Goal: Task Accomplishment & Management: Complete application form

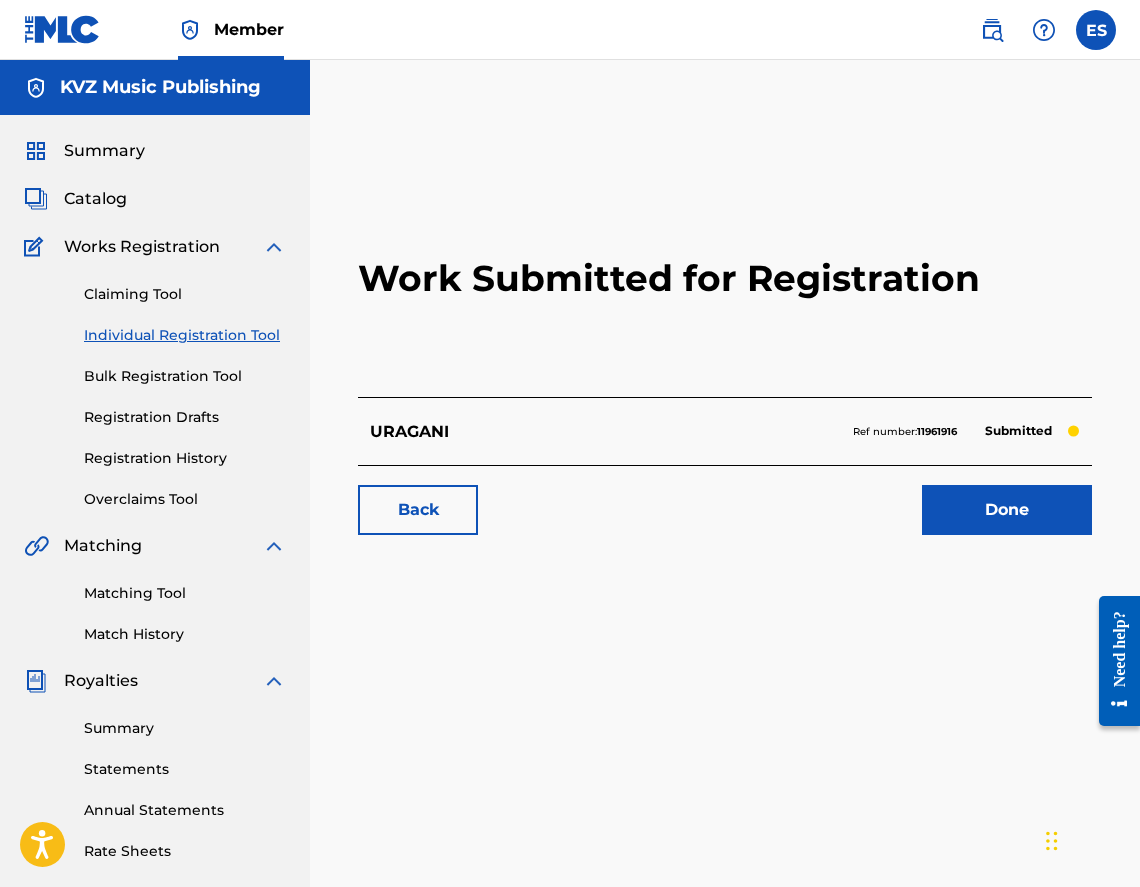
click at [220, 334] on link "Individual Registration Tool" at bounding box center [185, 335] width 202 height 21
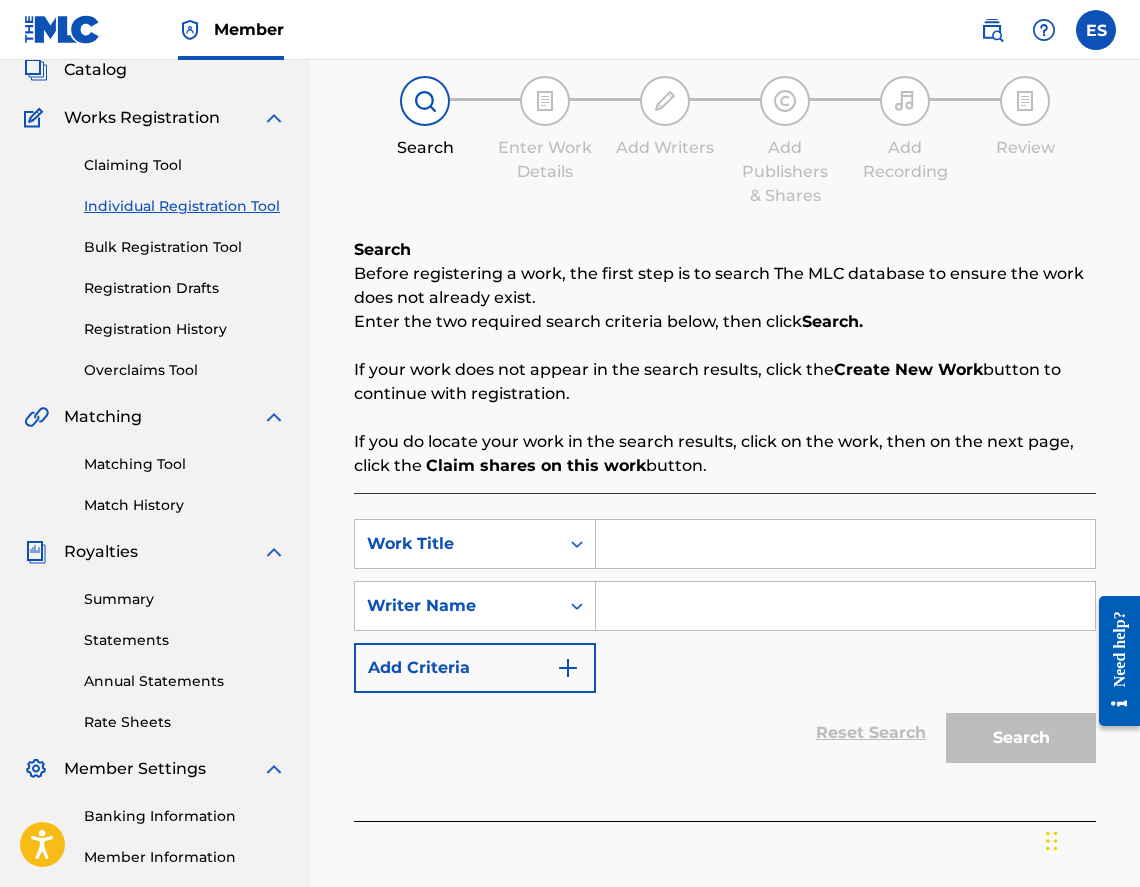
scroll to position [312, 0]
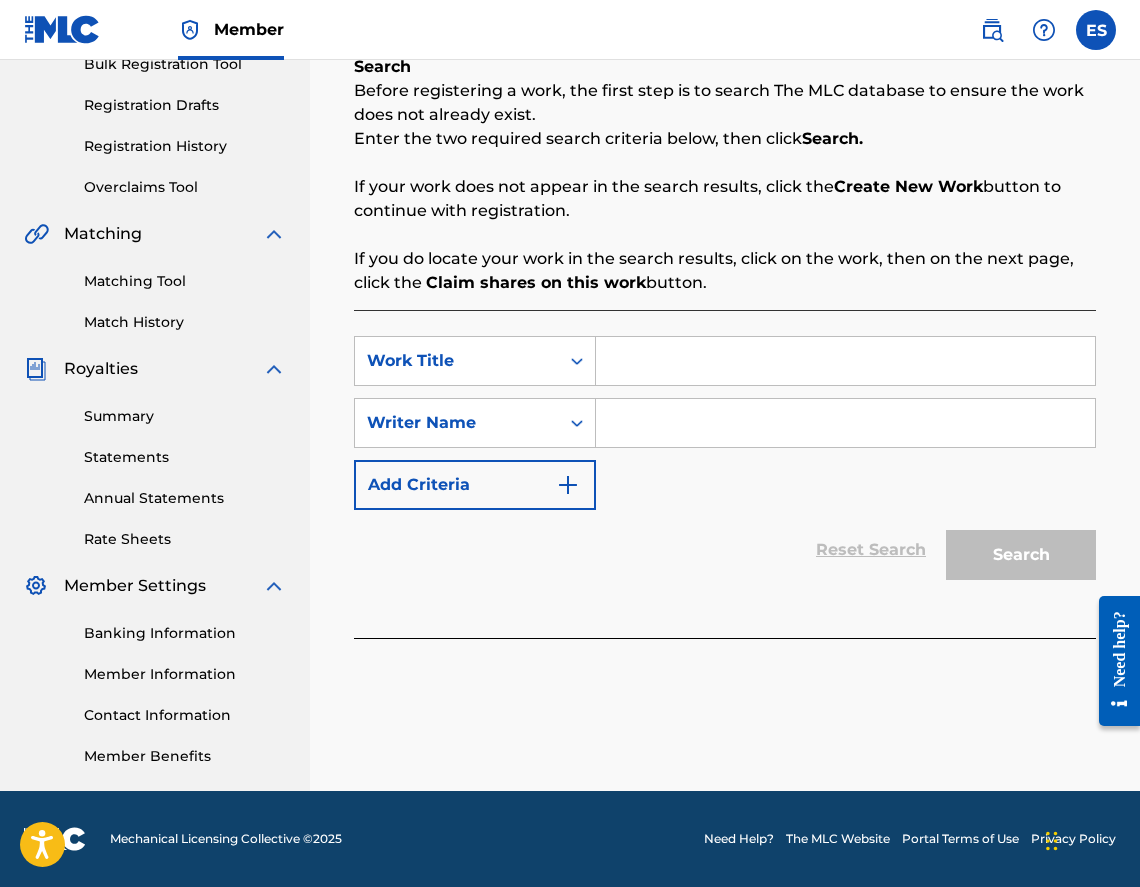
paste input "VEDNO"
type input "VEDNO"
click at [663, 423] on input "Search Form" at bounding box center [845, 423] width 499 height 48
type input "[PERSON_NAME]"
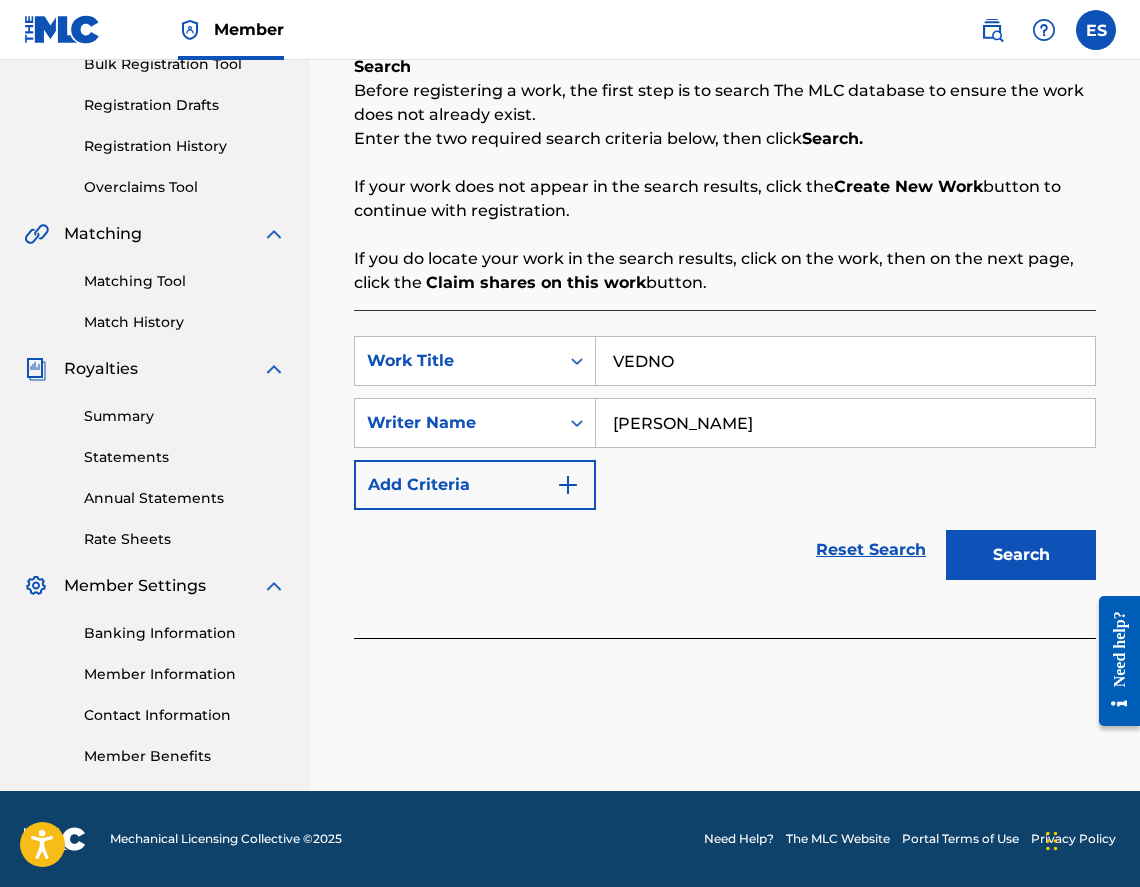
drag, startPoint x: 1059, startPoint y: 593, endPoint x: 1062, endPoint y: 578, distance: 15.3
click at [1059, 592] on div "SearchWithCriteria45af2a84-129d-43e8-af4e-1bc667dfc467 Work Title VEDNO SearchW…" at bounding box center [725, 474] width 742 height 328
click at [1062, 577] on button "Search" at bounding box center [1021, 555] width 150 height 50
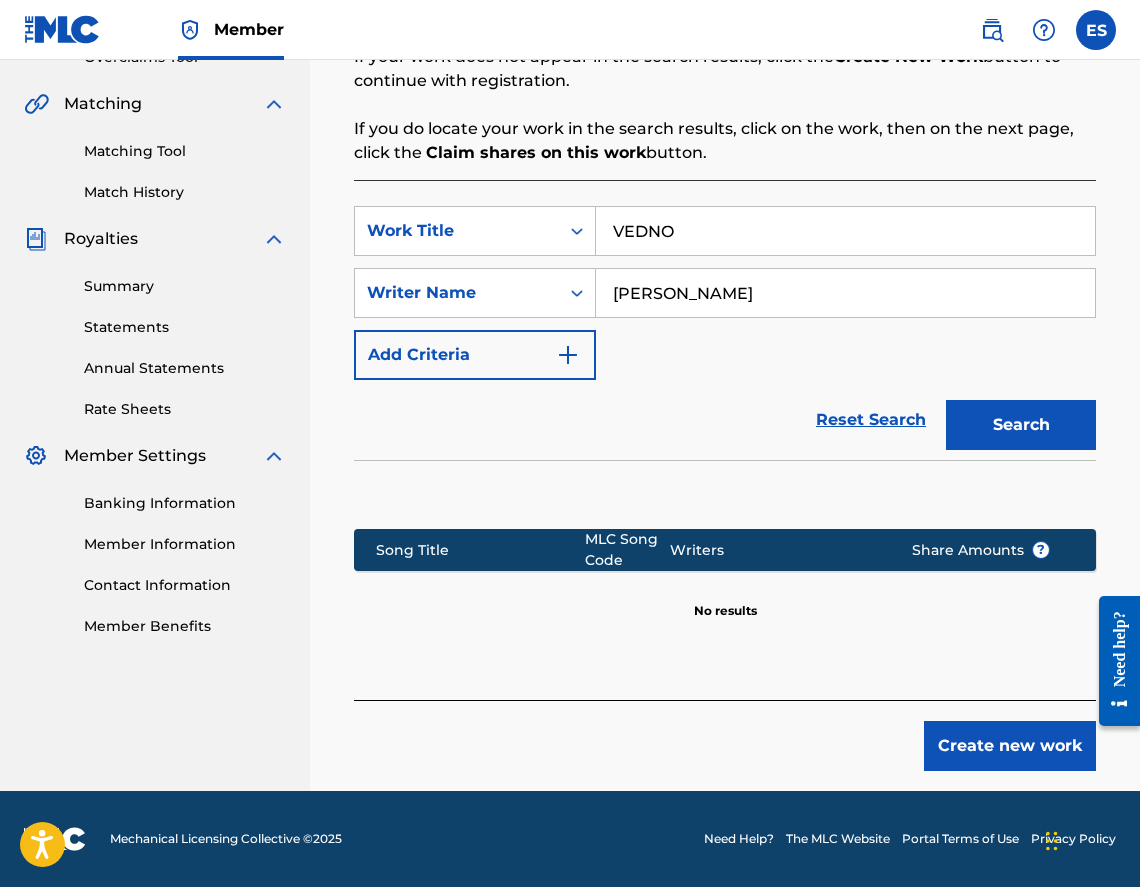
click at [973, 755] on button "Create new work" at bounding box center [1010, 746] width 172 height 50
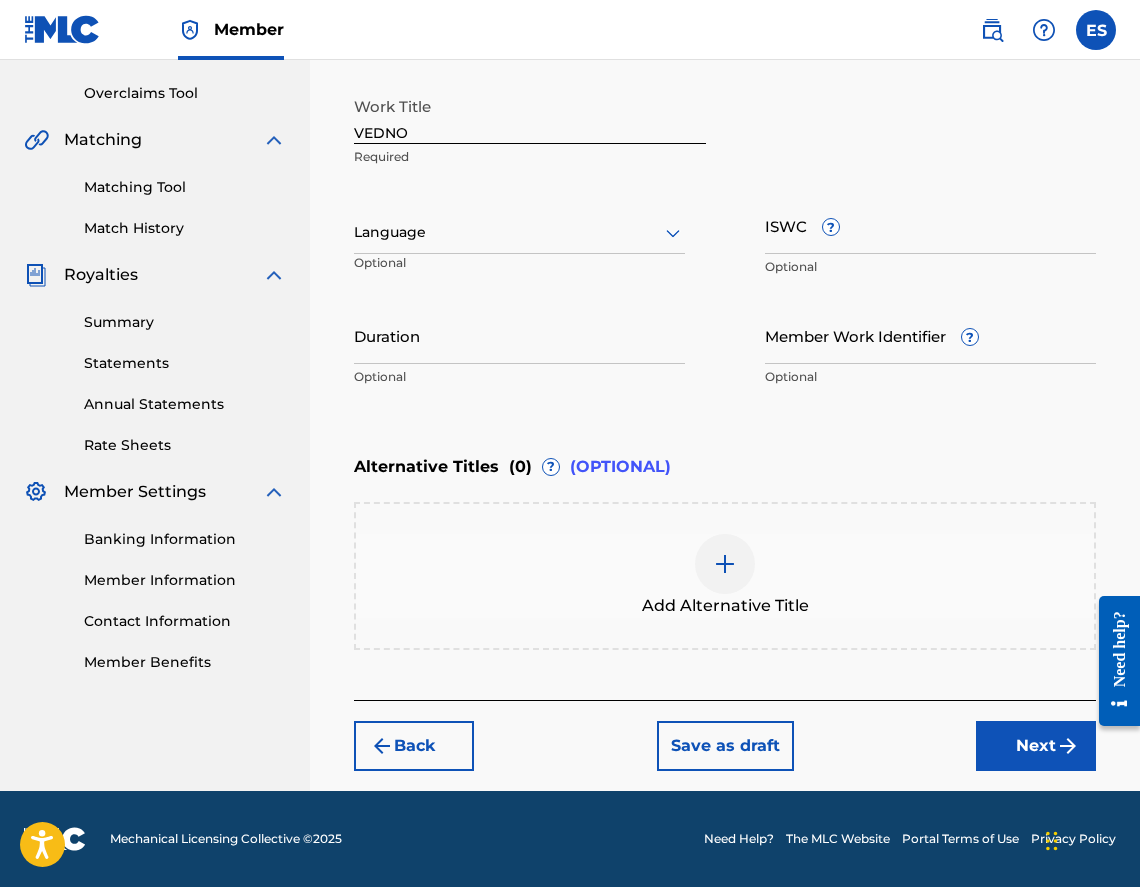
scroll to position [406, 0]
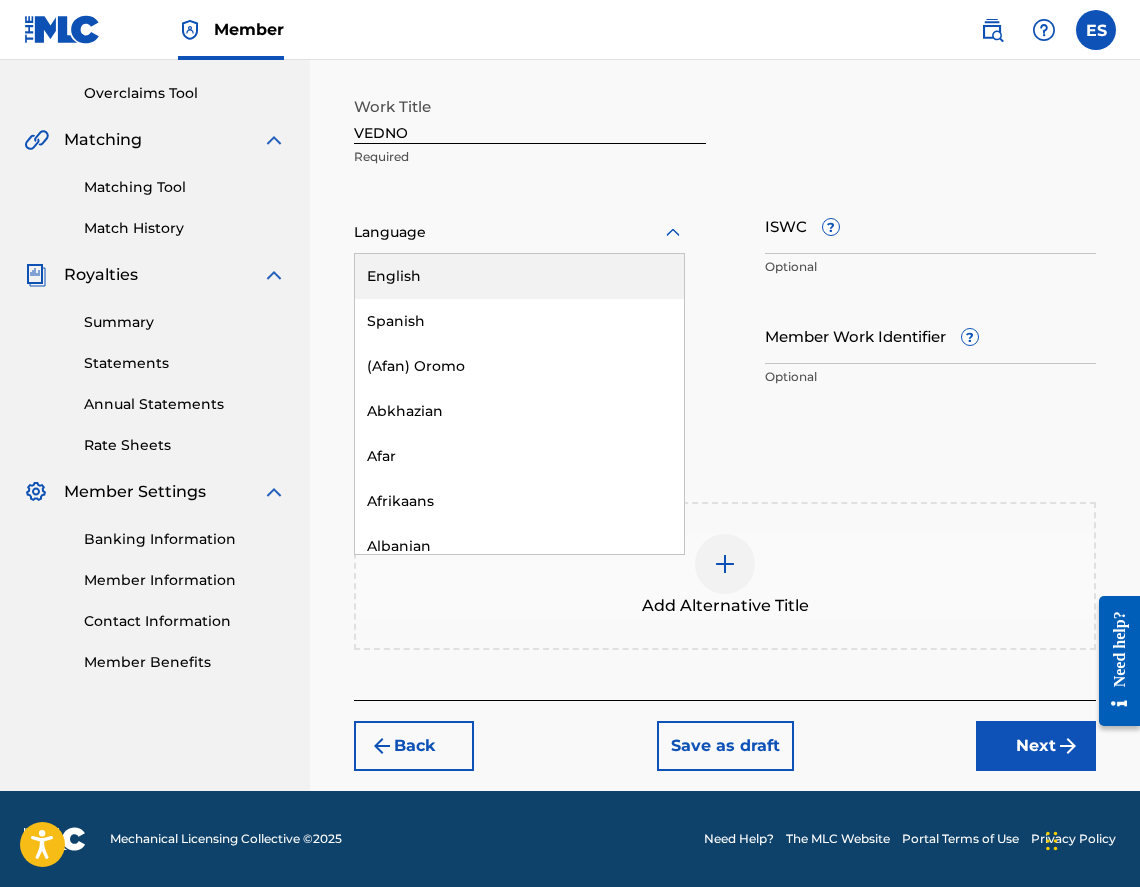
click at [468, 237] on div at bounding box center [519, 232] width 331 height 25
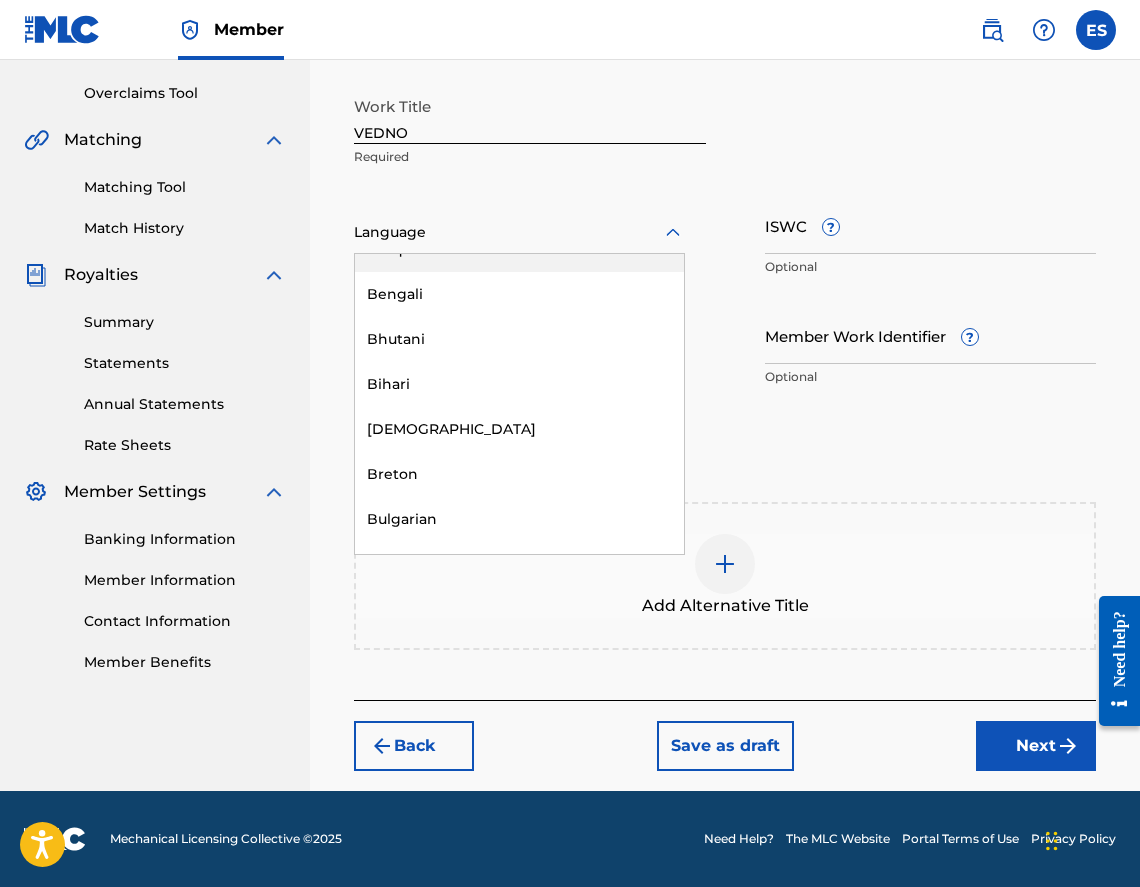
scroll to position [800, 0]
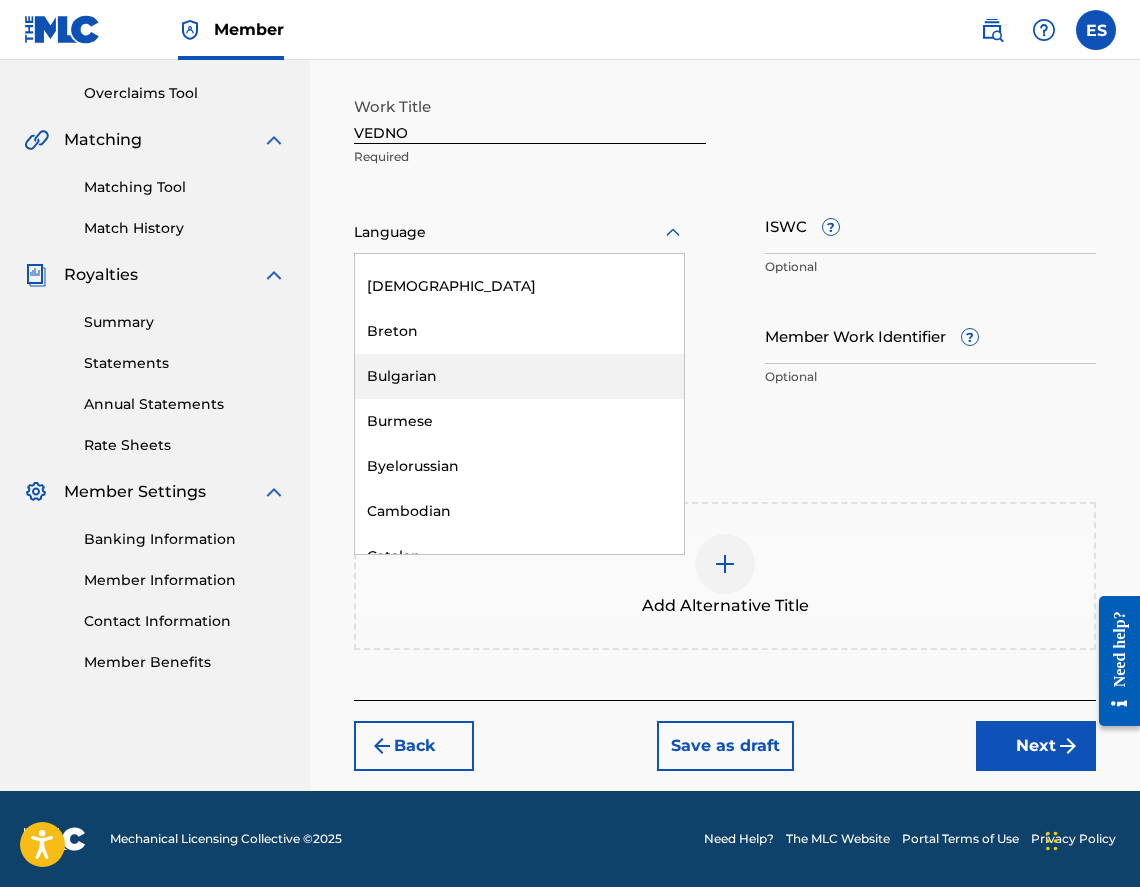
click at [540, 389] on div "Bulgarian" at bounding box center [519, 376] width 329 height 45
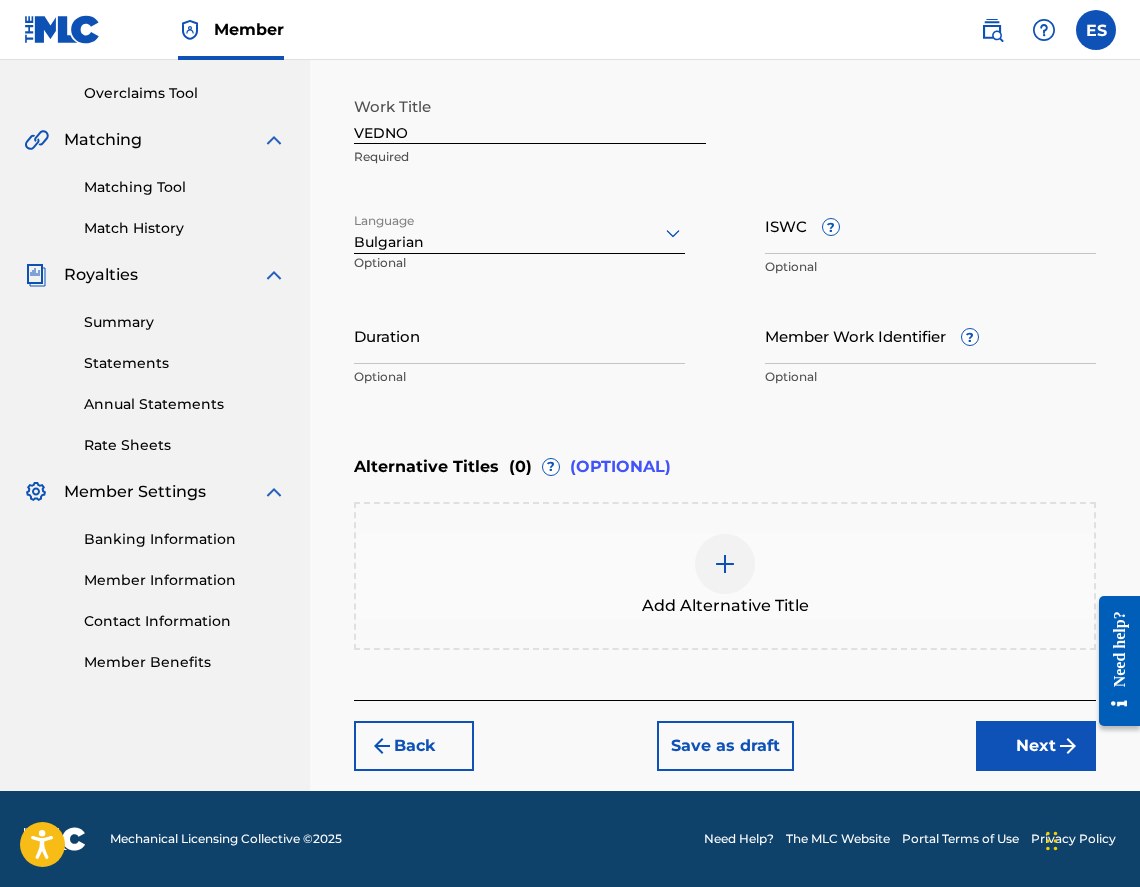
drag, startPoint x: 810, startPoint y: 269, endPoint x: 788, endPoint y: 248, distance: 30.4
paste input "T9090199294"
type input "T9090199294"
click at [566, 341] on input "Duration" at bounding box center [519, 335] width 331 height 57
type input "04:00"
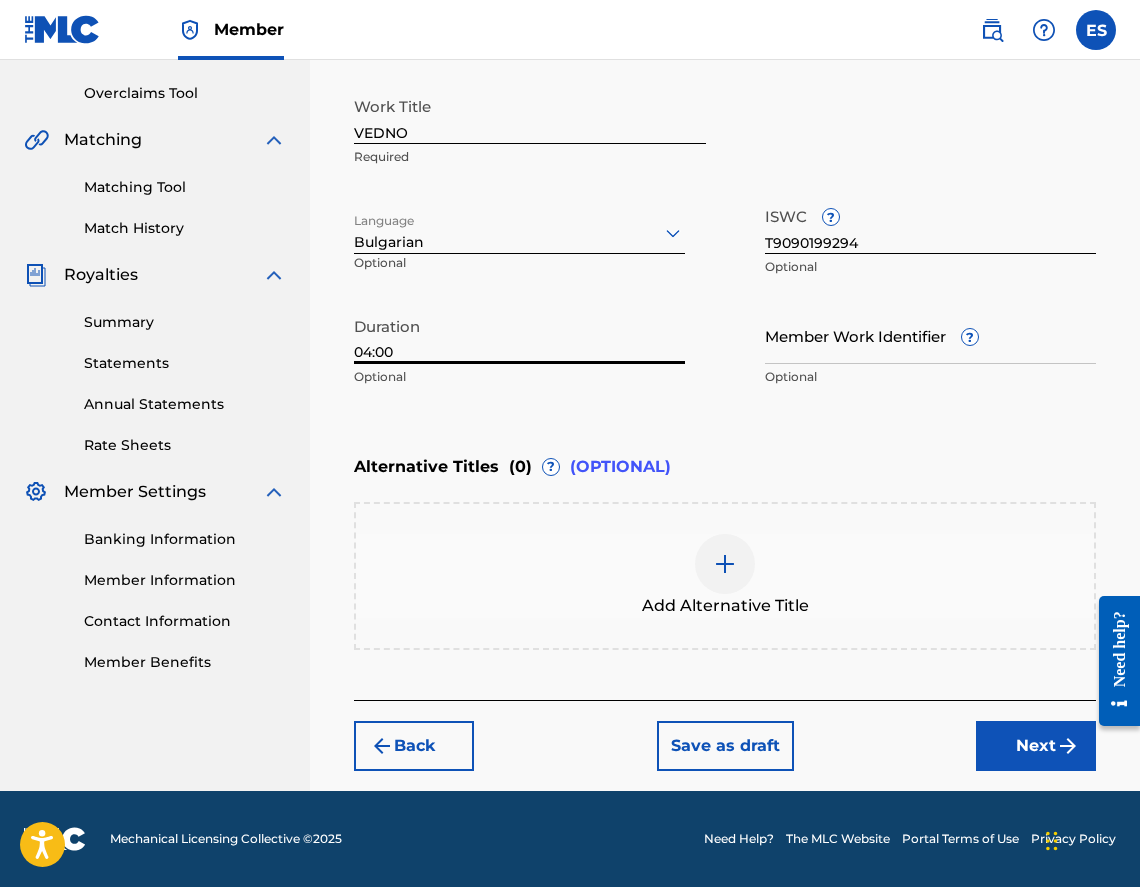
click at [715, 536] on div at bounding box center [725, 564] width 60 height 60
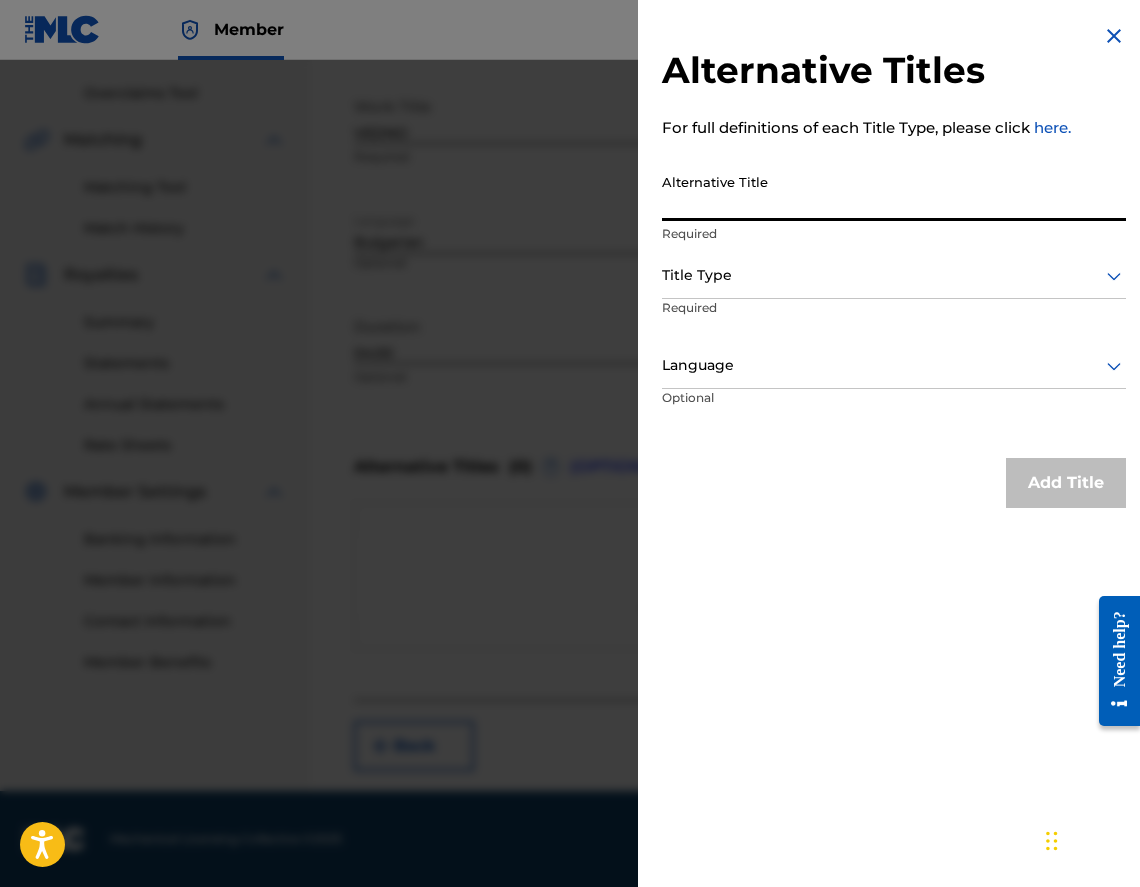
paste input "ВЕДНО"
type input "ВЕДНО"
click at [733, 272] on div at bounding box center [894, 275] width 464 height 25
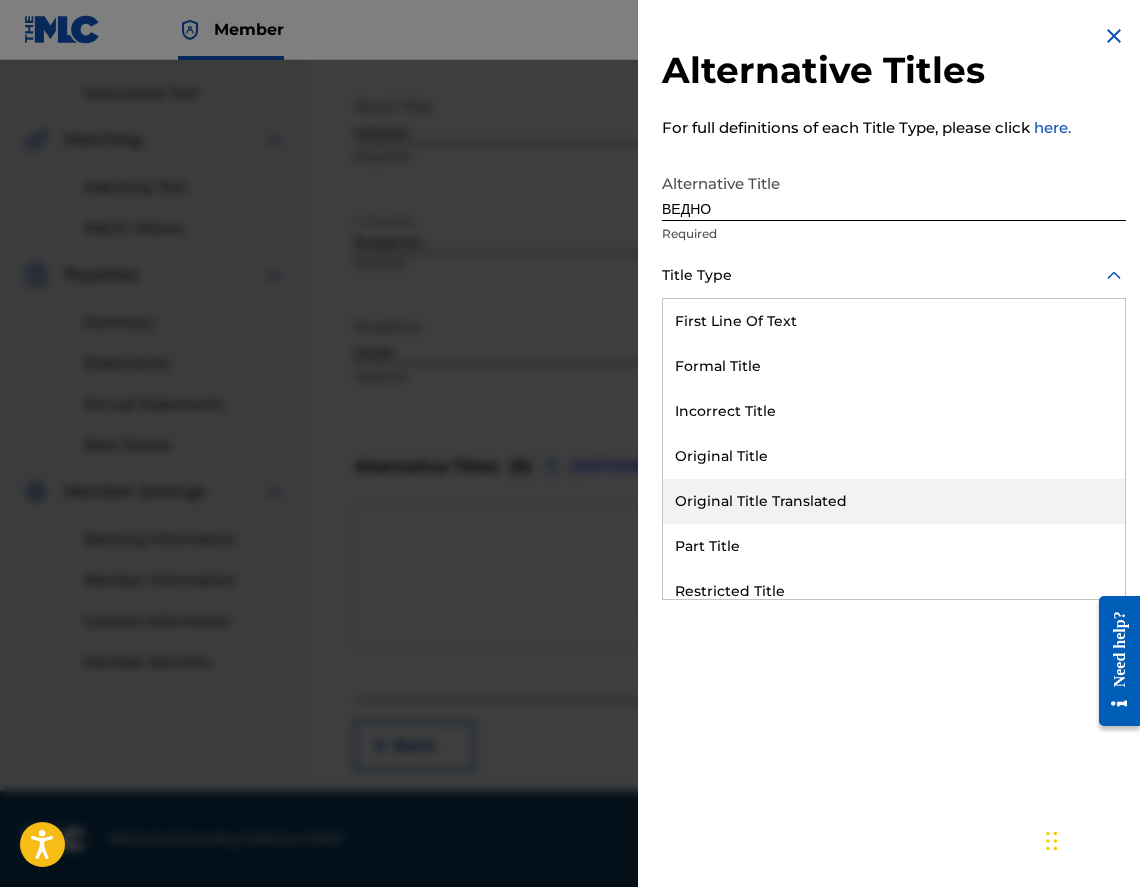
click at [815, 499] on div "Original Title Translated" at bounding box center [894, 501] width 462 height 45
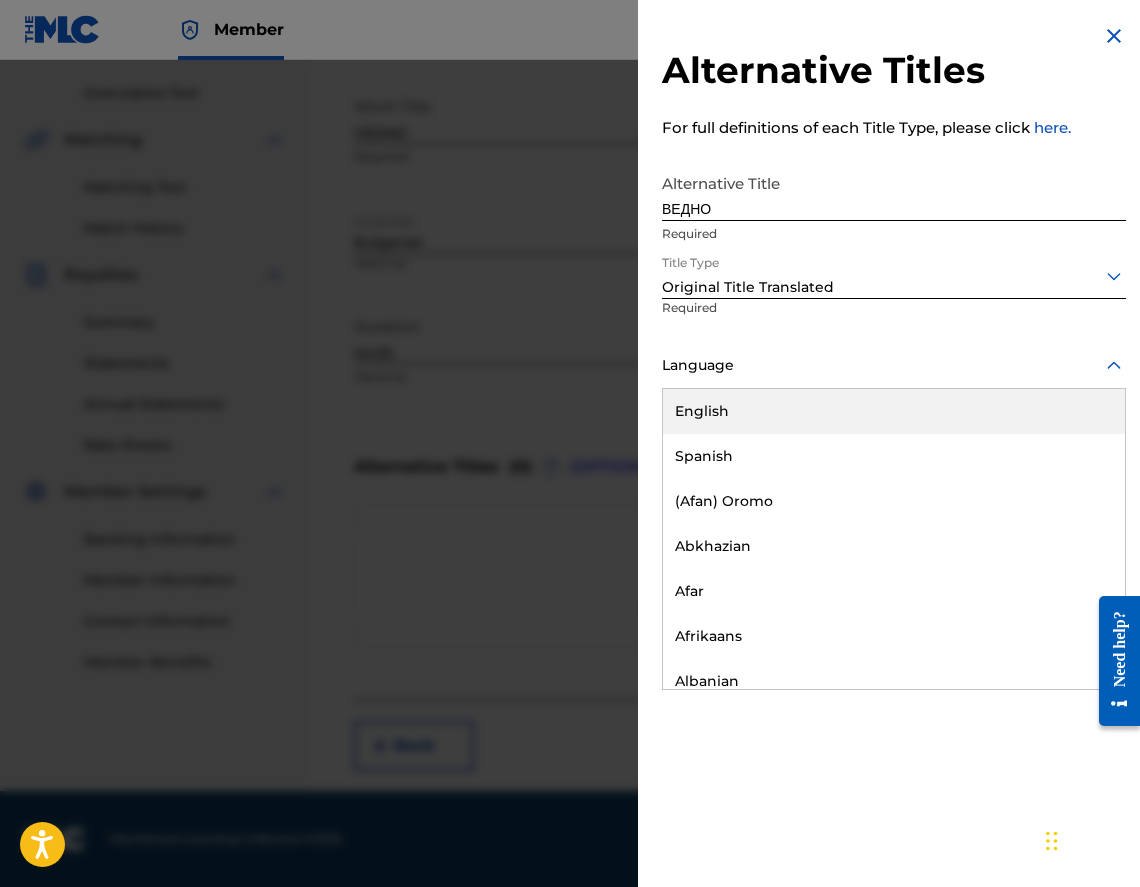
click at [761, 360] on div at bounding box center [894, 365] width 464 height 25
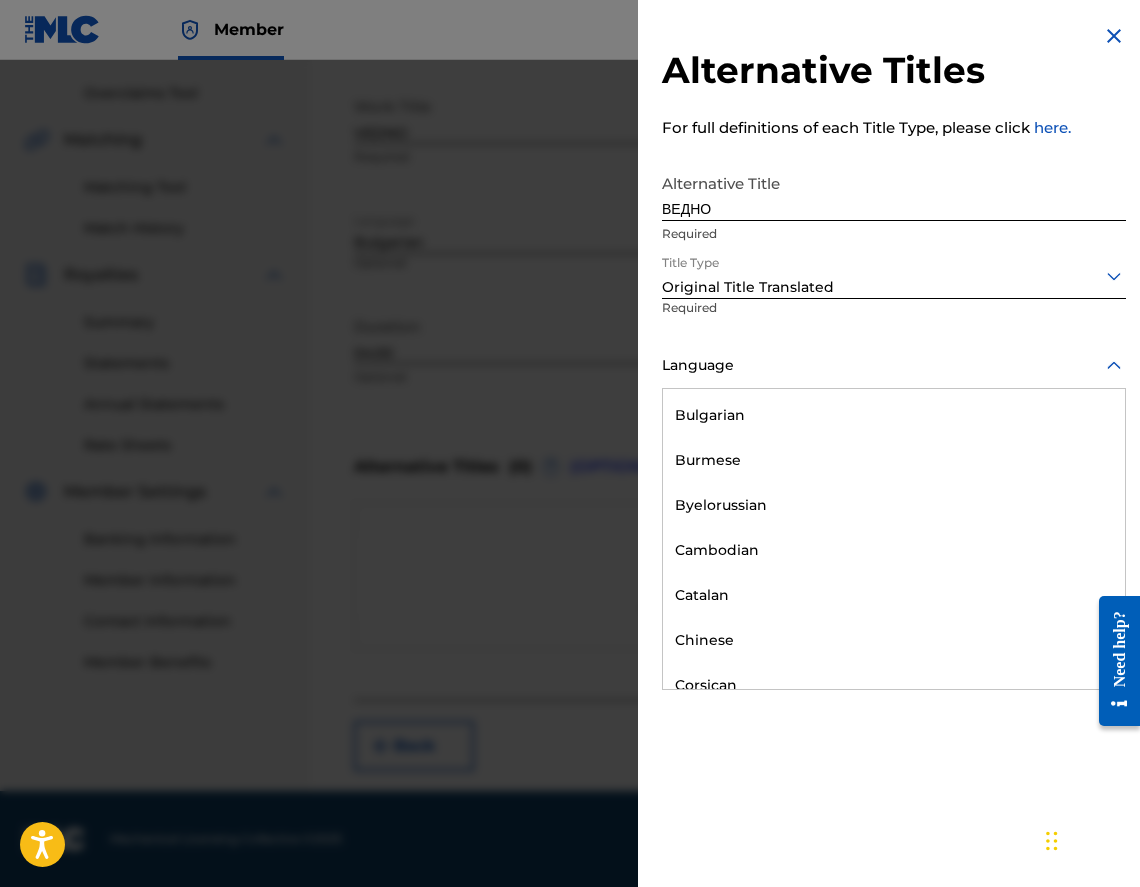
scroll to position [900, 0]
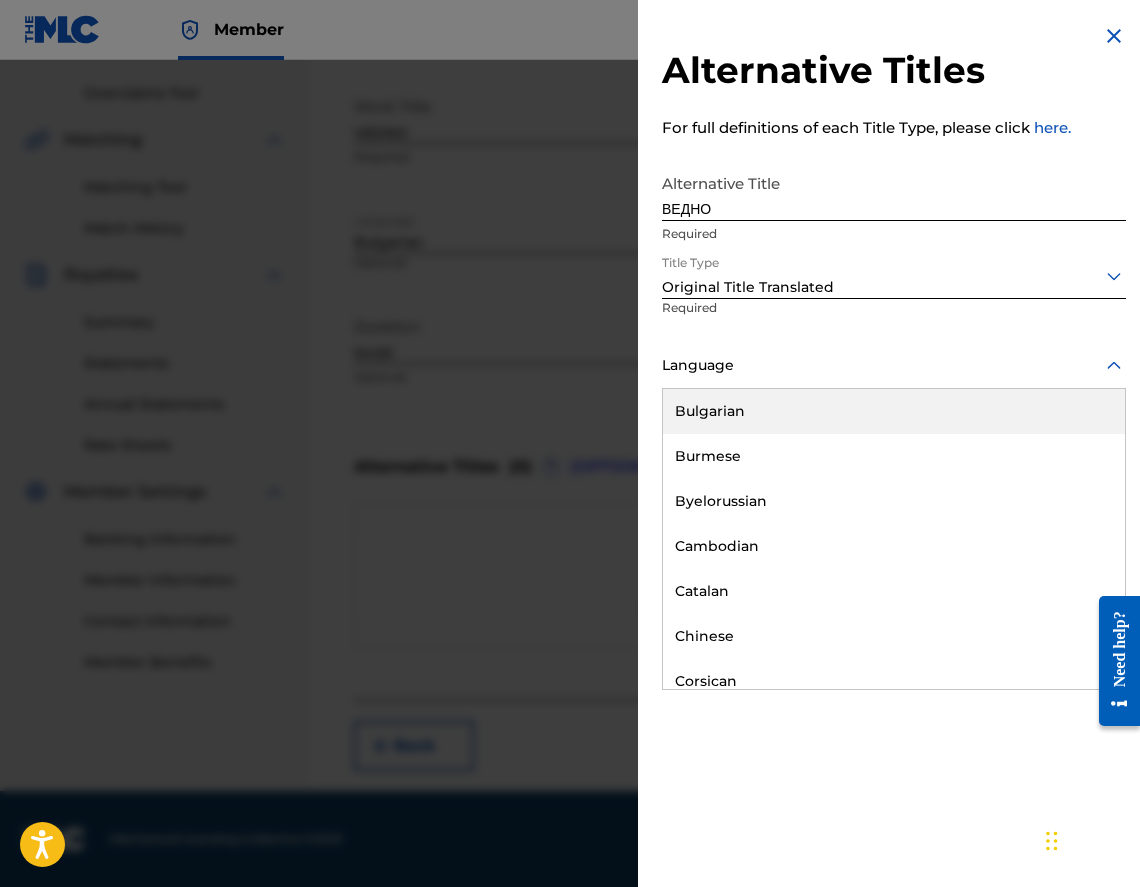
click at [785, 407] on div "Bulgarian" at bounding box center [894, 411] width 462 height 45
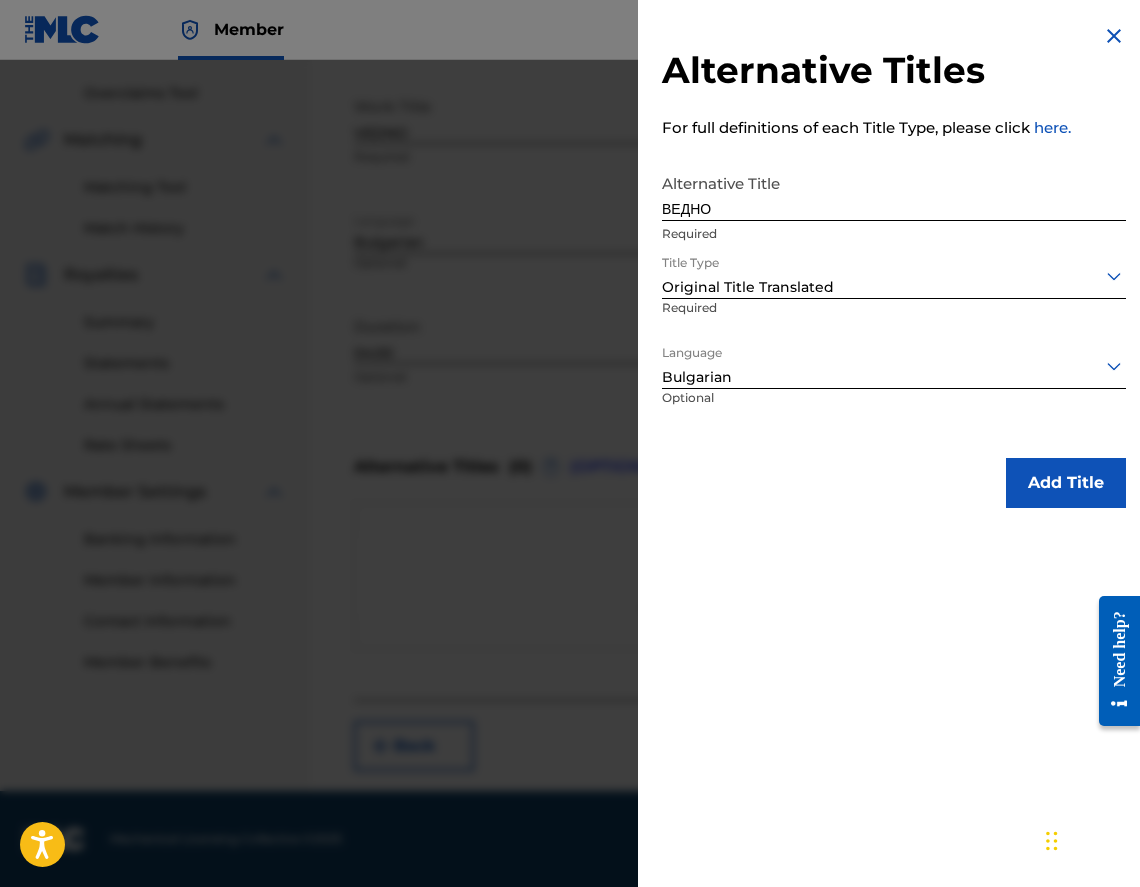
click at [1036, 471] on button "Add Title" at bounding box center [1066, 483] width 120 height 50
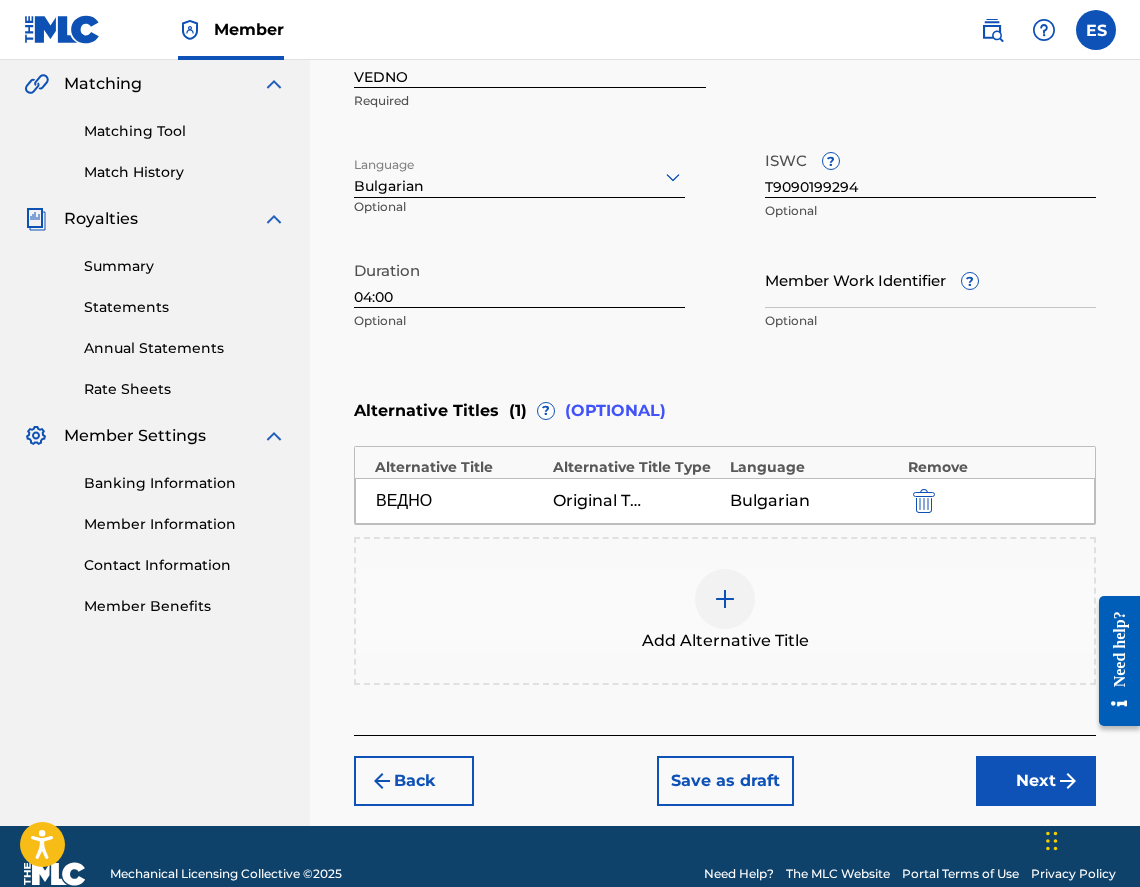
scroll to position [497, 0]
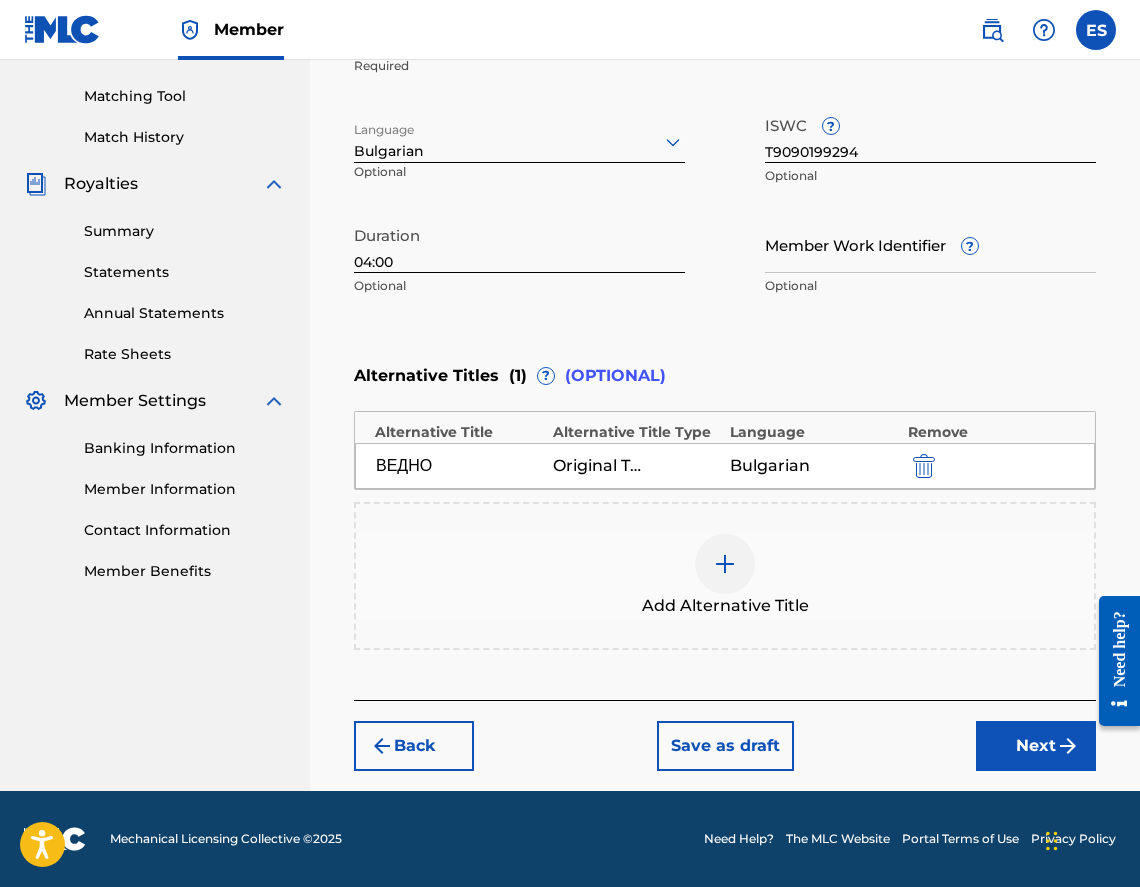
click at [1034, 748] on button "Next" at bounding box center [1036, 746] width 120 height 50
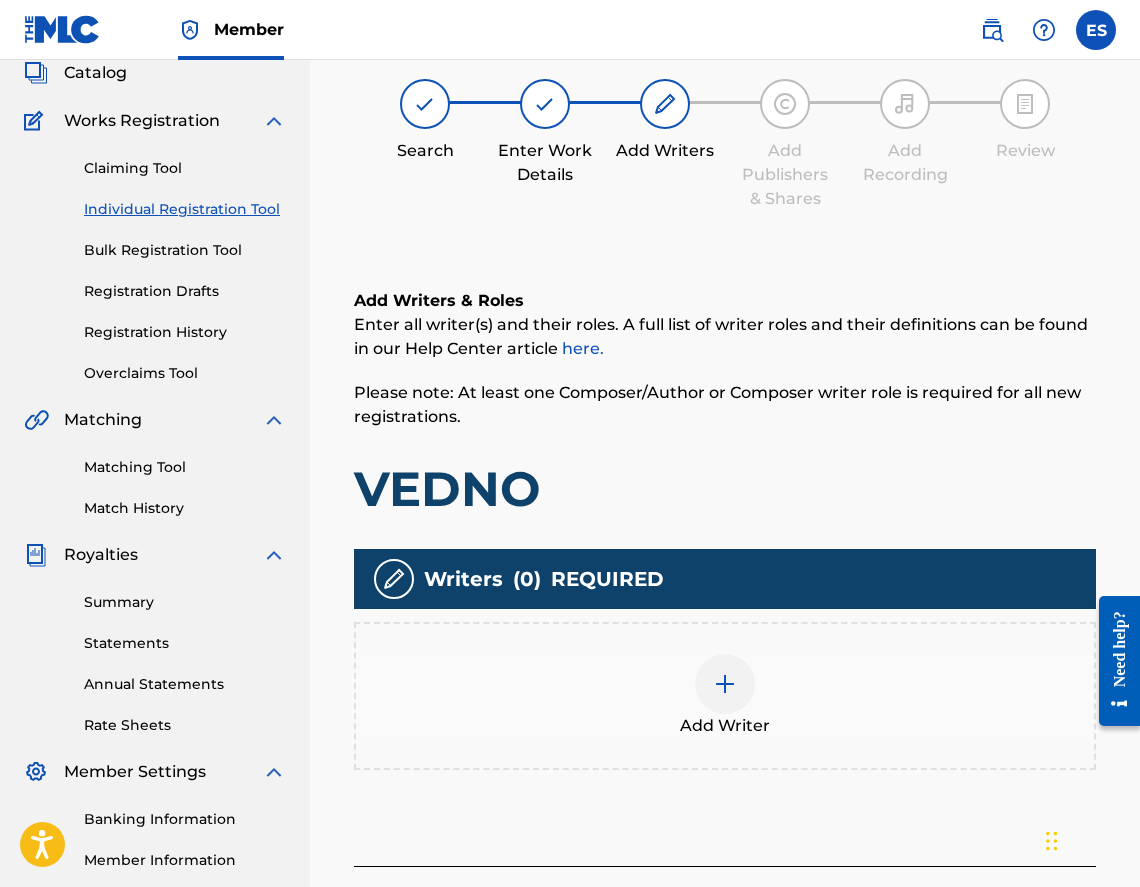
scroll to position [90, 0]
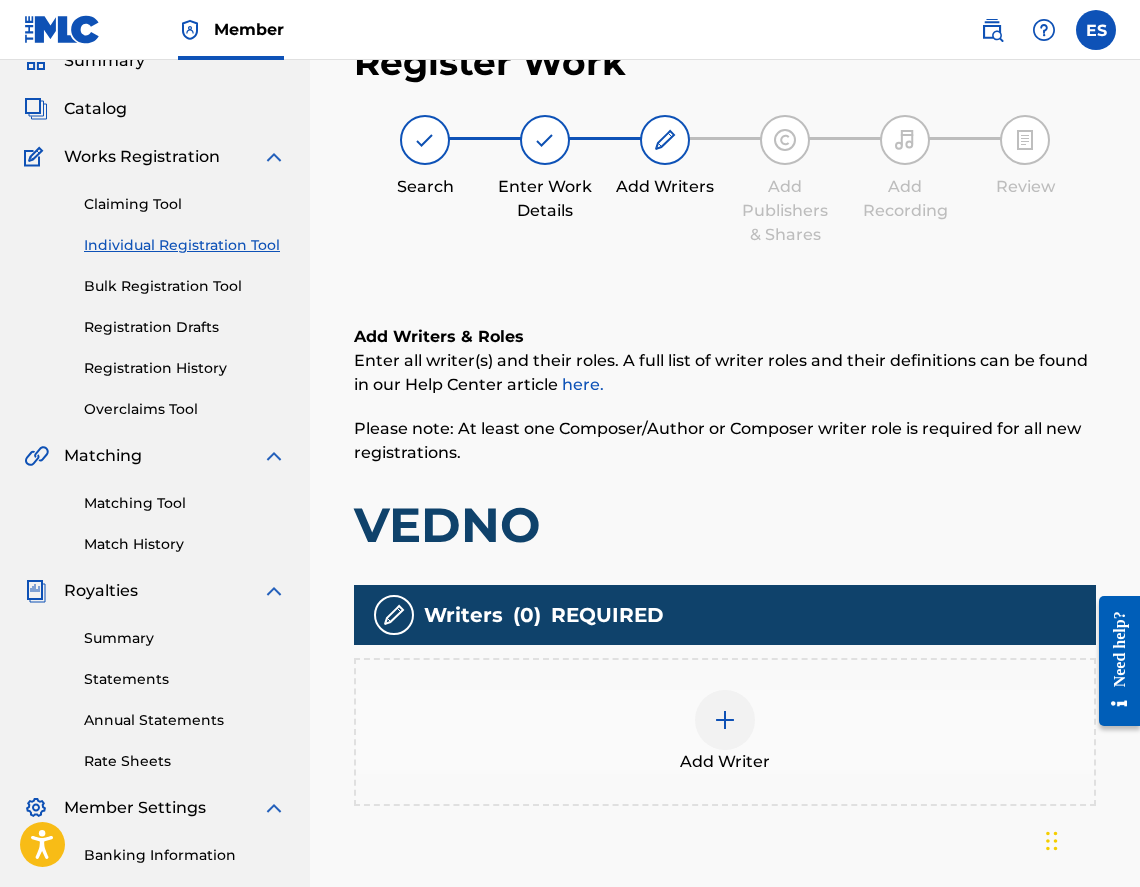
click at [859, 744] on div "Add Writer" at bounding box center [725, 732] width 738 height 84
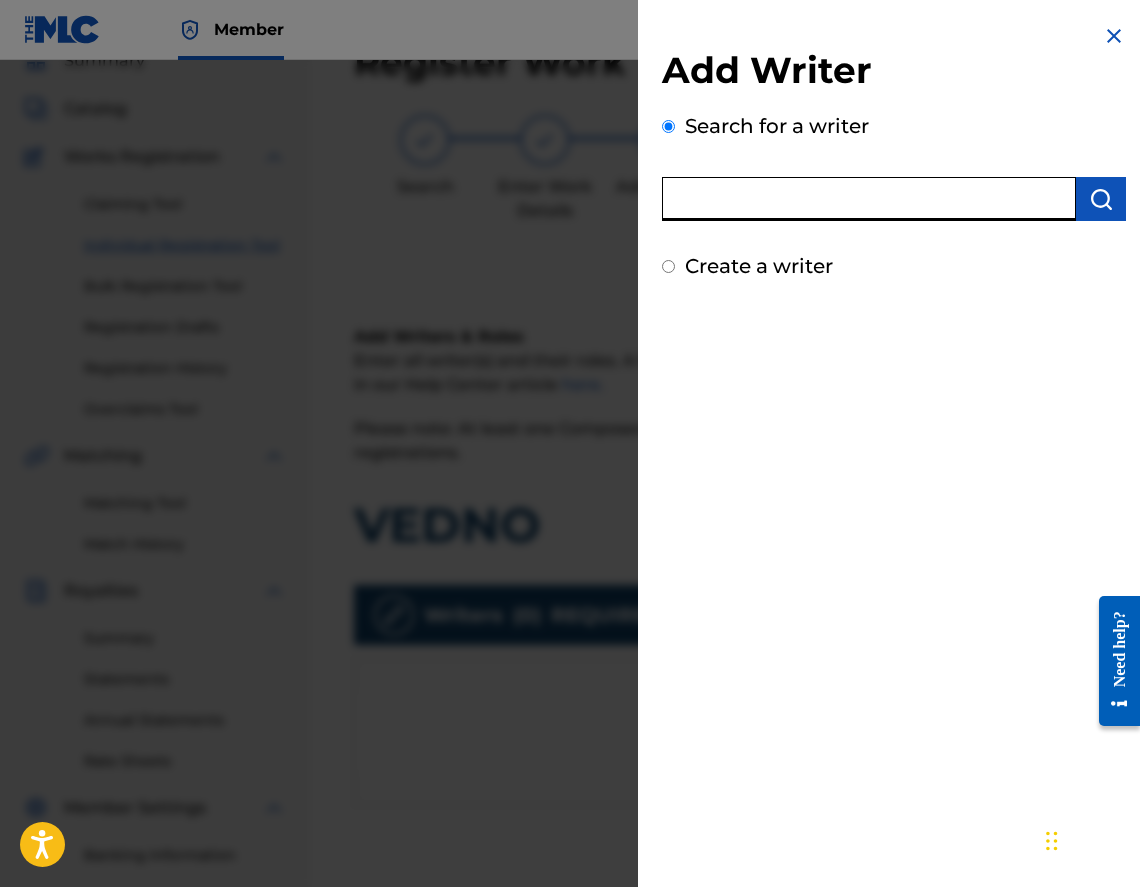
paste input "00473527441"
type input "00473527441"
click at [1091, 198] on img "submit" at bounding box center [1101, 199] width 24 height 24
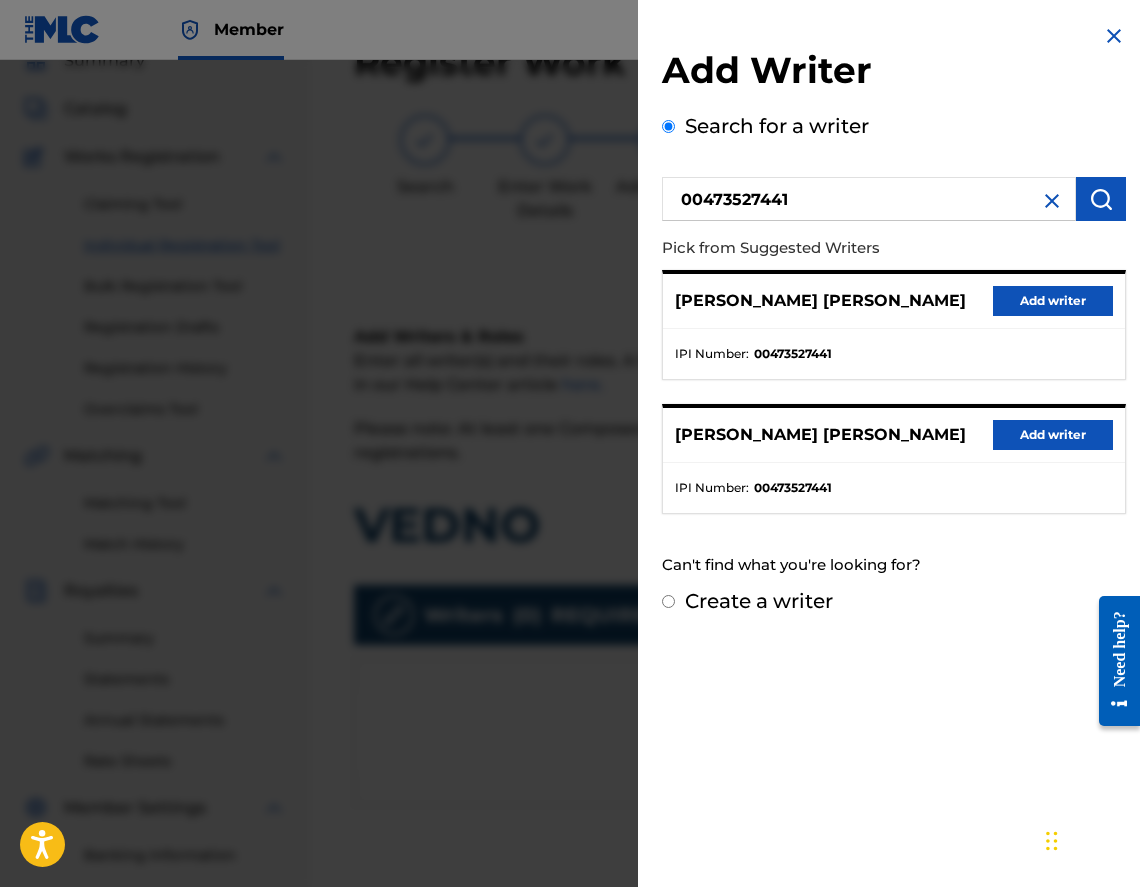
click at [1053, 431] on button "Add writer" at bounding box center [1053, 435] width 120 height 30
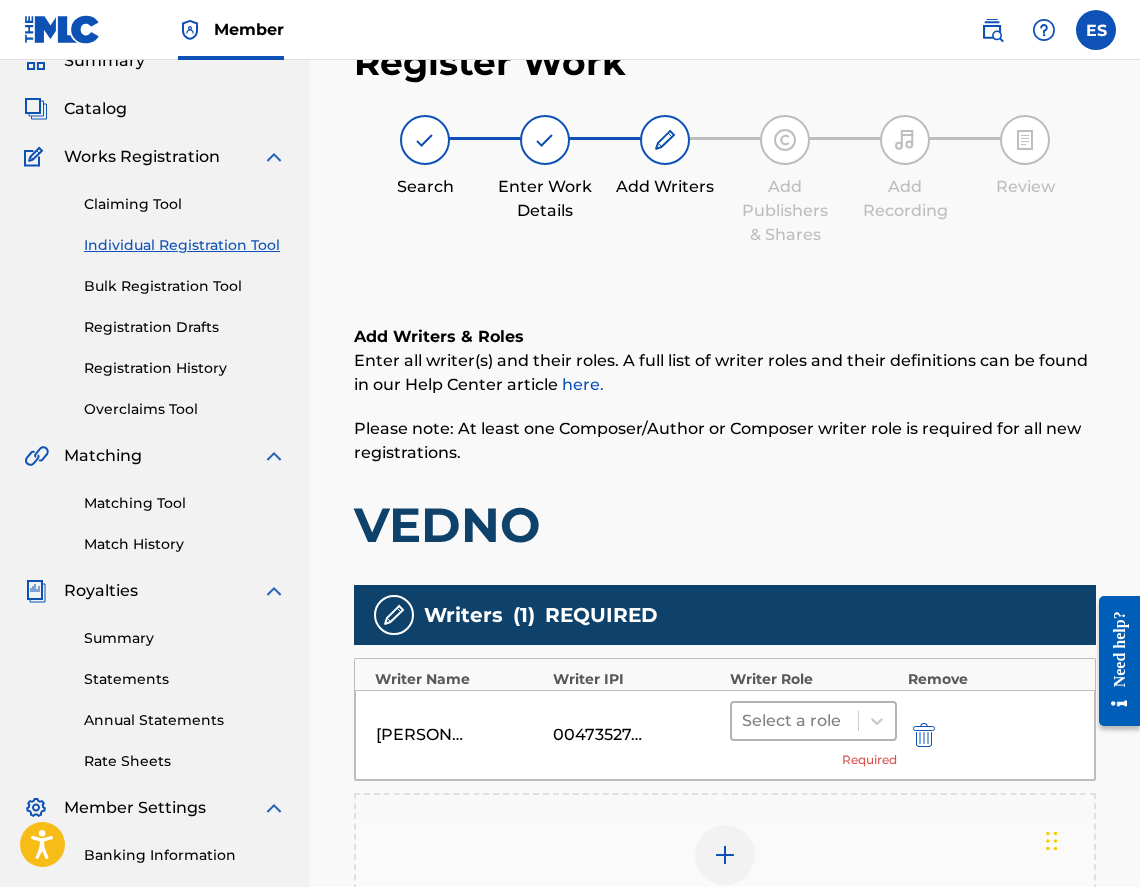
click at [793, 723] on div at bounding box center [795, 721] width 106 height 28
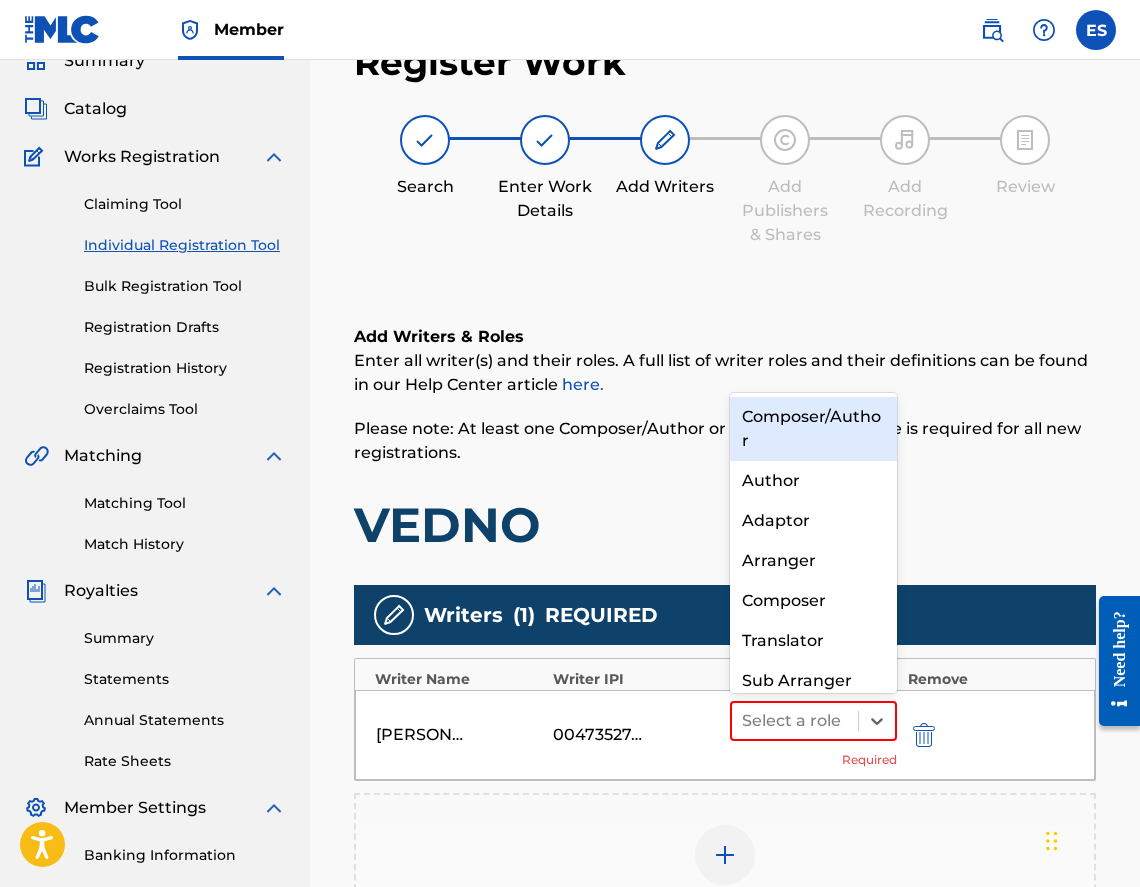
click at [760, 442] on div "Composer/Author" at bounding box center [813, 429] width 167 height 64
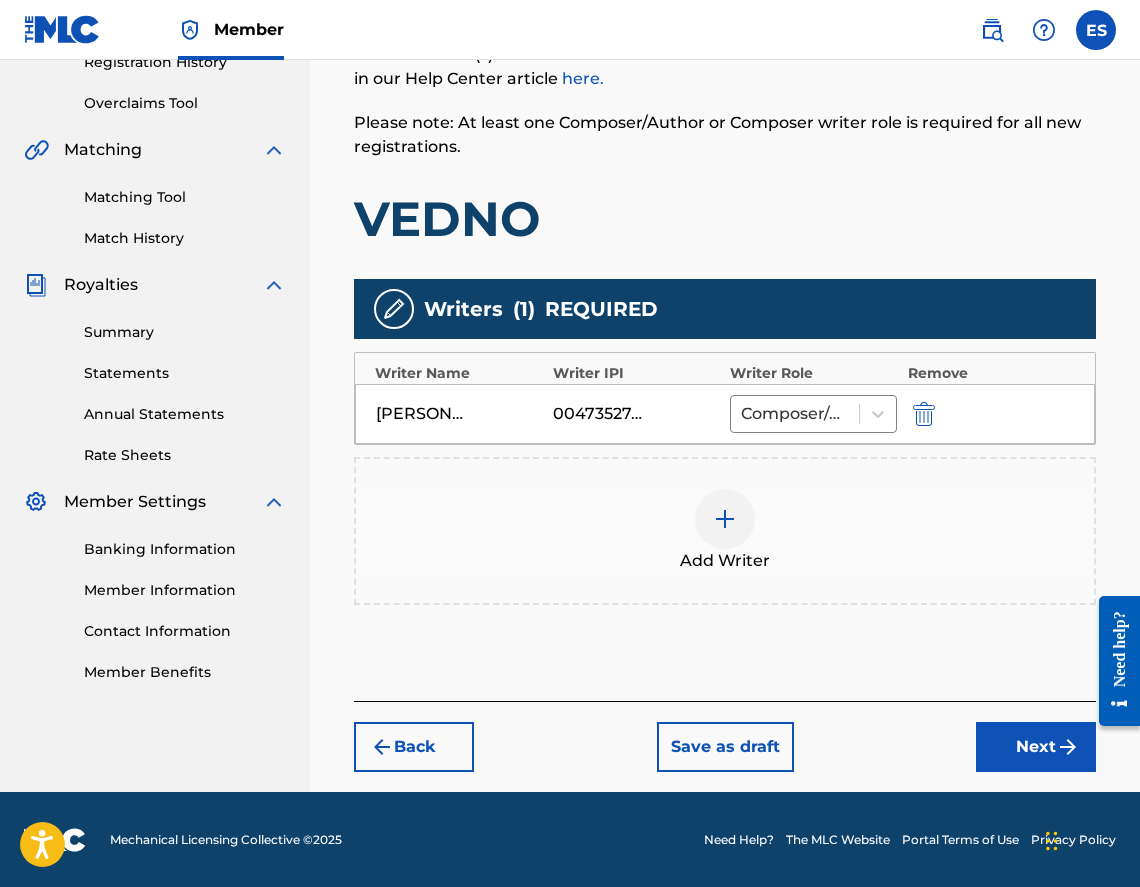
scroll to position [397, 0]
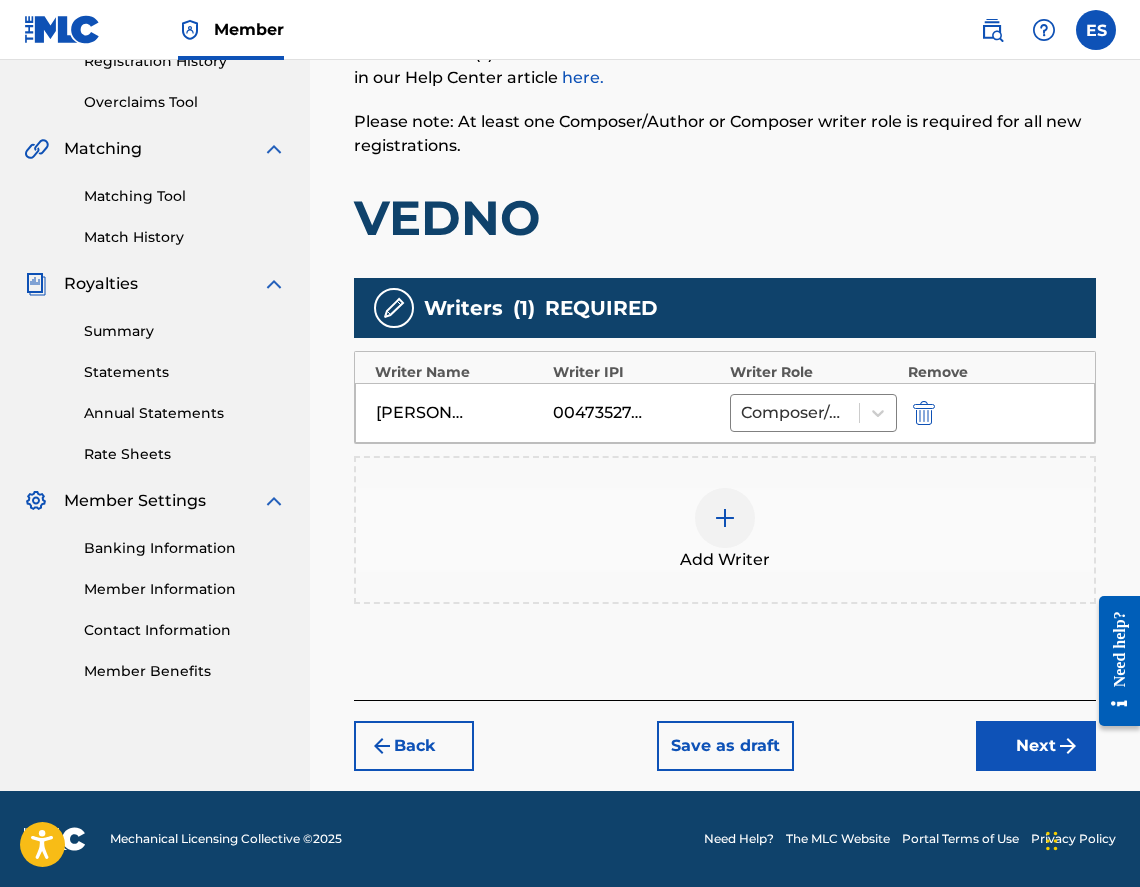
click at [747, 435] on div "[PERSON_NAME] [PERSON_NAME] 00473527441 Composer/Author" at bounding box center [725, 413] width 740 height 60
click at [719, 552] on span "Add Writer" at bounding box center [725, 560] width 90 height 24
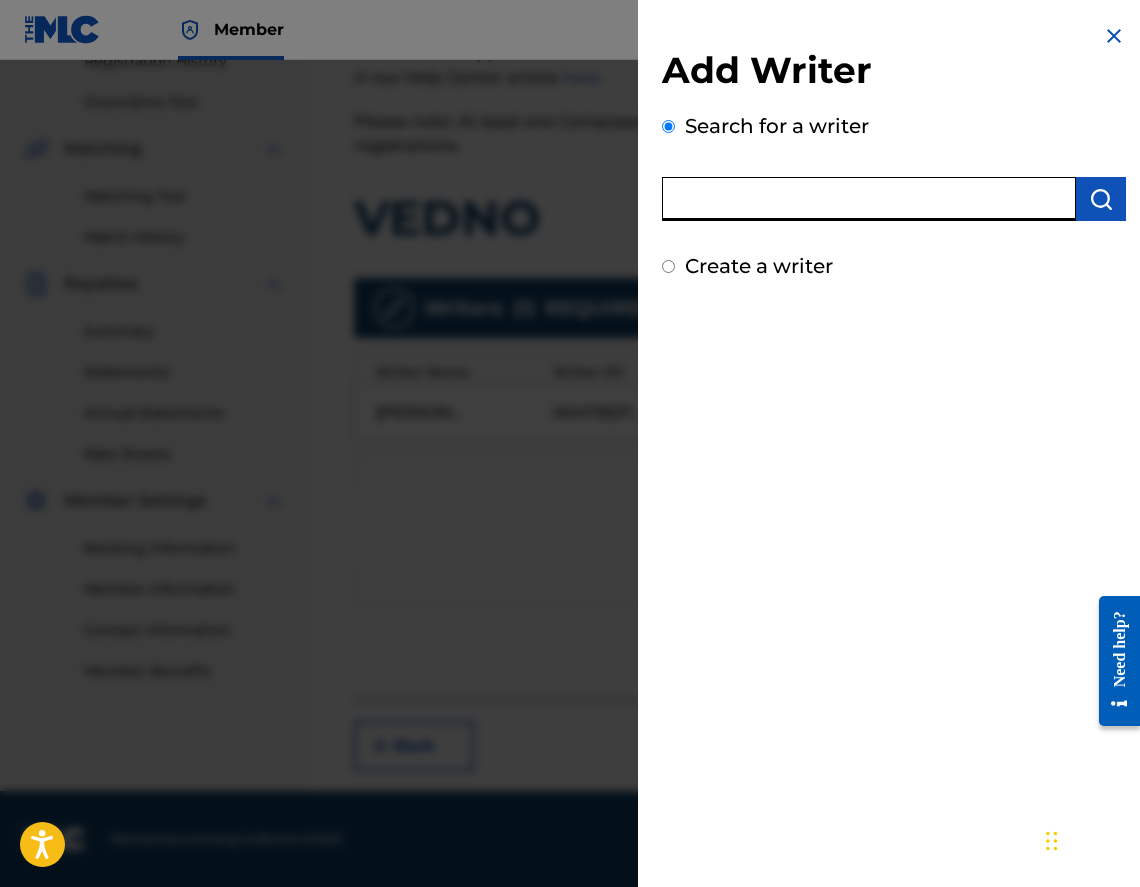
paste input "00556644719"
type input "00556644719"
click at [1089, 207] on img "submit" at bounding box center [1101, 199] width 24 height 24
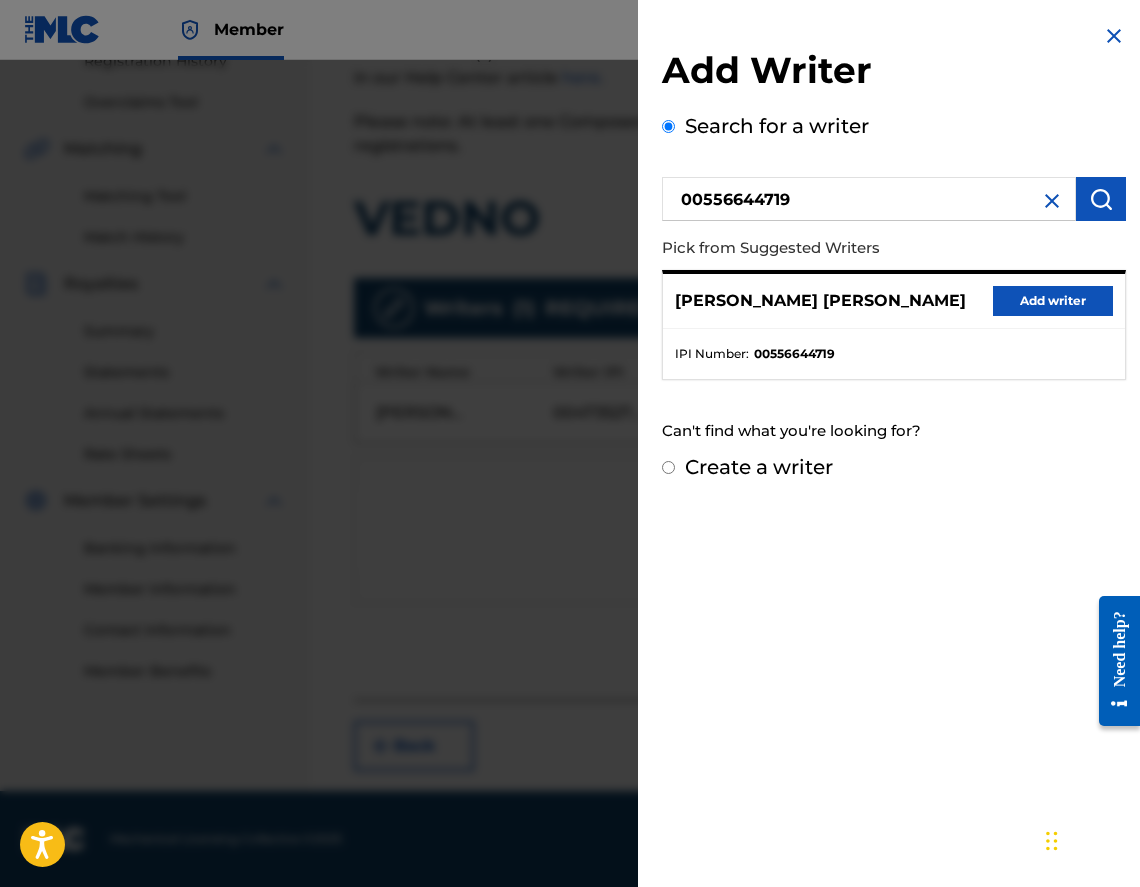
click at [1032, 287] on button "Add writer" at bounding box center [1053, 301] width 120 height 30
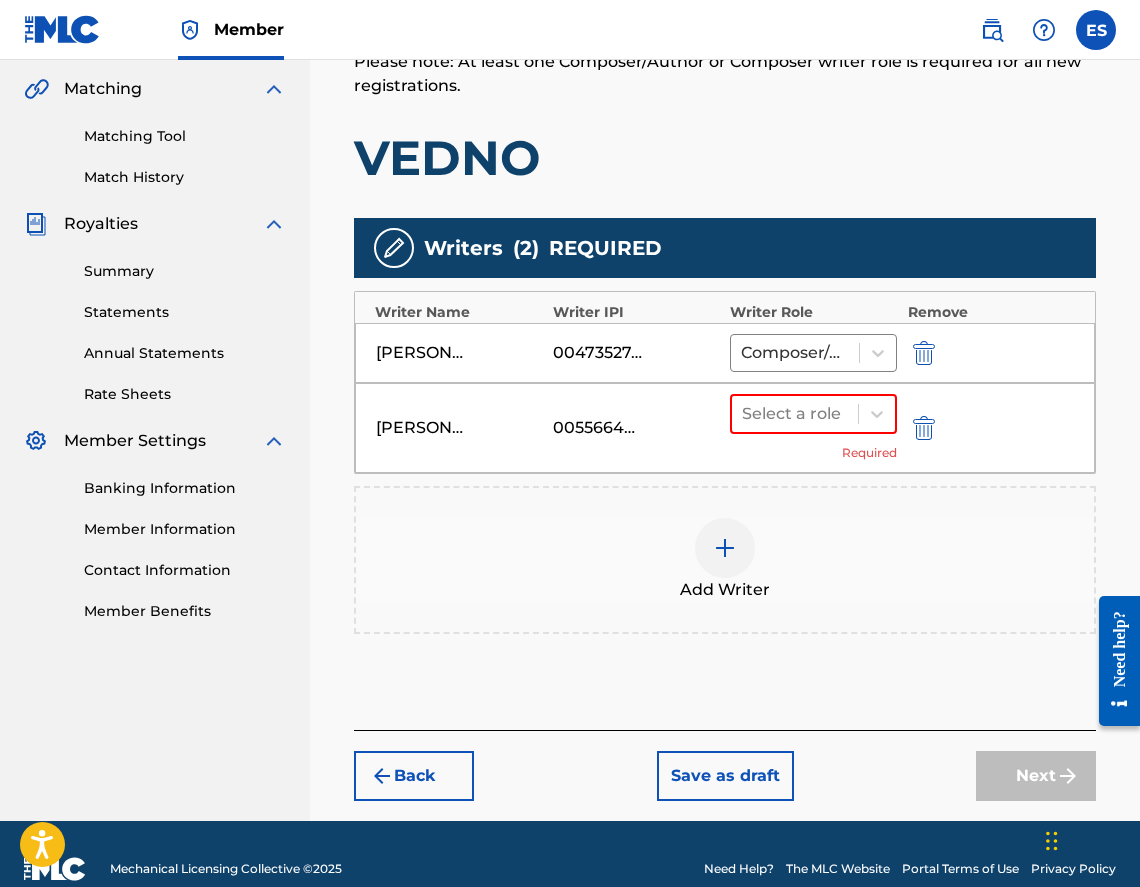
scroll to position [487, 0]
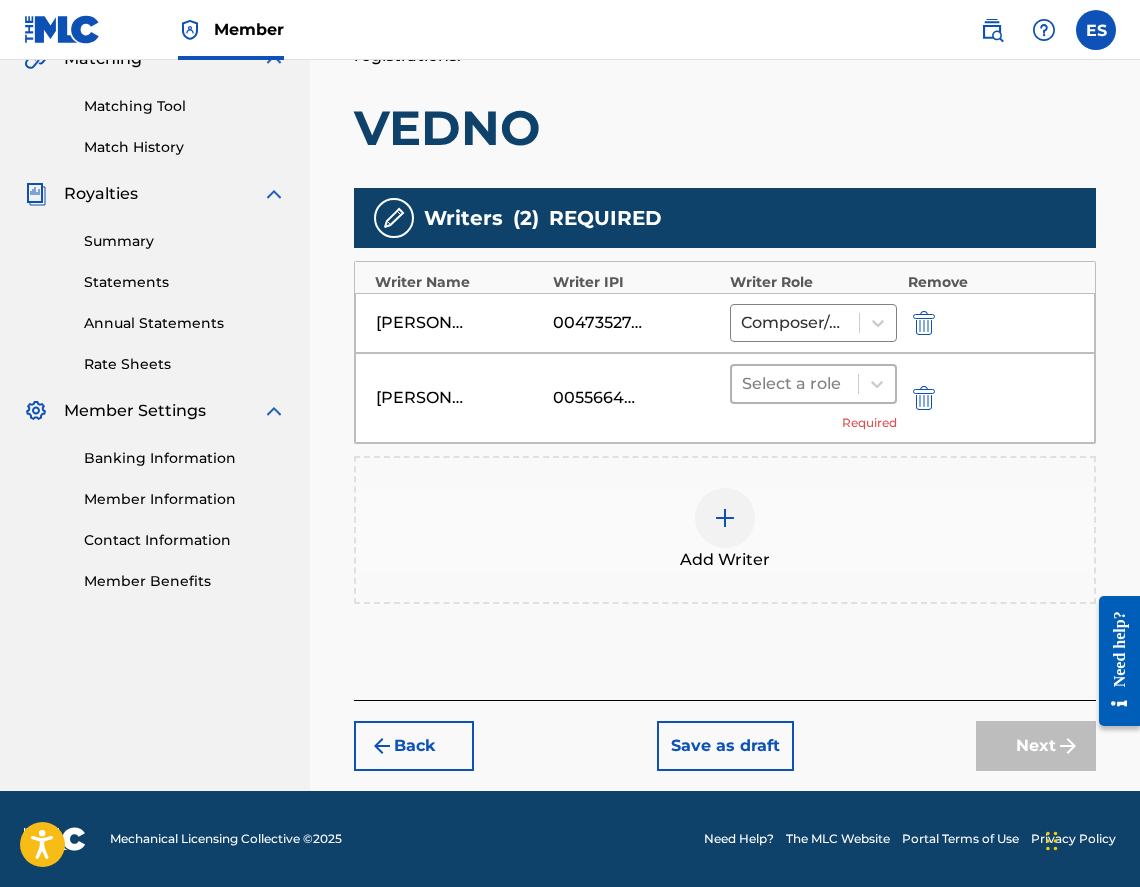
click at [815, 374] on div at bounding box center [795, 384] width 106 height 28
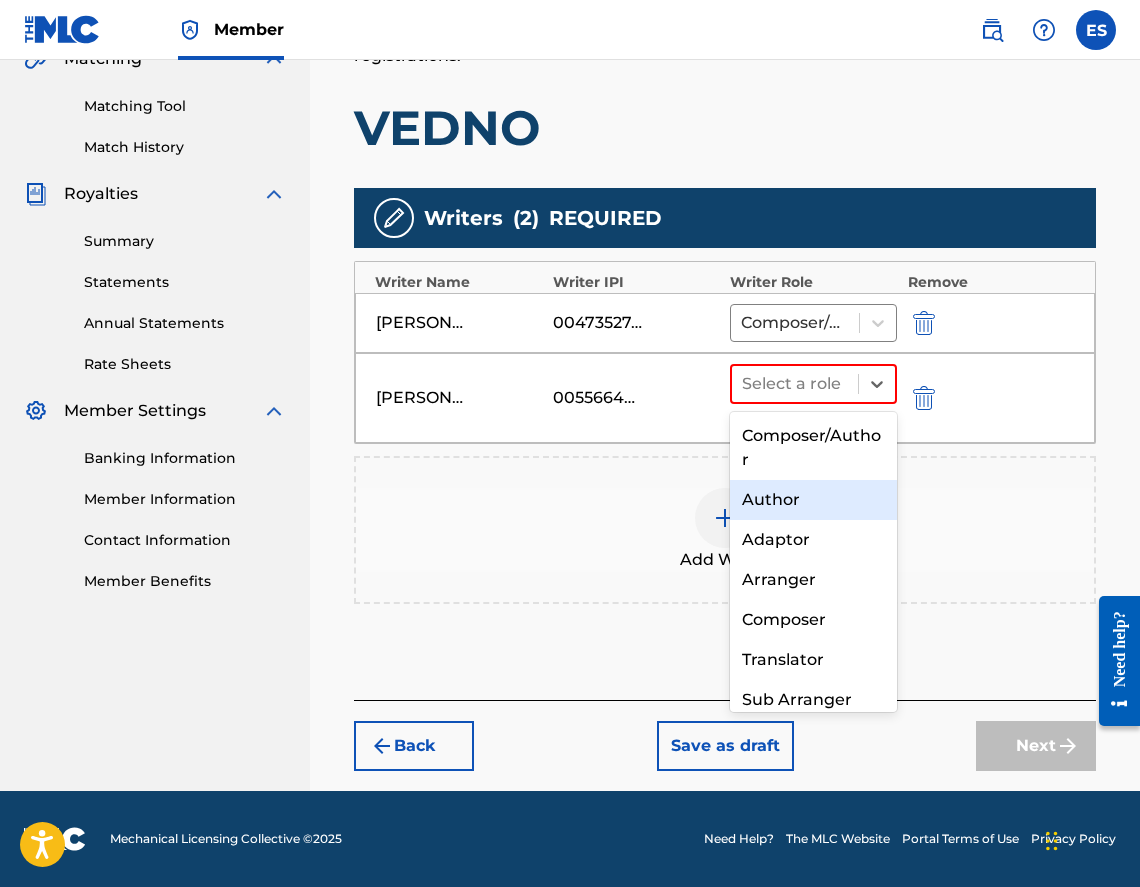
click at [799, 501] on div "Author" at bounding box center [813, 500] width 167 height 40
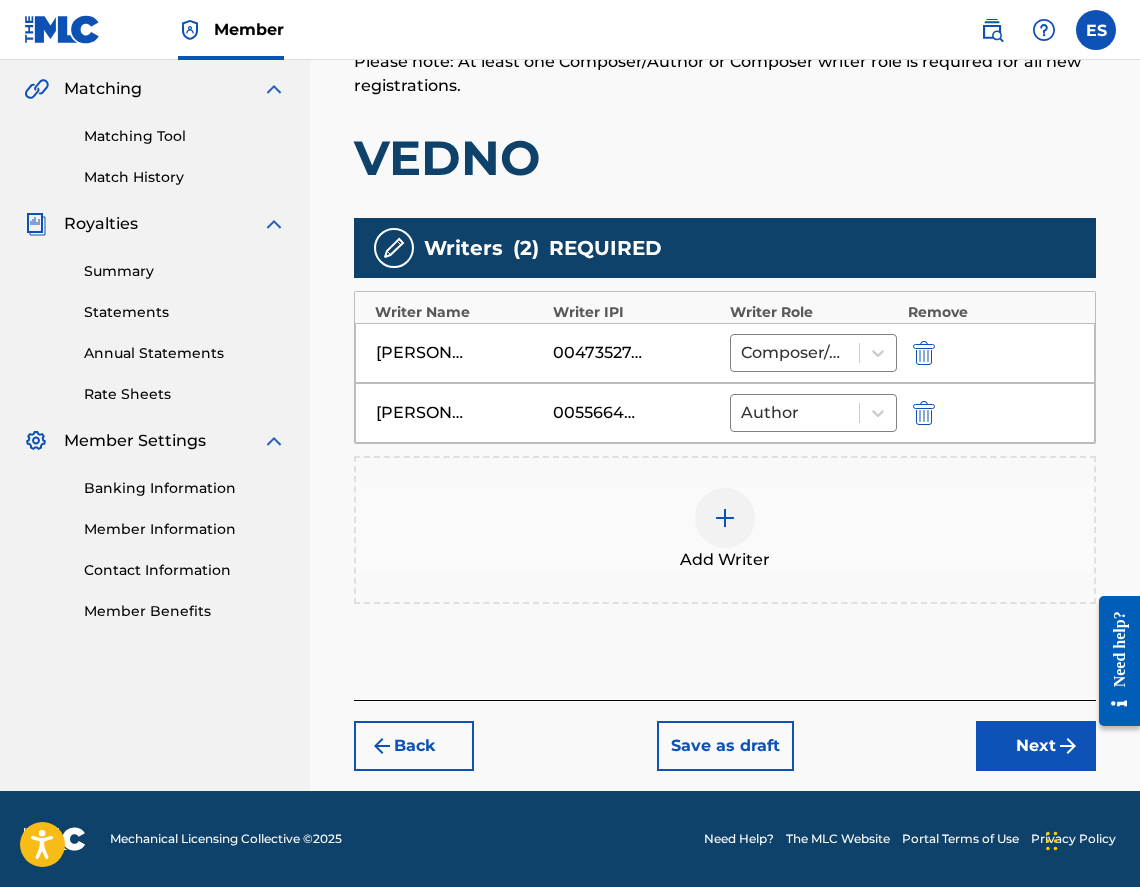
click at [684, 515] on div "Add Writer" at bounding box center [725, 530] width 738 height 84
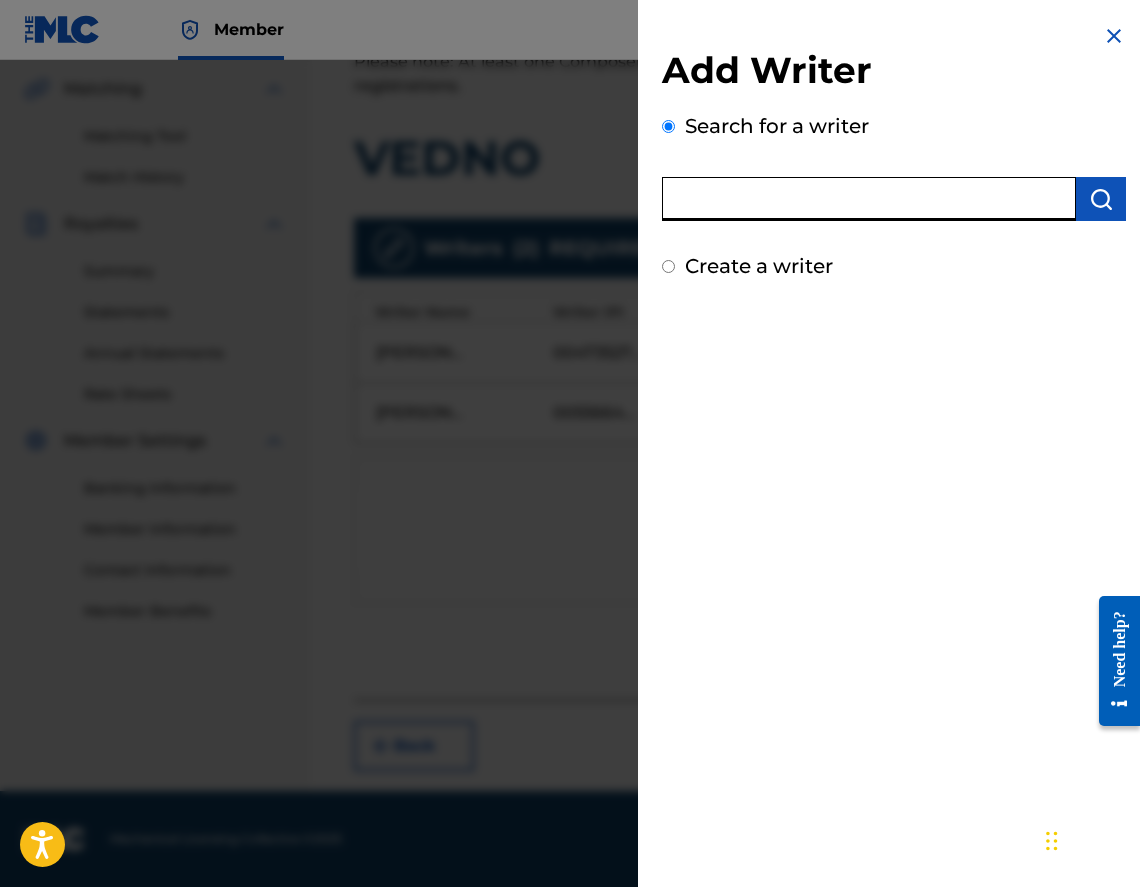
click at [906, 211] on input "text" at bounding box center [869, 199] width 414 height 44
click at [653, 262] on div "Add Writer Search for a writer Create a writer" at bounding box center [894, 152] width 512 height 305
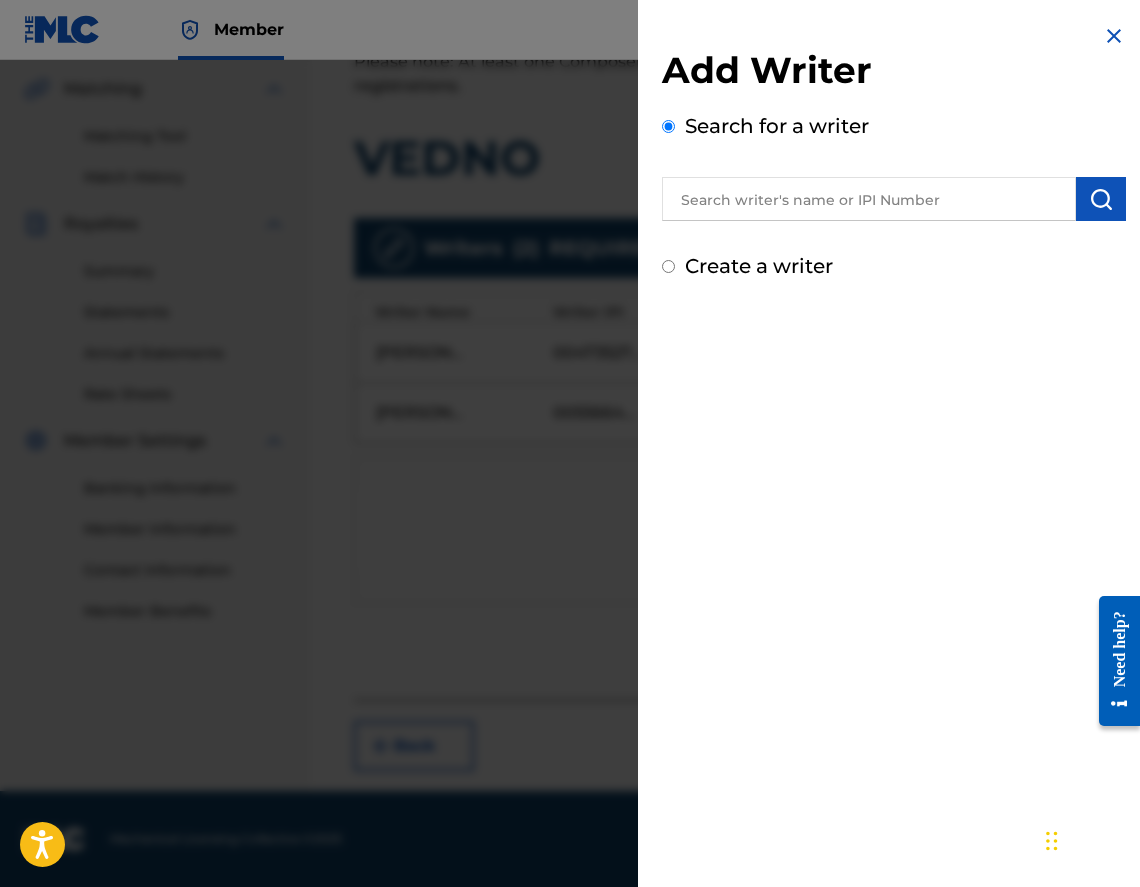
click at [660, 262] on div "Add Writer Search for a writer Create a writer" at bounding box center [894, 152] width 512 height 305
click at [667, 262] on input "Create a writer" at bounding box center [668, 266] width 13 height 13
radio input "false"
radio input "true"
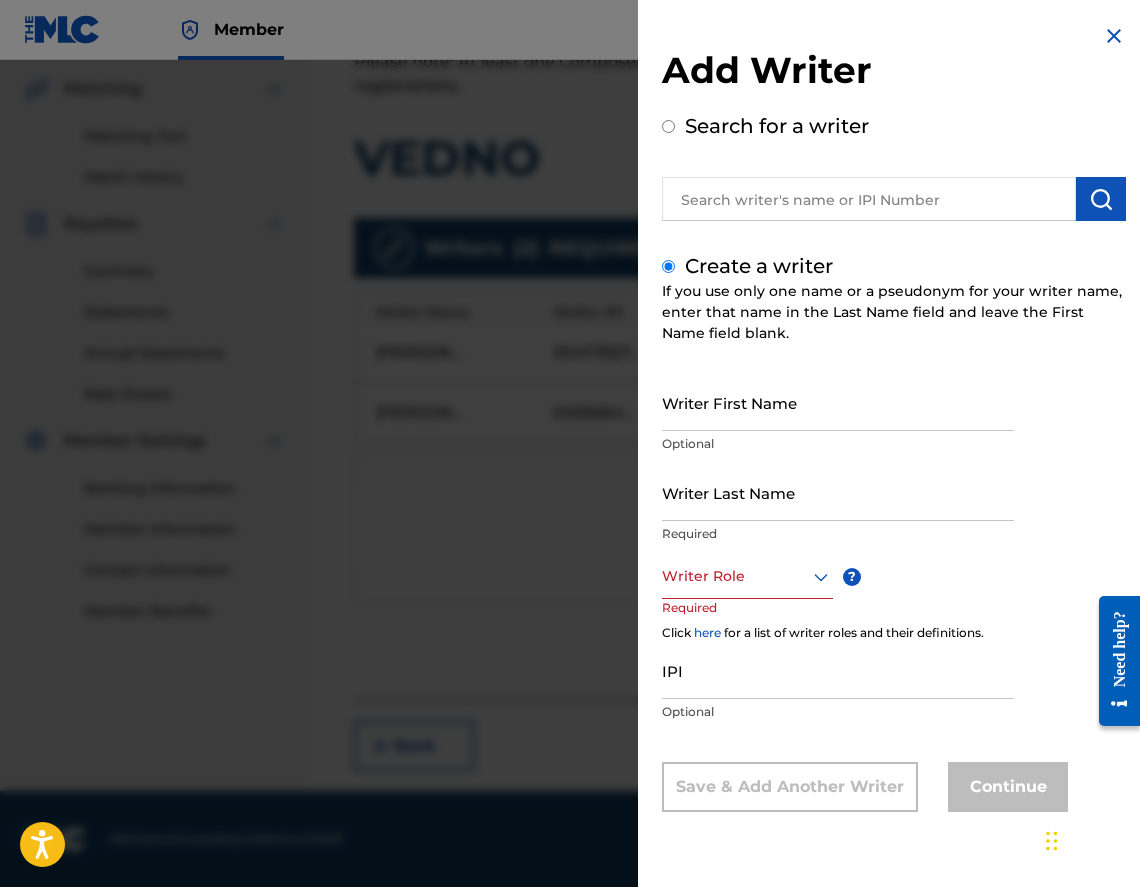
click at [754, 582] on div at bounding box center [747, 576] width 171 height 25
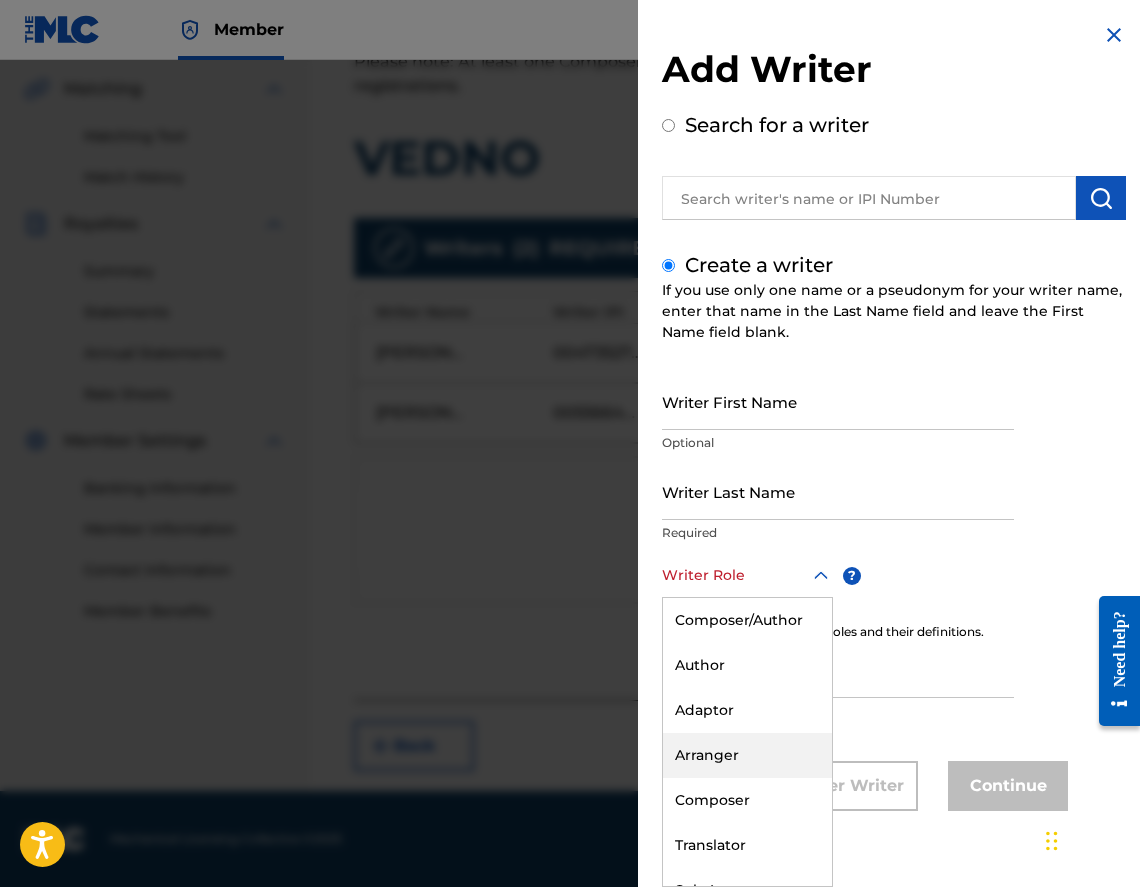
click at [761, 750] on div "Arranger" at bounding box center [747, 755] width 169 height 45
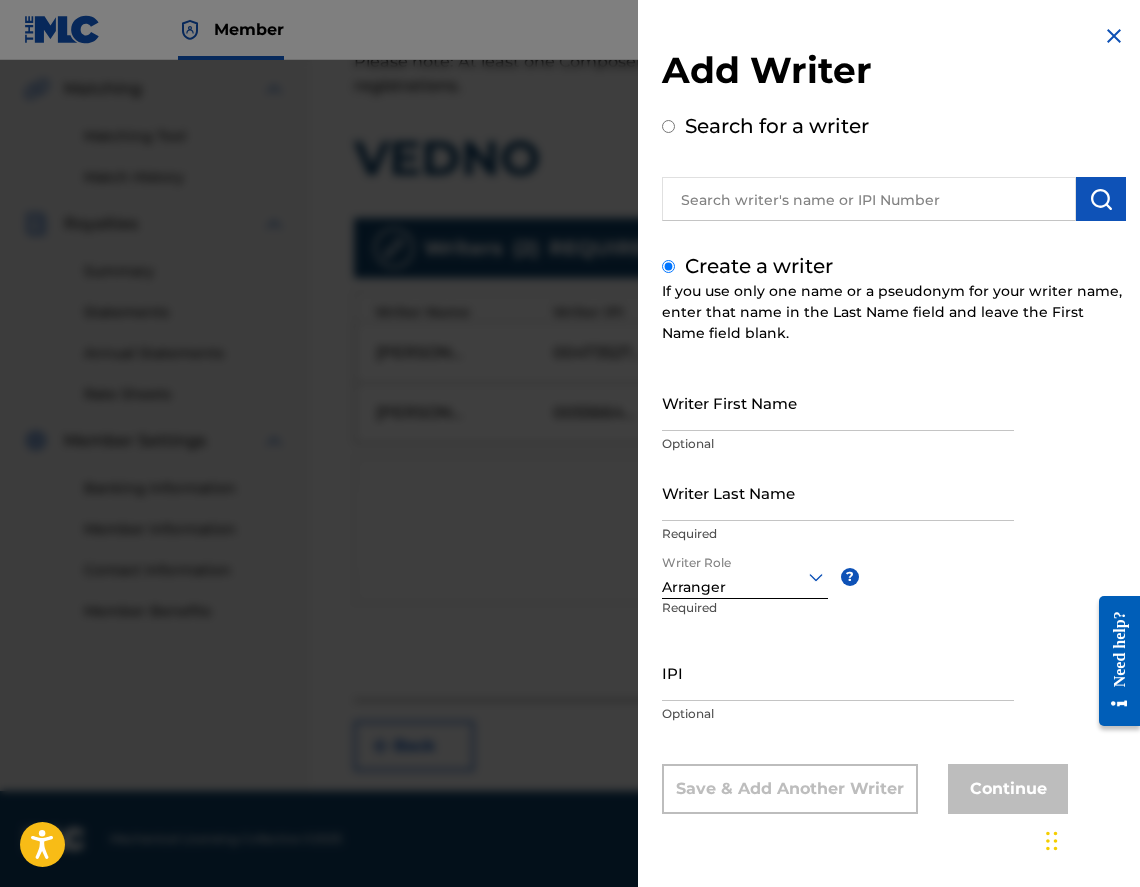
scroll to position [0, 0]
paste input "00556644719"
type input "00556644719"
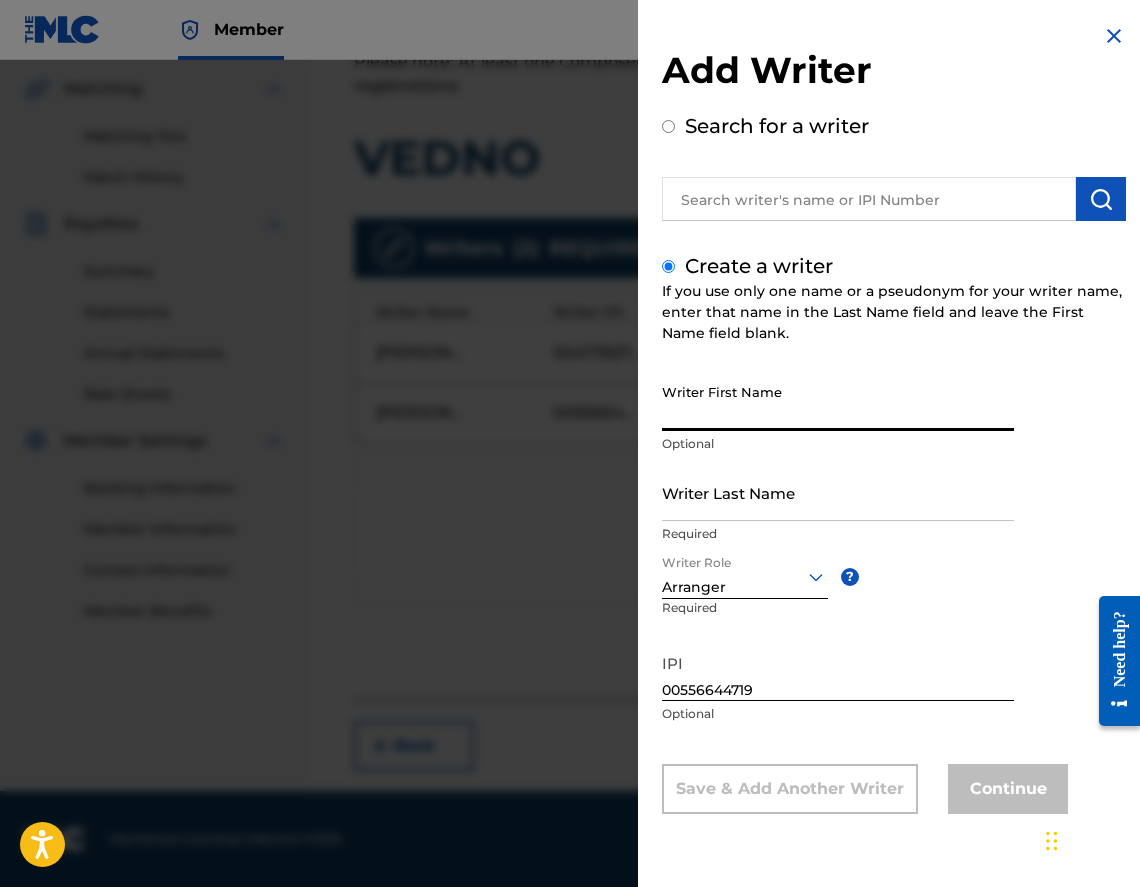
paste input "[PERSON_NAME]"
type input "[PERSON_NAME]"
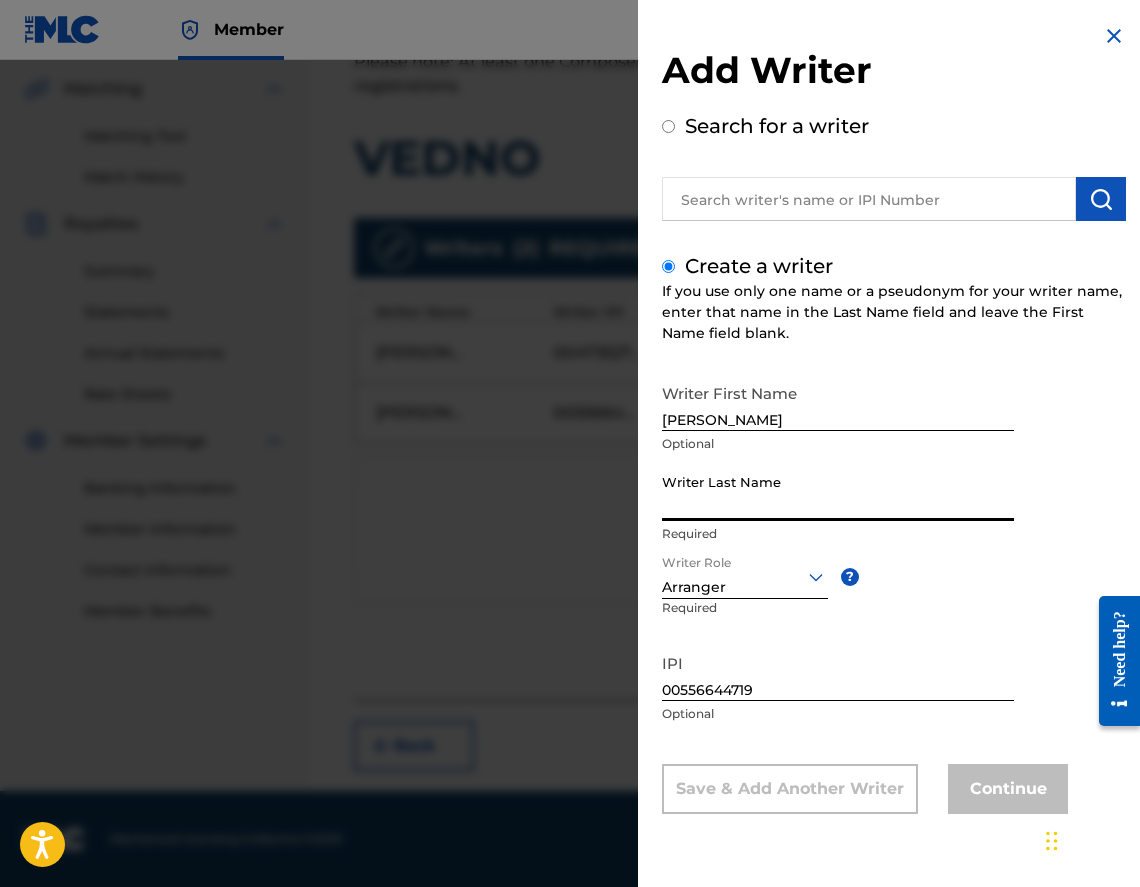
paste input "[PERSON_NAME]"
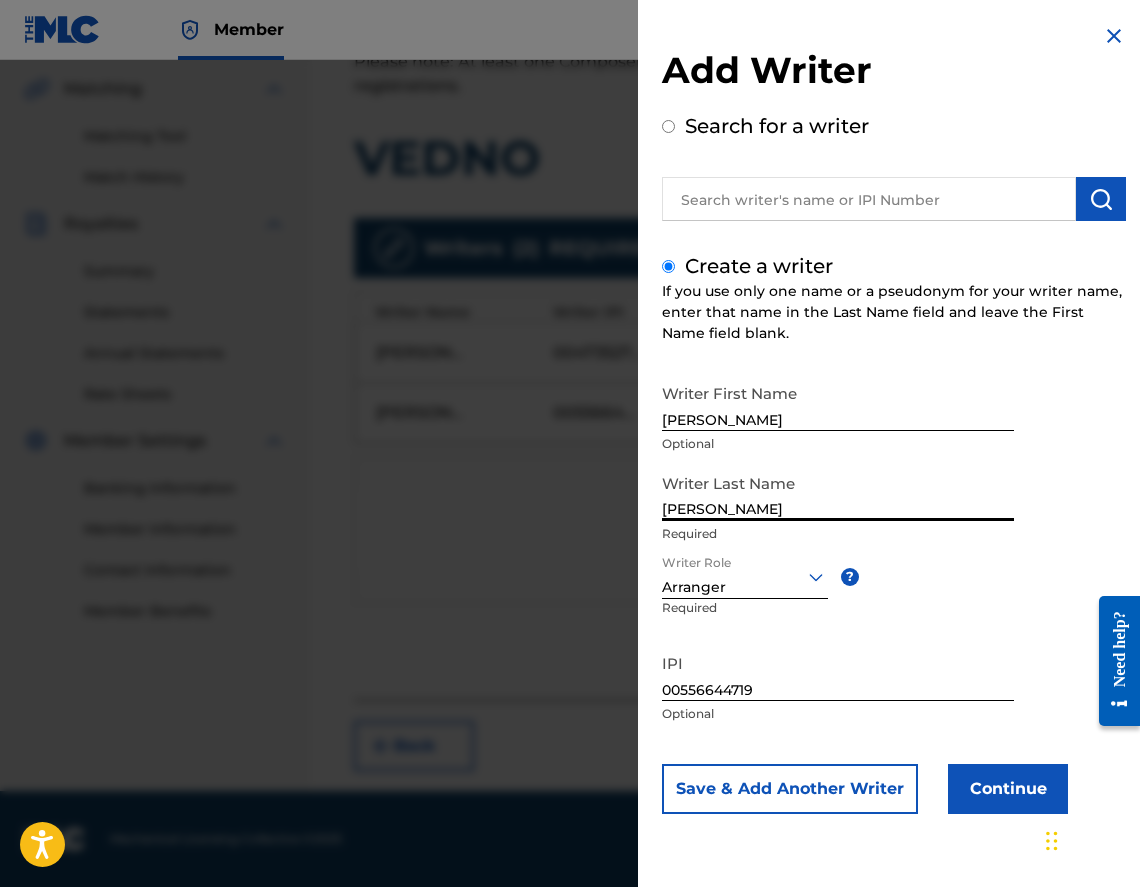
type input "[PERSON_NAME]"
click at [658, 510] on div "Add Writer Search for a writer Create a writer If you use only one name or a ps…" at bounding box center [894, 434] width 512 height 868
click at [661, 508] on div "Add Writer Search for a writer Create a writer If you use only one name or a ps…" at bounding box center [894, 434] width 512 height 868
click at [654, 507] on div "Add Writer Search for a writer Create a writer If you use only one name or a ps…" at bounding box center [894, 434] width 512 height 868
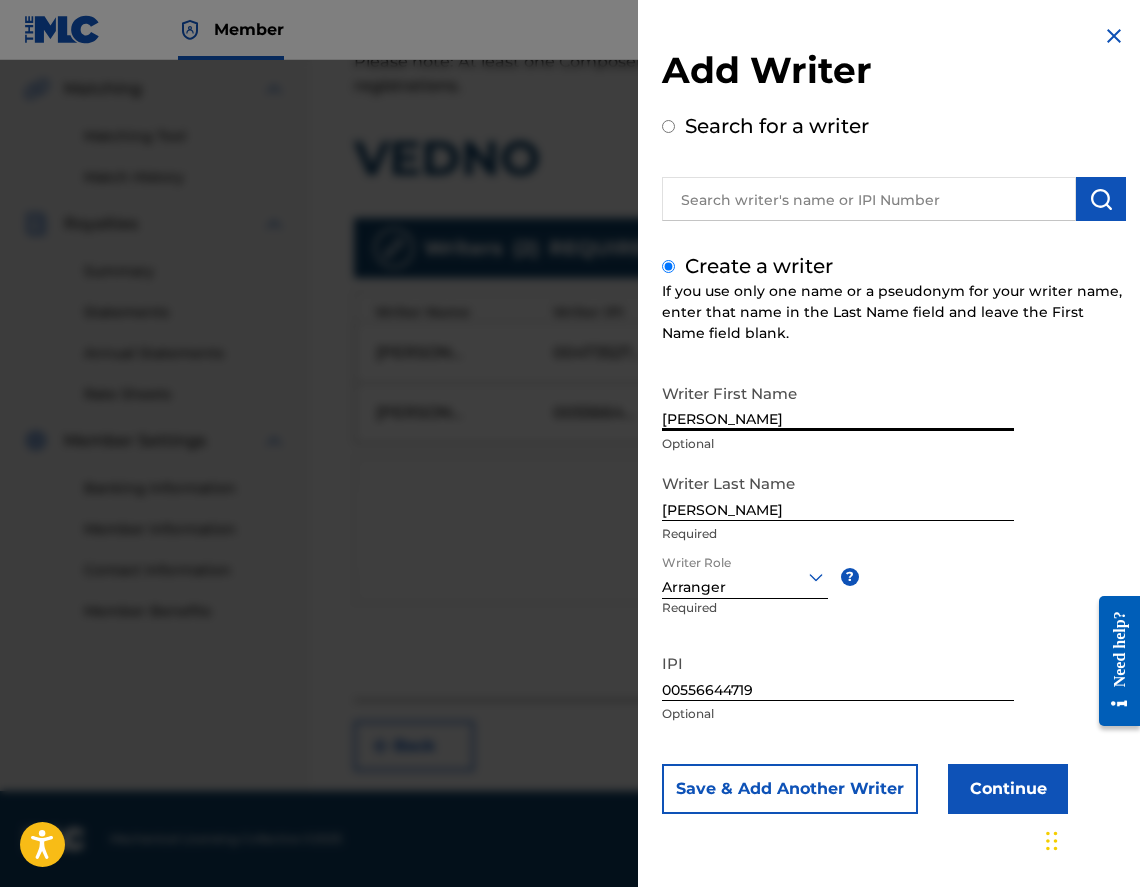
drag, startPoint x: 663, startPoint y: 411, endPoint x: 648, endPoint y: 420, distance: 17.5
click at [648, 420] on div "Add Writer Search for a writer Create a writer If you use only one name or a ps…" at bounding box center [894, 434] width 512 height 868
click at [765, 423] on input "[PERSON_NAME]" at bounding box center [838, 402] width 352 height 57
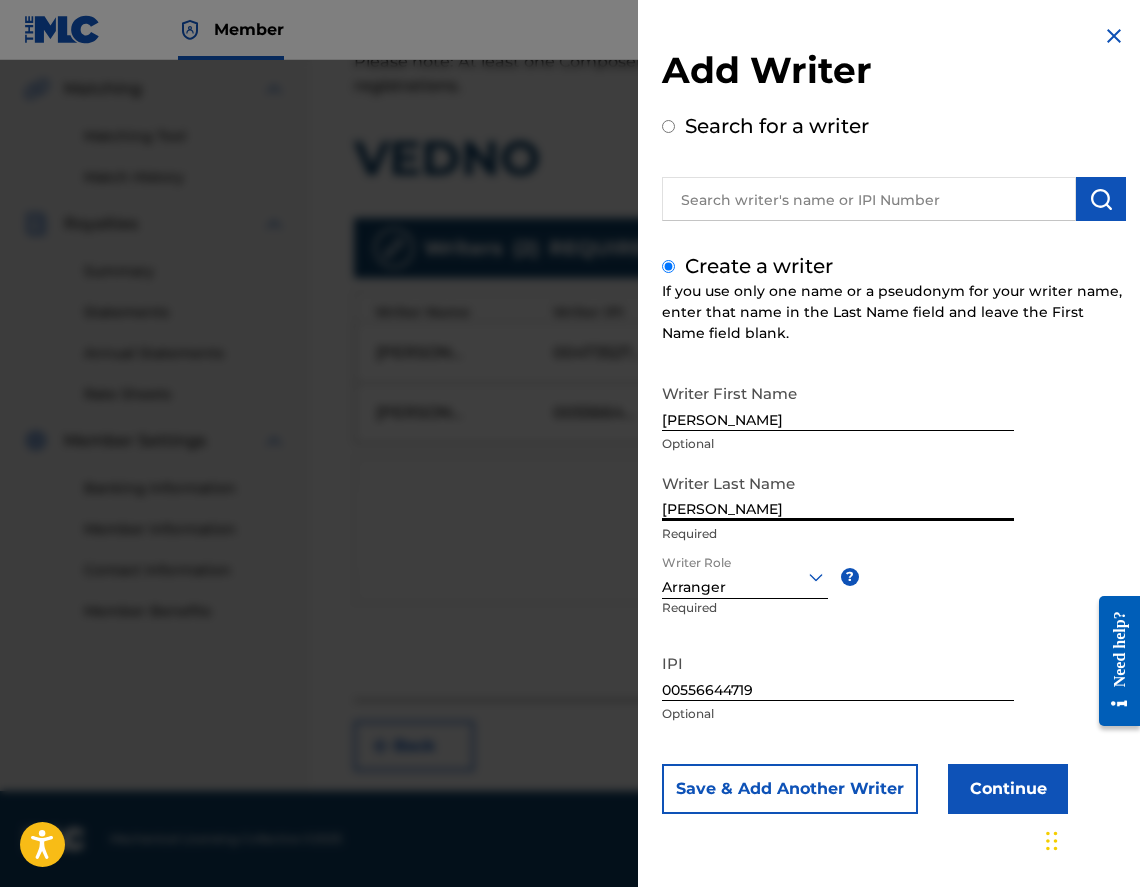
click at [736, 511] on input "[PERSON_NAME]" at bounding box center [838, 492] width 352 height 57
click at [994, 782] on button "Continue" at bounding box center [1008, 789] width 120 height 50
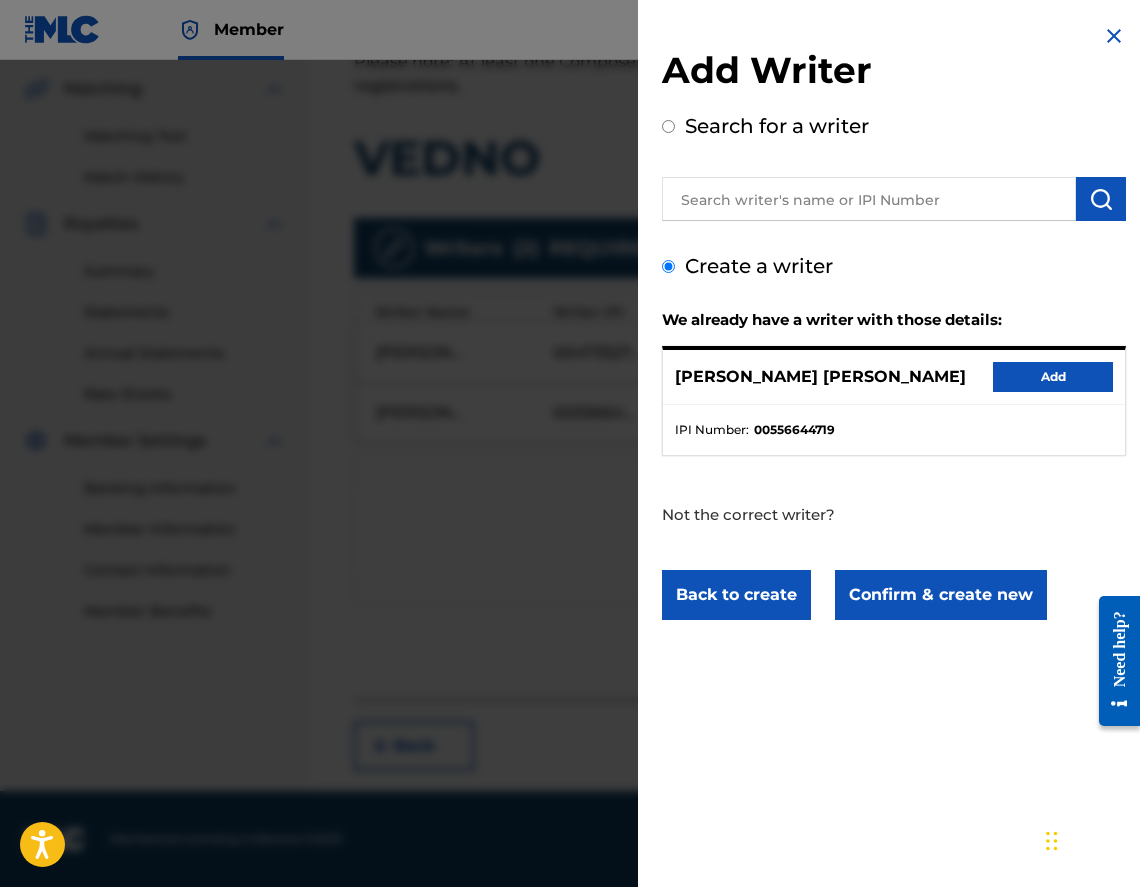
click at [1004, 379] on button "Add" at bounding box center [1053, 377] width 120 height 30
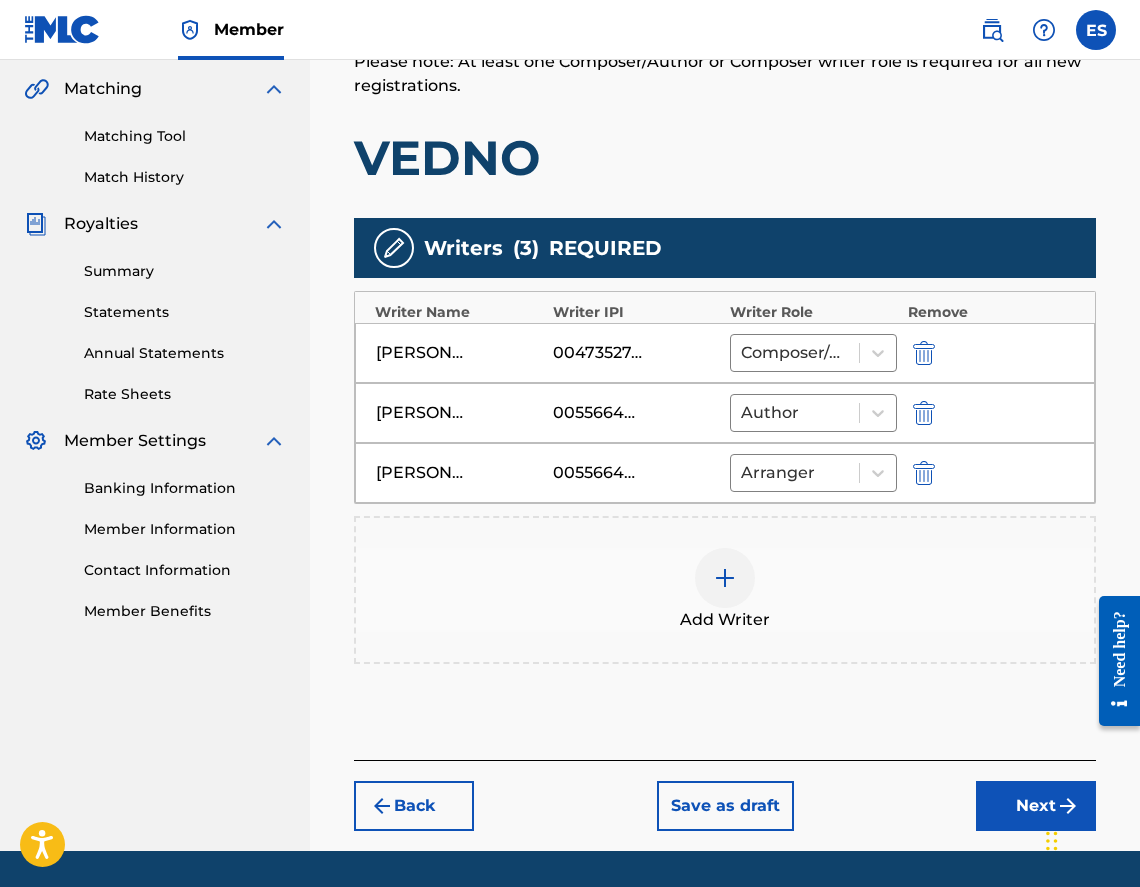
click at [679, 550] on div "Add Writer" at bounding box center [725, 590] width 738 height 84
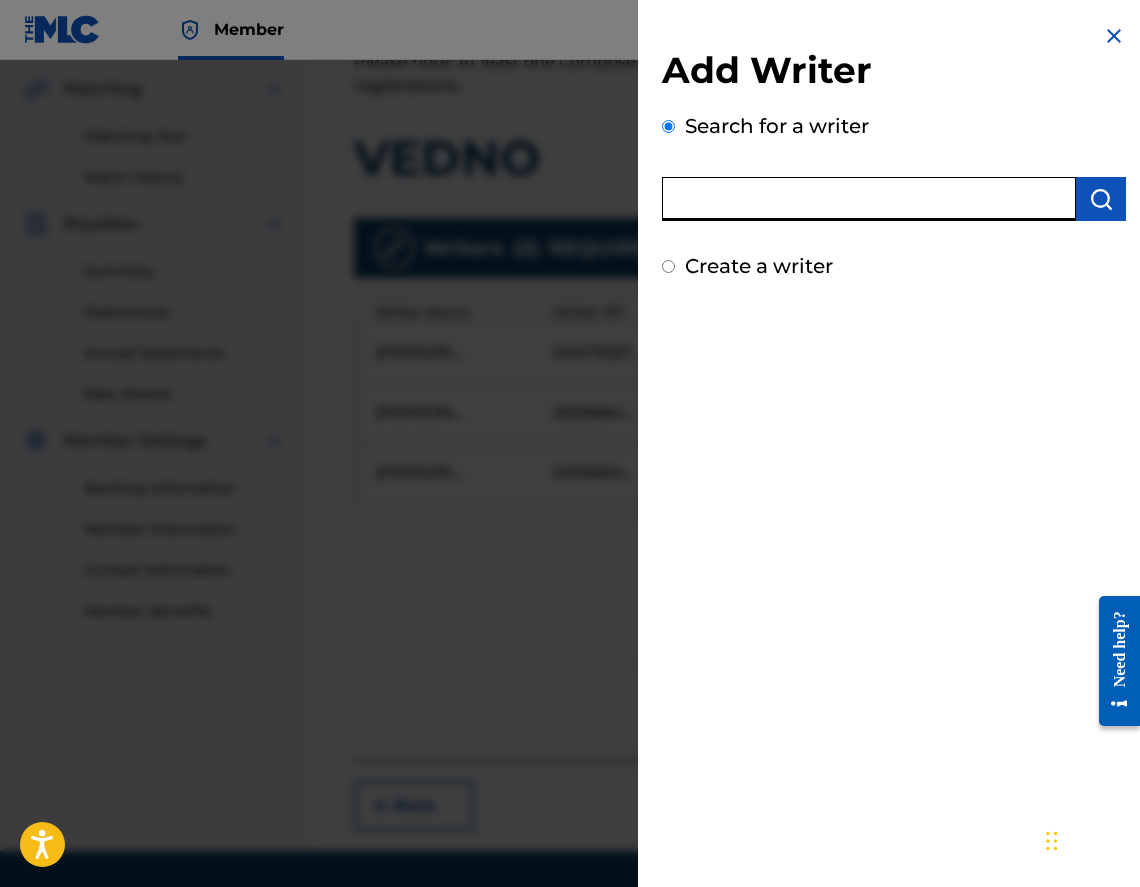
paste input "00473356148"
type input "00473356148"
click at [1101, 208] on img "submit" at bounding box center [1101, 199] width 24 height 24
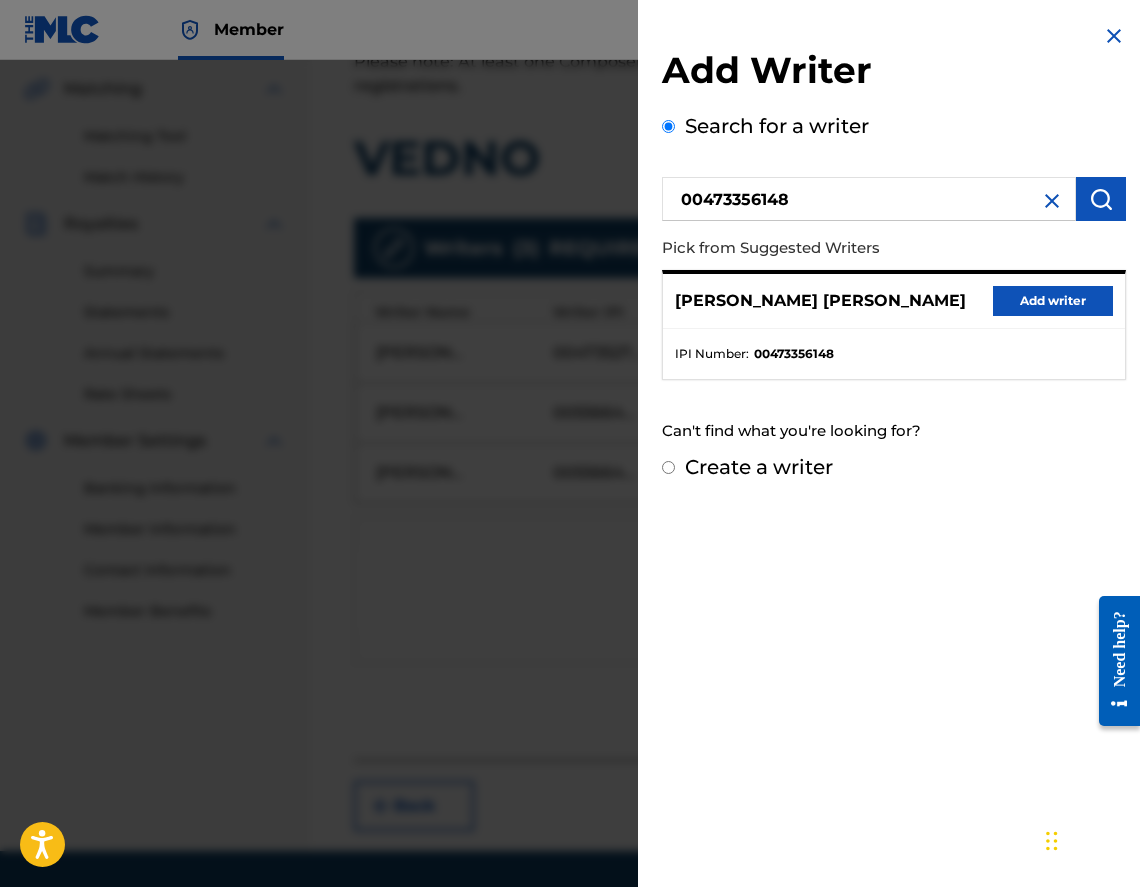
click at [1033, 288] on button "Add writer" at bounding box center [1053, 301] width 120 height 30
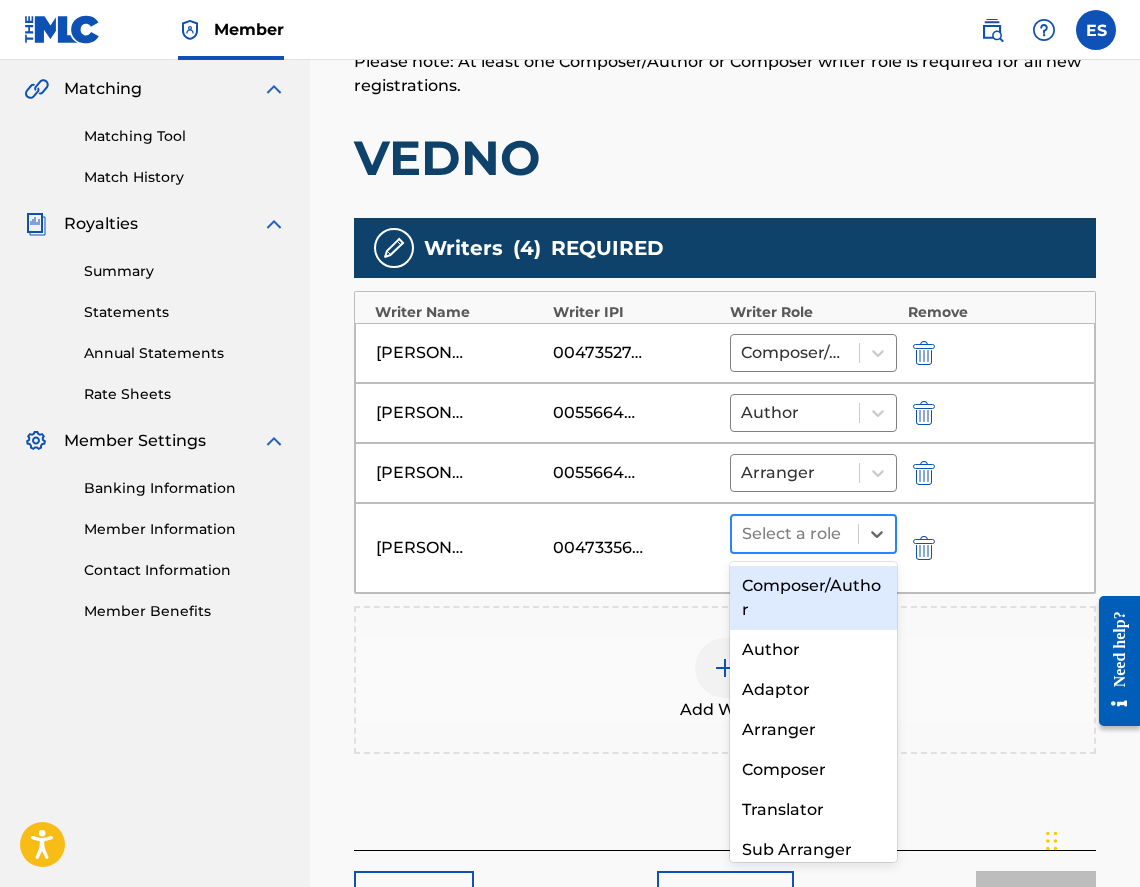
click at [819, 548] on div "Select a role" at bounding box center [795, 534] width 126 height 36
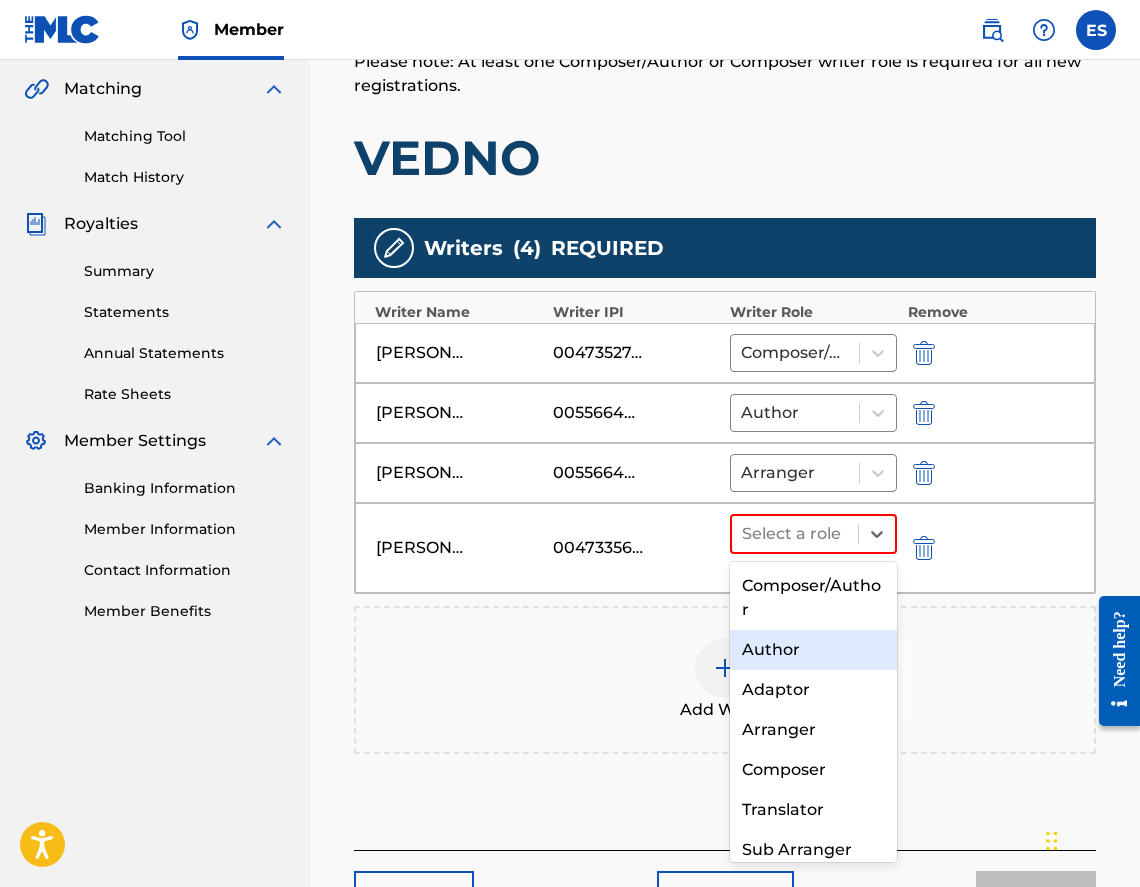
click at [815, 648] on div "Author" at bounding box center [813, 650] width 167 height 40
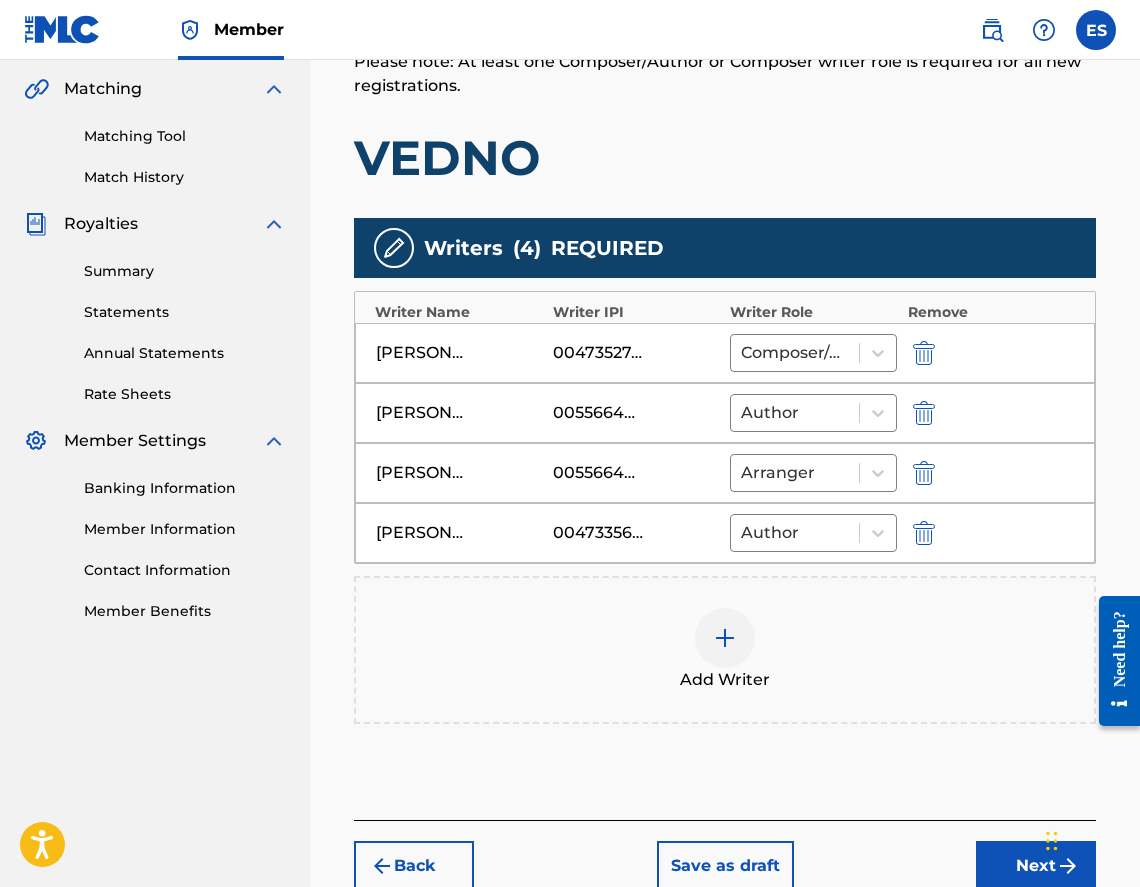
click at [805, 632] on div "Add Writer" at bounding box center [725, 650] width 738 height 84
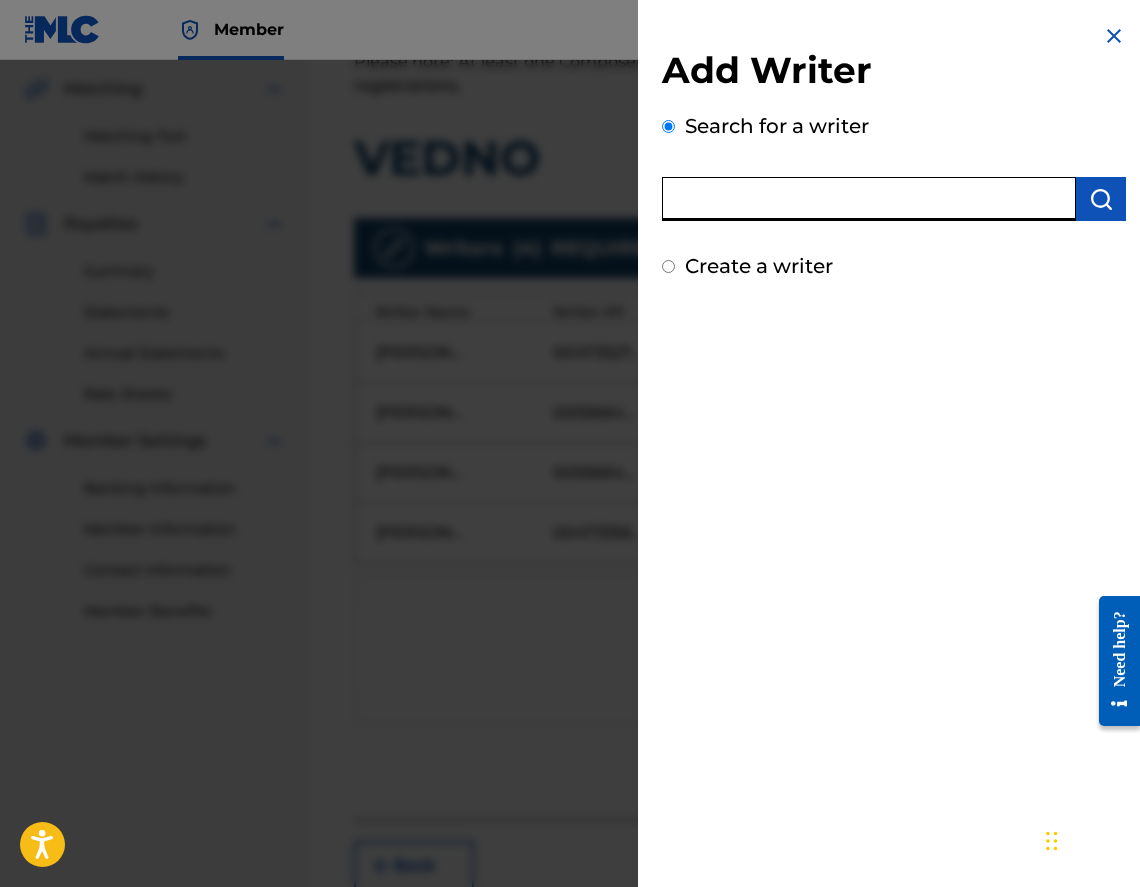
paste input "00440975642"
type input "00440975642"
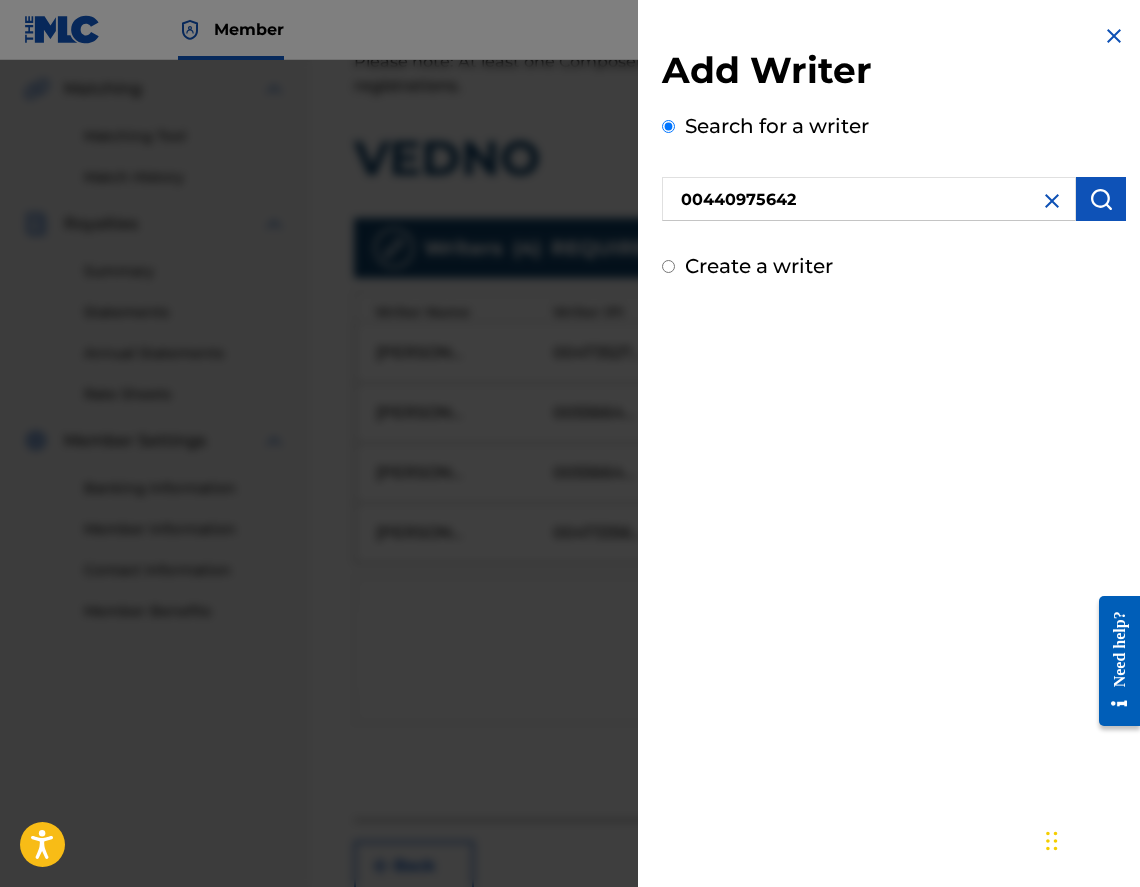
click at [1098, 185] on button "submit" at bounding box center [1101, 199] width 50 height 44
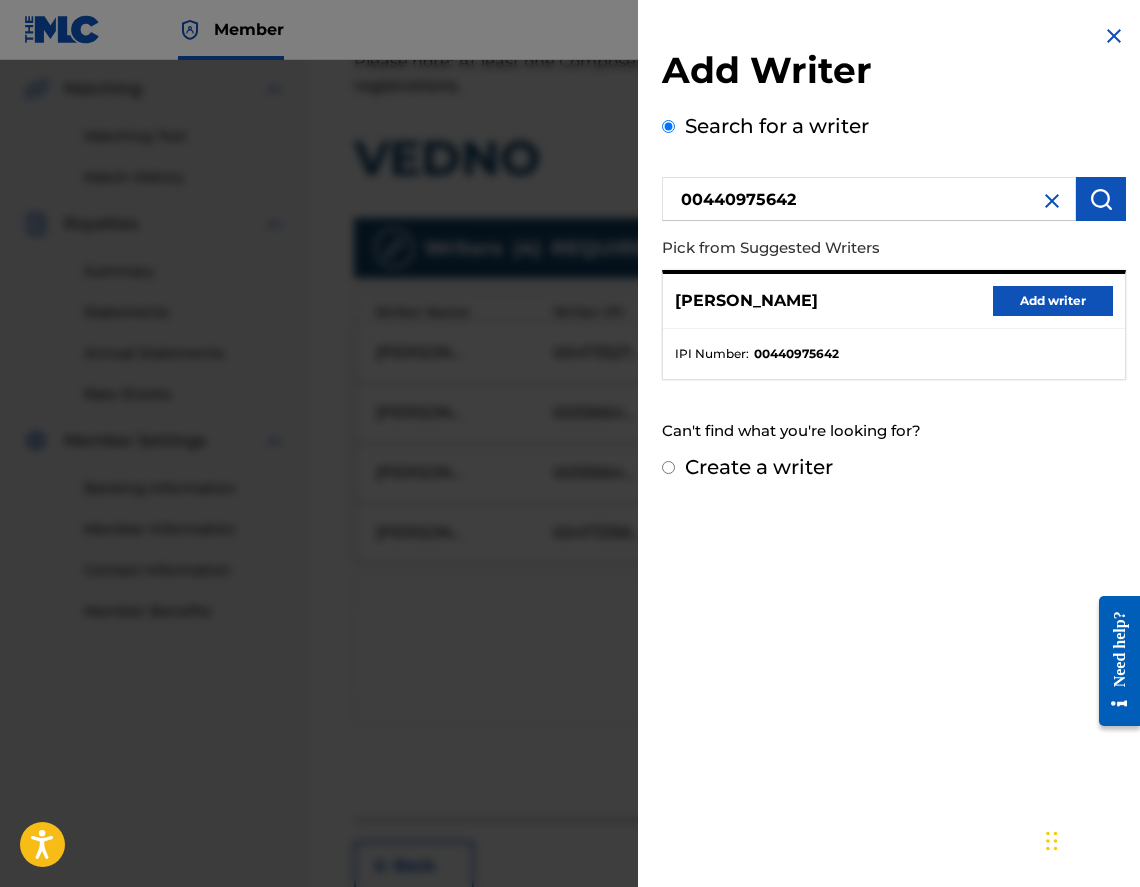
click at [1051, 300] on button "Add writer" at bounding box center [1053, 301] width 120 height 30
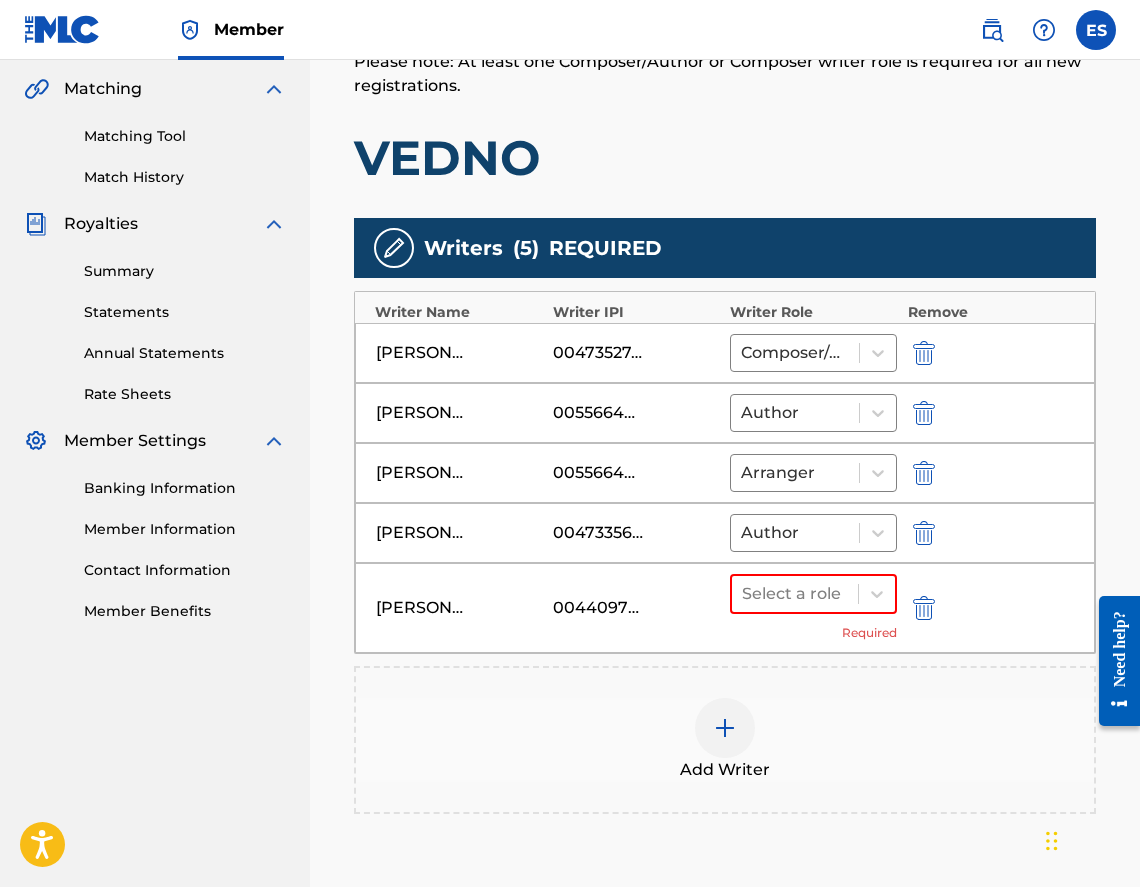
click at [768, 615] on div "Select a role Required" at bounding box center [813, 608] width 167 height 68
click at [768, 596] on div at bounding box center [795, 594] width 106 height 28
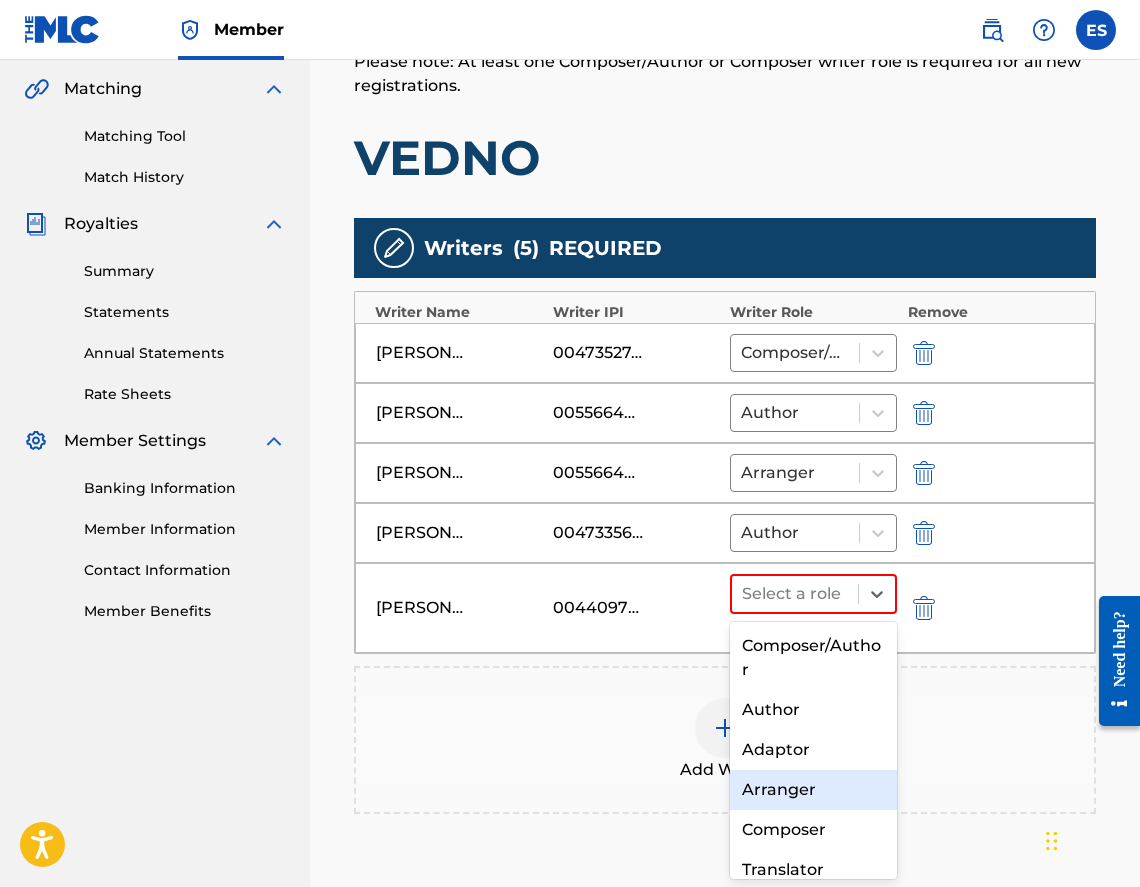
click at [786, 776] on div "Arranger" at bounding box center [813, 790] width 167 height 40
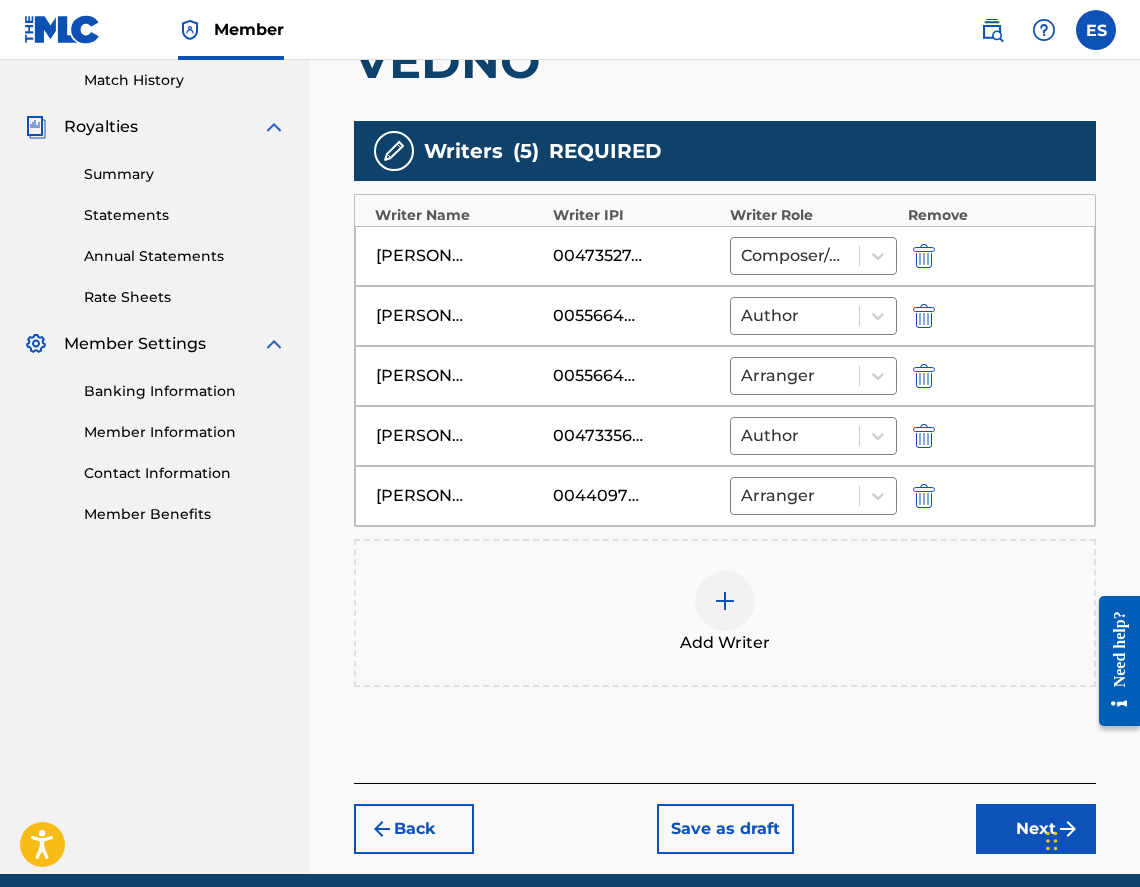
scroll to position [637, 0]
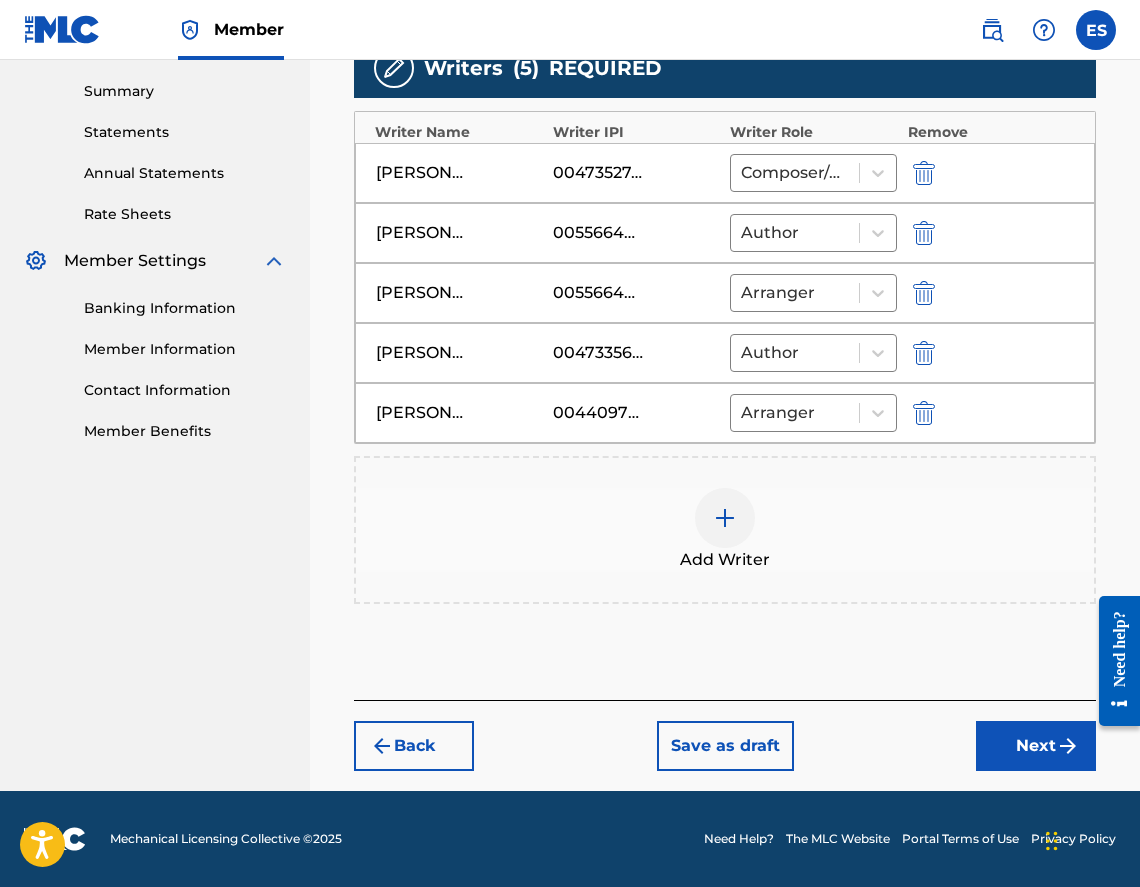
click at [984, 740] on button "Next" at bounding box center [1036, 746] width 120 height 50
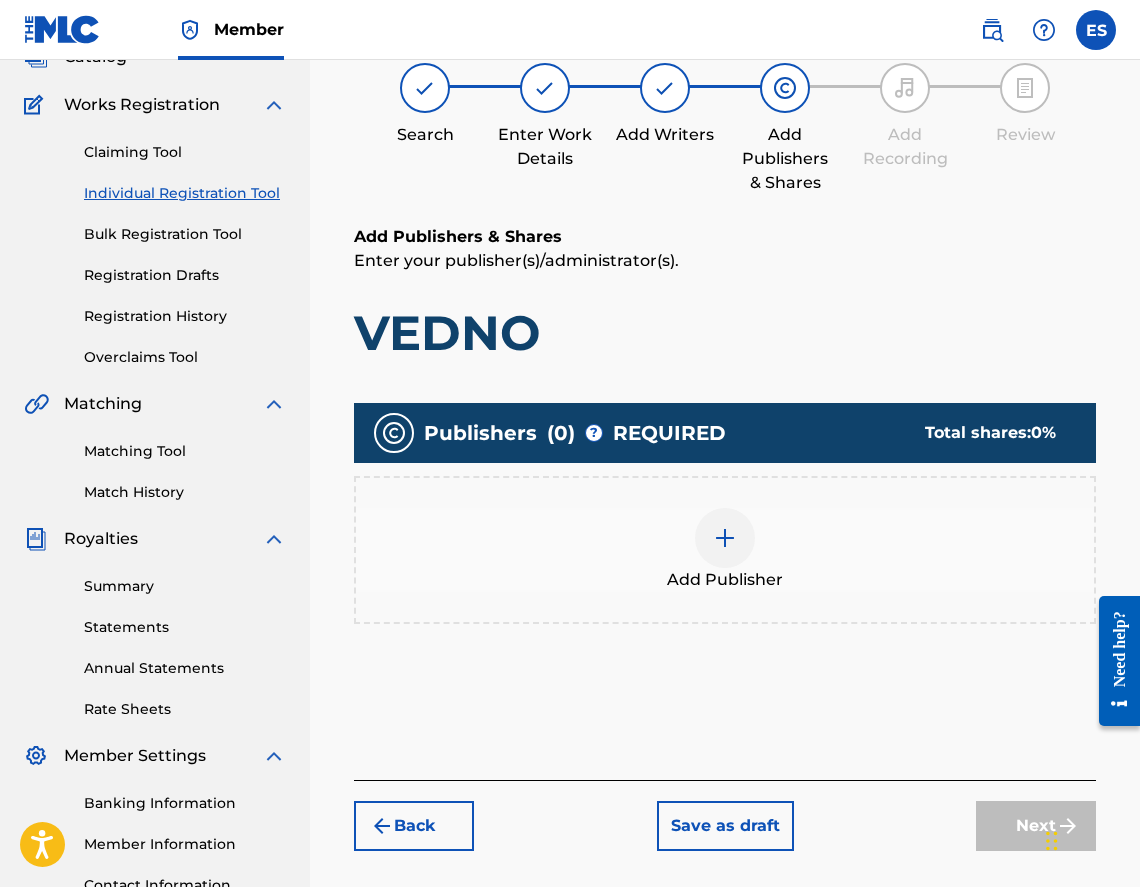
scroll to position [90, 0]
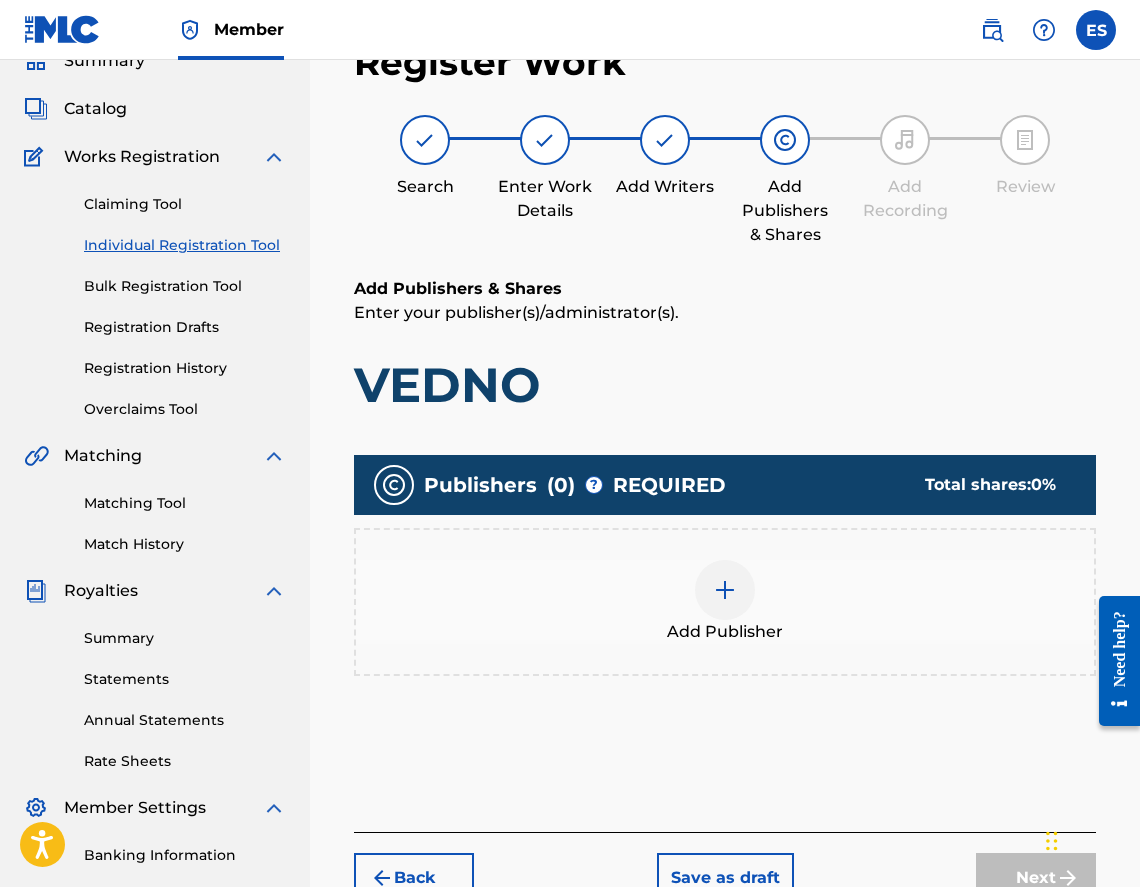
click at [758, 633] on span "Add Publisher" at bounding box center [725, 632] width 116 height 24
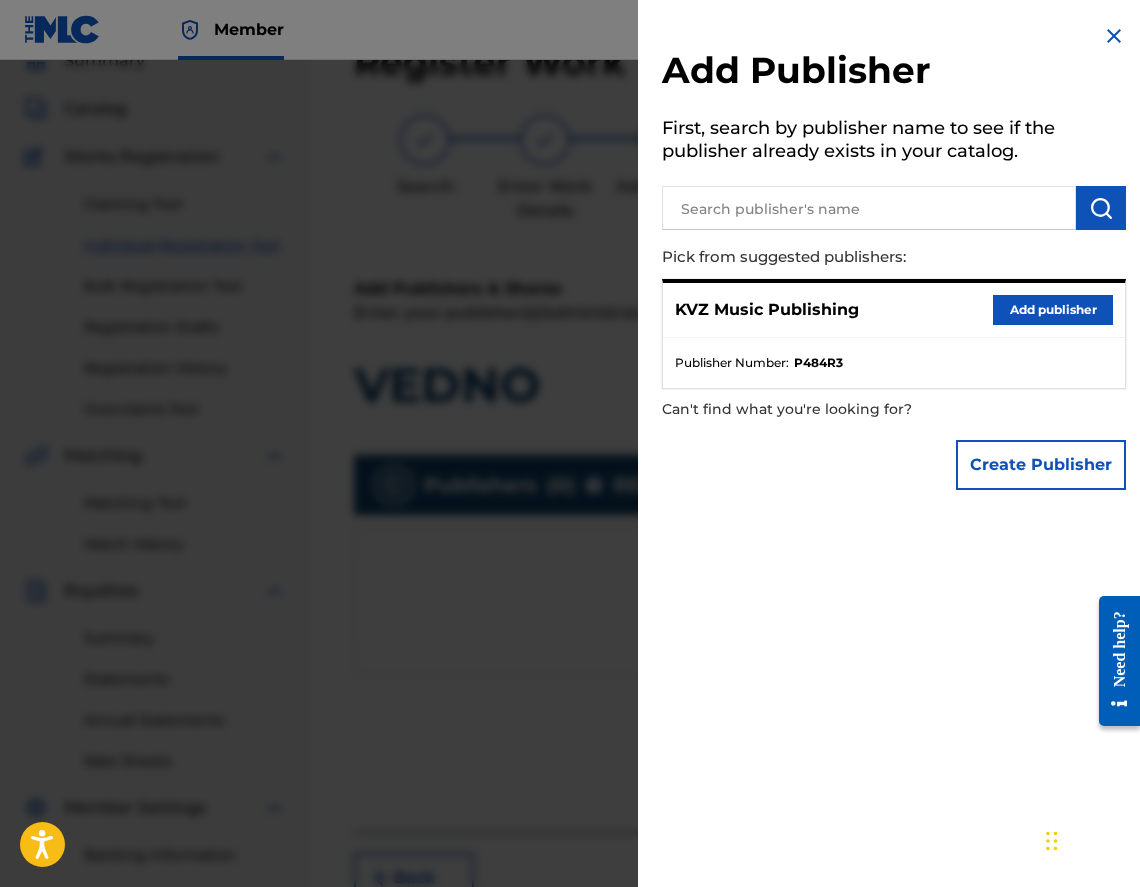
click at [1020, 297] on button "Add publisher" at bounding box center [1053, 310] width 120 height 30
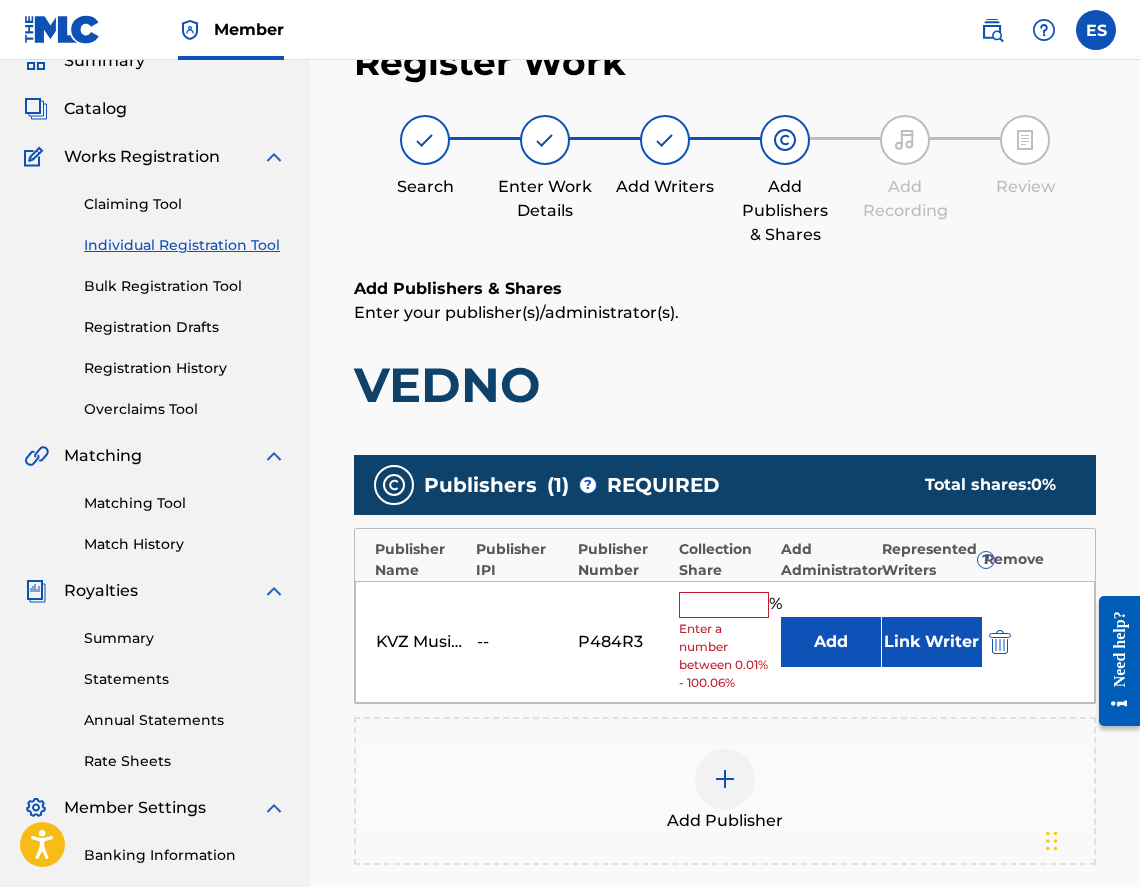
click at [731, 606] on input "text" at bounding box center [724, 605] width 90 height 26
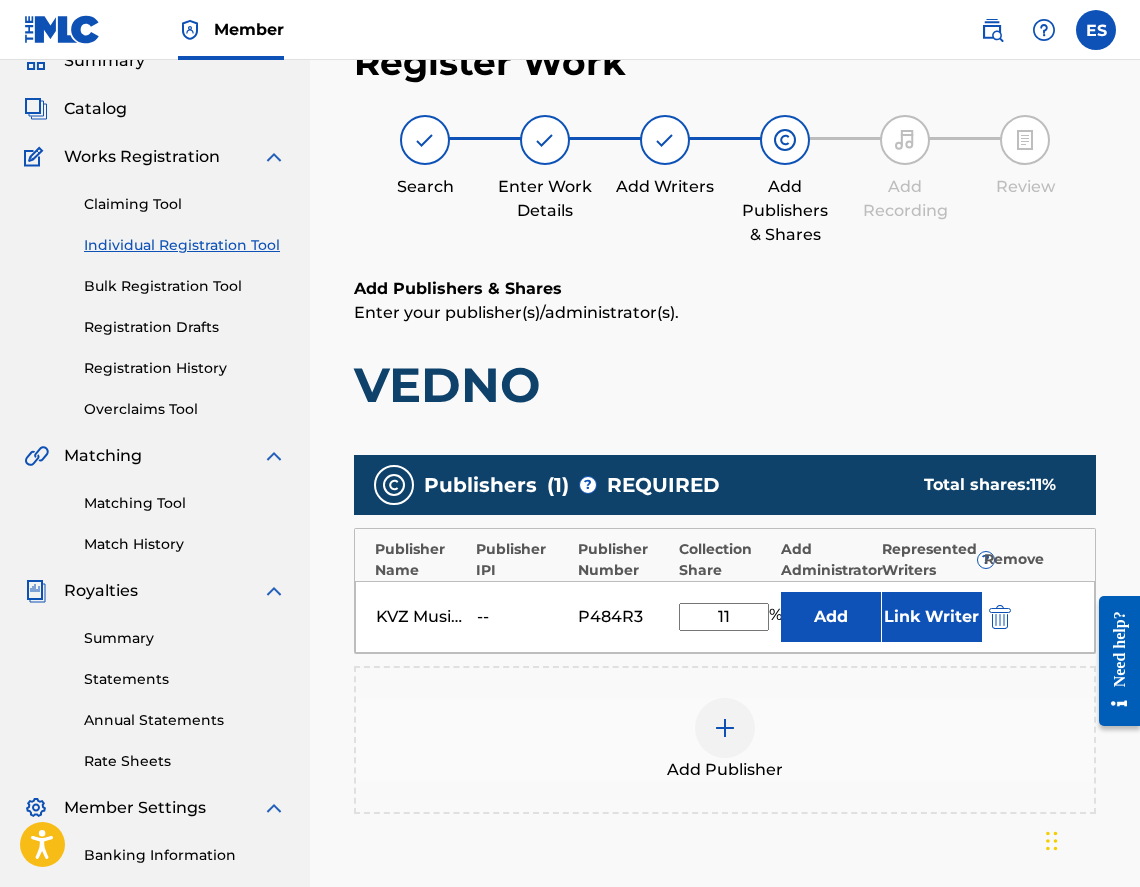
type input "11.11"
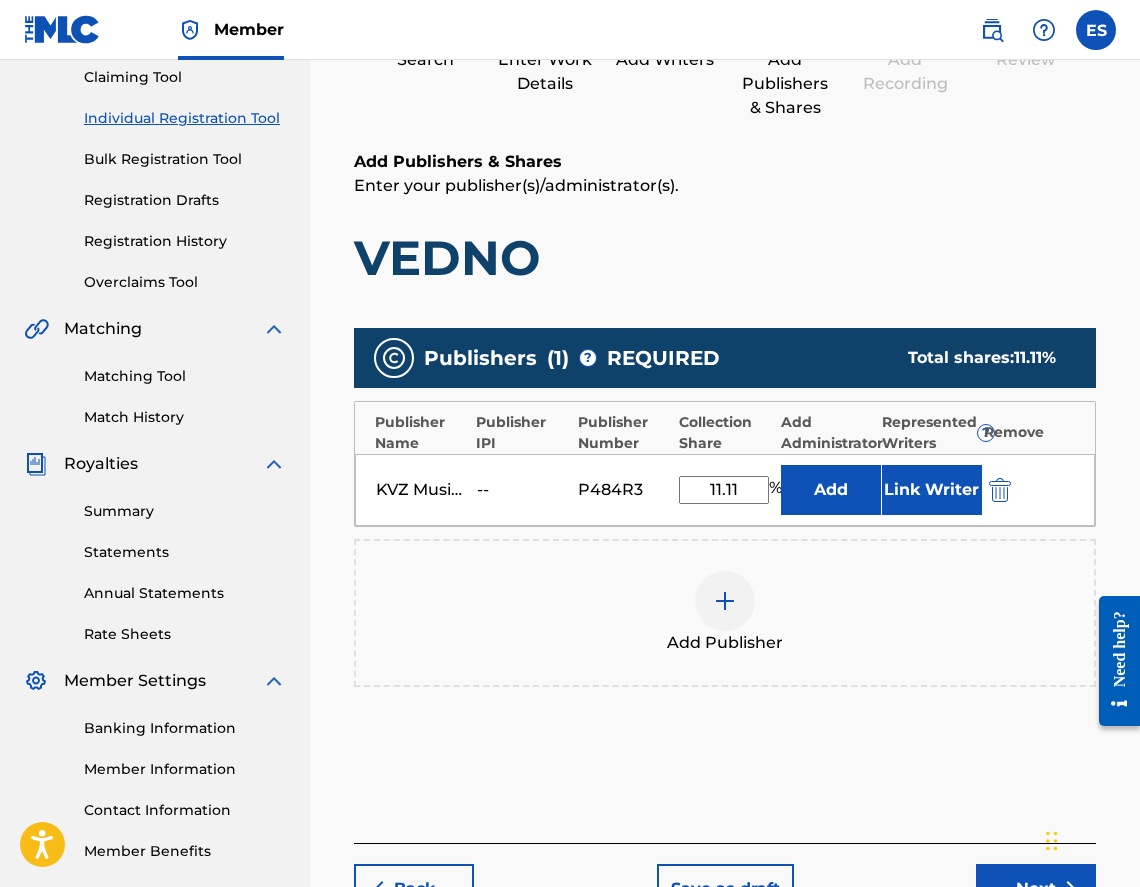
scroll to position [360, 0]
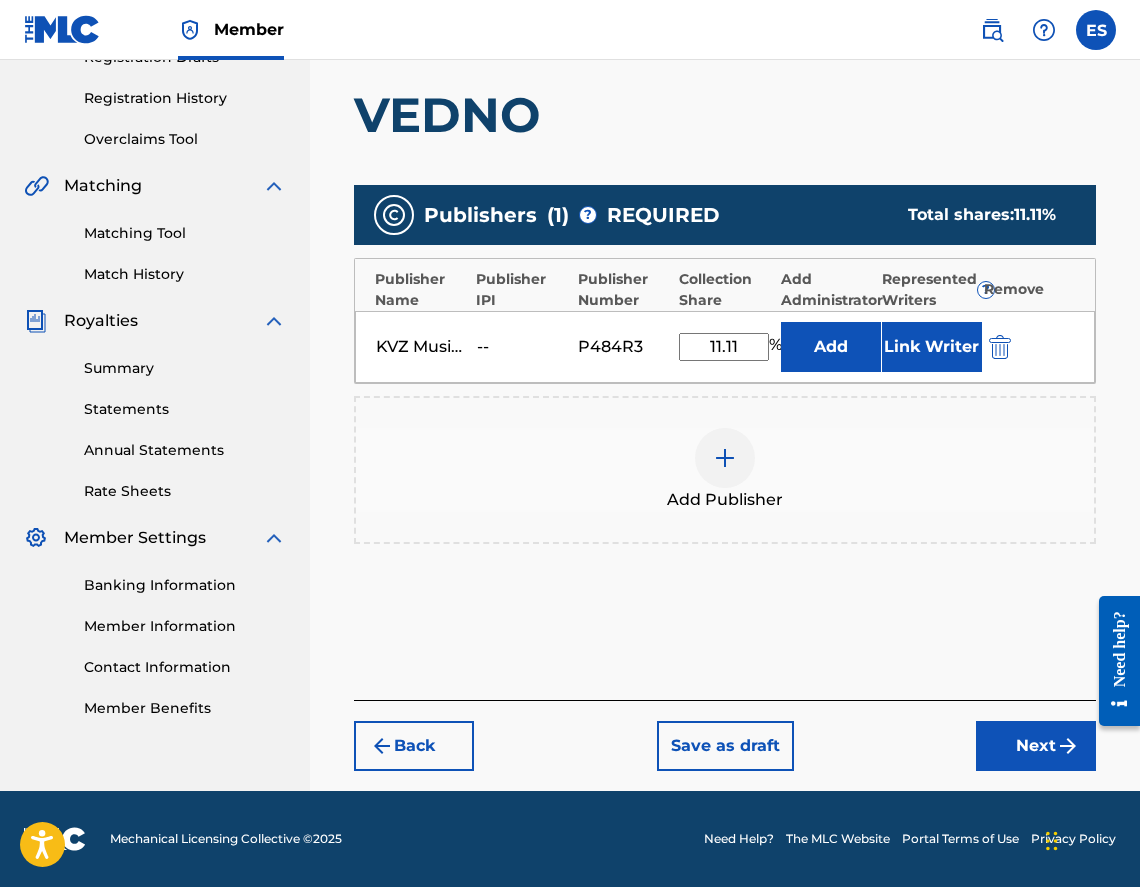
click at [420, 753] on button "Back" at bounding box center [414, 746] width 120 height 50
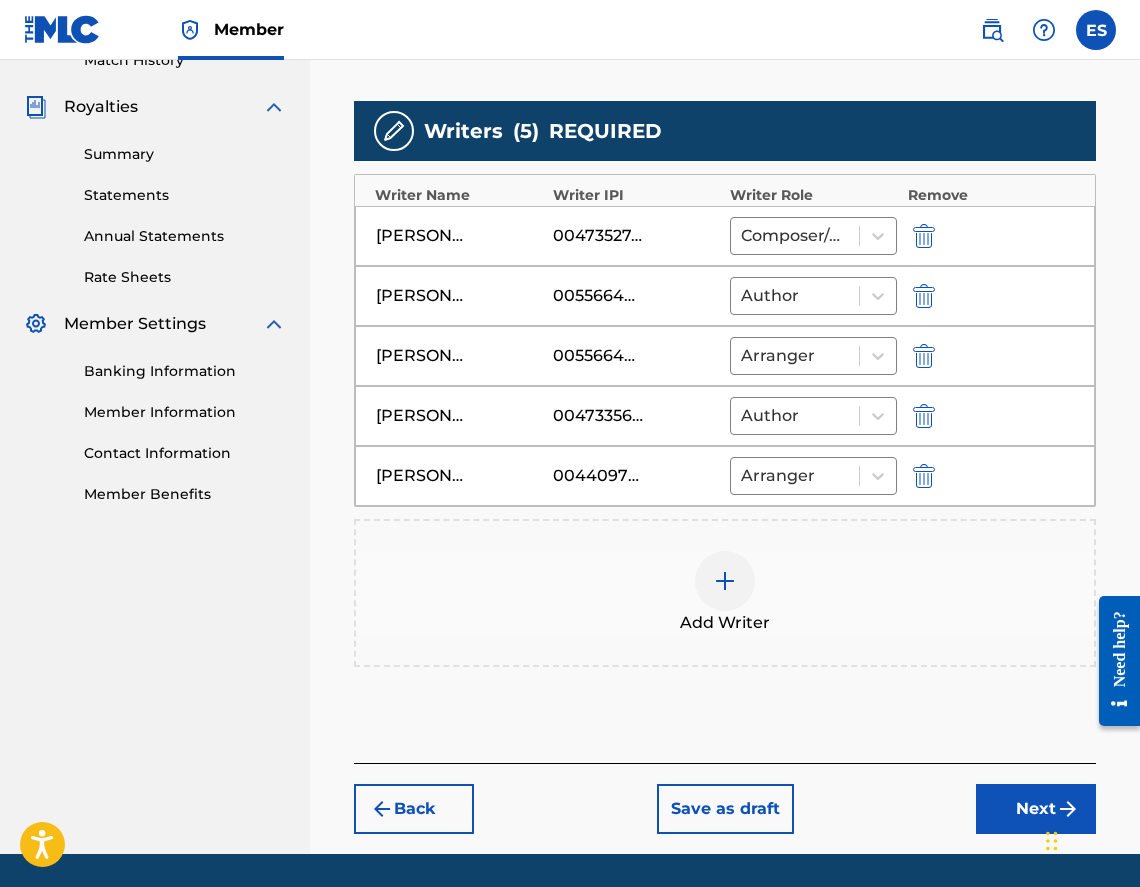
scroll to position [637, 0]
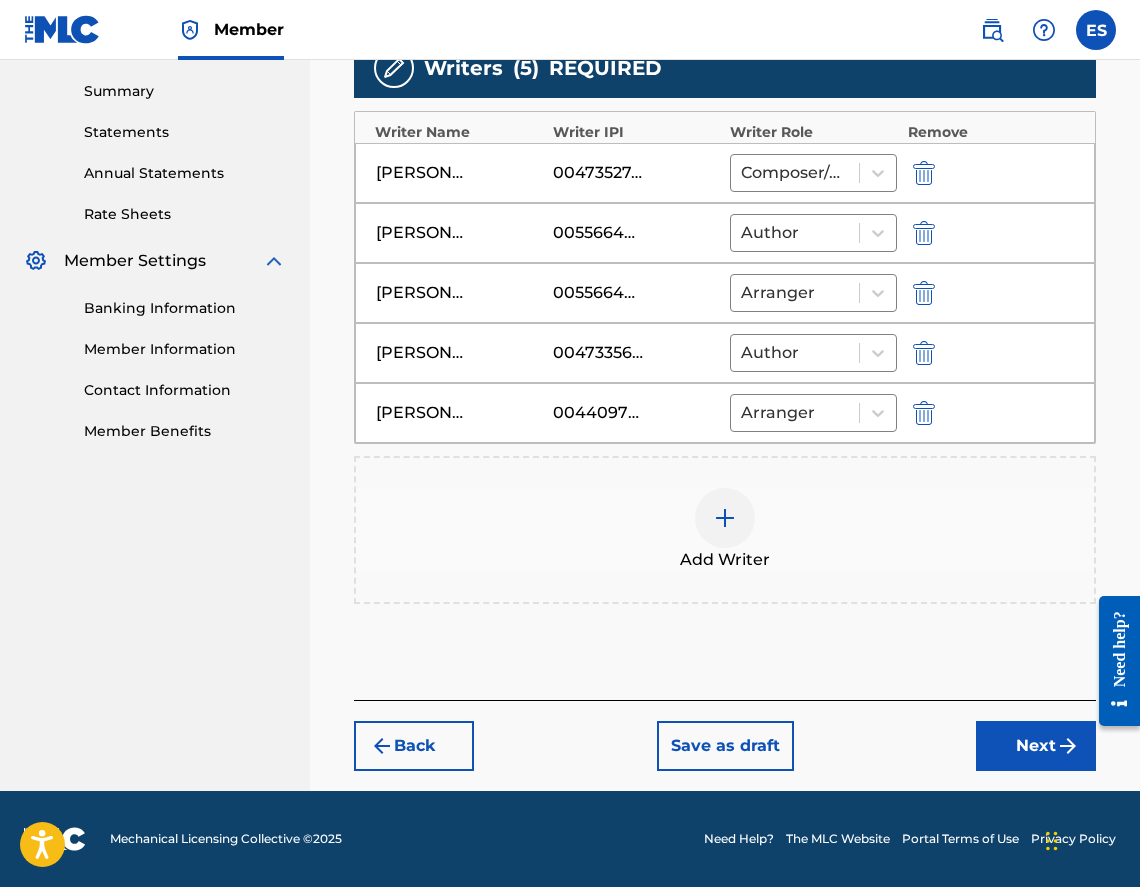
click at [1009, 750] on button "Next" at bounding box center [1036, 746] width 120 height 50
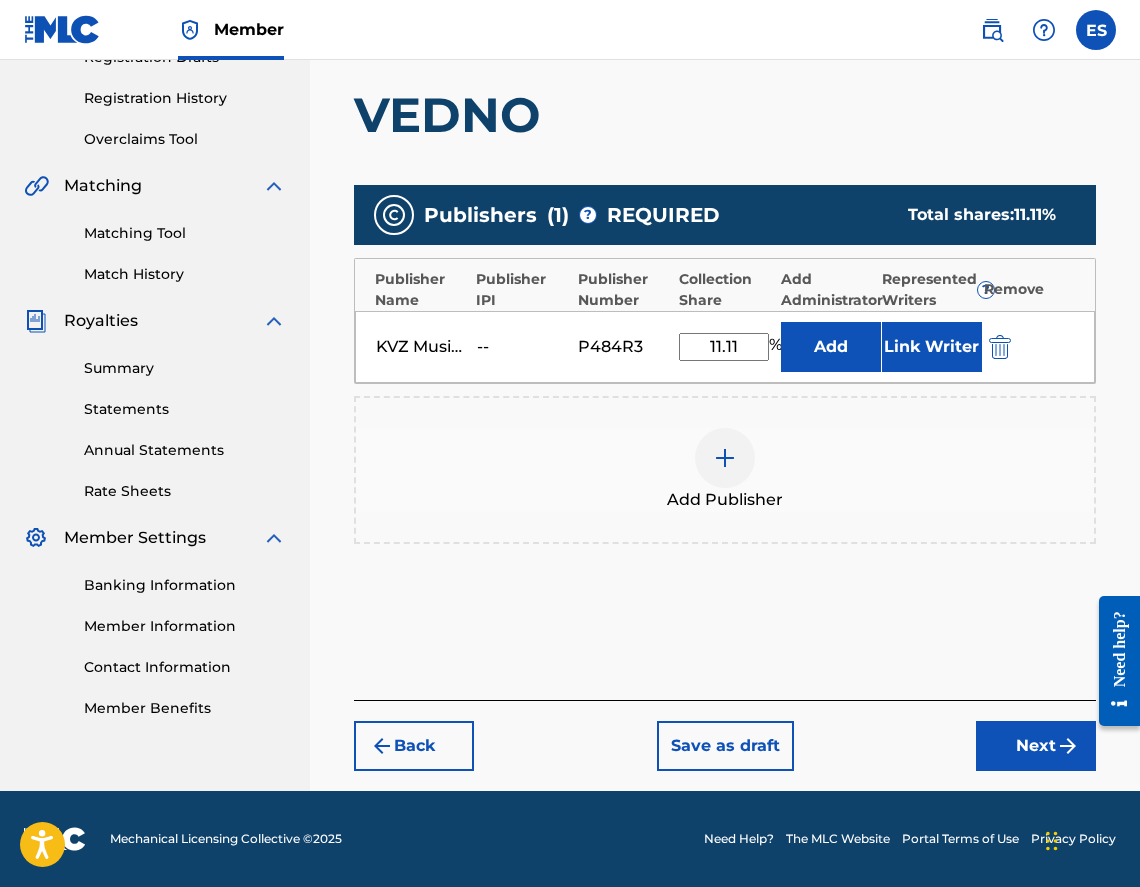
click at [1022, 755] on button "Next" at bounding box center [1036, 746] width 120 height 50
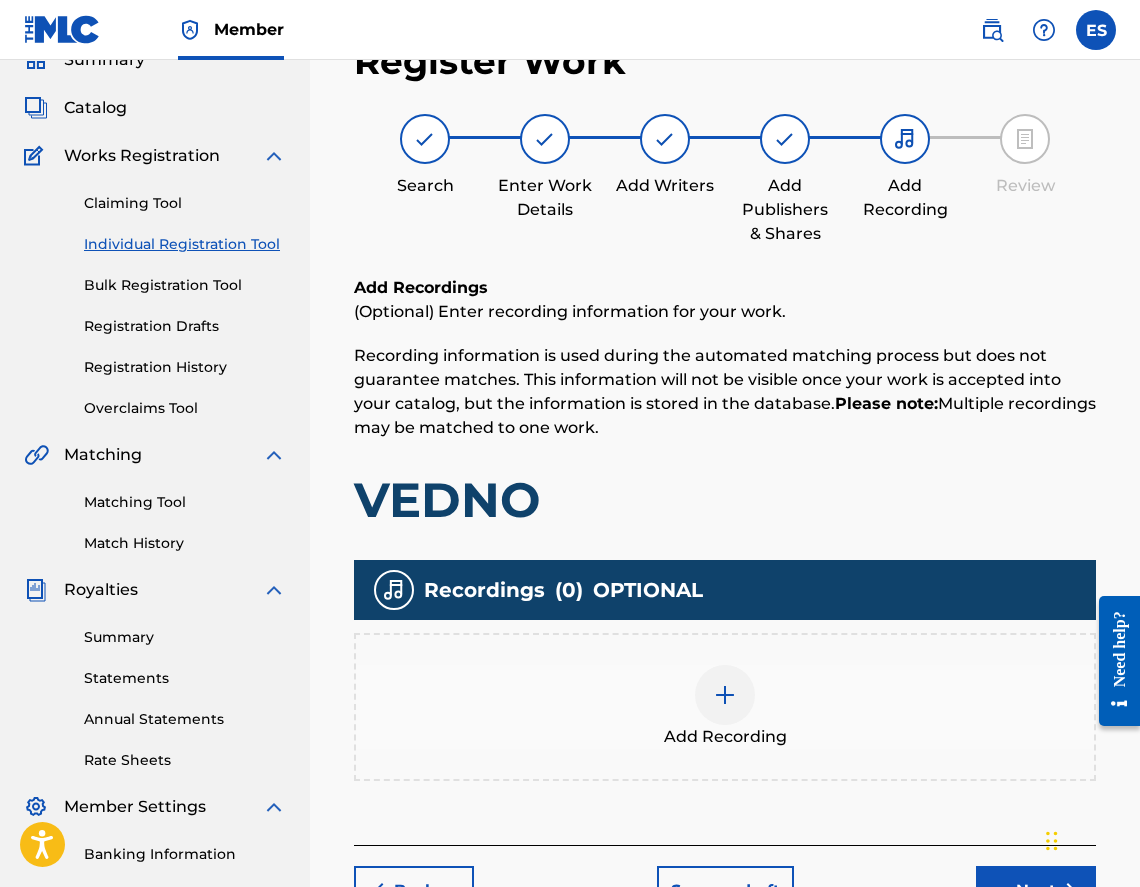
scroll to position [90, 0]
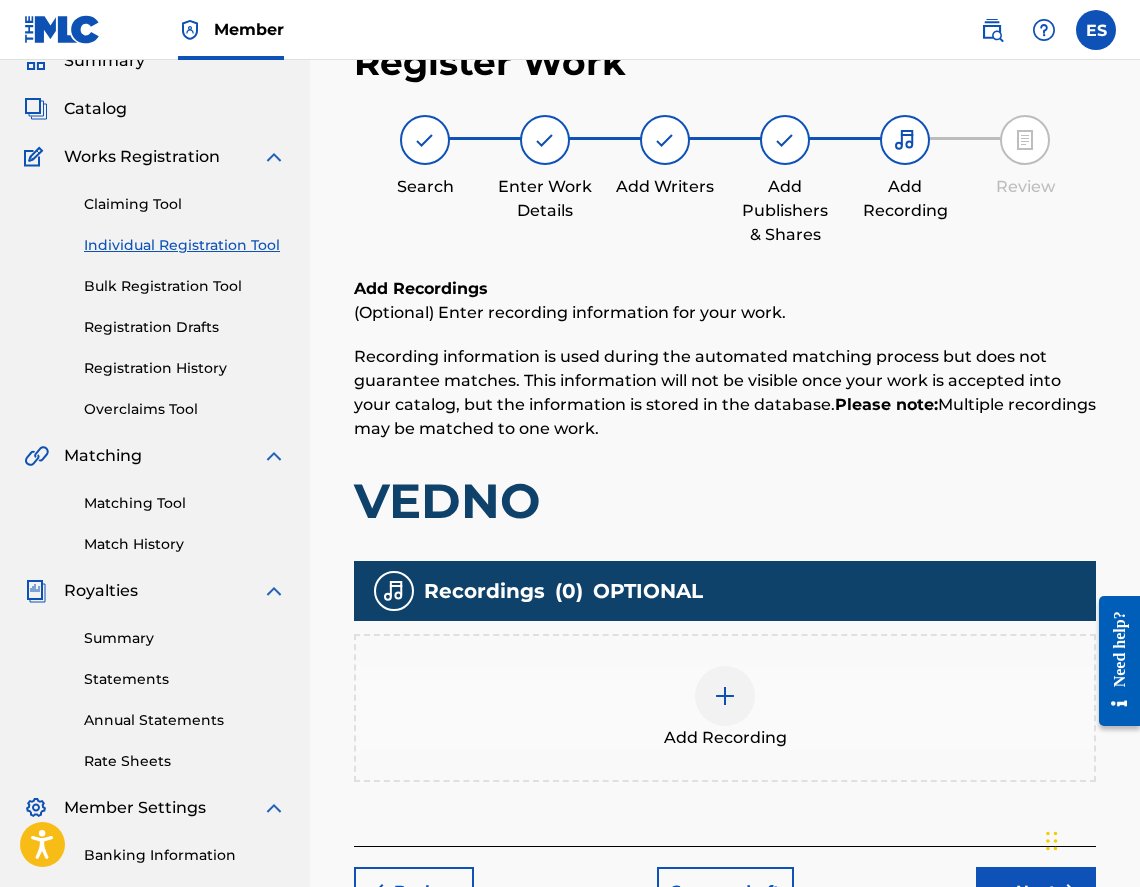
click at [749, 750] on div "Add Recording" at bounding box center [725, 708] width 742 height 148
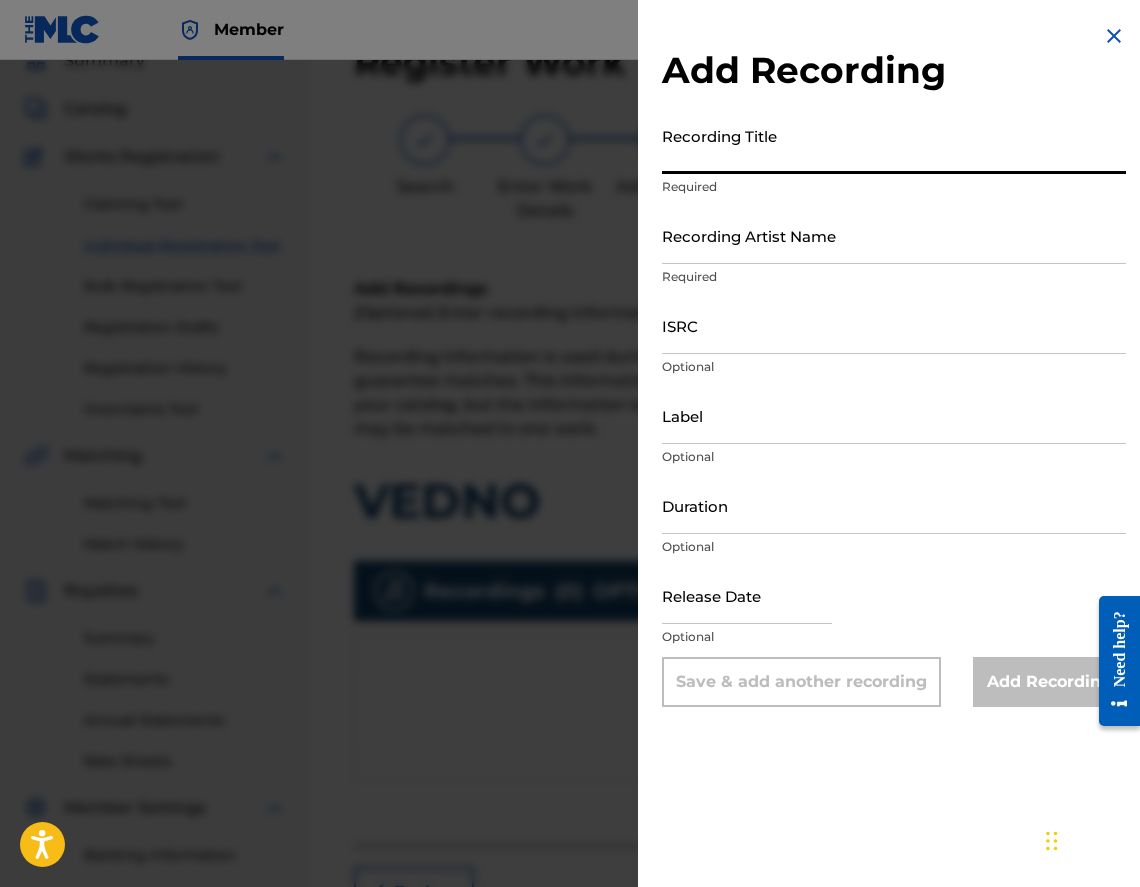
paste input "V Edno"
type input "V Edno"
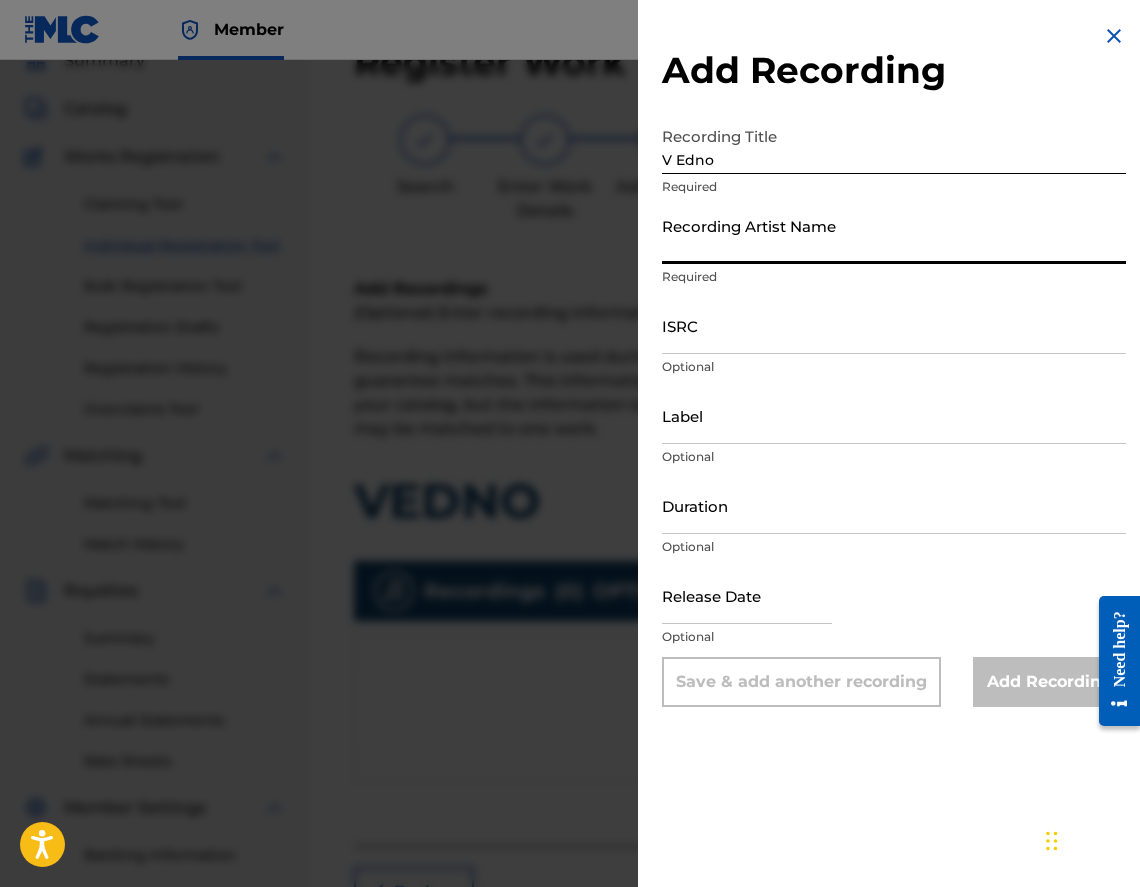
paste input "[PERSON_NAME]"
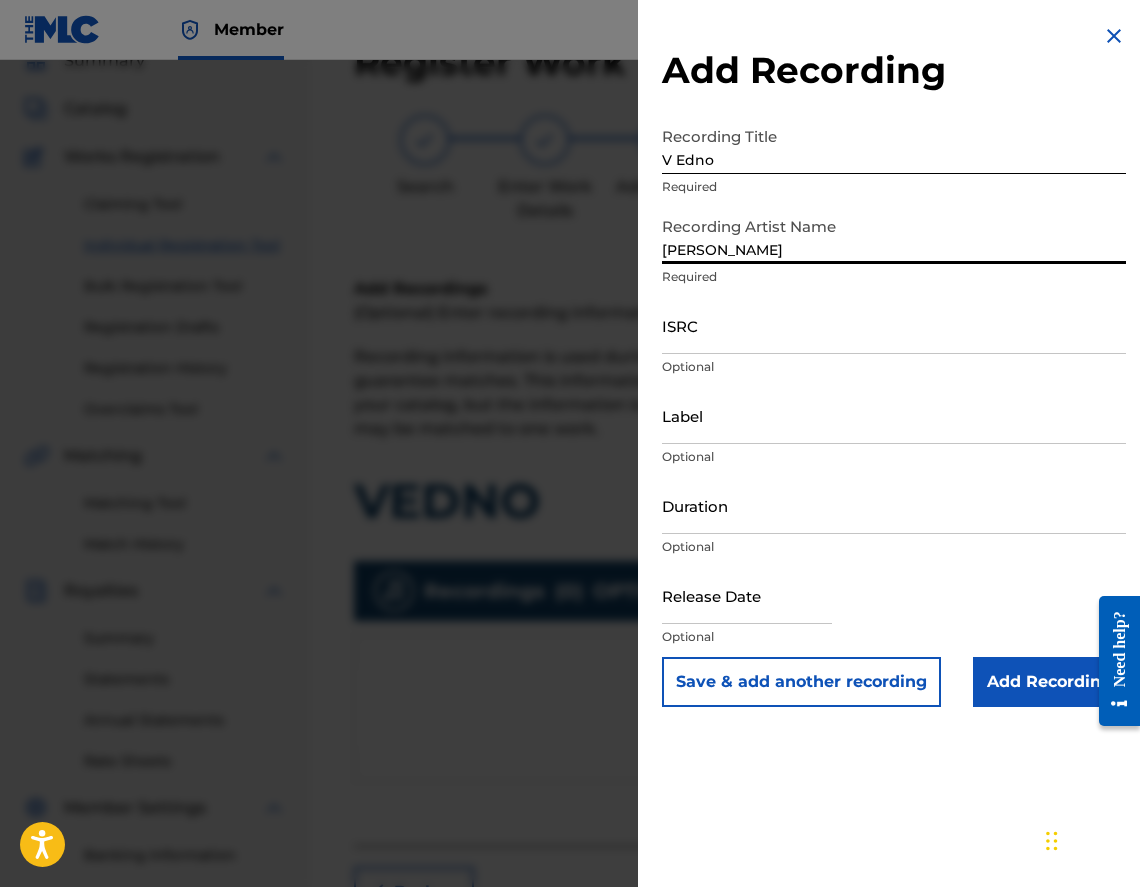
type input "[PERSON_NAME]"
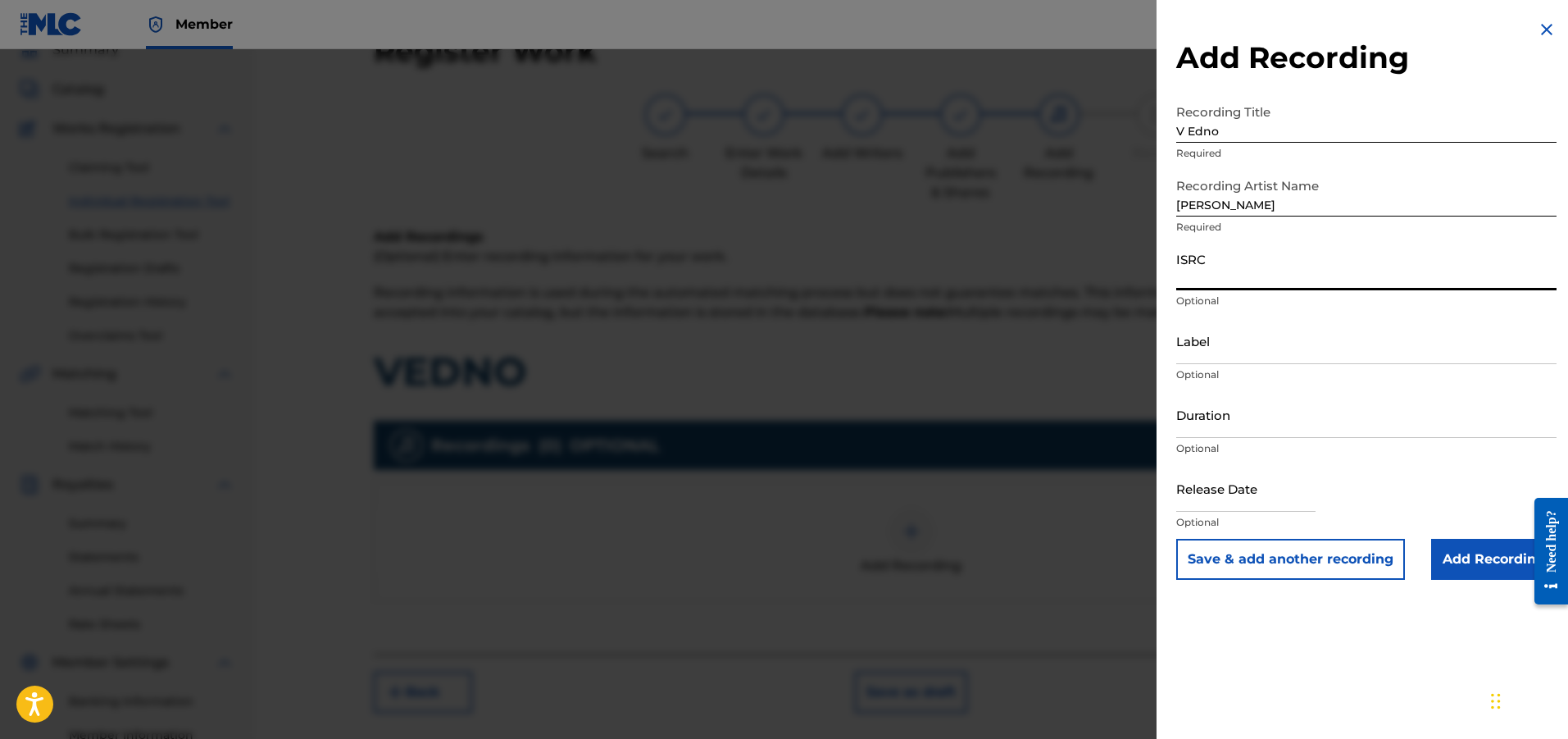
paste input "GBSMU1912284"
type input "GBSMU1912284"
click at [934, 422] on input "Duration" at bounding box center [1366, 414] width 380 height 47
click at [934, 415] on input "03:00" at bounding box center [1366, 414] width 380 height 47
type input "04:00"
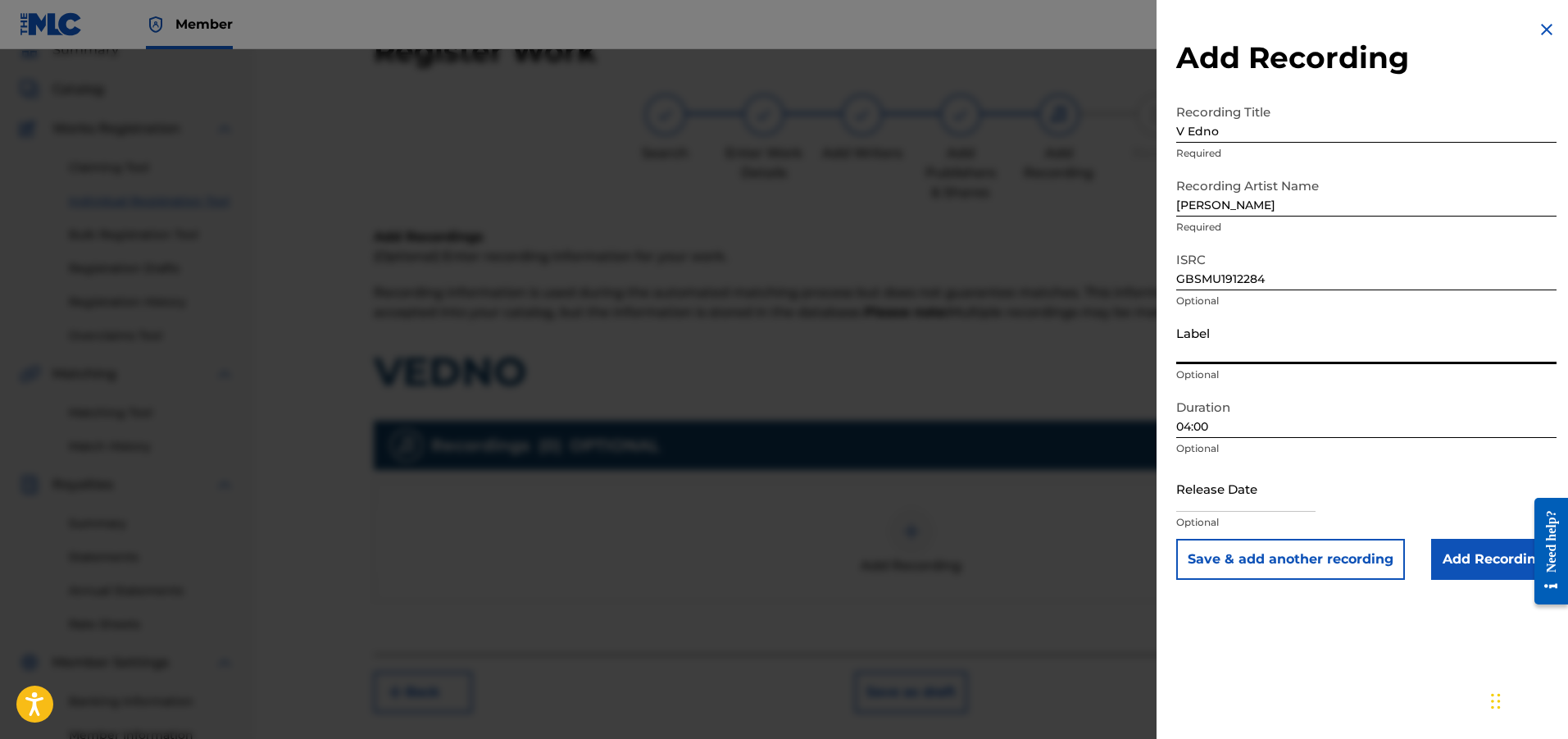
paste input "[PERSON_NAME]"
type input "[PERSON_NAME]"
click at [934, 566] on input "Add Recording" at bounding box center [1493, 559] width 125 height 41
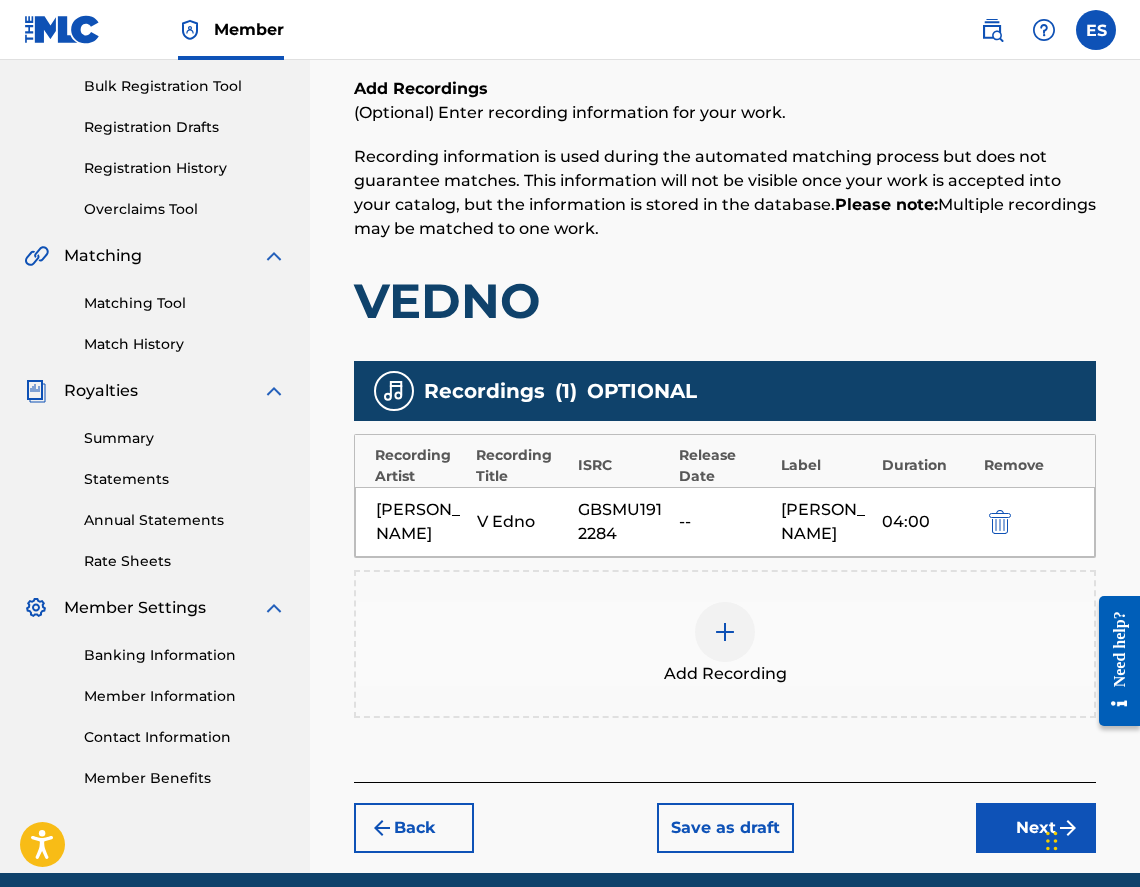
scroll to position [372, 0]
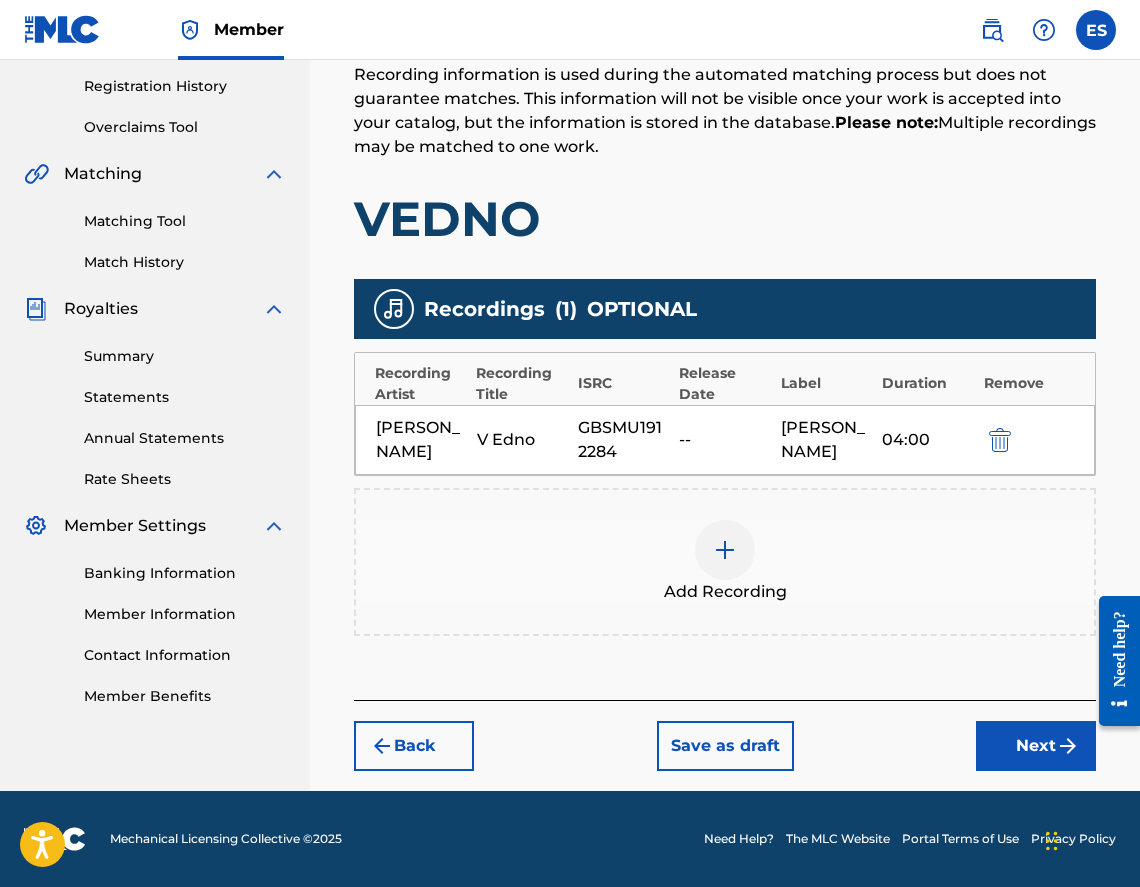
click at [1054, 742] on button "Next" at bounding box center [1036, 746] width 120 height 50
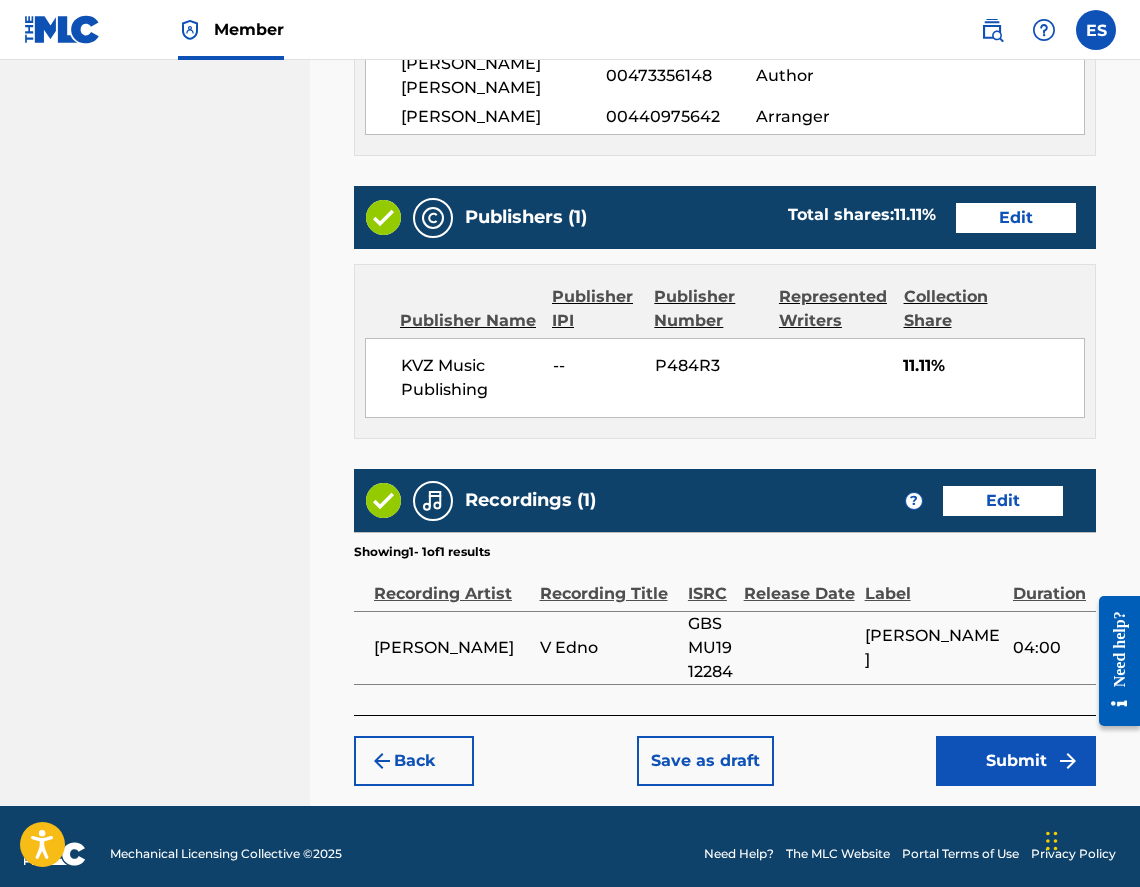
scroll to position [1293, 0]
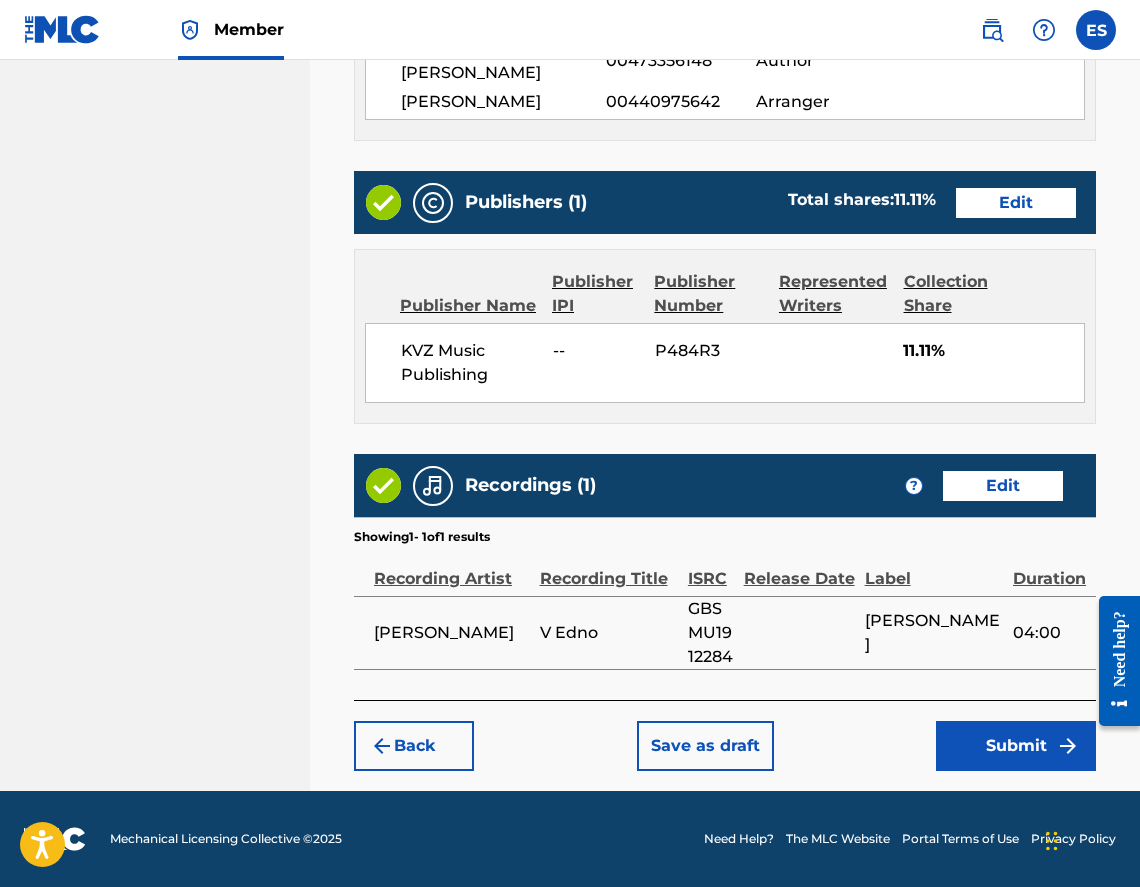
click at [752, 742] on button "Save as draft" at bounding box center [705, 746] width 137 height 50
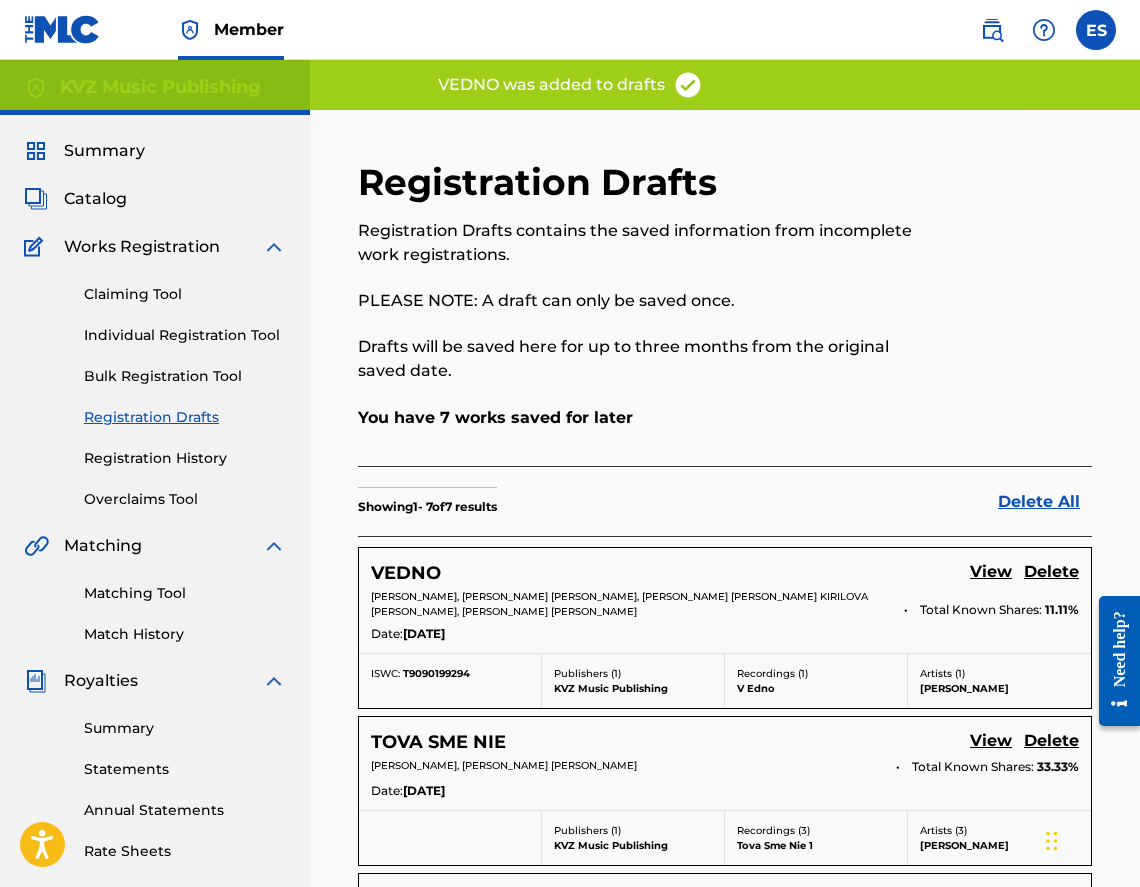
click at [162, 332] on link "Individual Registration Tool" at bounding box center [185, 335] width 202 height 21
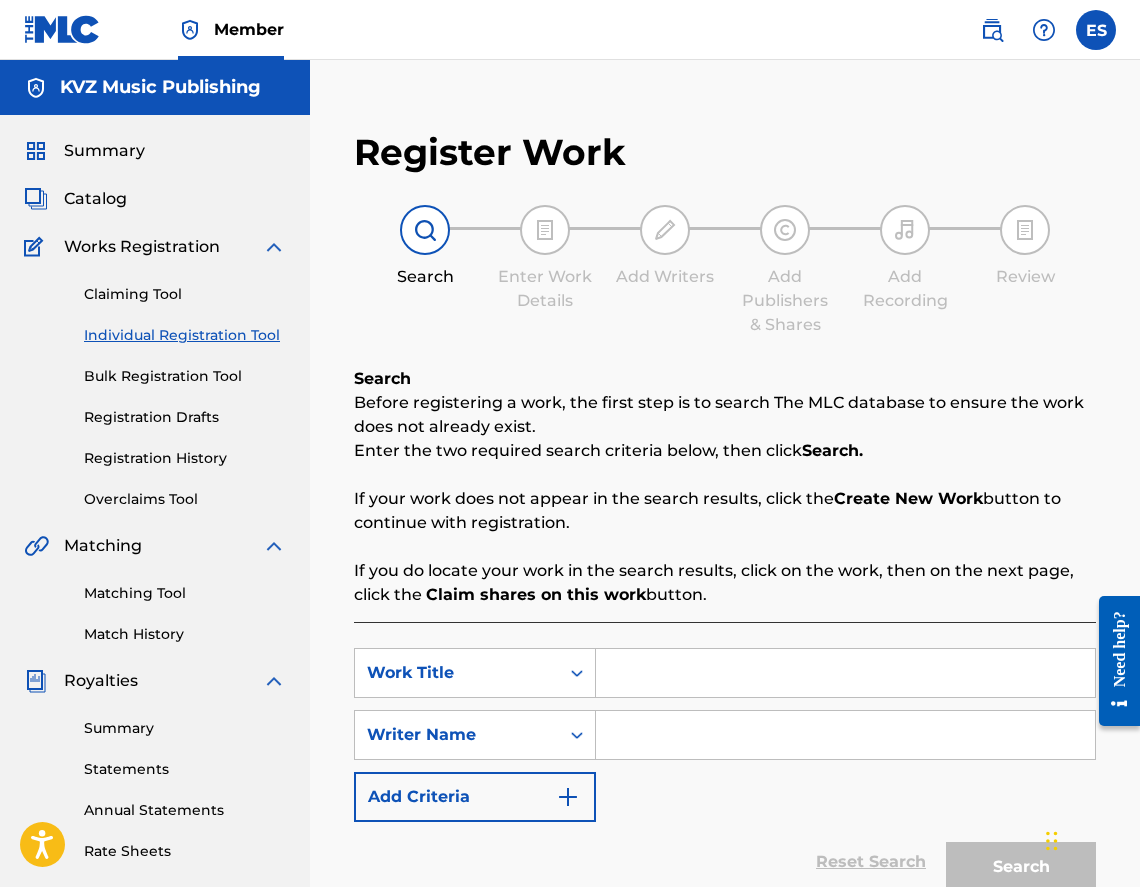
paste input "VRUHNA TOCHKA"
type input "VRUHNA TOCHKA"
click at [744, 750] on input "Search Form" at bounding box center [845, 735] width 499 height 48
type input "[PERSON_NAME]"
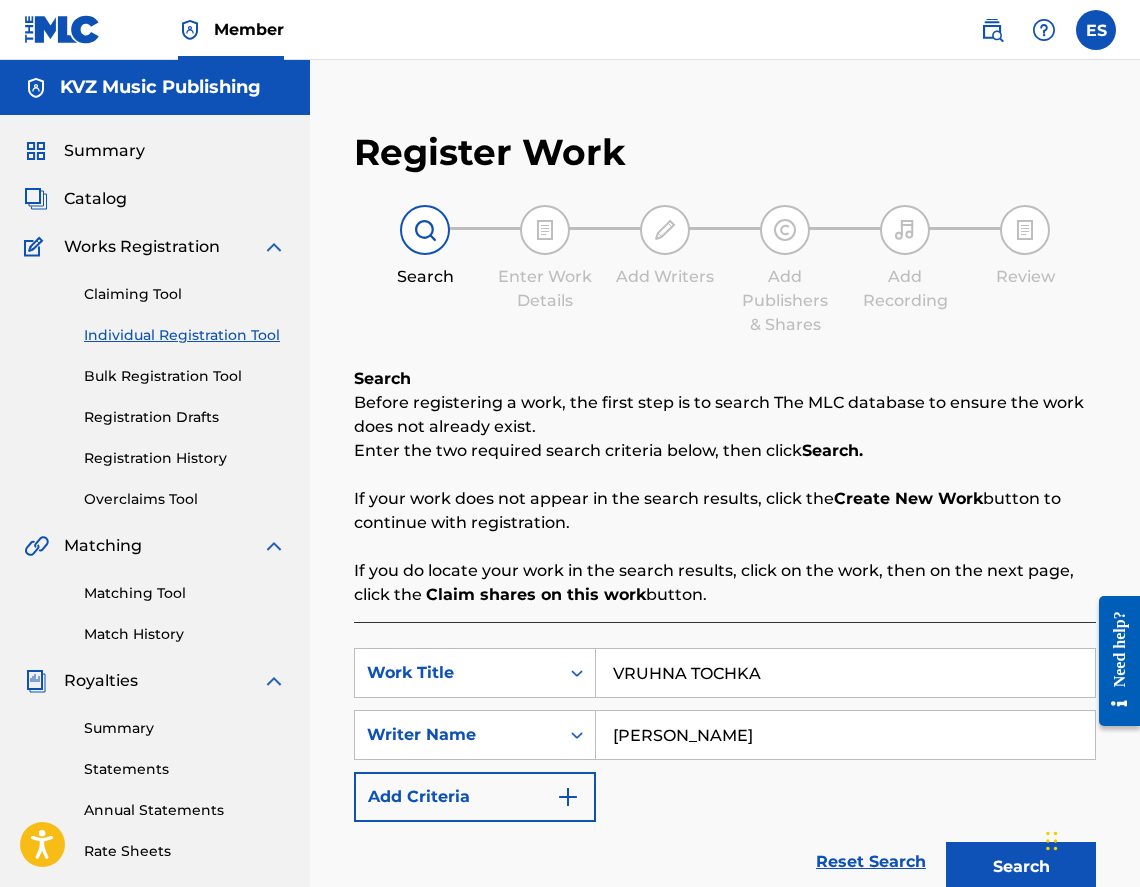
click at [963, 848] on button "Search" at bounding box center [1021, 867] width 150 height 50
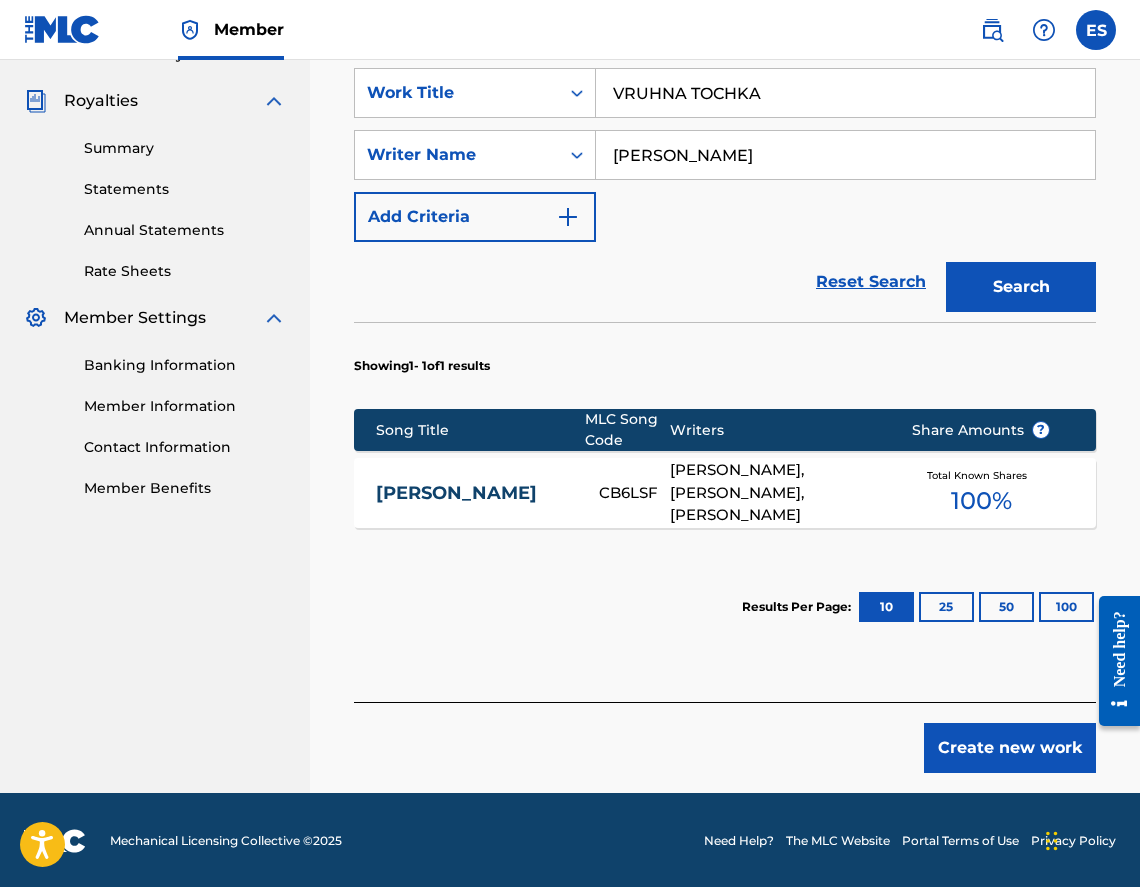
scroll to position [582, 0]
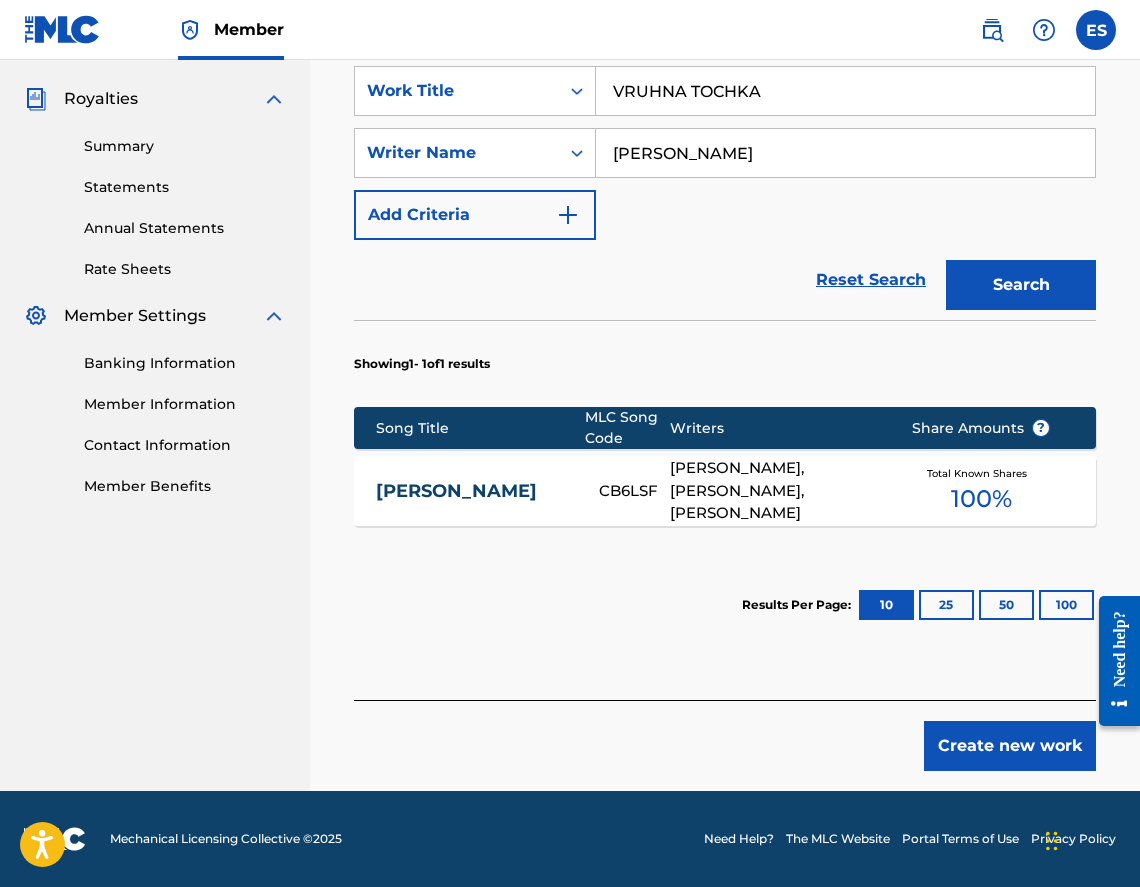
click at [489, 482] on link "[PERSON_NAME]" at bounding box center [474, 491] width 196 height 23
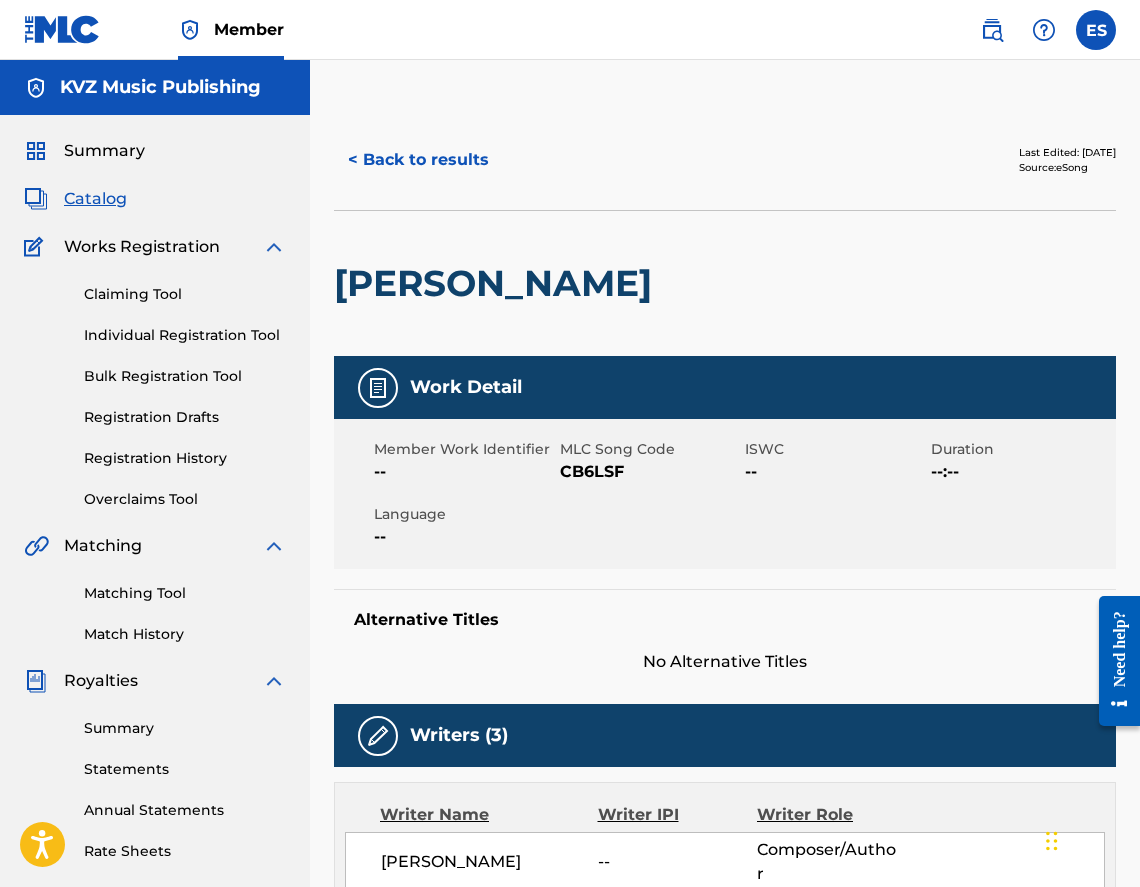
click at [388, 176] on button "< Back to results" at bounding box center [418, 160] width 169 height 50
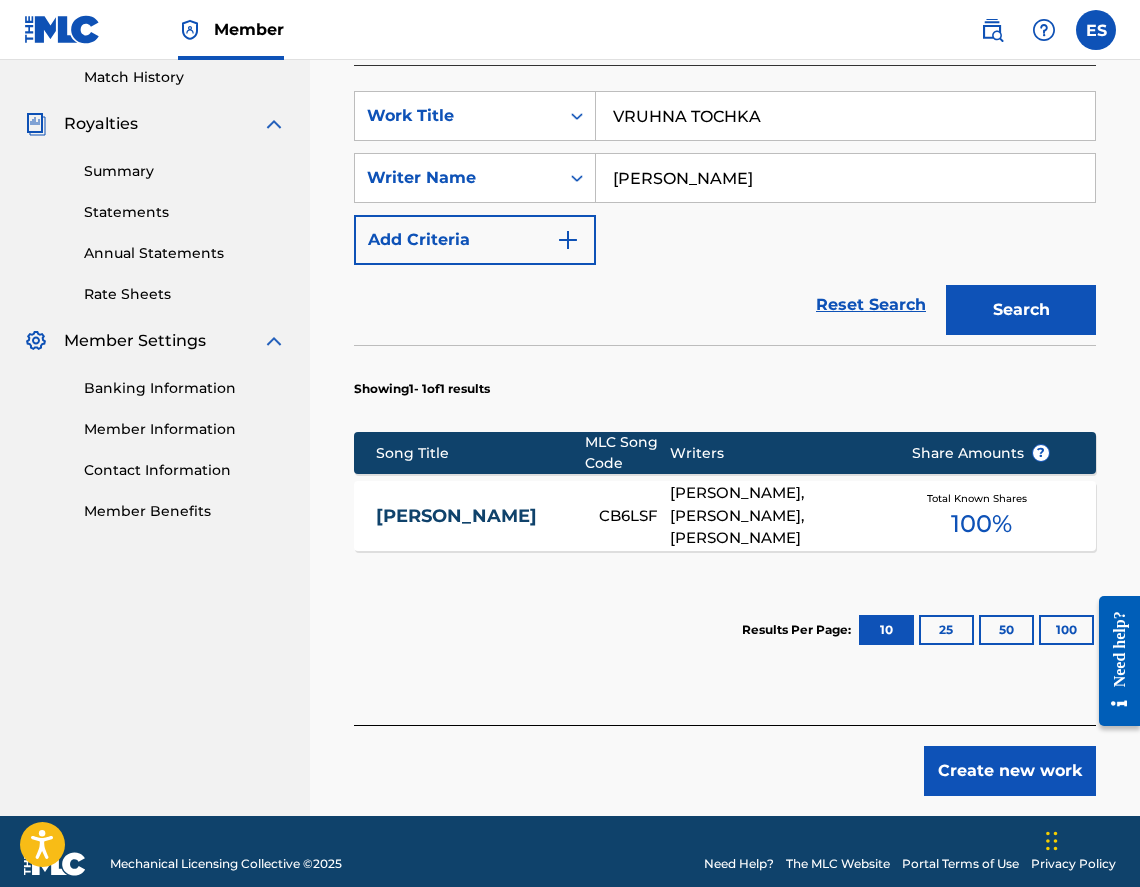
scroll to position [582, 0]
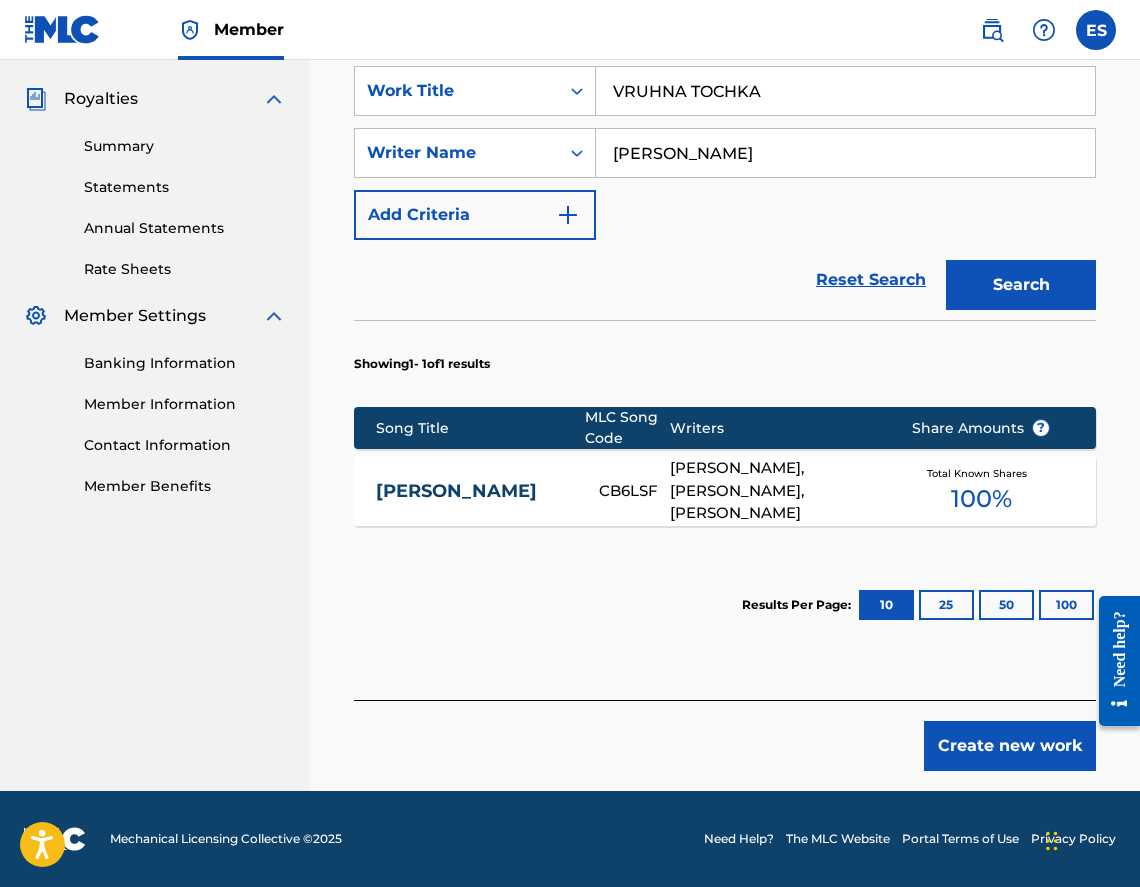
click at [963, 731] on button "Create new work" at bounding box center [1010, 746] width 172 height 50
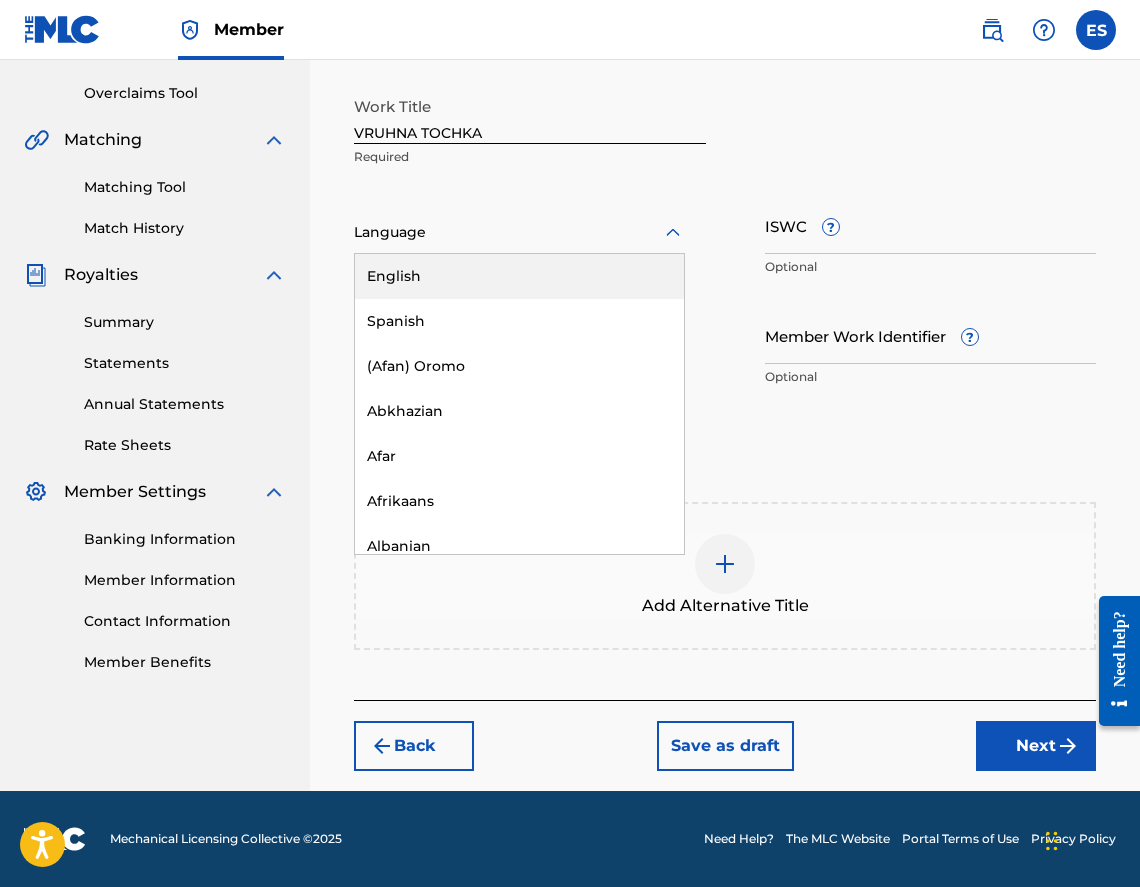
click at [381, 241] on div at bounding box center [519, 232] width 331 height 25
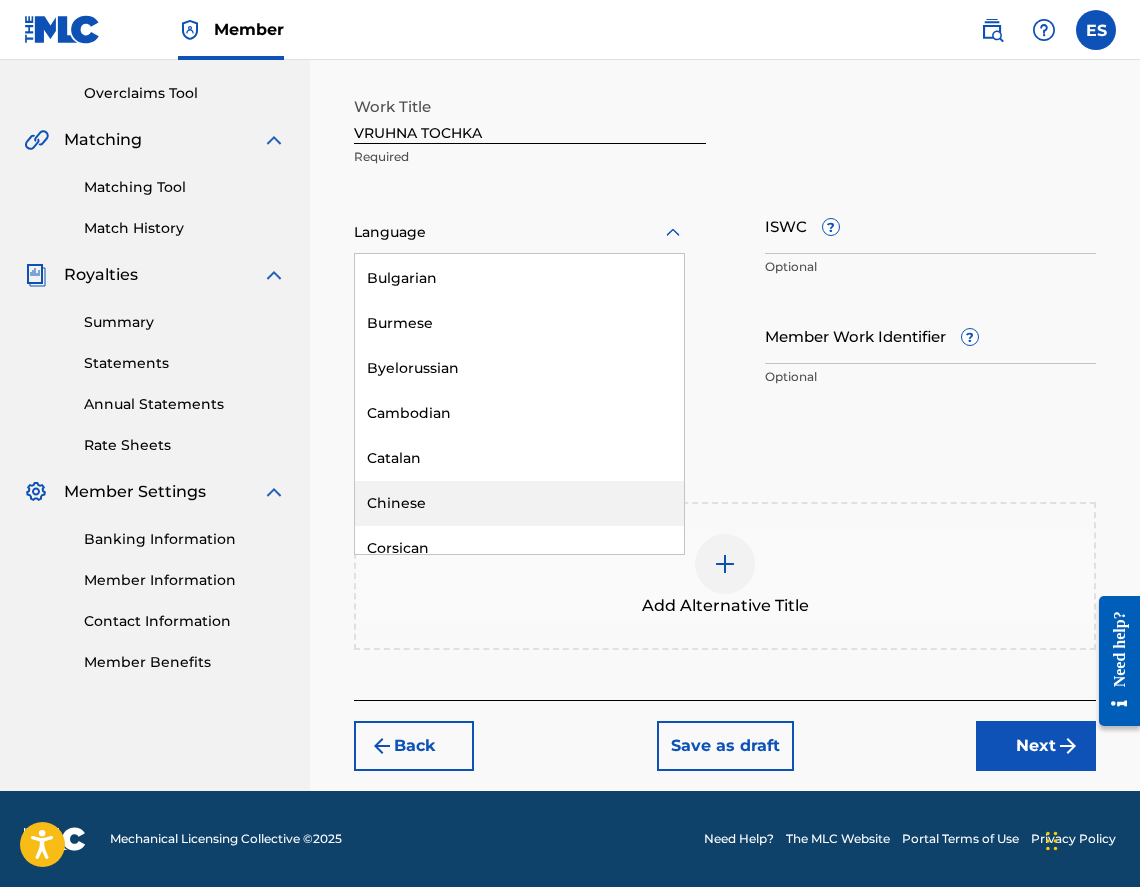
scroll to position [900, 0]
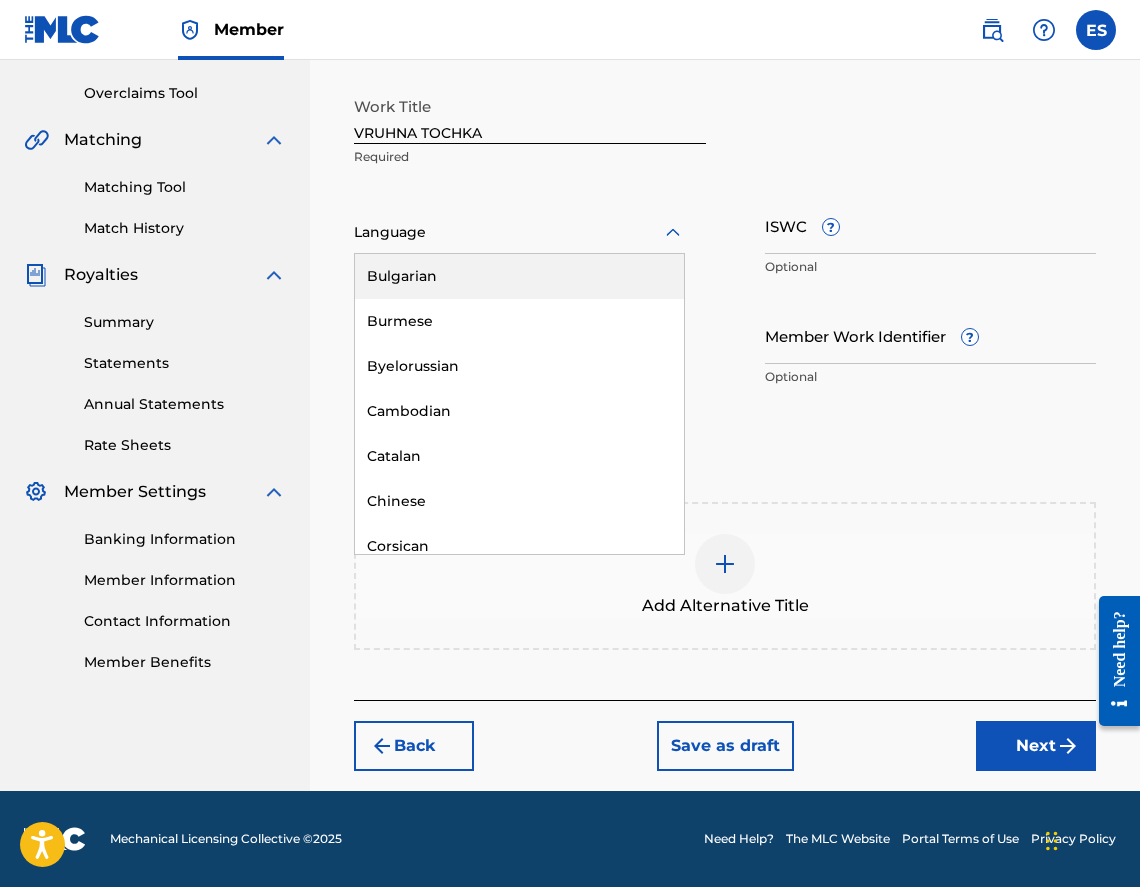
click at [460, 283] on div "Bulgarian" at bounding box center [519, 276] width 329 height 45
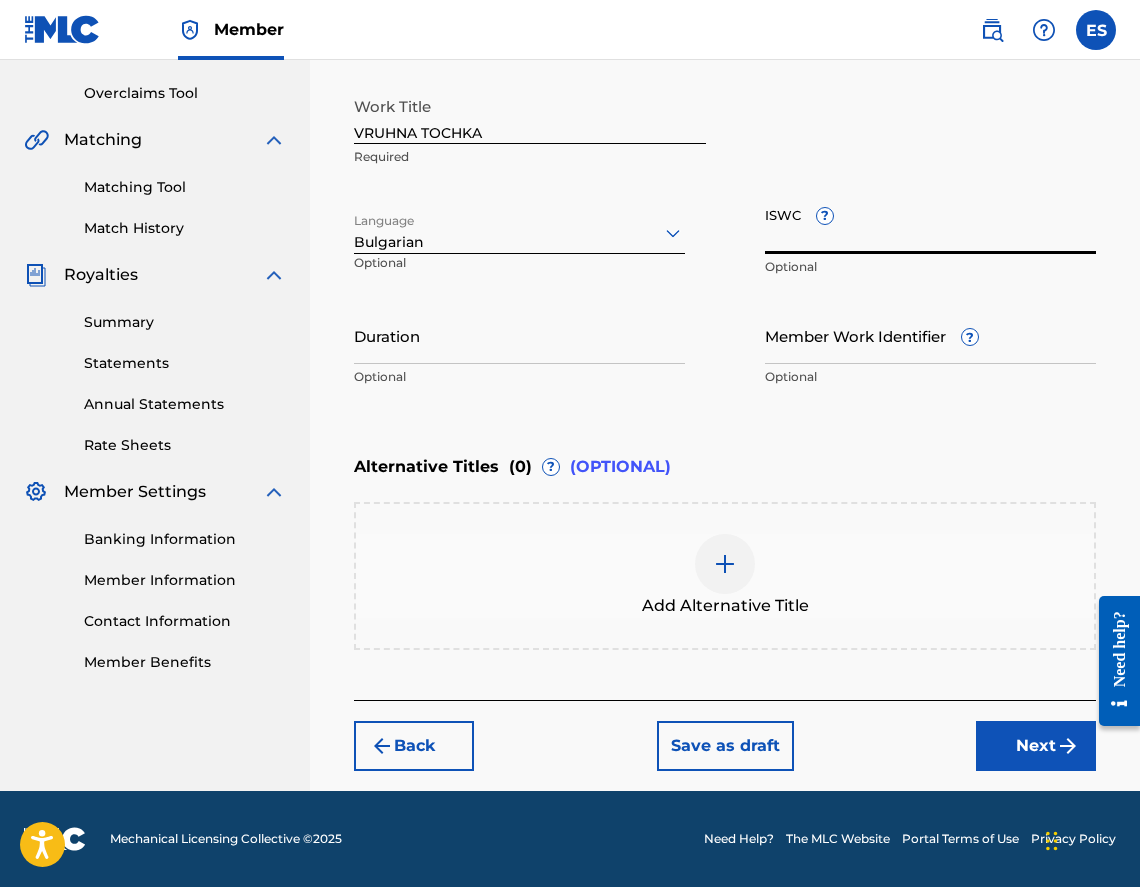
paste input "T9132563690"
type input "T9132563690"
click at [505, 339] on input "Duration" at bounding box center [519, 335] width 331 height 57
type input "03:18"
click at [706, 479] on div "Alternative Titles ( 0 ) ? (OPTIONAL)" at bounding box center [725, 467] width 742 height 44
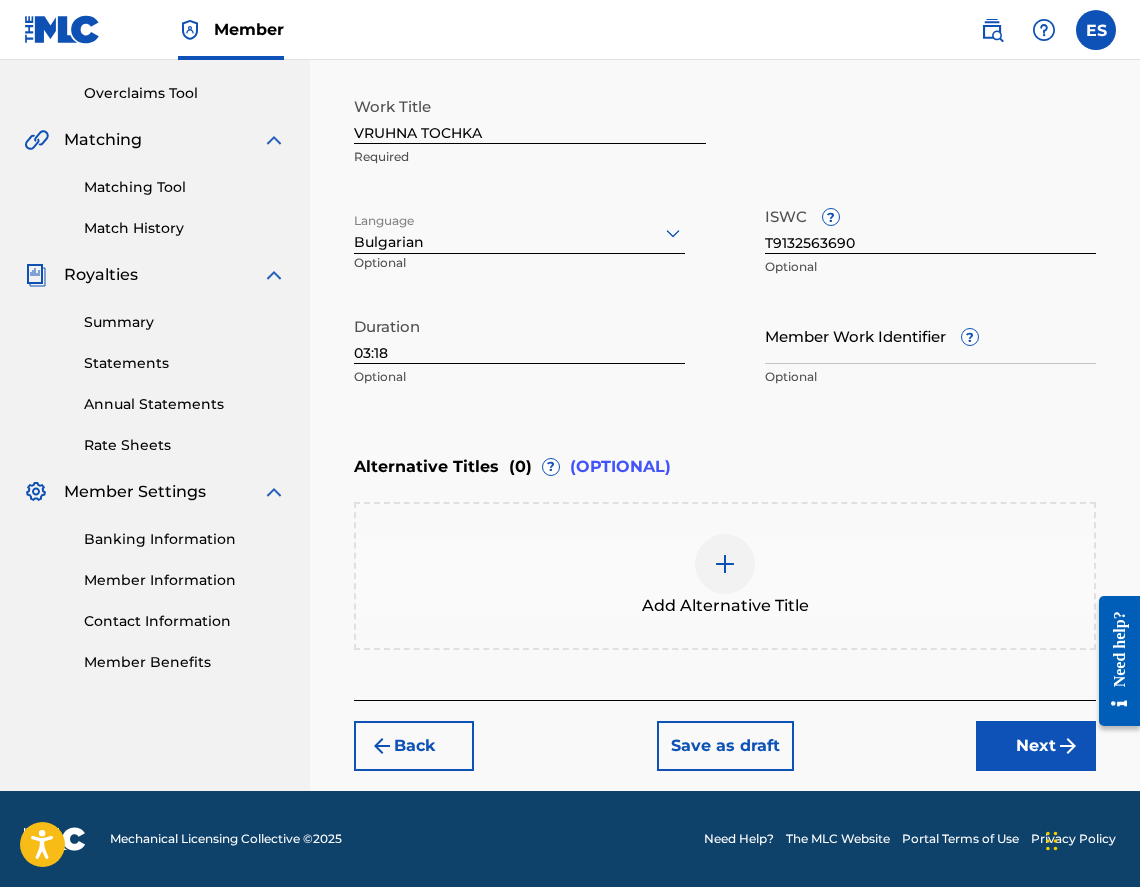
click at [716, 541] on div at bounding box center [725, 564] width 60 height 60
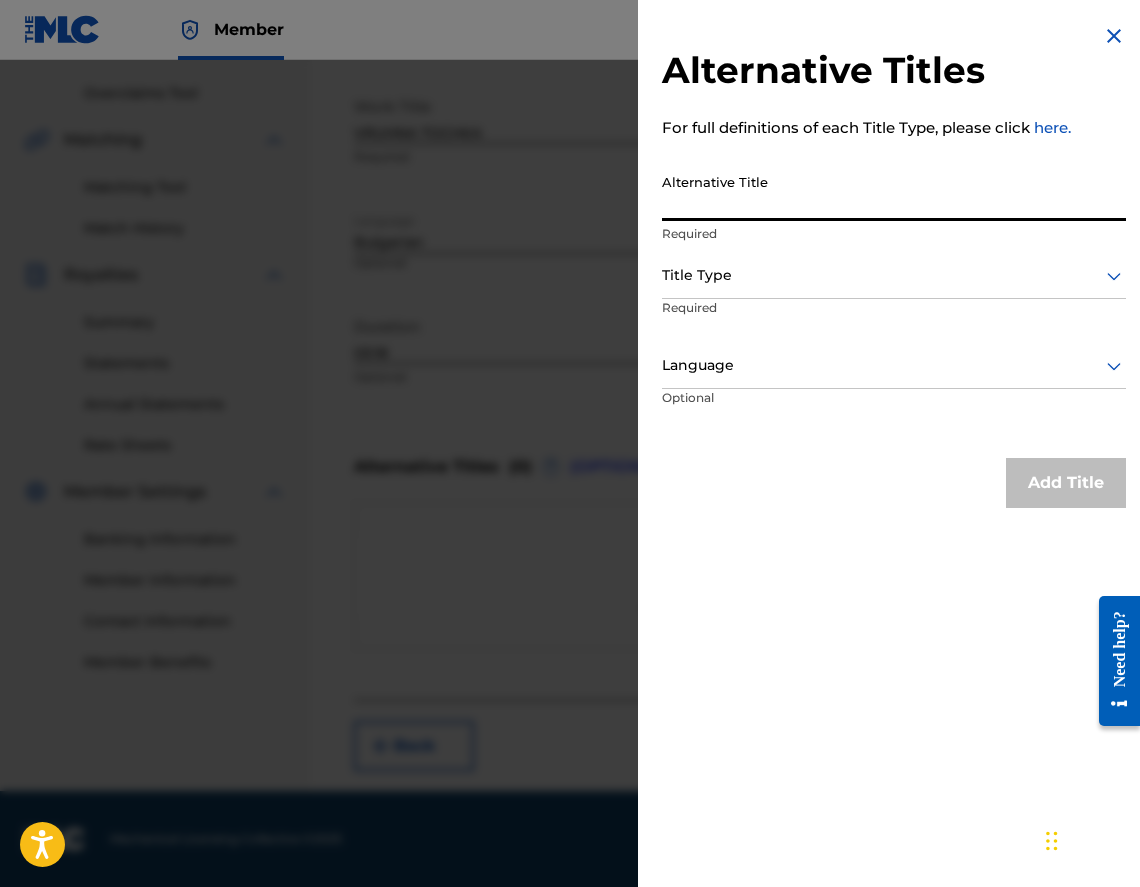
paste input "ВРЪХНА ТОЧКА"
type input "ВРЪХНА ТОЧКА"
click at [774, 304] on p "Required" at bounding box center [738, 321] width 153 height 45
click at [767, 275] on div at bounding box center [894, 275] width 464 height 25
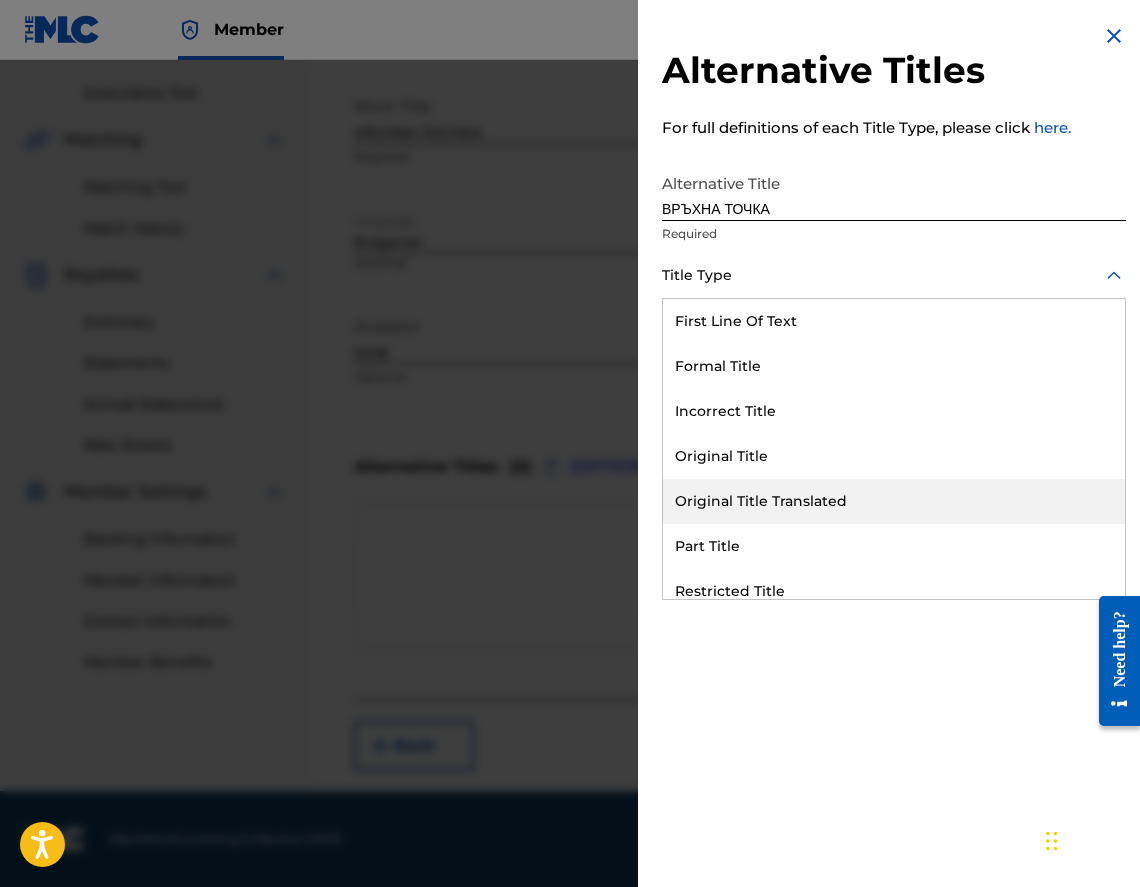
click at [813, 505] on div "Original Title Translated" at bounding box center [894, 501] width 462 height 45
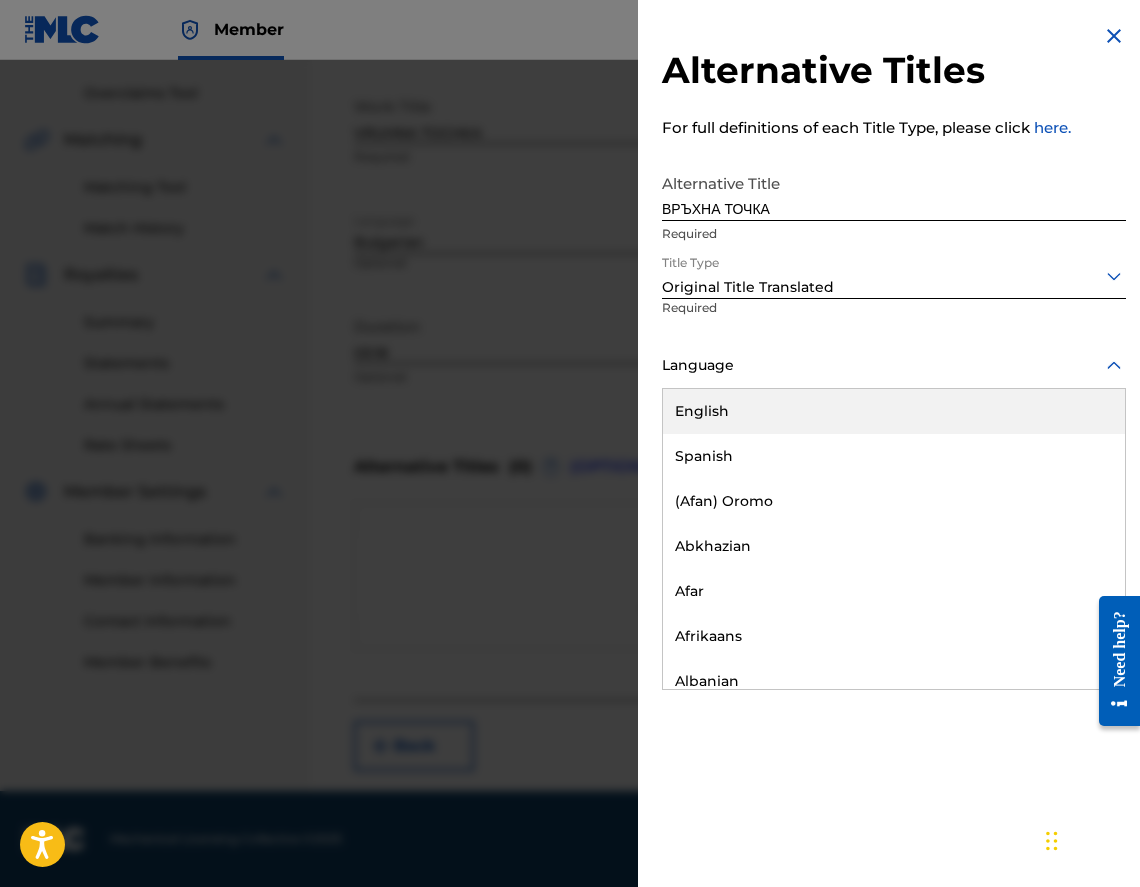
click at [740, 366] on div at bounding box center [894, 365] width 464 height 25
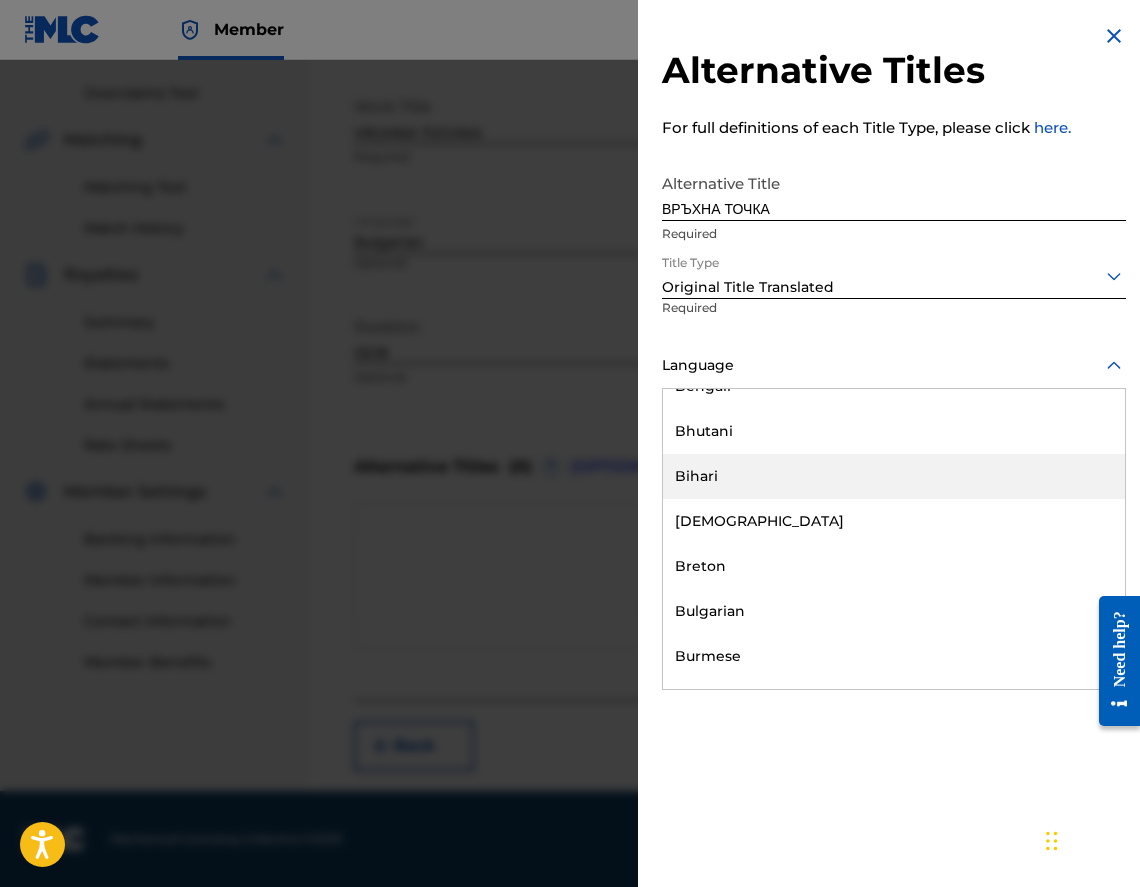
scroll to position [800, 0]
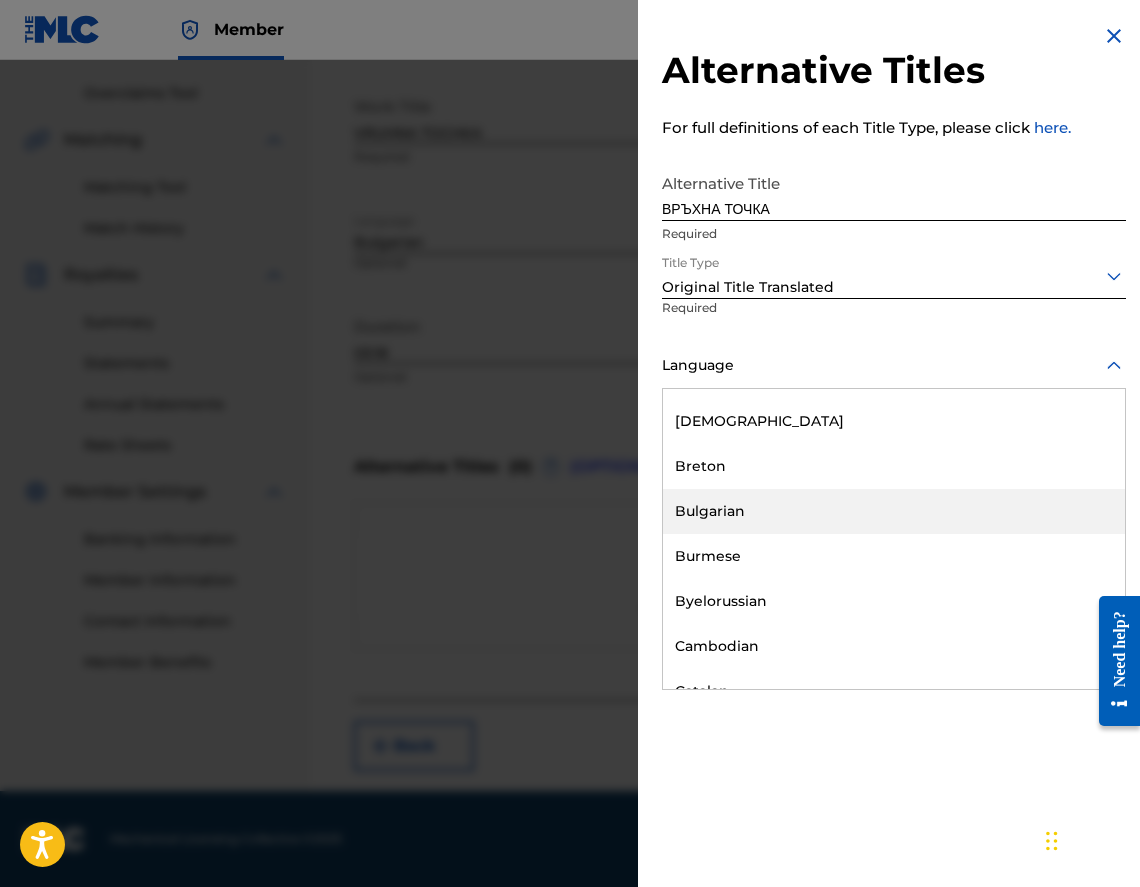
click at [802, 510] on div "Bulgarian" at bounding box center [894, 511] width 462 height 45
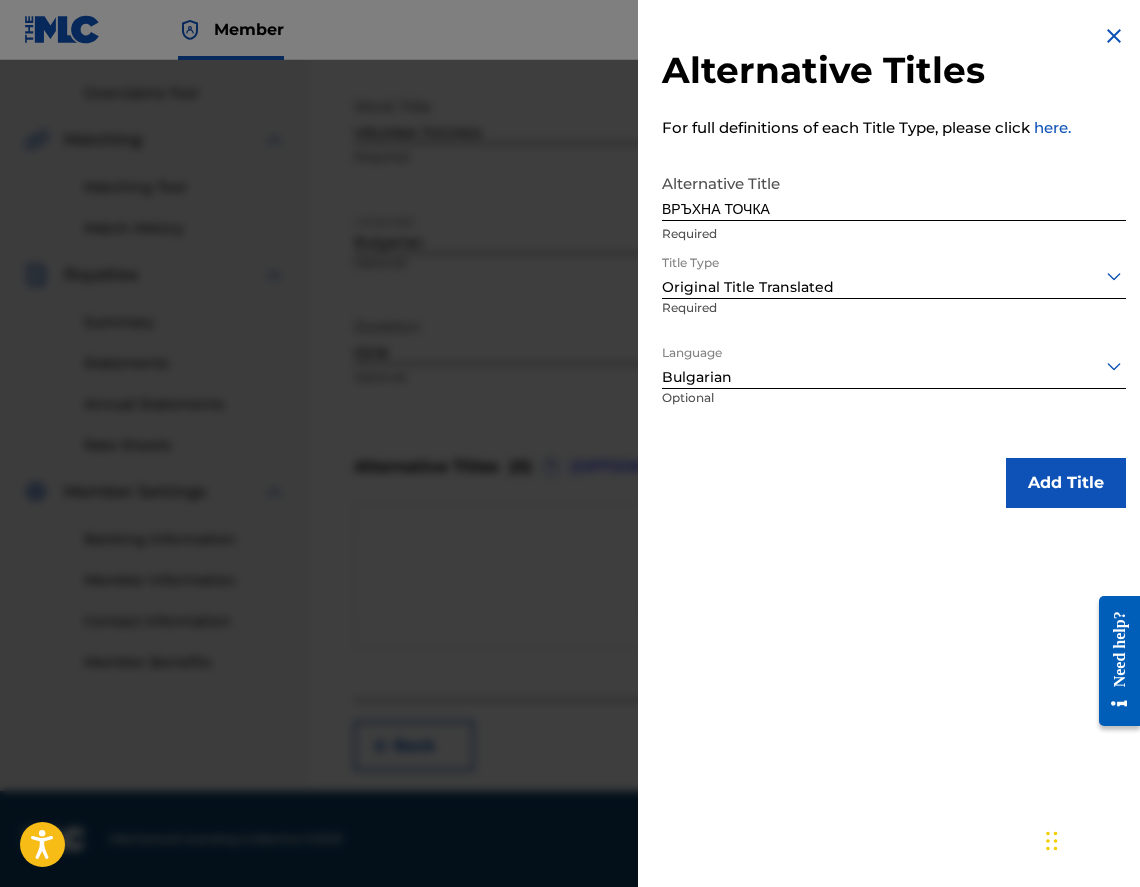
click at [1057, 497] on button "Add Title" at bounding box center [1066, 483] width 120 height 50
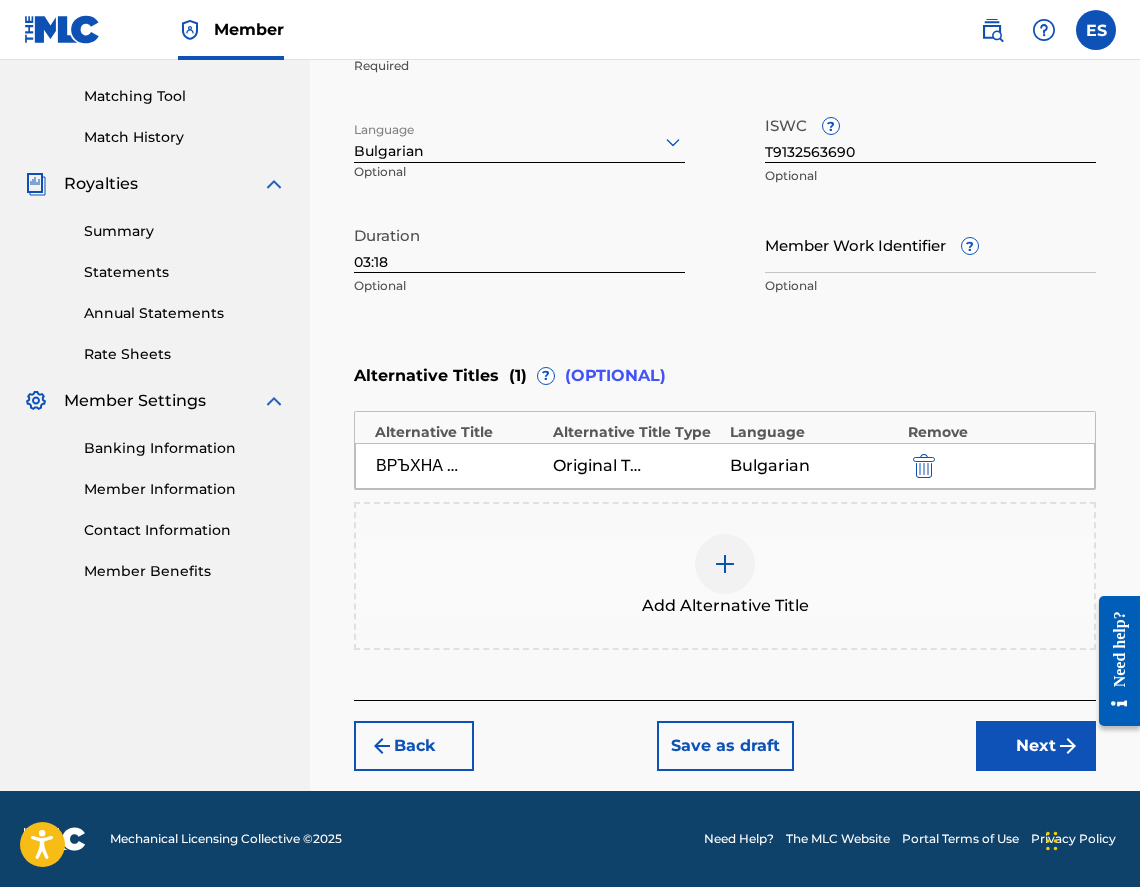
click at [1027, 736] on button "Next" at bounding box center [1036, 746] width 120 height 50
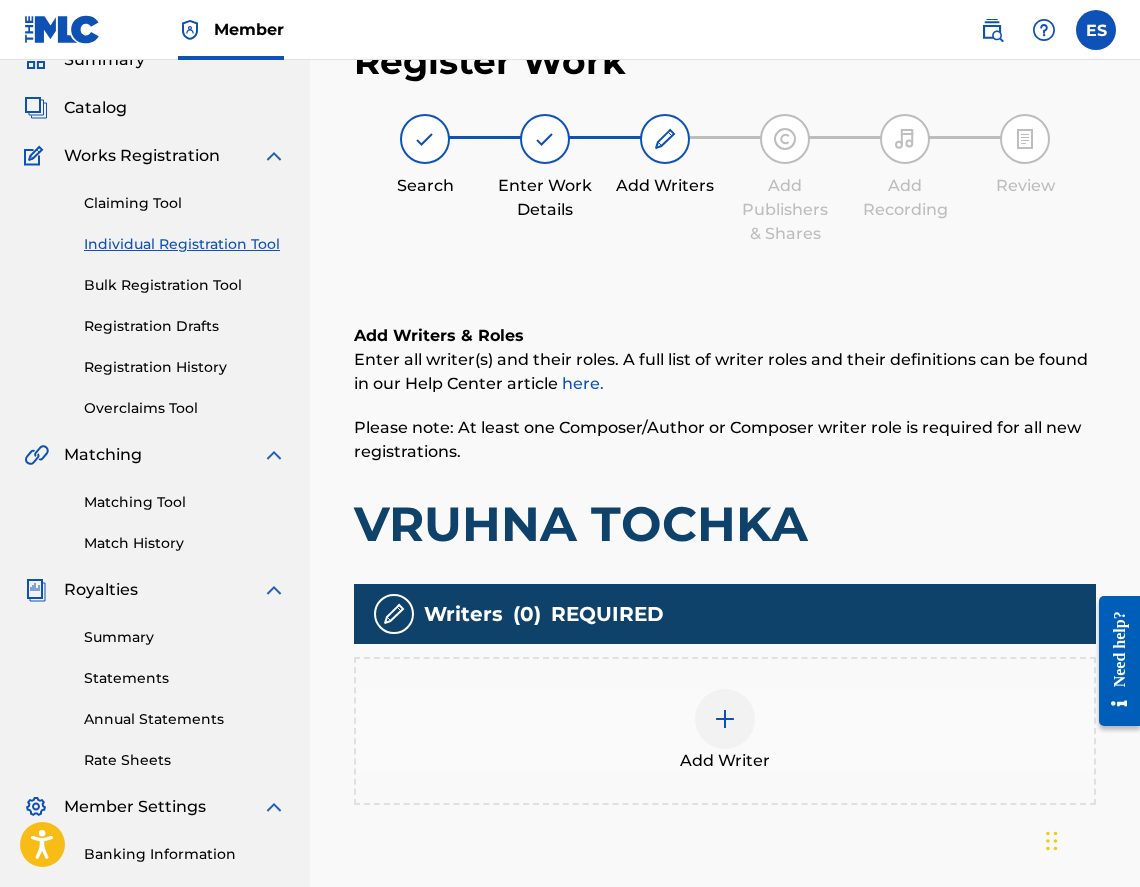
scroll to position [90, 0]
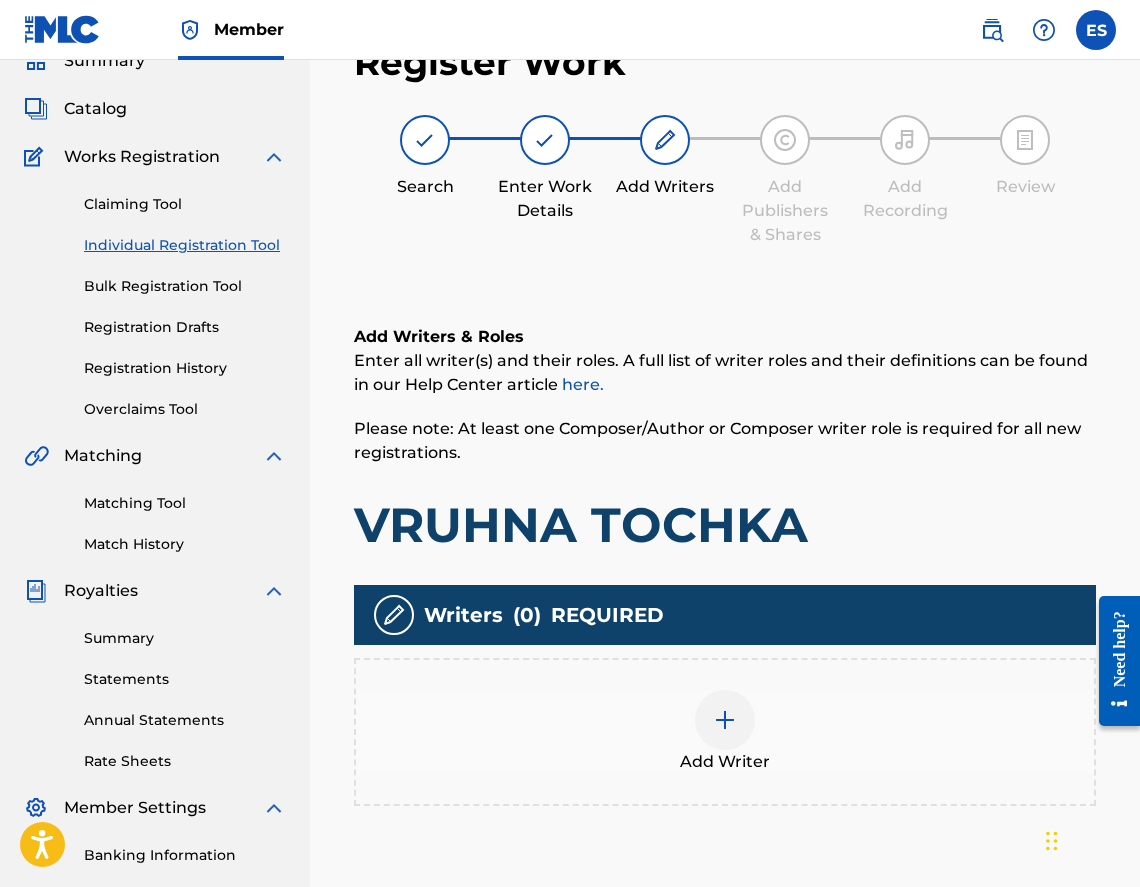
click at [765, 713] on div "Add Writer" at bounding box center [725, 732] width 738 height 84
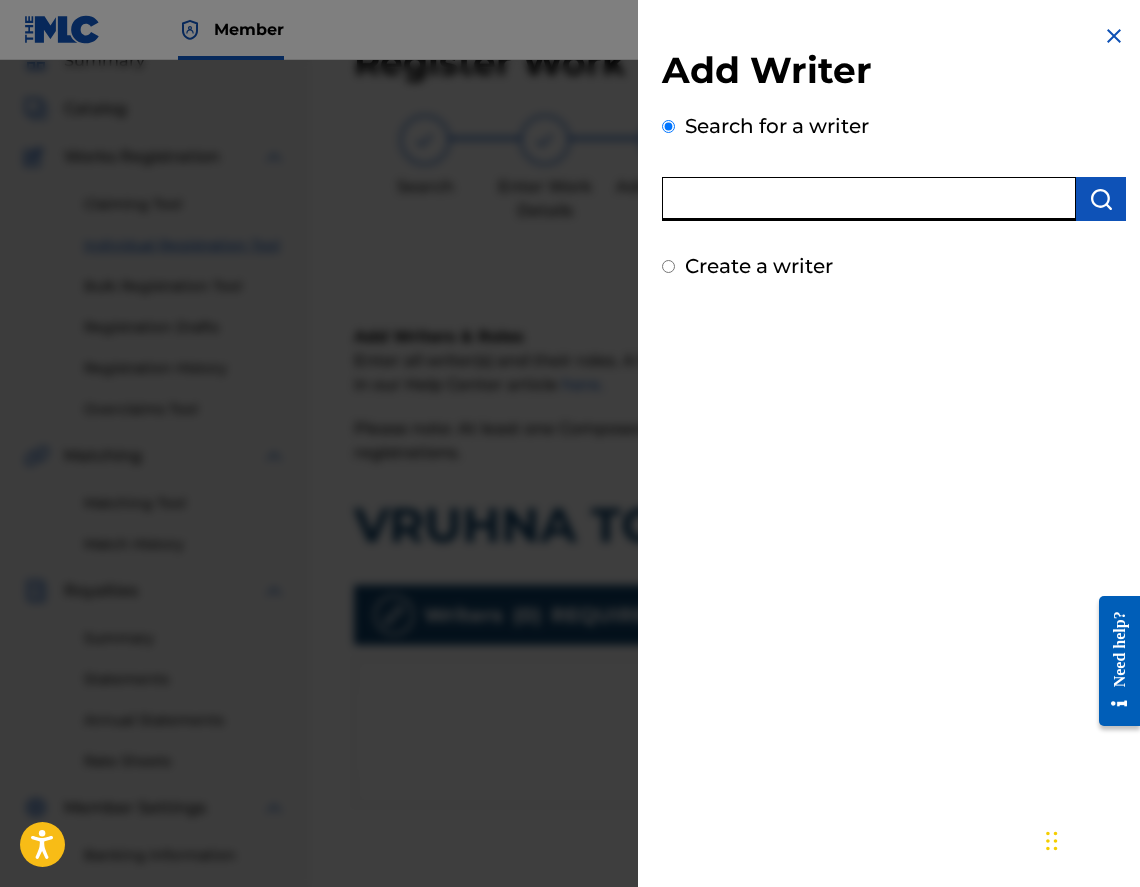
paste input "00473374636"
type input "00473374636"
click at [1108, 213] on button "submit" at bounding box center [1101, 199] width 50 height 44
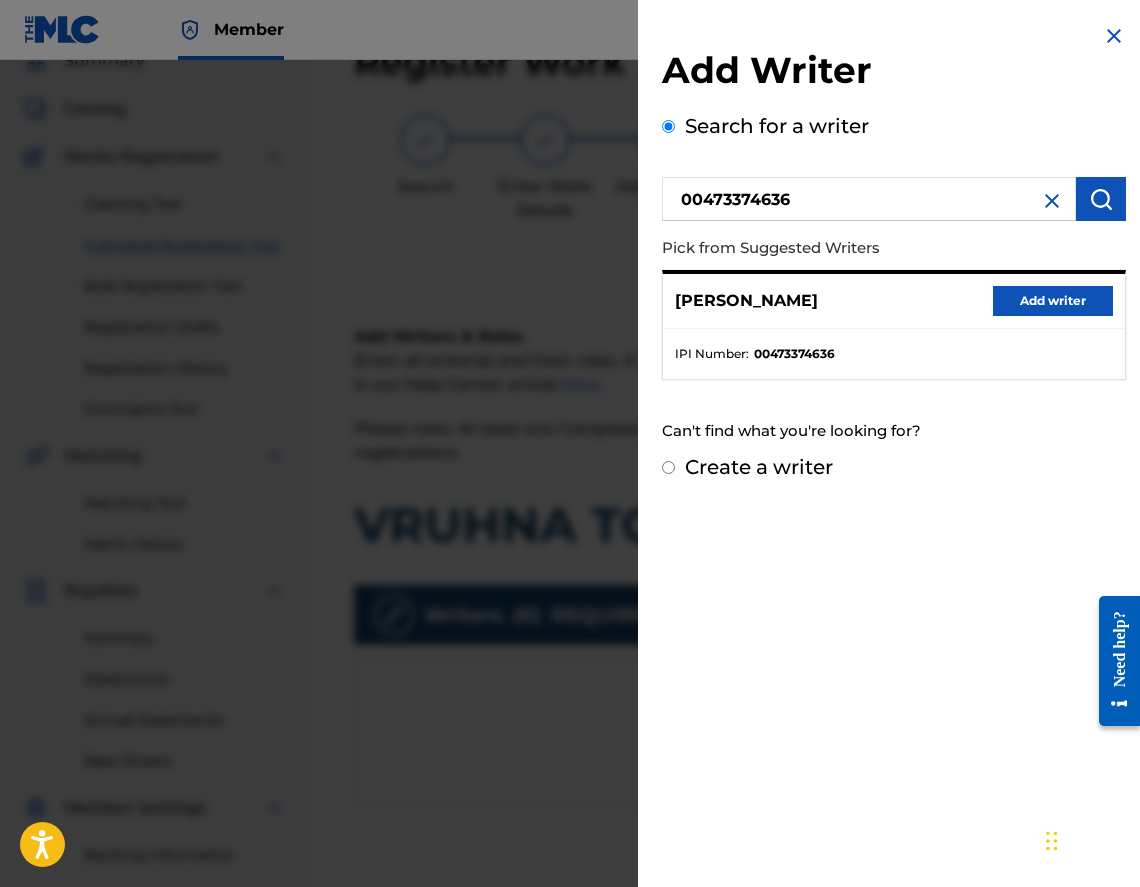
click at [1027, 308] on button "Add writer" at bounding box center [1053, 301] width 120 height 30
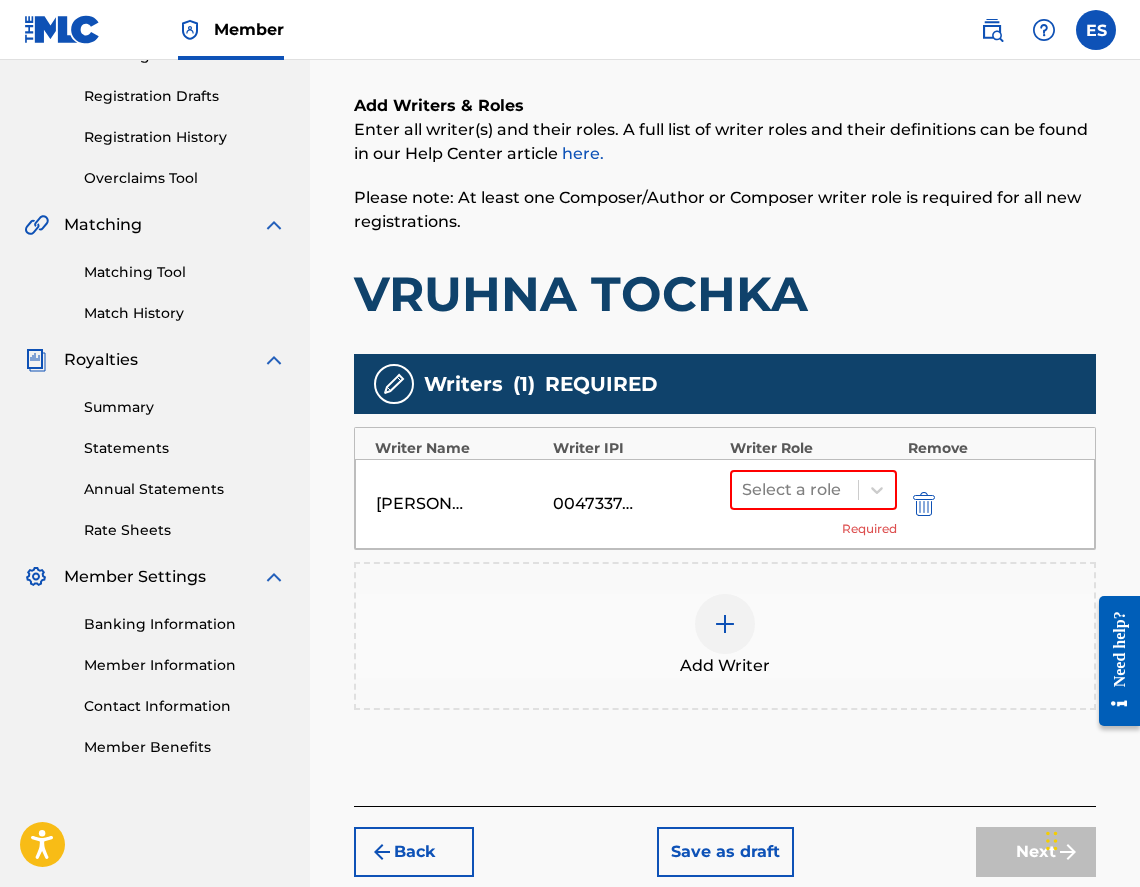
scroll to position [427, 0]
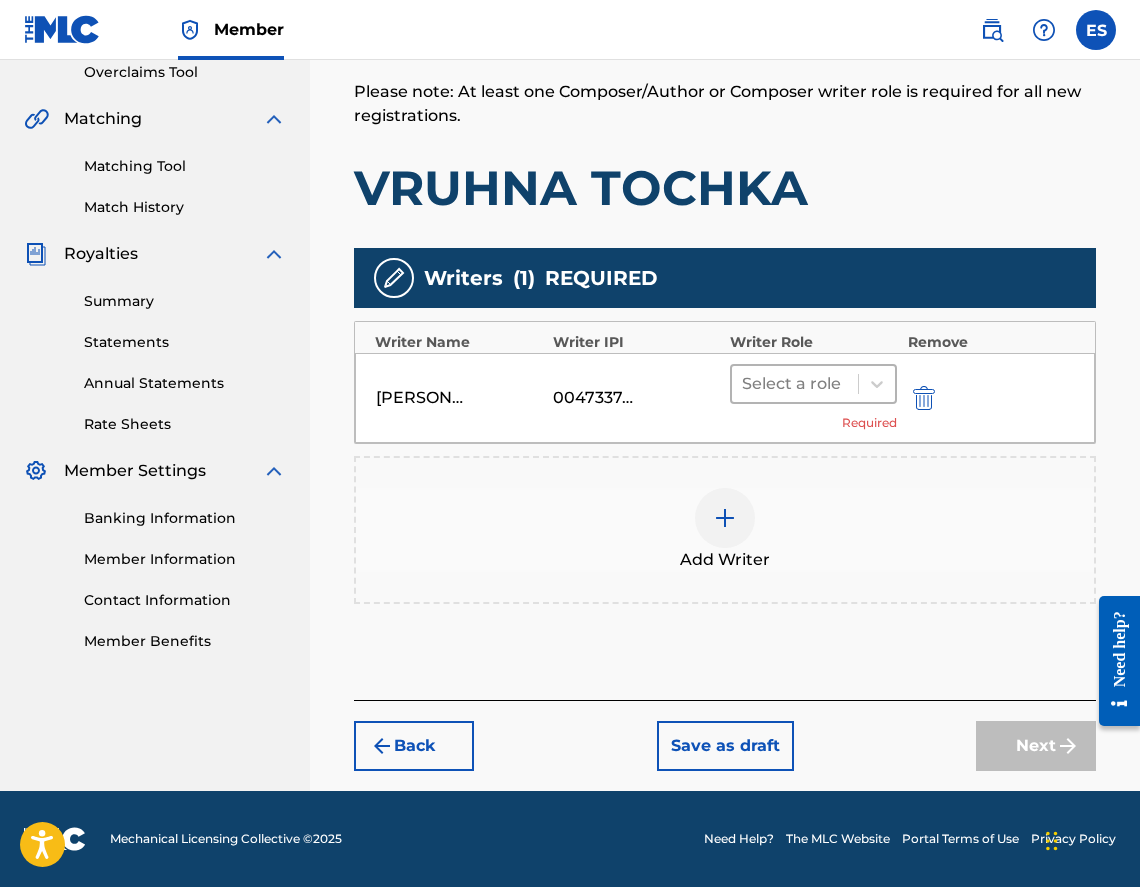
click at [780, 379] on div at bounding box center [795, 384] width 106 height 28
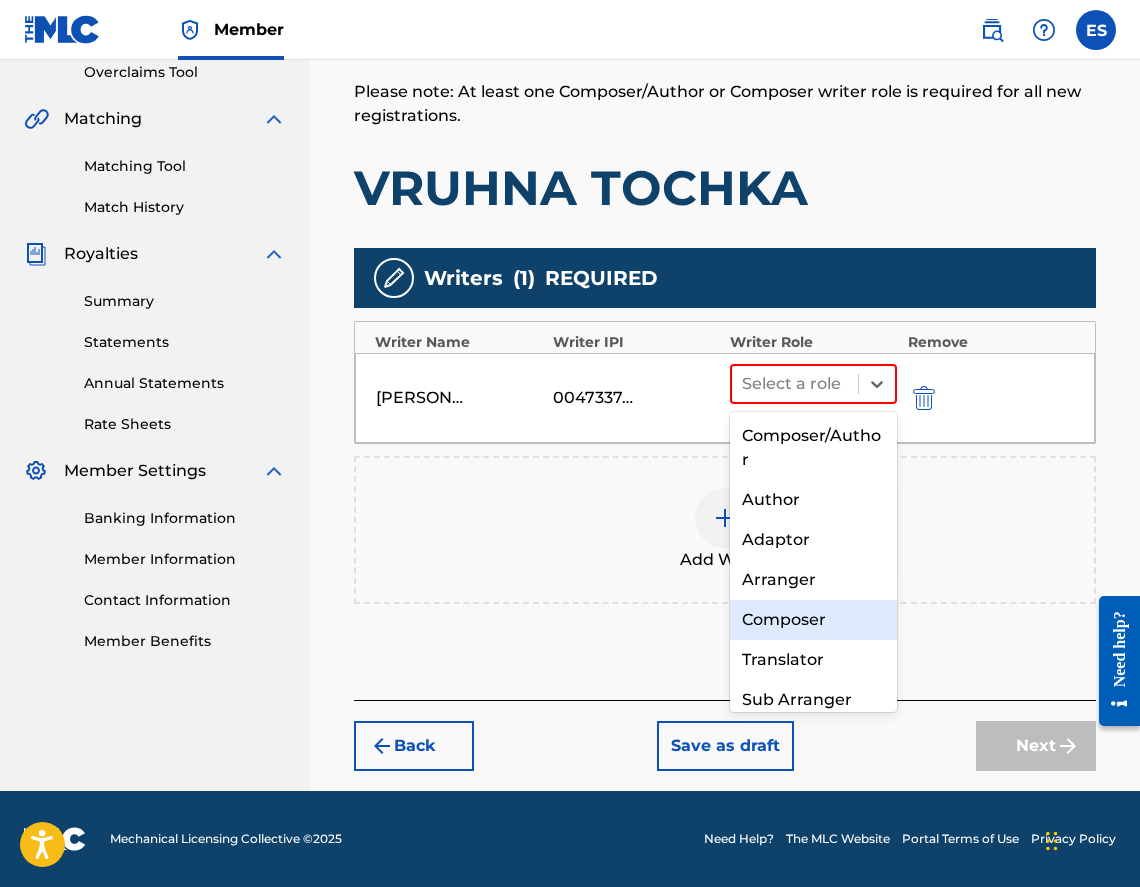
click at [805, 623] on div "Composer" at bounding box center [813, 620] width 167 height 40
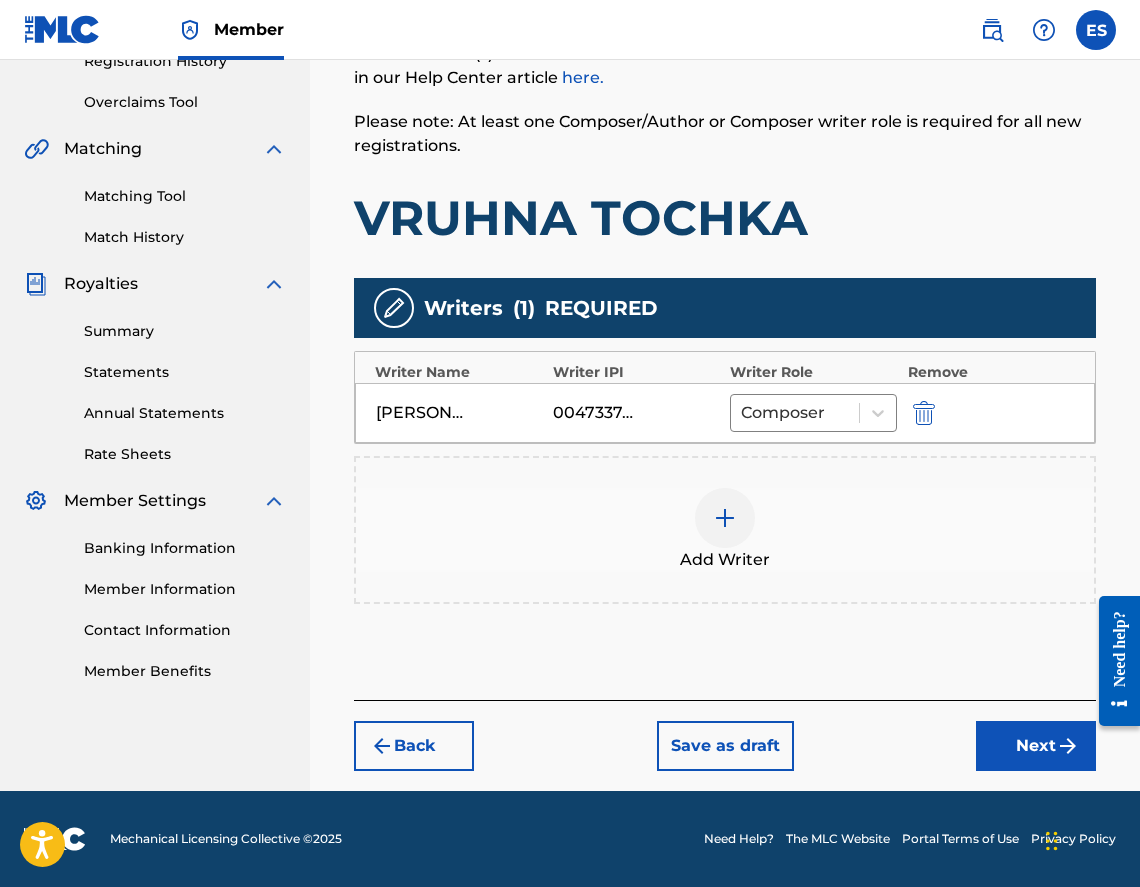
click at [712, 520] on div at bounding box center [725, 518] width 60 height 60
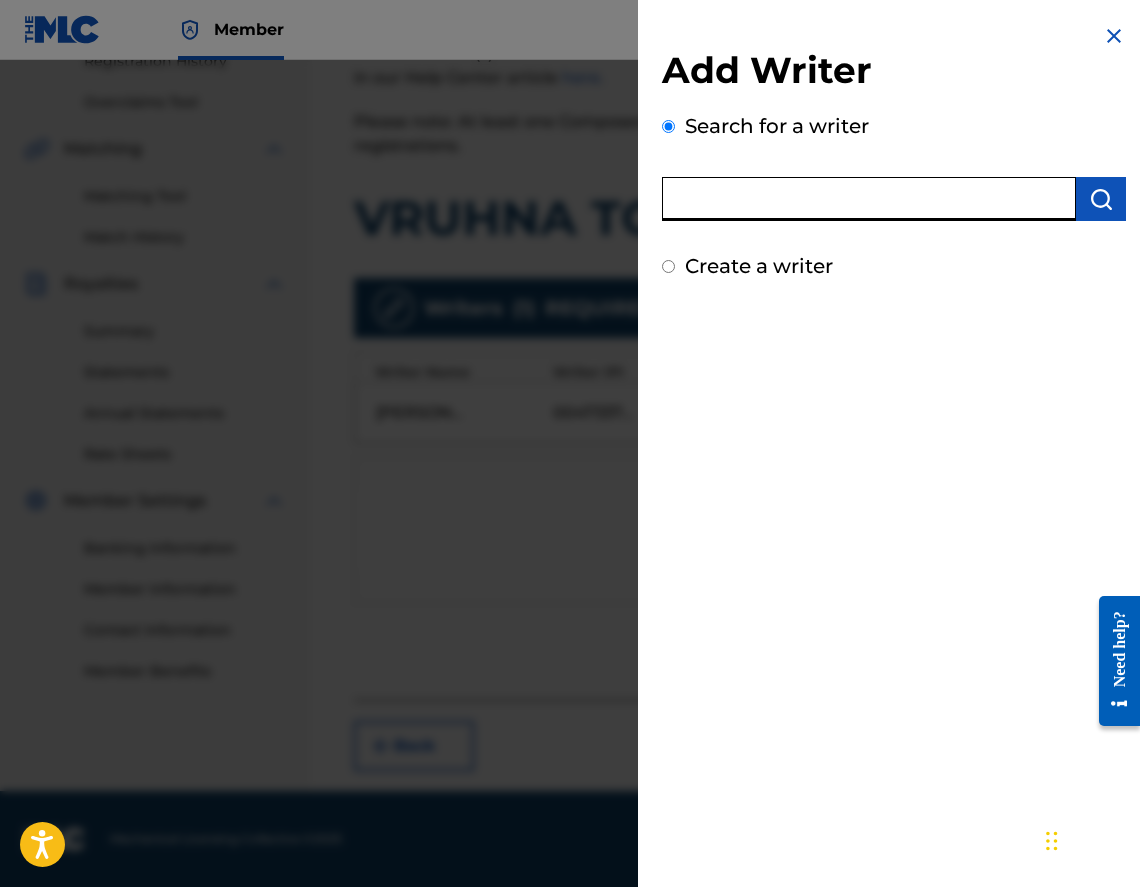
paste input "00473356148"
type input "00473356148"
click at [1089, 203] on img "submit" at bounding box center [1101, 199] width 24 height 24
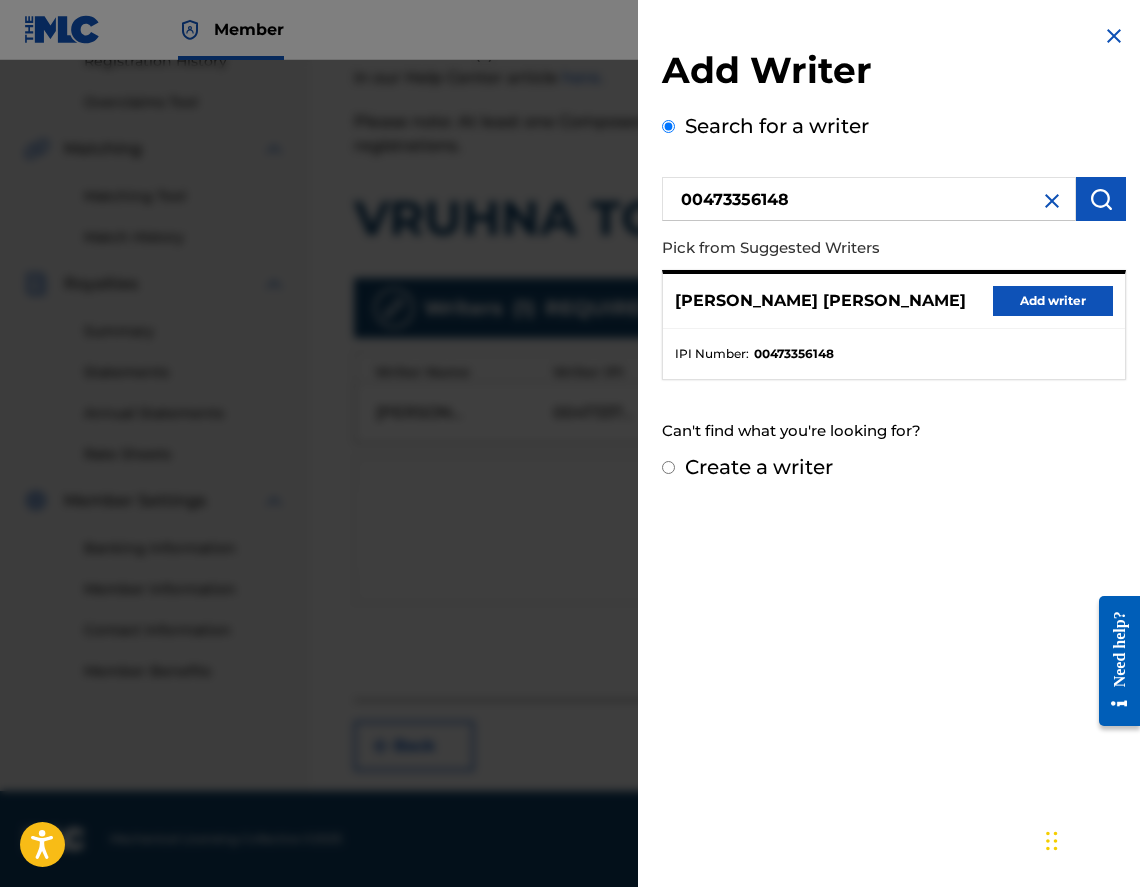
click at [1034, 295] on button "Add writer" at bounding box center [1053, 301] width 120 height 30
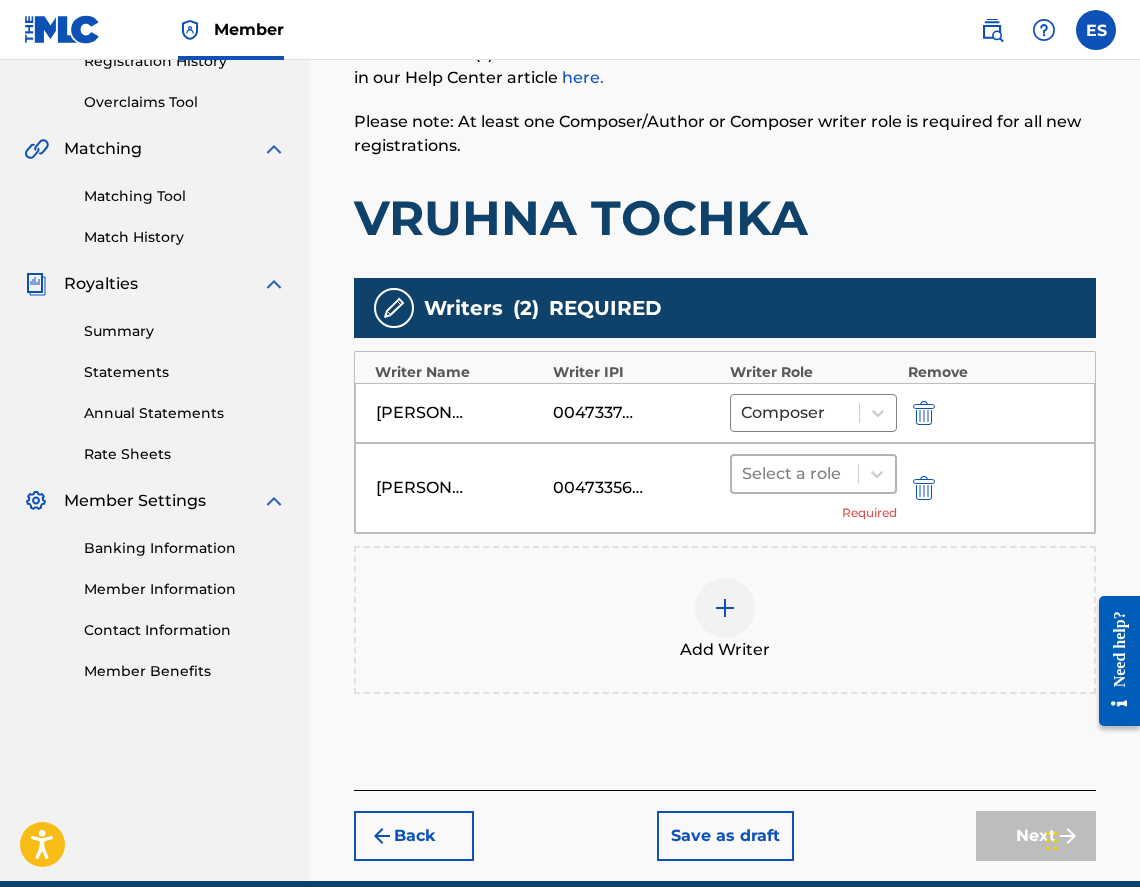
click at [803, 487] on div at bounding box center [795, 474] width 106 height 28
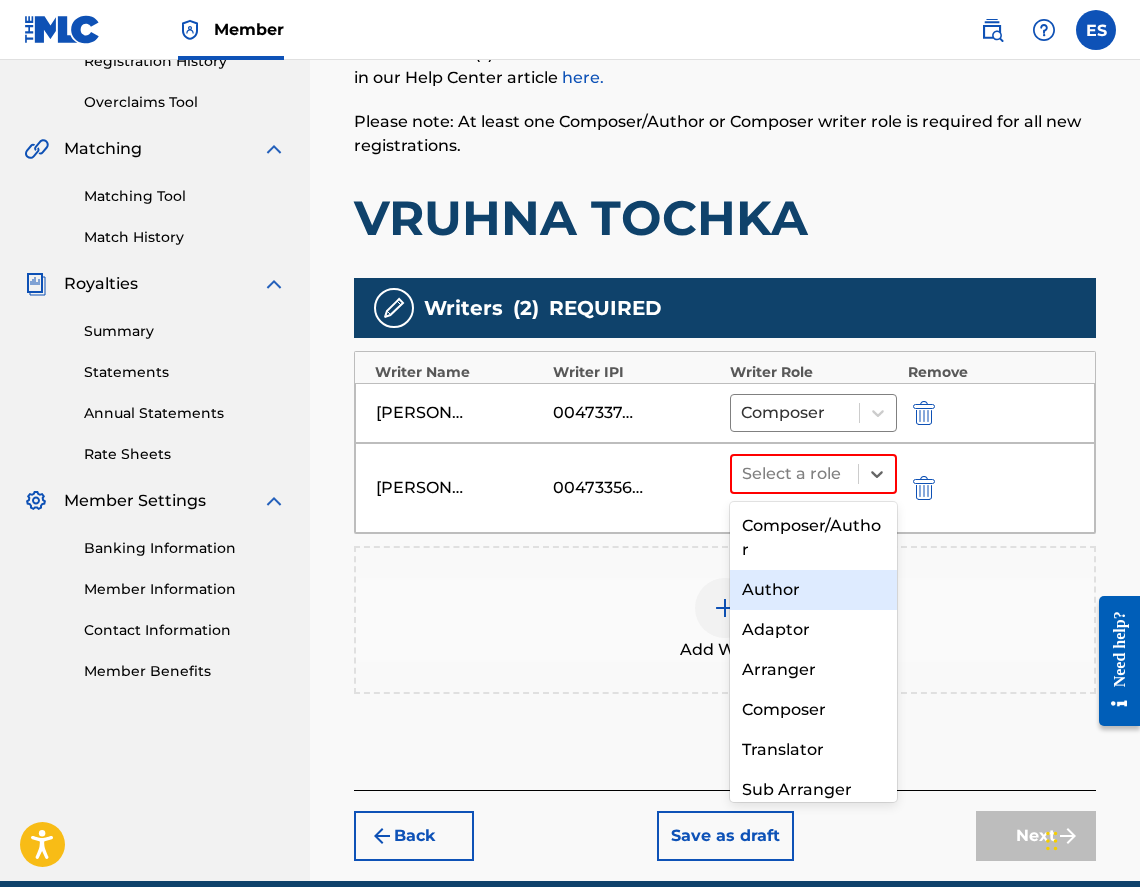
click at [795, 599] on div "Author" at bounding box center [813, 590] width 167 height 40
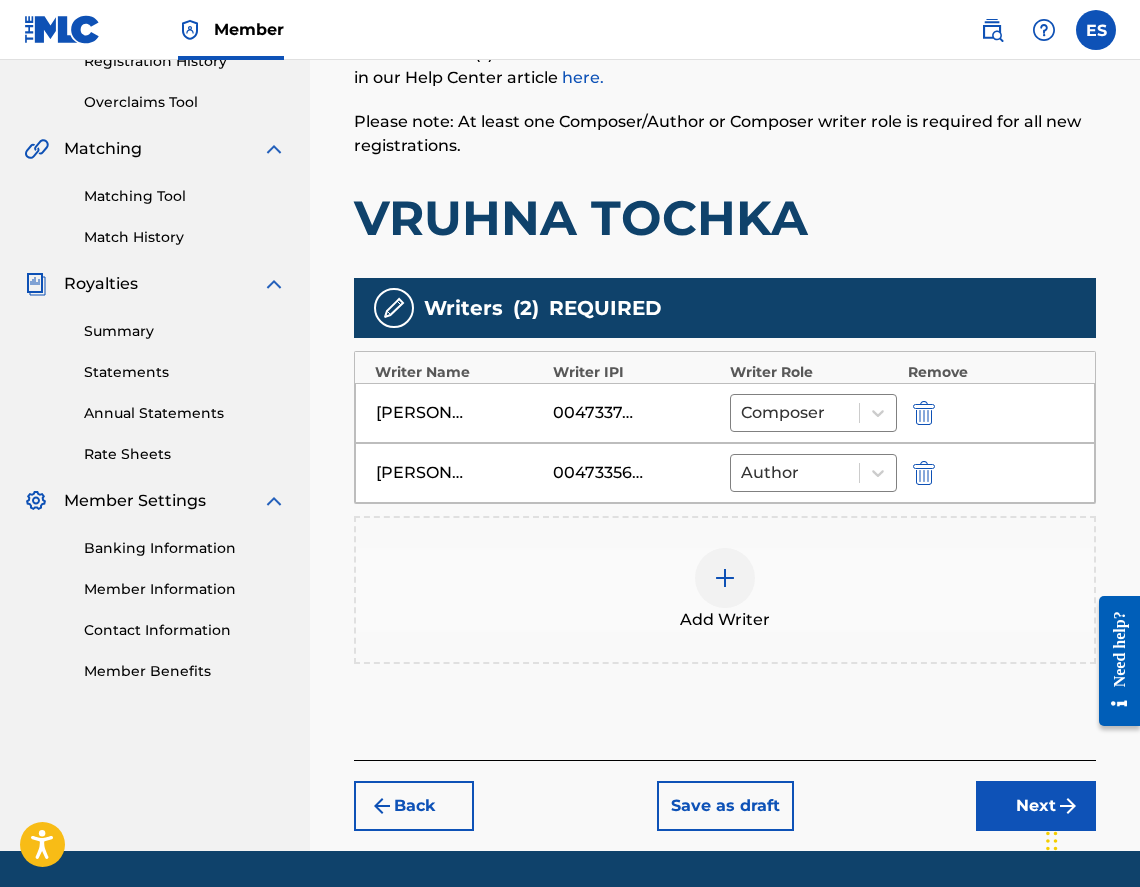
click at [989, 811] on button "Next" at bounding box center [1036, 806] width 120 height 50
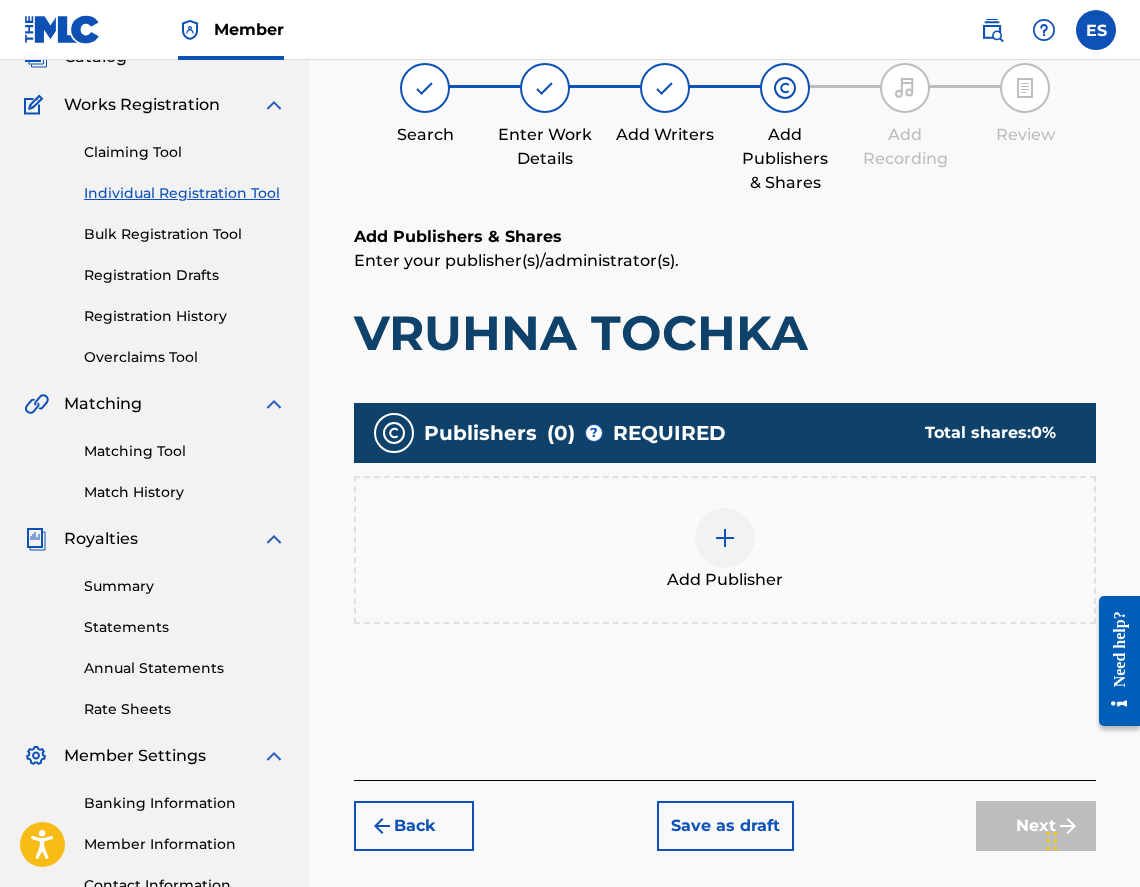
scroll to position [90, 0]
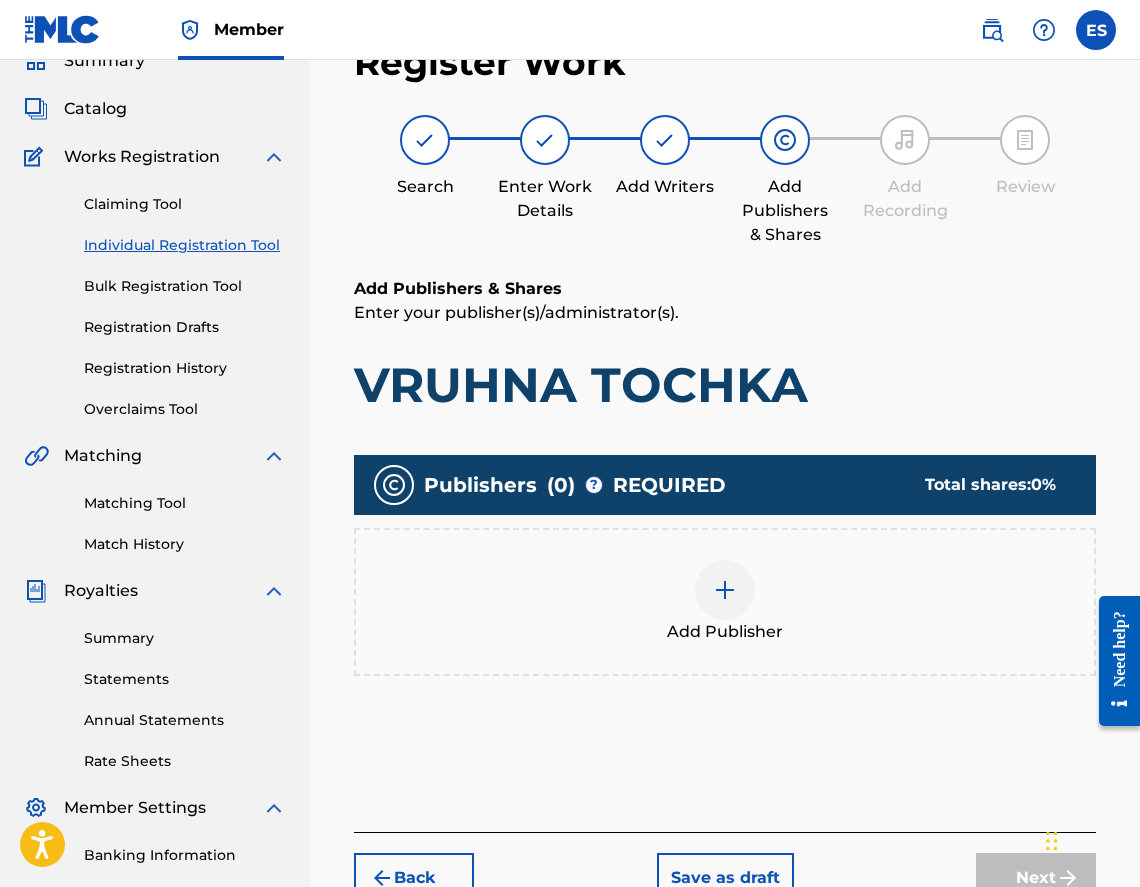
click at [520, 579] on div "Add Publisher" at bounding box center [725, 602] width 738 height 84
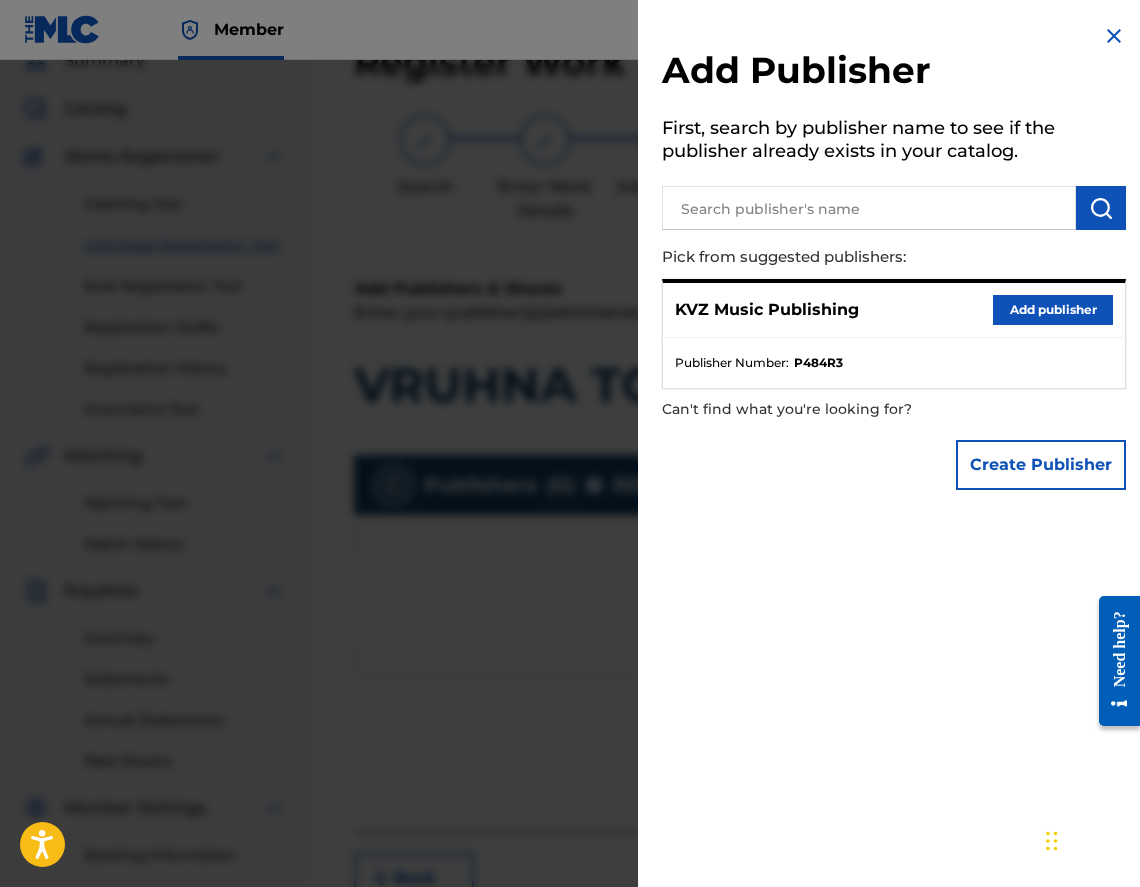
click at [1014, 295] on button "Add publisher" at bounding box center [1053, 310] width 120 height 30
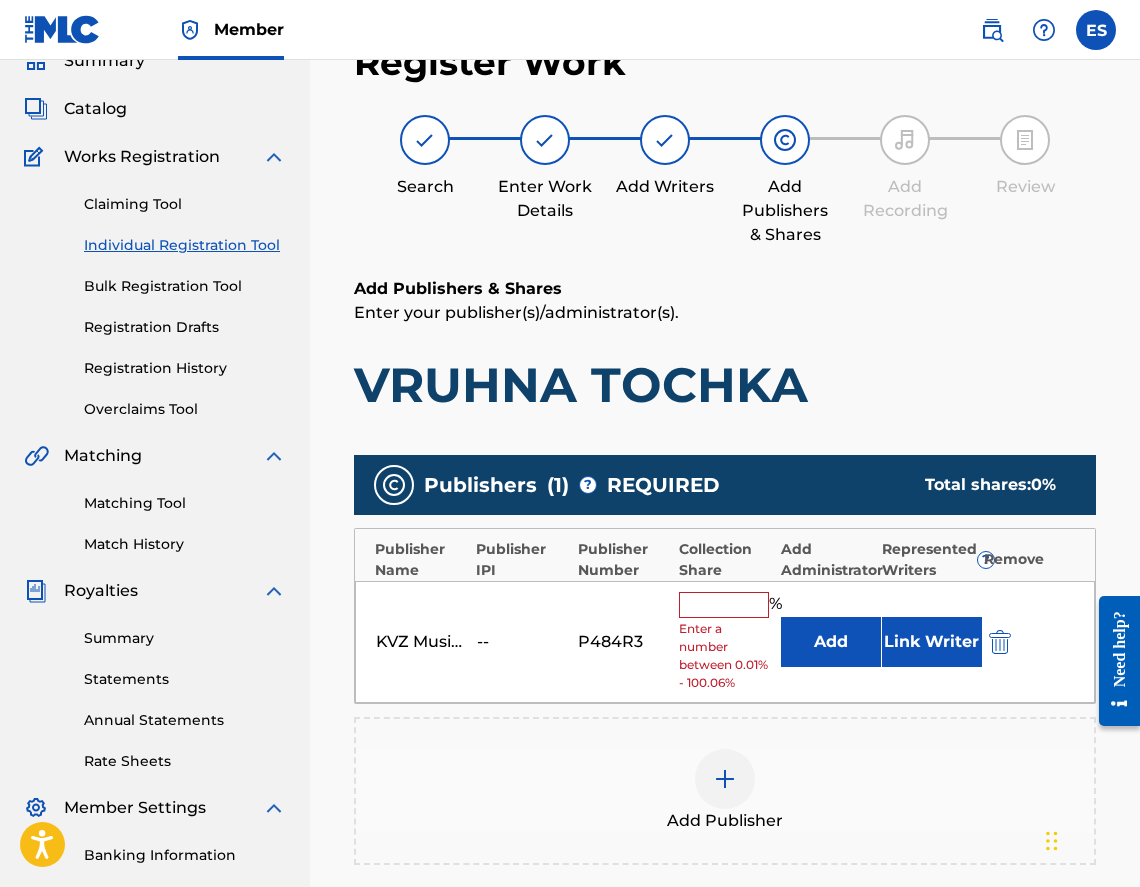
click at [720, 601] on input "text" at bounding box center [724, 605] width 90 height 26
type input "100"
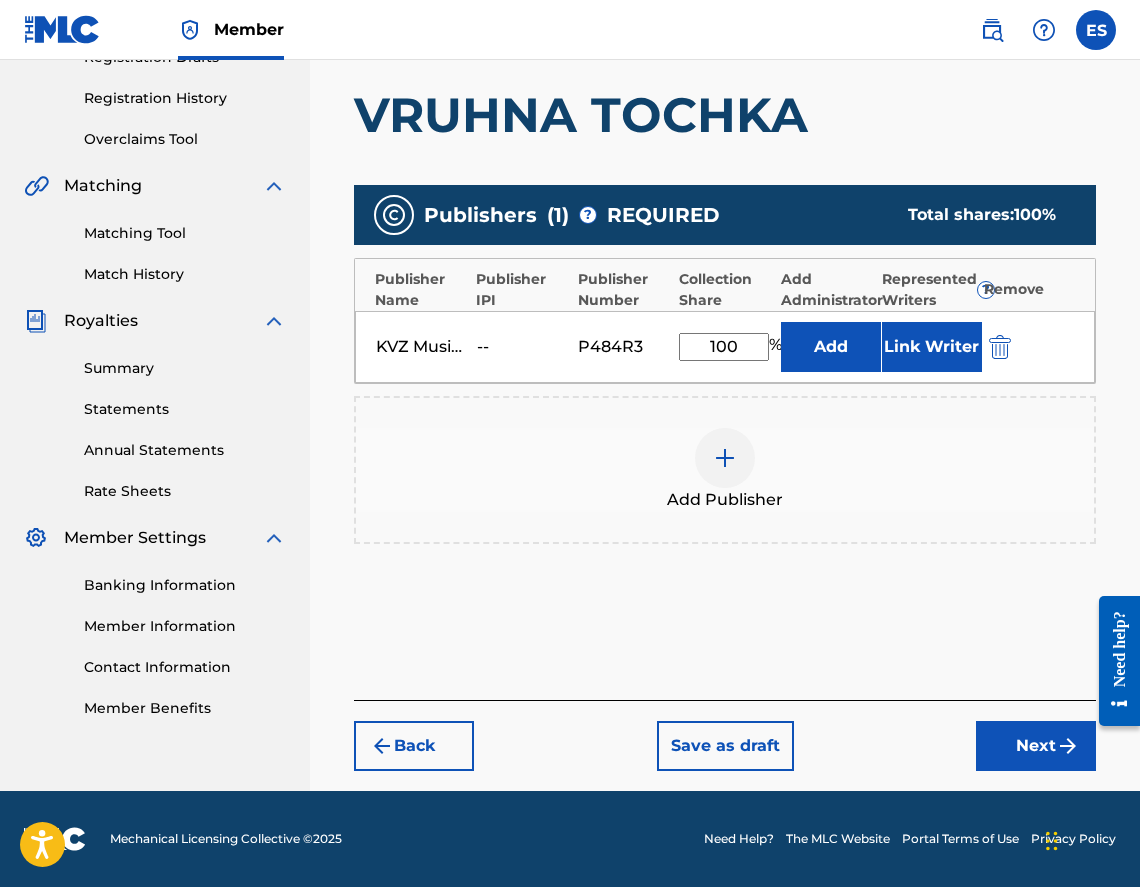
click at [999, 725] on button "Next" at bounding box center [1036, 746] width 120 height 50
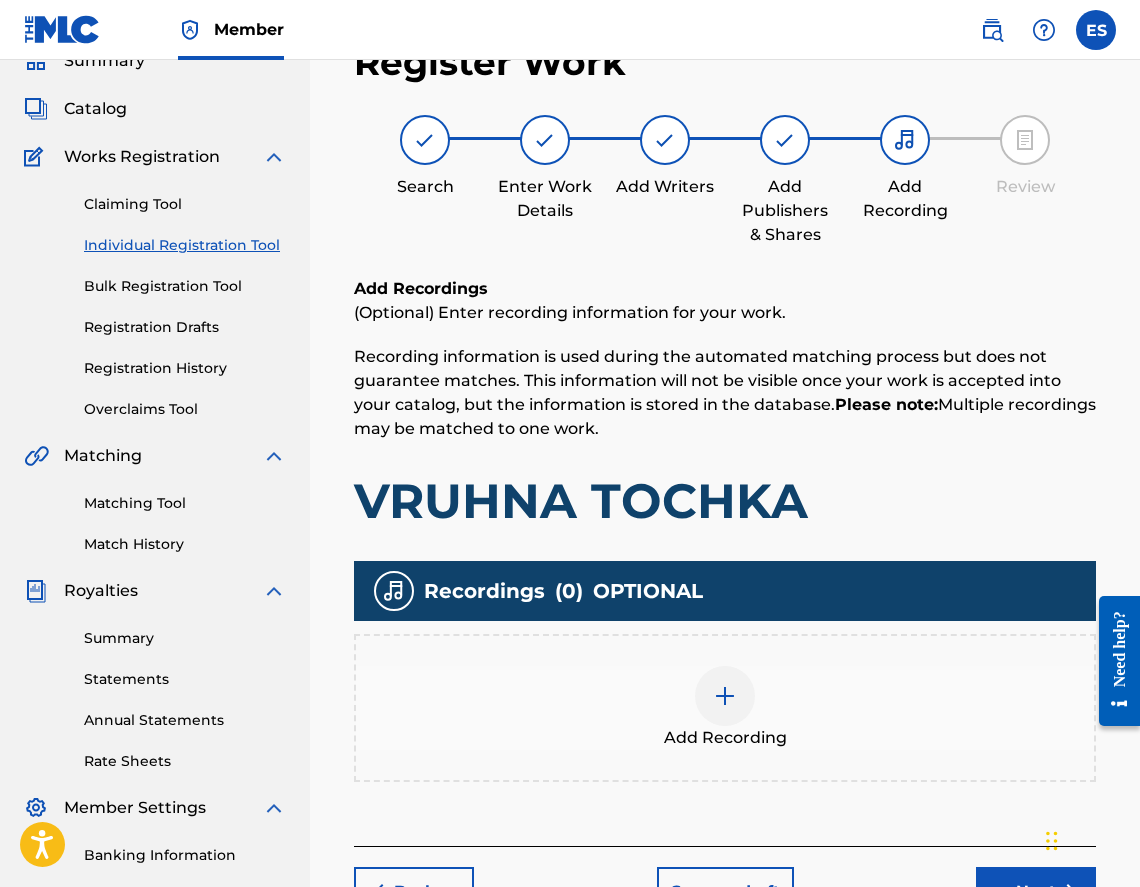
click at [743, 678] on div at bounding box center [725, 696] width 60 height 60
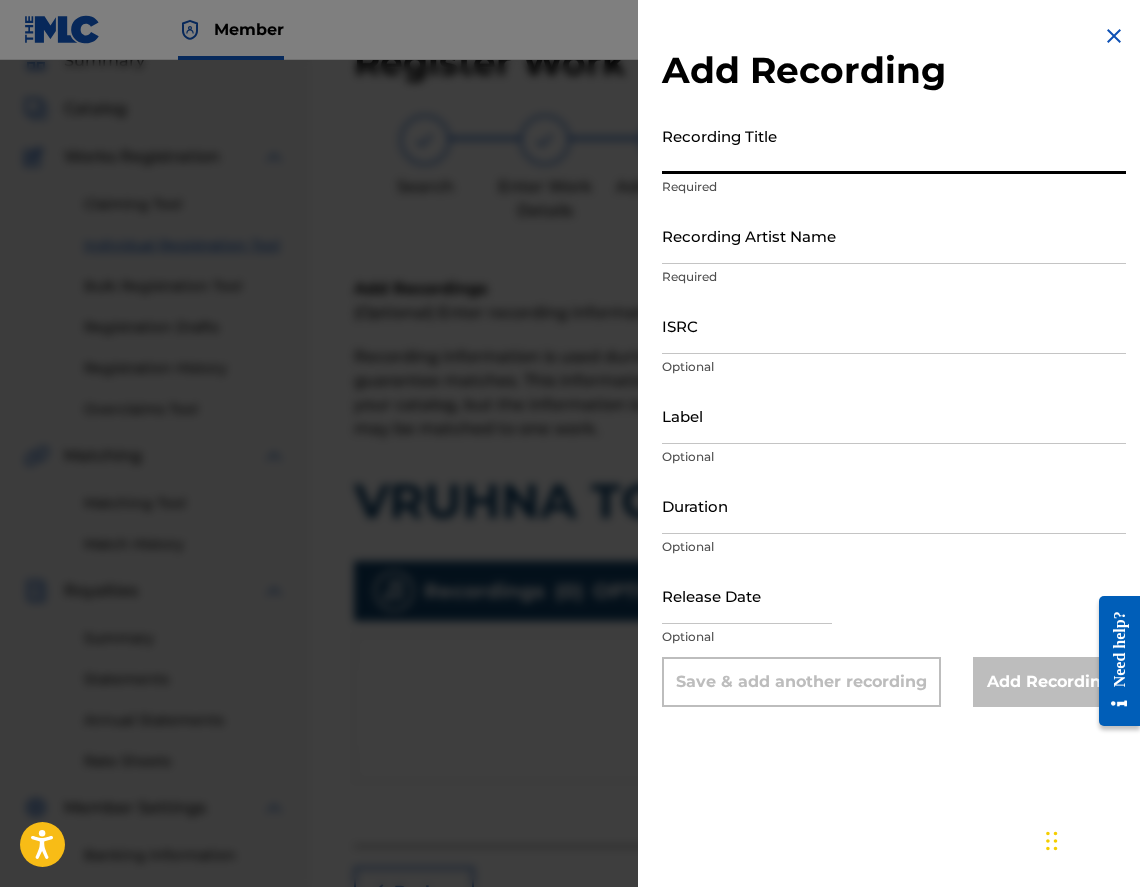
paste input "VRUHNA TOCHKA"
type input "VRUHNA TOCHKA"
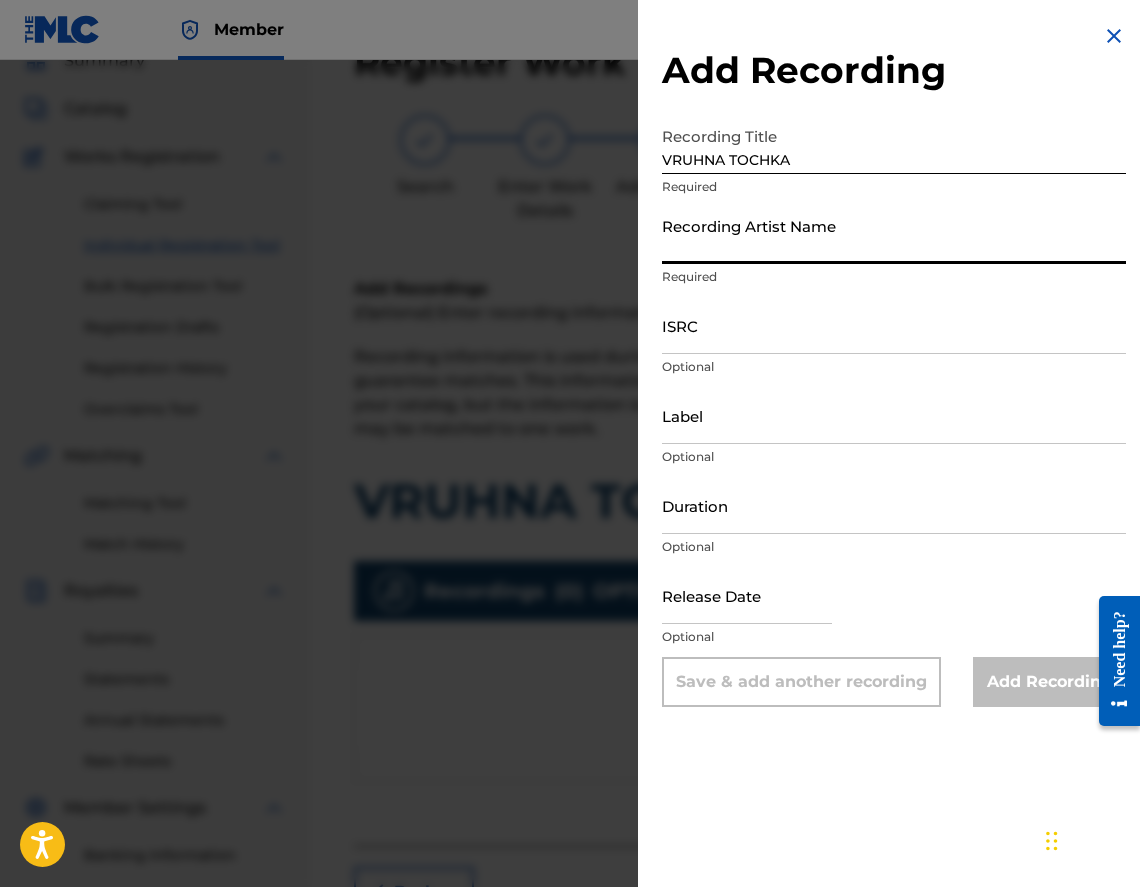
paste input "JORO"
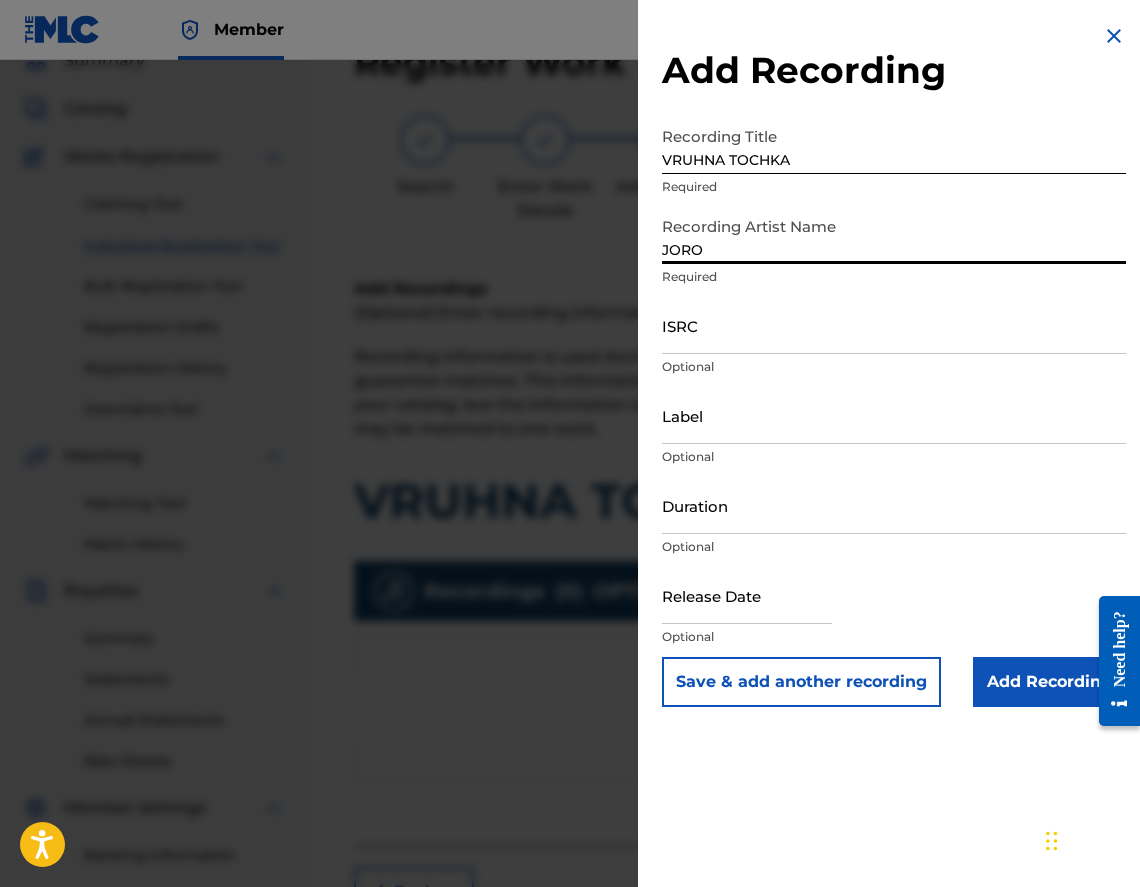
type input "JORO"
click at [842, 515] on input "Duration" at bounding box center [894, 505] width 464 height 57
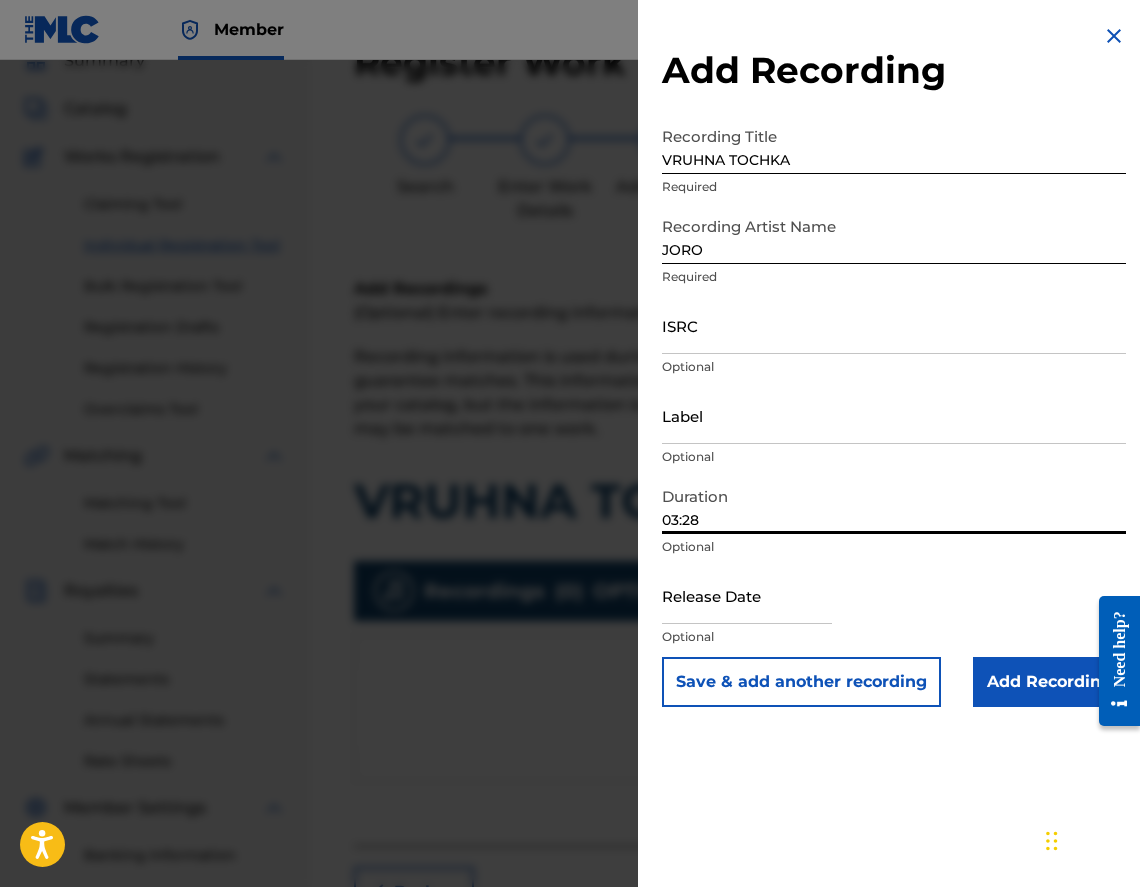
click at [691, 521] on input "03:28" at bounding box center [894, 505] width 464 height 57
type input "03:18"
click at [1028, 676] on input "Add Recording" at bounding box center [1049, 682] width 153 height 50
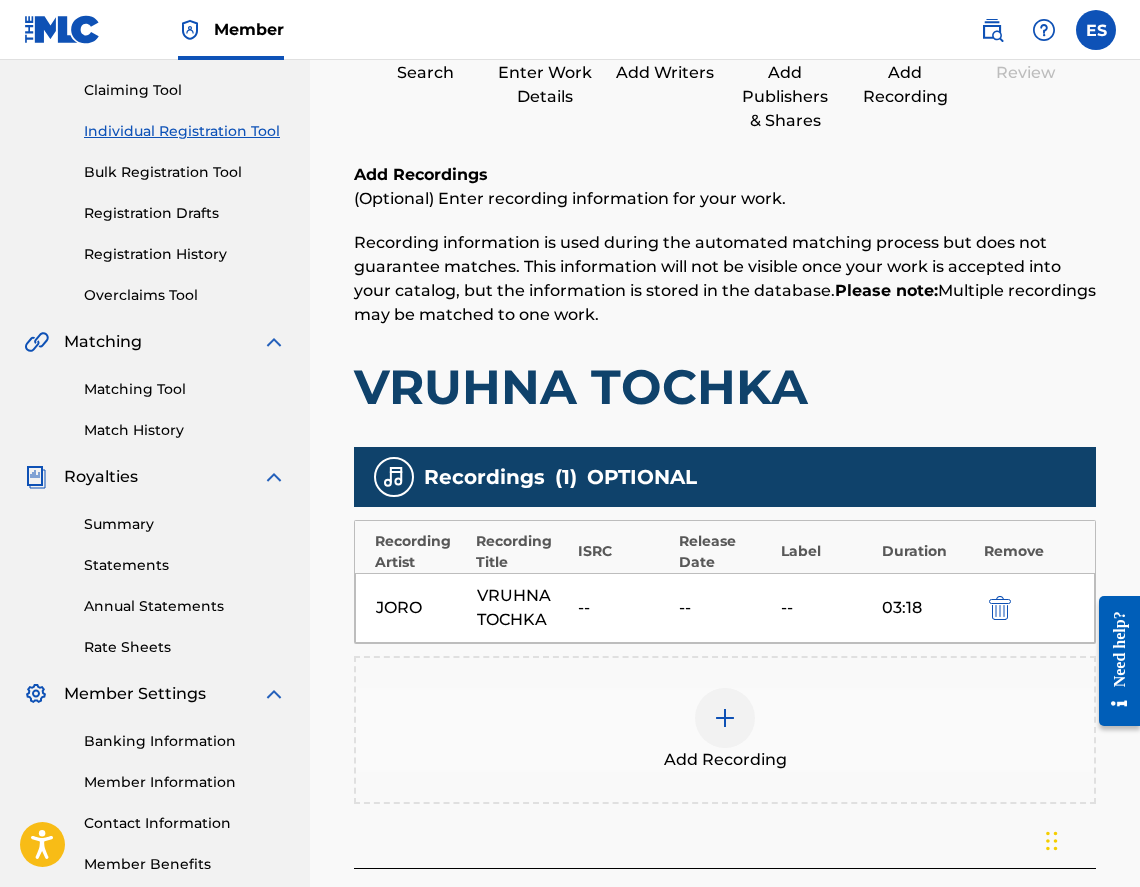
scroll to position [372, 0]
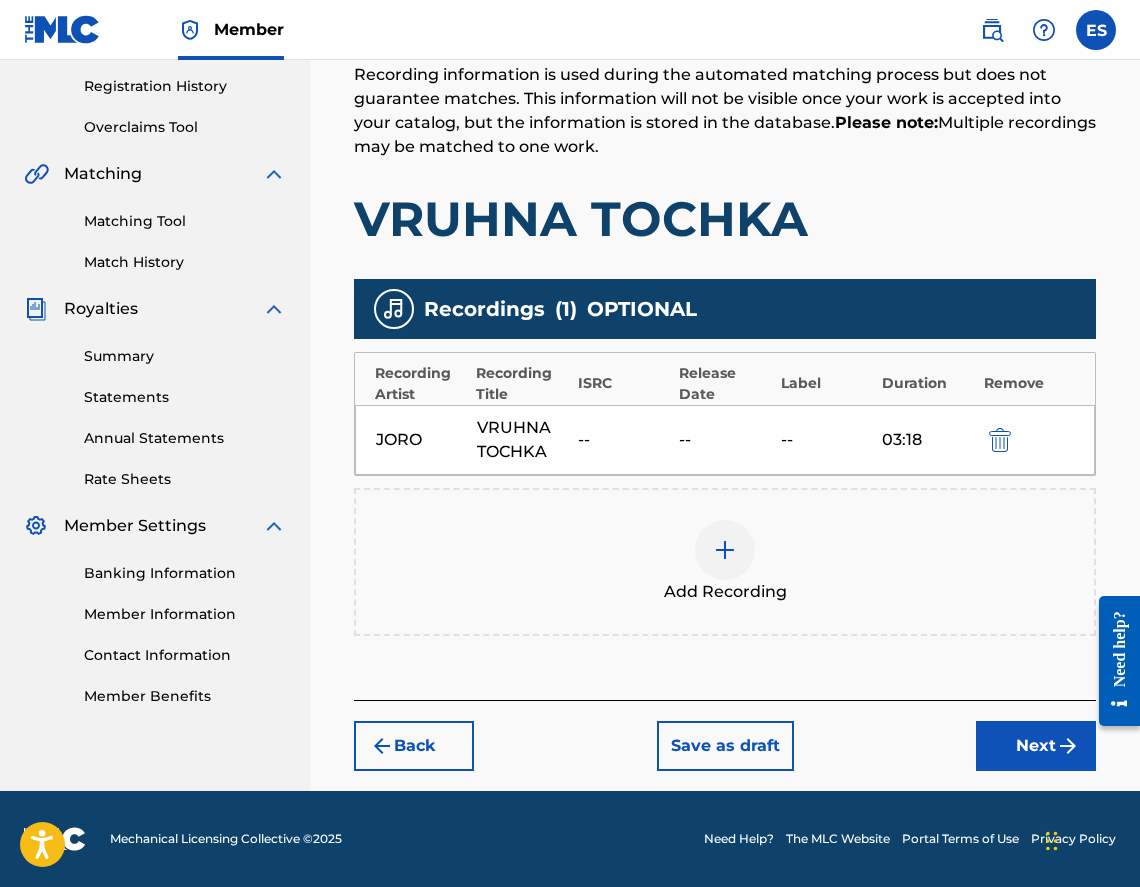
click at [1006, 761] on button "Next" at bounding box center [1036, 746] width 120 height 50
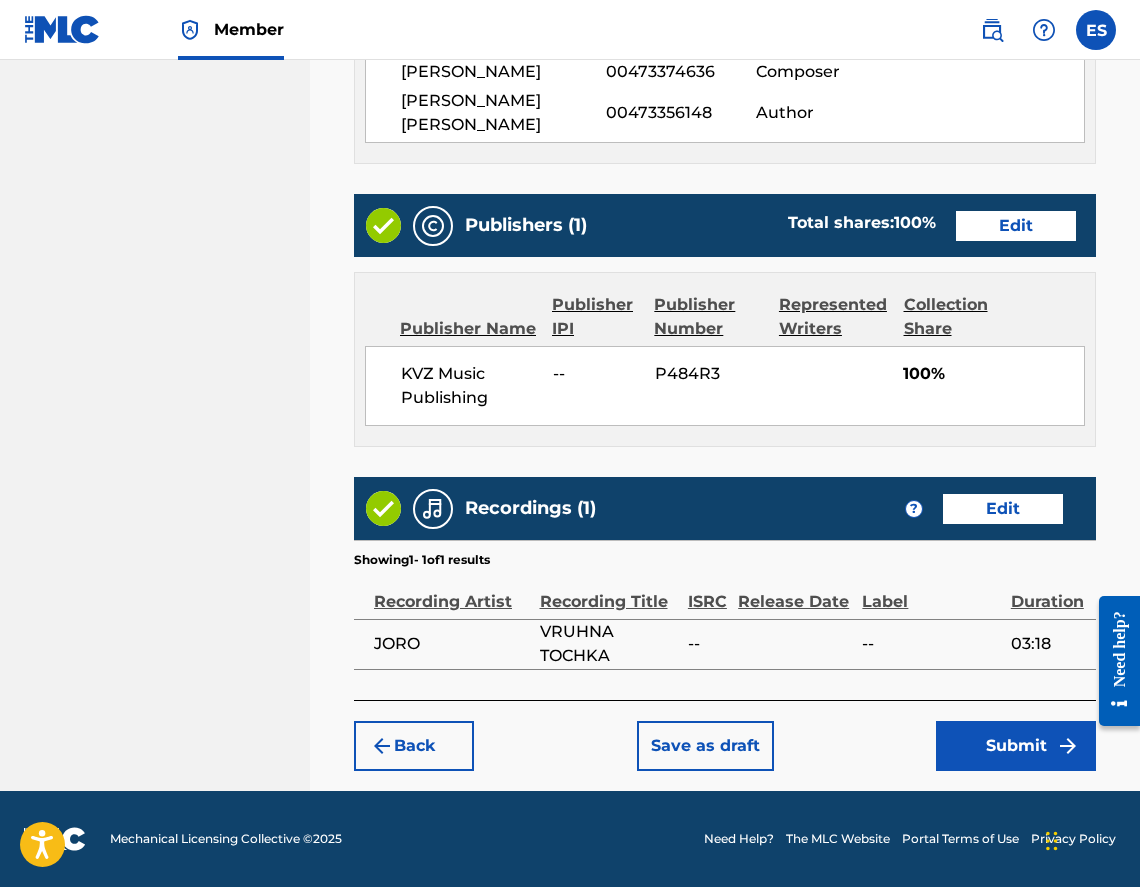
scroll to position [1111, 0]
click at [1004, 748] on button "Submit" at bounding box center [1016, 746] width 160 height 50
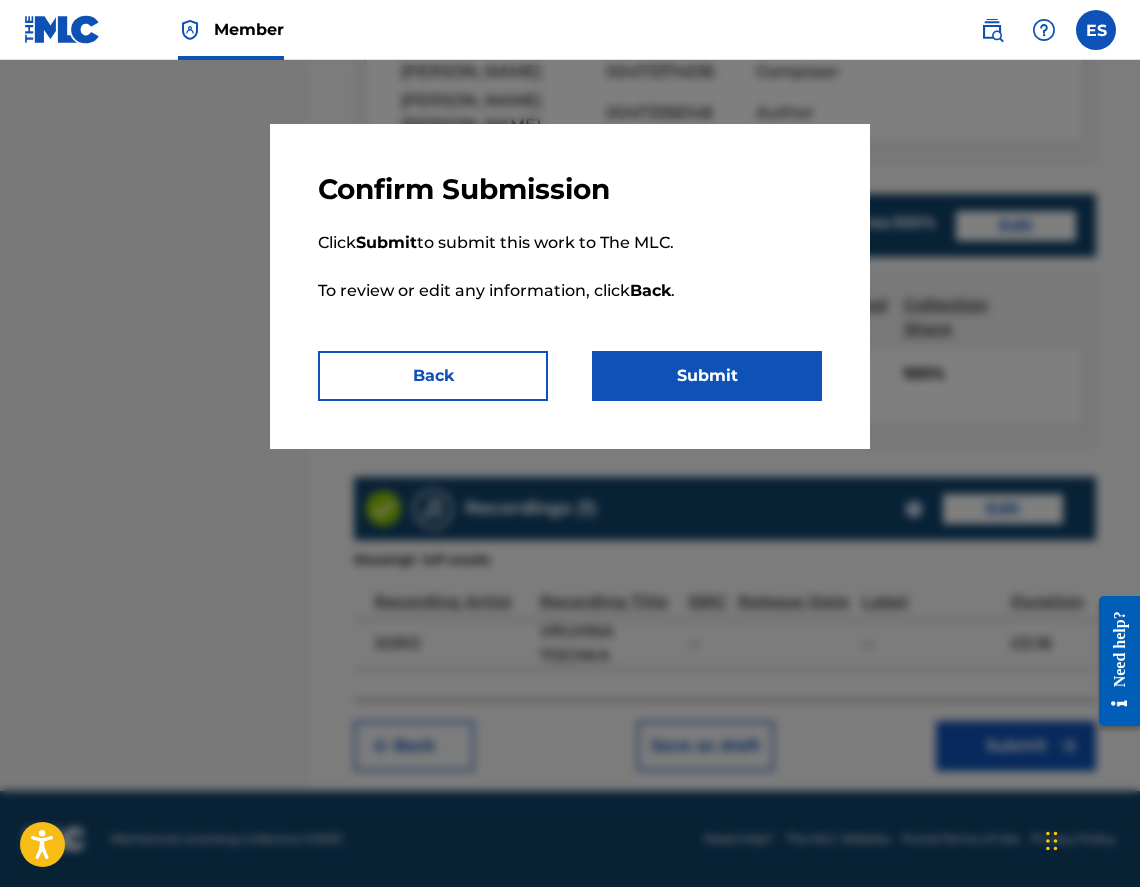
click at [659, 362] on button "Submit" at bounding box center [707, 376] width 230 height 50
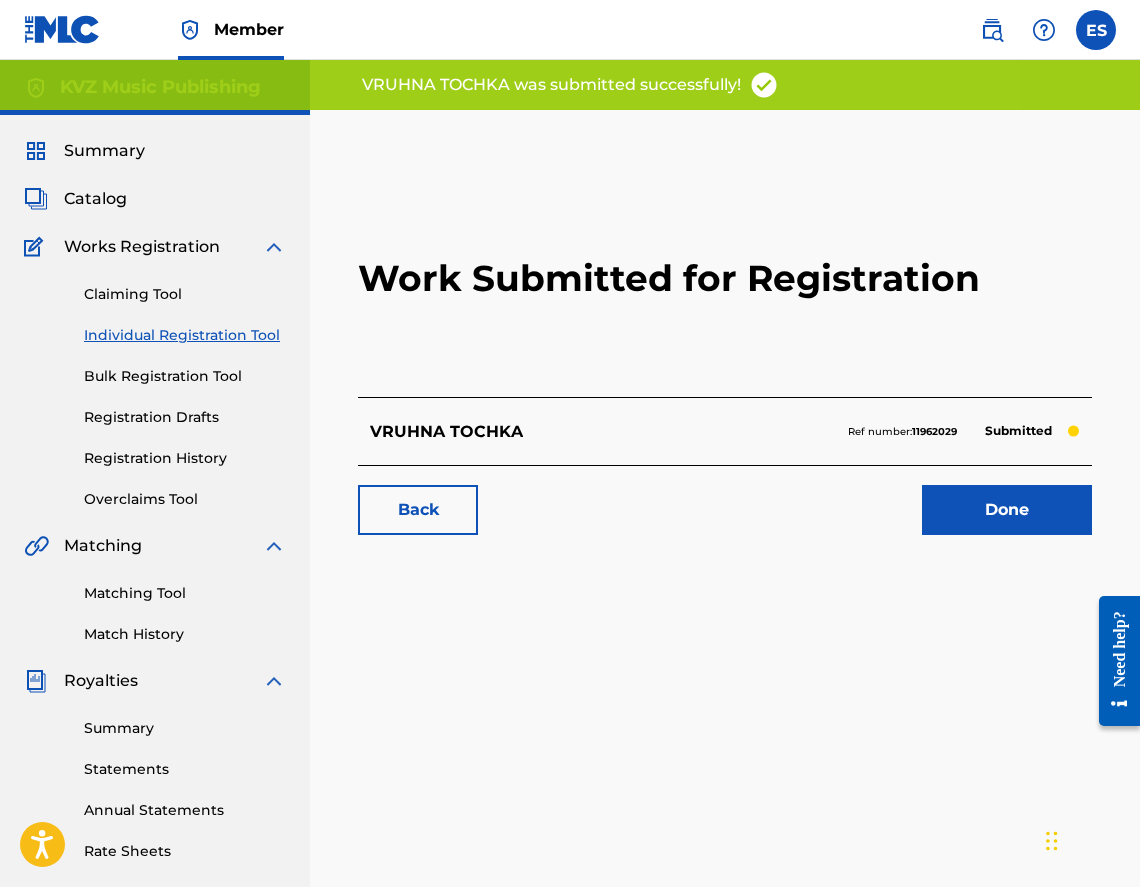
click at [188, 339] on link "Individual Registration Tool" at bounding box center [185, 335] width 202 height 21
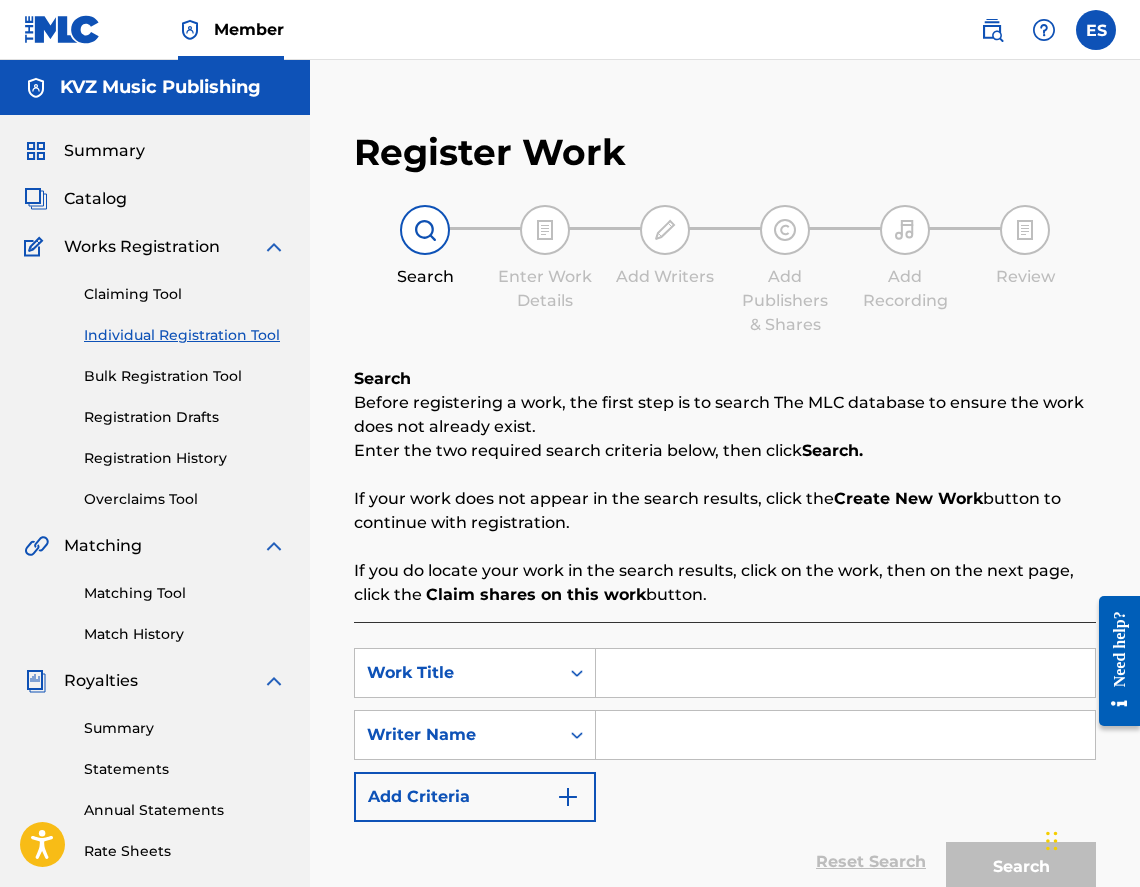
paste input "VSICHKI SLABI [PERSON_NAME]"
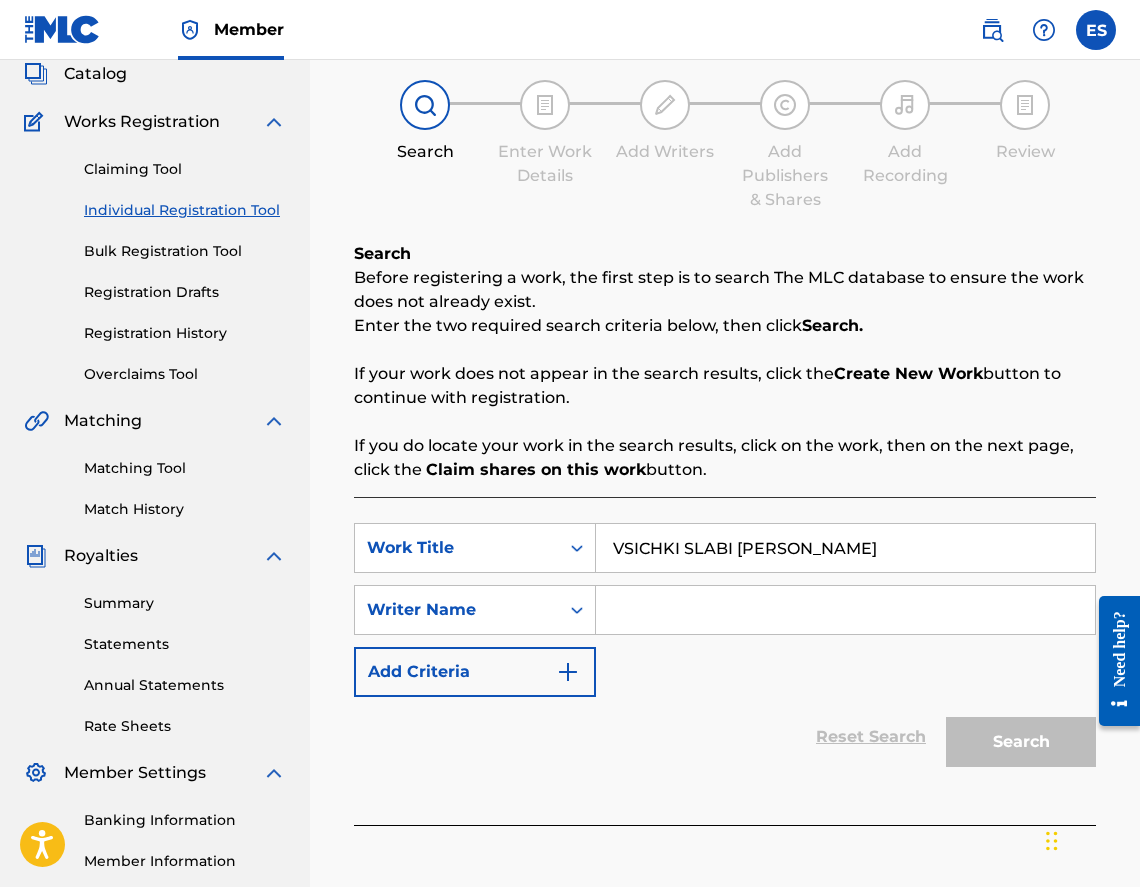
scroll to position [312, 0]
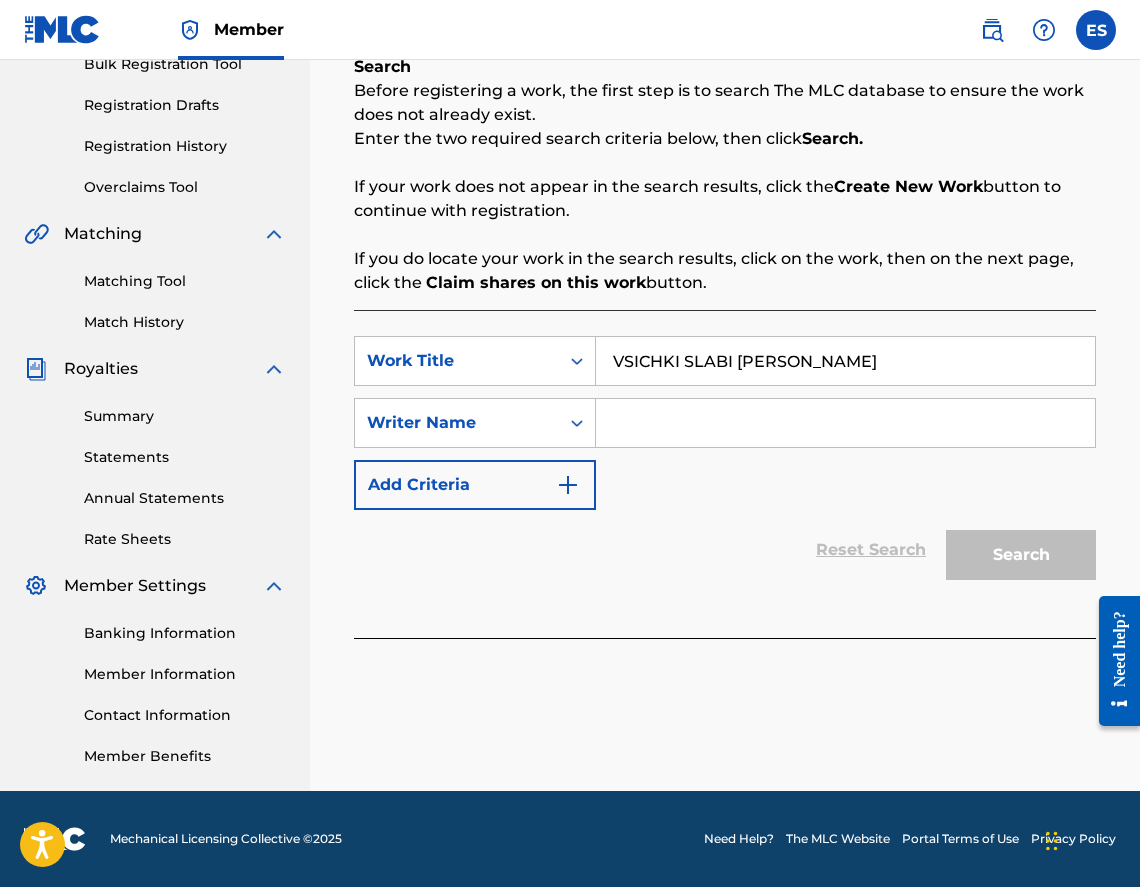
type input "VSICHKI SLABI [PERSON_NAME]"
click at [784, 429] on input "Search Form" at bounding box center [845, 423] width 499 height 48
type input "[PERSON_NAME]"
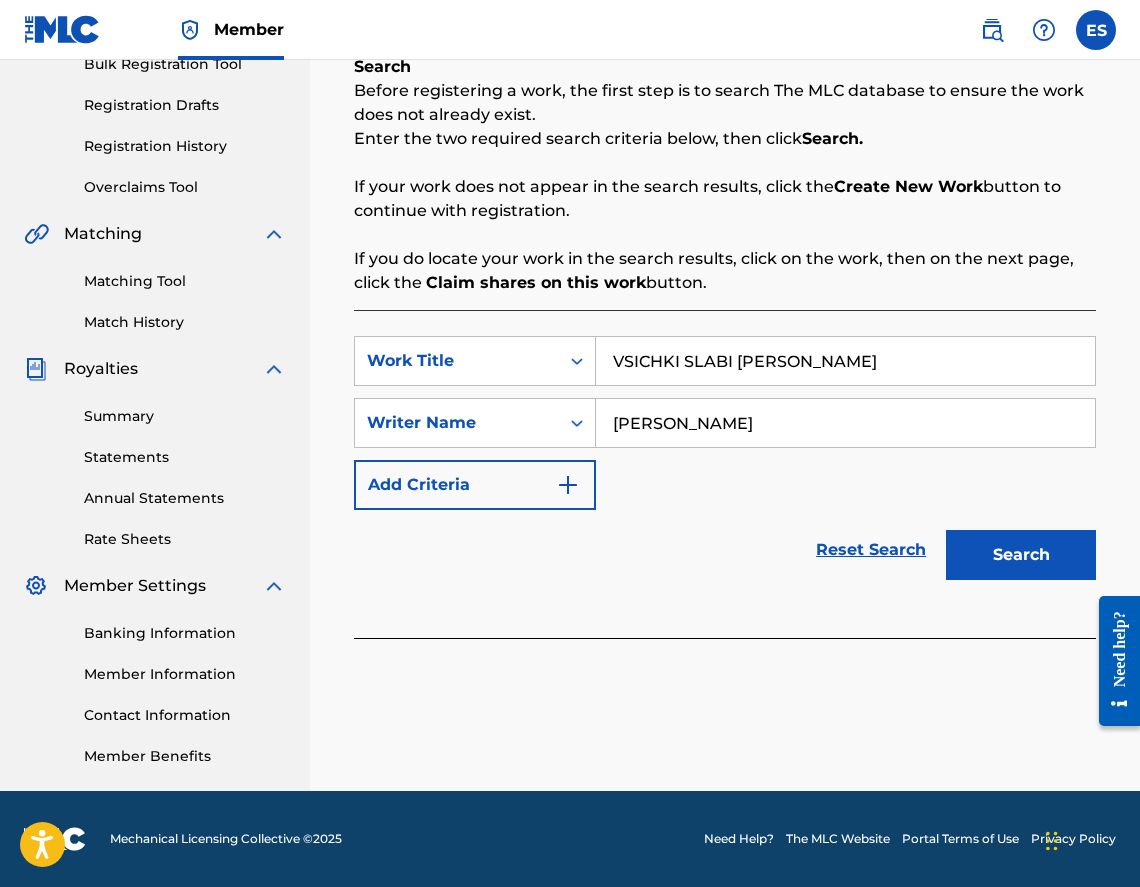
click at [607, 368] on input "VSICHKI SLABI [PERSON_NAME]" at bounding box center [845, 361] width 499 height 48
click at [977, 558] on button "Search" at bounding box center [1021, 555] width 150 height 50
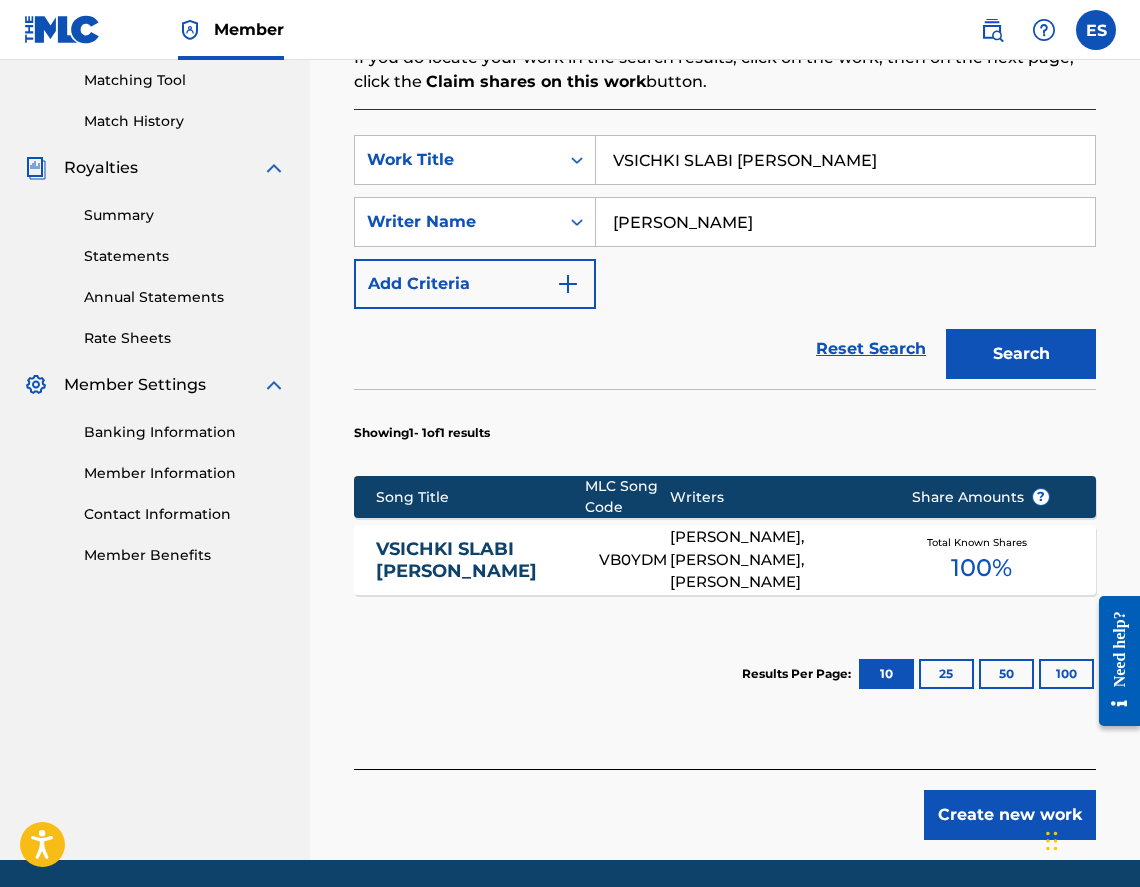
scroll to position [582, 0]
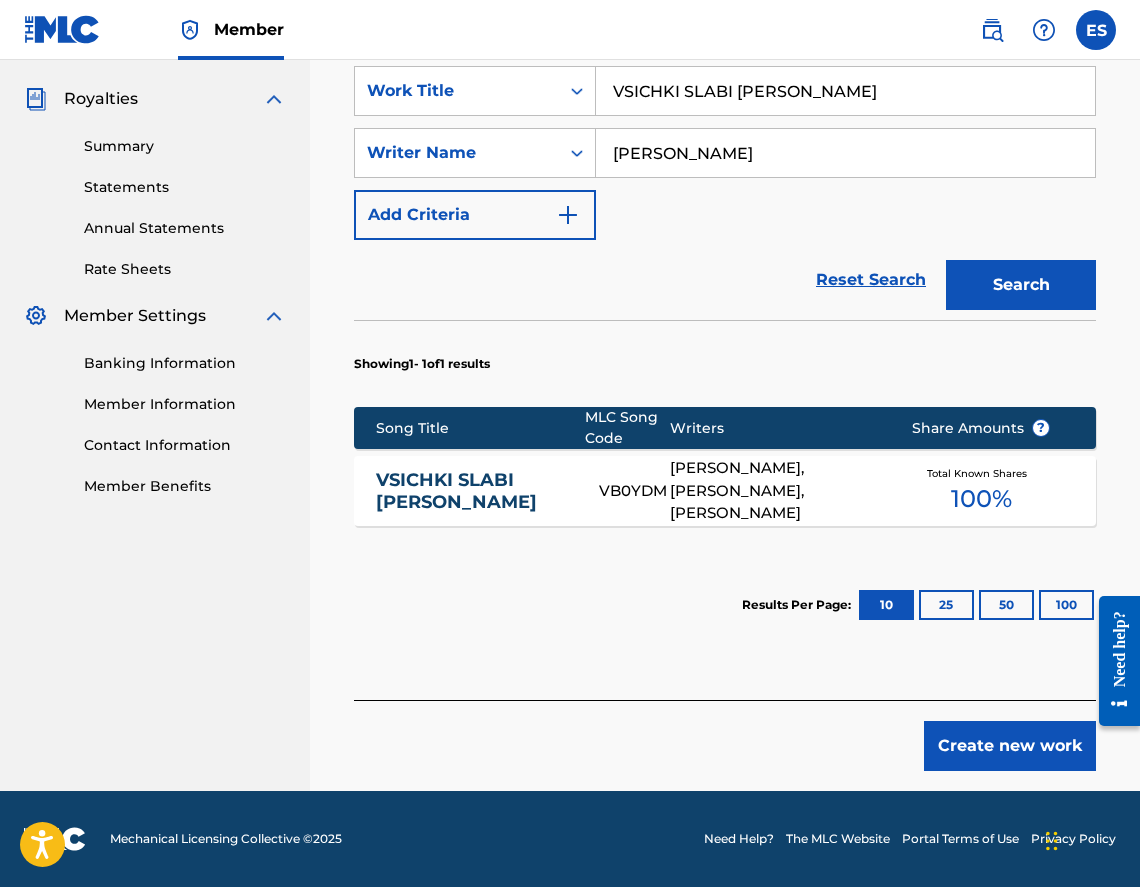
click at [494, 501] on link "VSICHKI SLABI [PERSON_NAME]" at bounding box center [474, 491] width 196 height 45
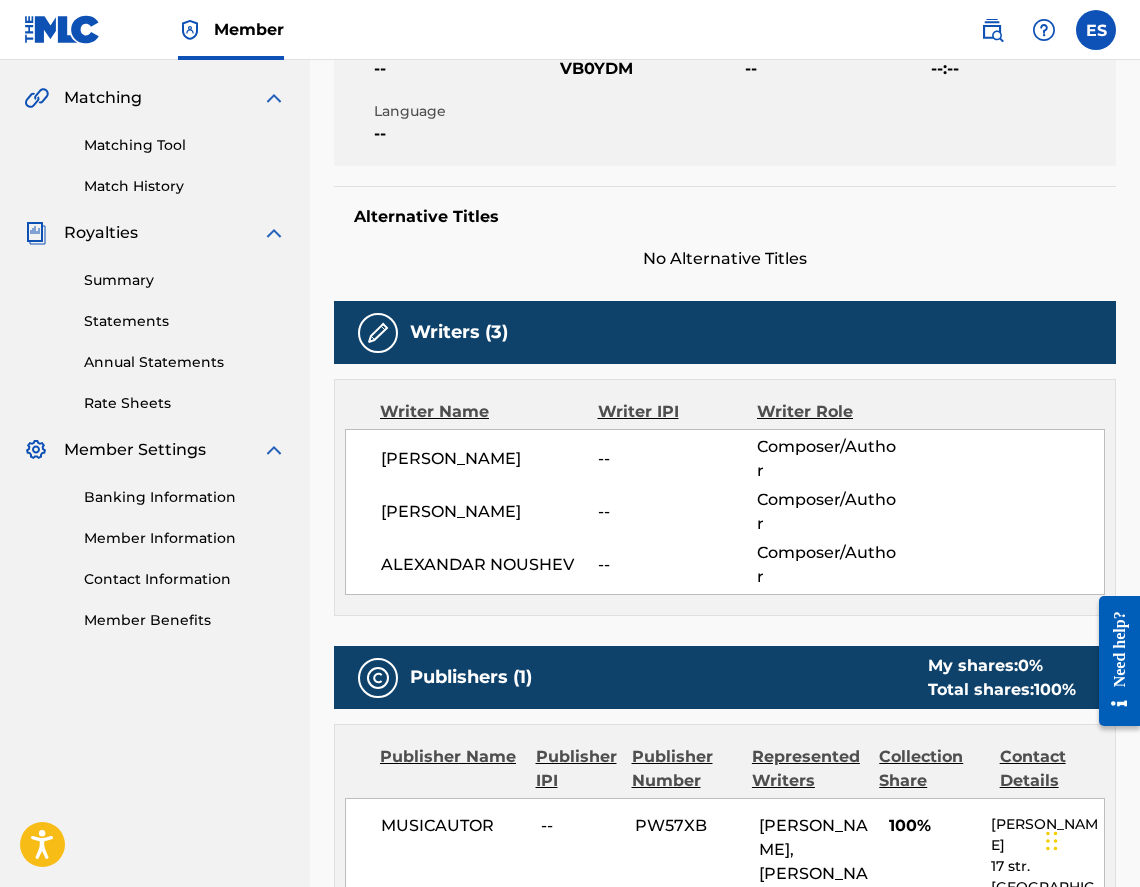
scroll to position [617, 0]
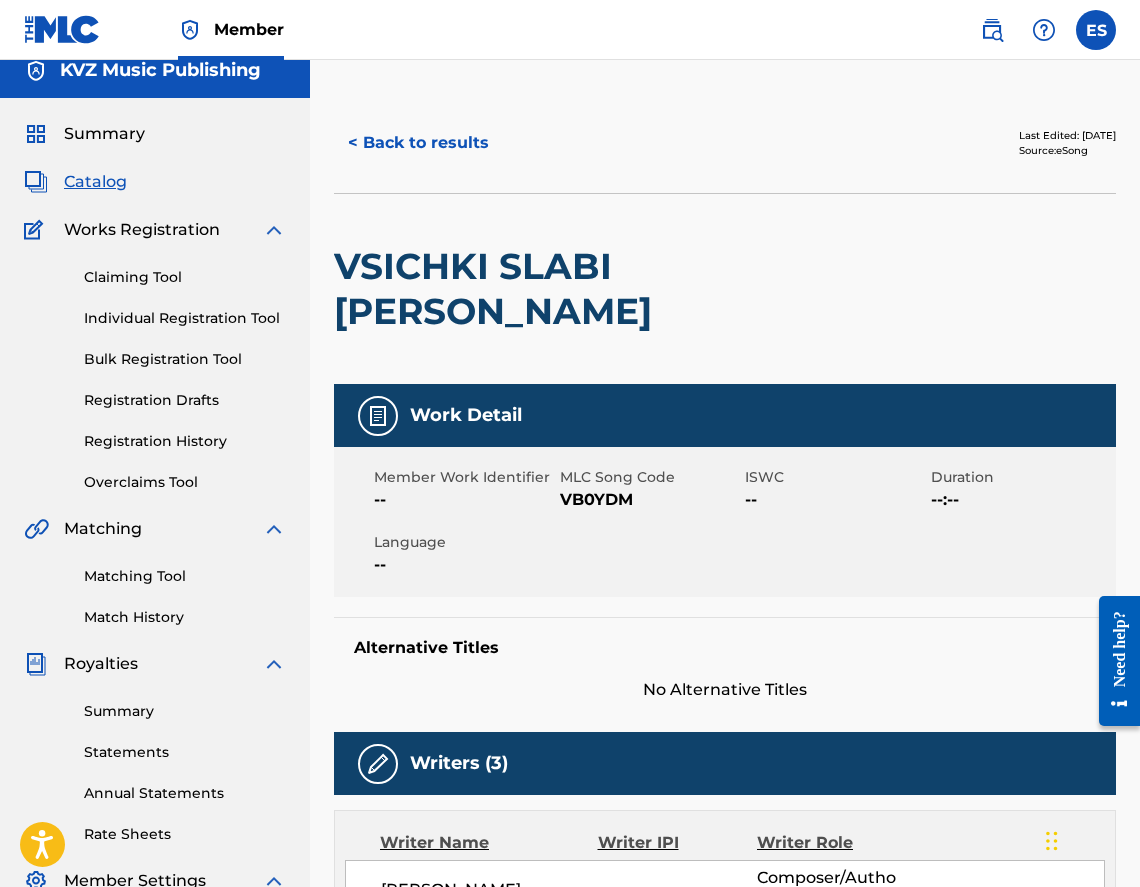
click at [431, 136] on button "< Back to results" at bounding box center [418, 143] width 169 height 50
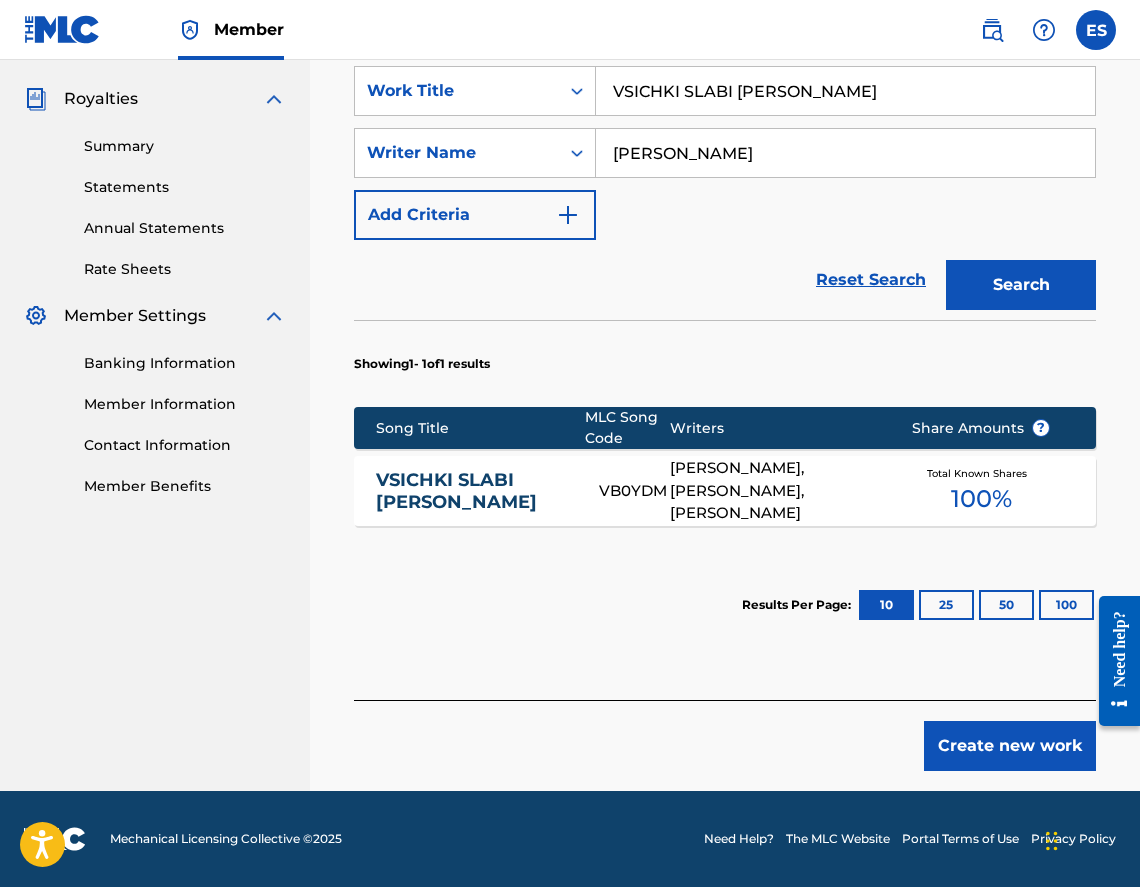
click at [1010, 748] on button "Create new work" at bounding box center [1010, 746] width 172 height 50
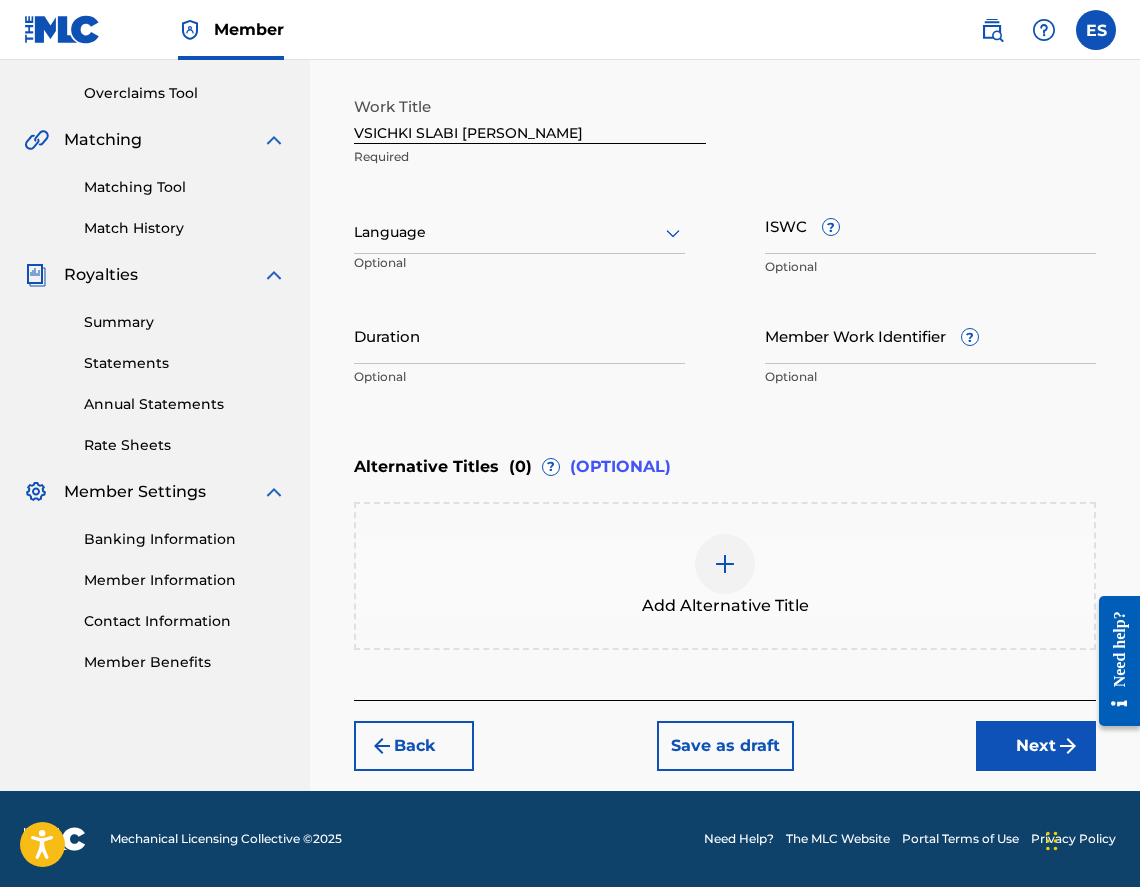
scroll to position [406, 0]
click at [444, 196] on div "Work Title VSICHKI SLABI [PERSON_NAME] Required Language Optional ISWC ? Option…" at bounding box center [725, 242] width 742 height 310
click at [427, 230] on div at bounding box center [519, 232] width 331 height 25
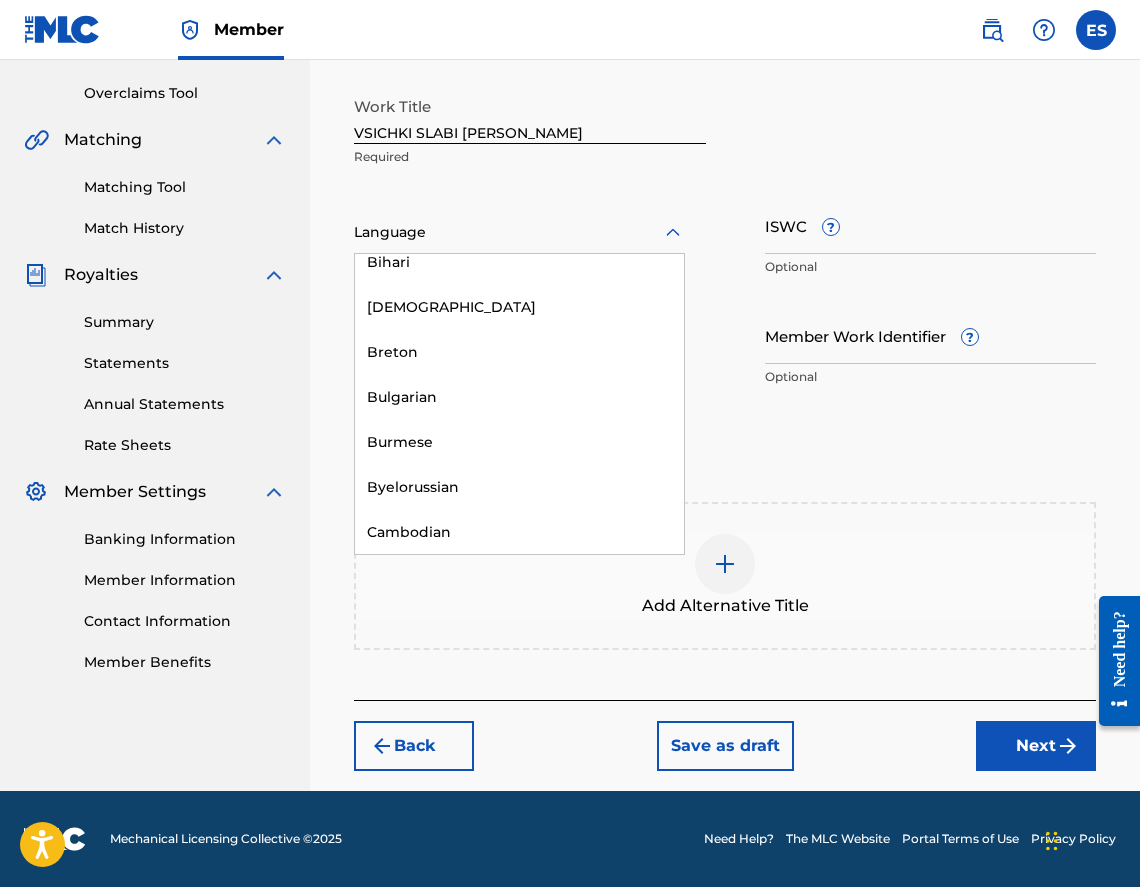
scroll to position [800, 0]
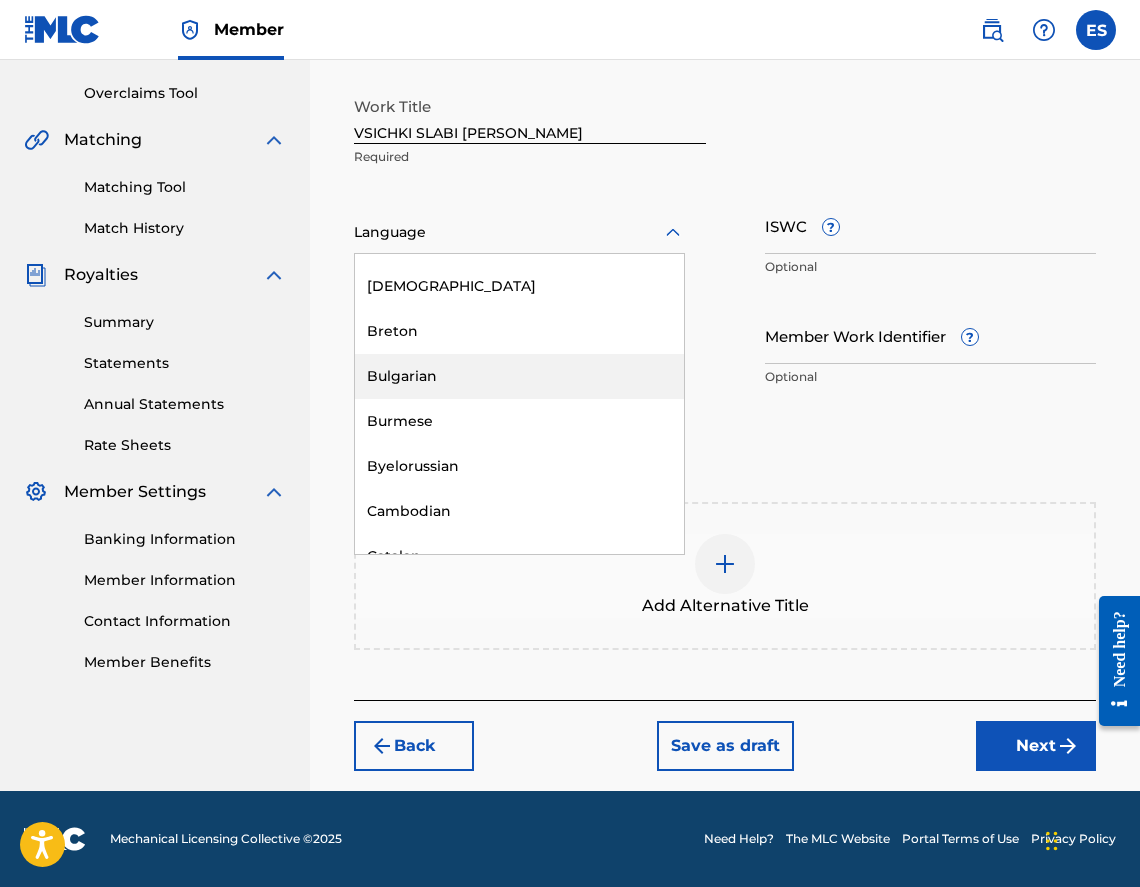
click at [448, 365] on div "Bulgarian" at bounding box center [519, 376] width 329 height 45
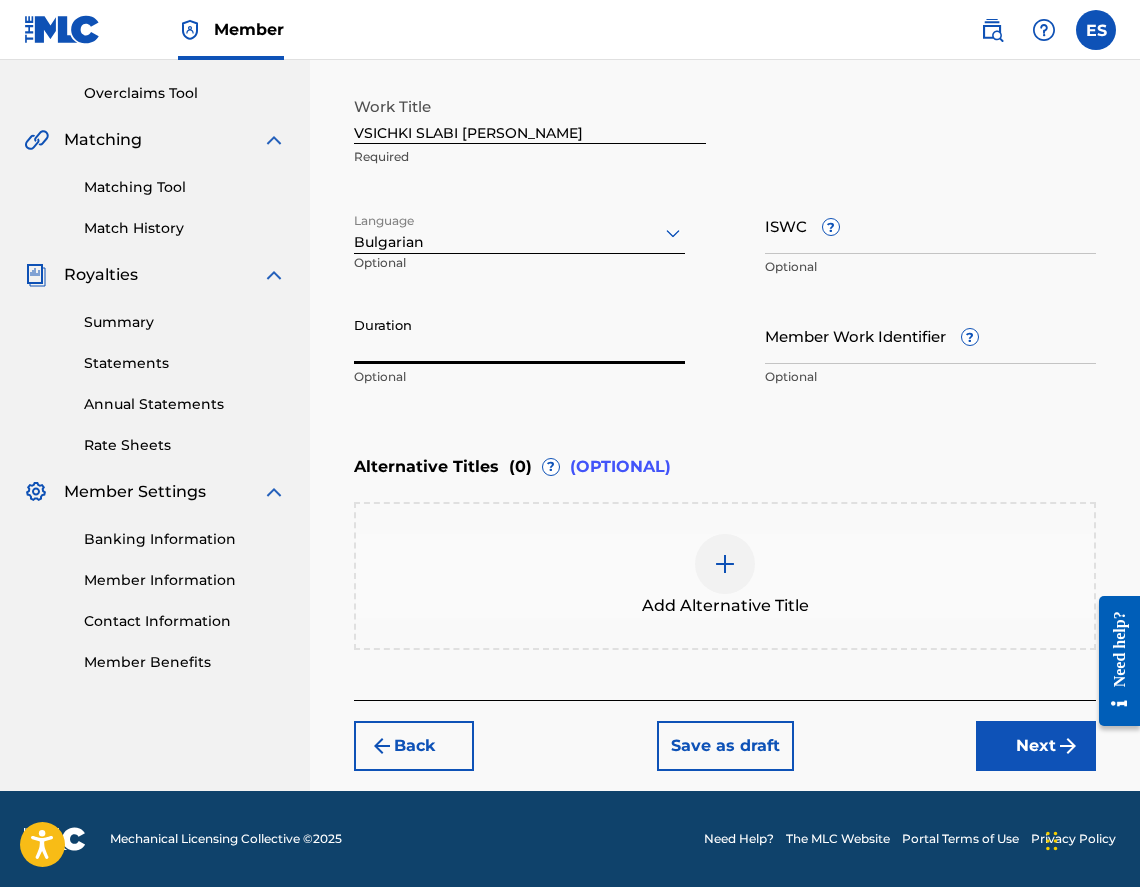
paste input "04:03"
type input "04:03"
click at [508, 547] on div "Add Alternative Title" at bounding box center [725, 576] width 738 height 84
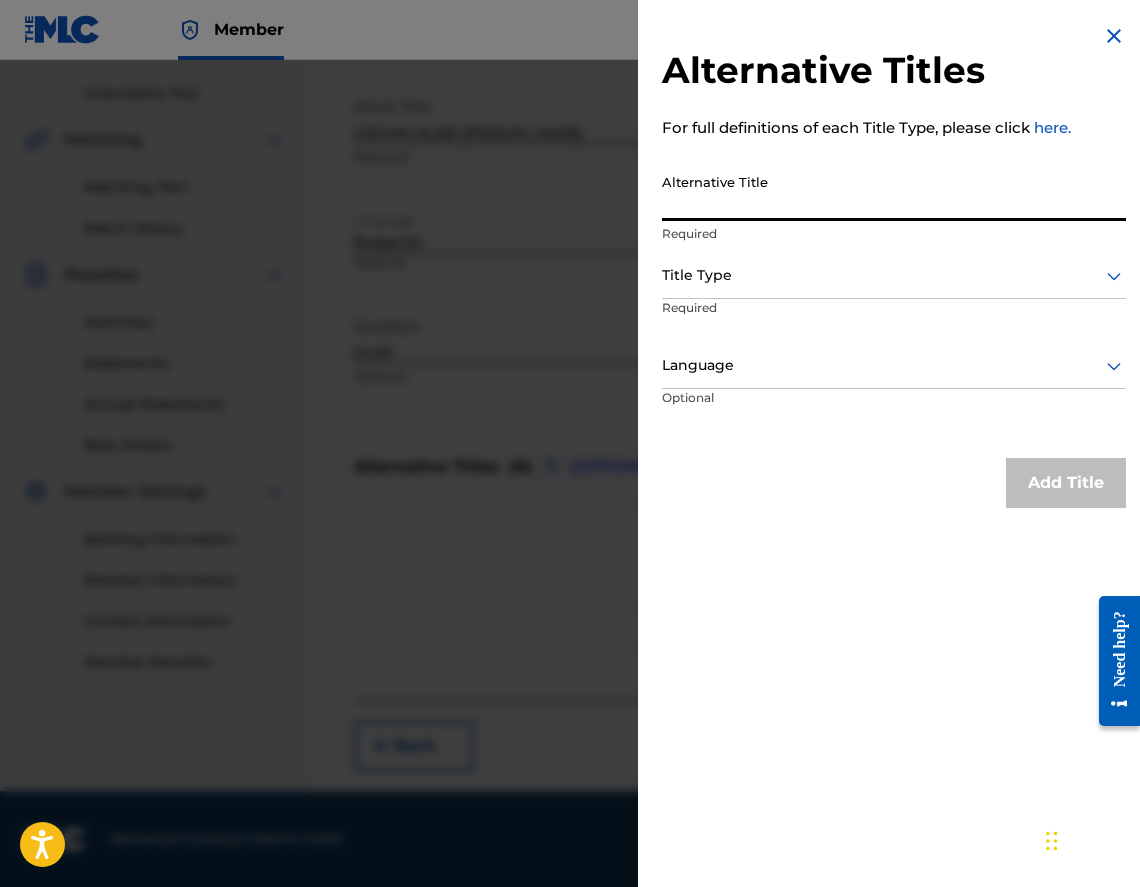
paste input "ВСИЧКИ СЛАБИ МЕСТА"
type input "ВСИЧКИ СЛАБИ МЕСТА"
click at [767, 281] on div at bounding box center [894, 275] width 464 height 25
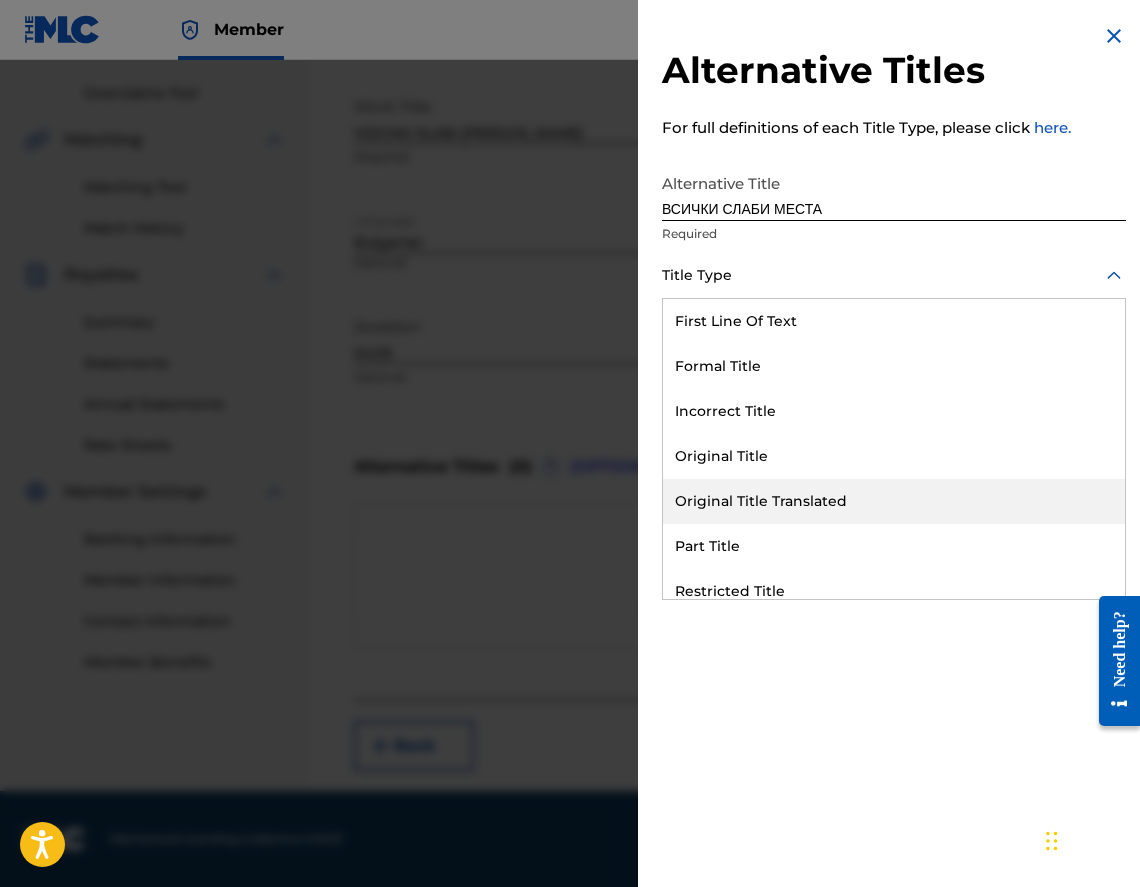
drag, startPoint x: 837, startPoint y: 494, endPoint x: 822, endPoint y: 464, distance: 33.5
click at [836, 494] on div "Original Title Translated" at bounding box center [894, 501] width 462 height 45
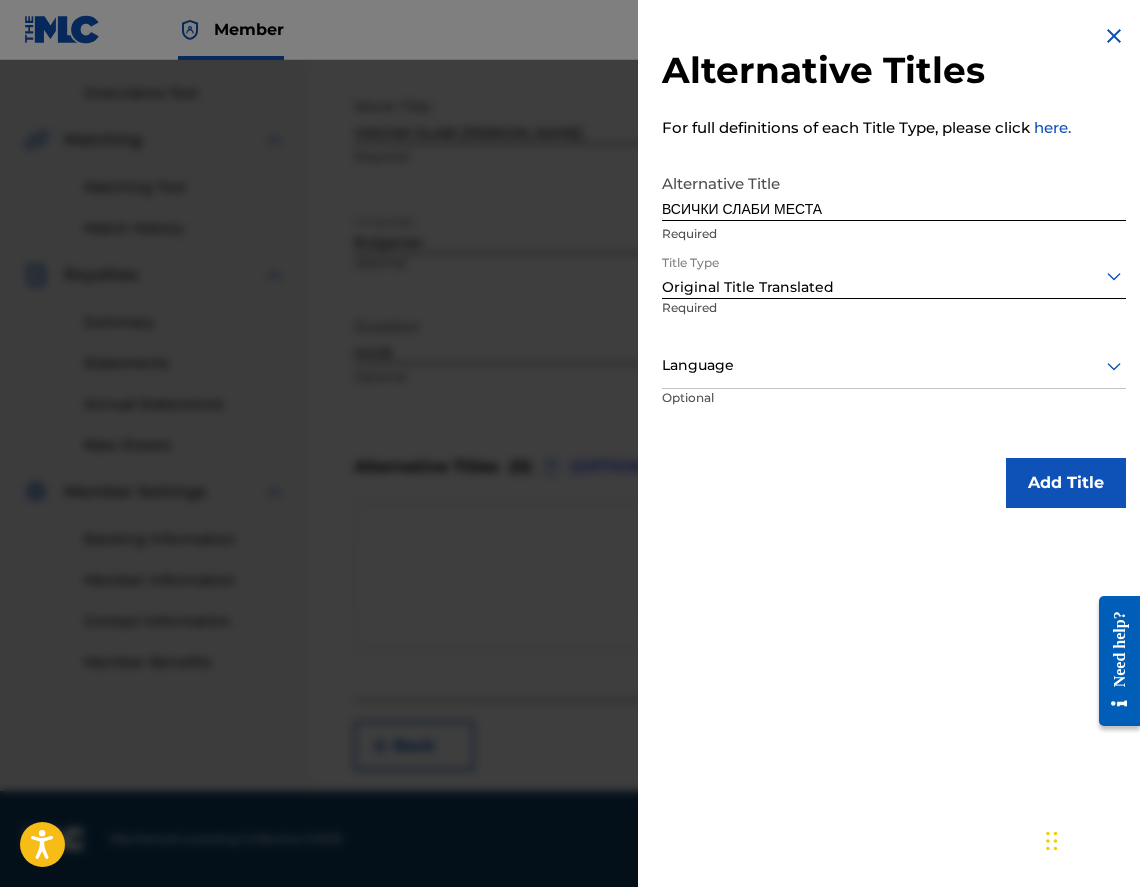
click at [762, 348] on div "Language" at bounding box center [894, 366] width 464 height 45
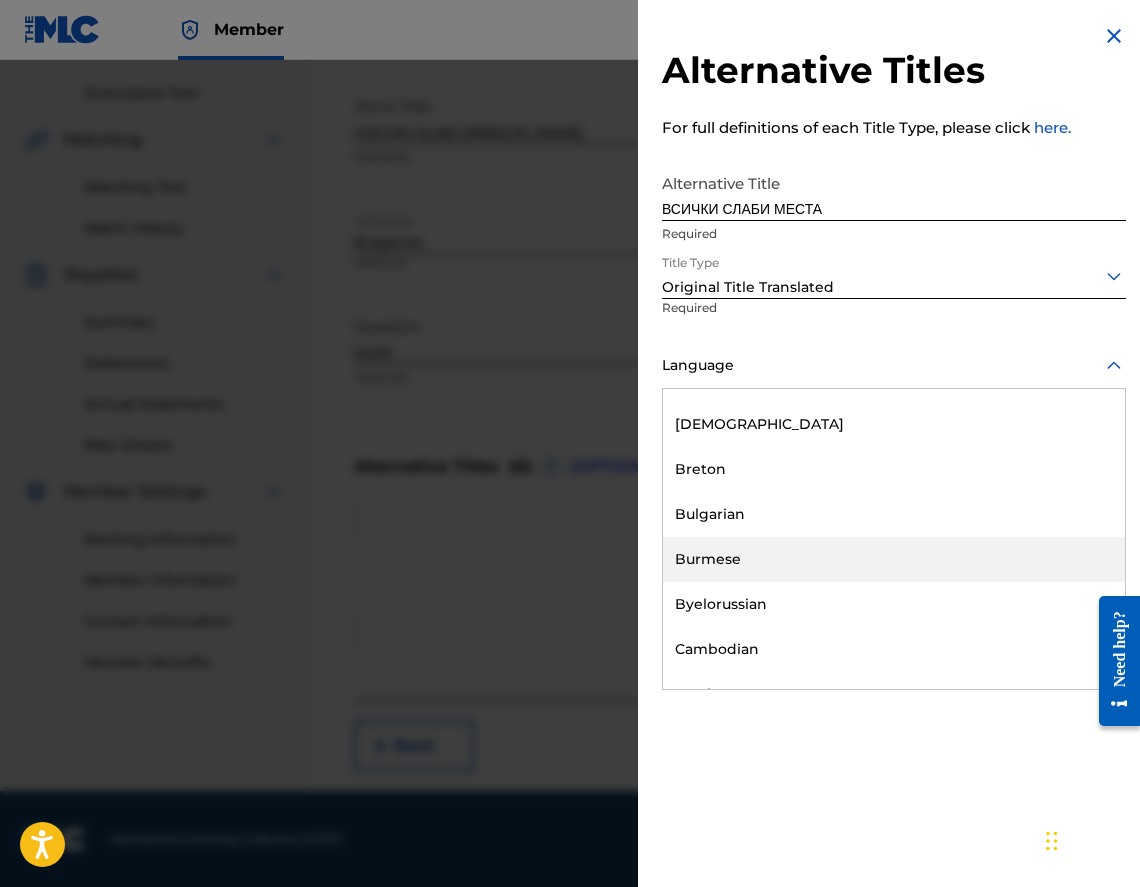
scroll to position [900, 0]
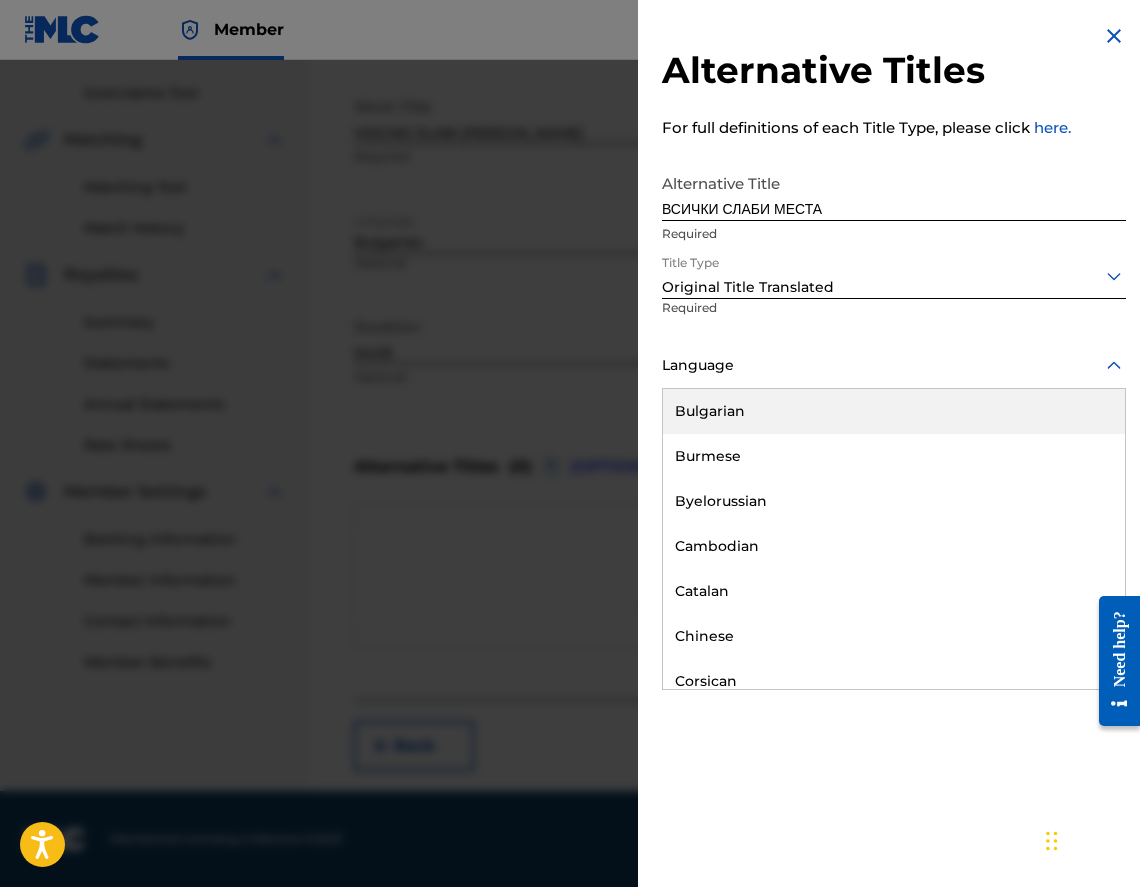
click at [780, 415] on div "Bulgarian" at bounding box center [894, 411] width 462 height 45
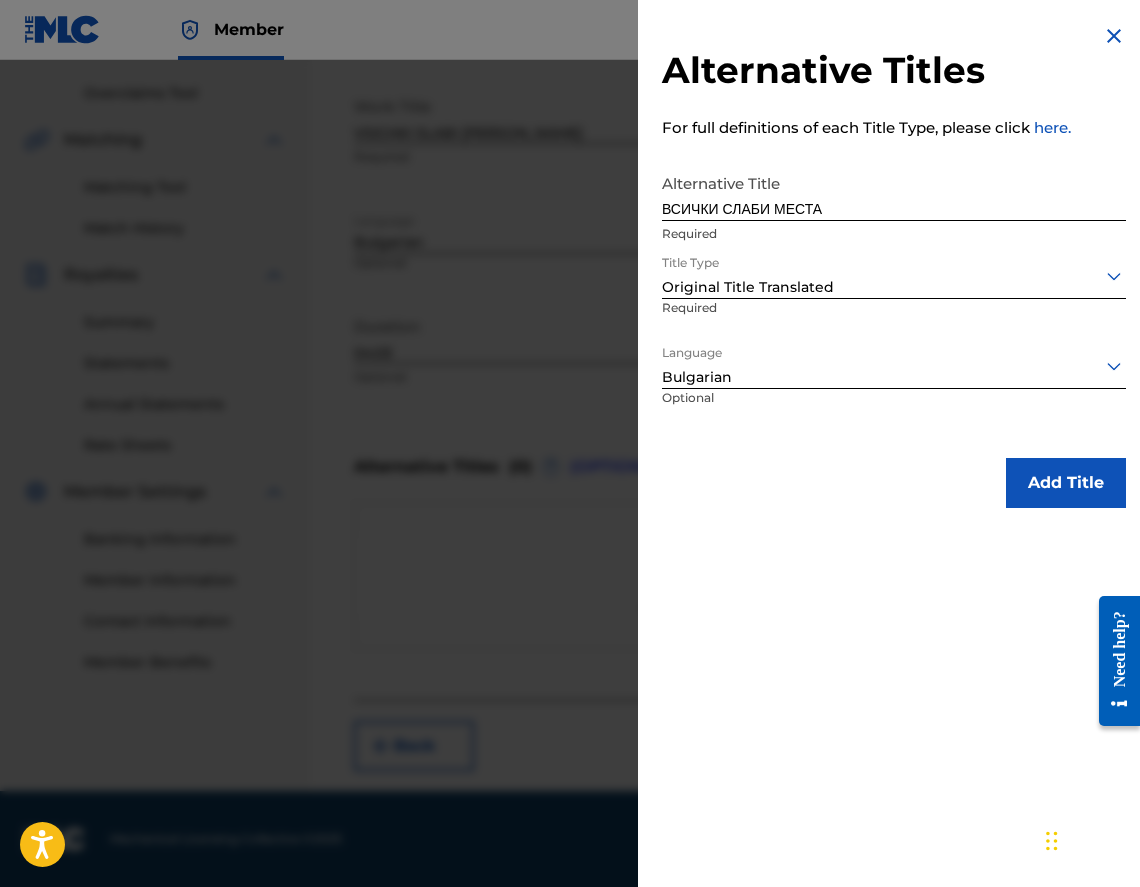
click at [1009, 467] on button "Add Title" at bounding box center [1066, 483] width 120 height 50
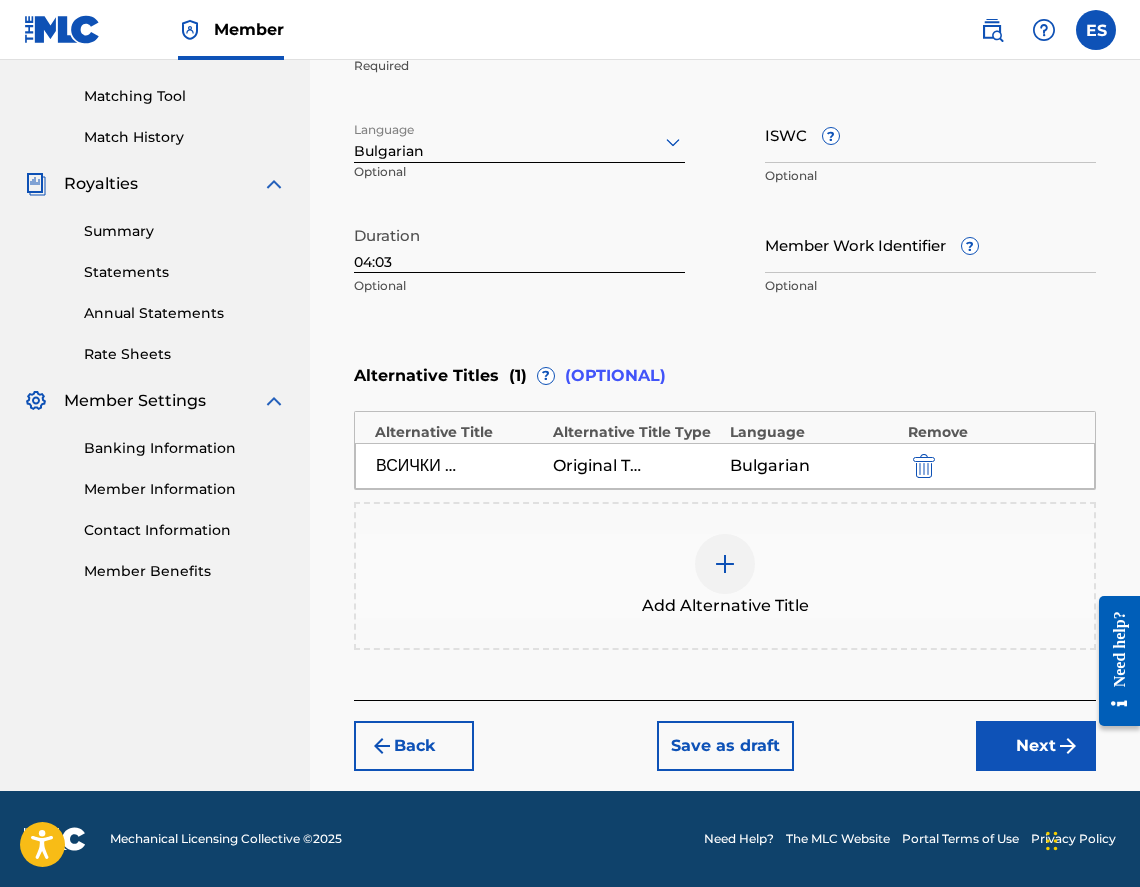
click at [1020, 737] on button "Next" at bounding box center [1036, 746] width 120 height 50
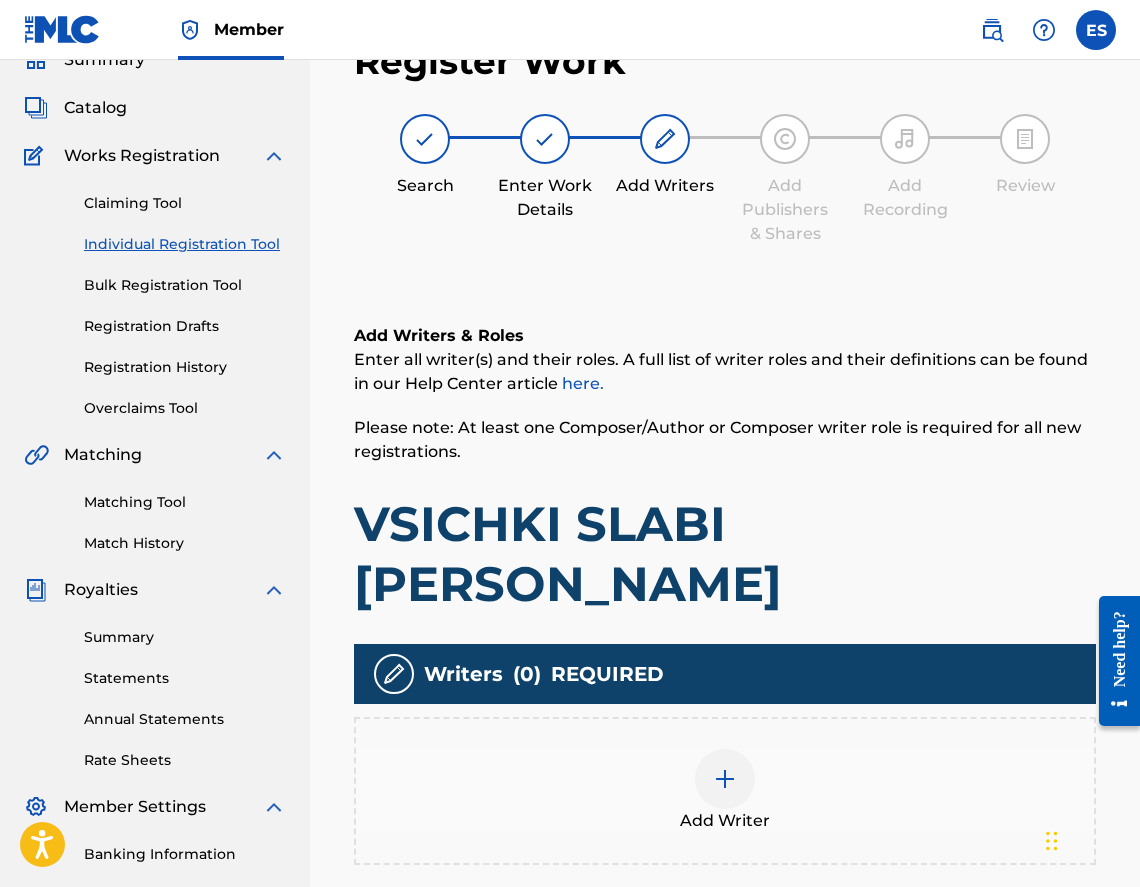
scroll to position [90, 0]
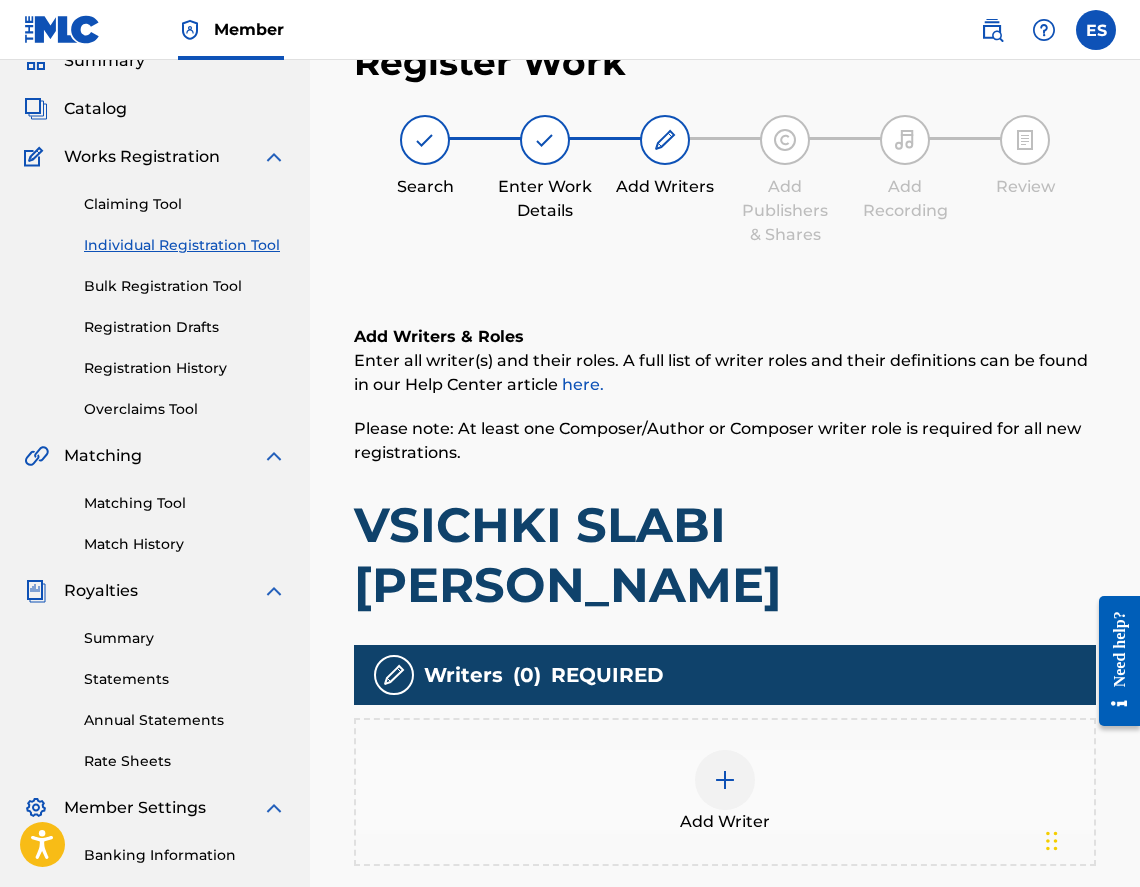
click at [906, 750] on div "Add Writer" at bounding box center [725, 792] width 738 height 84
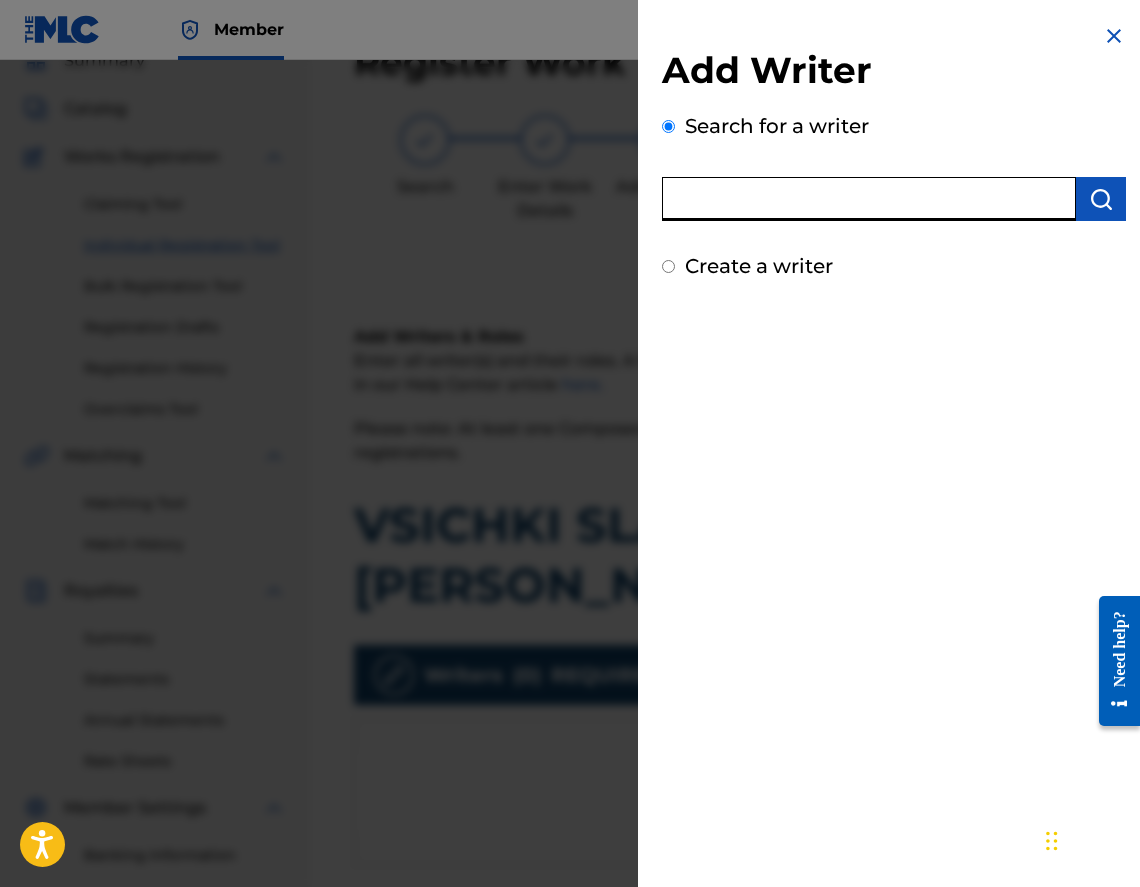
paste input "00473356148"
type input "00473356148"
click at [1102, 190] on img "submit" at bounding box center [1101, 199] width 24 height 24
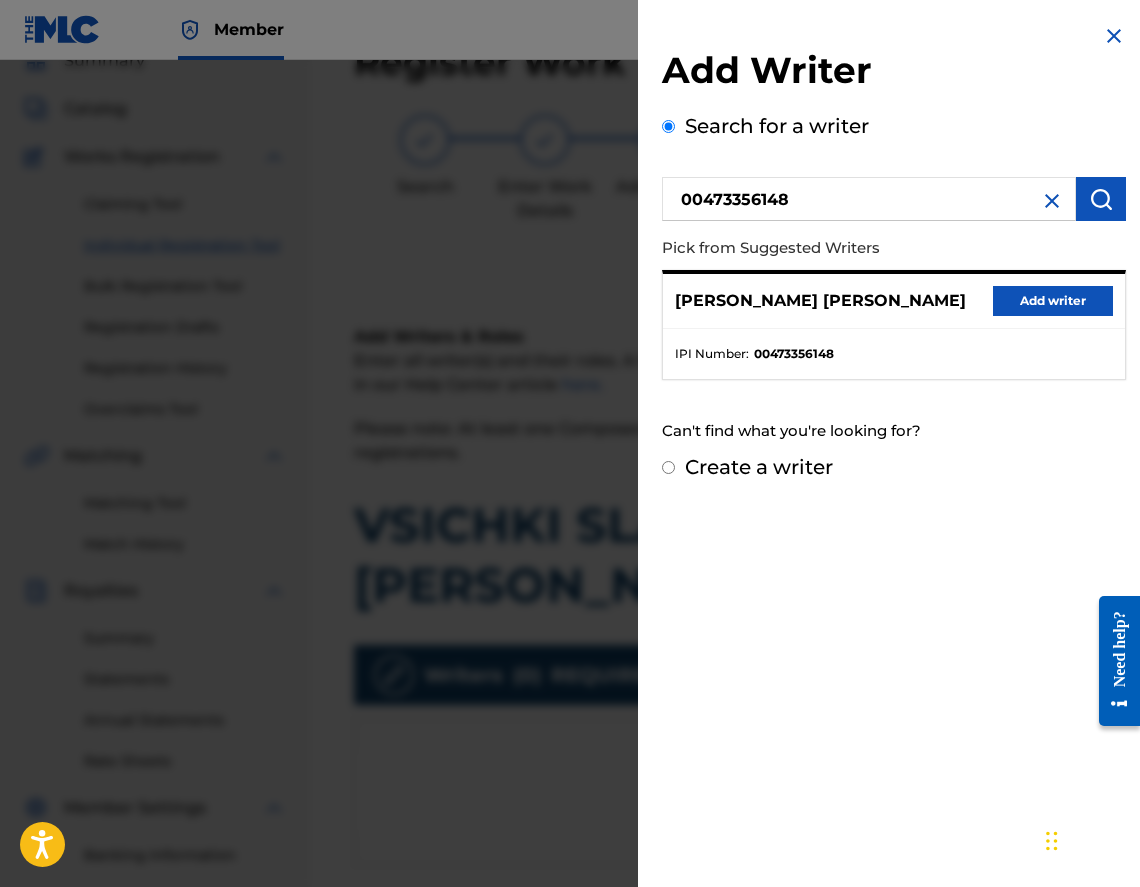
click at [1057, 303] on button "Add writer" at bounding box center [1053, 301] width 120 height 30
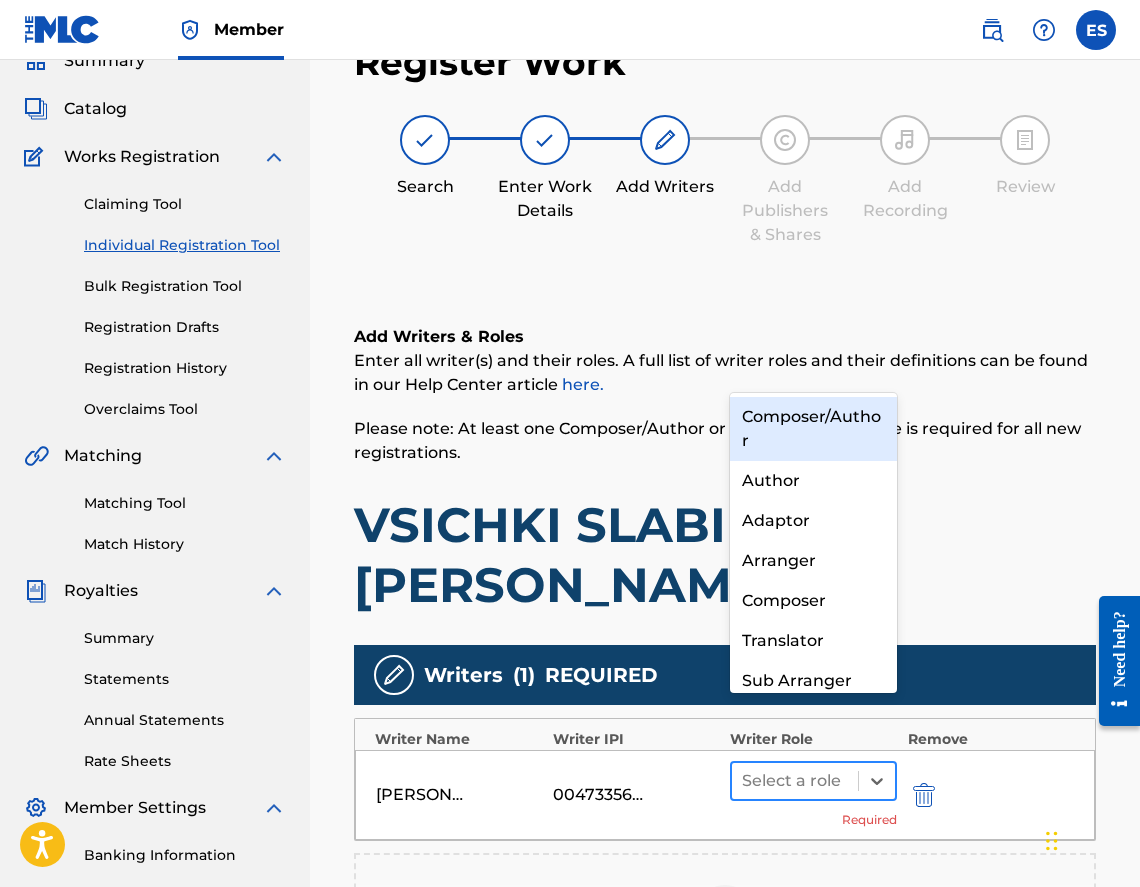
click at [796, 763] on div "Select a role" at bounding box center [795, 781] width 126 height 36
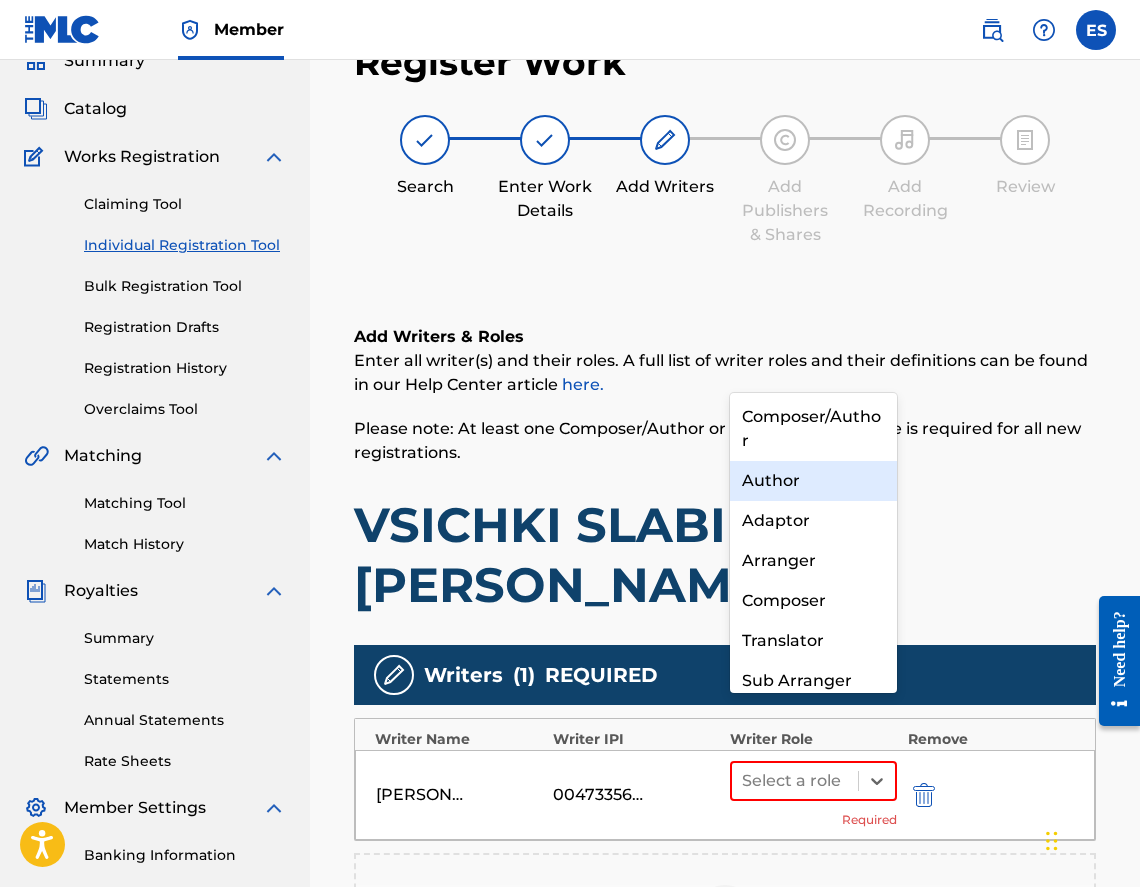
click at [855, 472] on div "Author" at bounding box center [813, 481] width 167 height 40
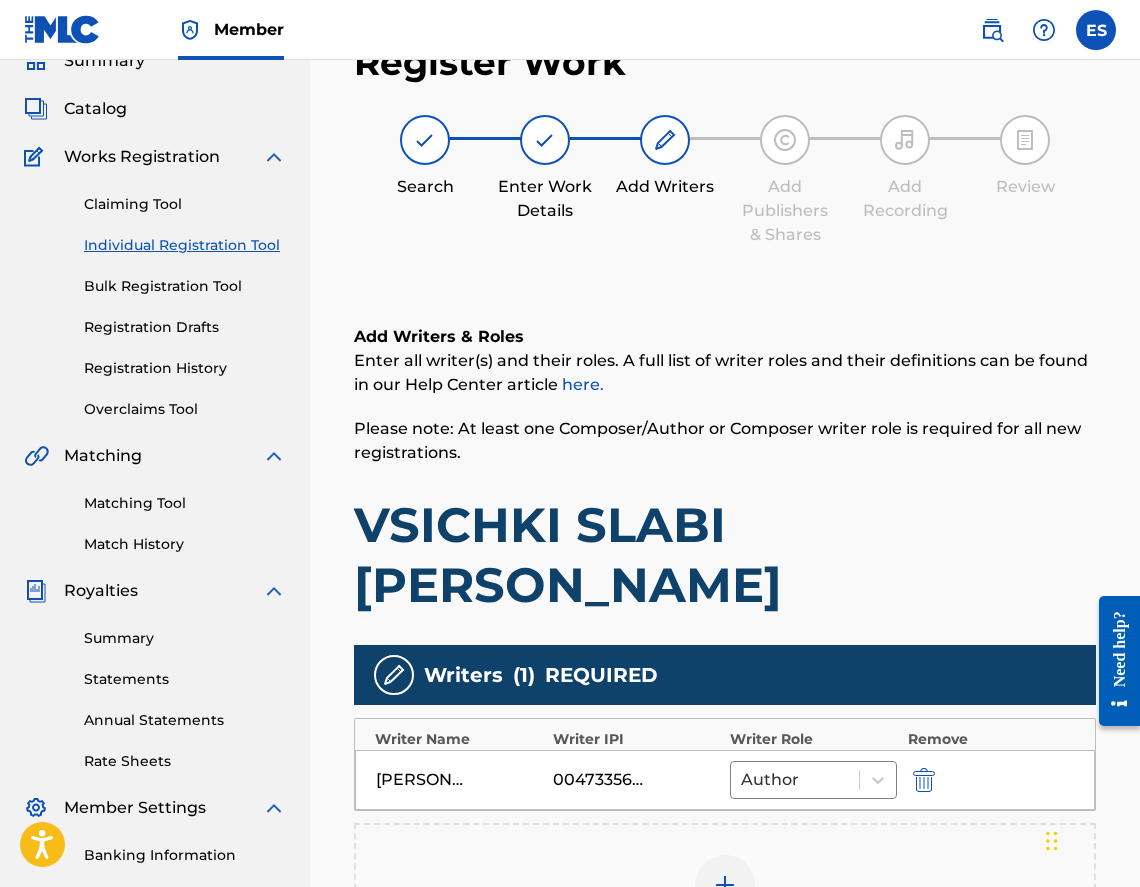
scroll to position [485, 0]
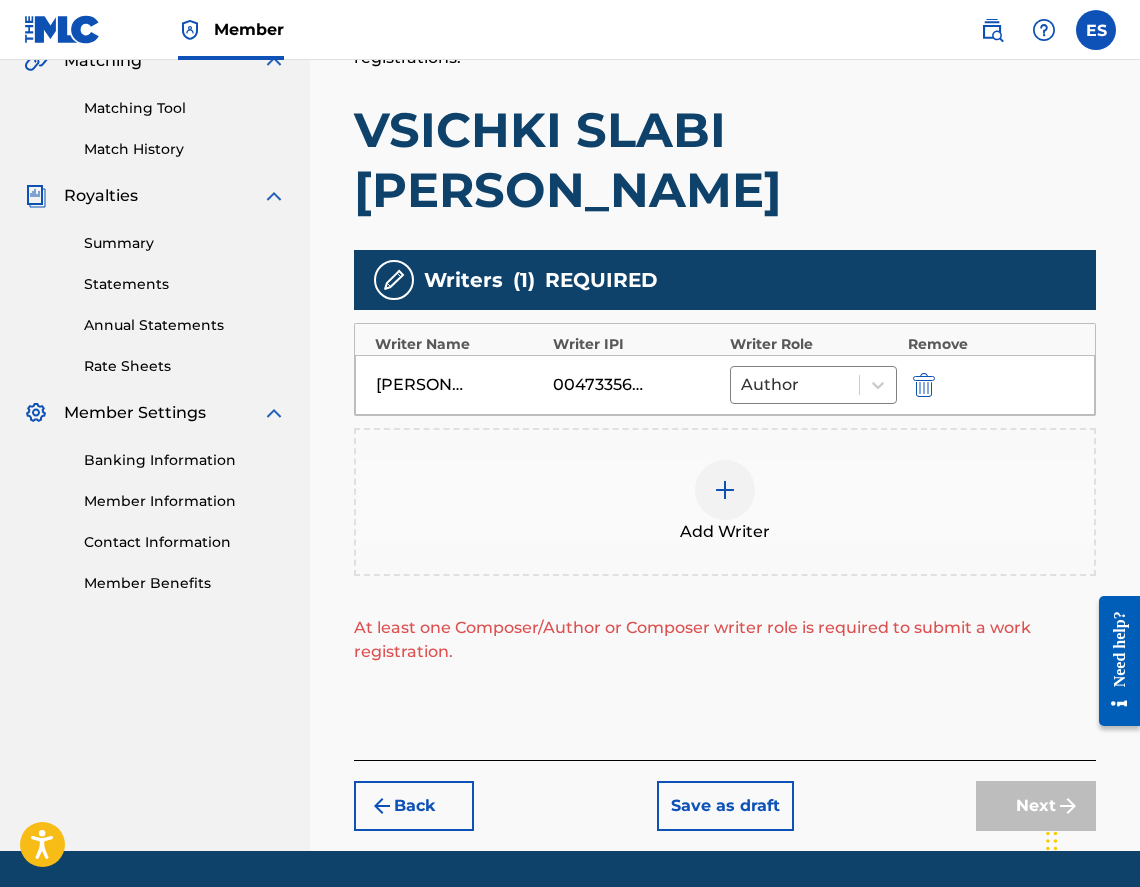
click at [799, 460] on div "Add Writer" at bounding box center [725, 502] width 738 height 84
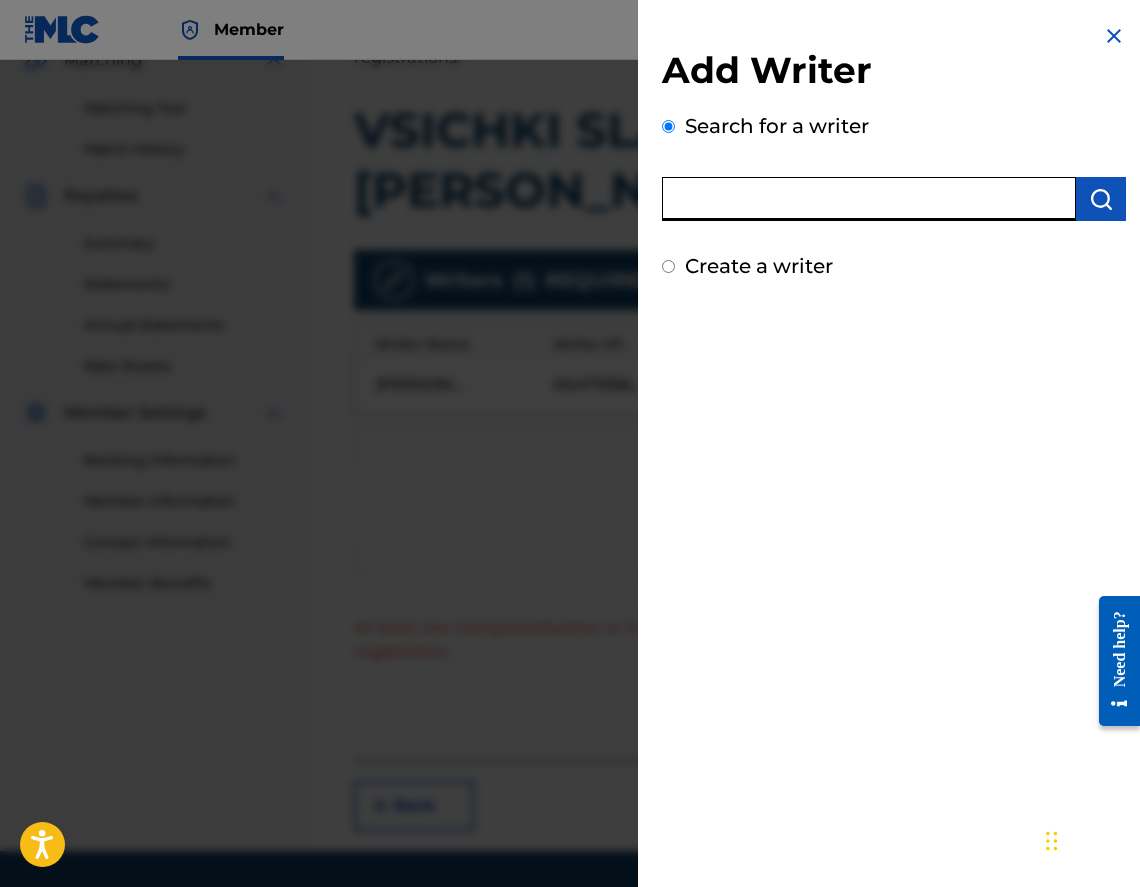
paste input "00452826547"
type input "00452826547"
click at [1096, 215] on button "submit" at bounding box center [1101, 199] width 50 height 44
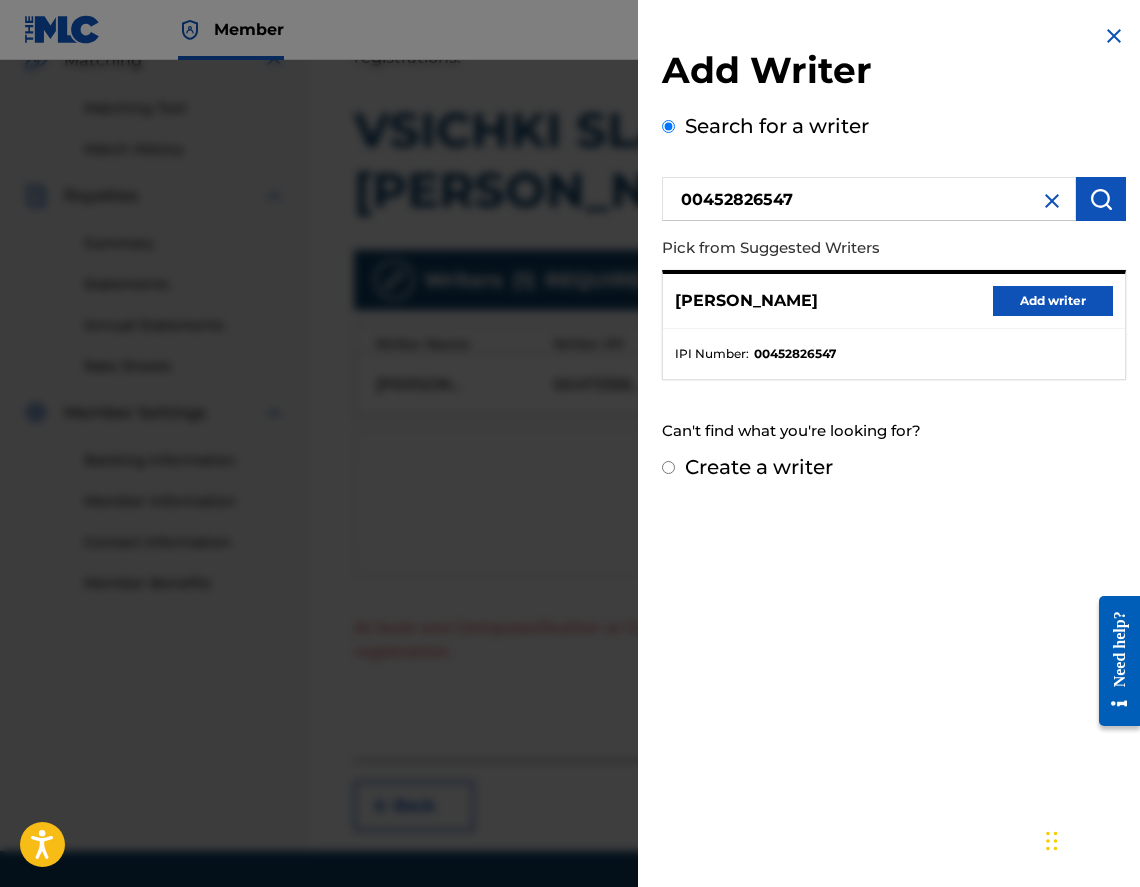
click at [1054, 294] on button "Add writer" at bounding box center [1053, 301] width 120 height 30
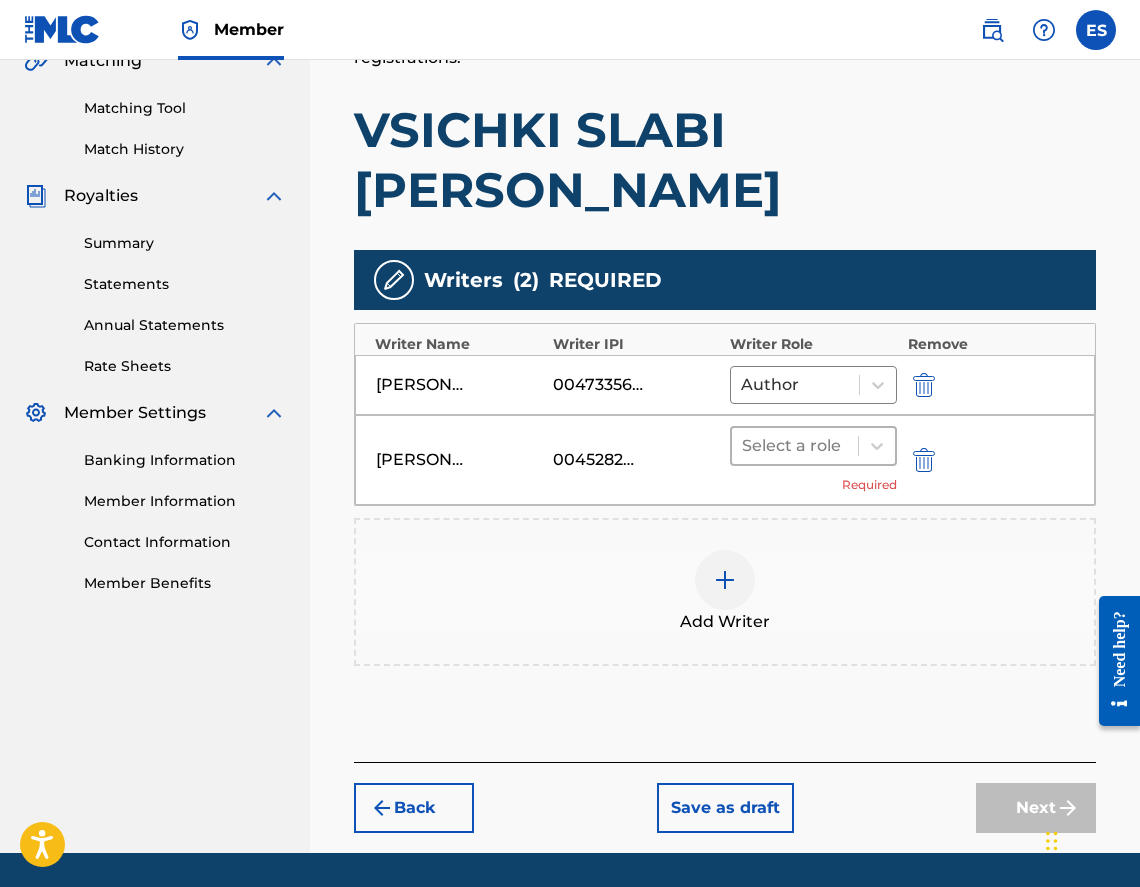
click at [754, 426] on div "Select a role" at bounding box center [813, 446] width 167 height 40
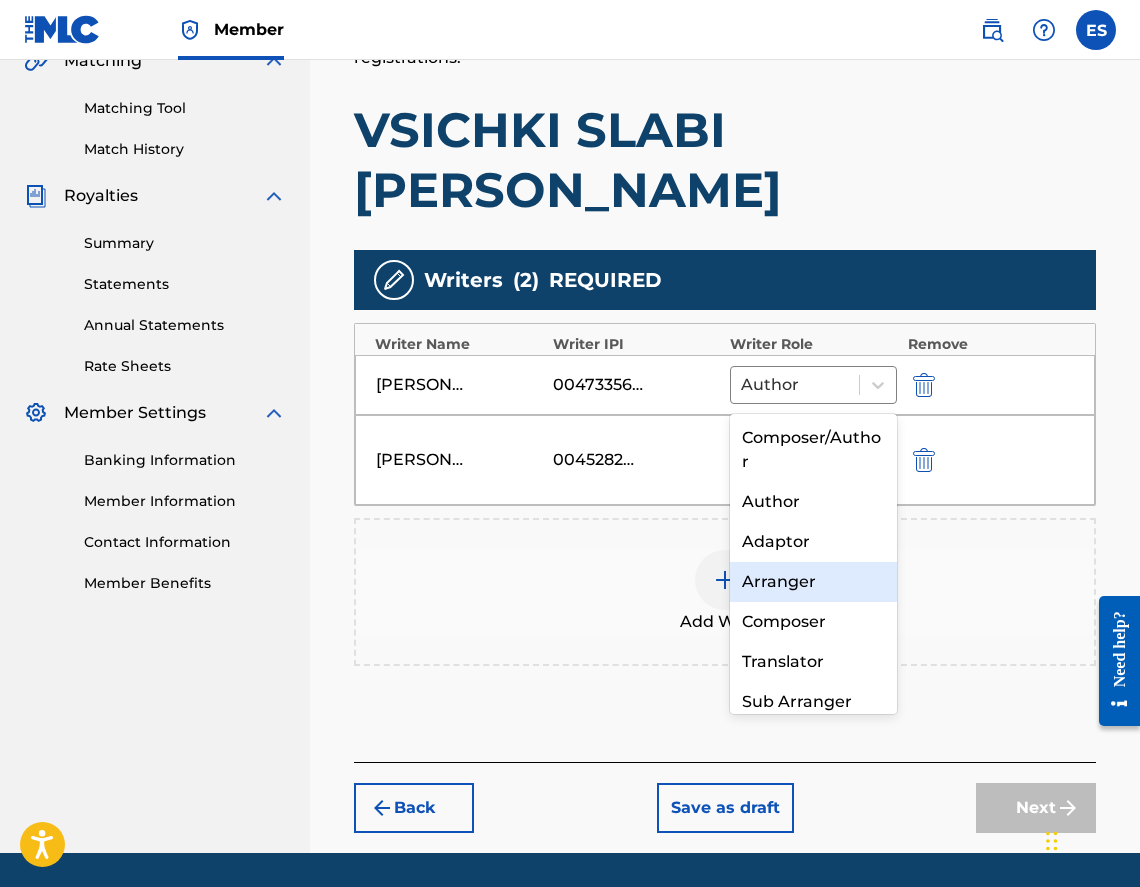
click at [785, 574] on div "Arranger" at bounding box center [813, 582] width 167 height 40
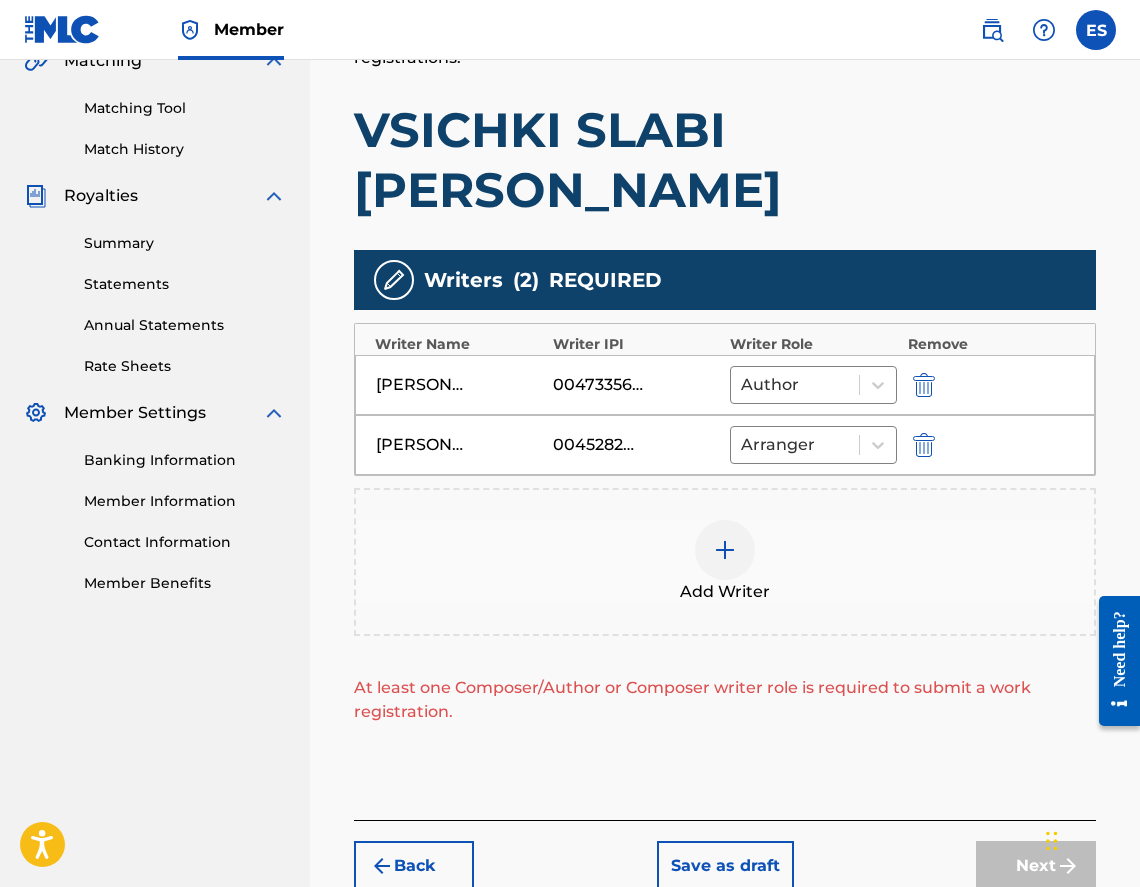
click at [748, 580] on span "Add Writer" at bounding box center [725, 592] width 90 height 24
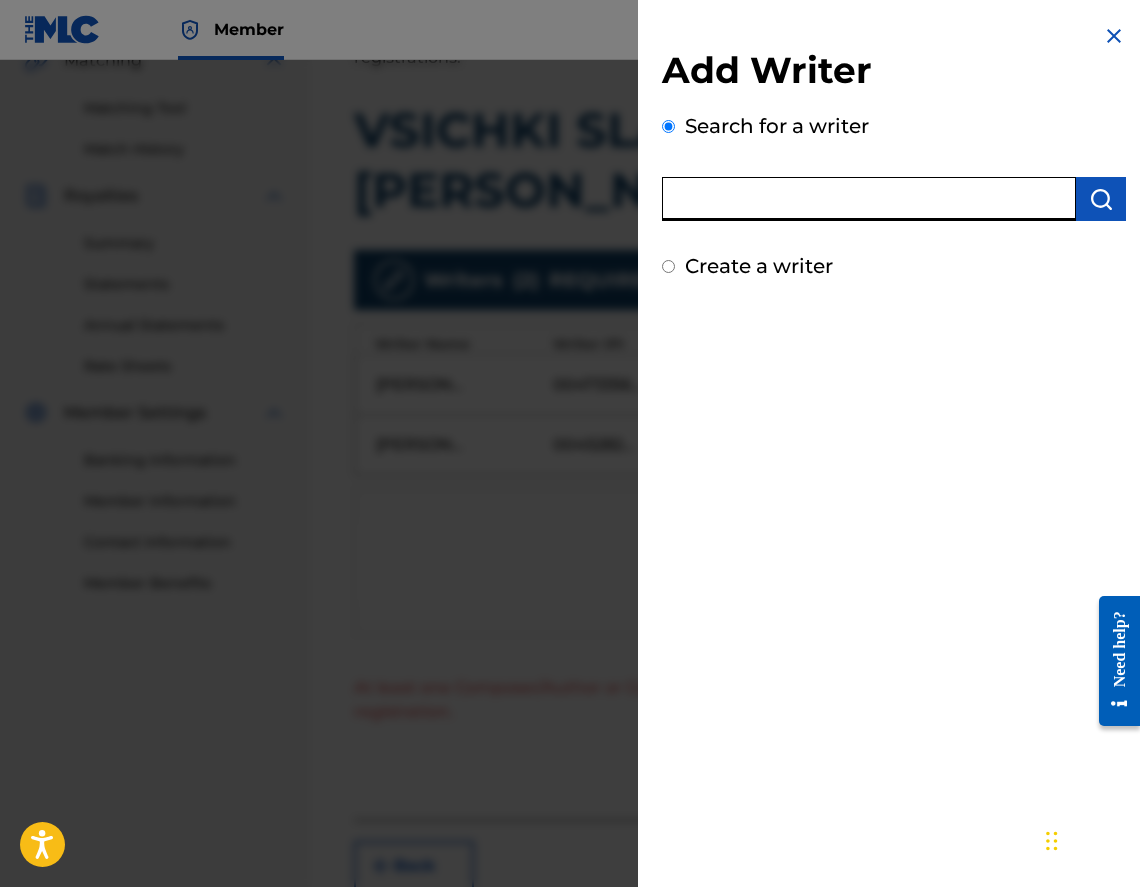
paste input "00684962590"
type input "00684962590"
click at [1102, 205] on img "submit" at bounding box center [1101, 199] width 24 height 24
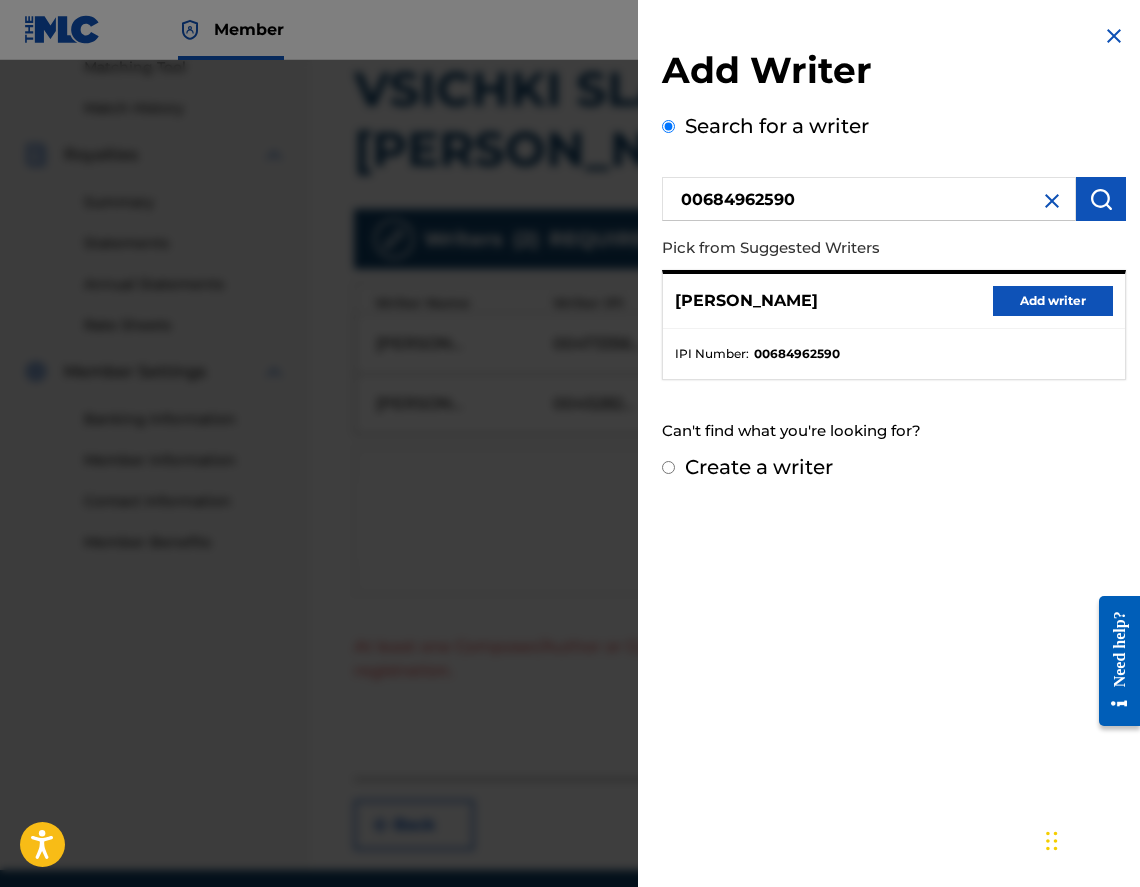
scroll to position [545, 0]
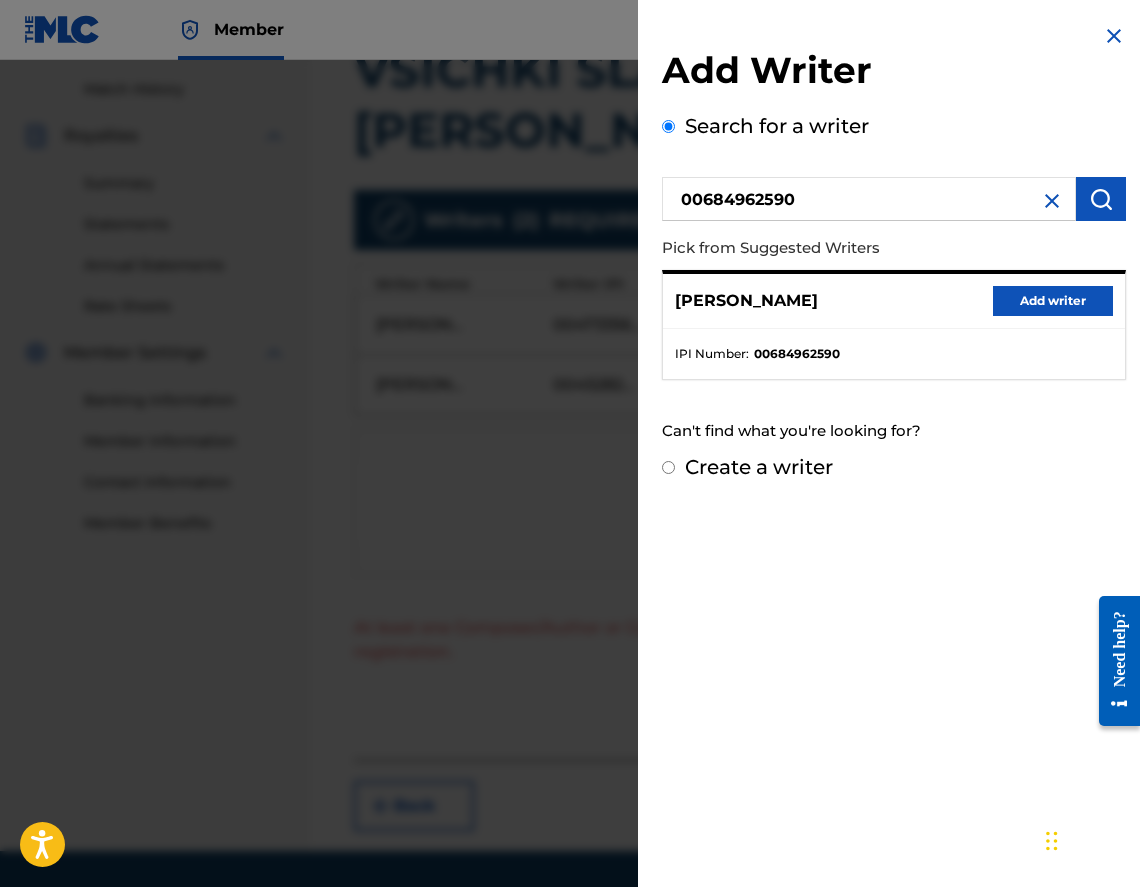
click at [1024, 304] on button "Add writer" at bounding box center [1053, 301] width 120 height 30
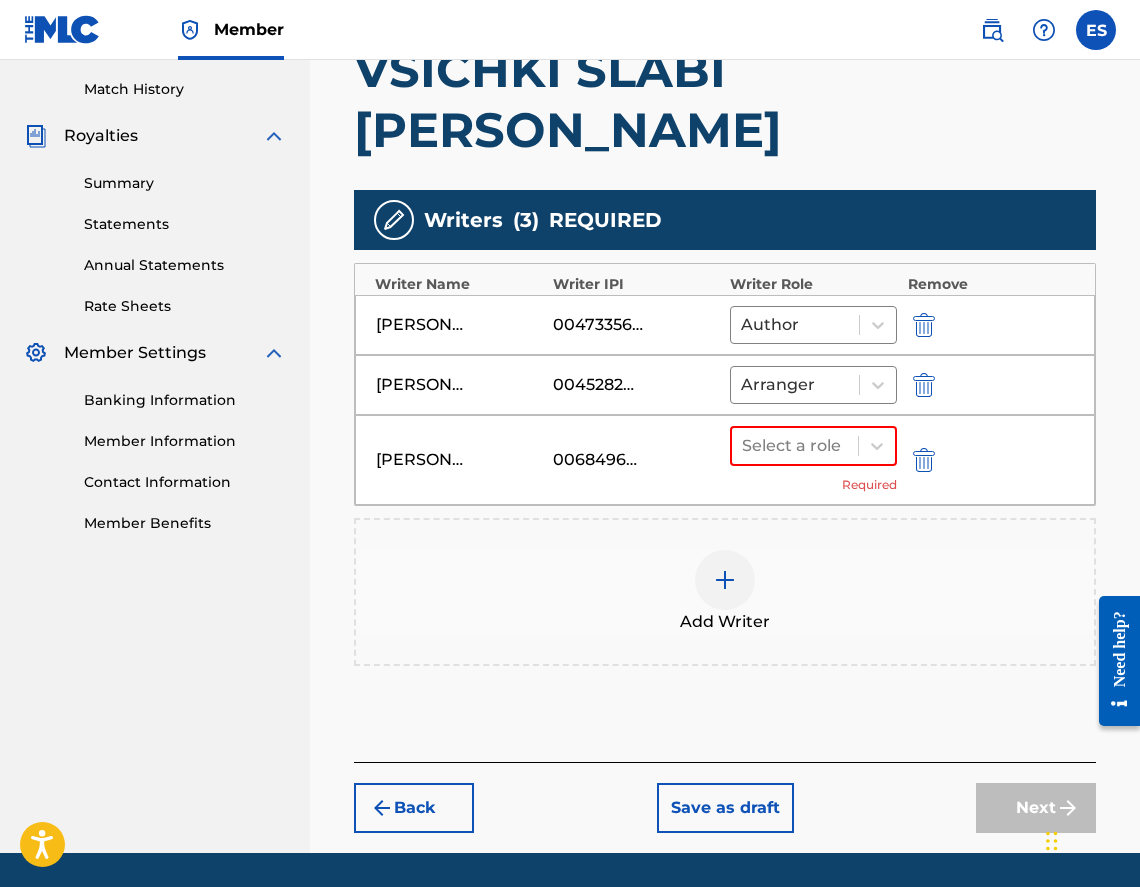
scroll to position [547, 0]
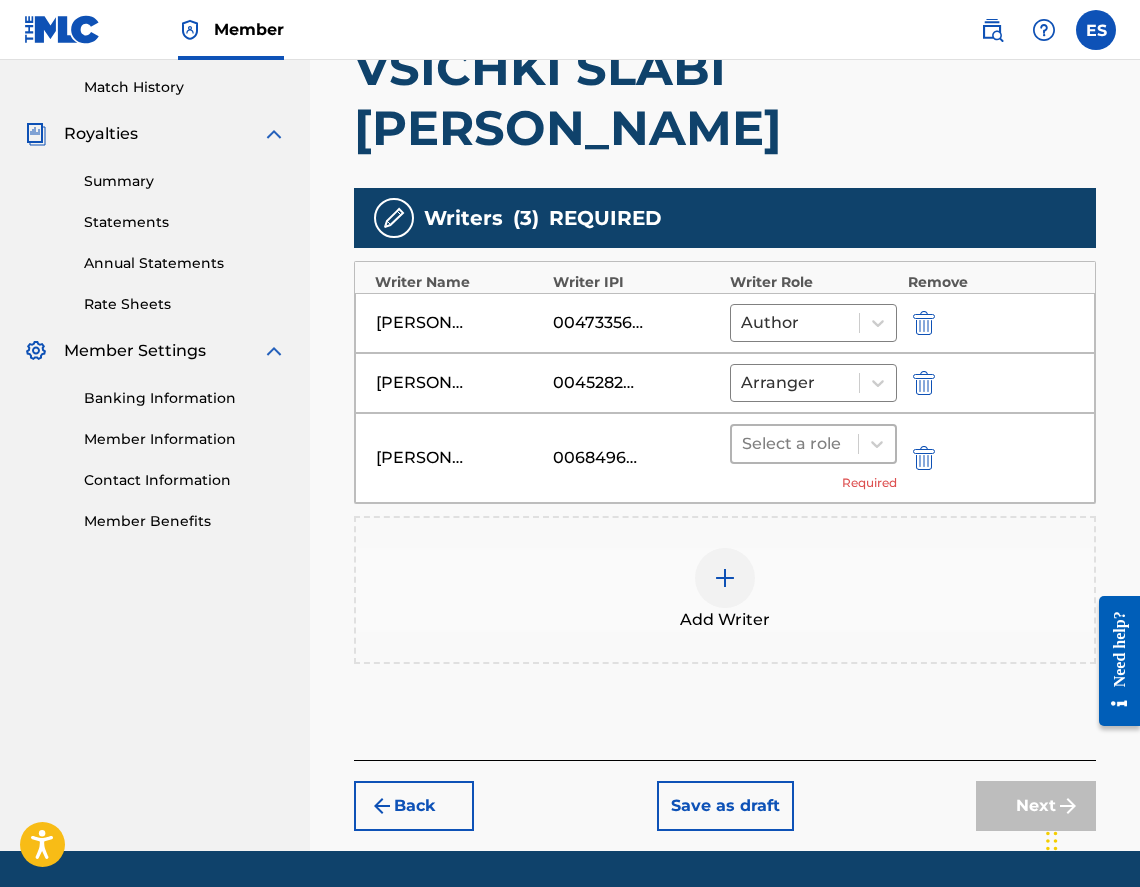
click at [843, 430] on div at bounding box center [795, 444] width 106 height 28
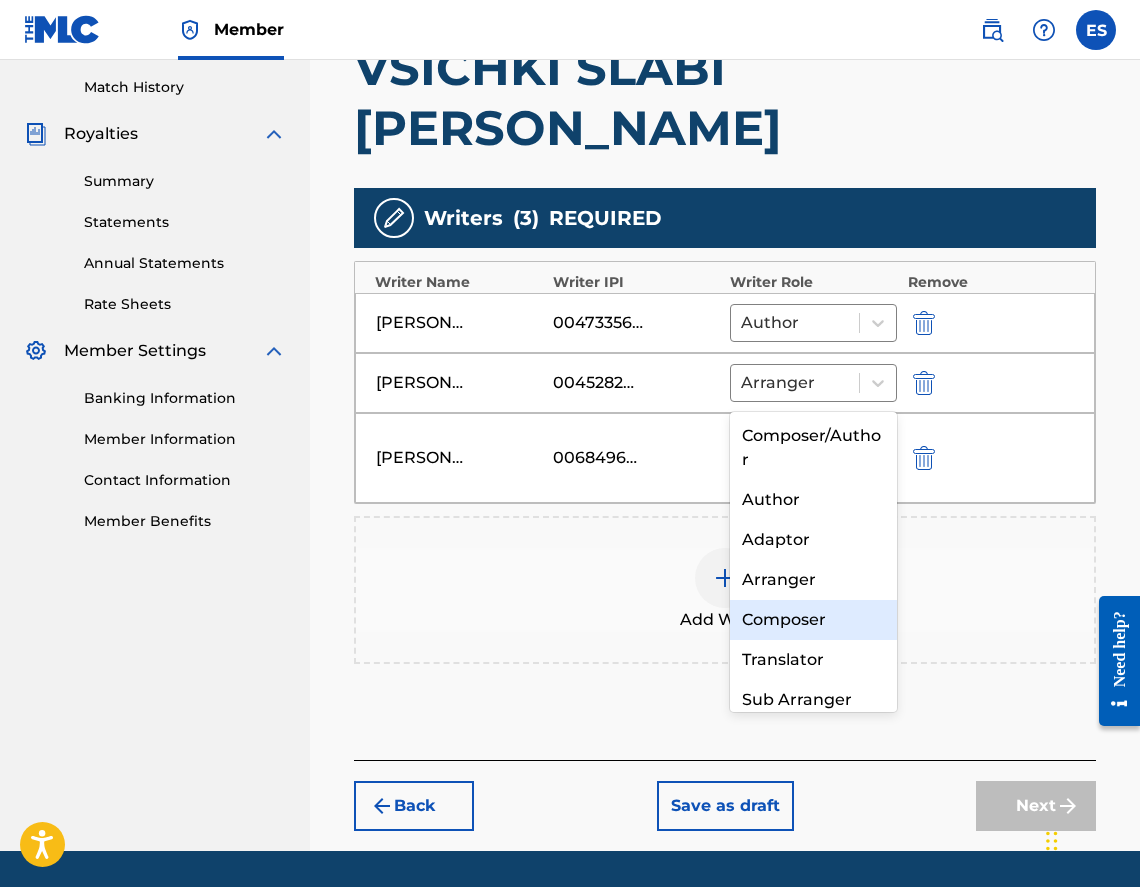
click at [831, 612] on div "Composer" at bounding box center [813, 620] width 167 height 40
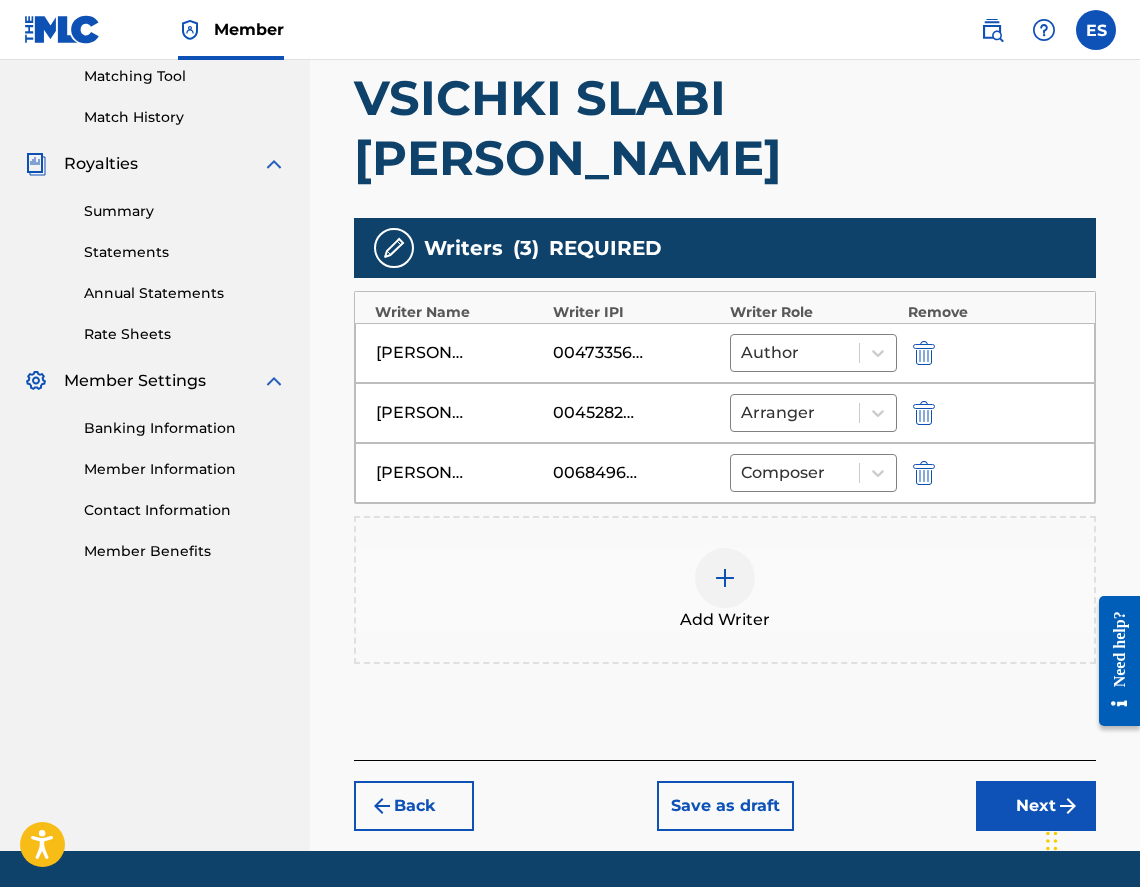
click at [1020, 781] on button "Next" at bounding box center [1036, 806] width 120 height 50
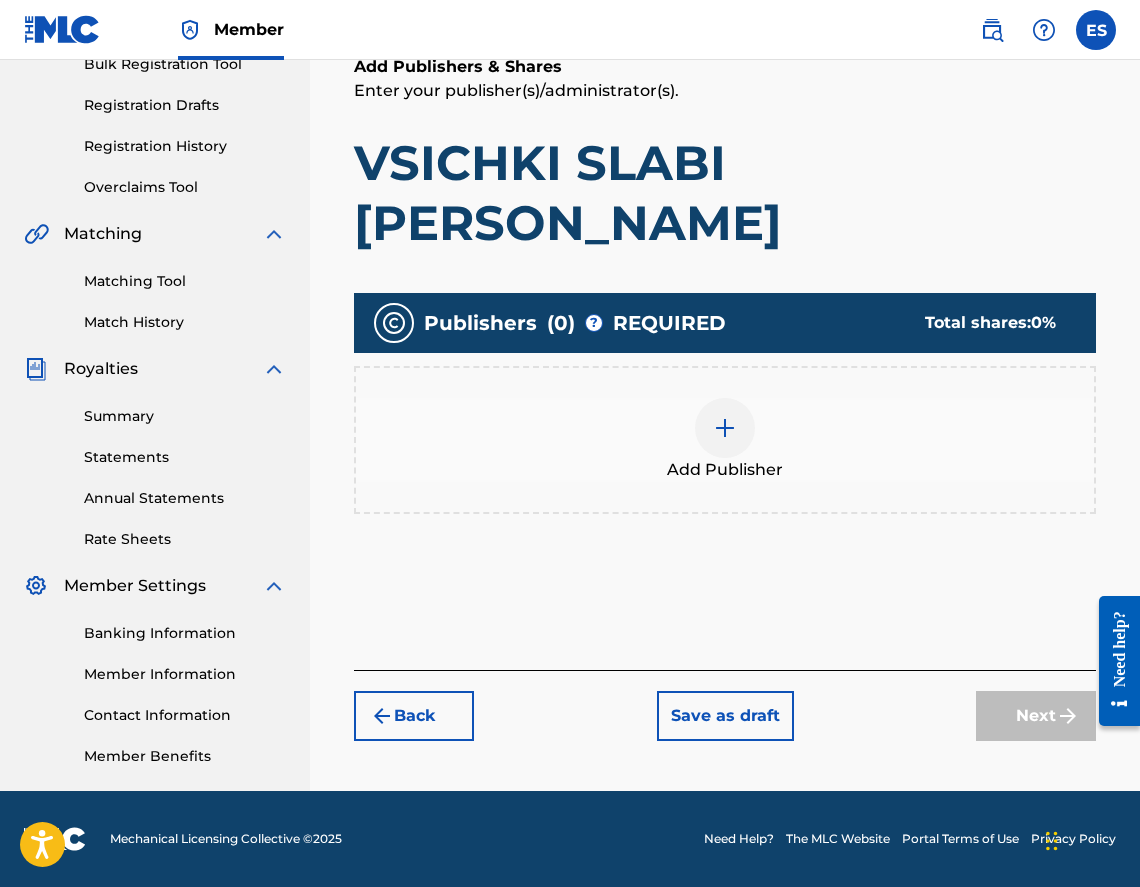
scroll to position [90, 0]
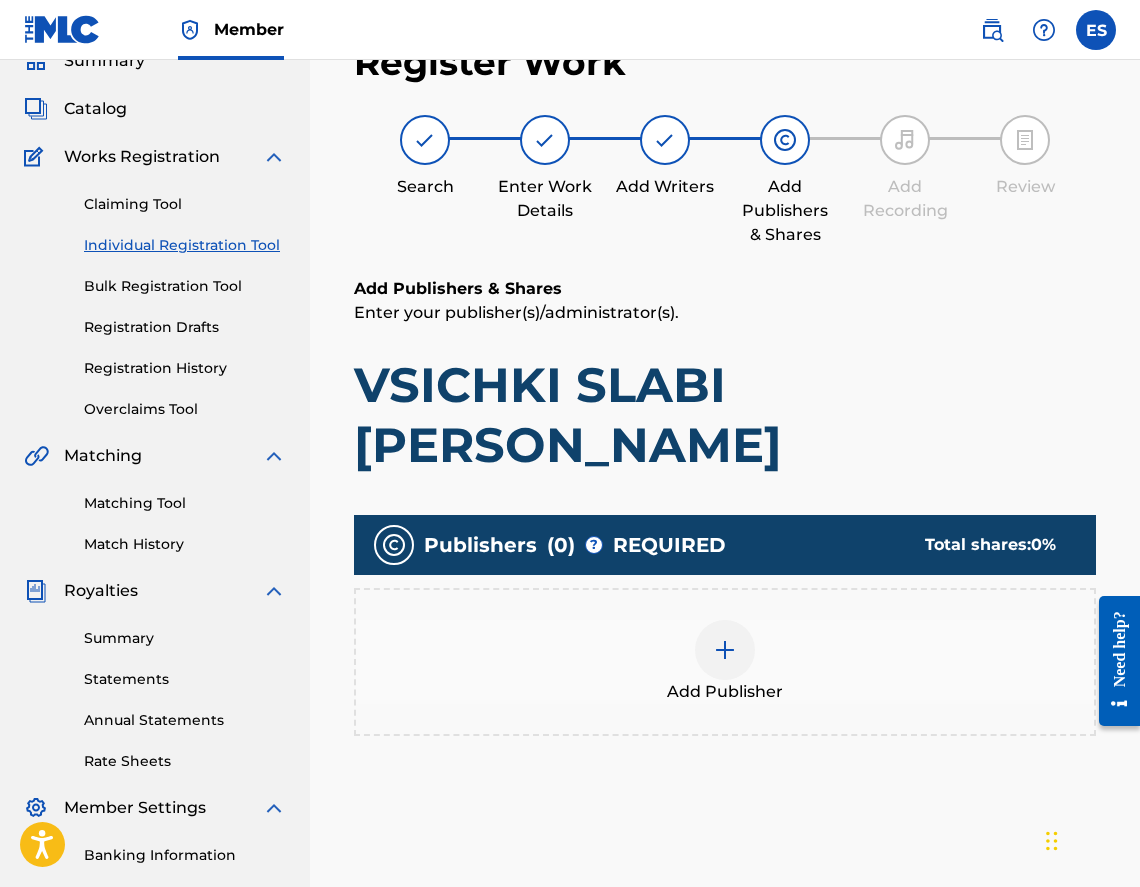
click at [726, 680] on span "Add Publisher" at bounding box center [725, 692] width 116 height 24
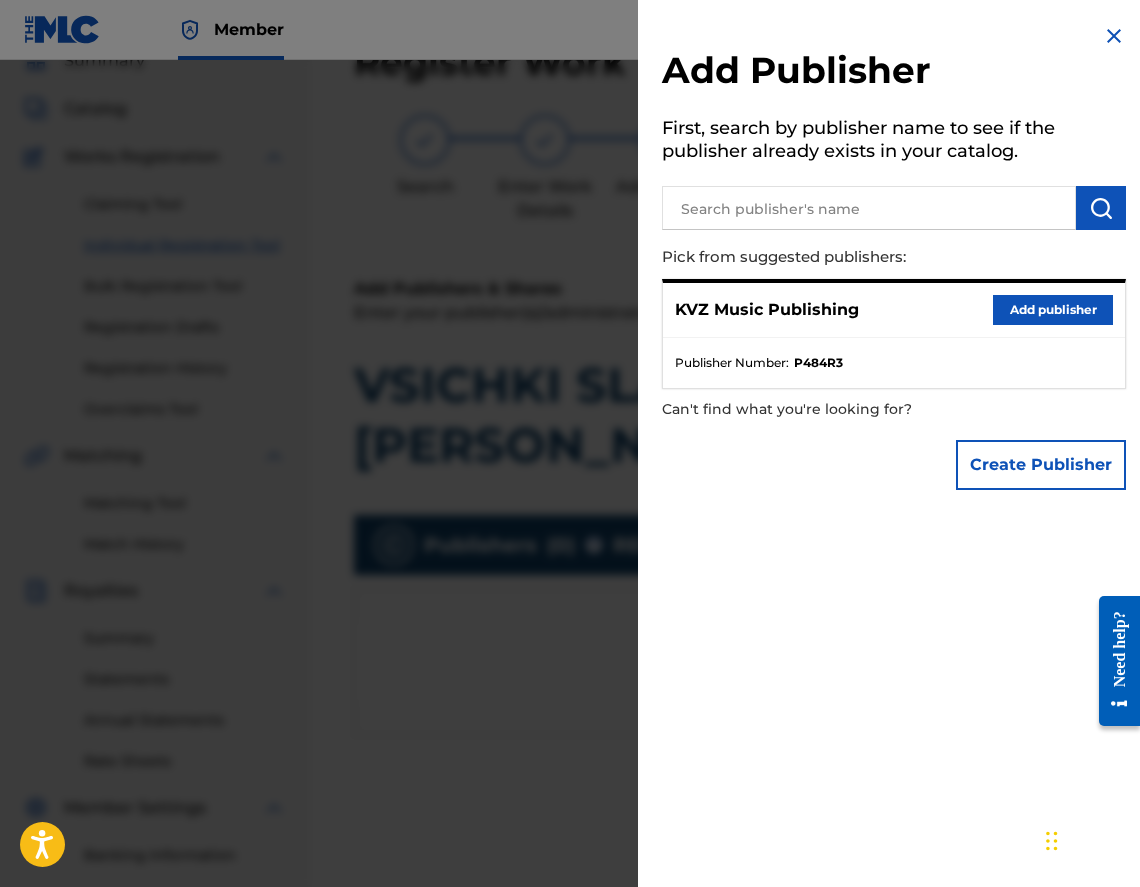
click at [1047, 305] on button "Add publisher" at bounding box center [1053, 310] width 120 height 30
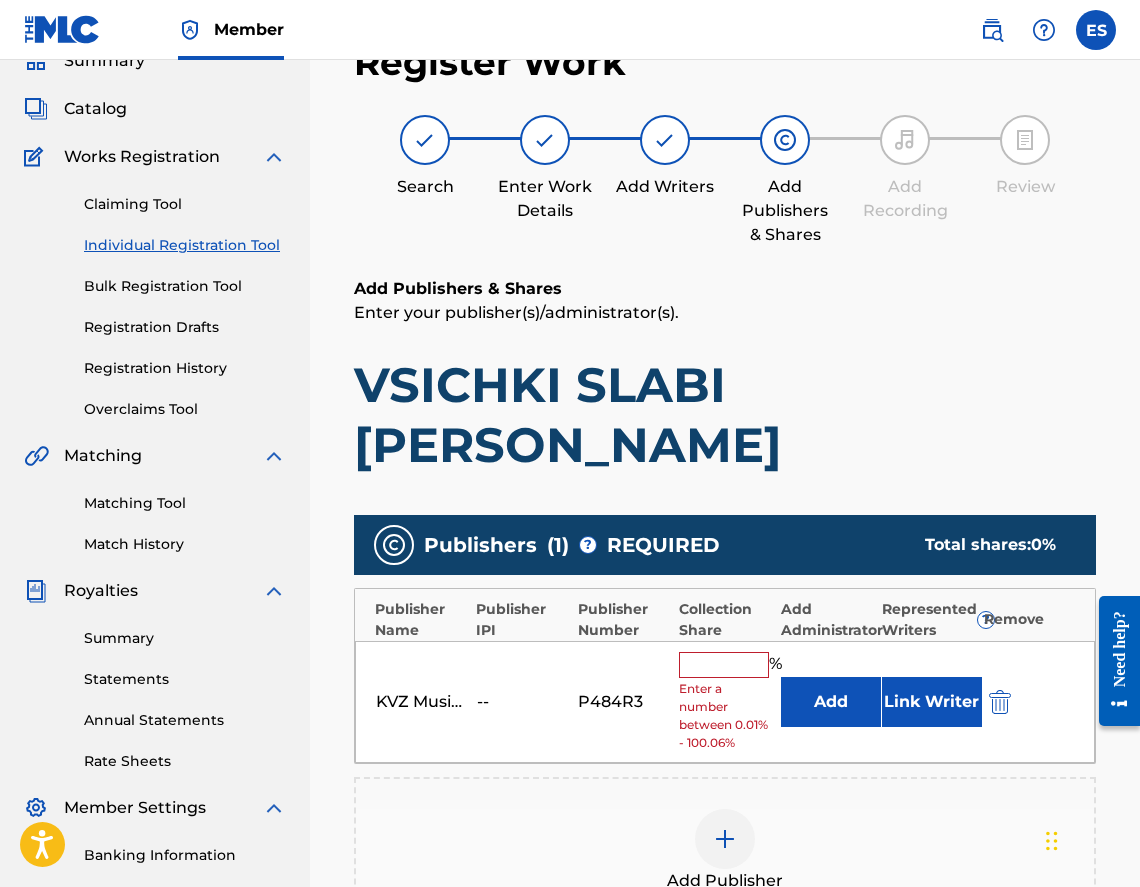
click at [722, 652] on input "text" at bounding box center [724, 665] width 90 height 26
type input "33.33"
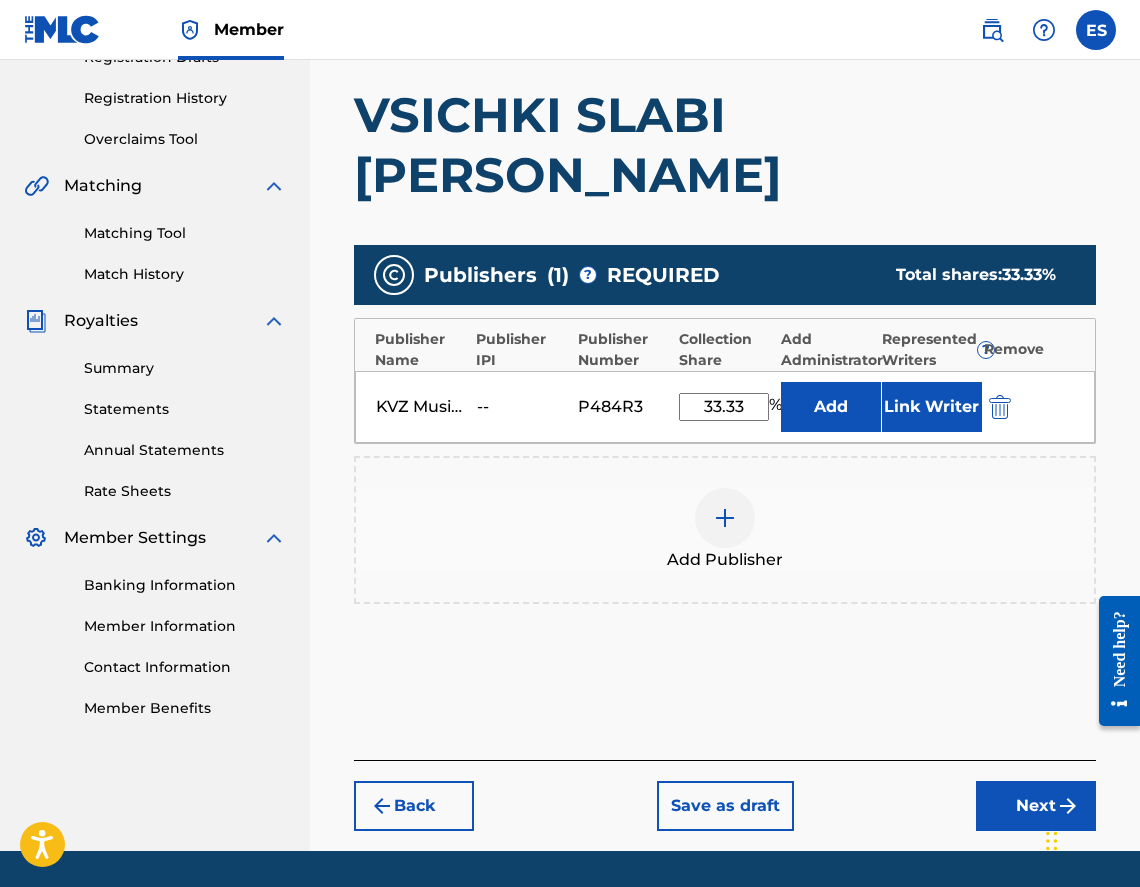
click at [992, 781] on button "Next" at bounding box center [1036, 806] width 120 height 50
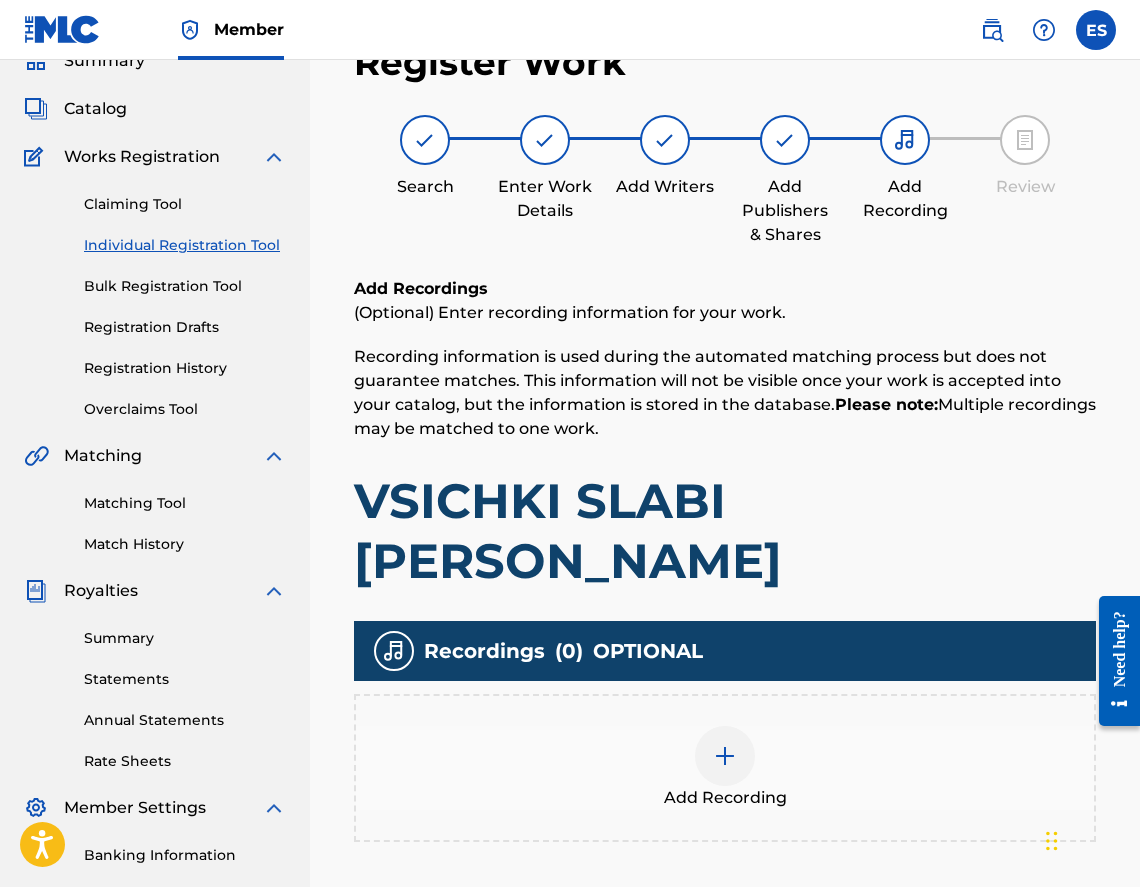
click at [803, 726] on div "Add Recording" at bounding box center [725, 768] width 738 height 84
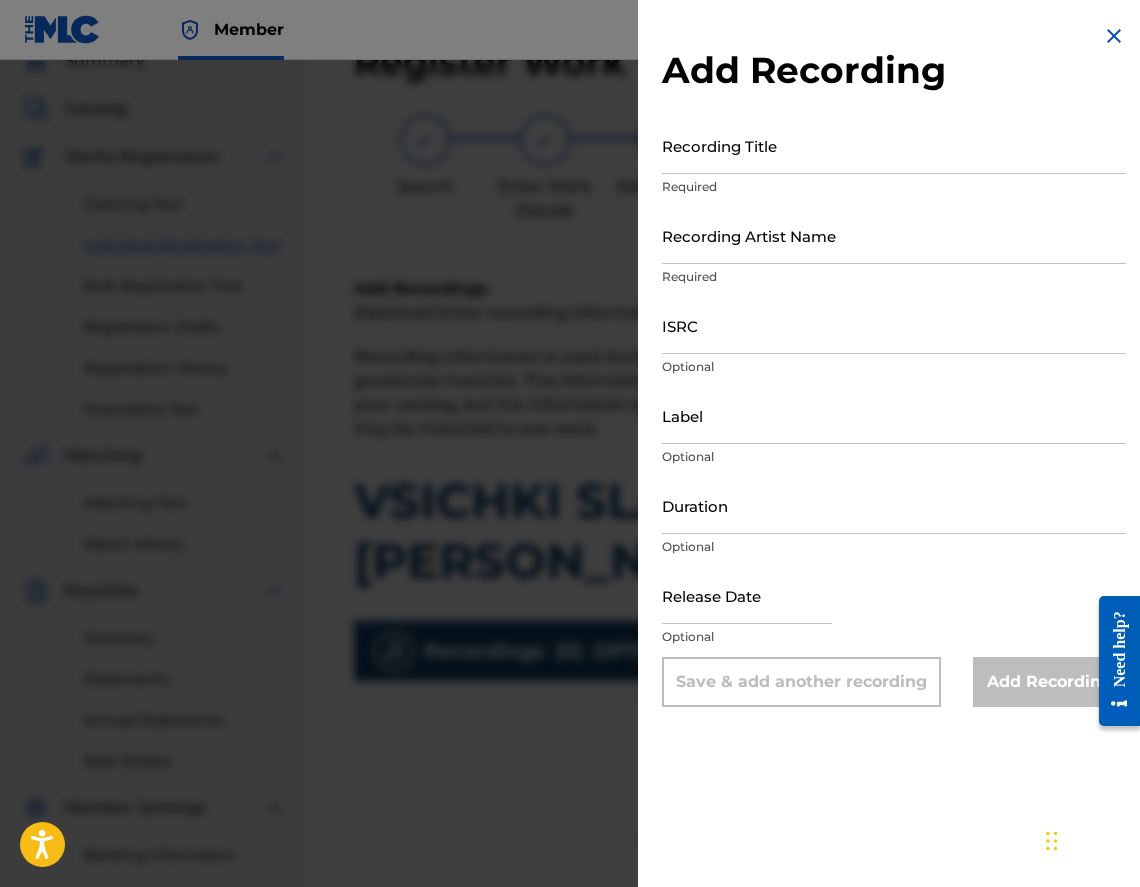
click at [764, 249] on input "Recording Artist Name" at bounding box center [894, 235] width 464 height 57
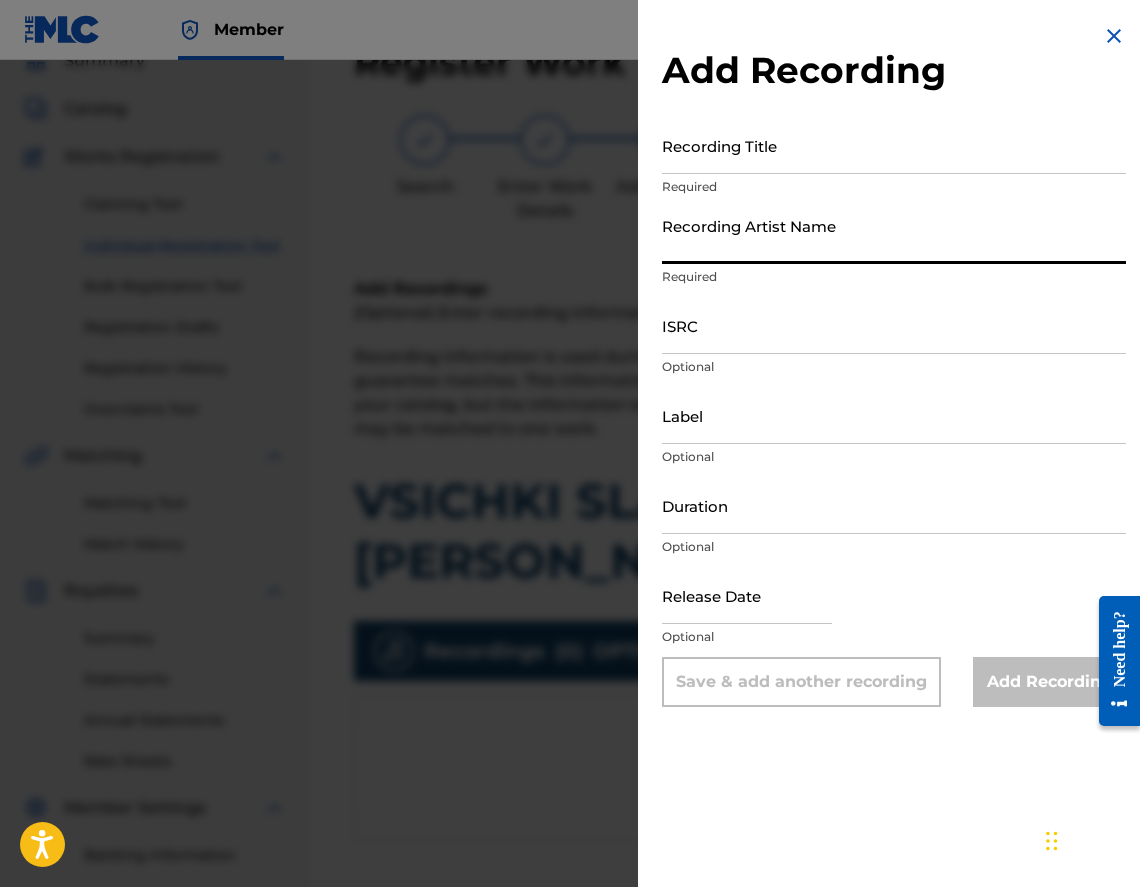
type input "DUET RITON"
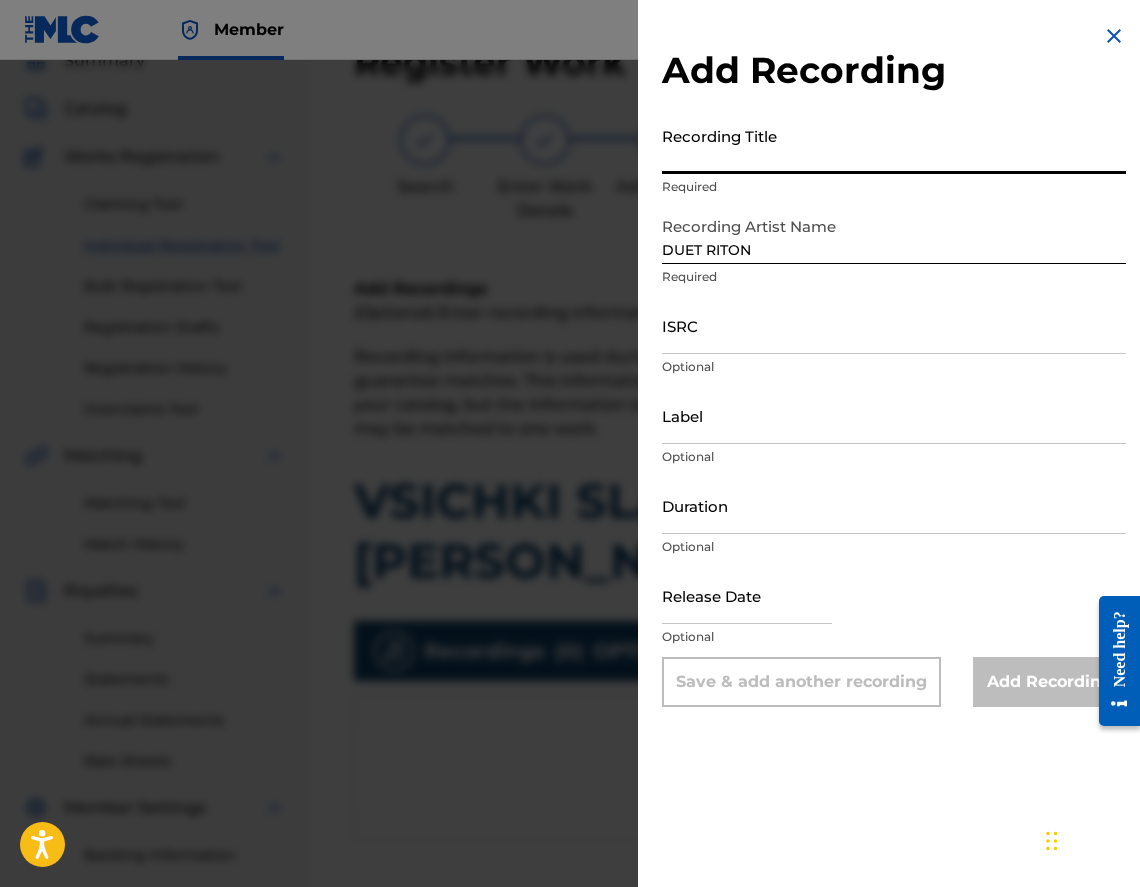
paste input "VSICHKI SLABI [PERSON_NAME]"
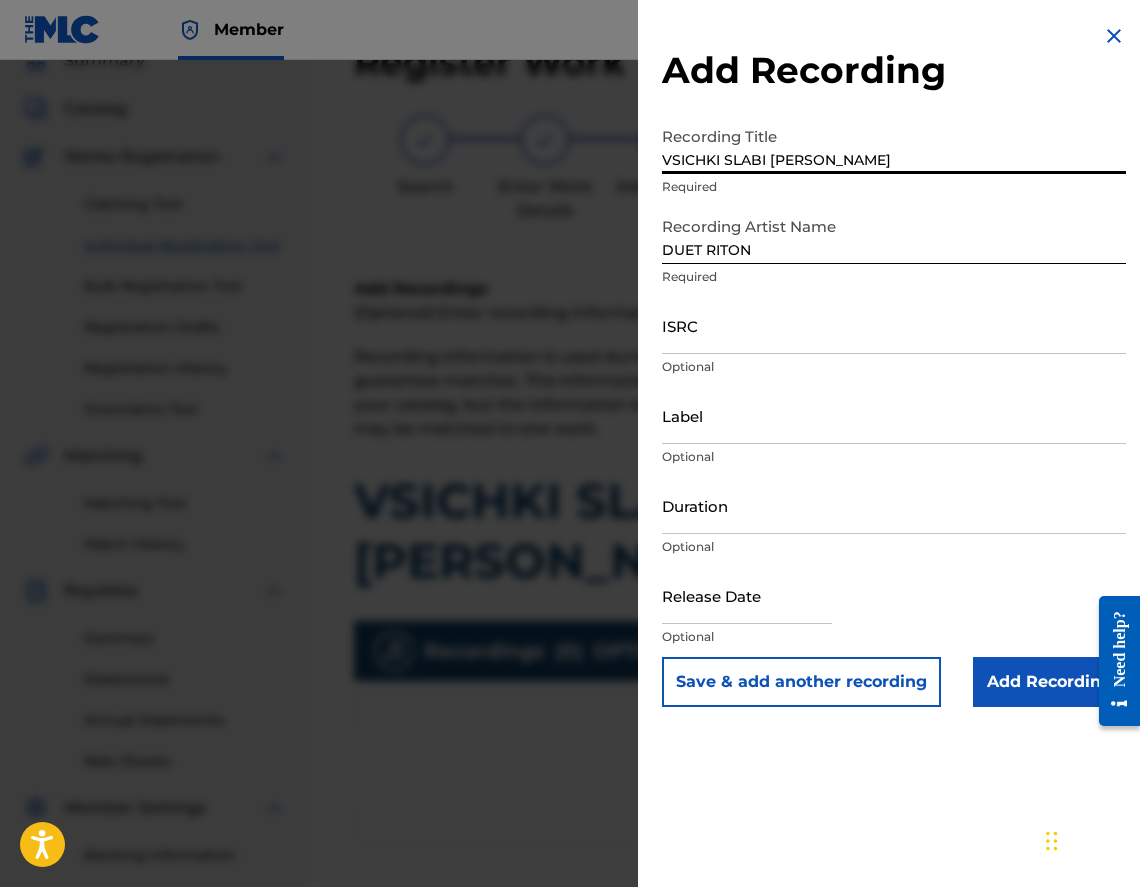
type input "VSICHKI SLABI [PERSON_NAME]"
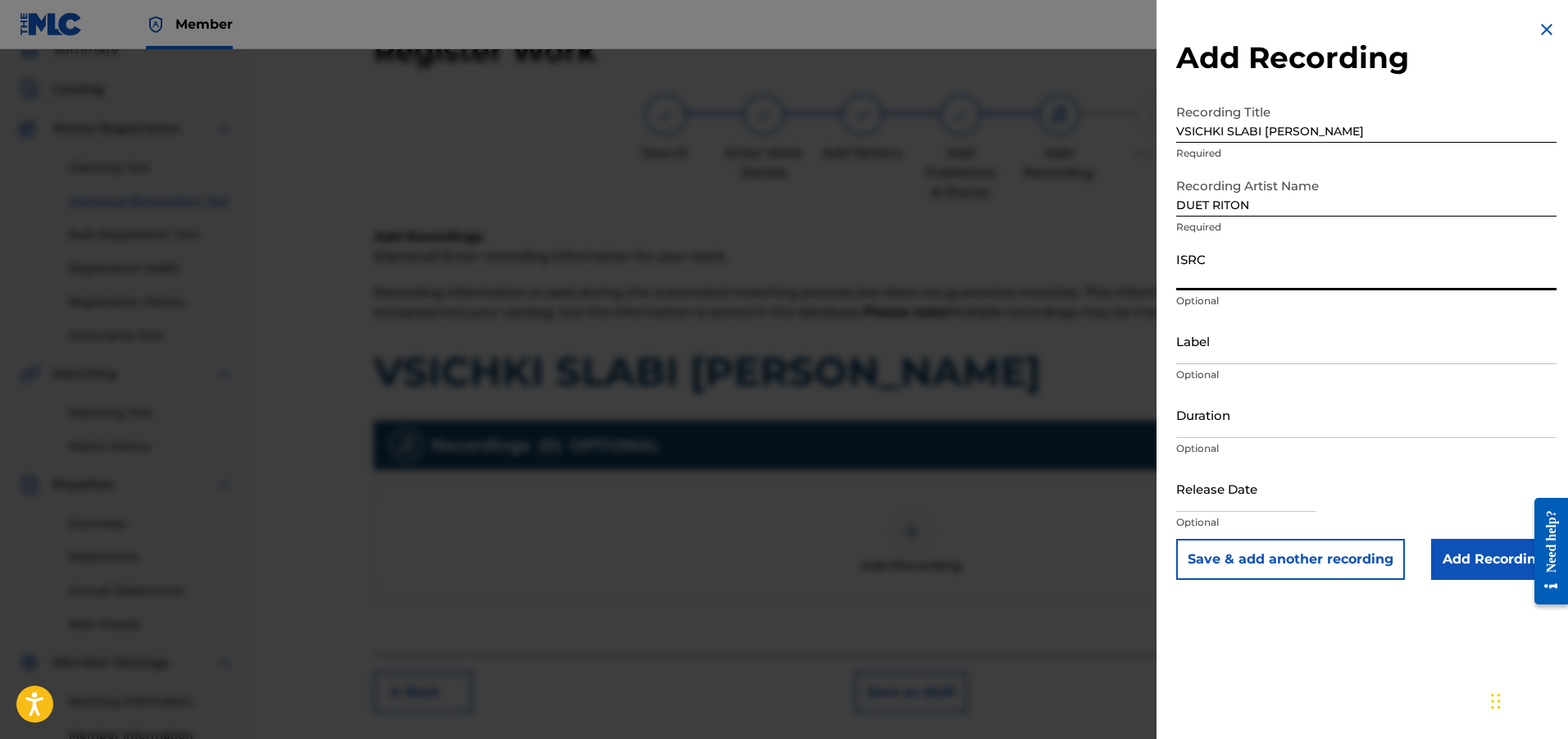
drag, startPoint x: 1213, startPoint y: 285, endPoint x: 1196, endPoint y: 466, distance: 181.8
drag, startPoint x: 1196, startPoint y: 466, endPoint x: 1185, endPoint y: 417, distance: 50.2
paste input "04:03"
type input "04:03"
paste input "BGA261577919"
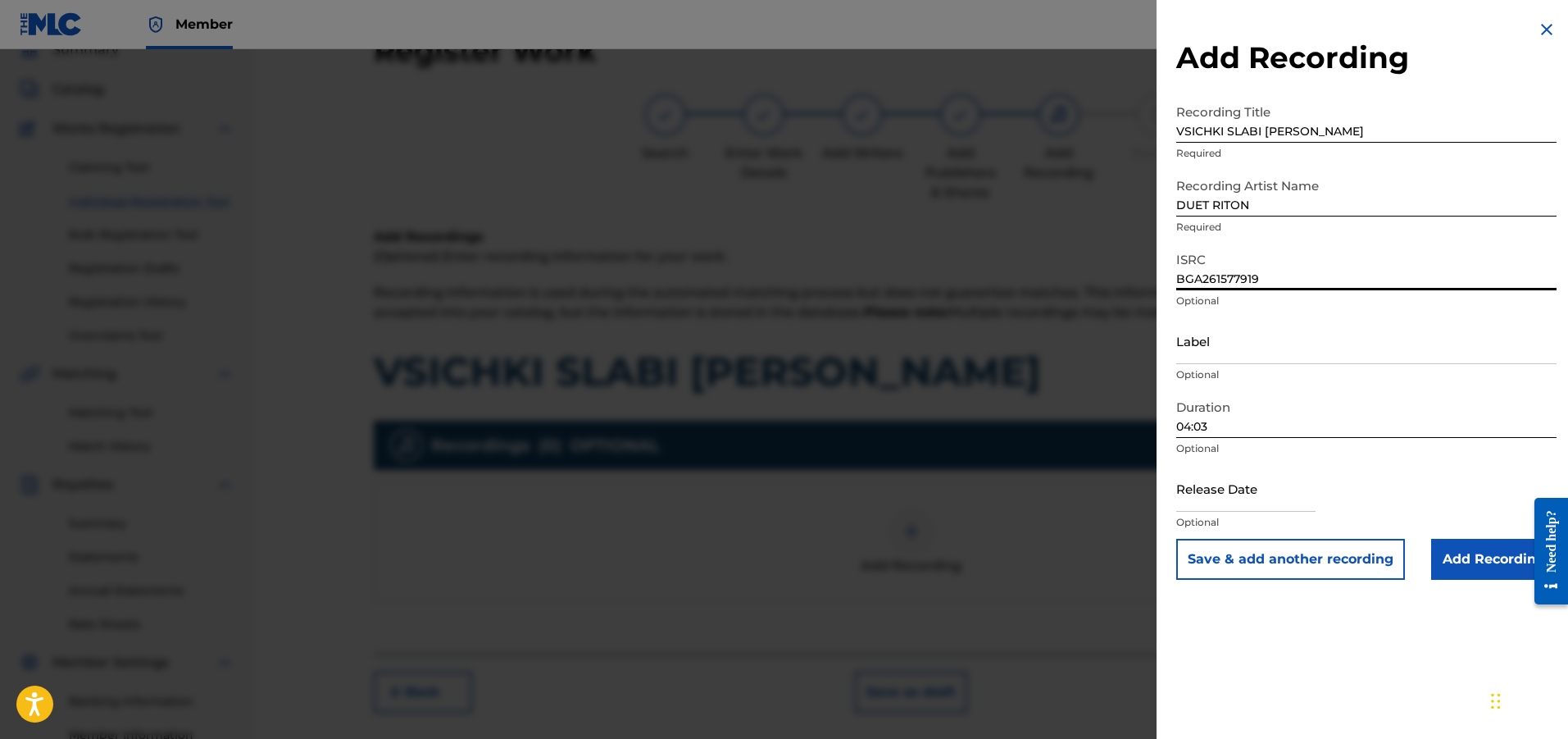
type input "BGA261577919"
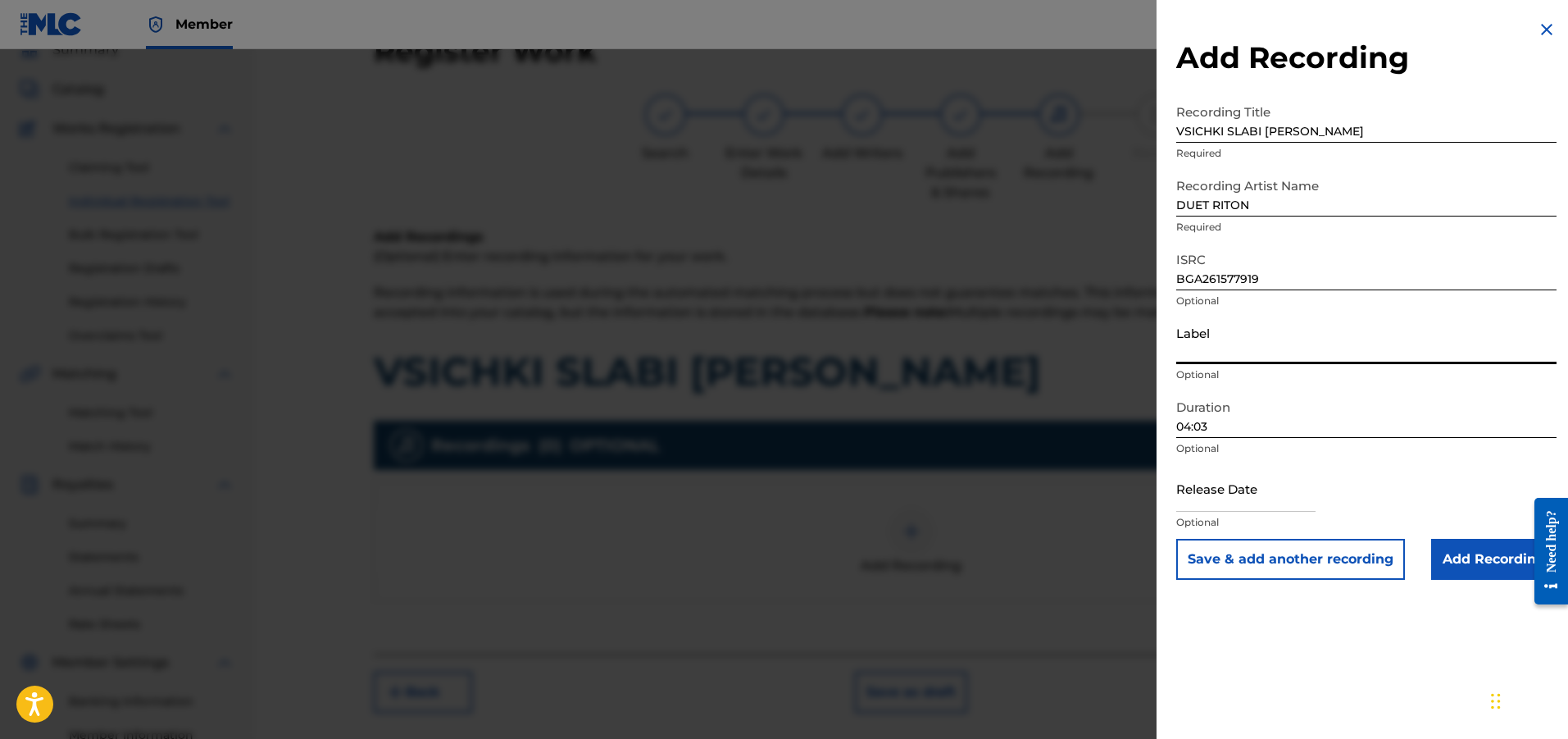
paste input "Riton-K"
type input "Riton-K"
click at [934, 568] on input "Add Recording" at bounding box center [1493, 559] width 125 height 41
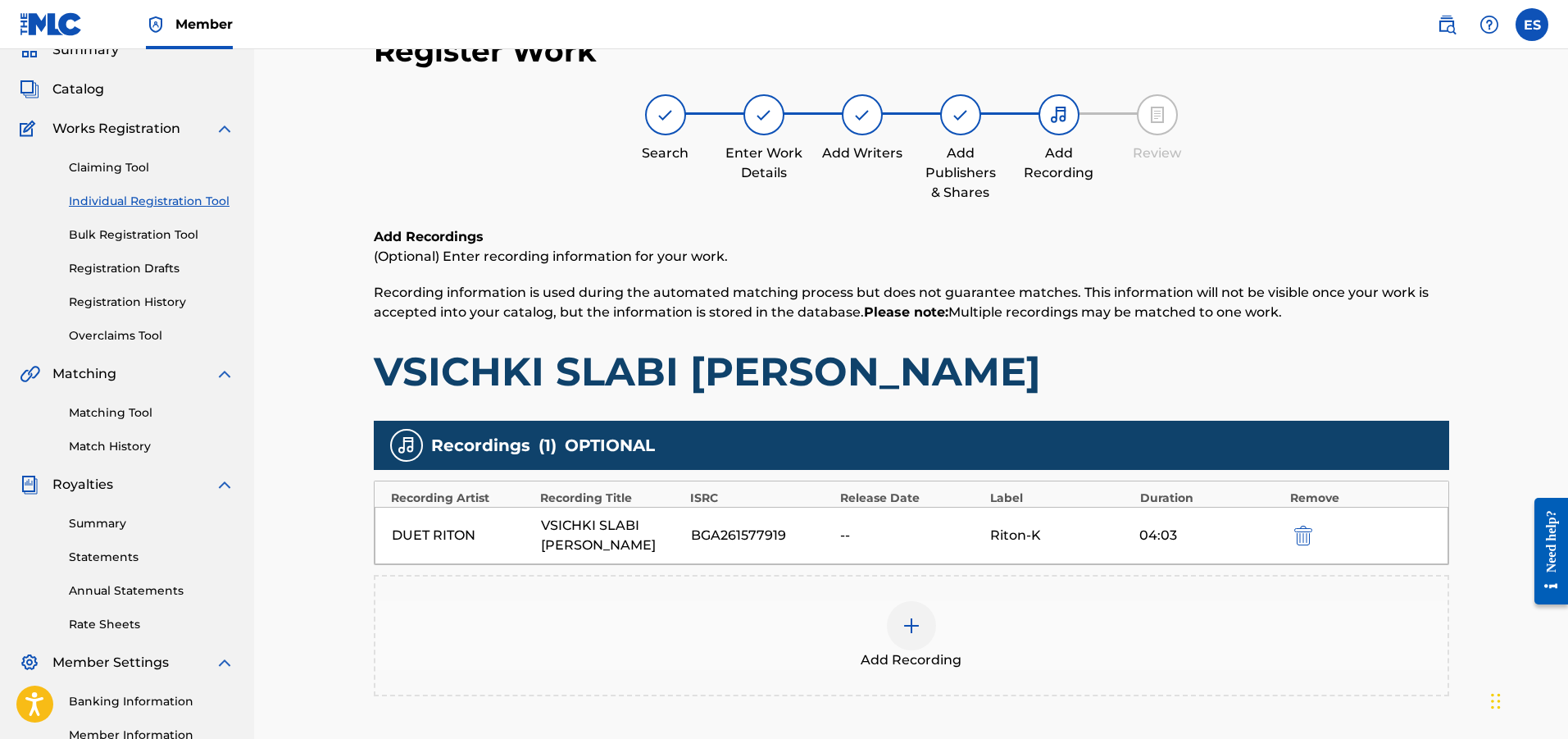
click at [847, 615] on div "Add Recording" at bounding box center [911, 636] width 1072 height 69
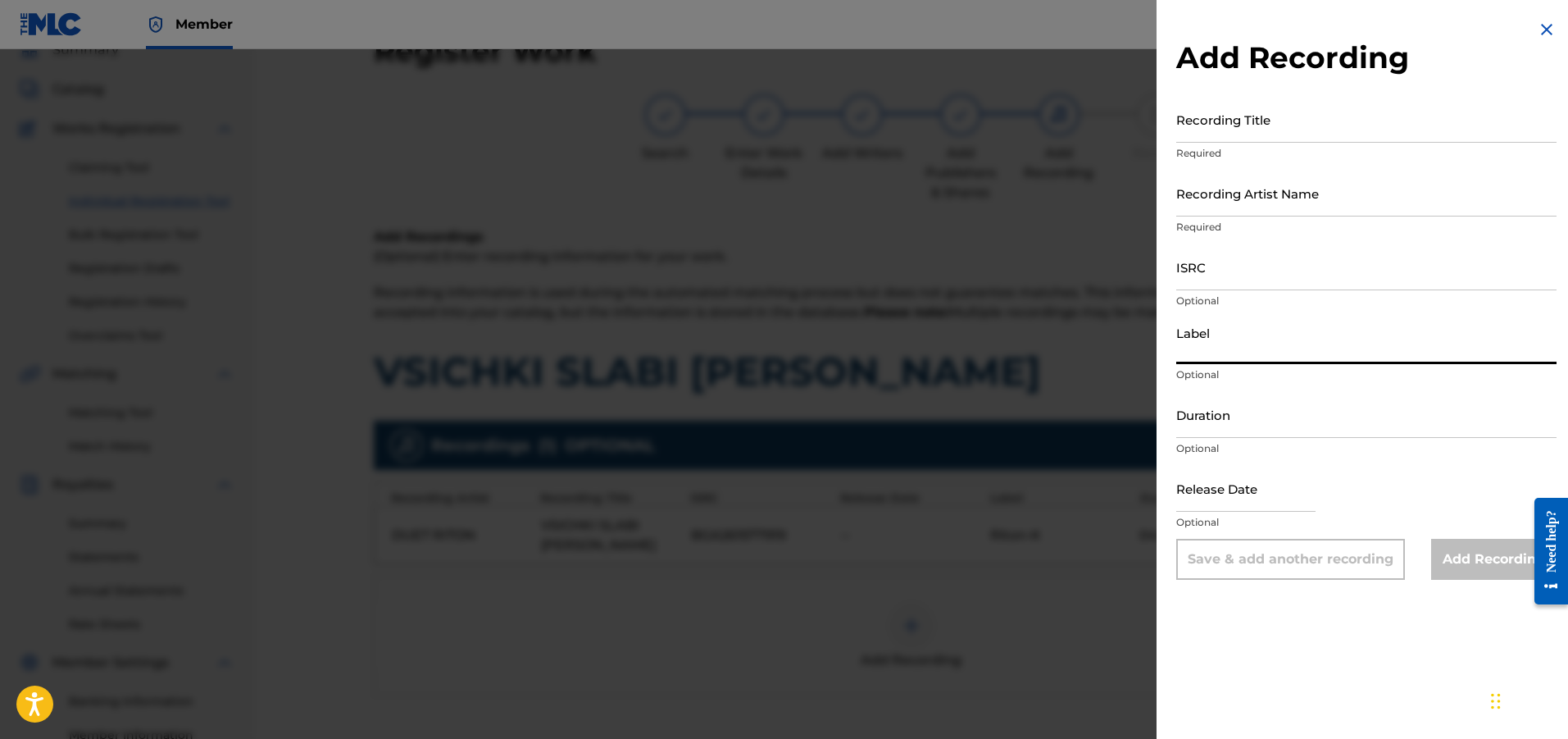
paste input "Riton-K"
type input "Riton-K"
paste input "BGA261577625"
type input "BGA261577625"
click at [934, 198] on input "Recording Artist Name" at bounding box center [1366, 193] width 380 height 47
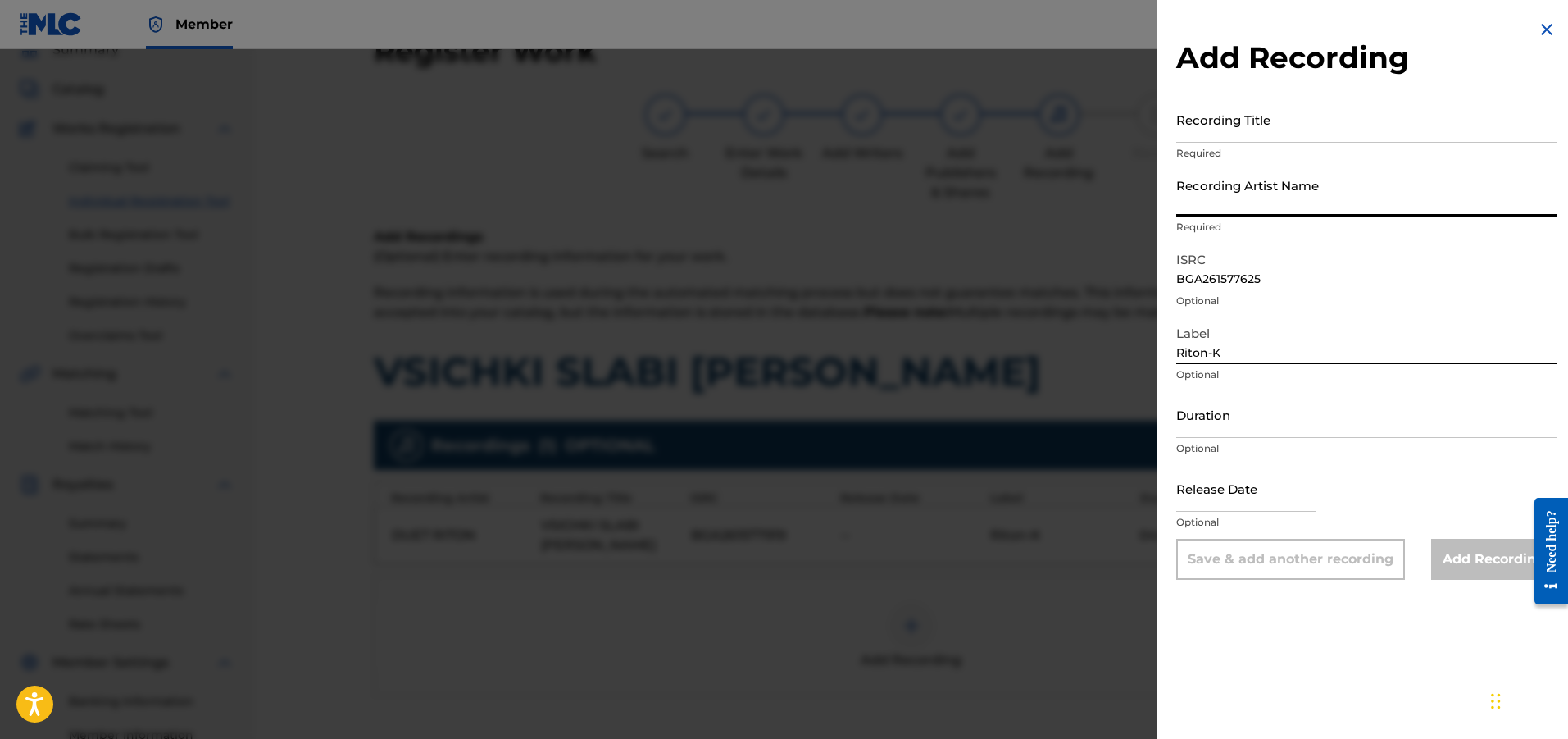
type input "DUET RITON"
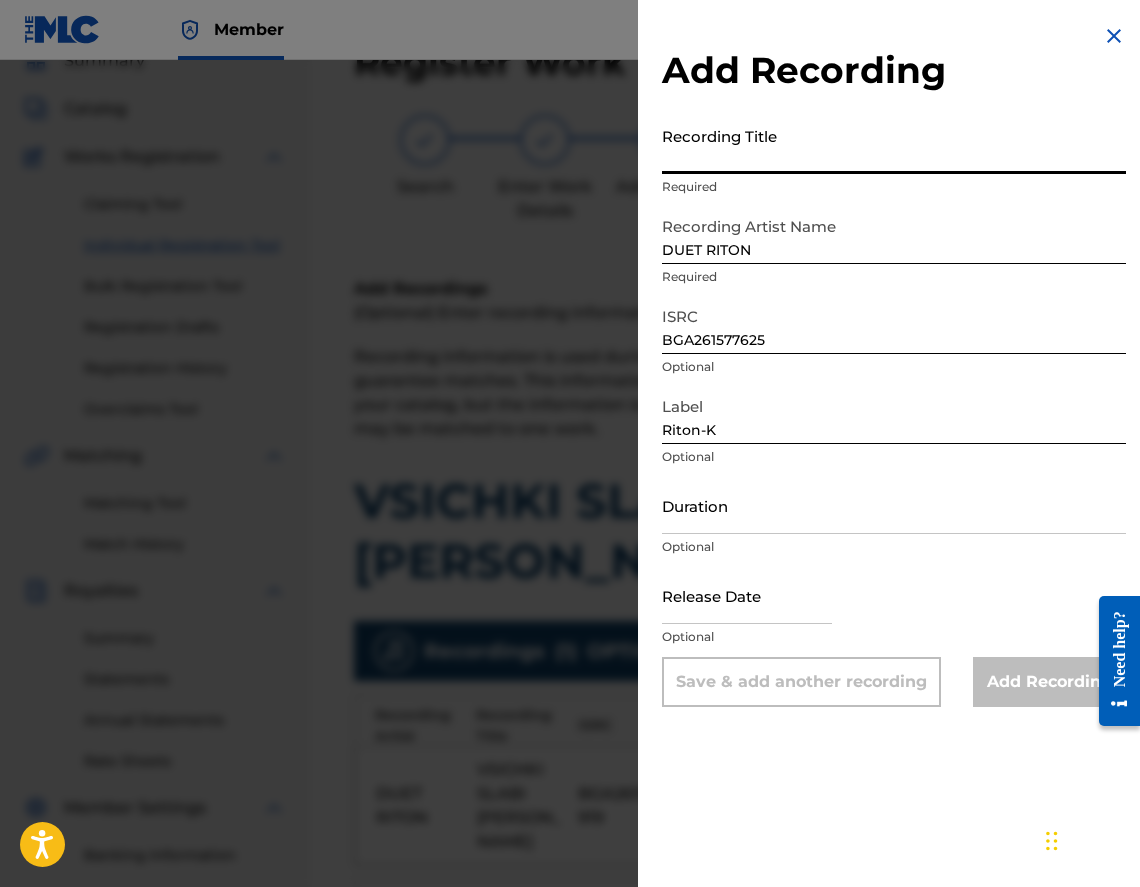
paste input "VSICHKI SLABI [PERSON_NAME]"
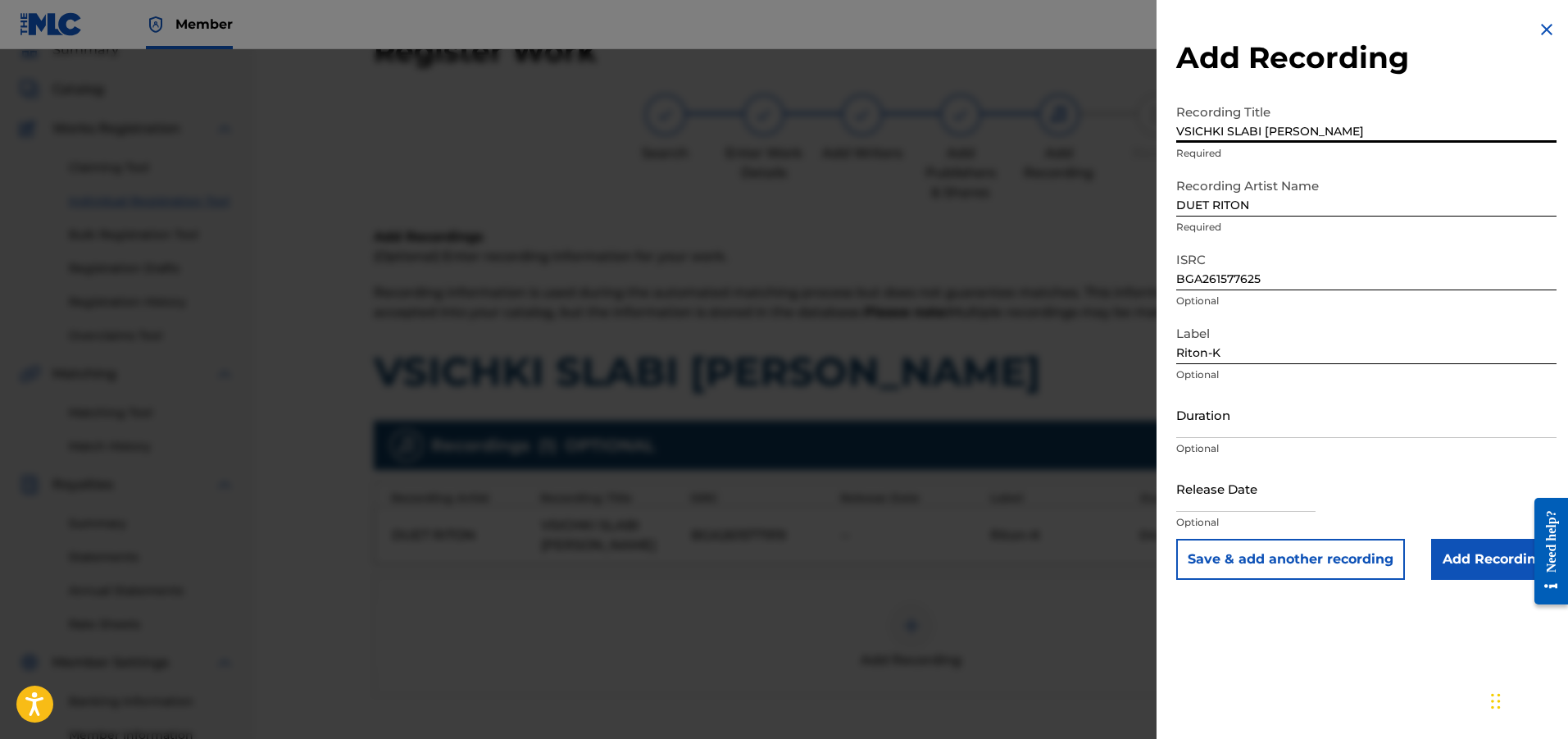
type input "VSICHKI SLABI [PERSON_NAME]"
paste input "04:03"
type input "04:07"
click at [934, 550] on input "Add Recording" at bounding box center [1493, 559] width 125 height 41
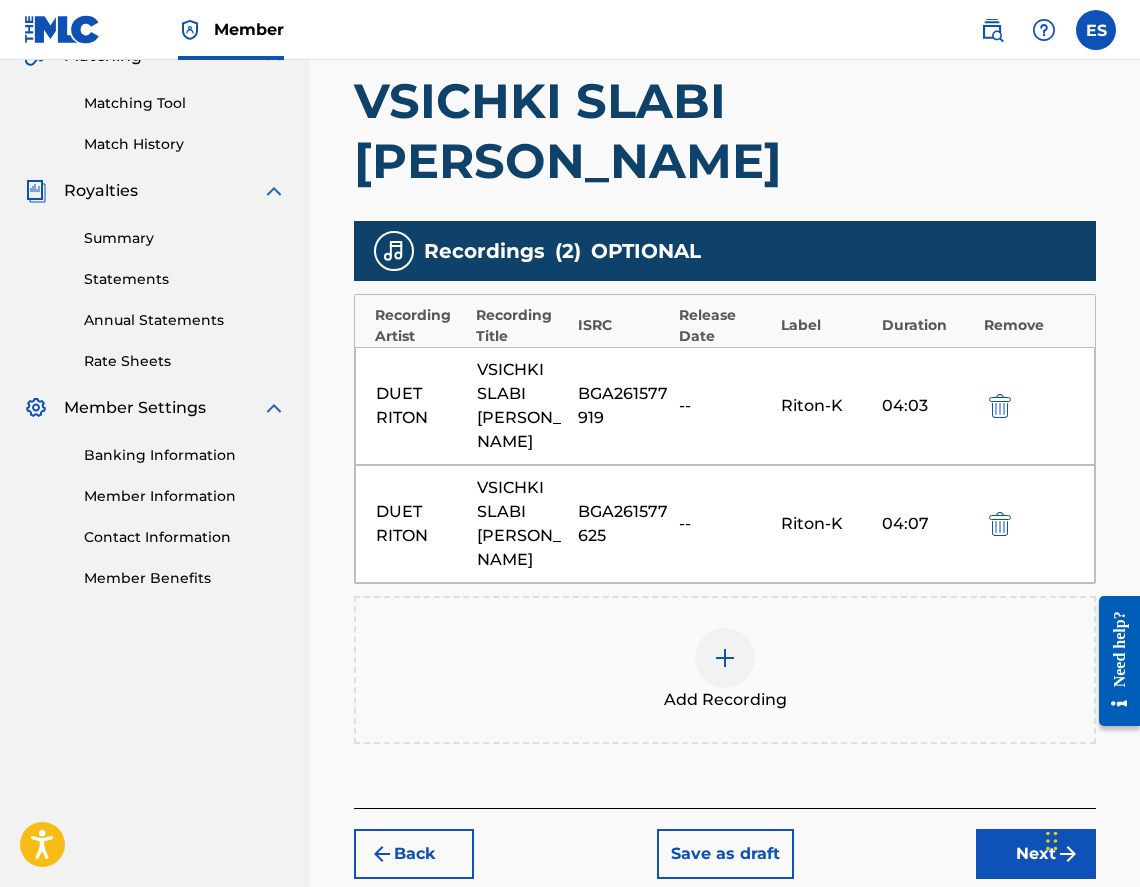
click at [1046, 829] on button "Next" at bounding box center [1036, 854] width 120 height 50
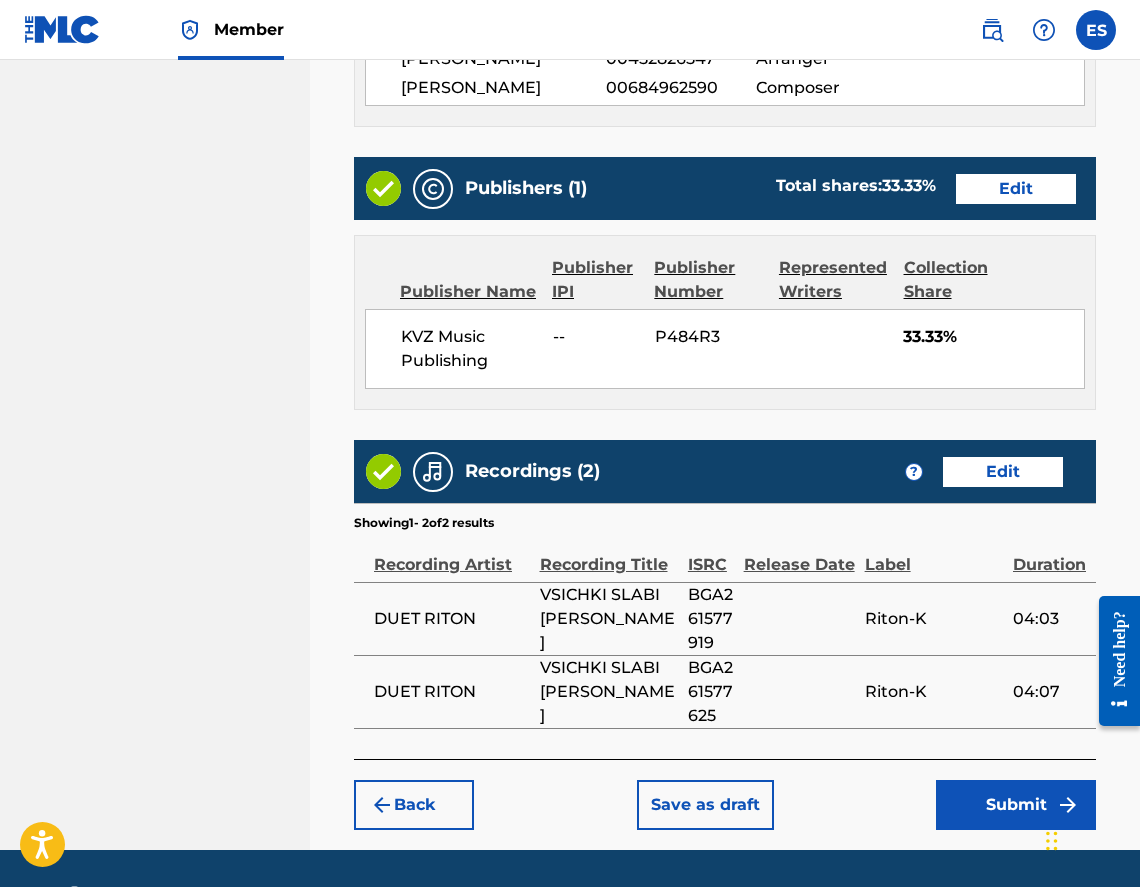
scroll to position [1236, 0]
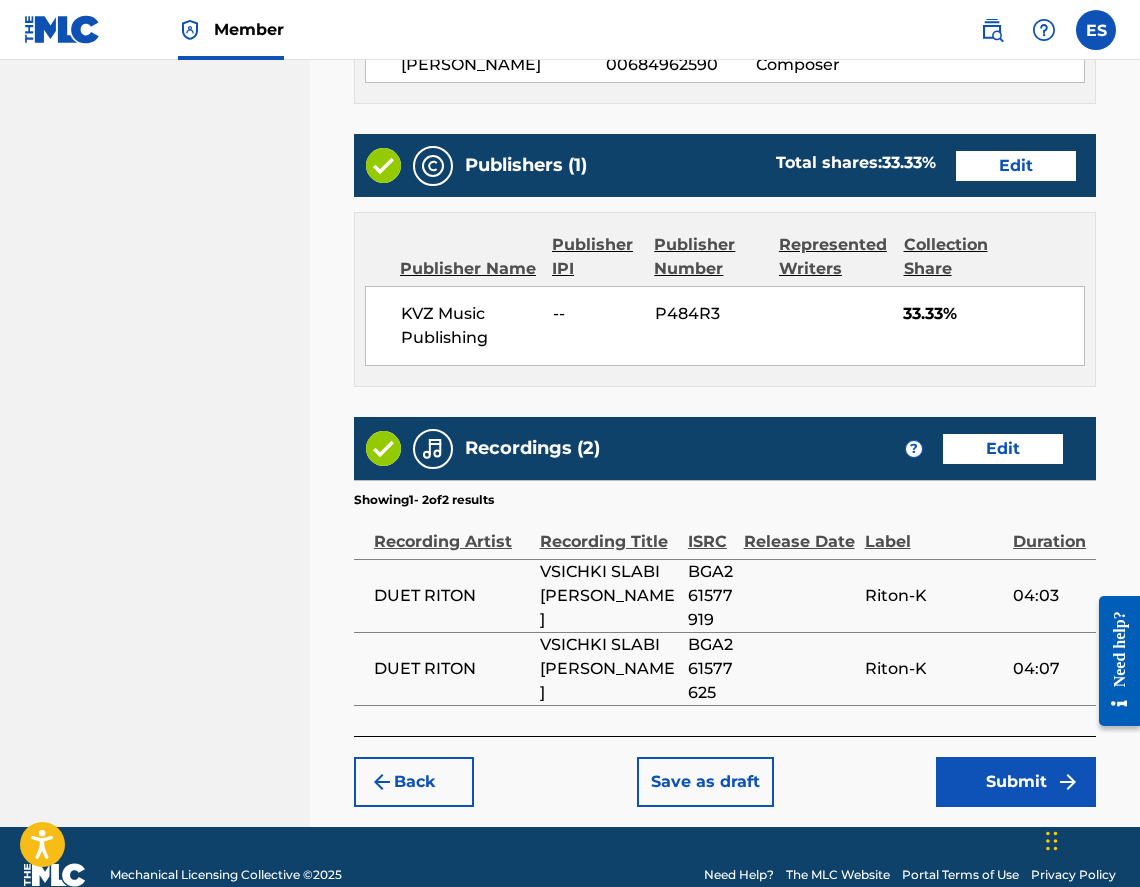
click at [988, 757] on button "Submit" at bounding box center [1016, 782] width 160 height 50
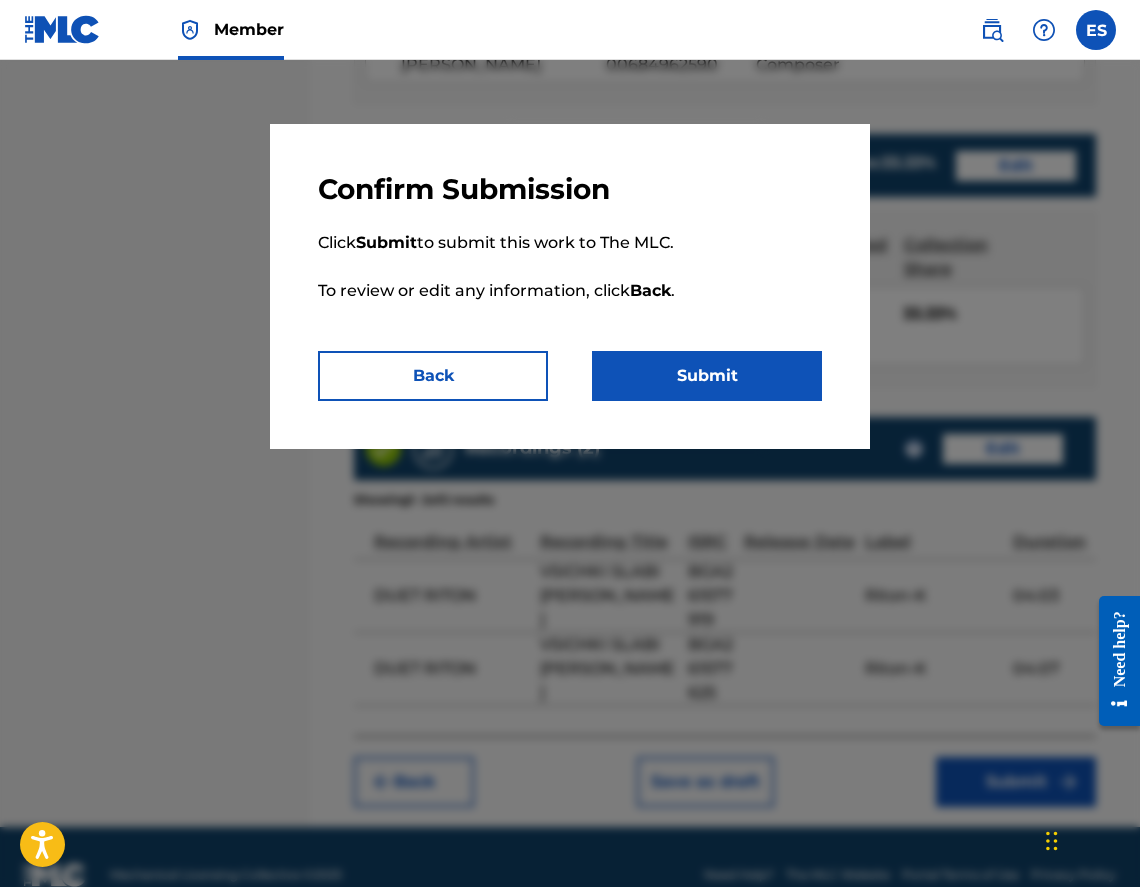
click at [444, 373] on button "Back" at bounding box center [433, 376] width 230 height 50
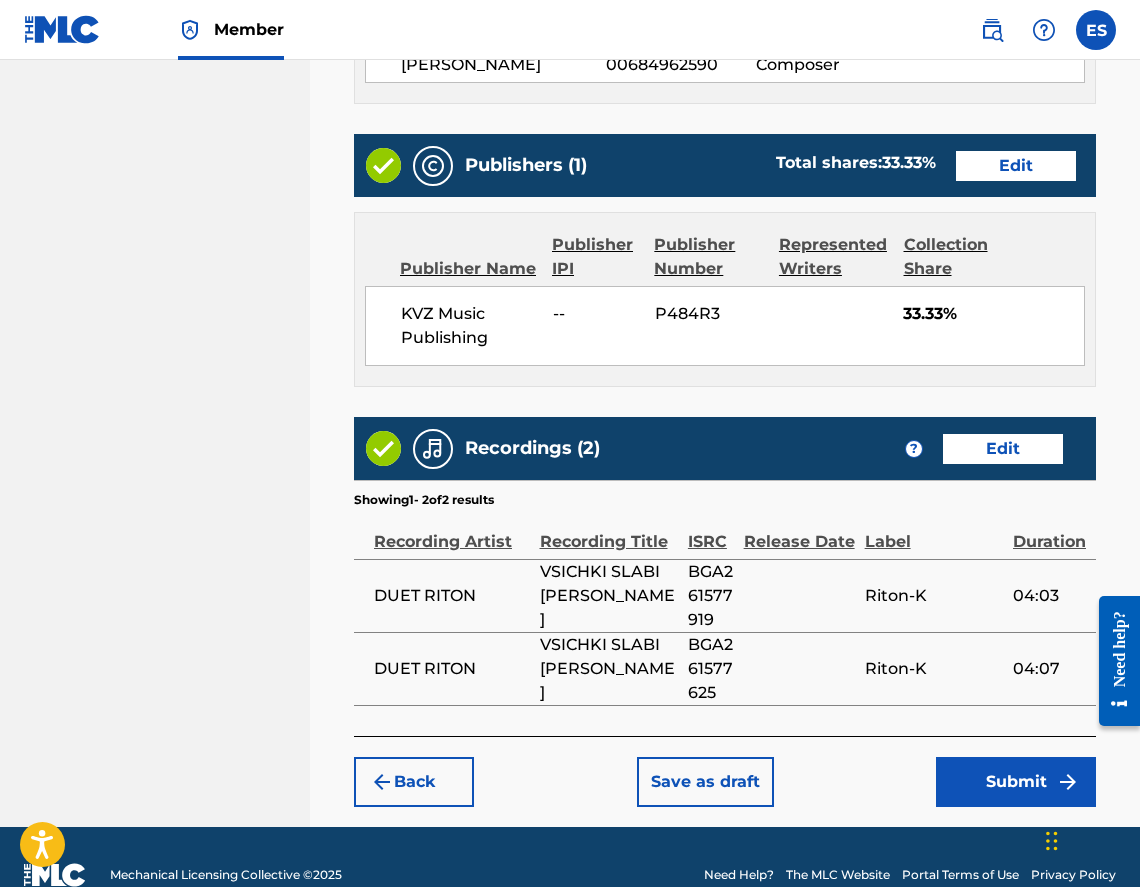
click at [981, 757] on button "Submit" at bounding box center [1016, 782] width 160 height 50
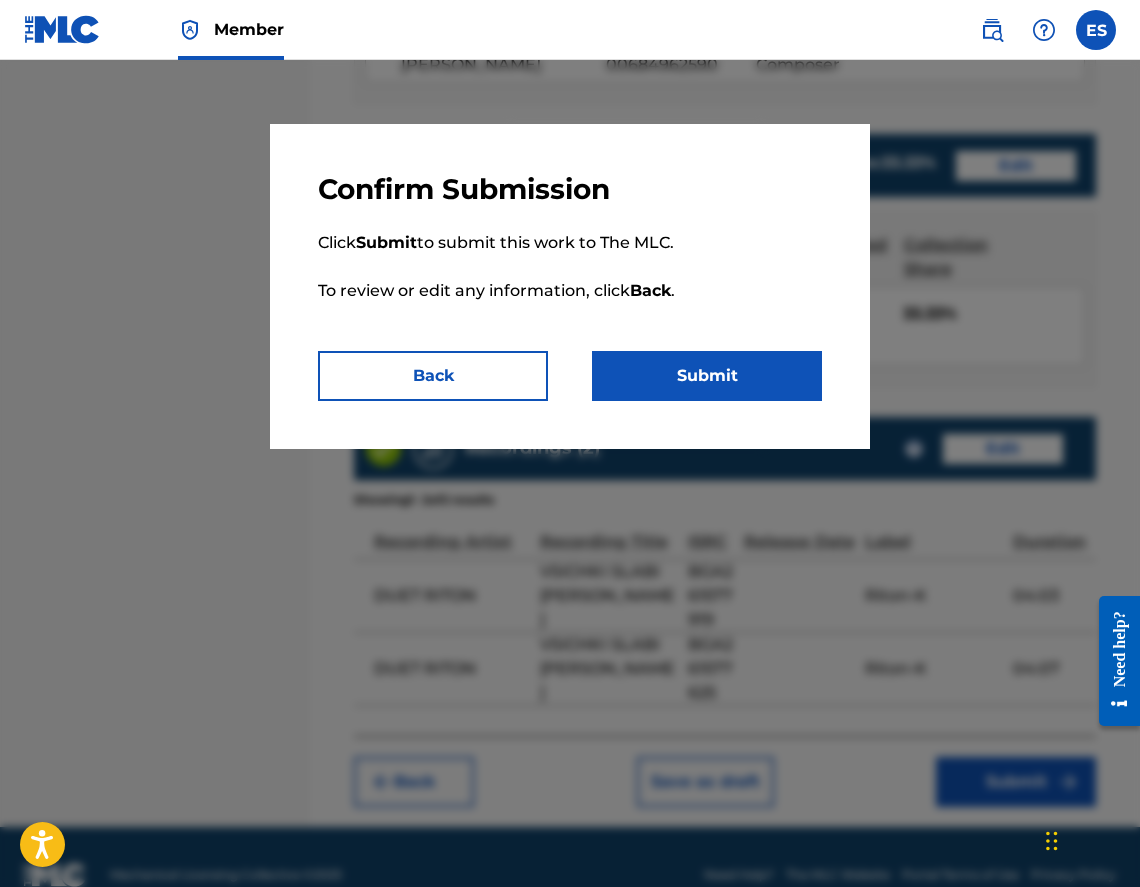
click at [679, 374] on button "Submit" at bounding box center [707, 376] width 230 height 50
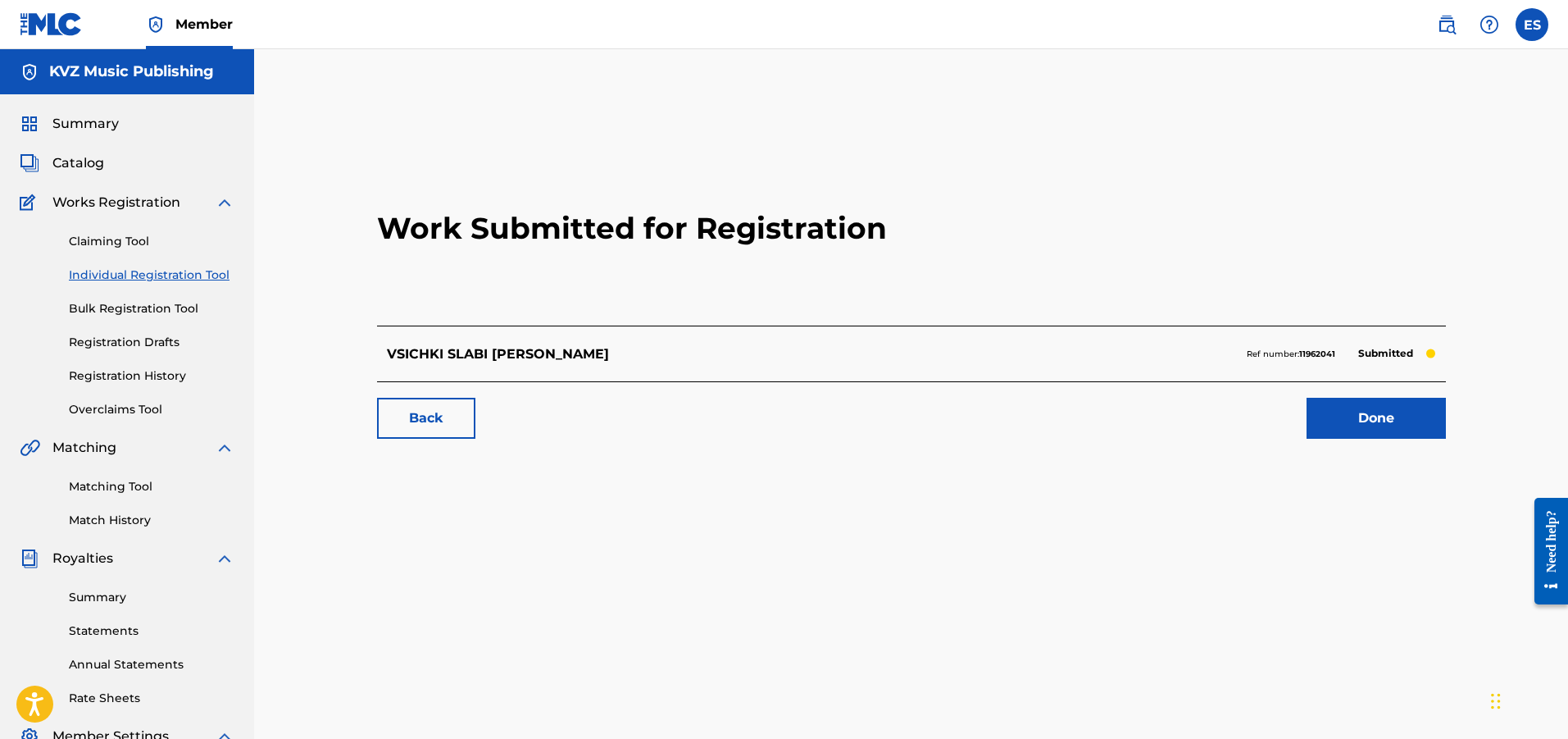
click at [152, 262] on div "Claiming Tool Individual Registration Tool Bulk Registration Tool Registration …" at bounding box center [127, 315] width 215 height 206
click at [152, 276] on link "Individual Registration Tool" at bounding box center [152, 275] width 166 height 17
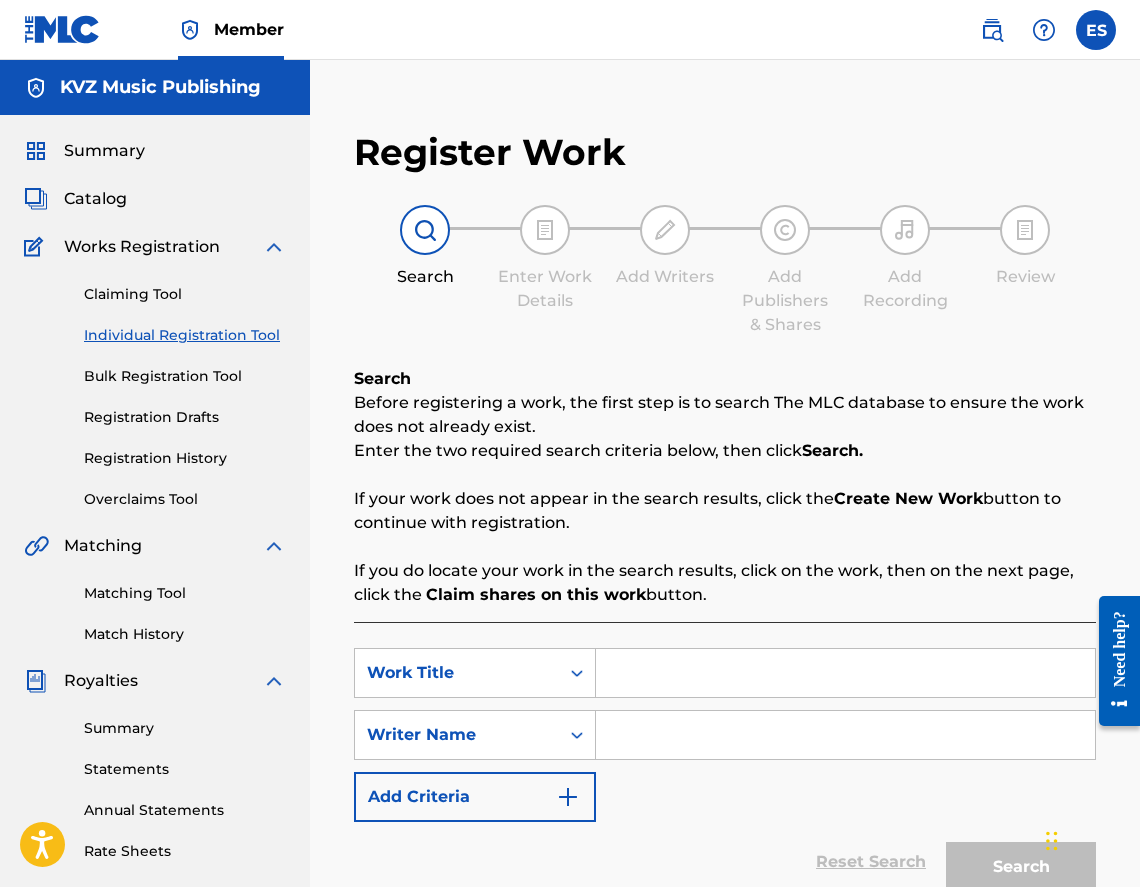
paste input "VTORO SURTSE"
type input "VTORO SURTSE"
click at [672, 759] on div "Search Form" at bounding box center [846, 735] width 500 height 50
click at [673, 726] on input "Search Form" at bounding box center [845, 735] width 499 height 48
type input "[PERSON_NAME]"
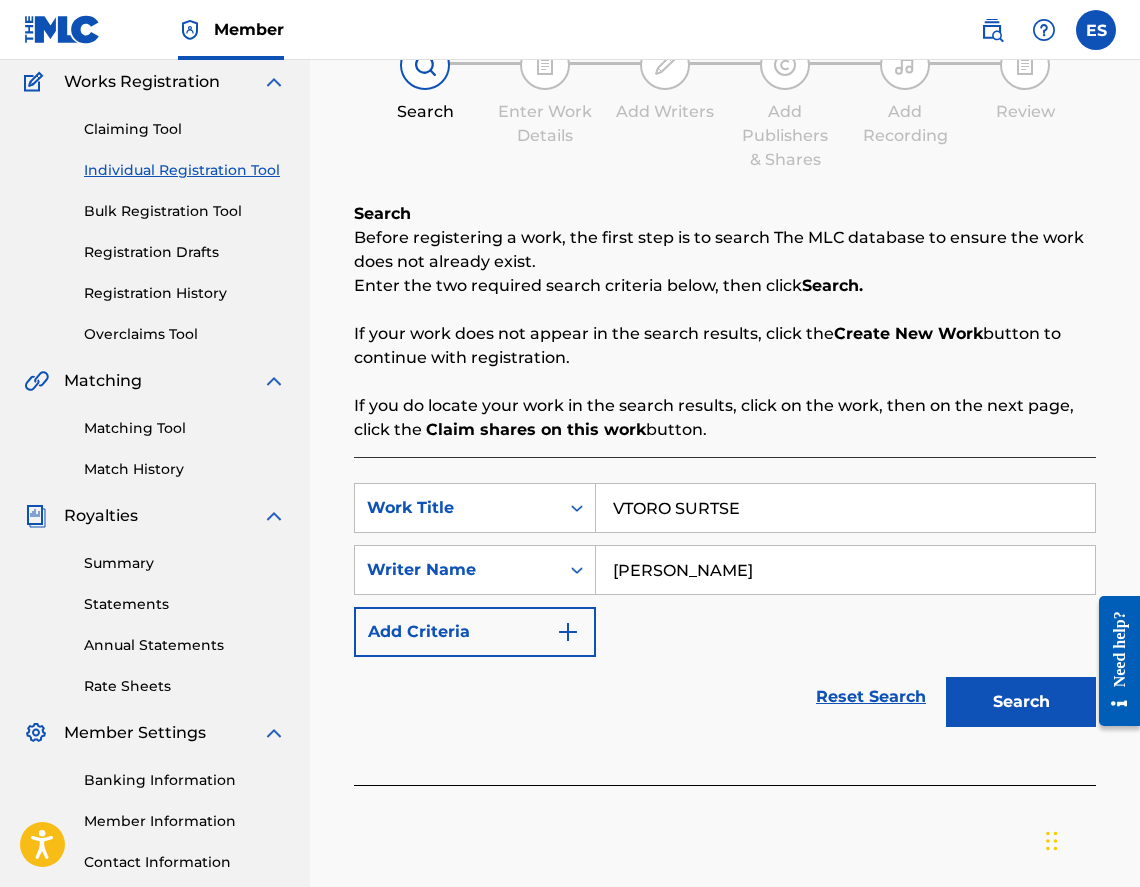
scroll to position [312, 0]
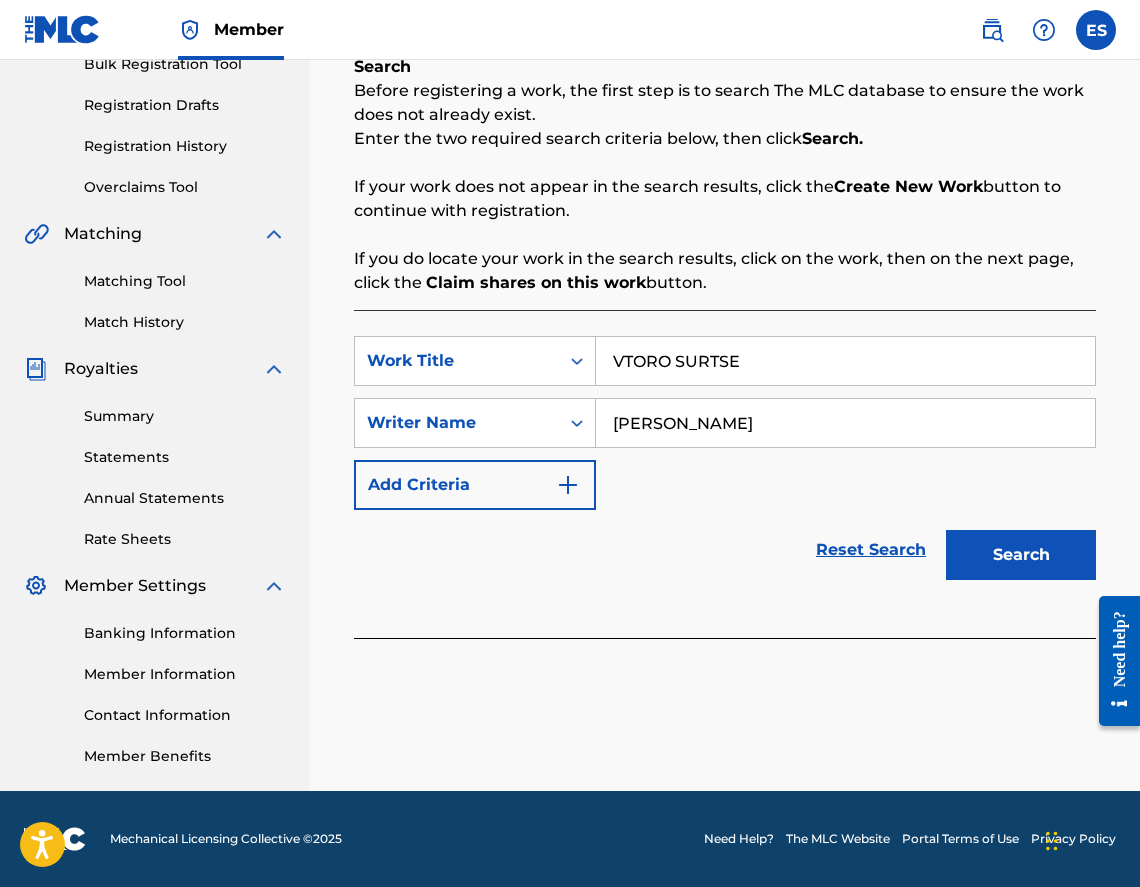
click at [1030, 573] on button "Search" at bounding box center [1021, 555] width 150 height 50
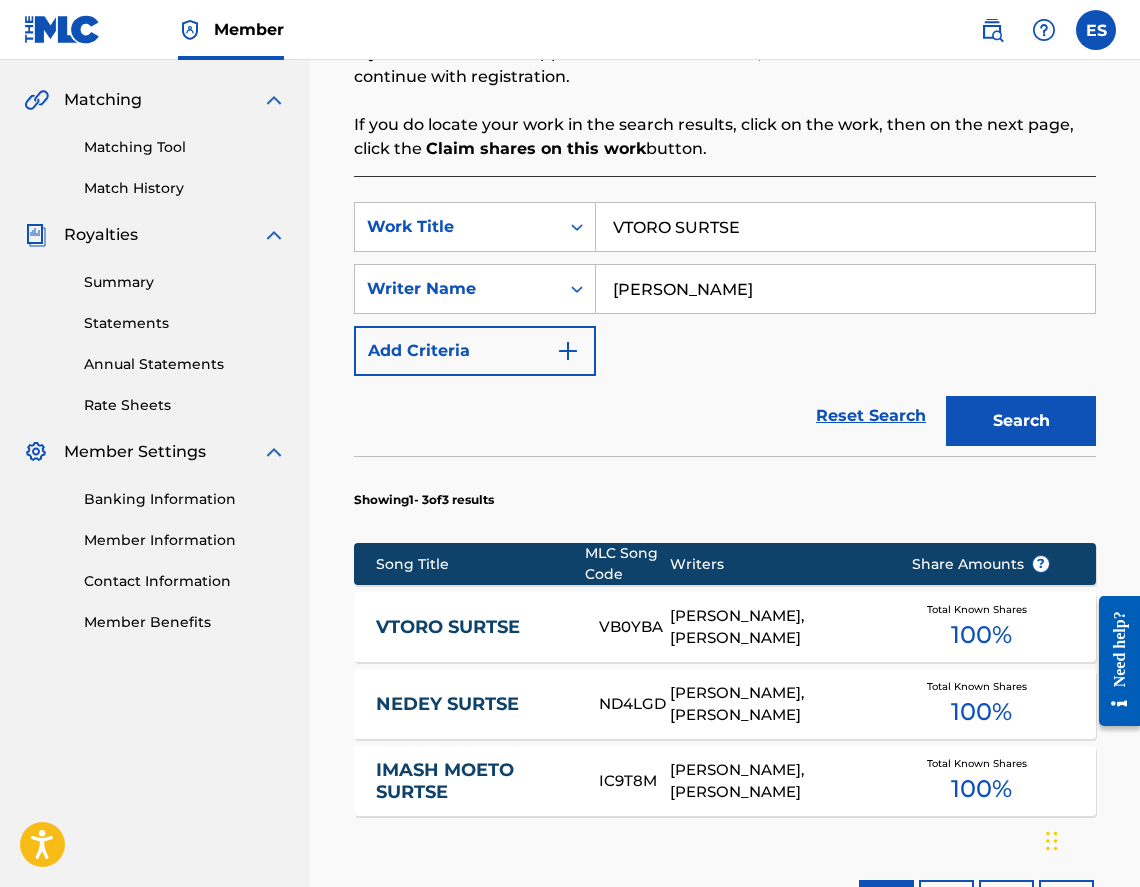
scroll to position [628, 0]
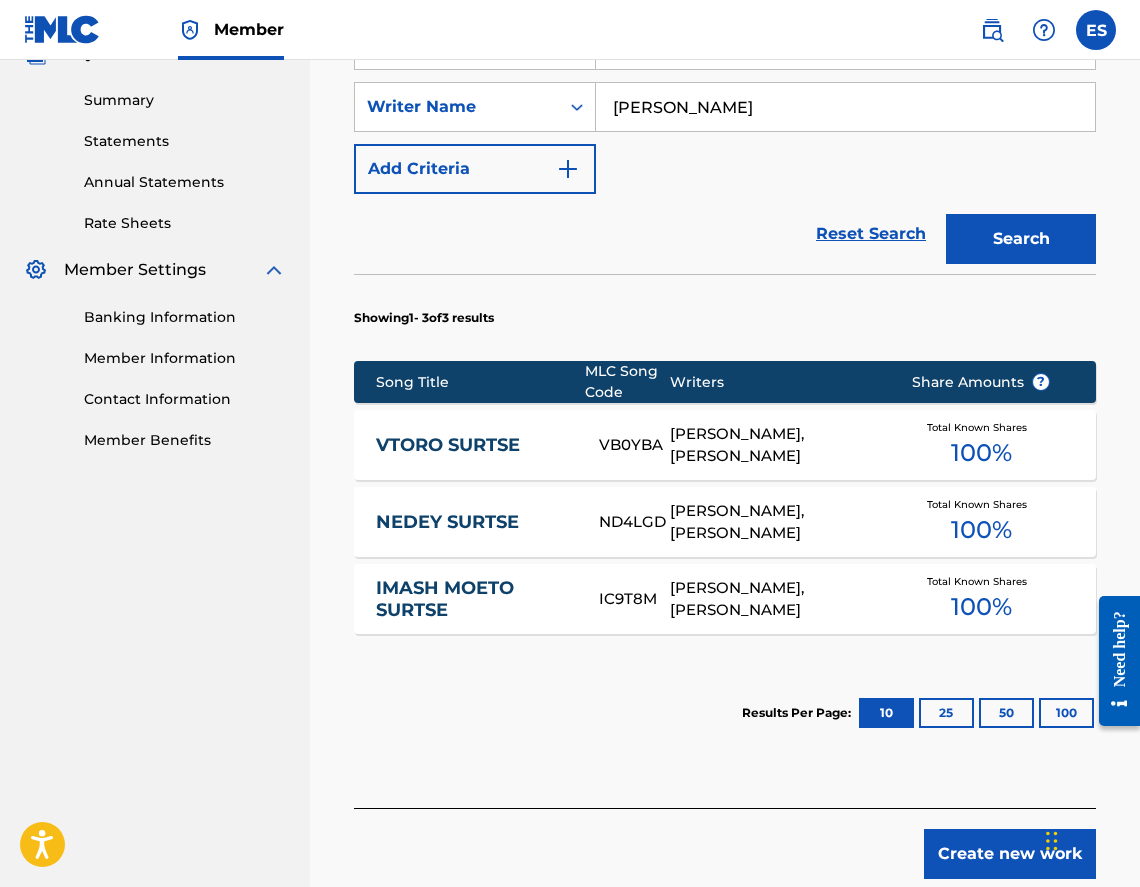
click at [475, 443] on link "VTORO SURTSE" at bounding box center [474, 445] width 196 height 23
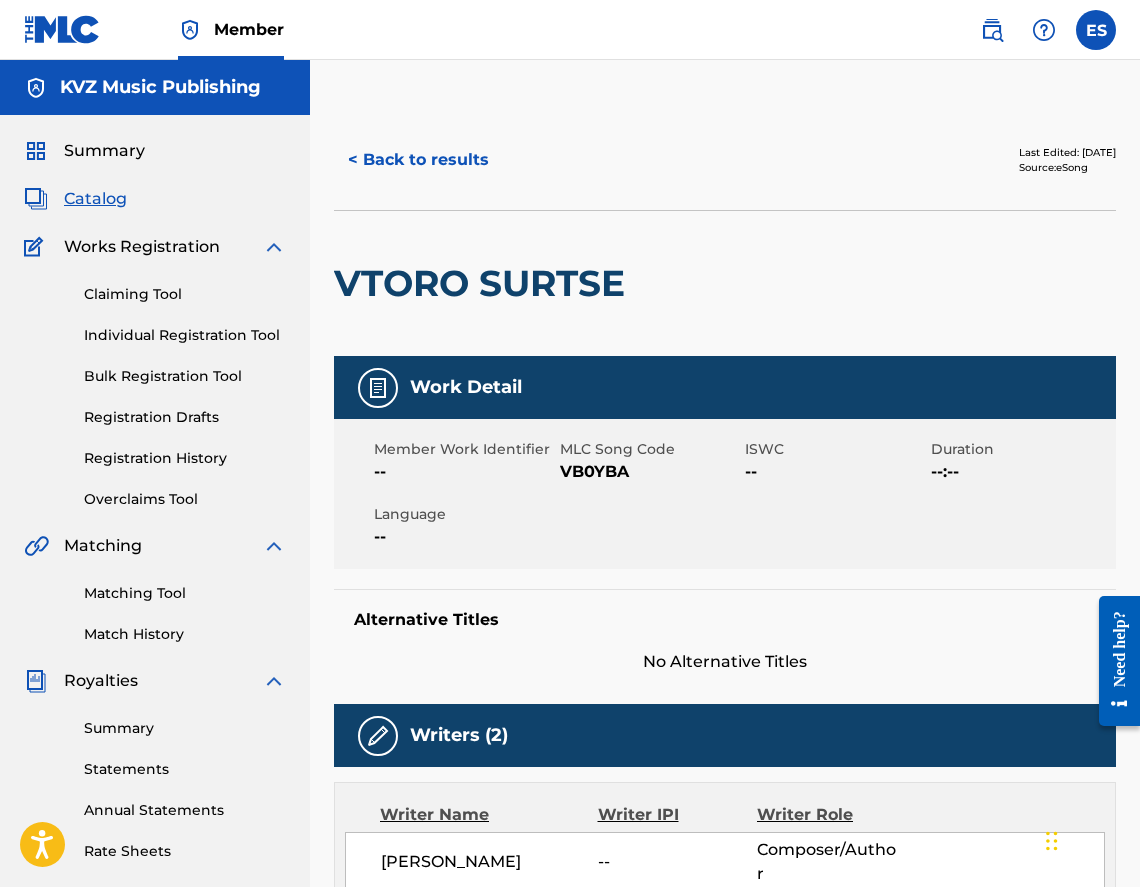
click at [398, 184] on button "< Back to results" at bounding box center [418, 160] width 169 height 50
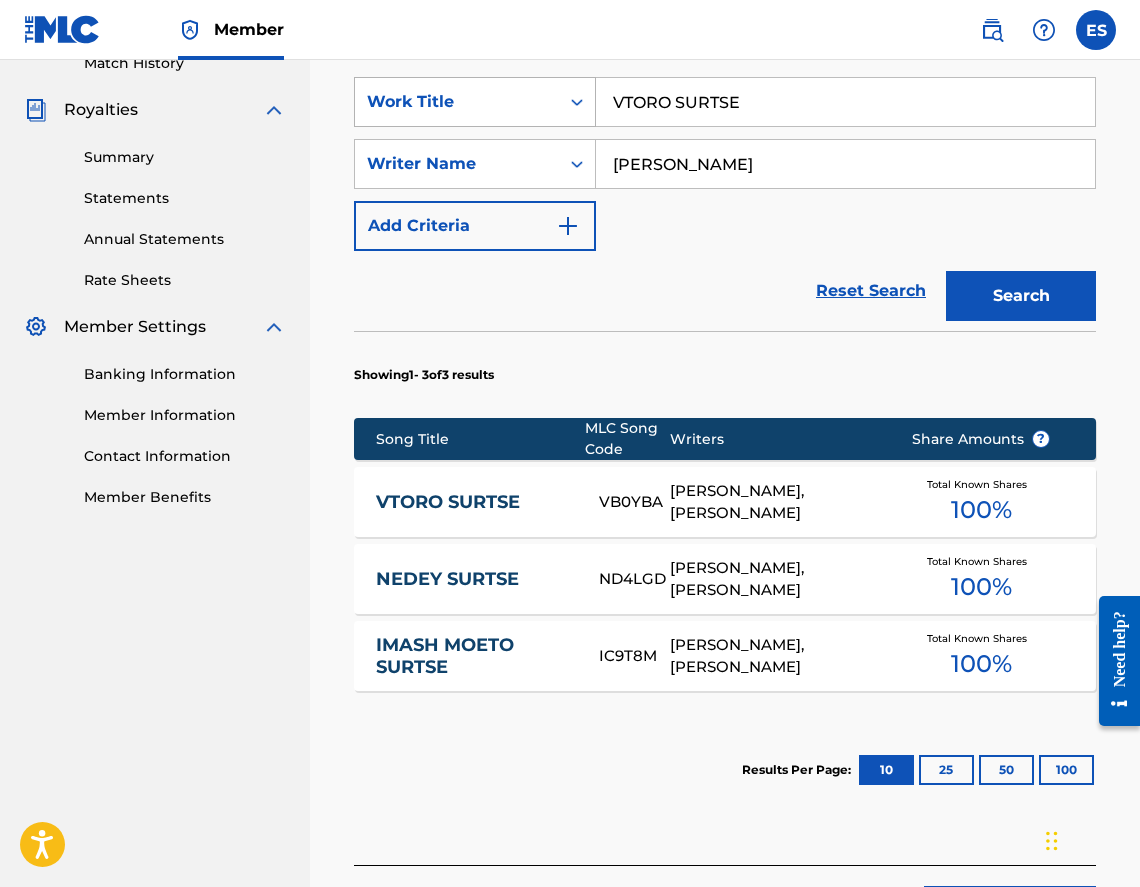
scroll to position [736, 0]
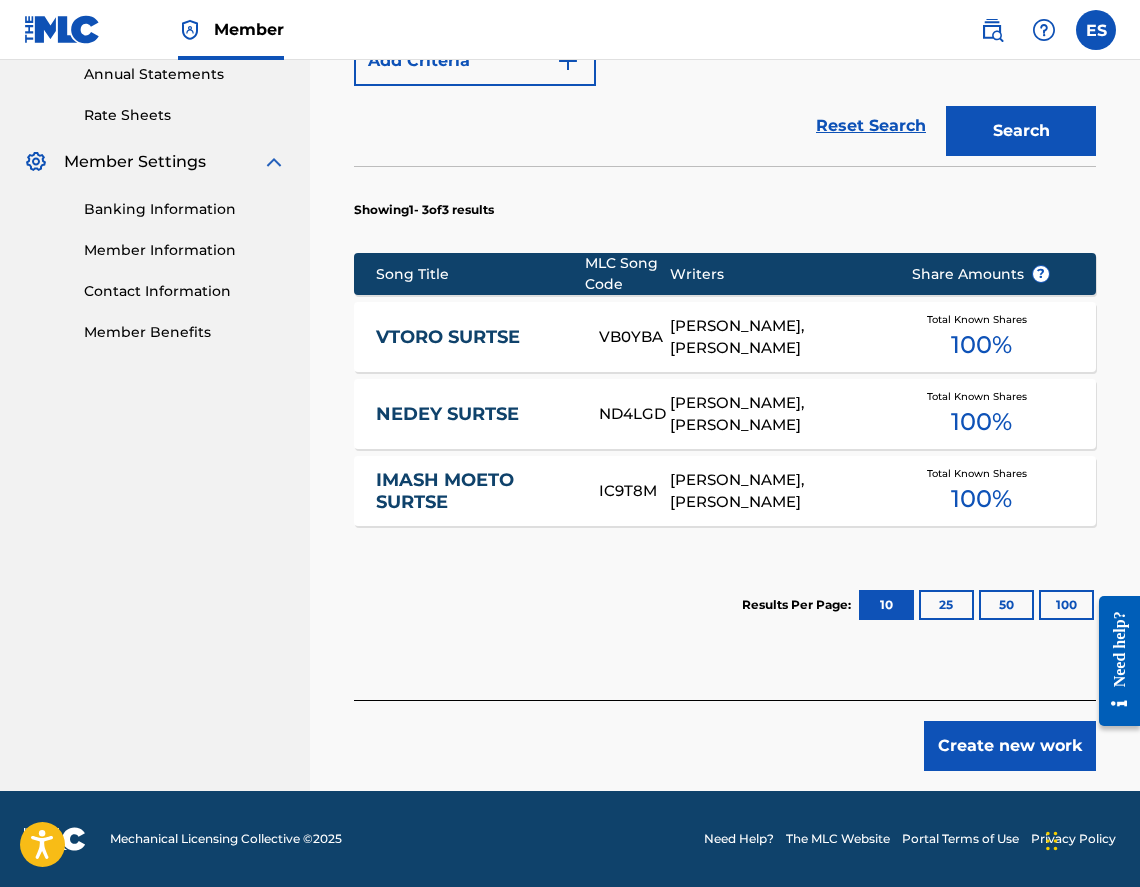
click at [988, 740] on button "Create new work" at bounding box center [1010, 746] width 172 height 50
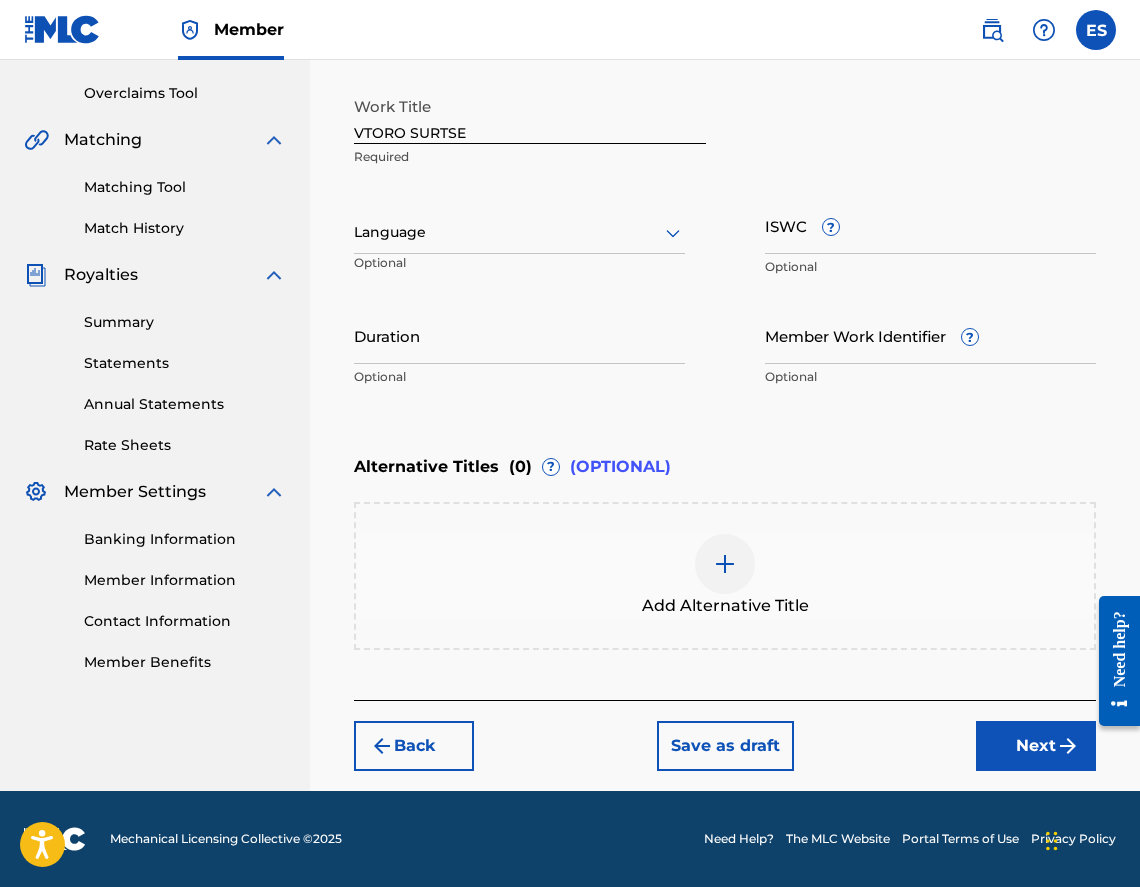
scroll to position [406, 0]
click at [446, 227] on div at bounding box center [519, 232] width 331 height 25
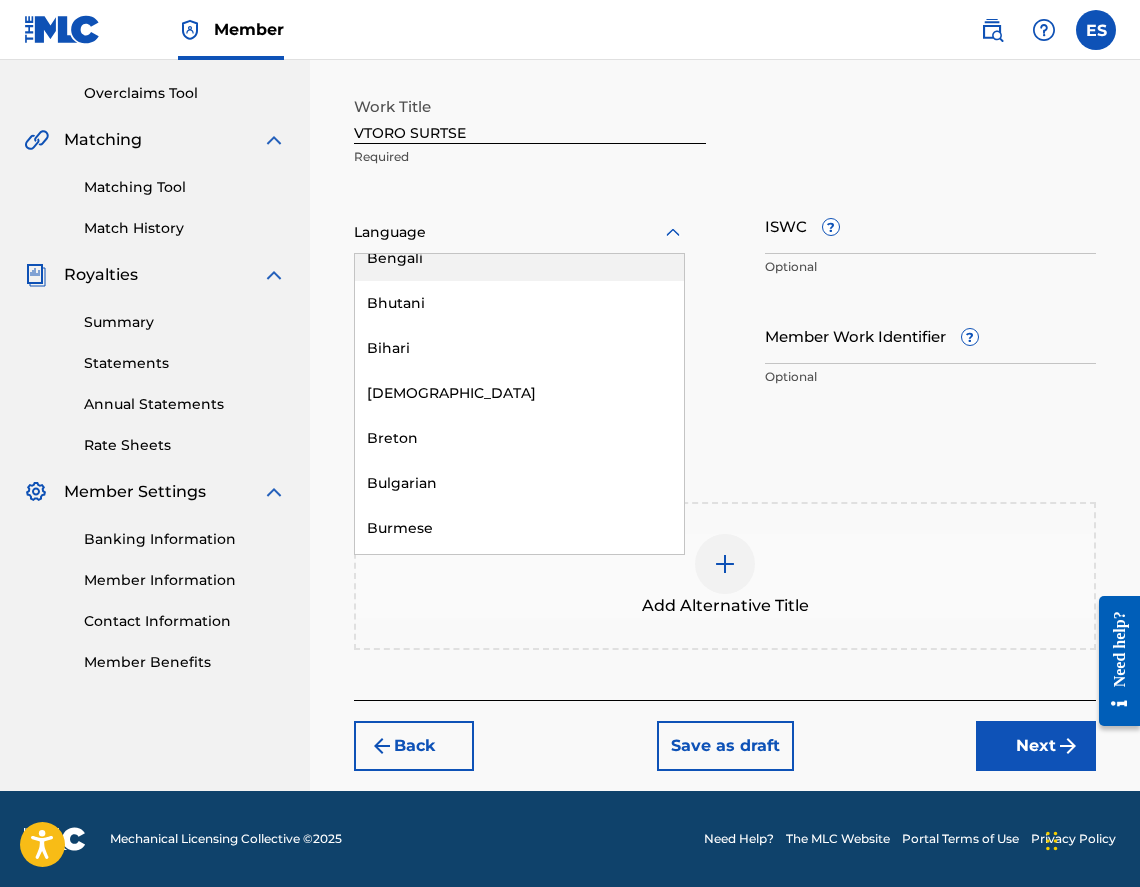
scroll to position [800, 0]
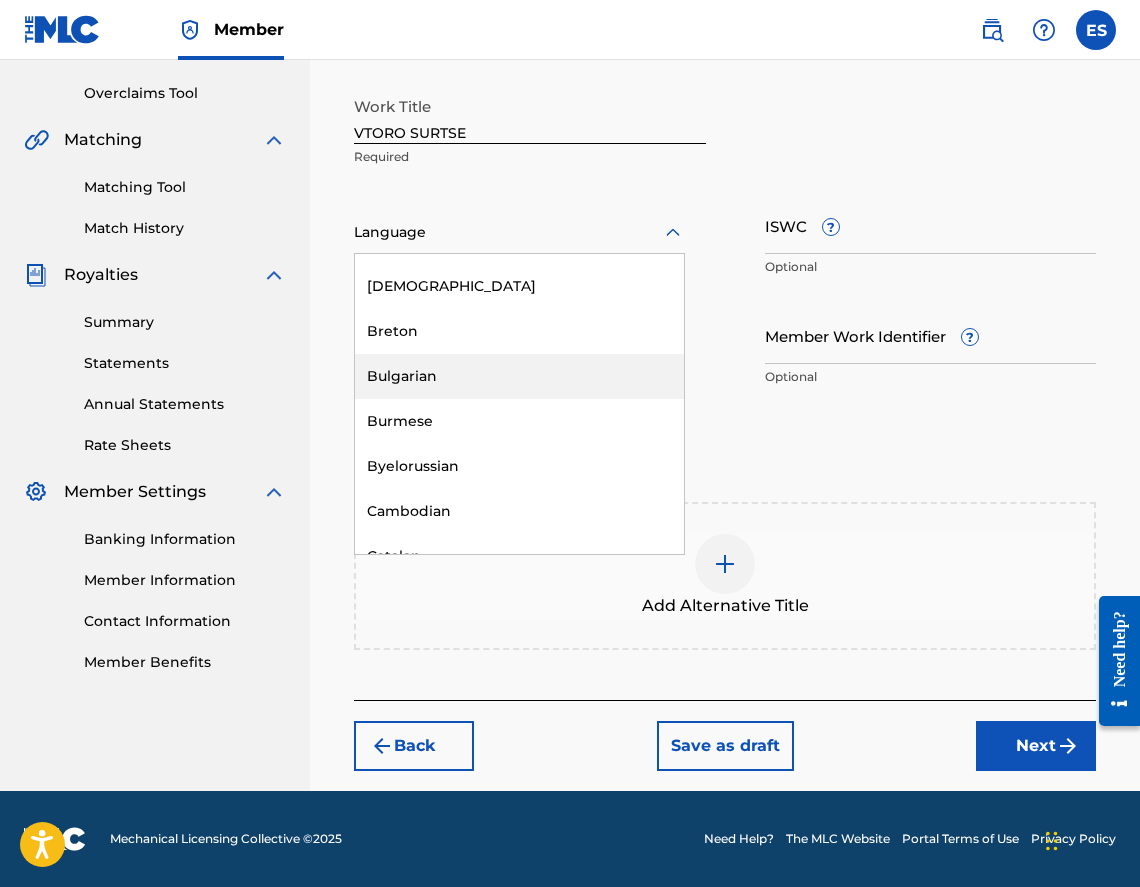
click at [439, 386] on div "Bulgarian" at bounding box center [519, 376] width 329 height 45
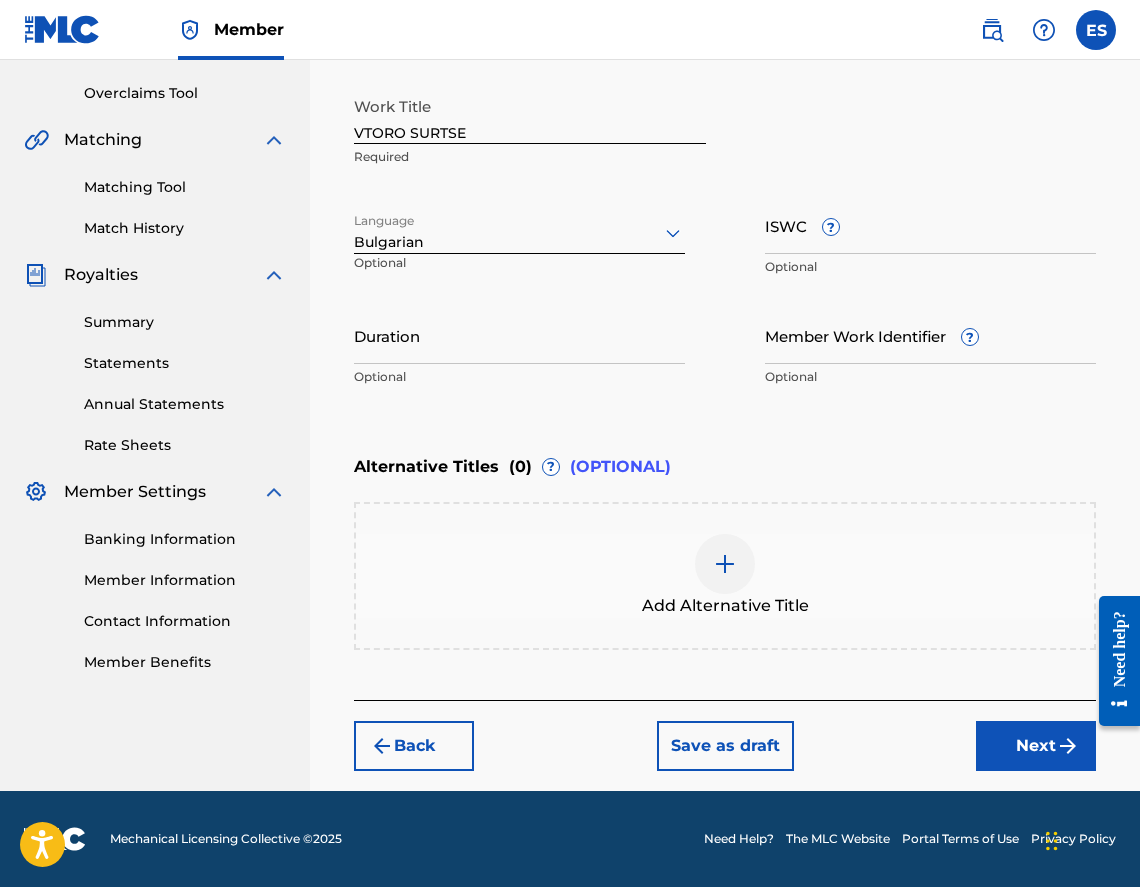
click at [423, 347] on input "Duration" at bounding box center [519, 335] width 331 height 57
paste input "03:46"
type input "03:46"
click at [797, 590] on div "Add Alternative Title" at bounding box center [725, 576] width 738 height 84
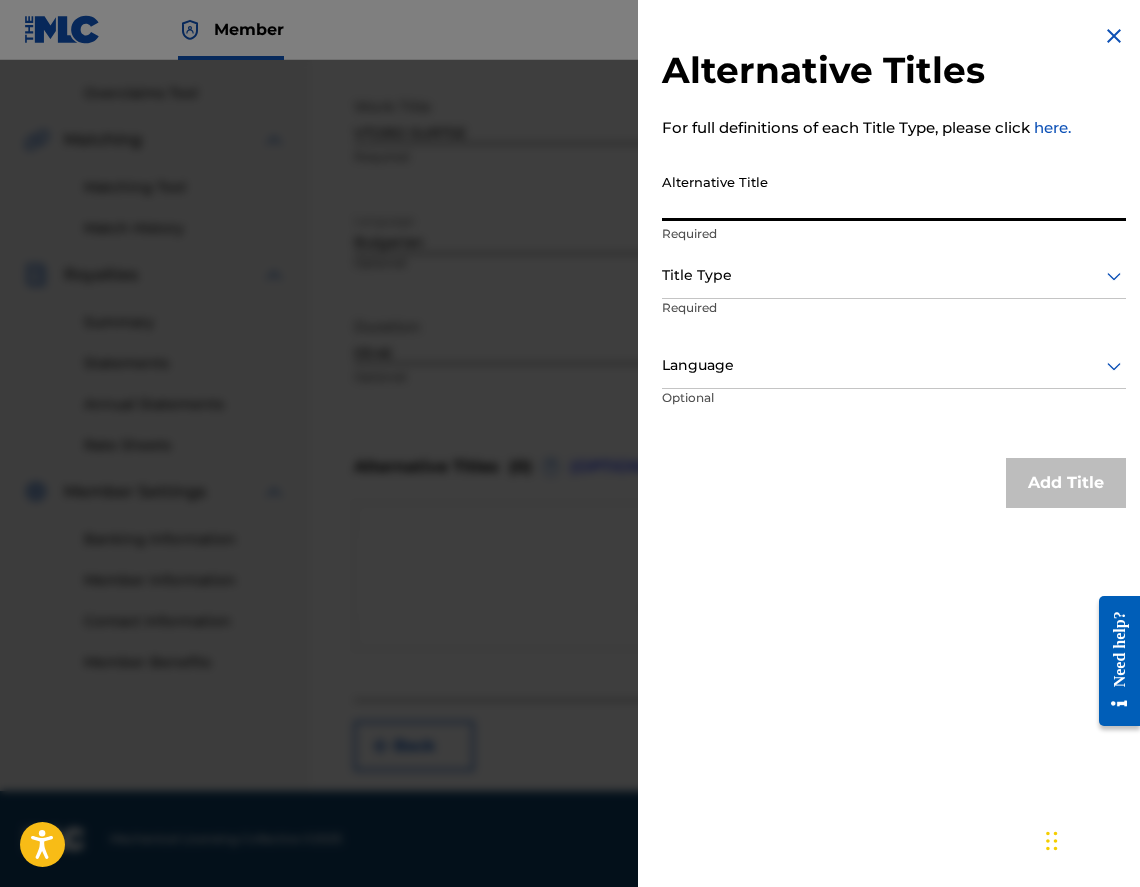
paste input "ВТОРО СЪРЦЕ"
type input "ВТОРО СЪРЦЕ"
click at [709, 277] on div at bounding box center [894, 275] width 464 height 25
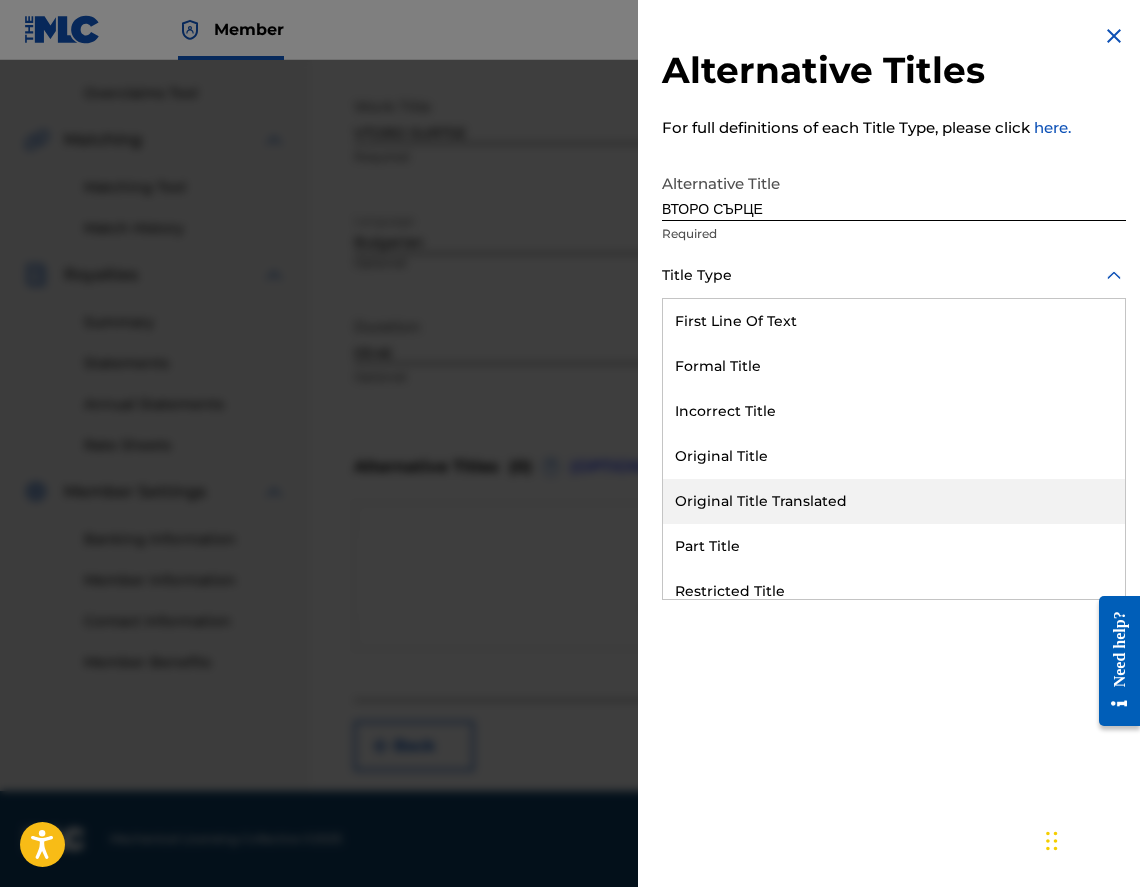
click at [709, 479] on div "Original Title Translated" at bounding box center [894, 501] width 462 height 45
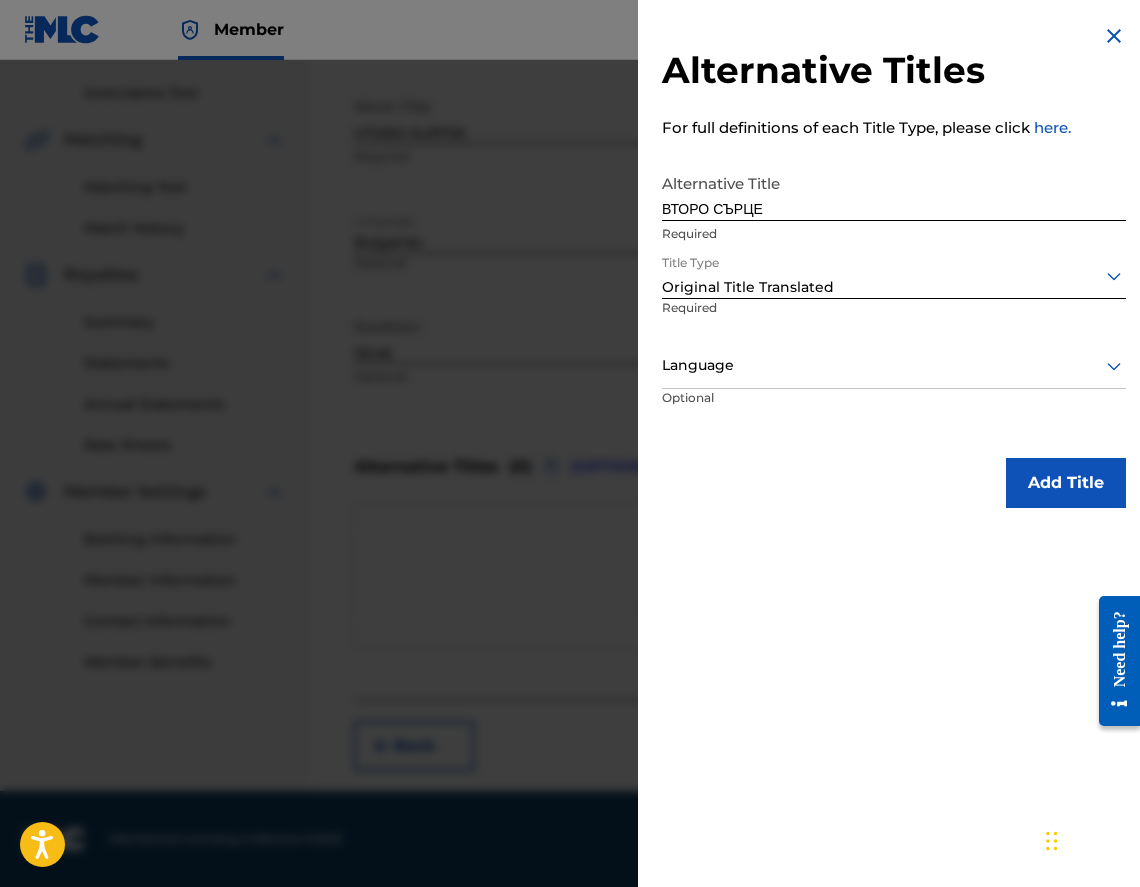
click at [710, 317] on p "Required" at bounding box center [726, 321] width 128 height 45
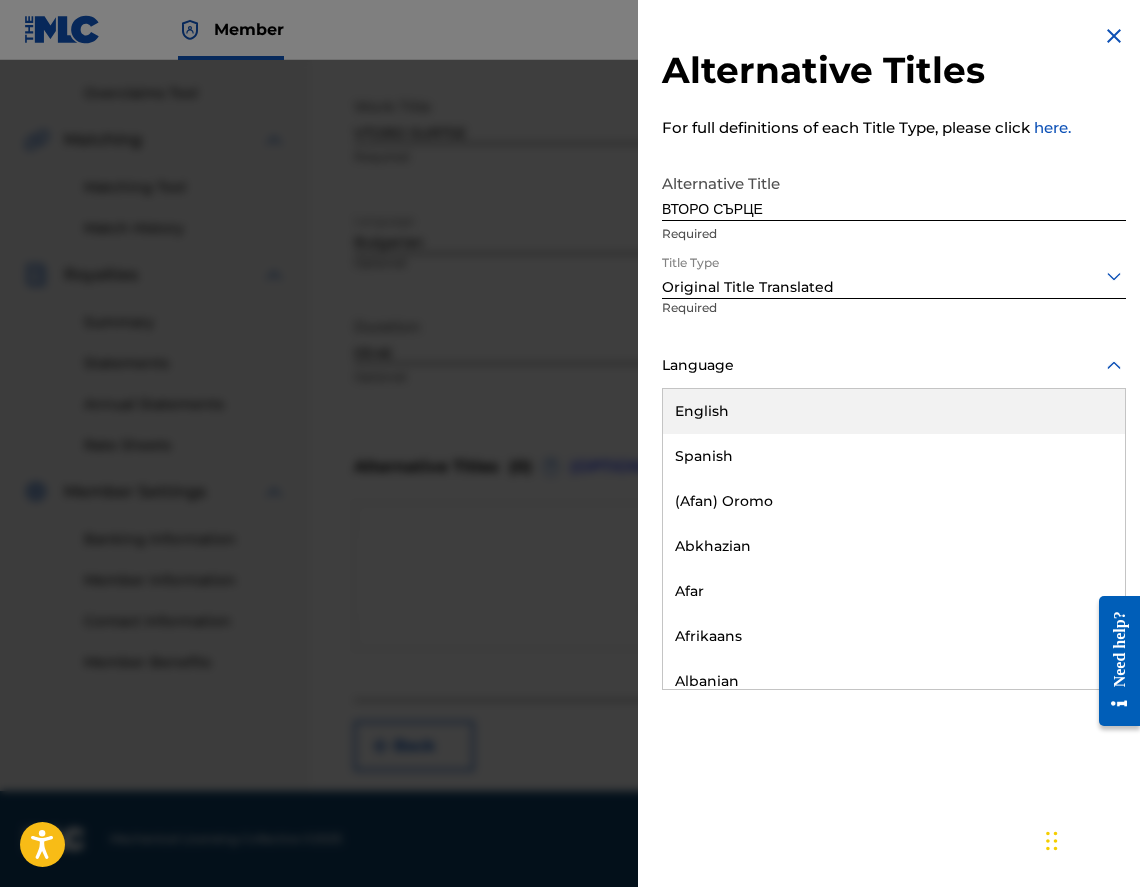
click at [707, 364] on div at bounding box center [894, 365] width 464 height 25
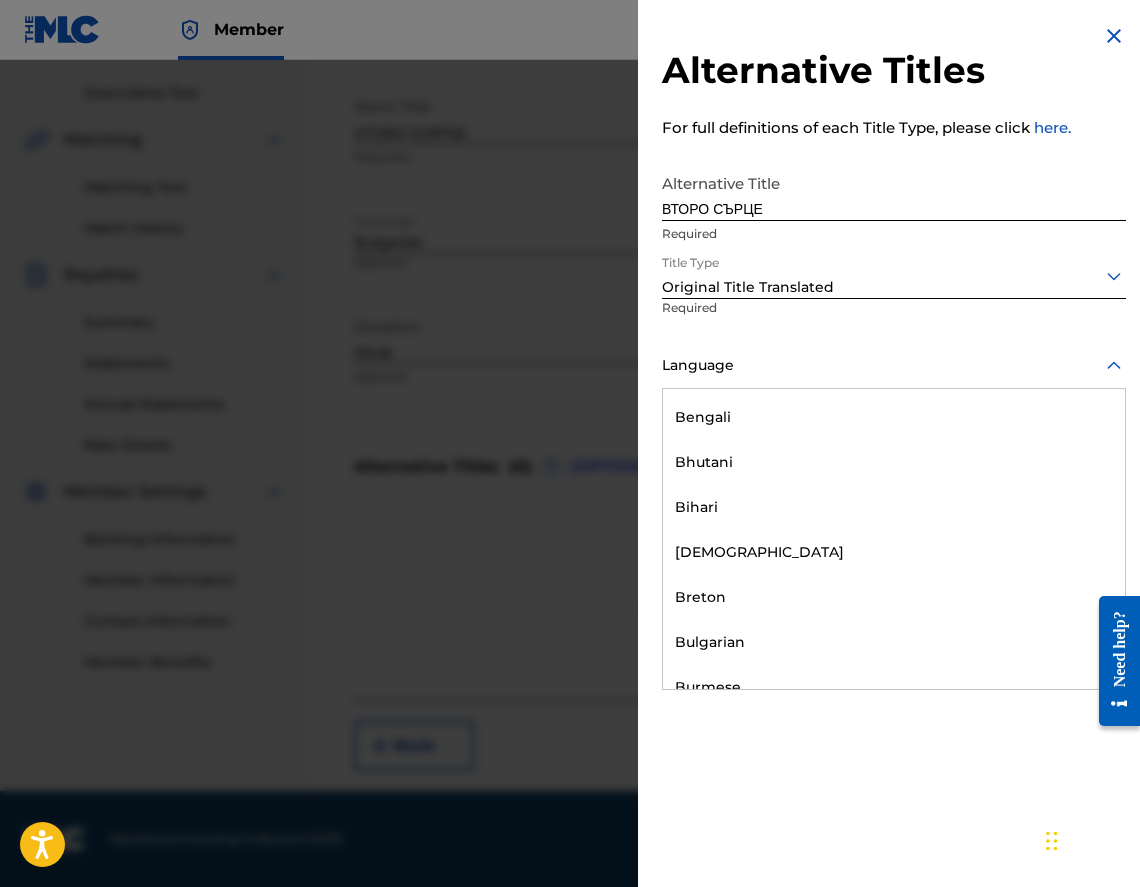
scroll to position [700, 0]
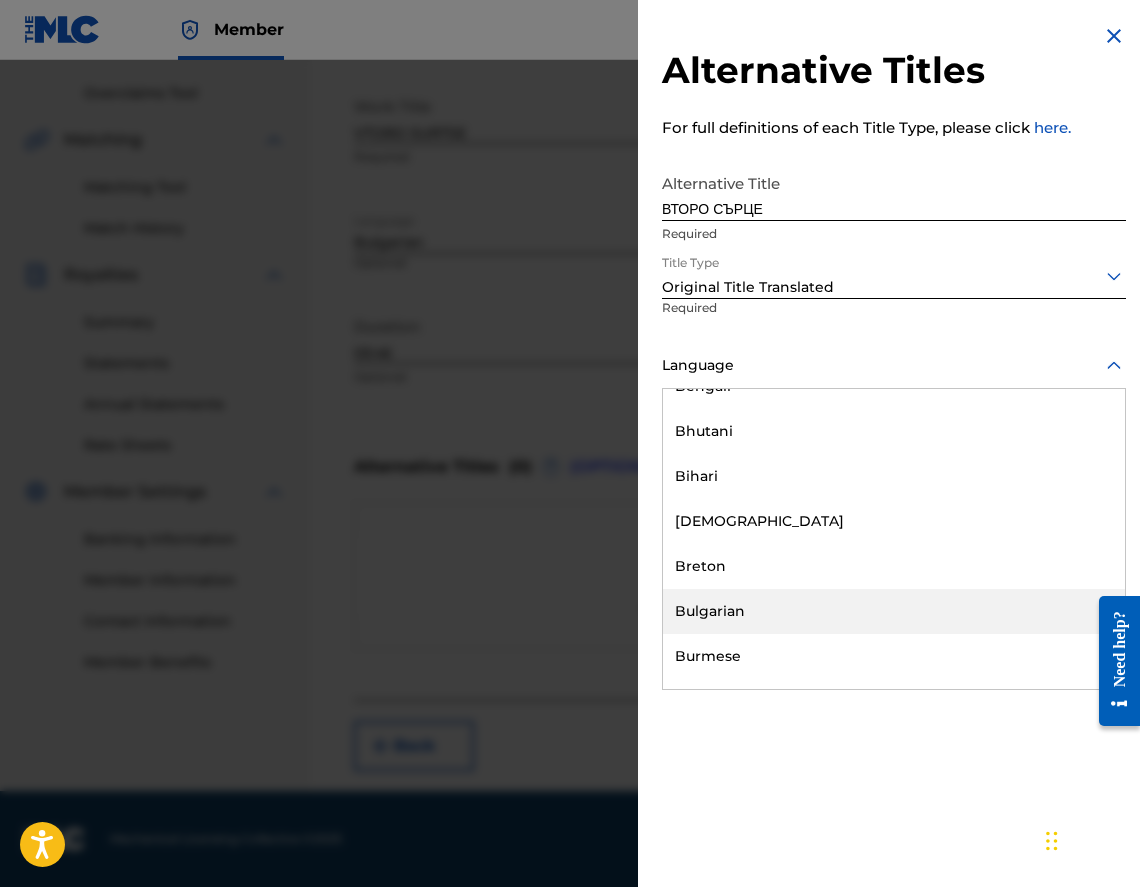
click at [693, 595] on div "Bulgarian" at bounding box center [894, 611] width 462 height 45
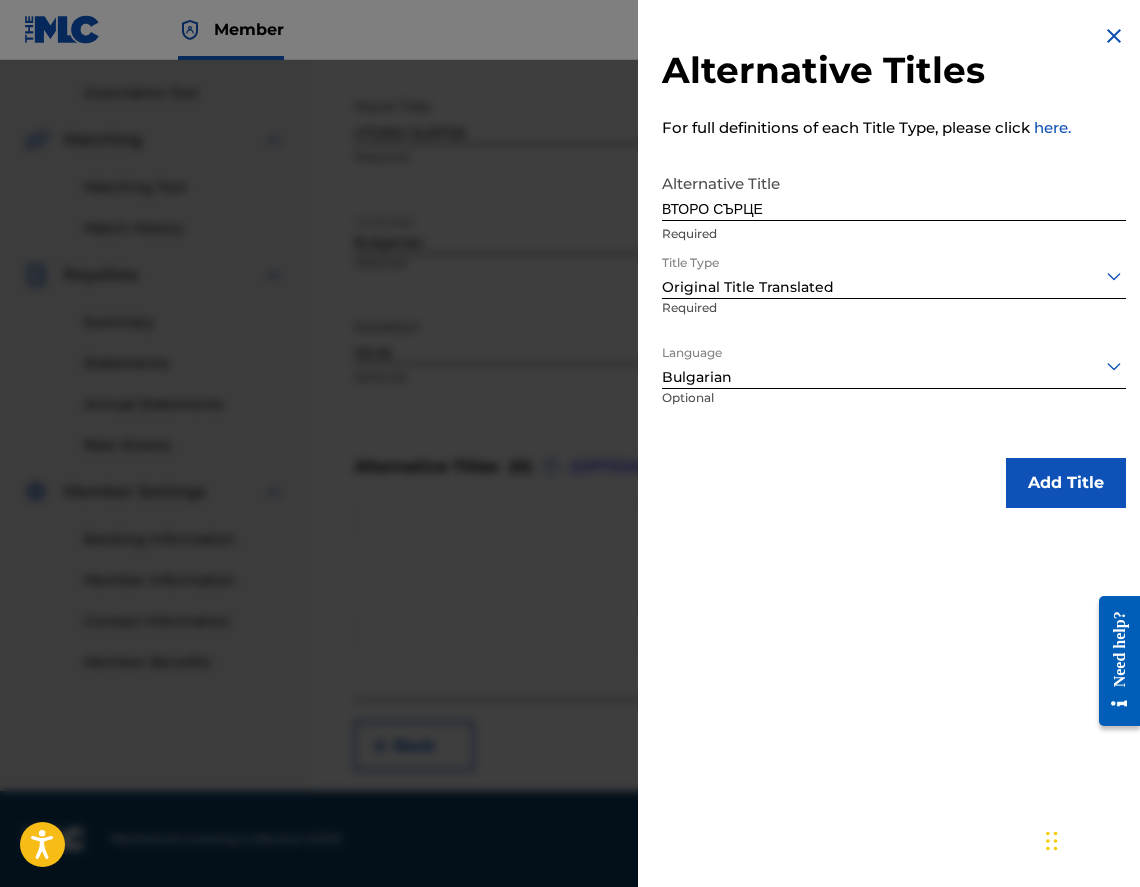
click at [1043, 497] on button "Add Title" at bounding box center [1066, 483] width 120 height 50
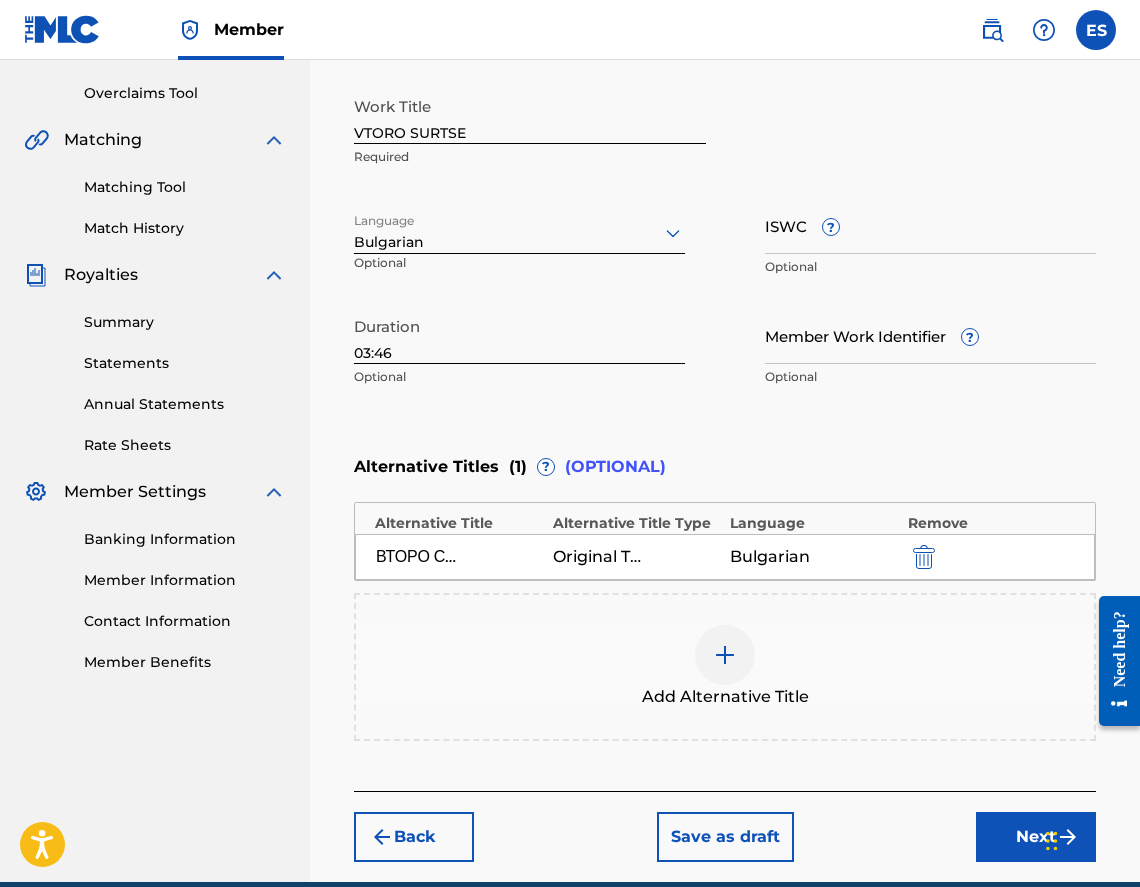
scroll to position [497, 0]
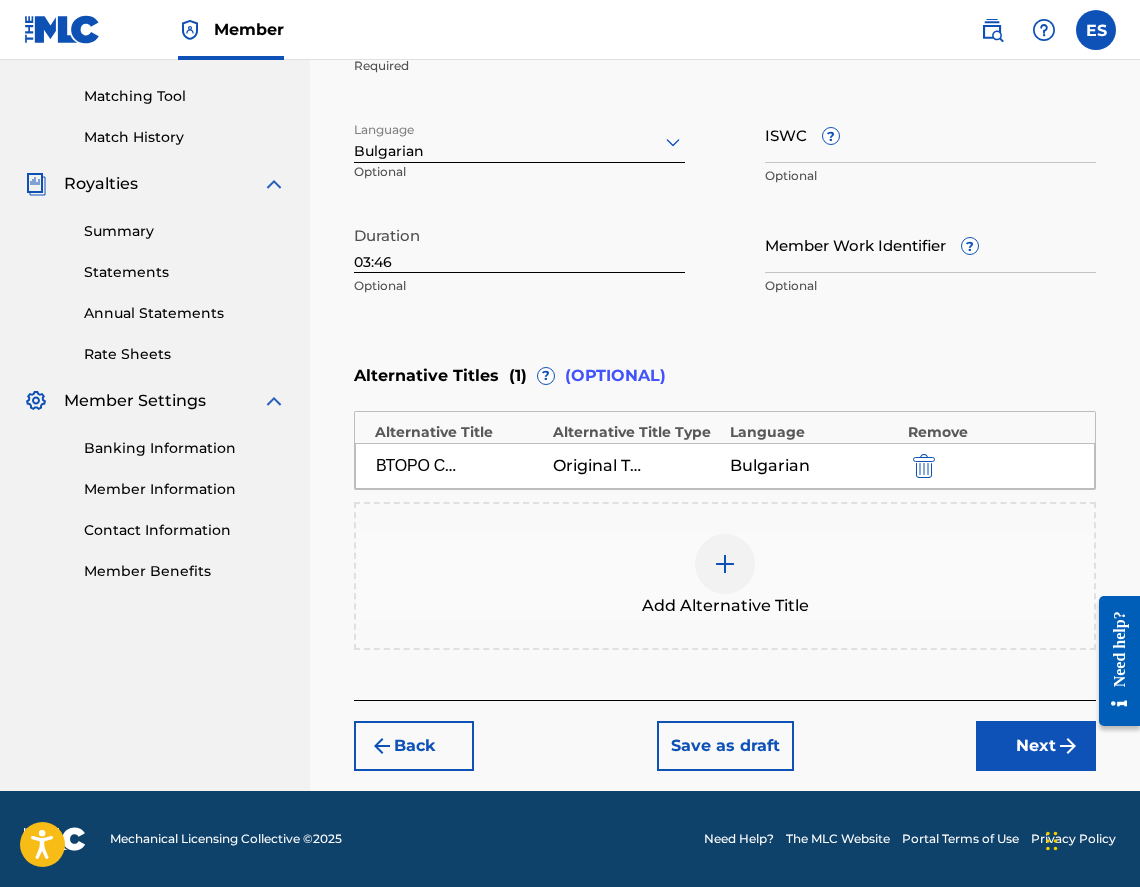
click at [989, 751] on button "Next" at bounding box center [1036, 746] width 120 height 50
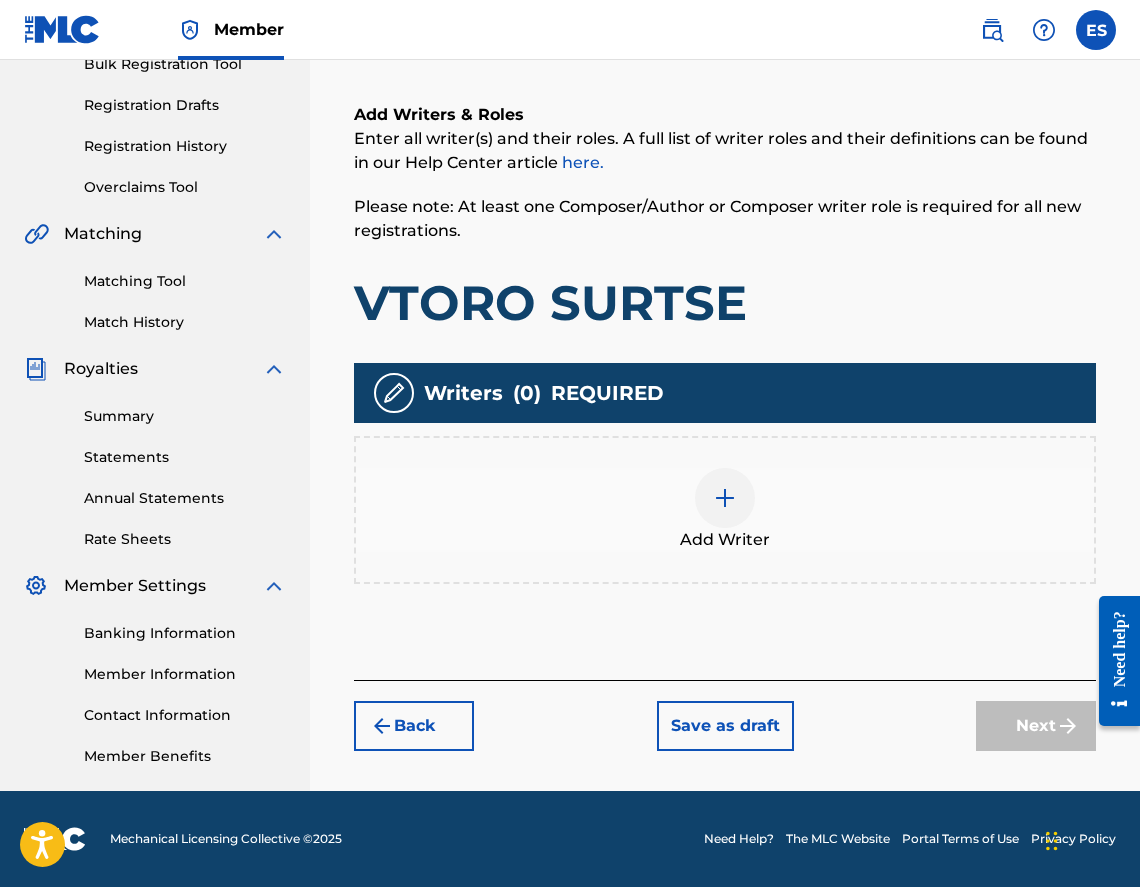
scroll to position [90, 0]
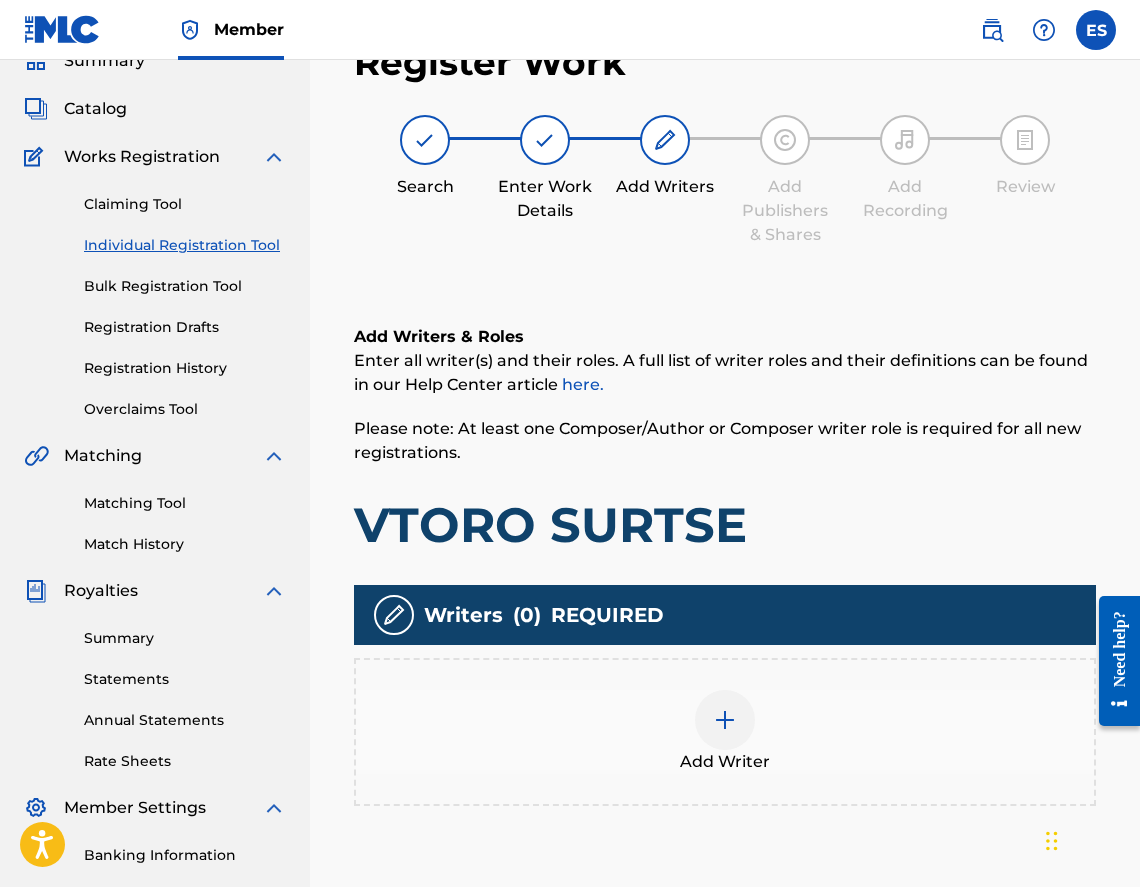
click at [795, 671] on div "Add Writer" at bounding box center [725, 732] width 742 height 148
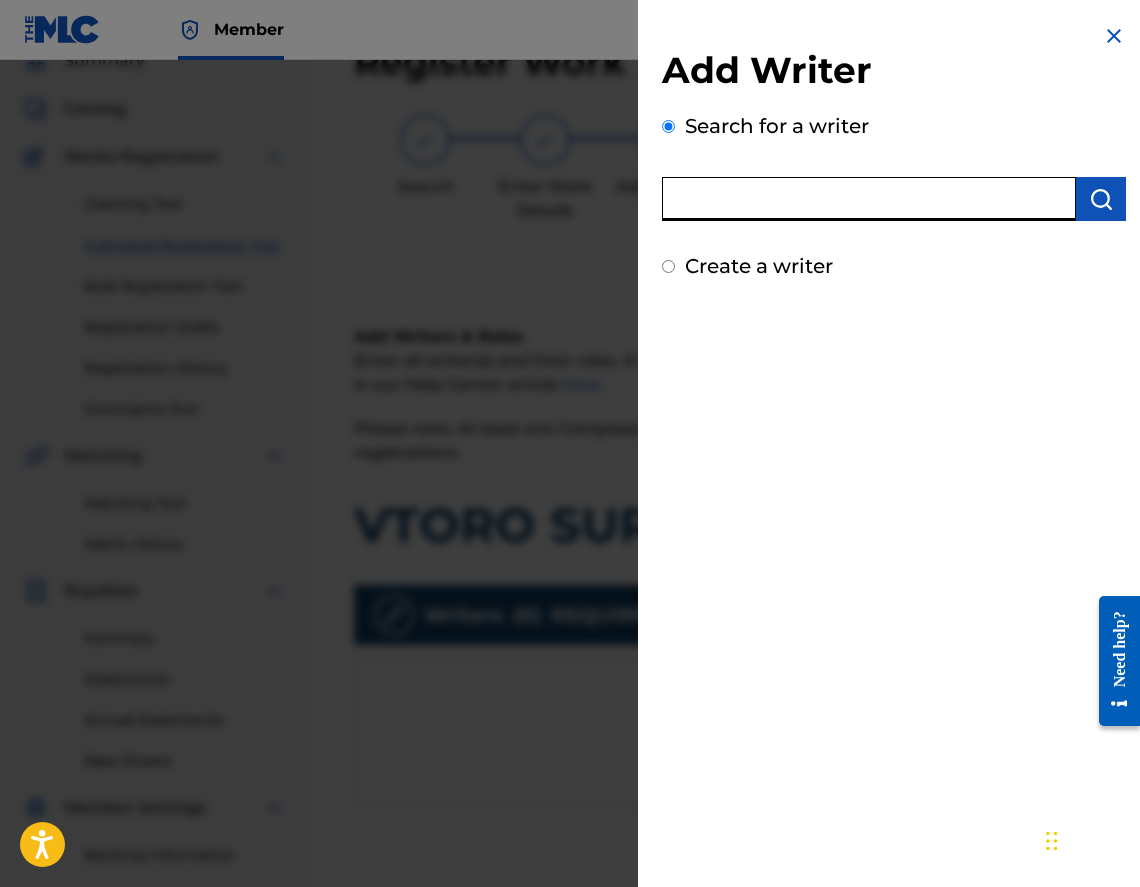
paste input "00656051648"
type input "00656051648"
click at [1080, 189] on button "submit" at bounding box center [1101, 199] width 50 height 44
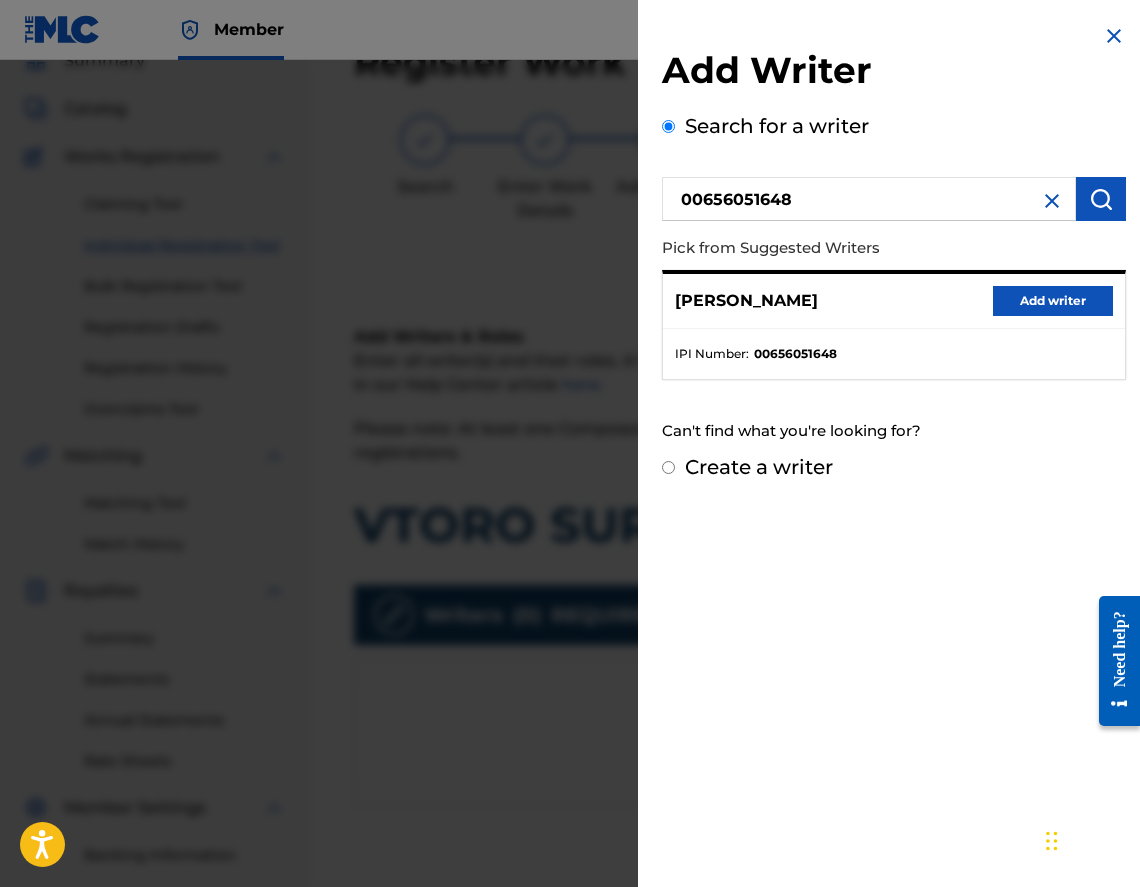
click at [1023, 311] on button "Add writer" at bounding box center [1053, 301] width 120 height 30
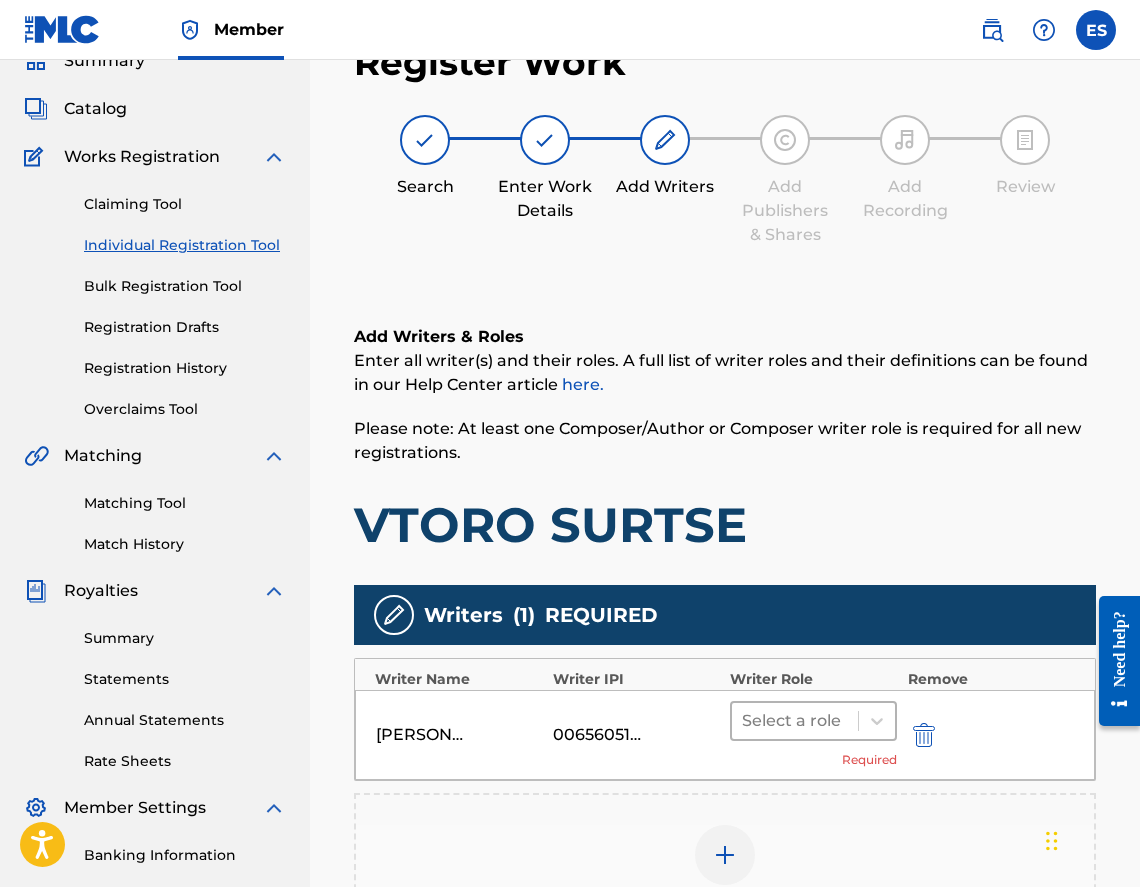
click at [796, 719] on div at bounding box center [795, 721] width 106 height 28
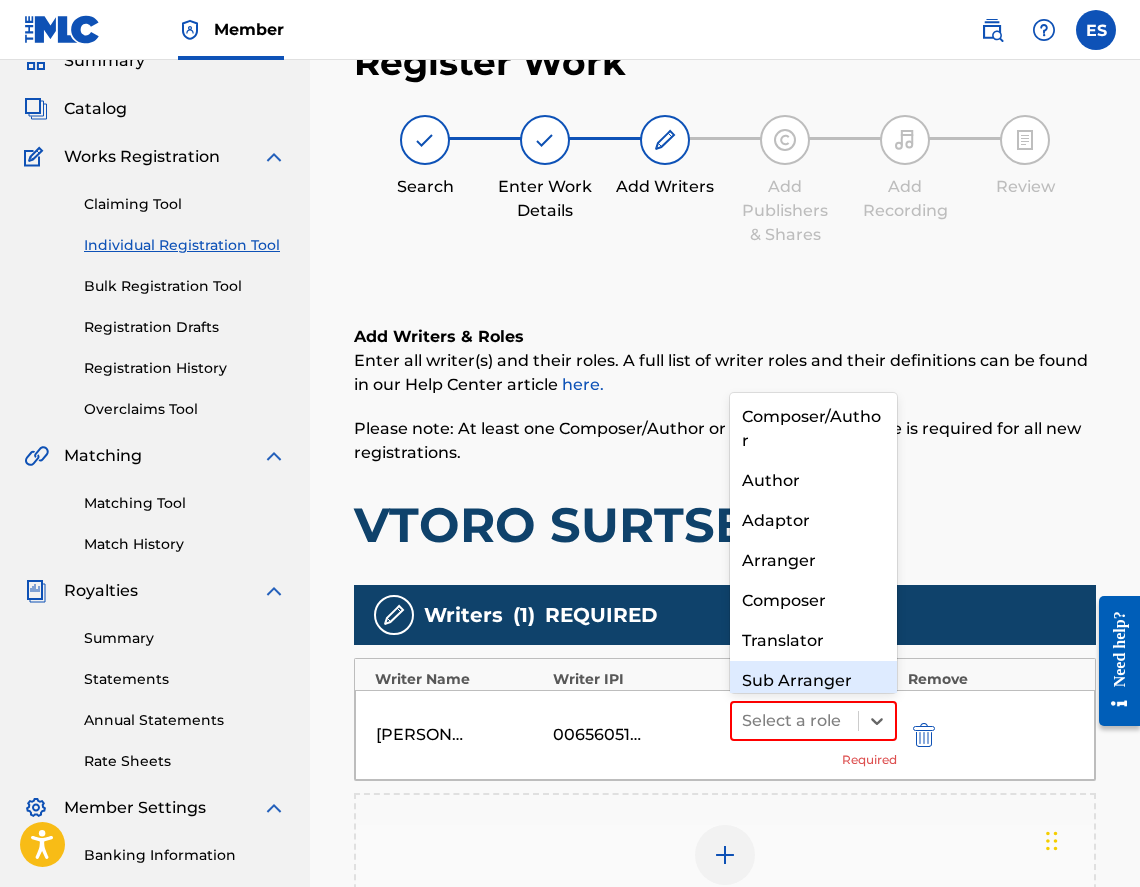
scroll to position [21, 0]
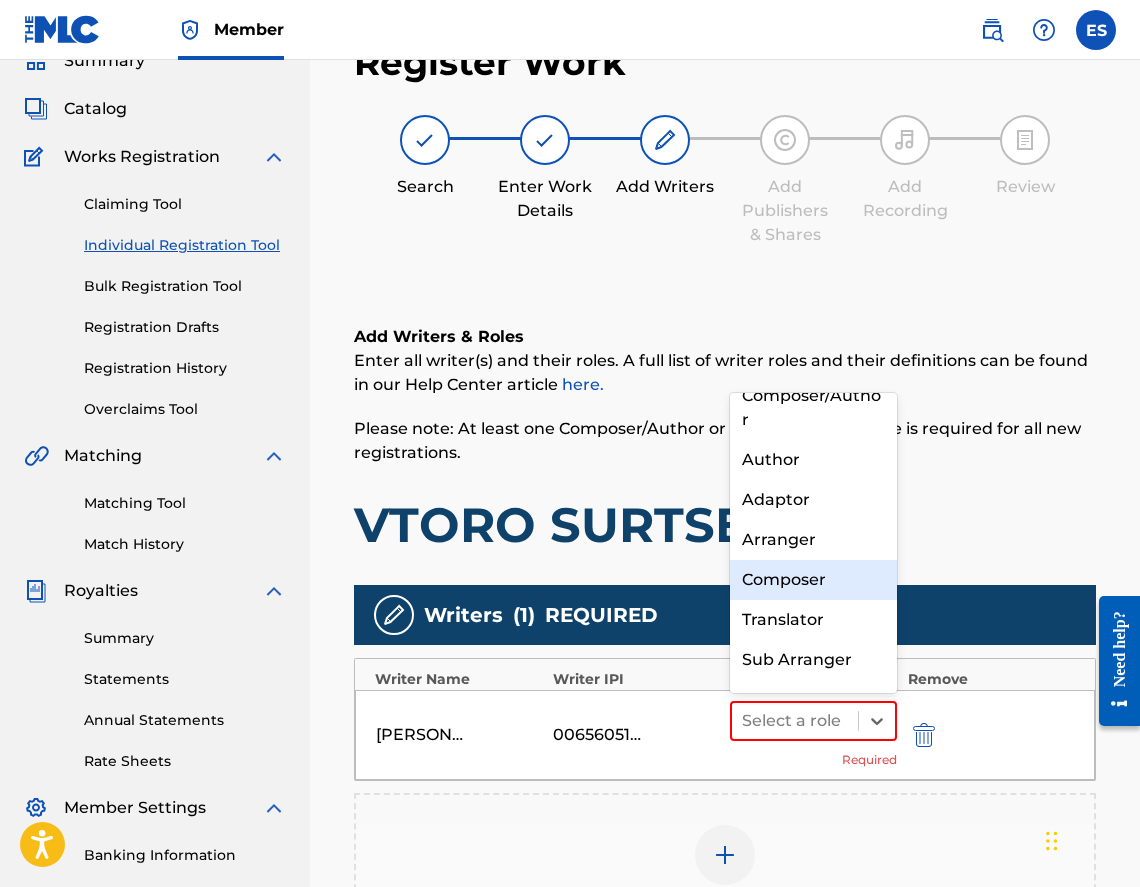
click at [834, 576] on div "Composer" at bounding box center [813, 580] width 167 height 40
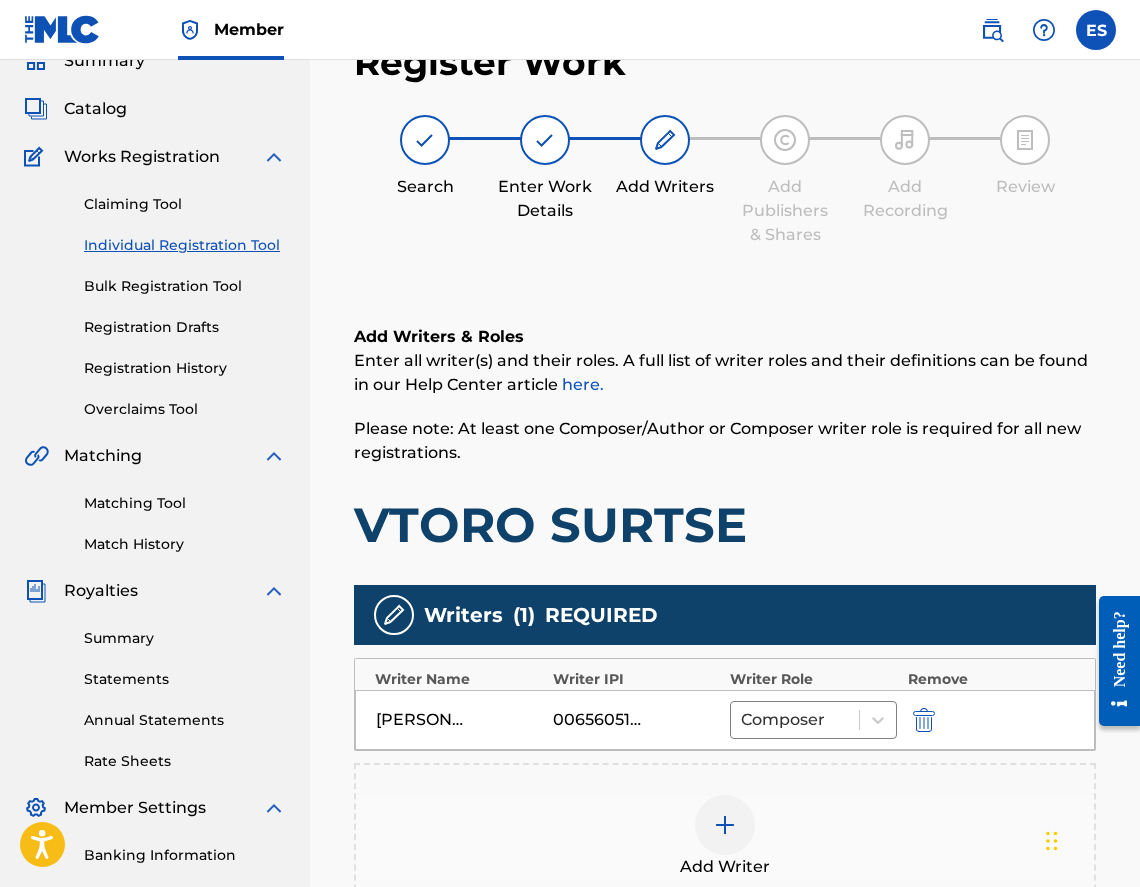
scroll to position [397, 0]
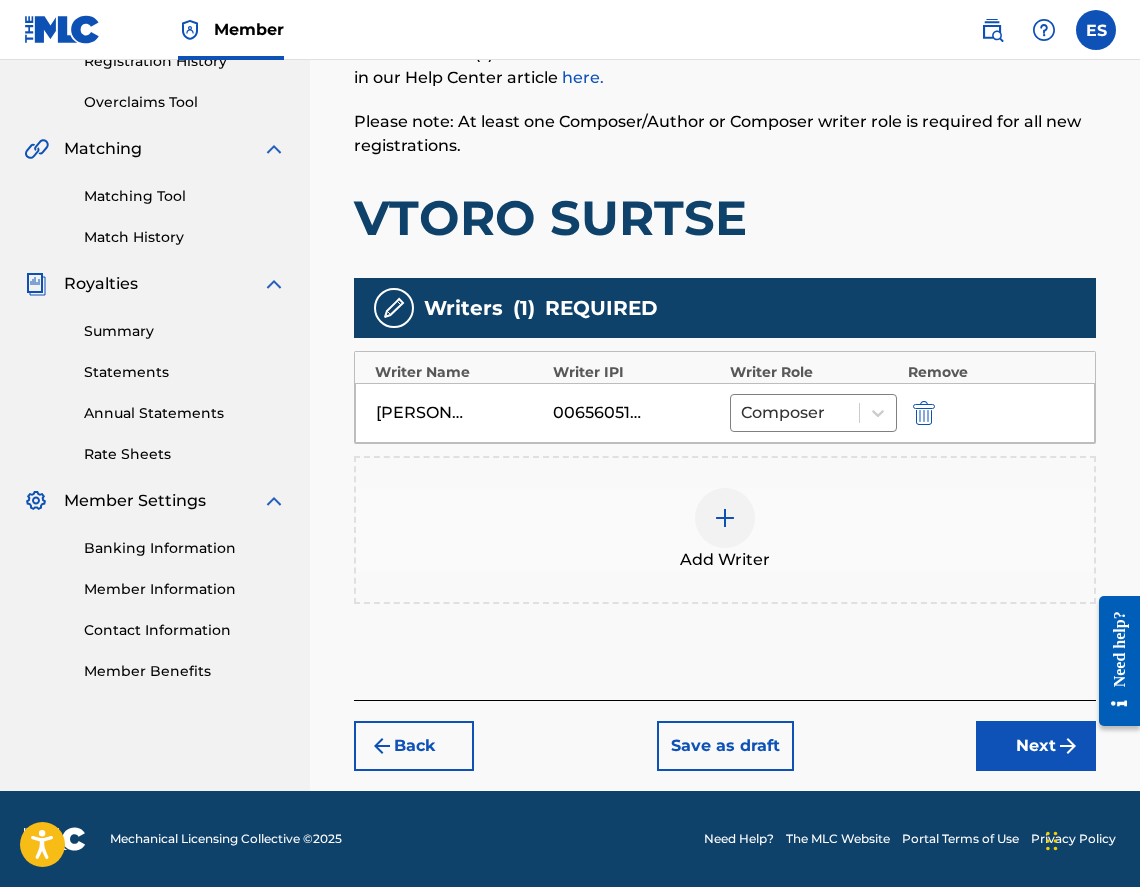
click at [773, 583] on div "Add Writer" at bounding box center [725, 530] width 742 height 148
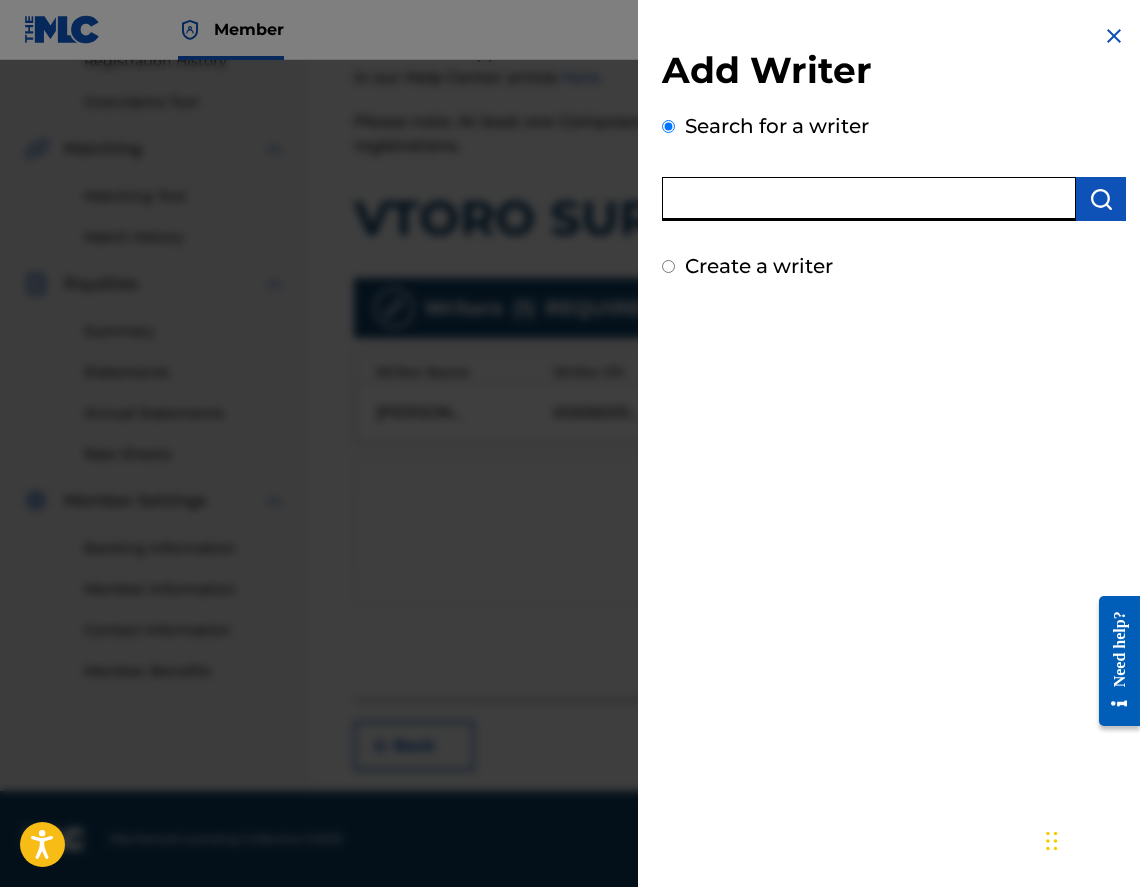
paste input "00473356148"
type input "00473356148"
click at [1102, 199] on img "submit" at bounding box center [1101, 199] width 24 height 24
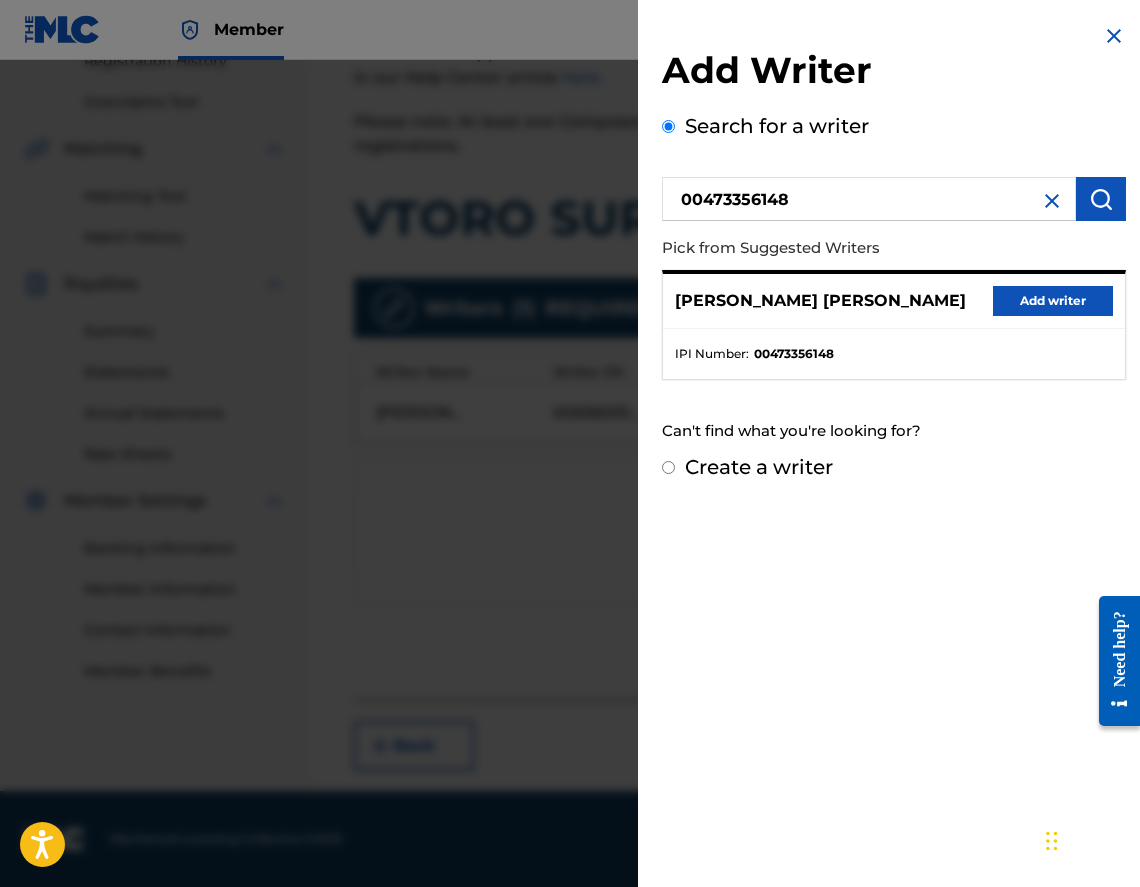
click at [1059, 323] on div "[PERSON_NAME] [PERSON_NAME] Add writer" at bounding box center [894, 301] width 462 height 55
click at [1045, 297] on button "Add writer" at bounding box center [1053, 301] width 120 height 30
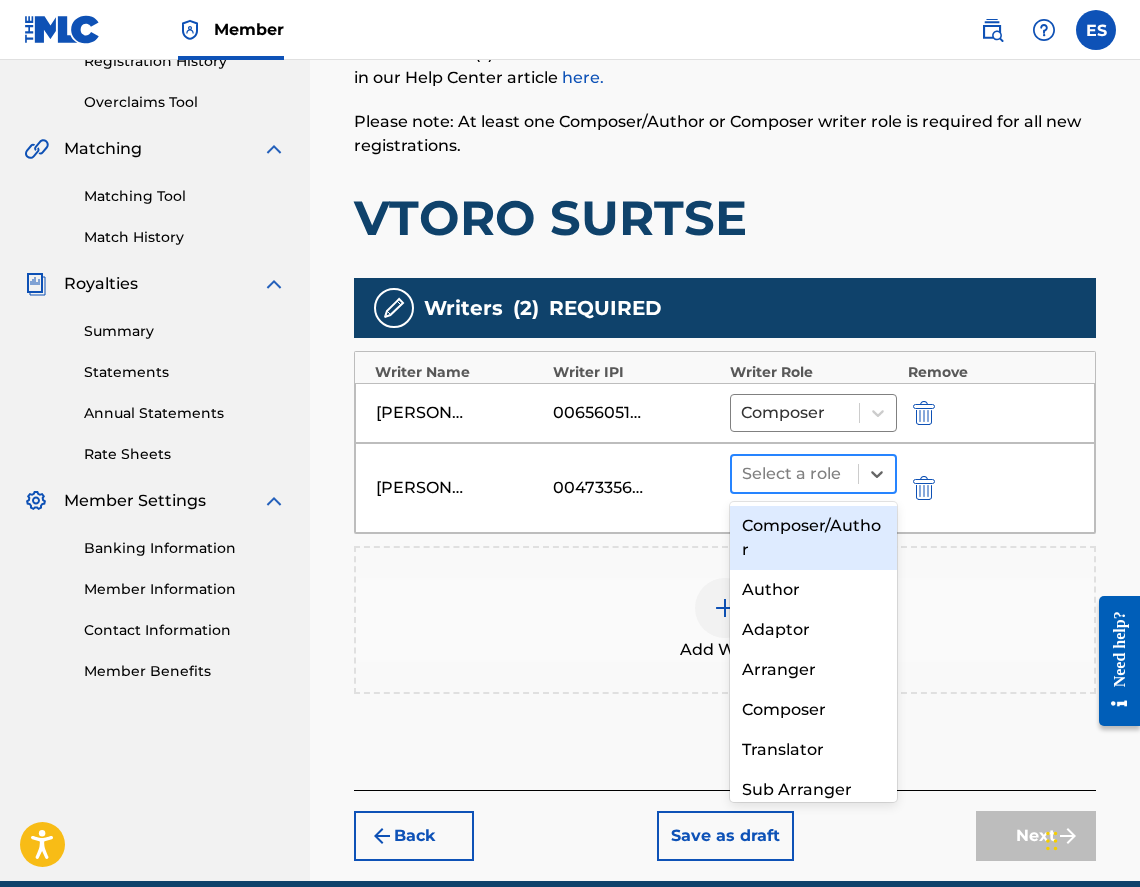
click at [832, 493] on div "Select a role" at bounding box center [813, 474] width 167 height 40
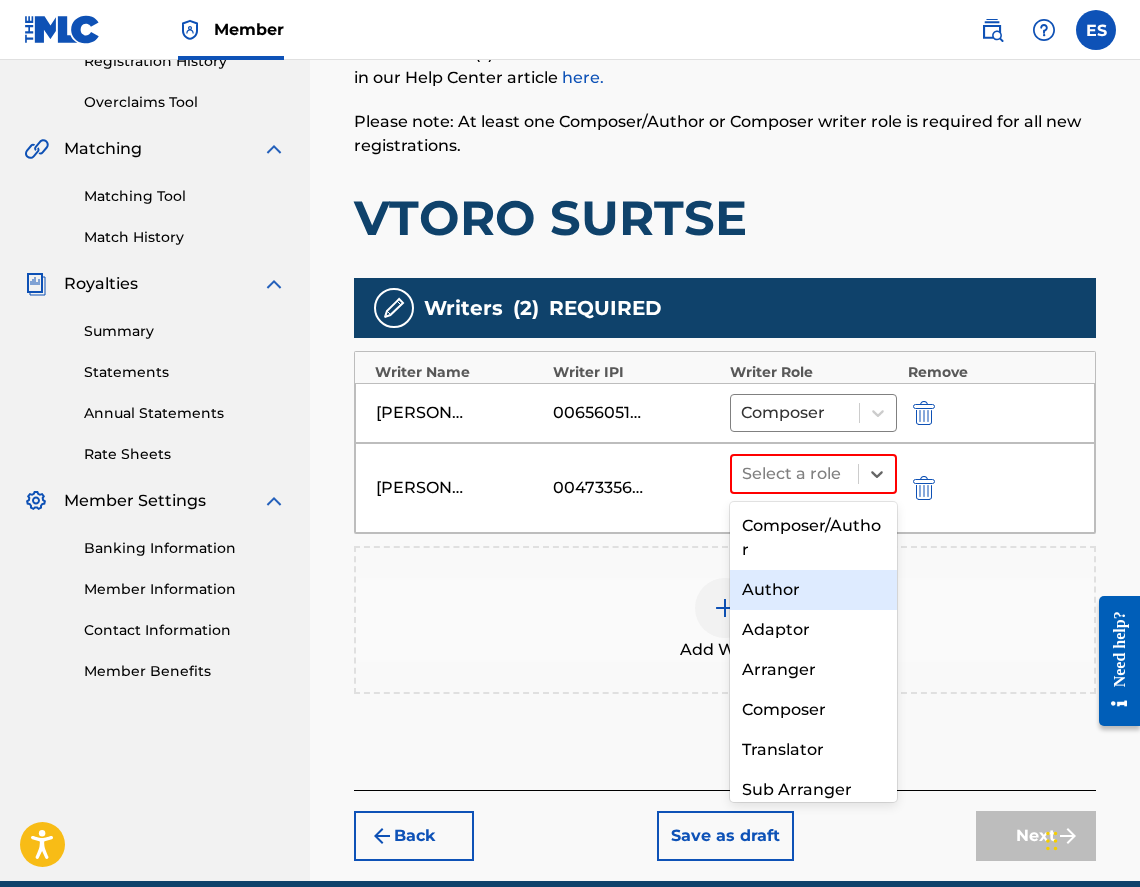
click at [806, 582] on div "Author" at bounding box center [813, 590] width 167 height 40
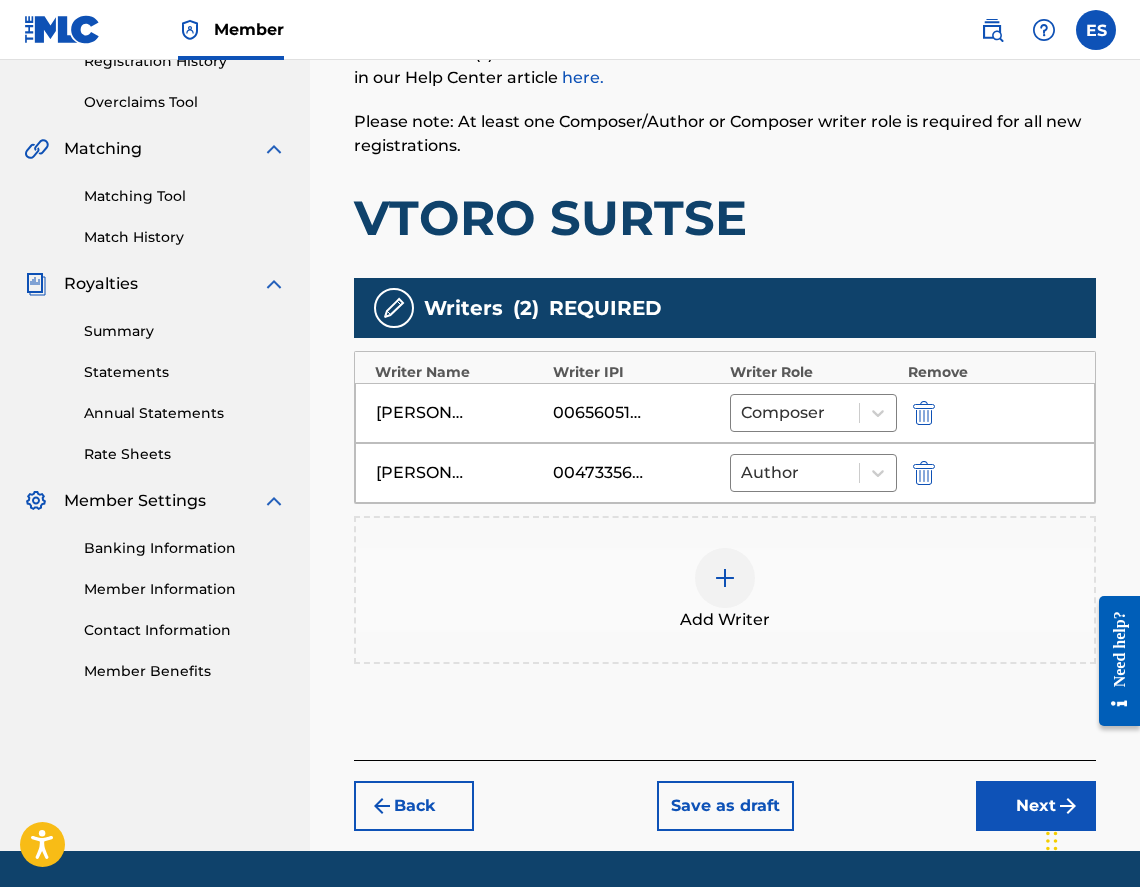
click at [984, 792] on button "Next" at bounding box center [1036, 806] width 120 height 50
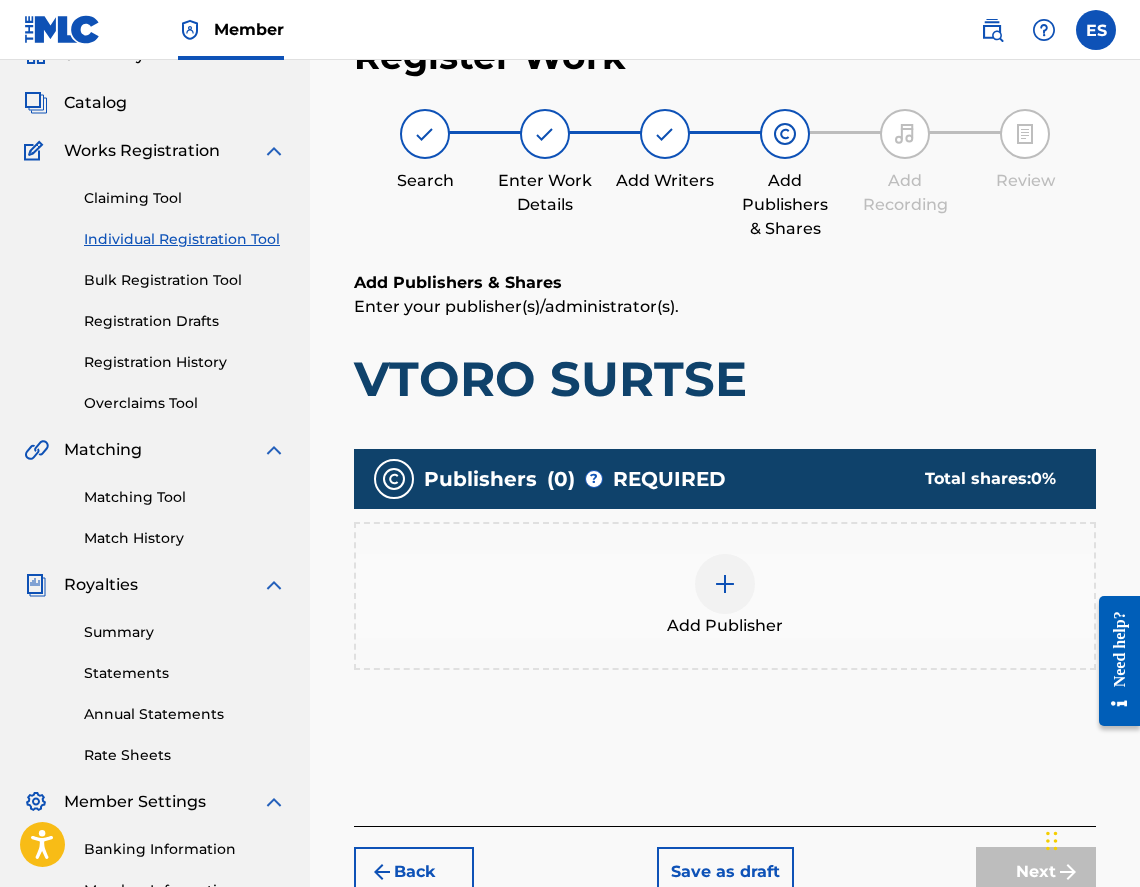
scroll to position [90, 0]
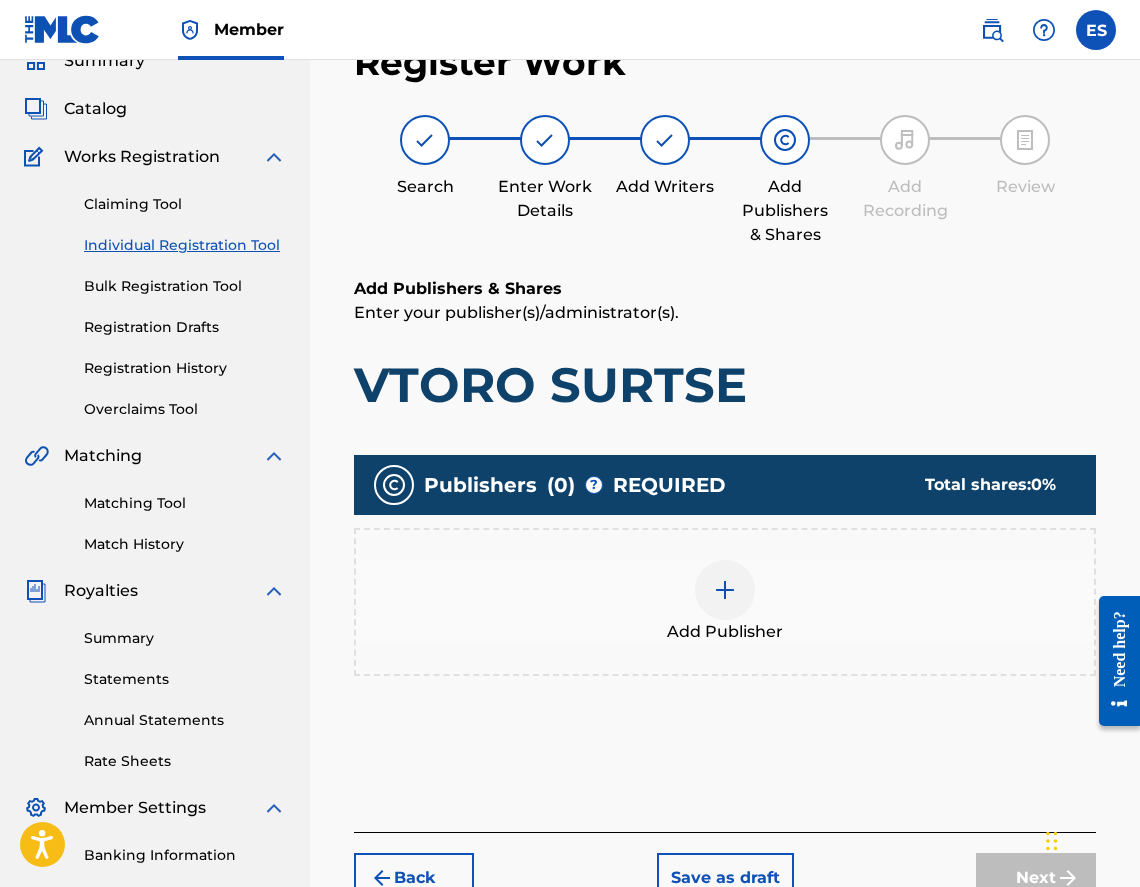
click at [701, 613] on div "Add Publisher" at bounding box center [725, 602] width 738 height 84
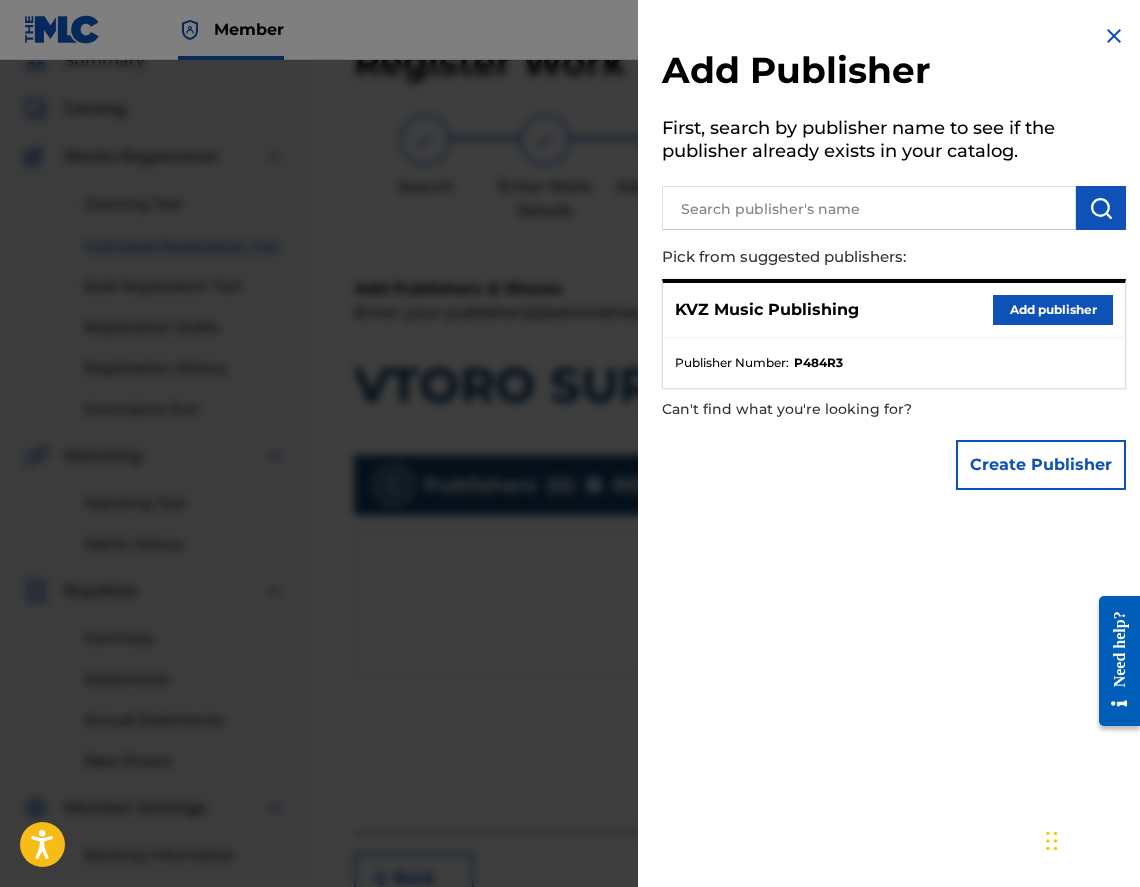
click at [1073, 299] on button "Add publisher" at bounding box center [1053, 310] width 120 height 30
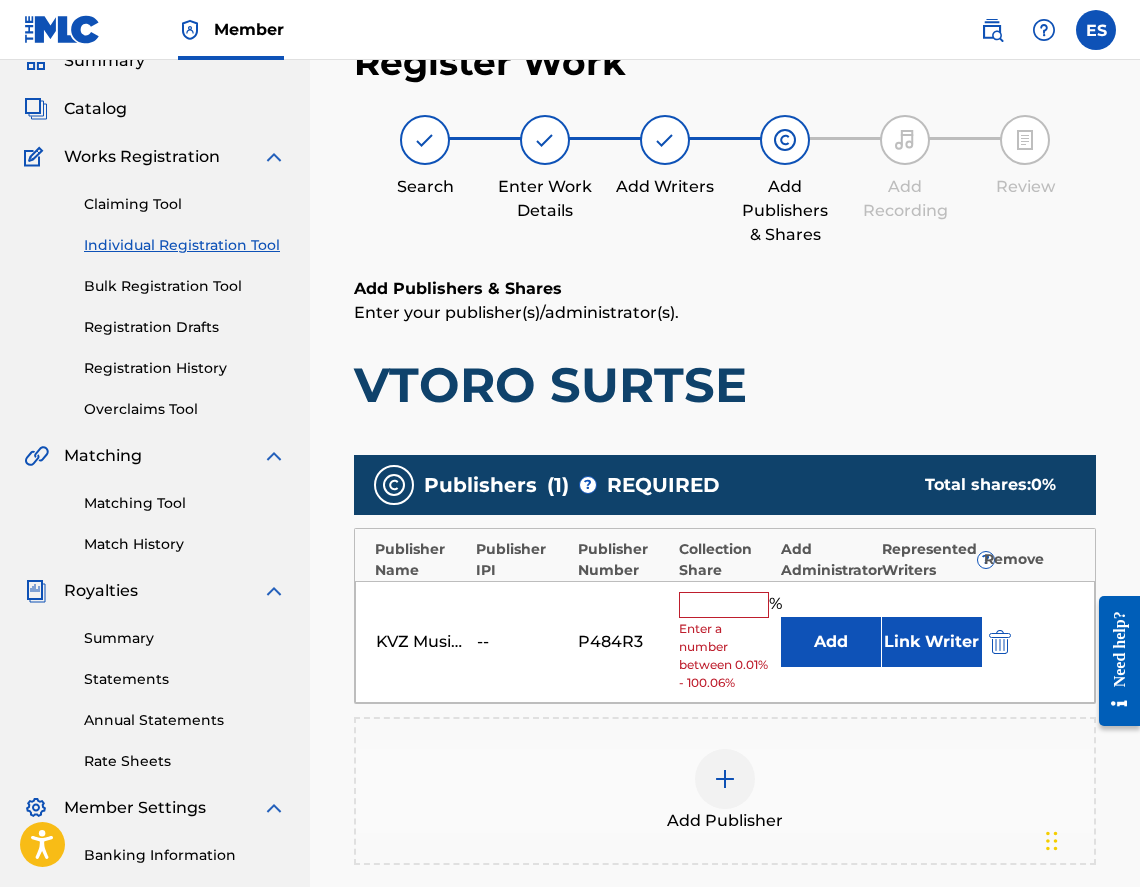
click at [713, 570] on div "Collection Share" at bounding box center [724, 560] width 91 height 42
drag, startPoint x: 707, startPoint y: 607, endPoint x: 708, endPoint y: 617, distance: 10.0
click at [707, 607] on input "text" at bounding box center [724, 605] width 90 height 26
type input "100"
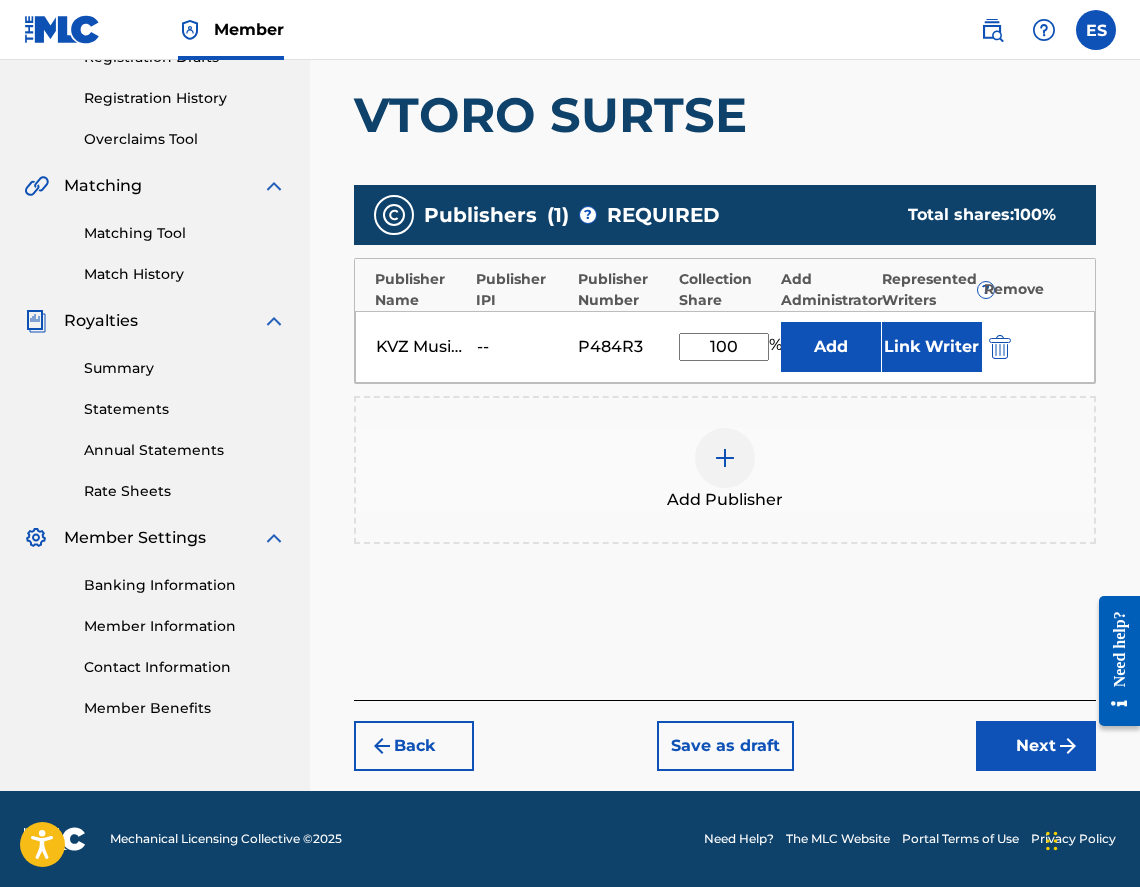
click at [1022, 739] on button "Next" at bounding box center [1036, 746] width 120 height 50
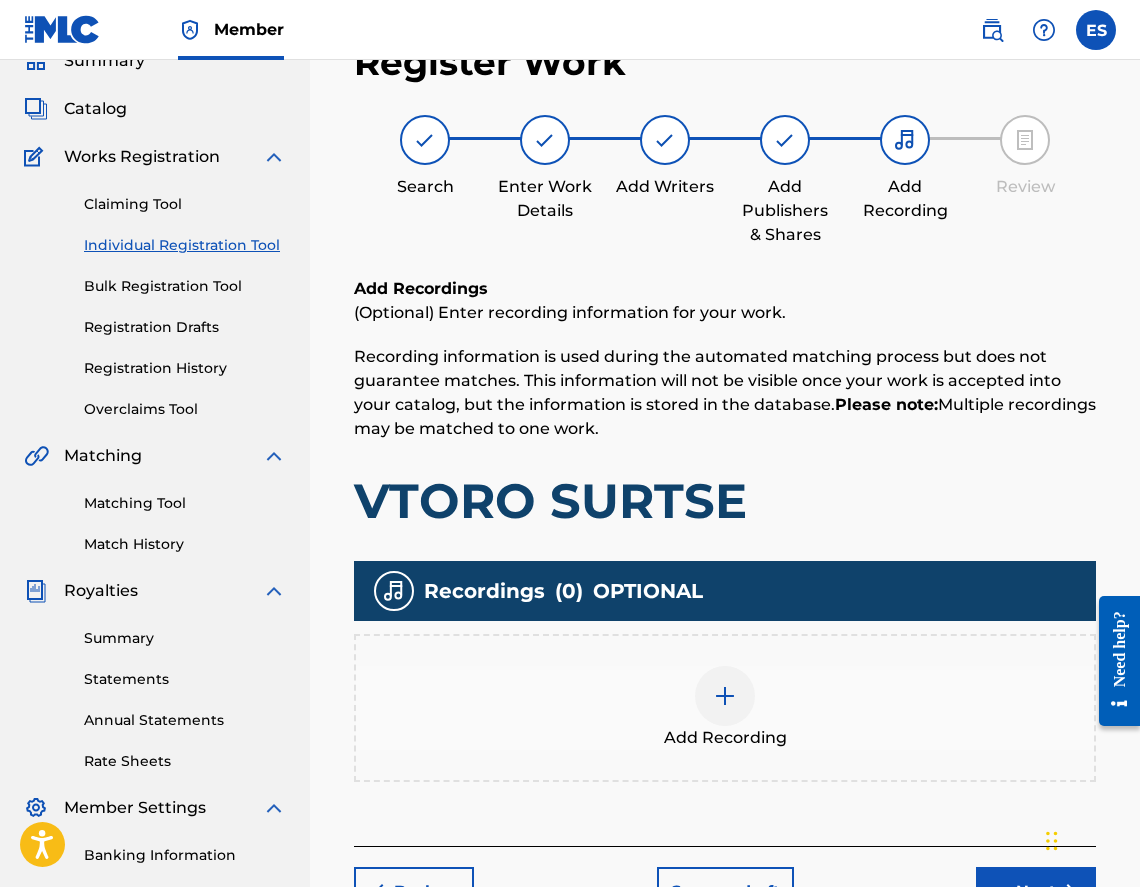
click at [737, 666] on div "Add Recording" at bounding box center [725, 708] width 738 height 84
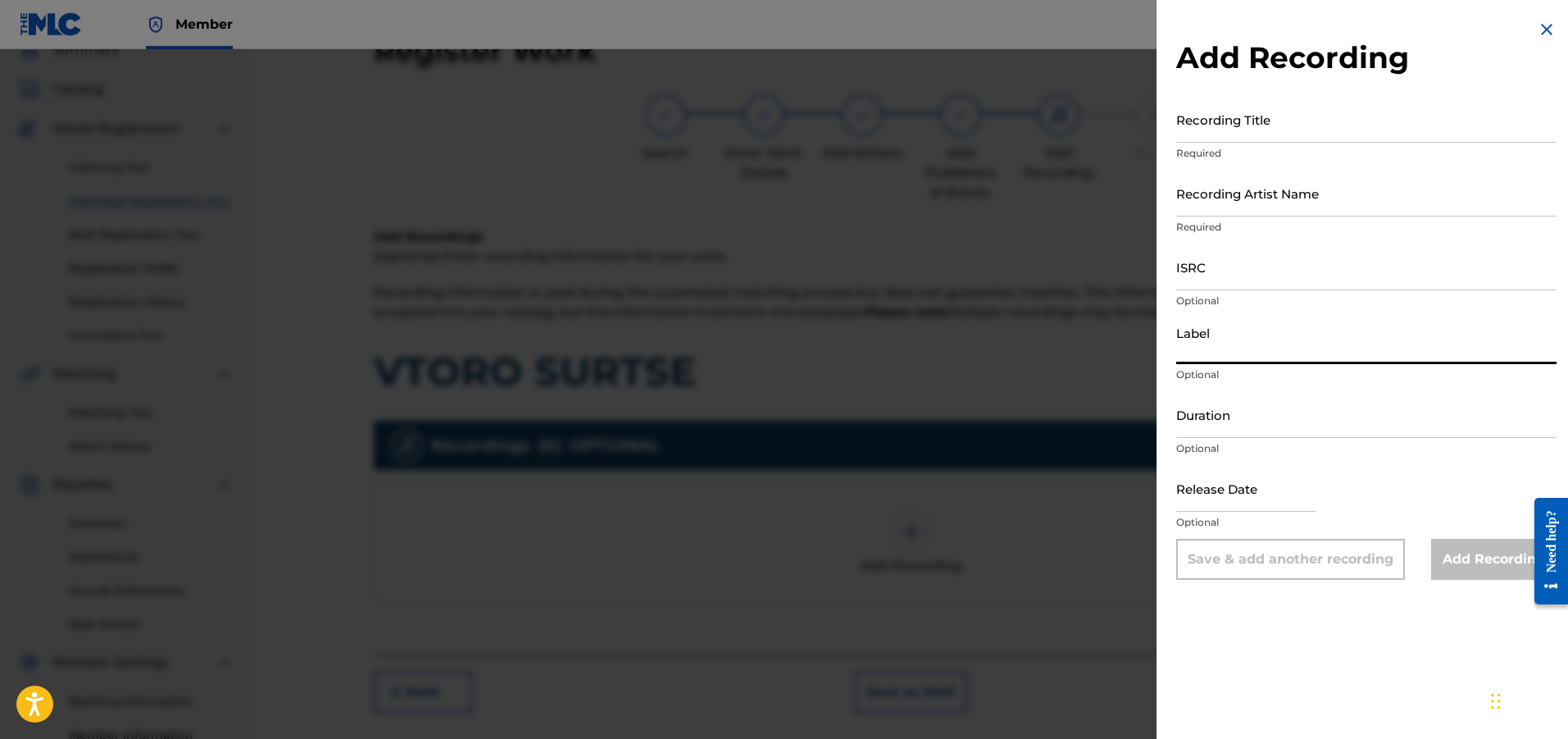
drag, startPoint x: 1261, startPoint y: 344, endPoint x: 1241, endPoint y: 297, distance: 51.1
drag, startPoint x: 1241, startPoint y: 297, endPoint x: 1241, endPoint y: 282, distance: 15.0
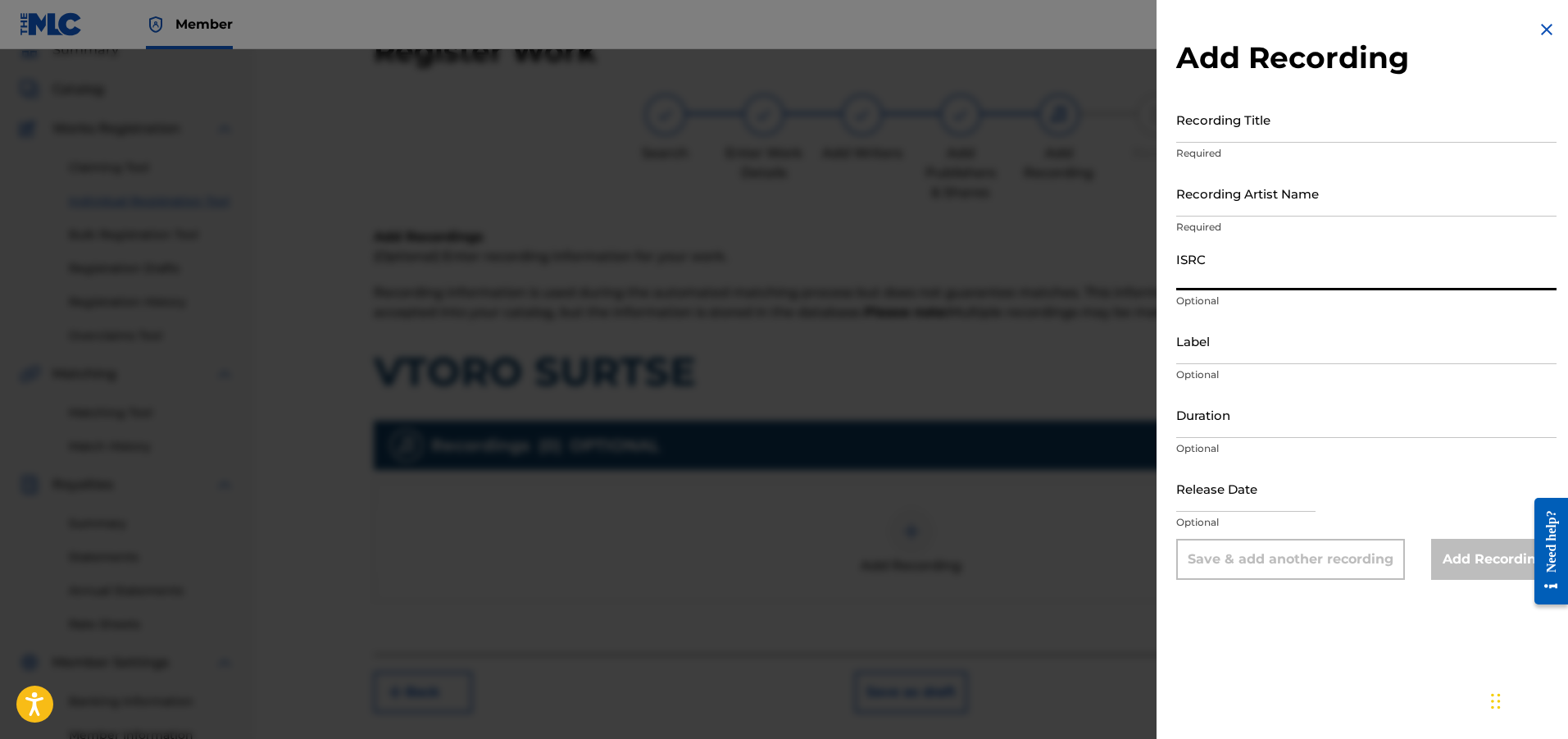
paste input "BGA261577698"
type input "BGA261577698"
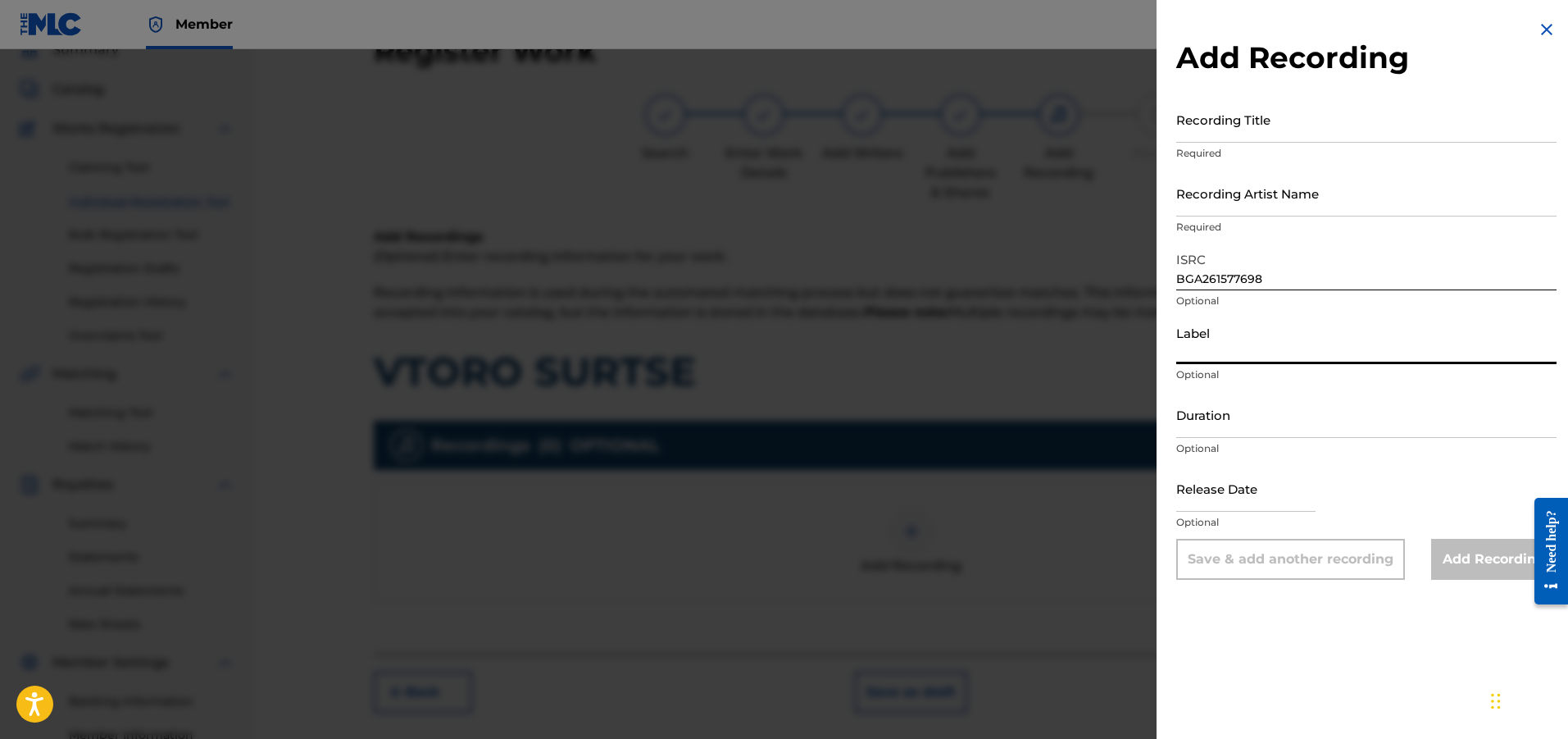
paste input "Hit Mix Music by Yellowcake, Inc."
type input "Hit Mix Music by Yellowcake, Inc."
paste input "03:46"
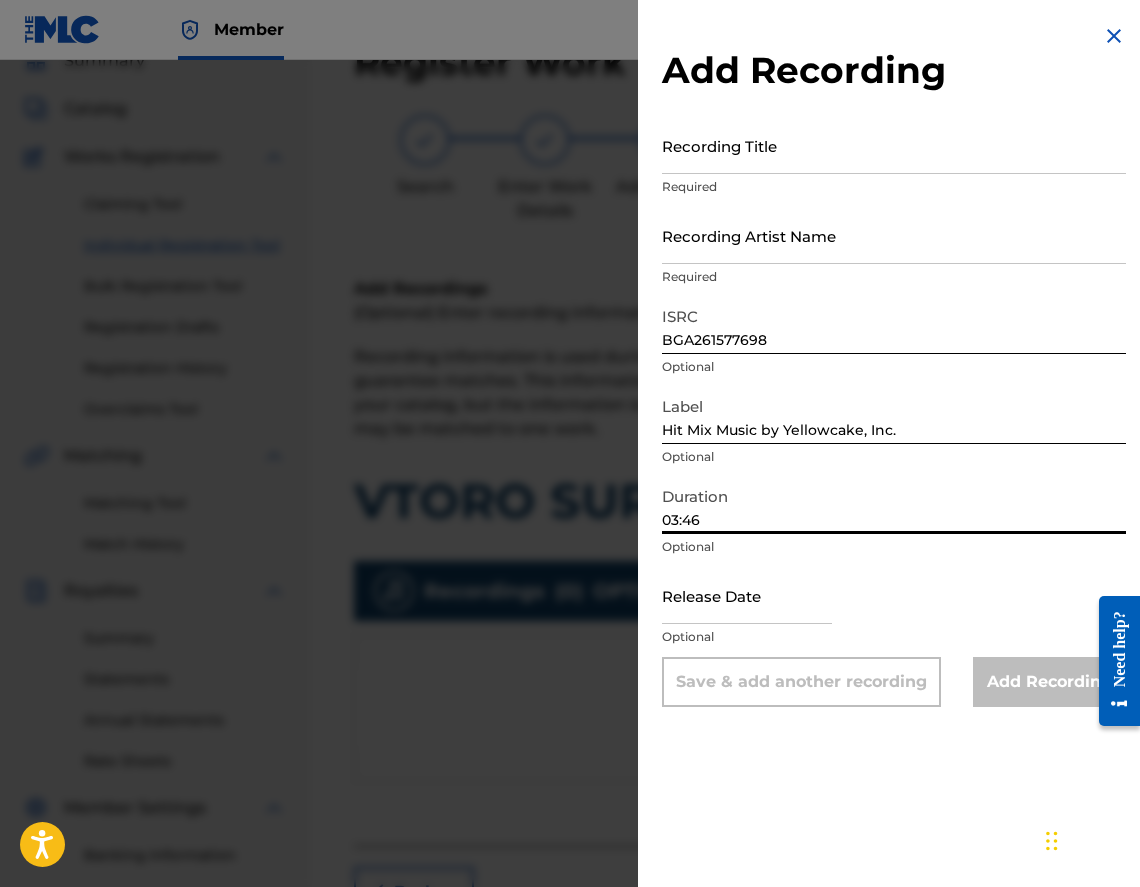
type input "03:46"
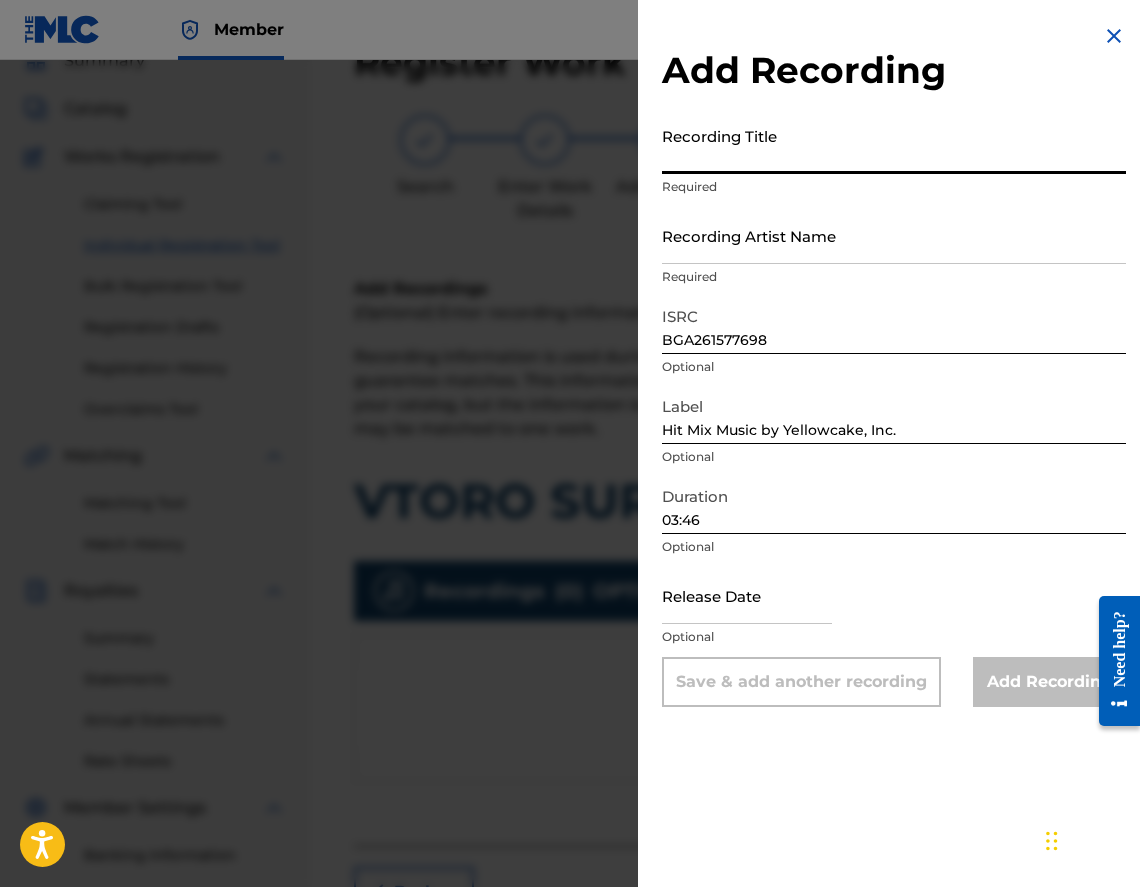
drag, startPoint x: 847, startPoint y: 177, endPoint x: 794, endPoint y: 144, distance: 62.4
paste input "VTORO SURTSE"
type input "VTORO SURTSE"
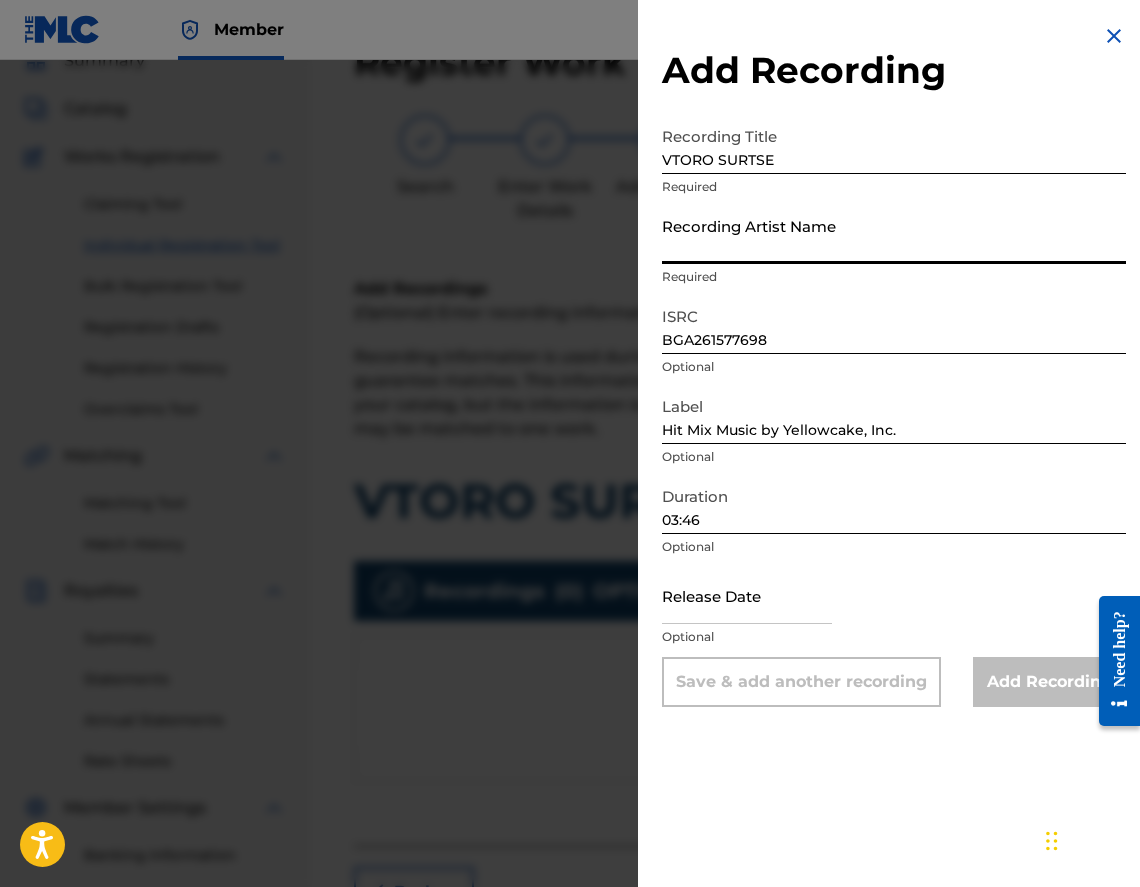
paste input "[PERSON_NAME] FT MIRO"
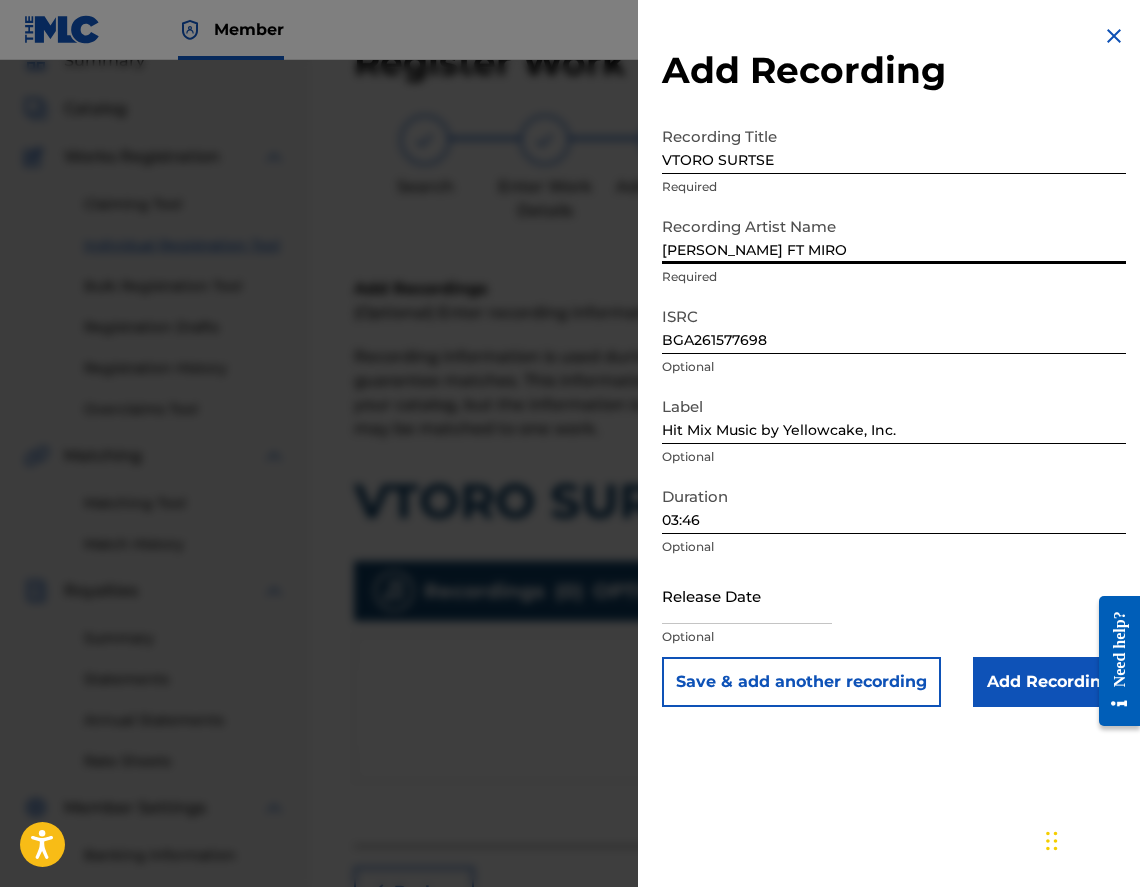
drag, startPoint x: 760, startPoint y: 243, endPoint x: 743, endPoint y: 253, distance: 19.7
click at [743, 253] on input "[PERSON_NAME] FT MIRO" at bounding box center [894, 235] width 464 height 57
click at [756, 251] on input "[PERSON_NAME] & MIRO" at bounding box center [894, 235] width 464 height 57
click at [825, 249] on input "[PERSON_NAME] & MIRO" at bounding box center [894, 235] width 464 height 57
type input "[PERSON_NAME] & MIRO"
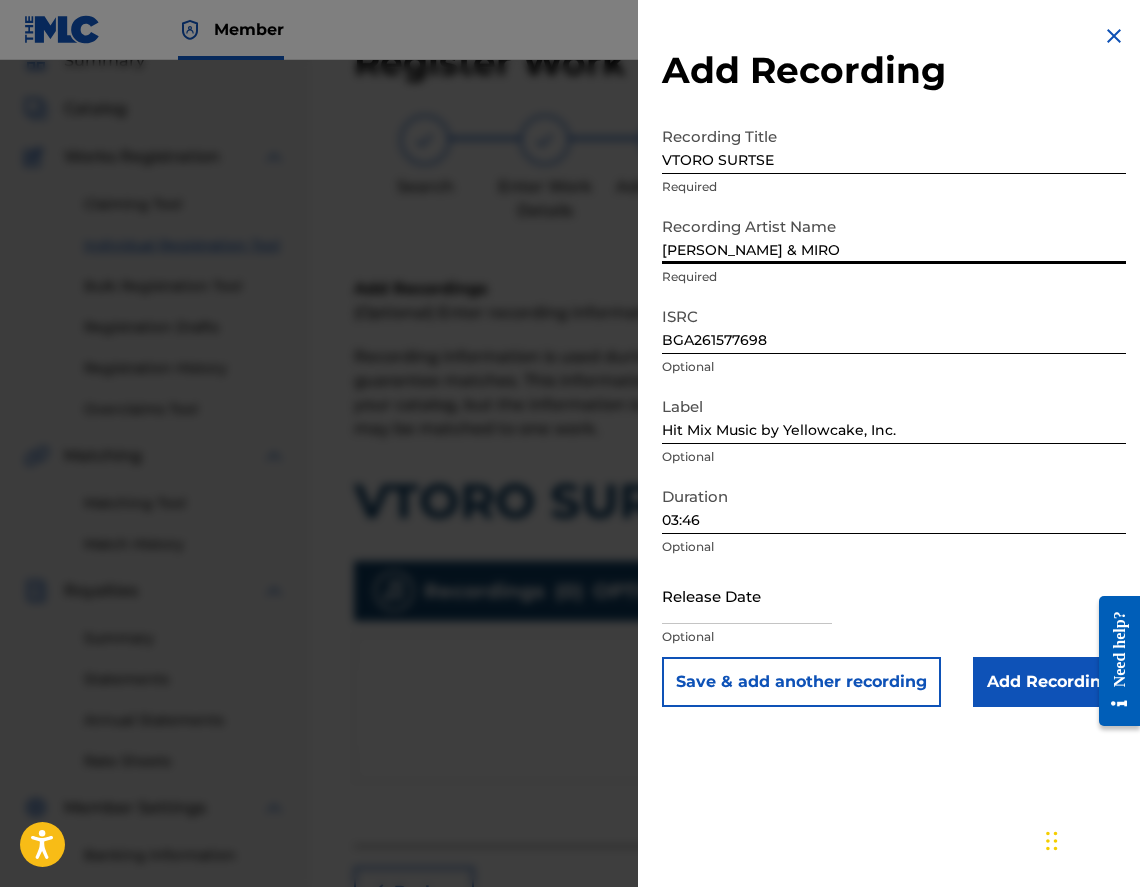
click at [1033, 673] on input "Add Recording" at bounding box center [1049, 682] width 153 height 50
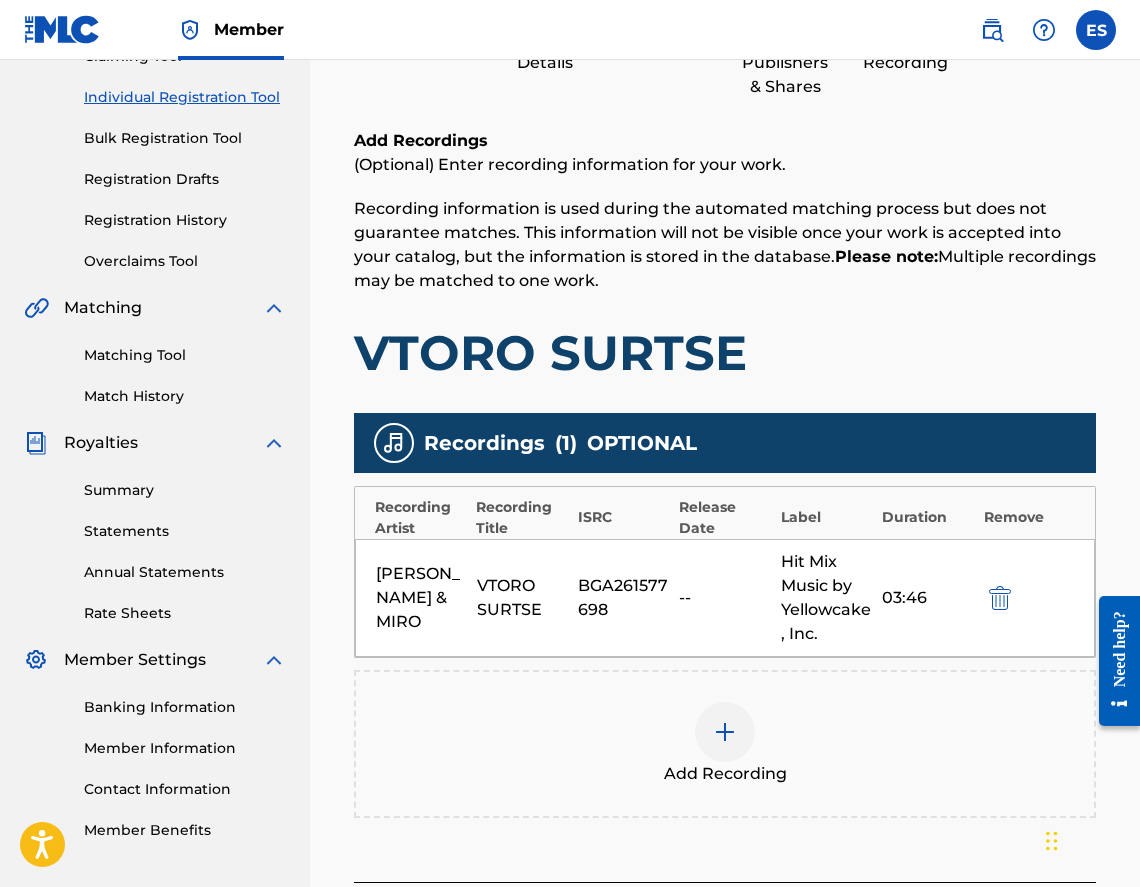
scroll to position [390, 0]
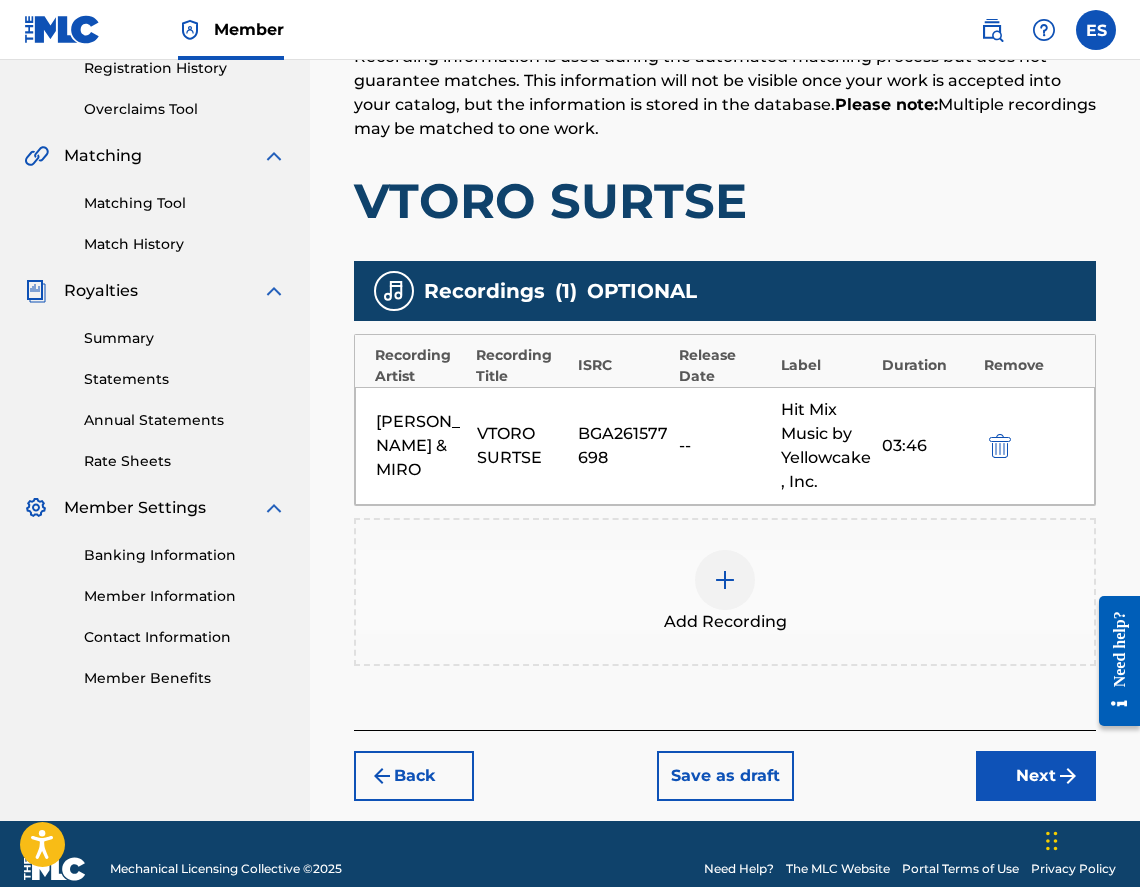
click at [702, 615] on span "Add Recording" at bounding box center [725, 622] width 123 height 24
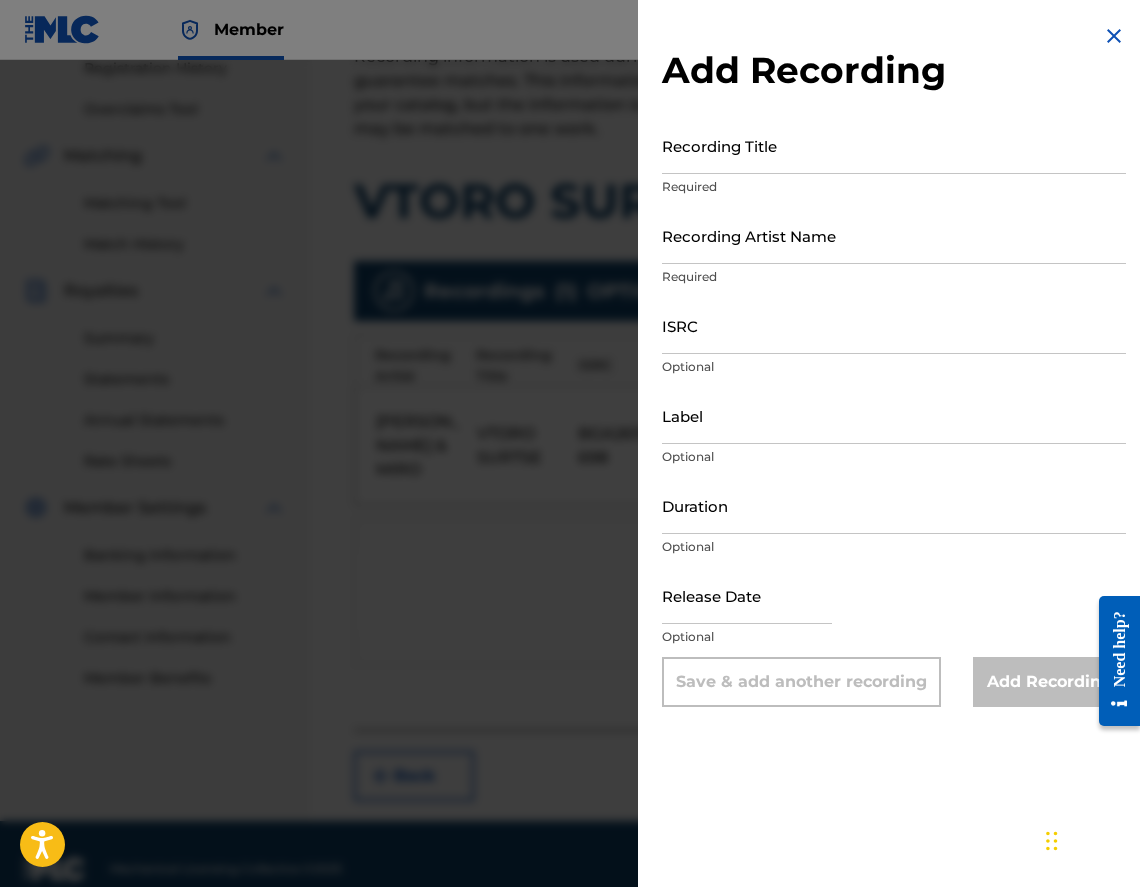
scroll to position [298, 0]
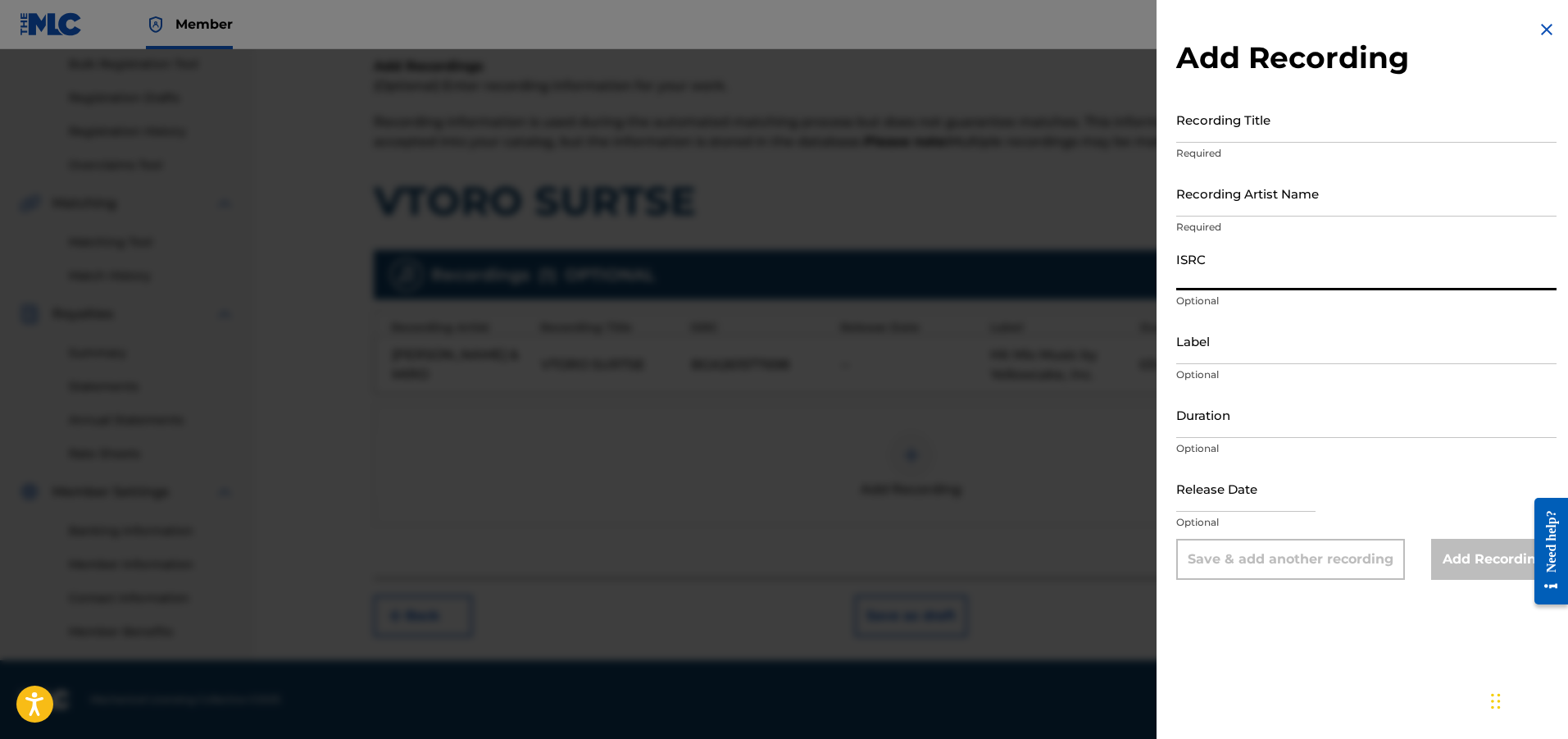
paste input "BGA261577698"
type input "BGA261577698"
paste input "03:46"
type input "03:46"
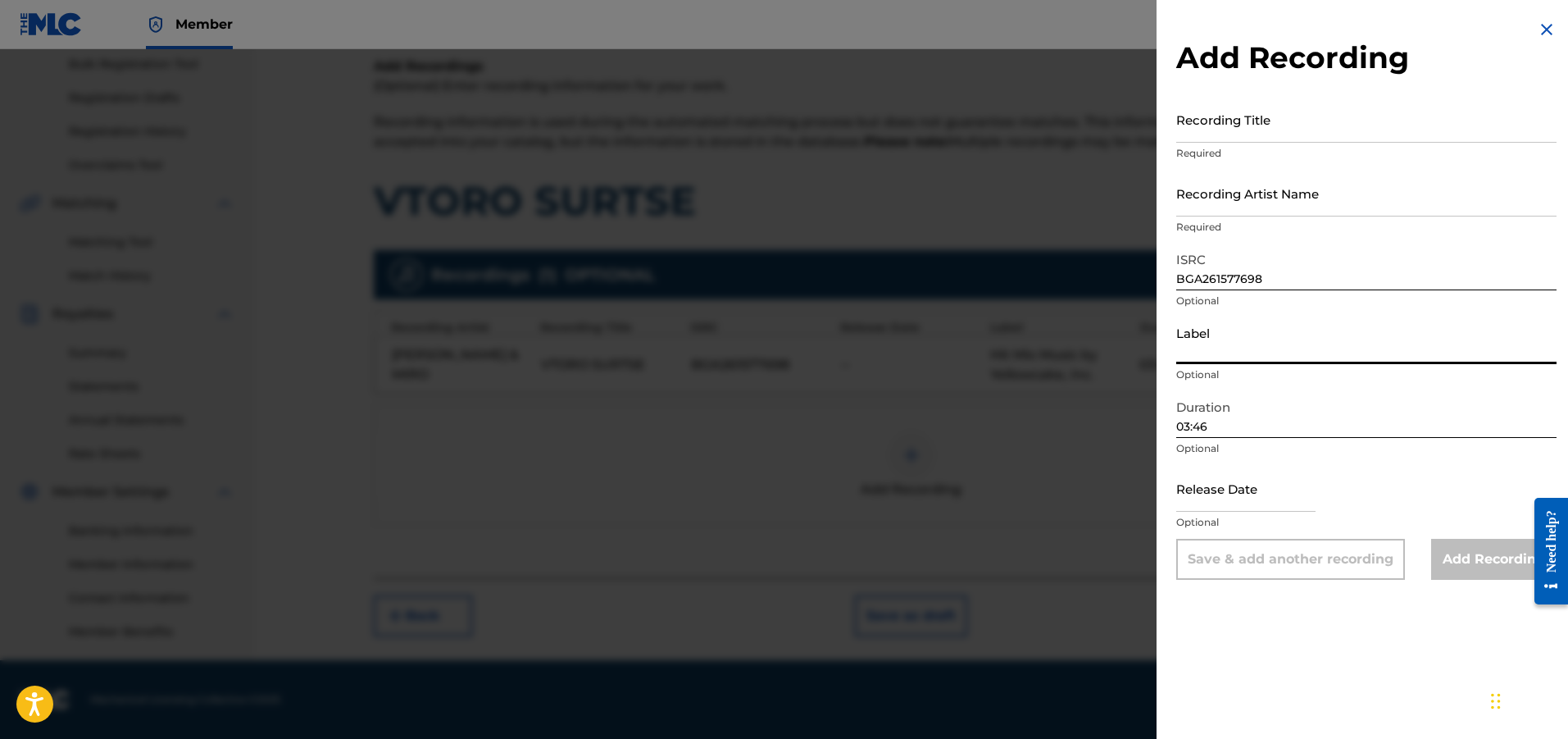
paste input "Hit Mix Music"
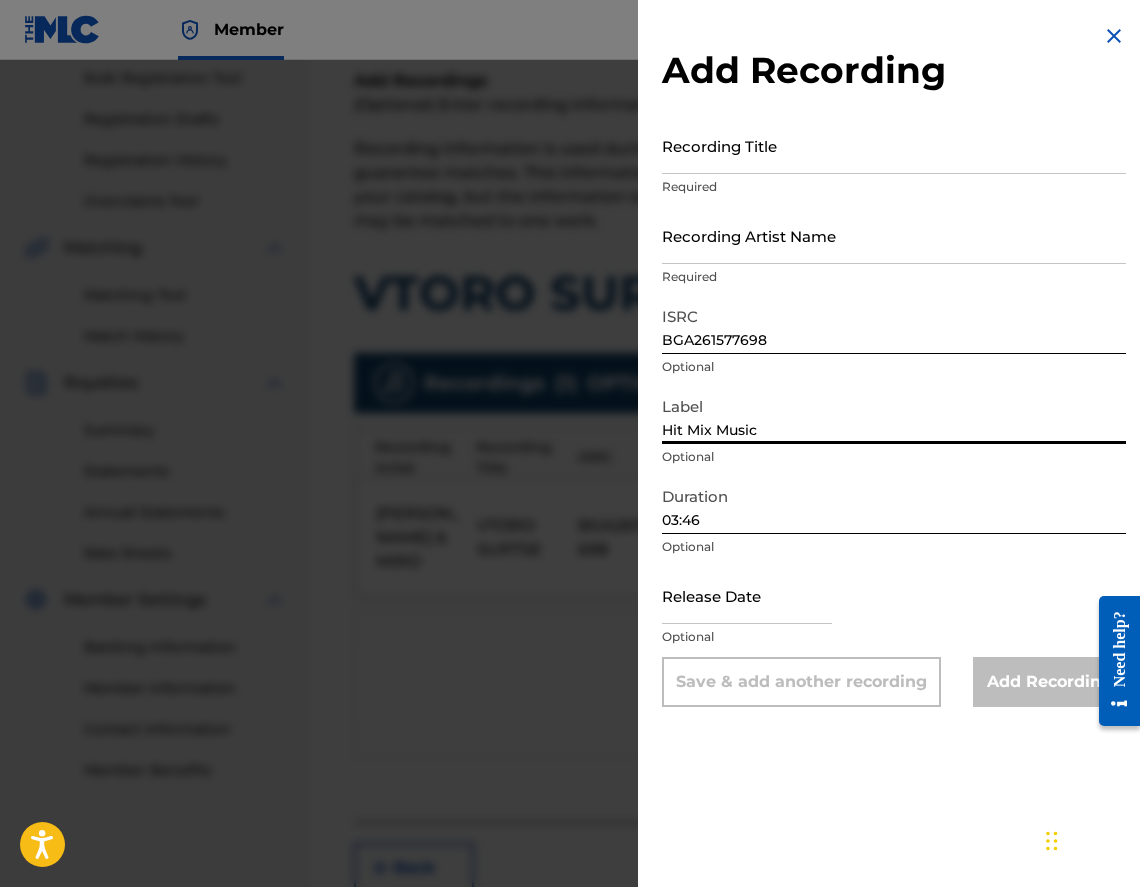
type input "Hit Mix Music"
paste input "VTORO SURTSE"
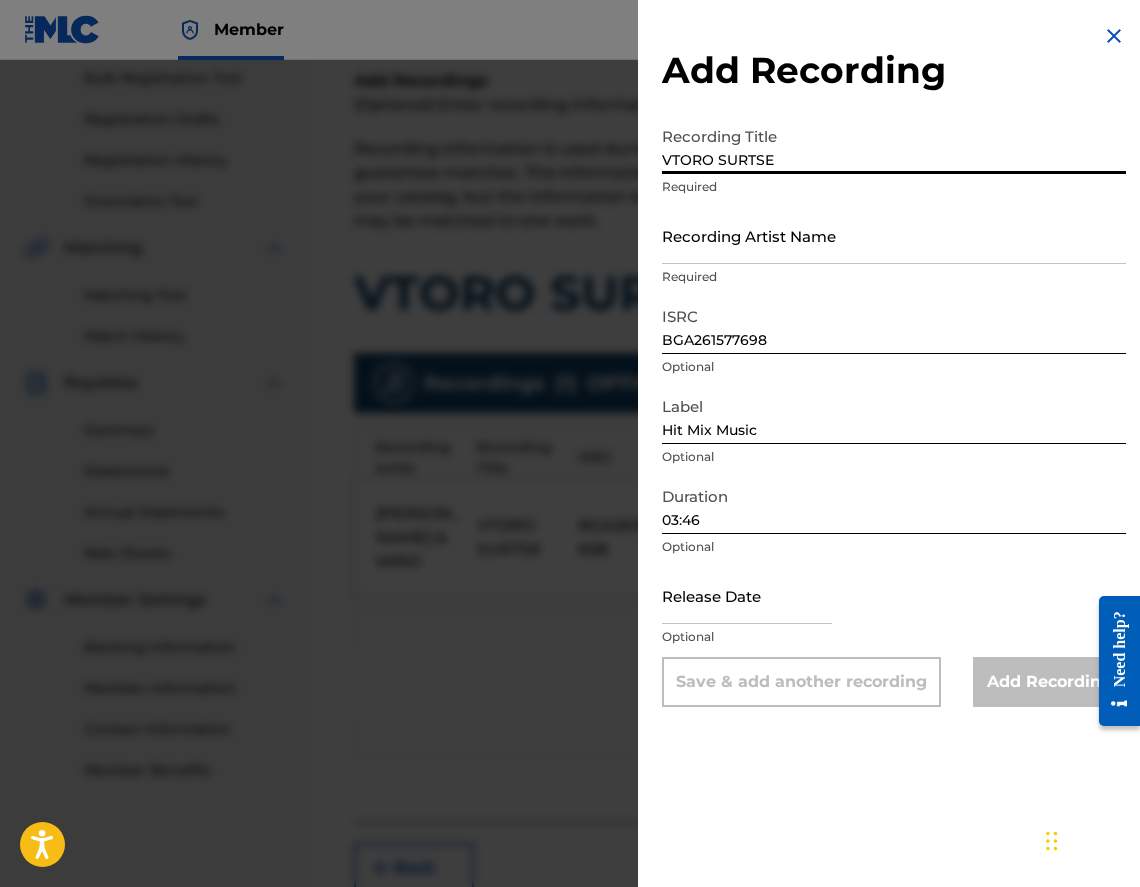
type input "VTORO SURTSE"
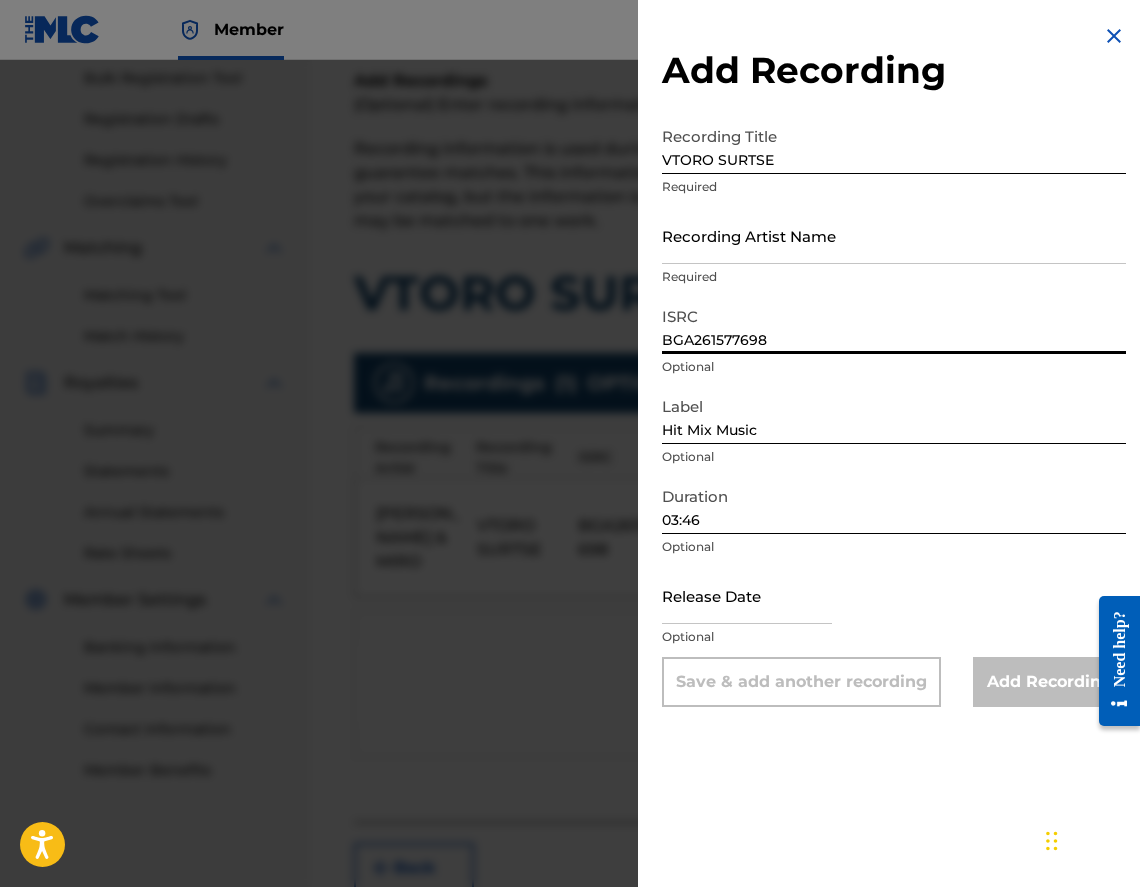
drag, startPoint x: 790, startPoint y: 295, endPoint x: 749, endPoint y: 251, distance: 60.1
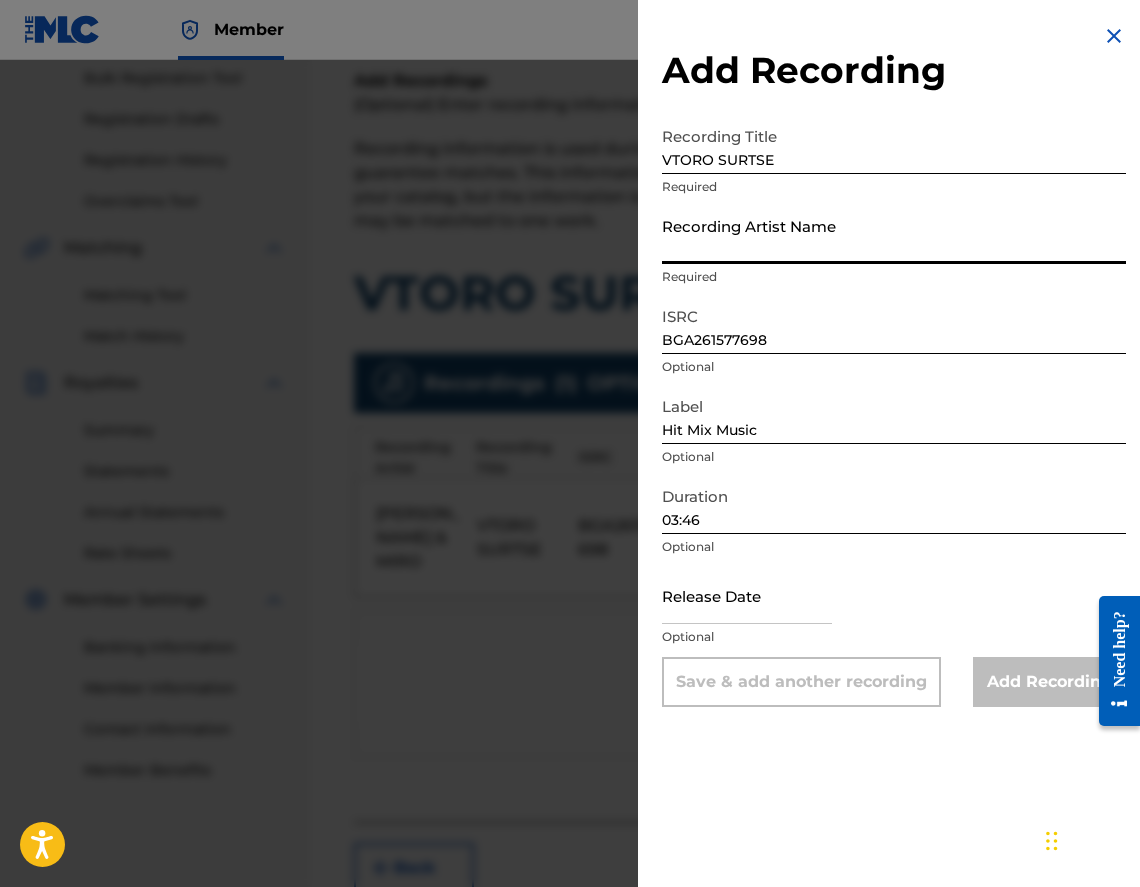
paste input "[DEMOGRAPHIC_DATA]"
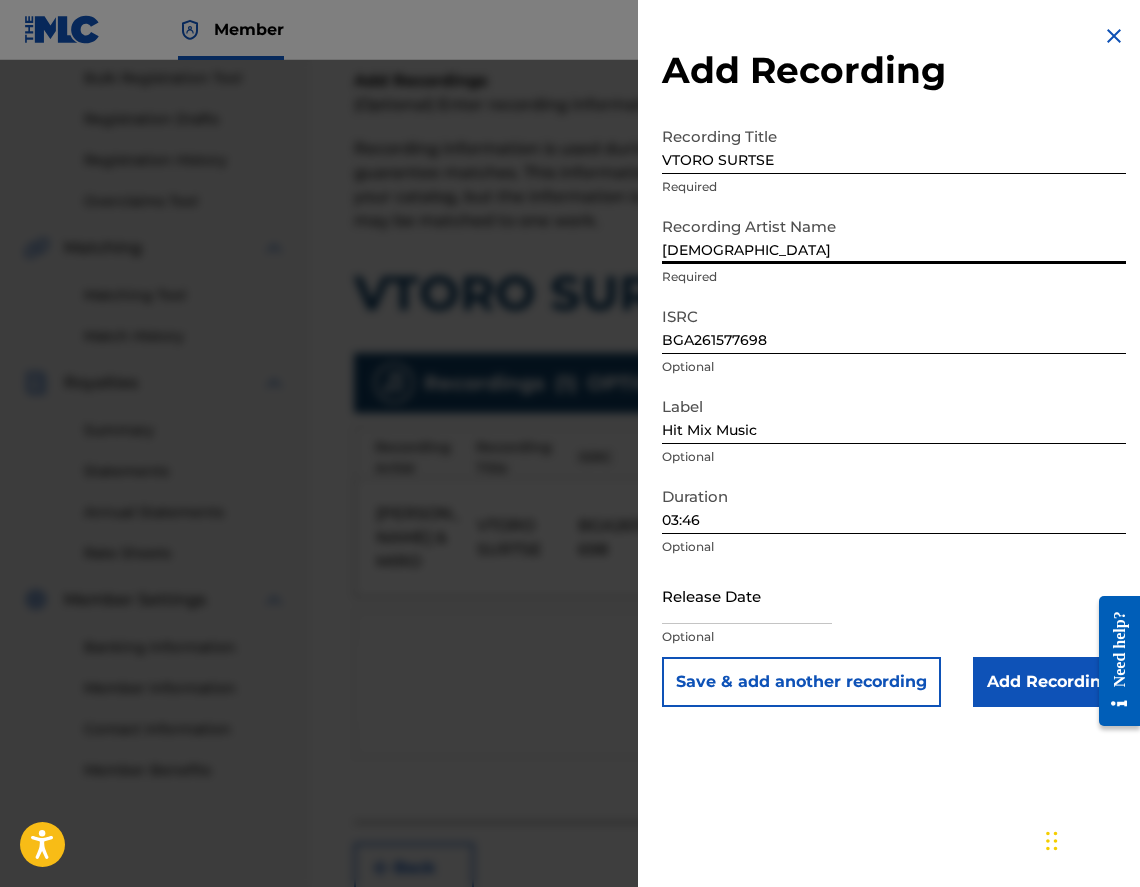
type input "[DEMOGRAPHIC_DATA]"
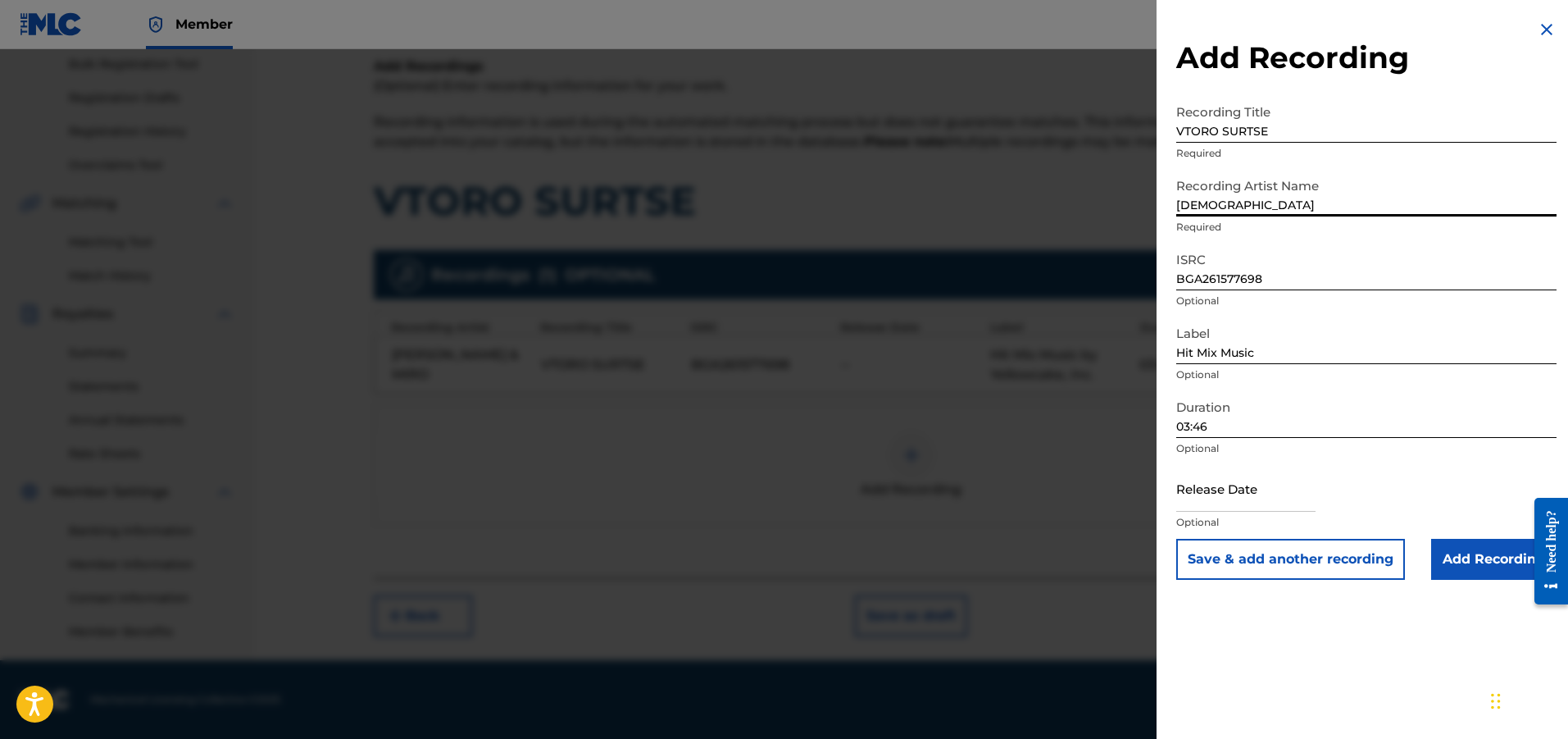
click at [934, 572] on input "Add Recording" at bounding box center [1493, 559] width 125 height 41
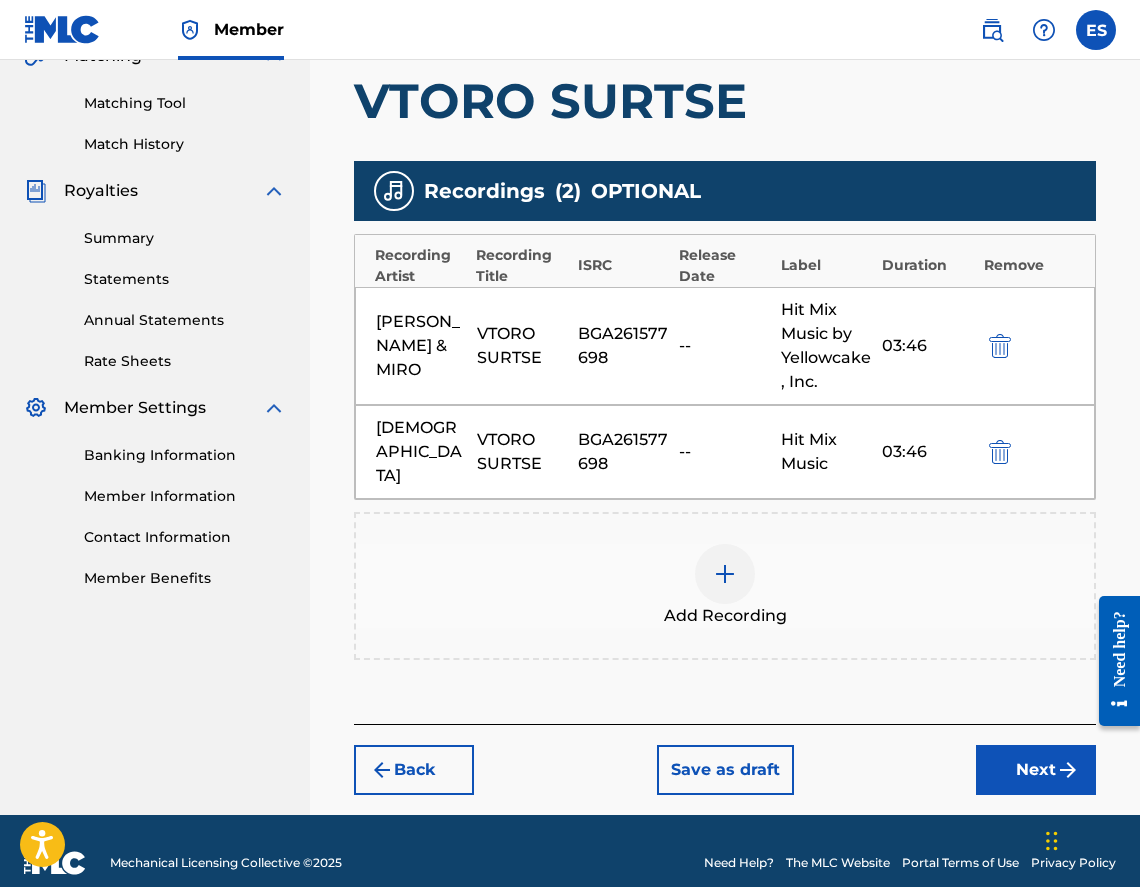
click at [1010, 745] on button "Next" at bounding box center [1036, 770] width 120 height 50
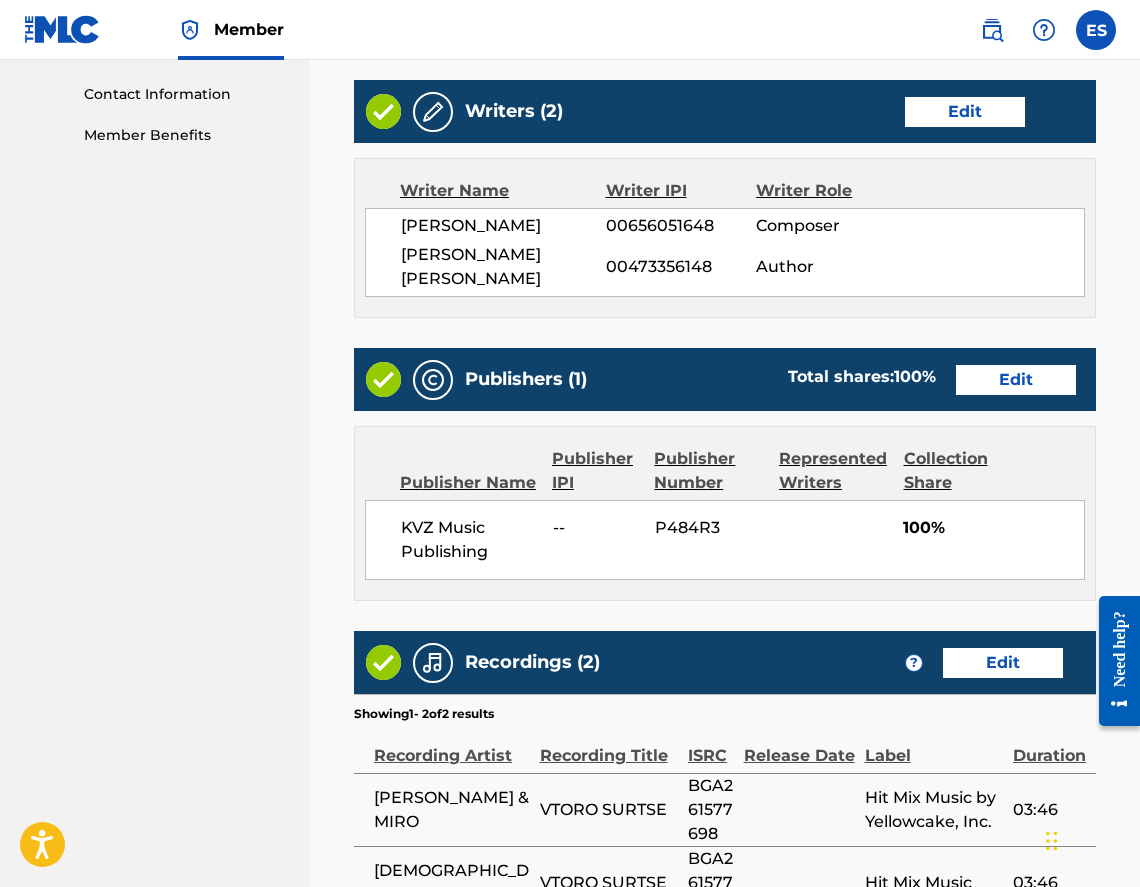
scroll to position [1183, 0]
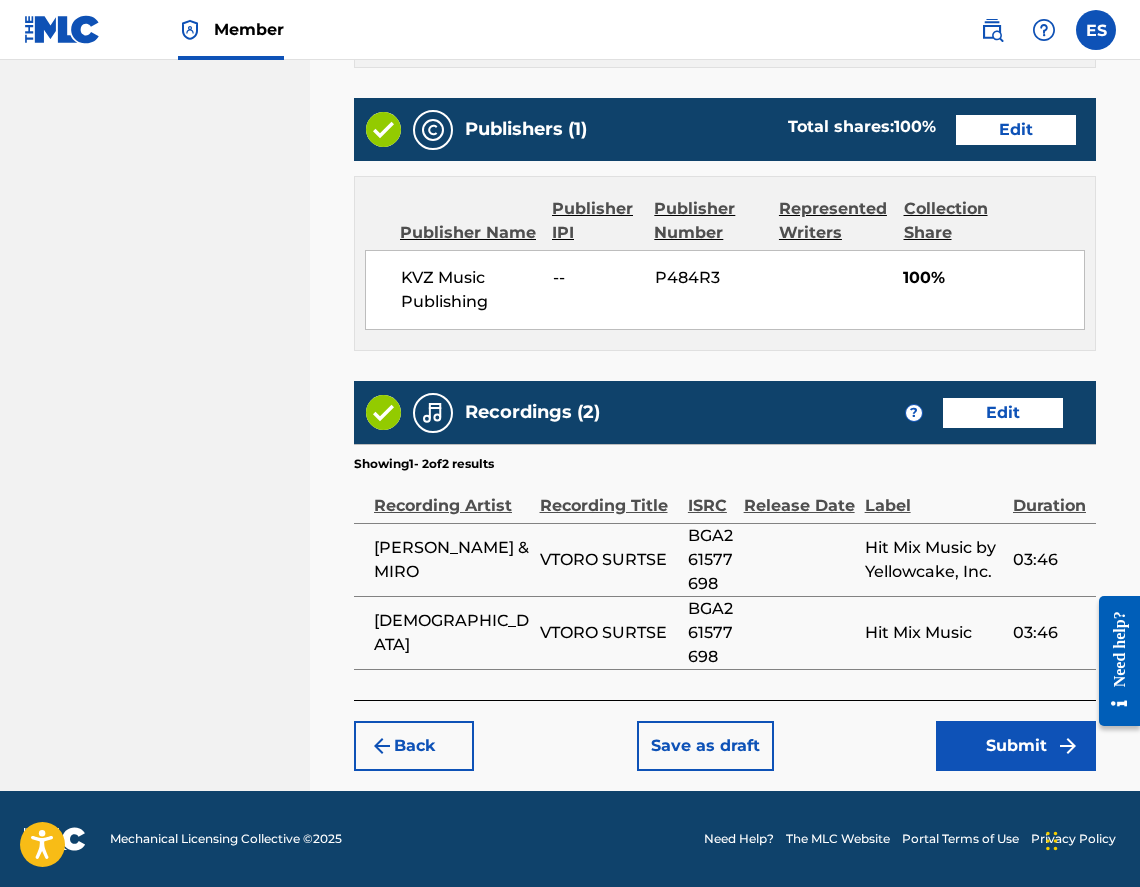
click at [968, 737] on button "Submit" at bounding box center [1016, 746] width 160 height 50
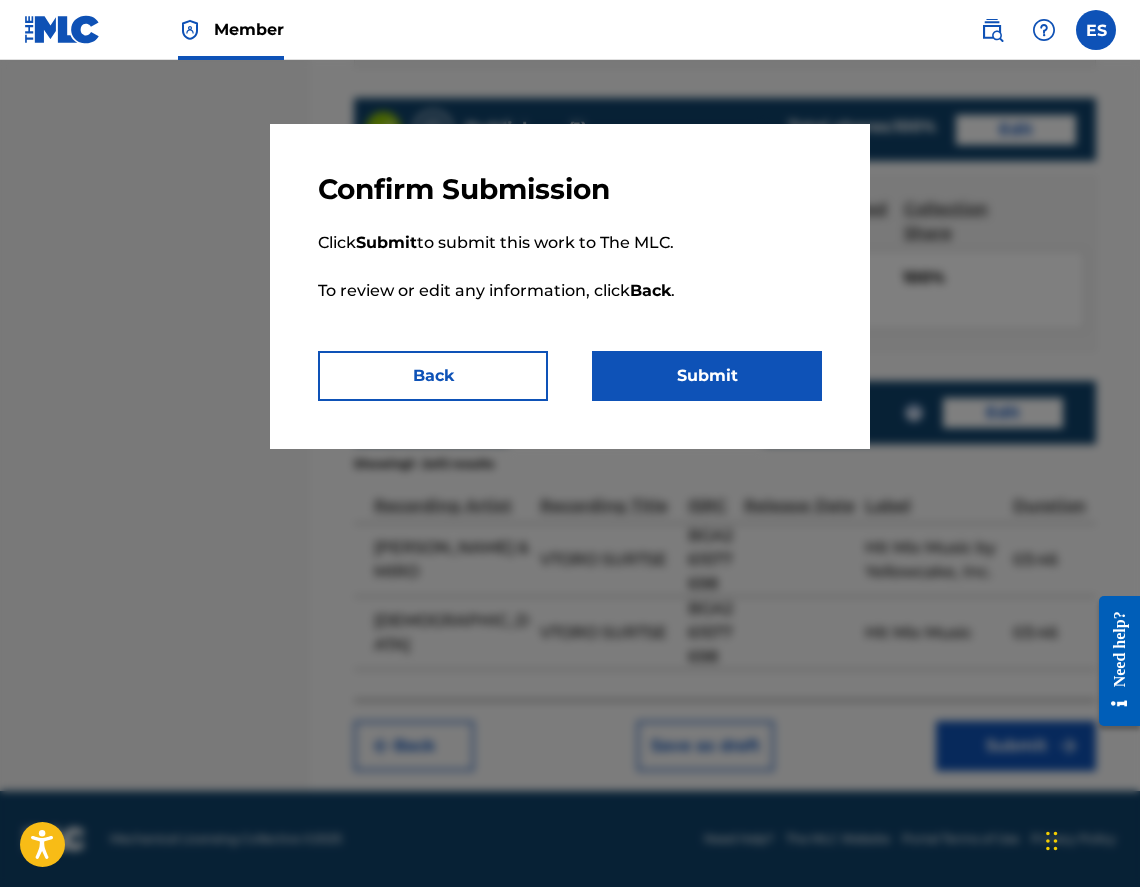
click at [717, 382] on button "Submit" at bounding box center [707, 376] width 230 height 50
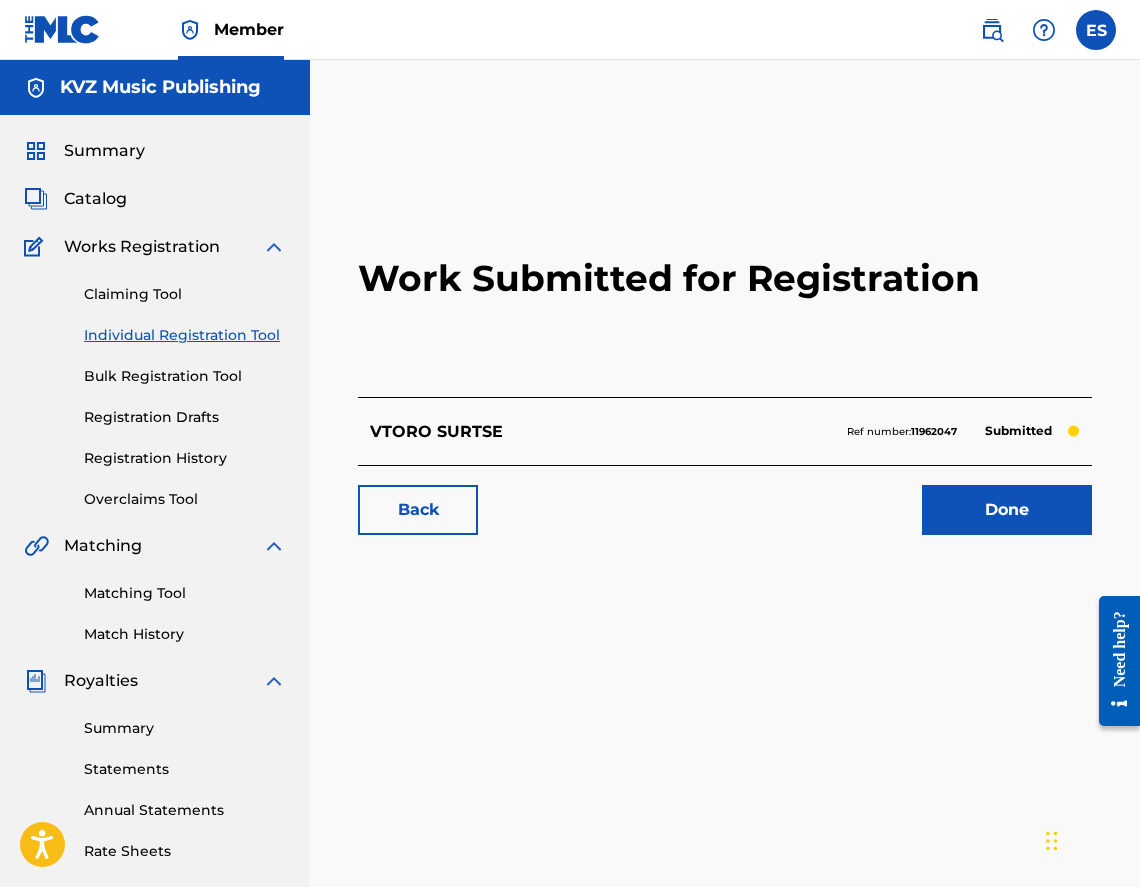
click at [122, 339] on link "Individual Registration Tool" at bounding box center [185, 335] width 202 height 21
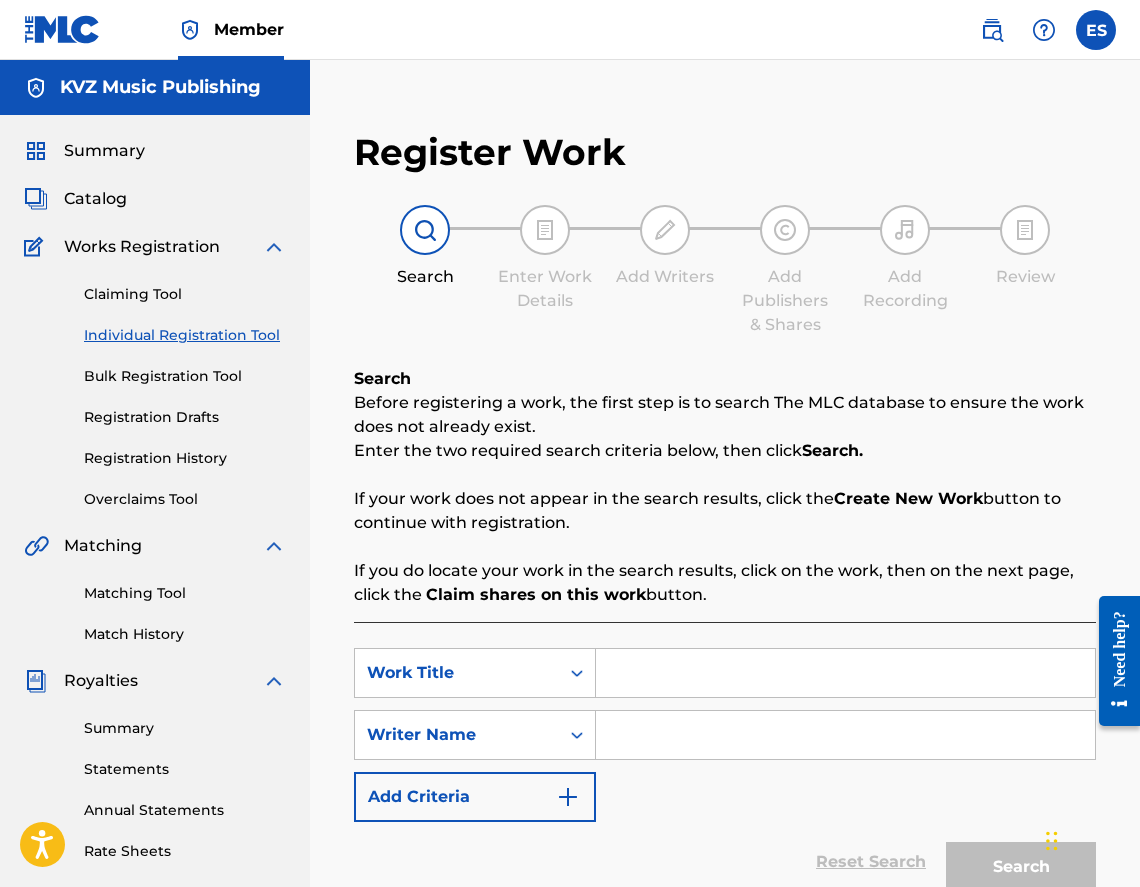
click at [153, 456] on link "Registration History" at bounding box center [185, 458] width 202 height 21
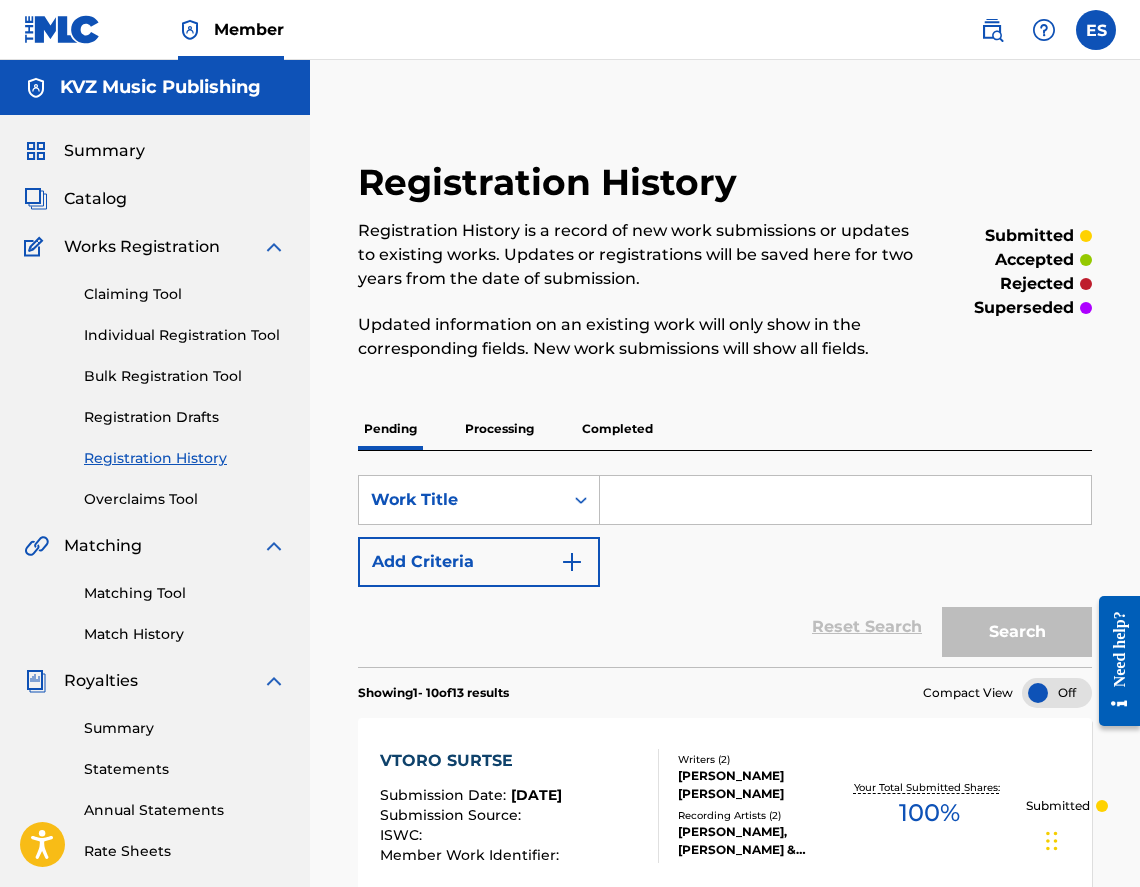
click at [164, 330] on link "Individual Registration Tool" at bounding box center [185, 335] width 202 height 21
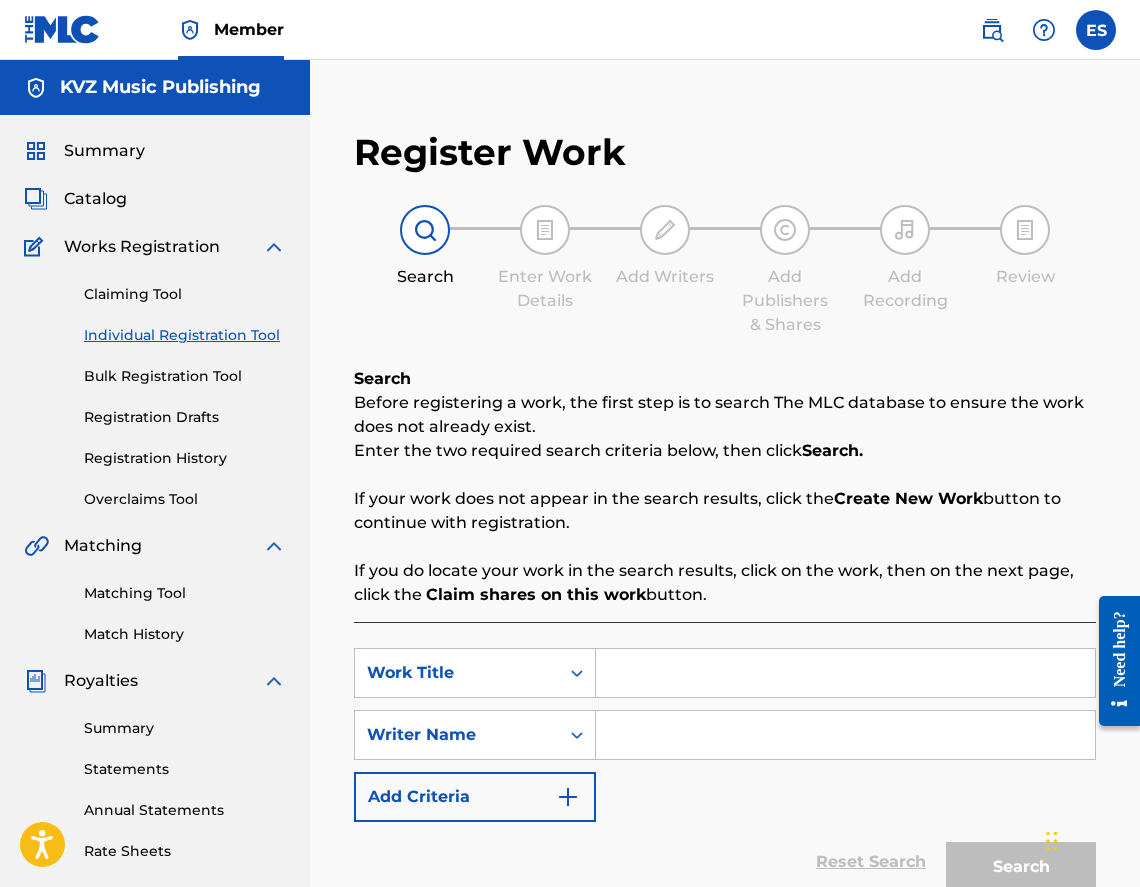
drag, startPoint x: 701, startPoint y: 709, endPoint x: 652, endPoint y: 670, distance: 62.6
paste input "VUTRE"
type input "VUTRE"
click at [704, 758] on input "Search Form" at bounding box center [845, 735] width 499 height 48
type input "[PERSON_NAME]"
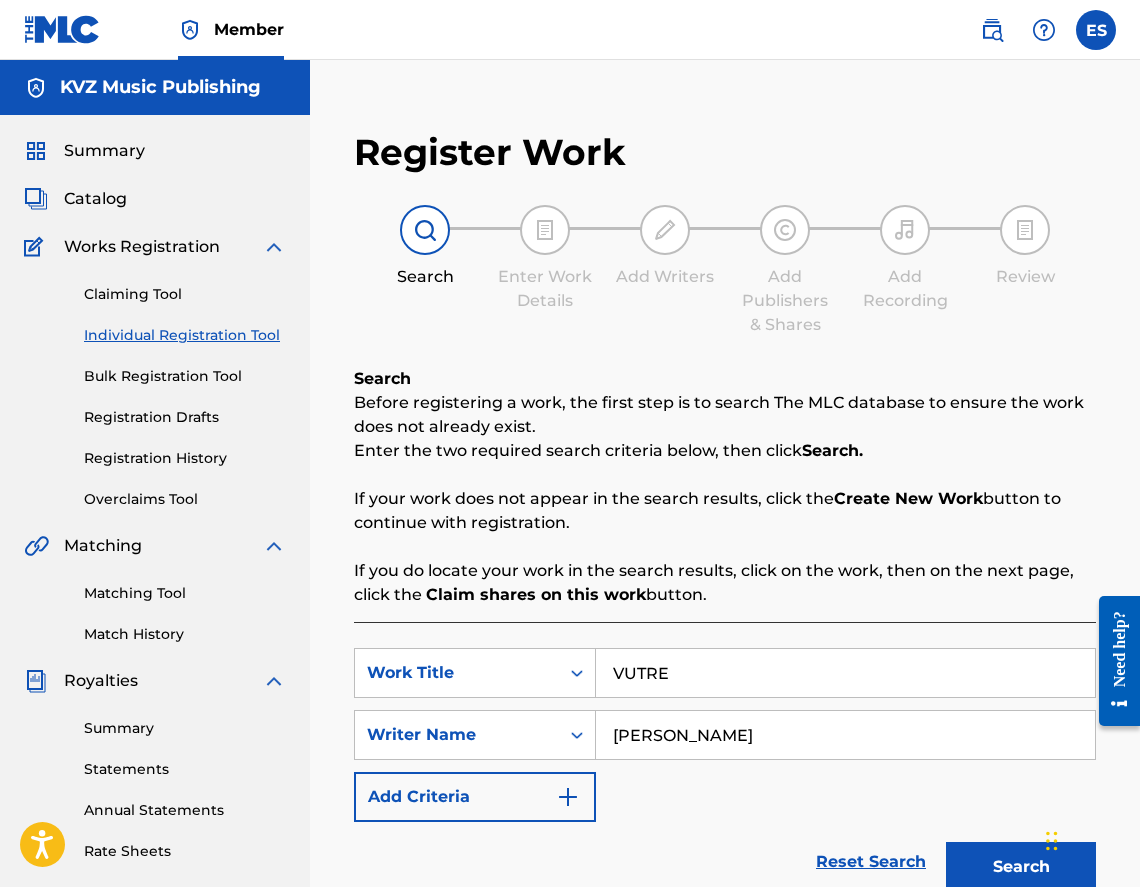
click at [983, 868] on button "Search" at bounding box center [1021, 867] width 150 height 50
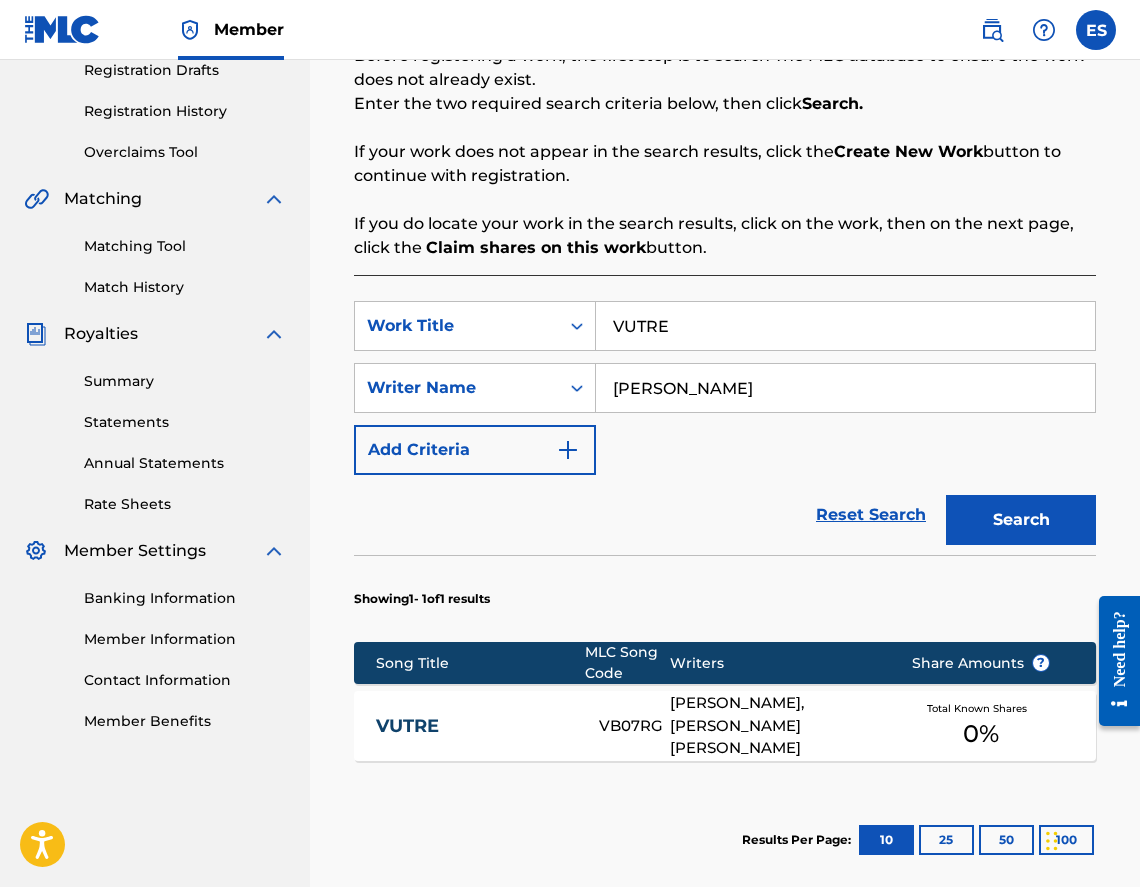
scroll to position [400, 0]
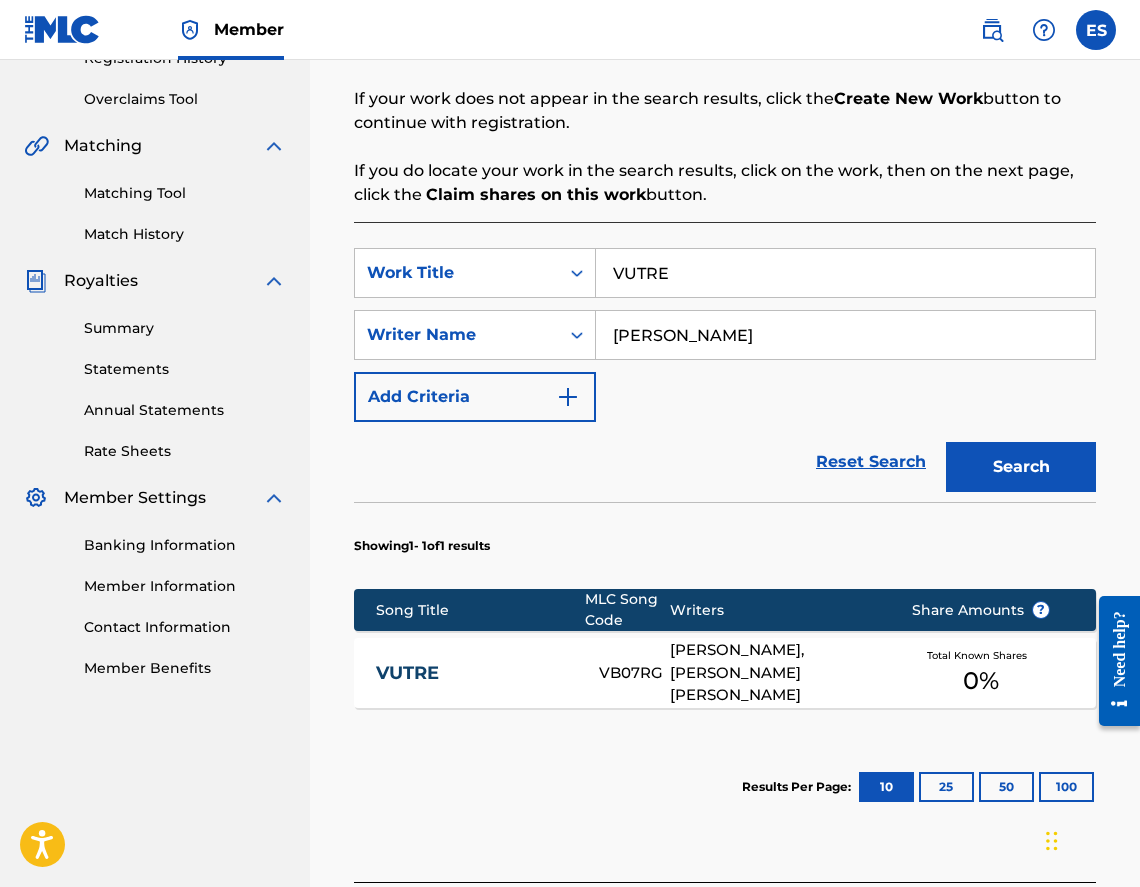
click at [544, 653] on div "VUTRE VB07RG [PERSON_NAME], [PERSON_NAME] [PERSON_NAME] Total Known Shares 0 %" at bounding box center [725, 673] width 742 height 70
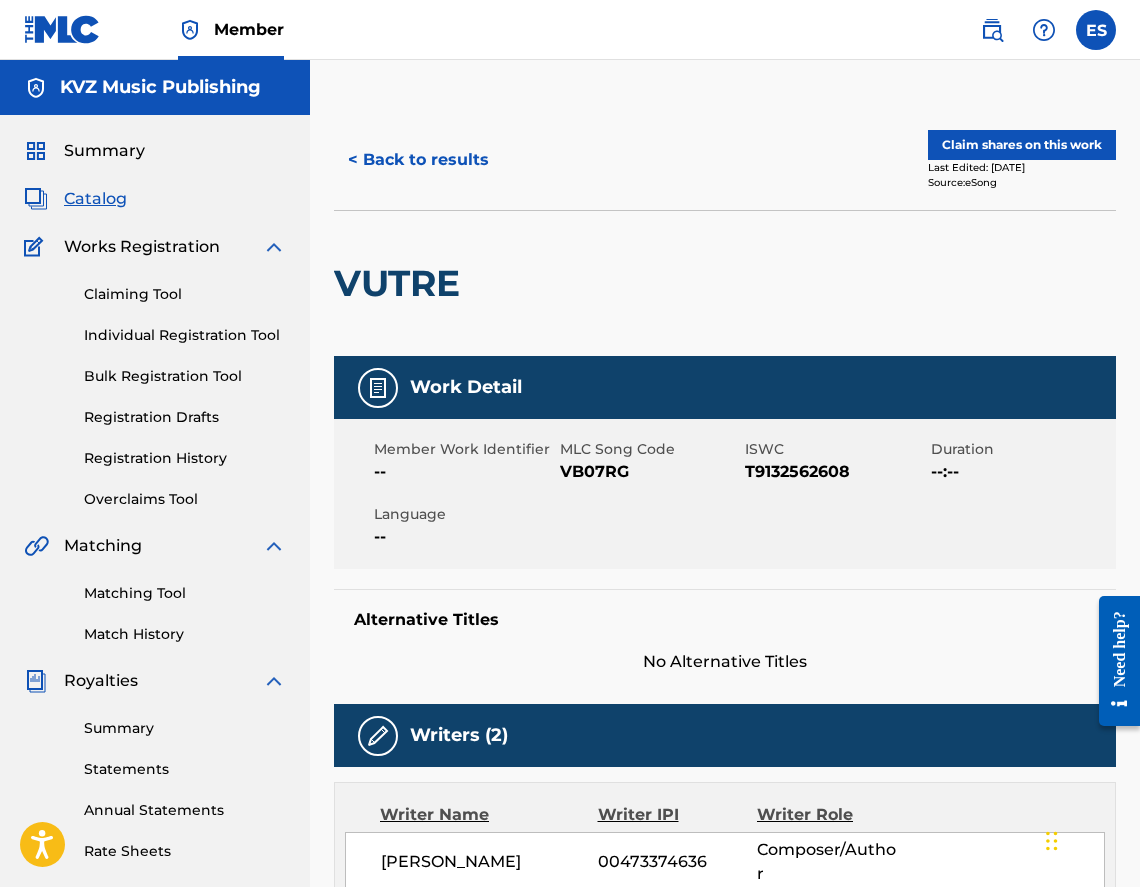
click at [410, 192] on div "< Back to results Claim shares on this work Last Edited: [DATE] Source: eSong" at bounding box center [725, 160] width 782 height 100
click at [413, 179] on button "< Back to results" at bounding box center [418, 160] width 169 height 50
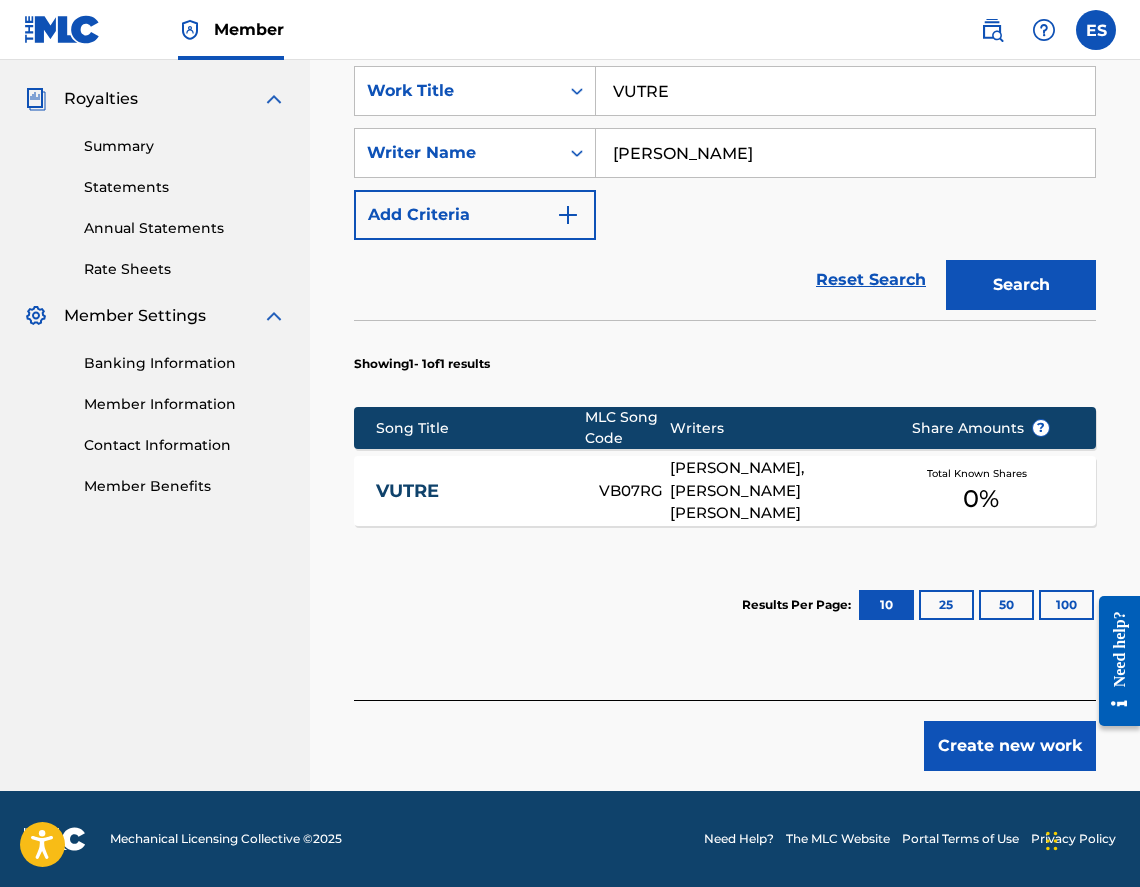
click at [938, 729] on button "Create new work" at bounding box center [1010, 746] width 172 height 50
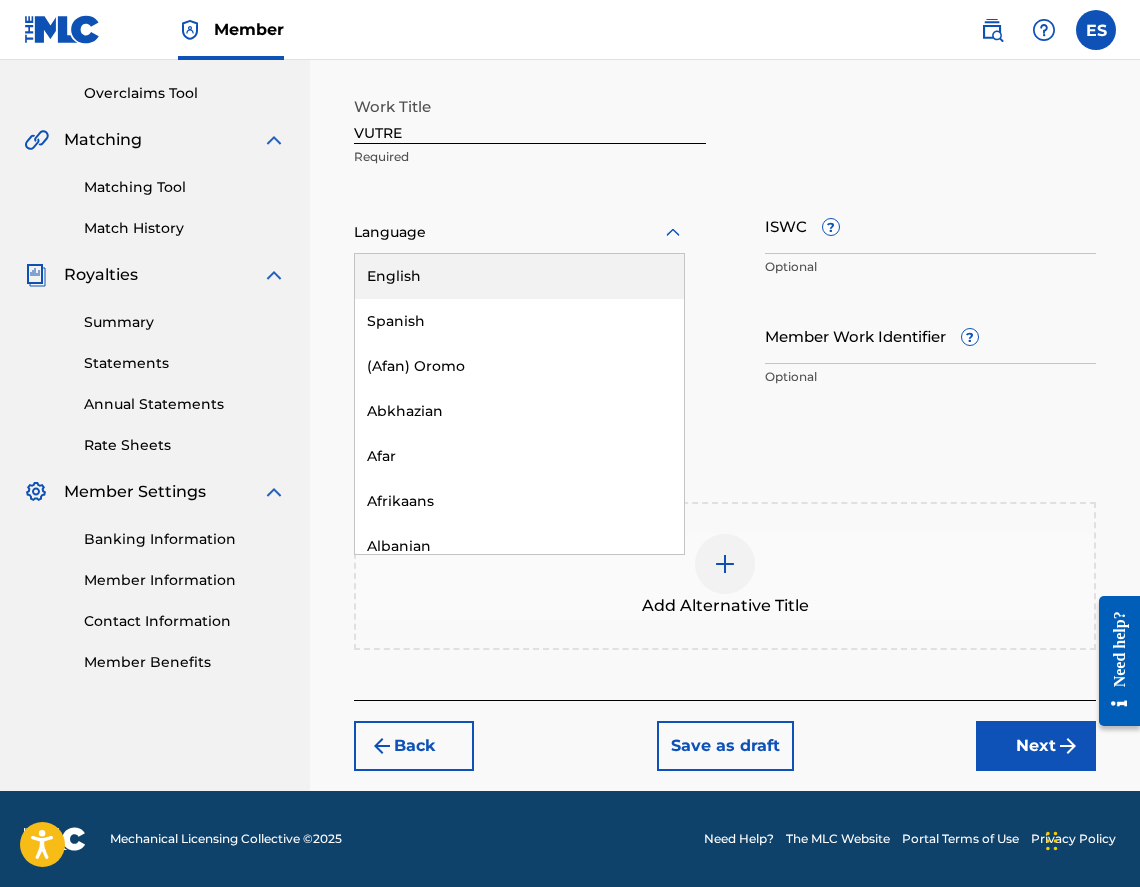
click at [365, 237] on div at bounding box center [519, 232] width 331 height 25
click at [527, 271] on div "Bulgarian" at bounding box center [519, 276] width 329 height 45
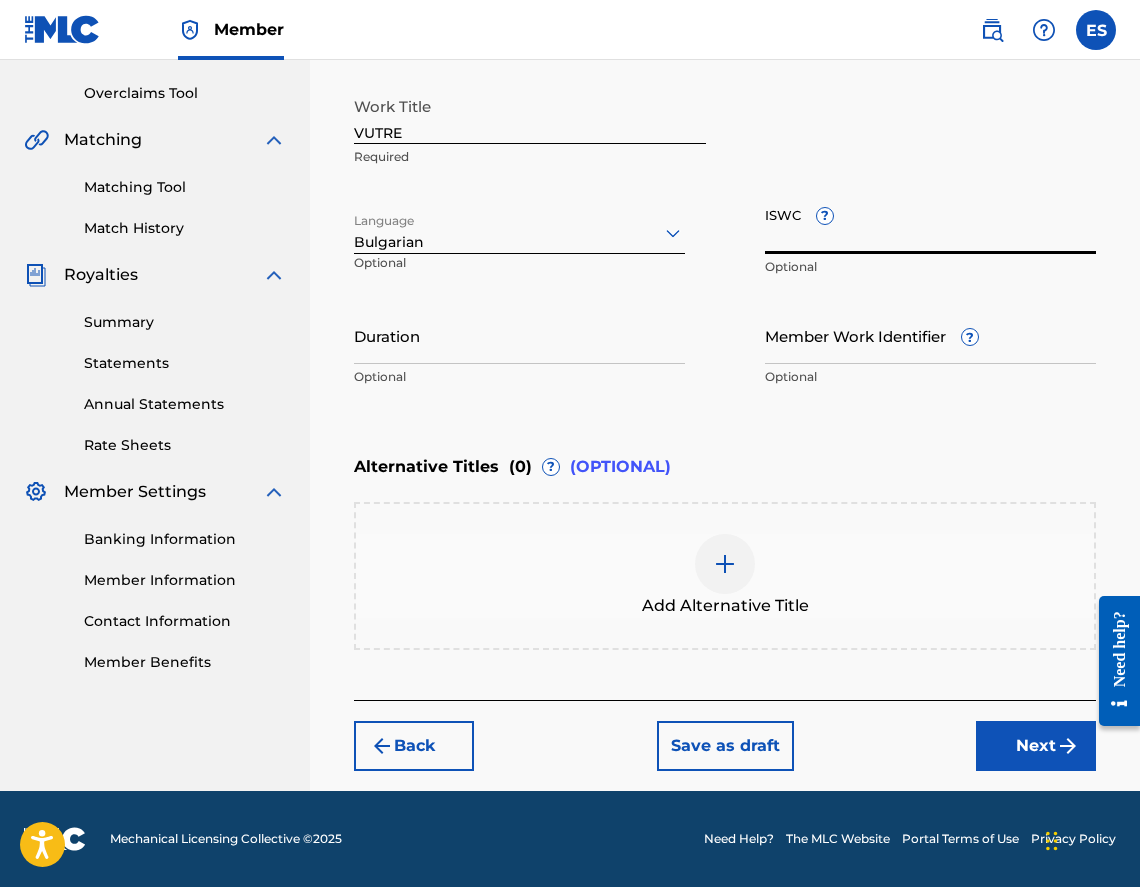
paste input "T9132562608"
type input "T9132562608"
click at [599, 324] on input "Duration" at bounding box center [519, 335] width 331 height 57
type input "03:40"
click at [740, 581] on div at bounding box center [725, 564] width 60 height 60
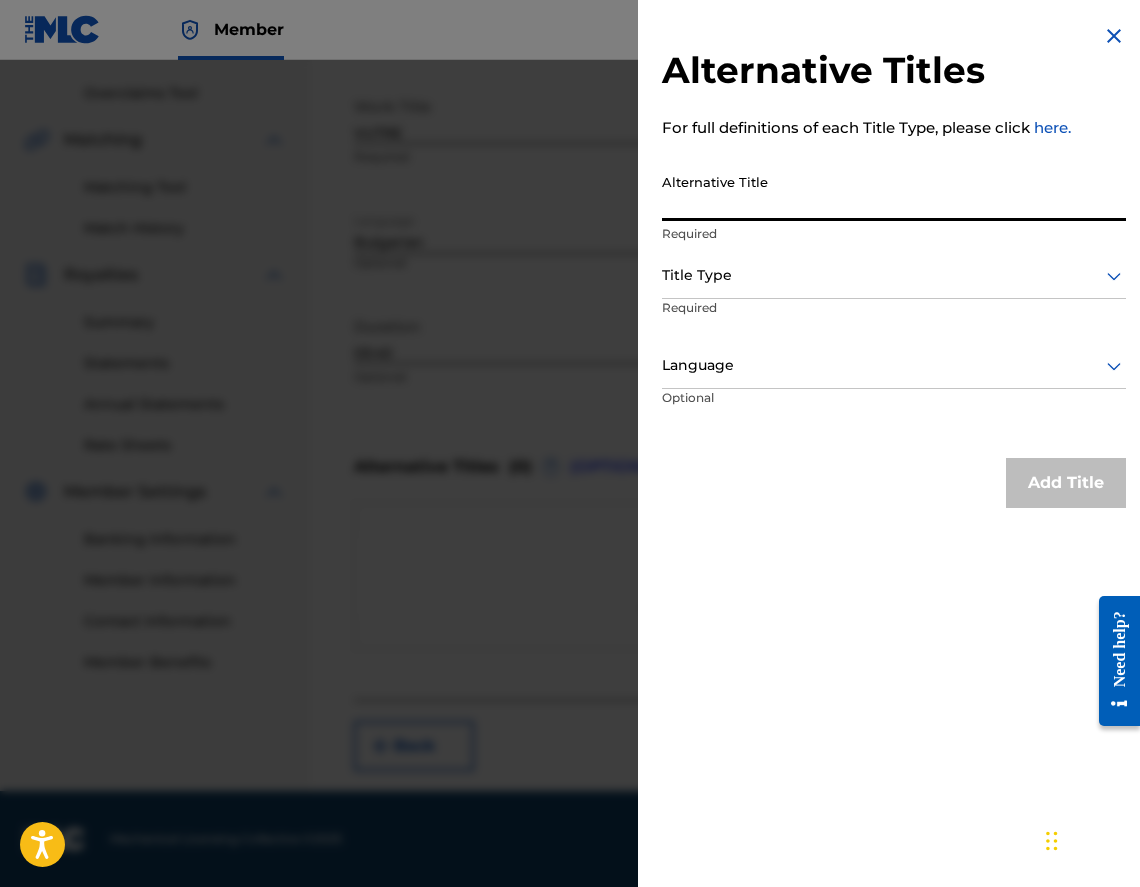
paste input "ВЪТРЕ"
type input "ВЪТРЕ"
drag, startPoint x: 769, startPoint y: 305, endPoint x: 752, endPoint y: 287, distance: 24.8
click at [768, 304] on p "Required" at bounding box center [738, 321] width 153 height 45
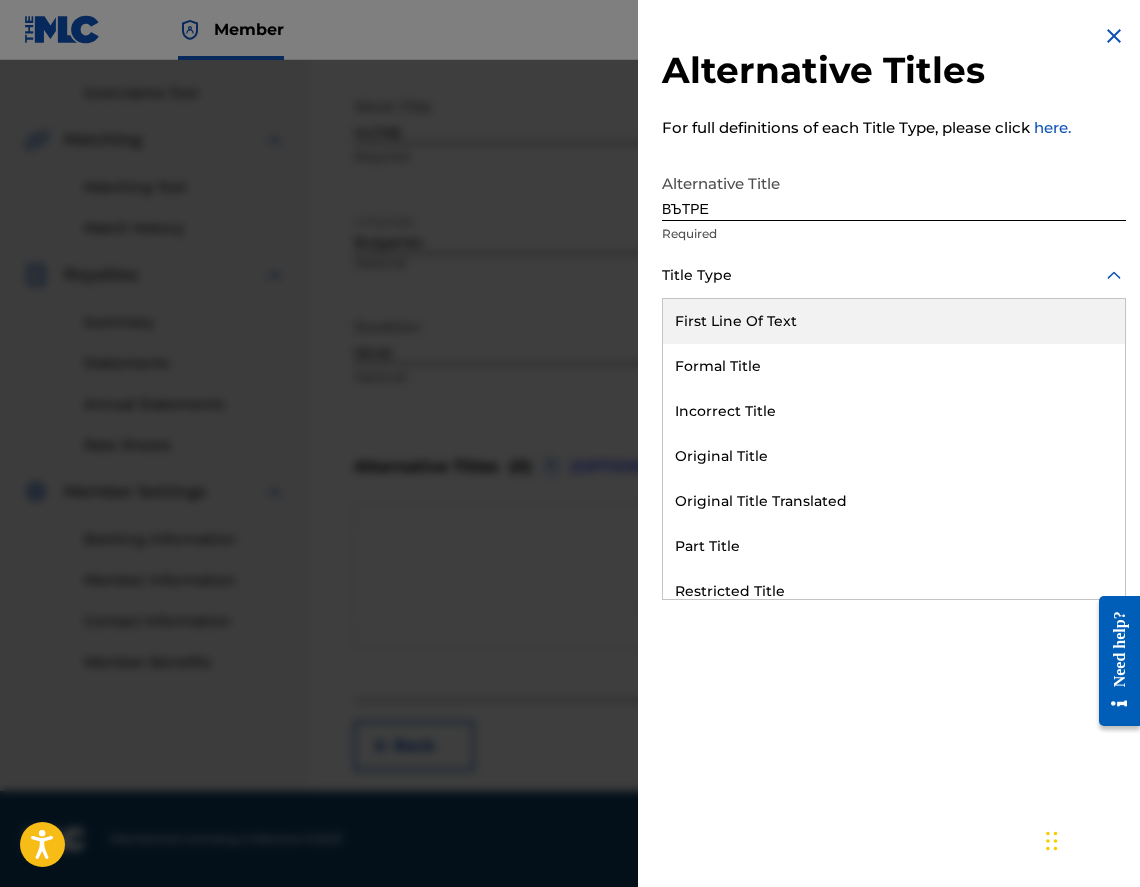
click at [740, 269] on div at bounding box center [894, 275] width 464 height 25
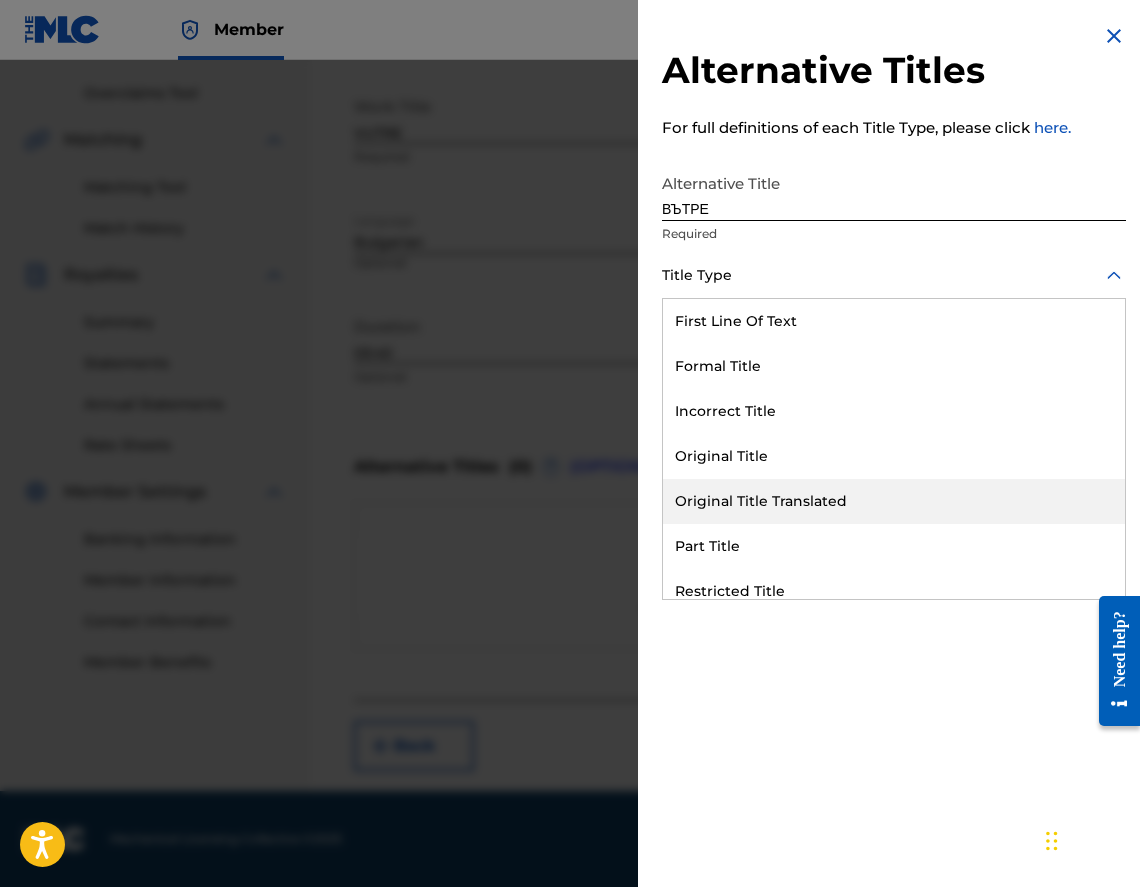
click at [849, 492] on div "Original Title Translated" at bounding box center [894, 501] width 462 height 45
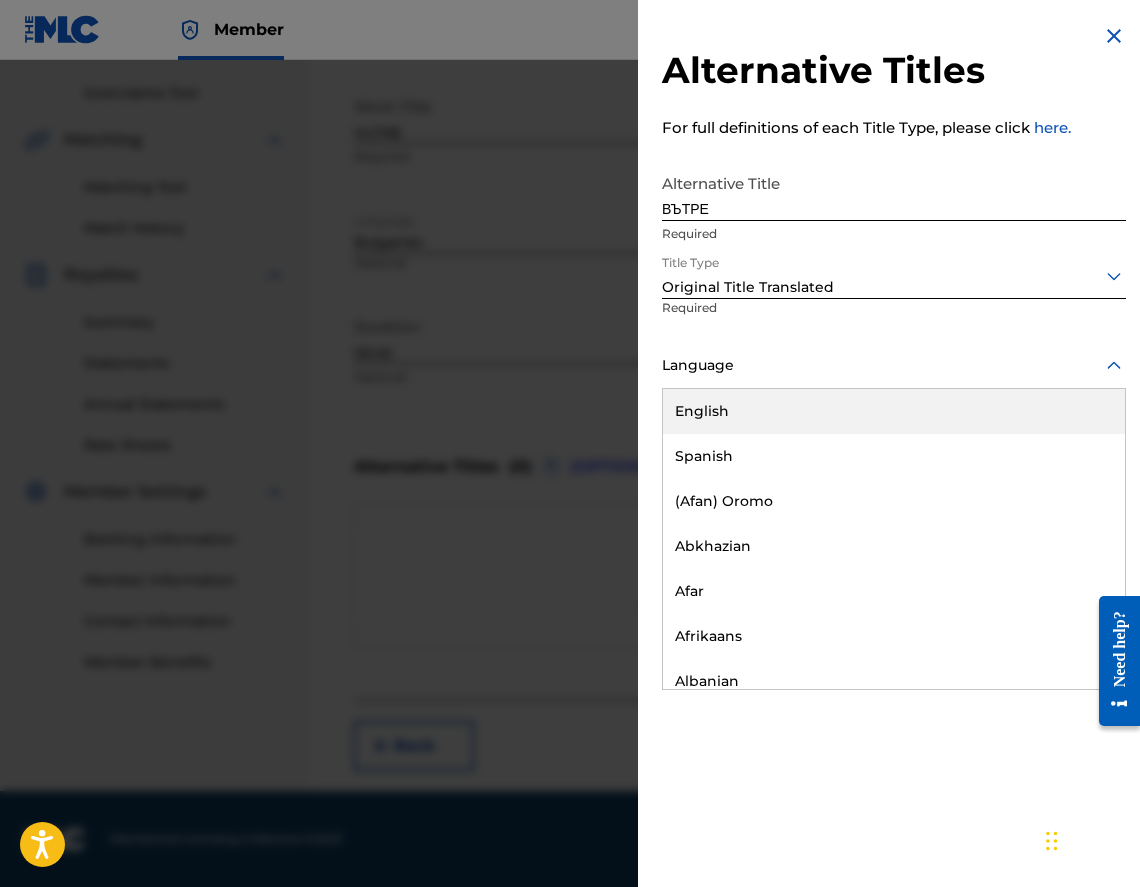
click at [776, 378] on div "Language" at bounding box center [894, 366] width 464 height 45
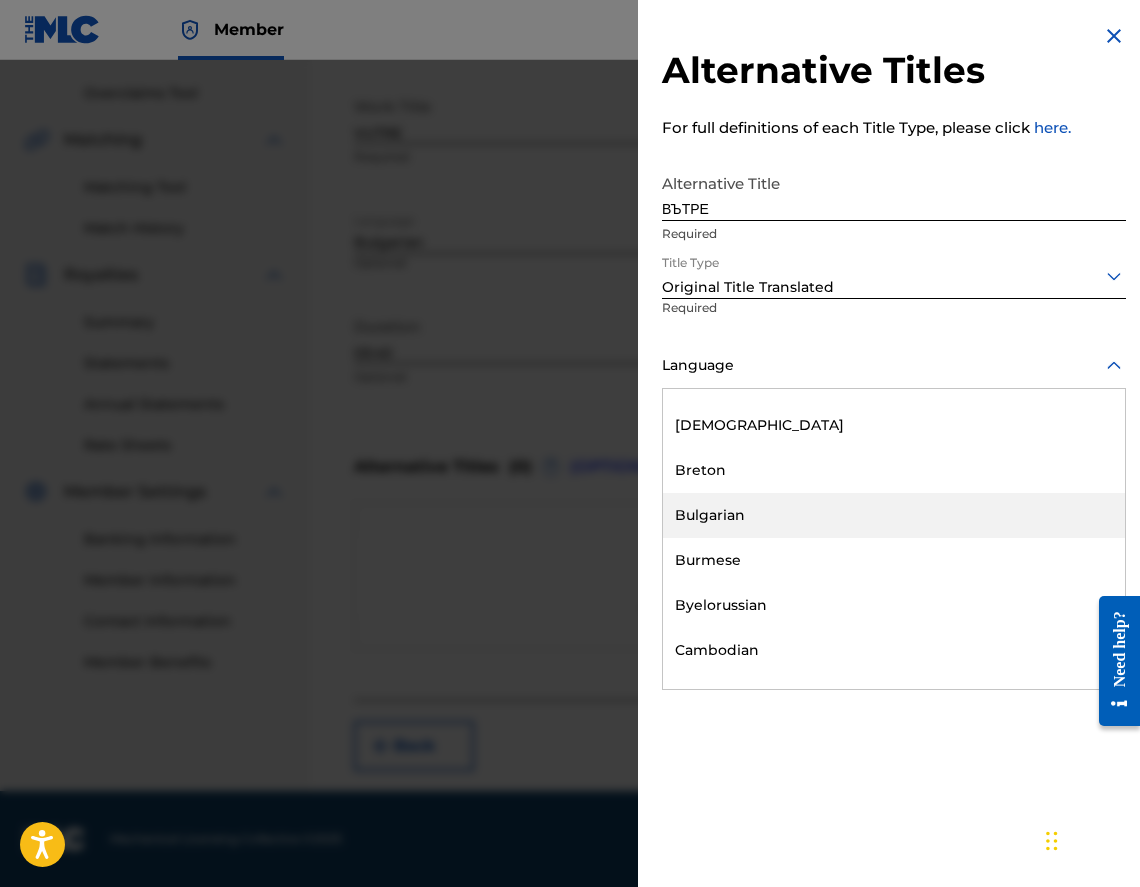
scroll to position [800, 0]
click at [828, 528] on div "Bulgarian" at bounding box center [894, 511] width 462 height 45
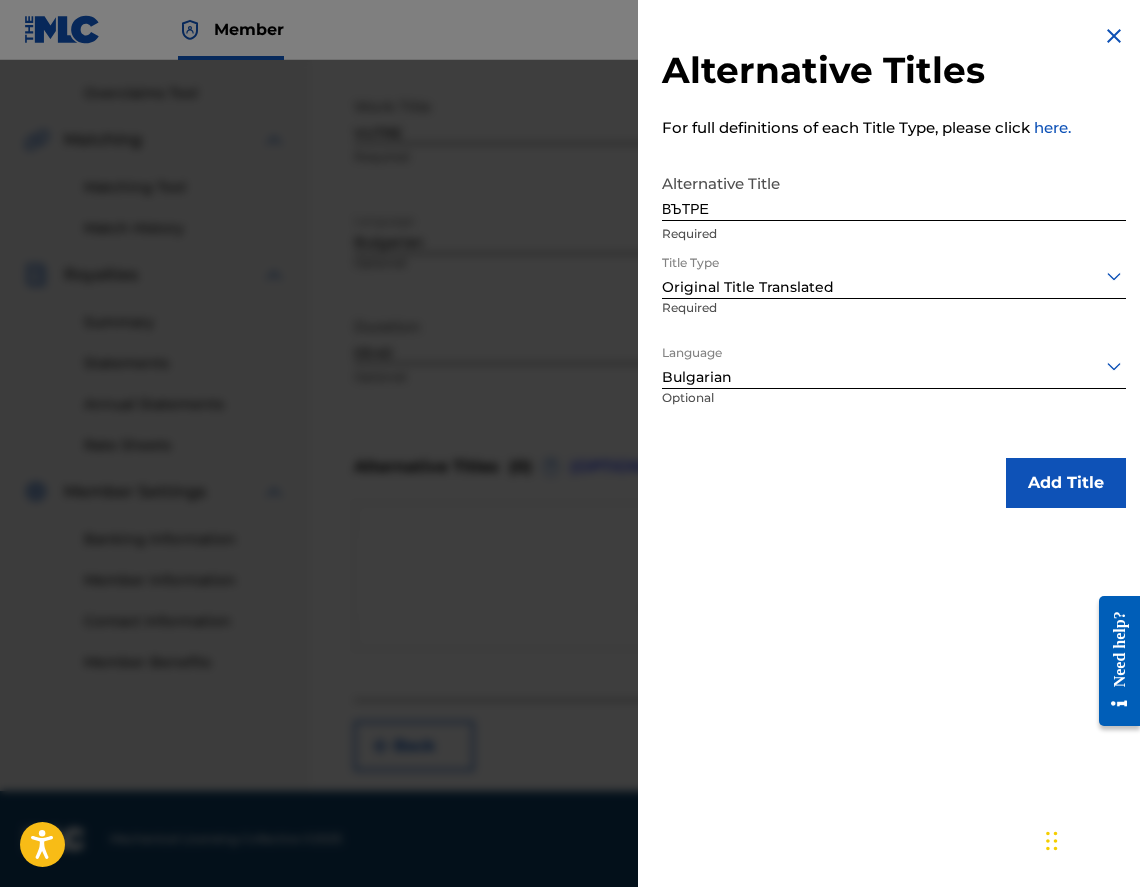
click at [1039, 482] on button "Add Title" at bounding box center [1066, 483] width 120 height 50
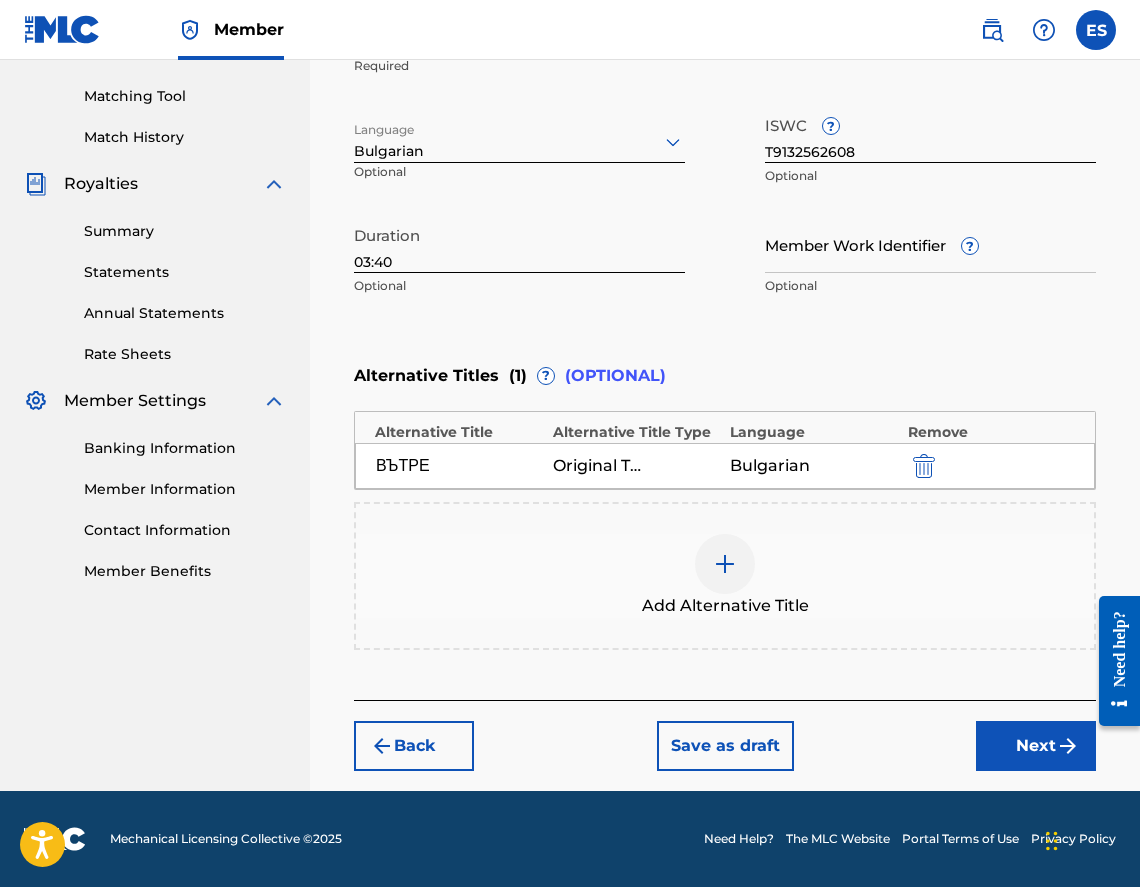
click at [1033, 753] on button "Next" at bounding box center [1036, 746] width 120 height 50
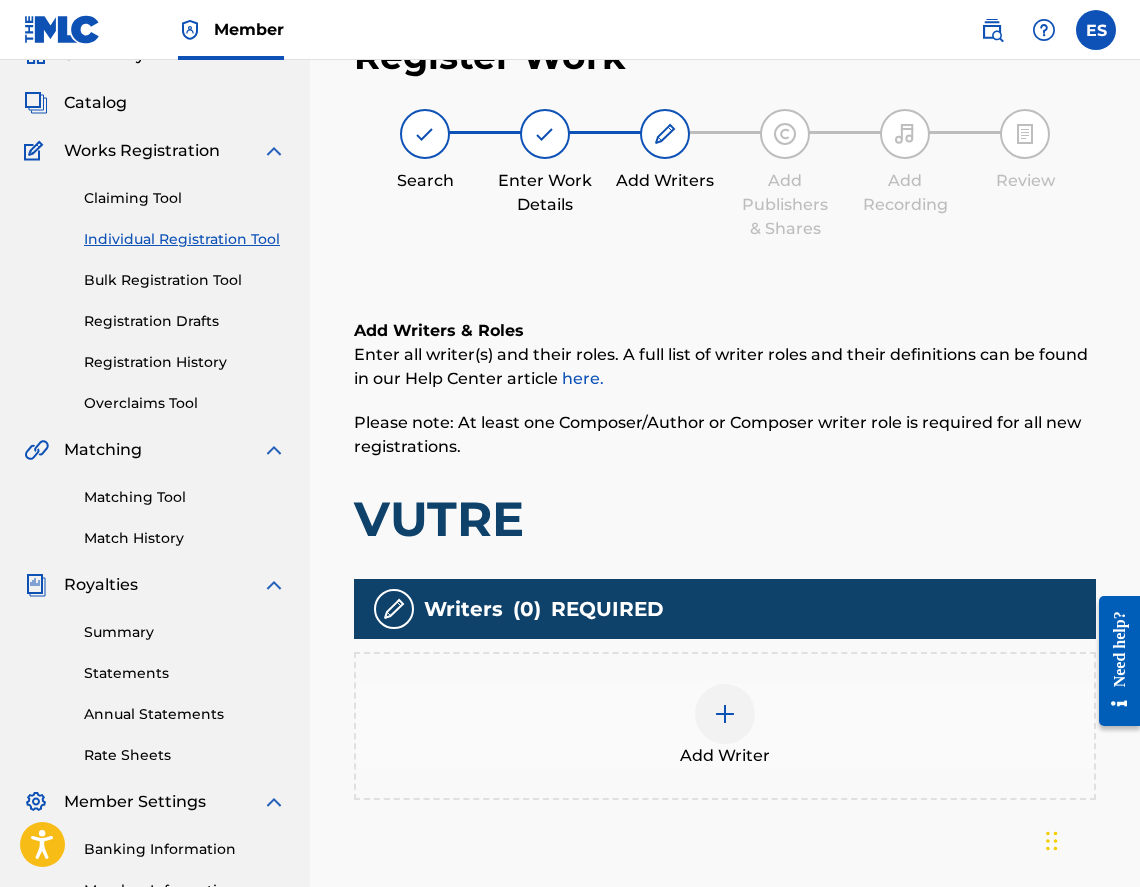
scroll to position [90, 0]
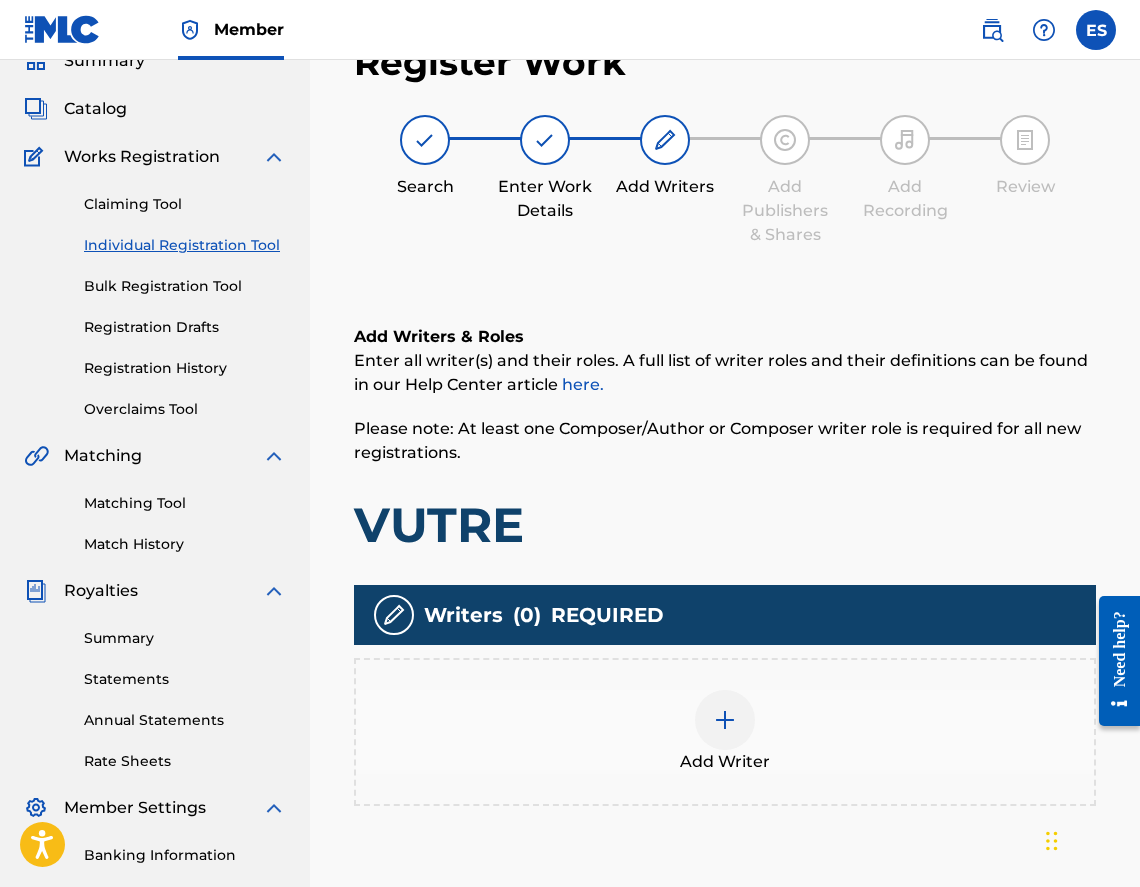
click at [853, 713] on div "Add Writer" at bounding box center [725, 732] width 738 height 84
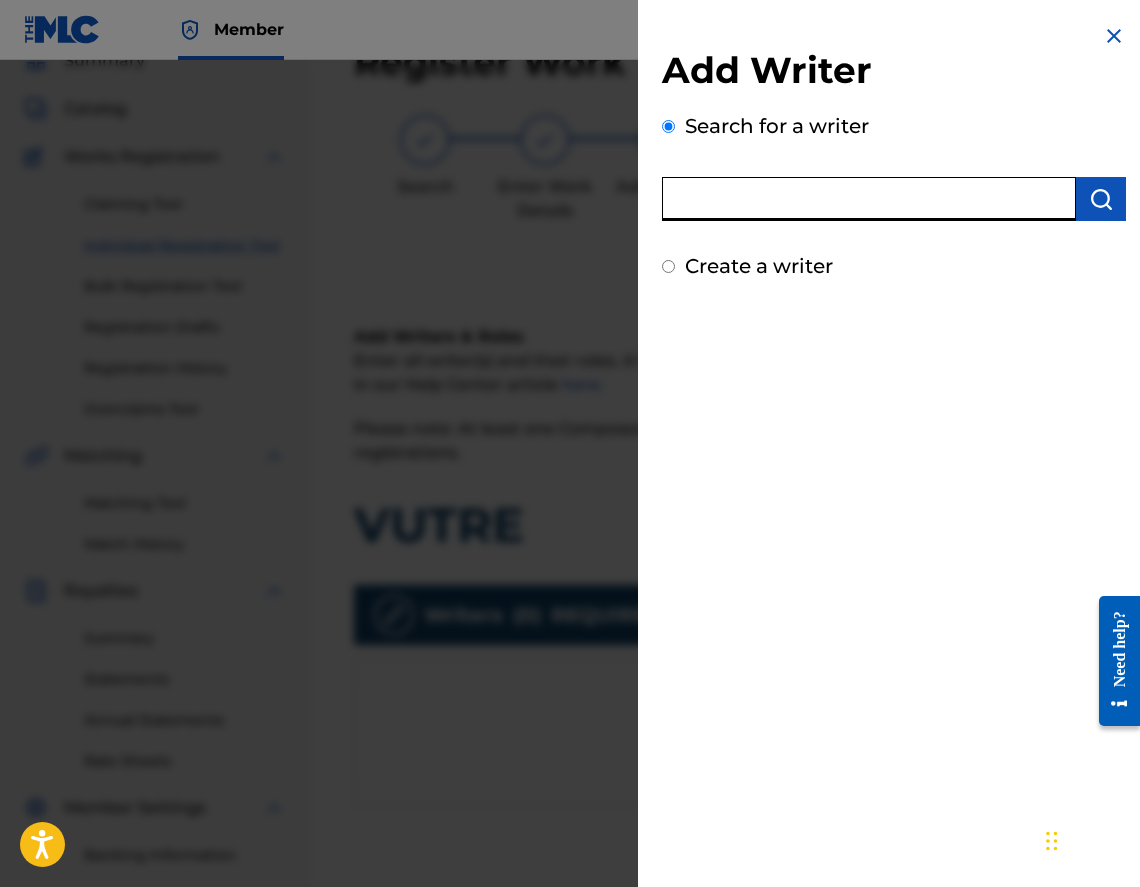
paste input "00473374636"
type input "00473374636"
click at [1092, 210] on img "submit" at bounding box center [1101, 199] width 24 height 24
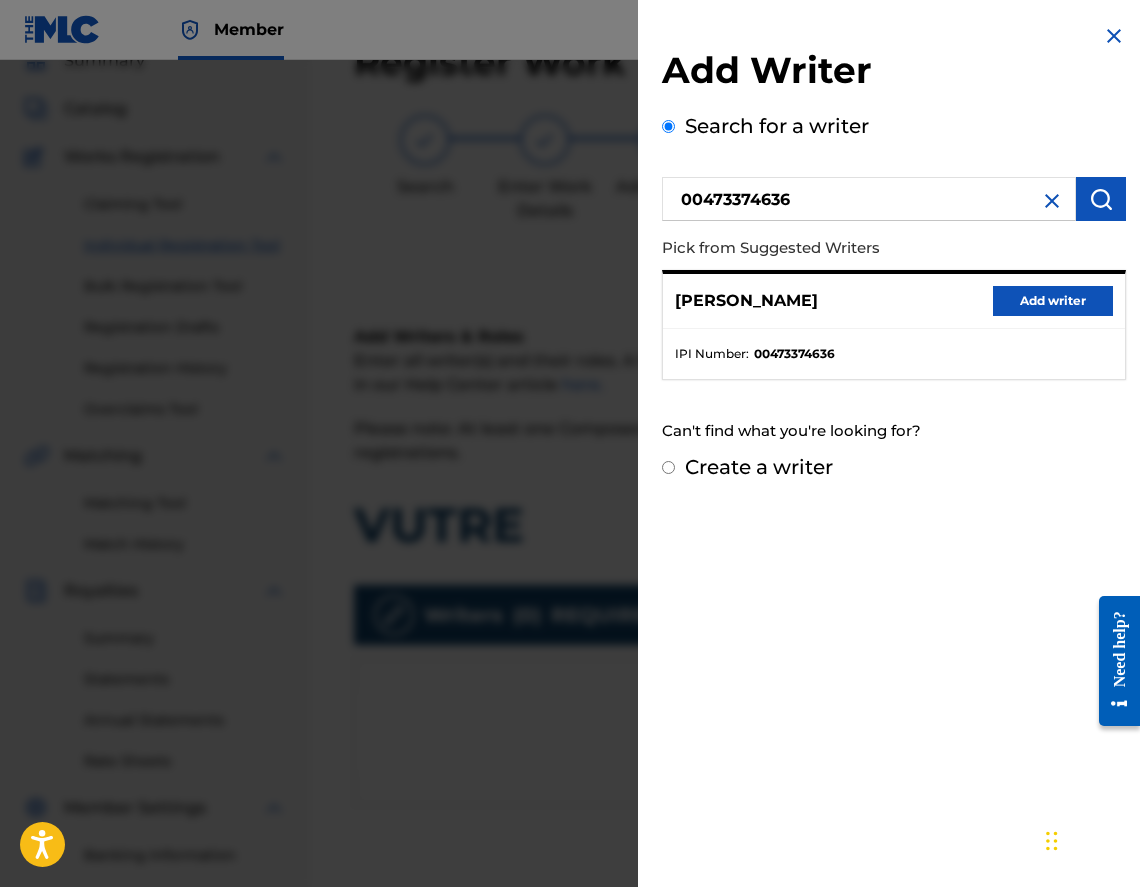
click at [1060, 301] on button "Add writer" at bounding box center [1053, 301] width 120 height 30
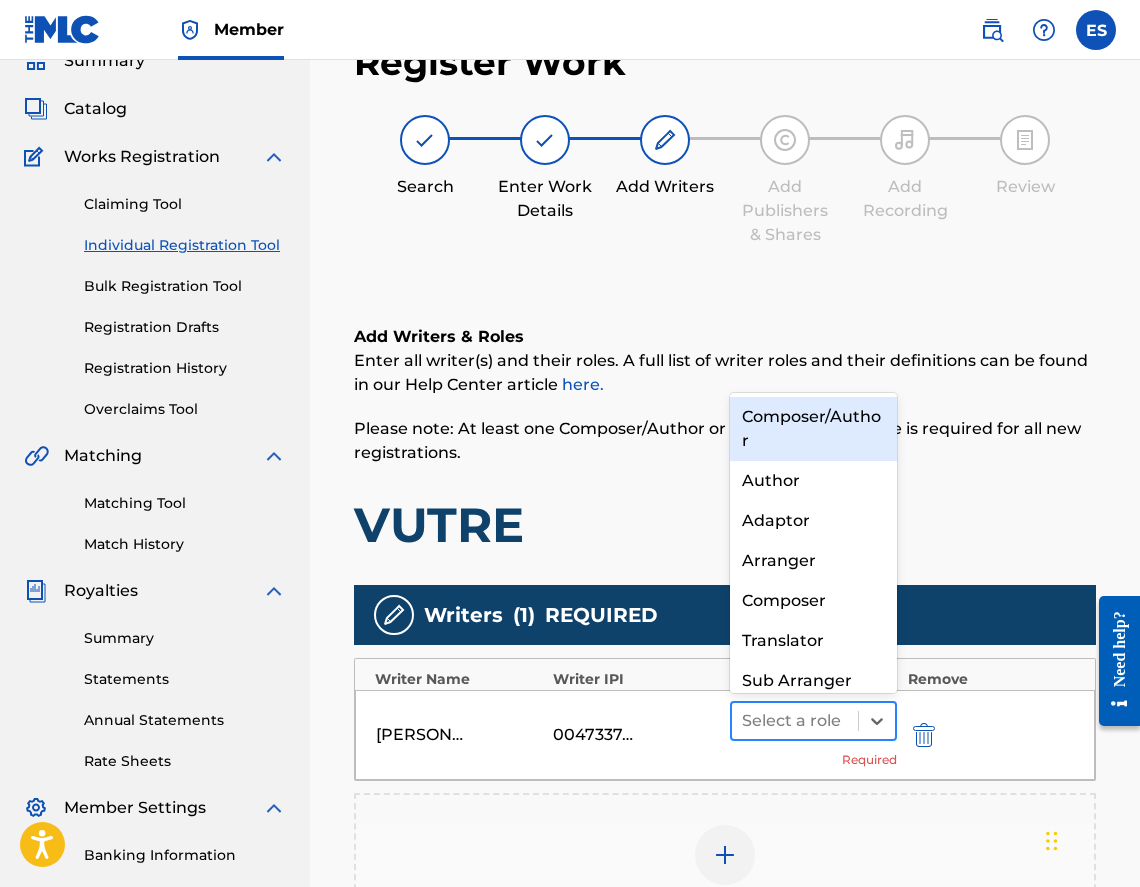
click at [788, 704] on div "Select a role" at bounding box center [795, 721] width 126 height 36
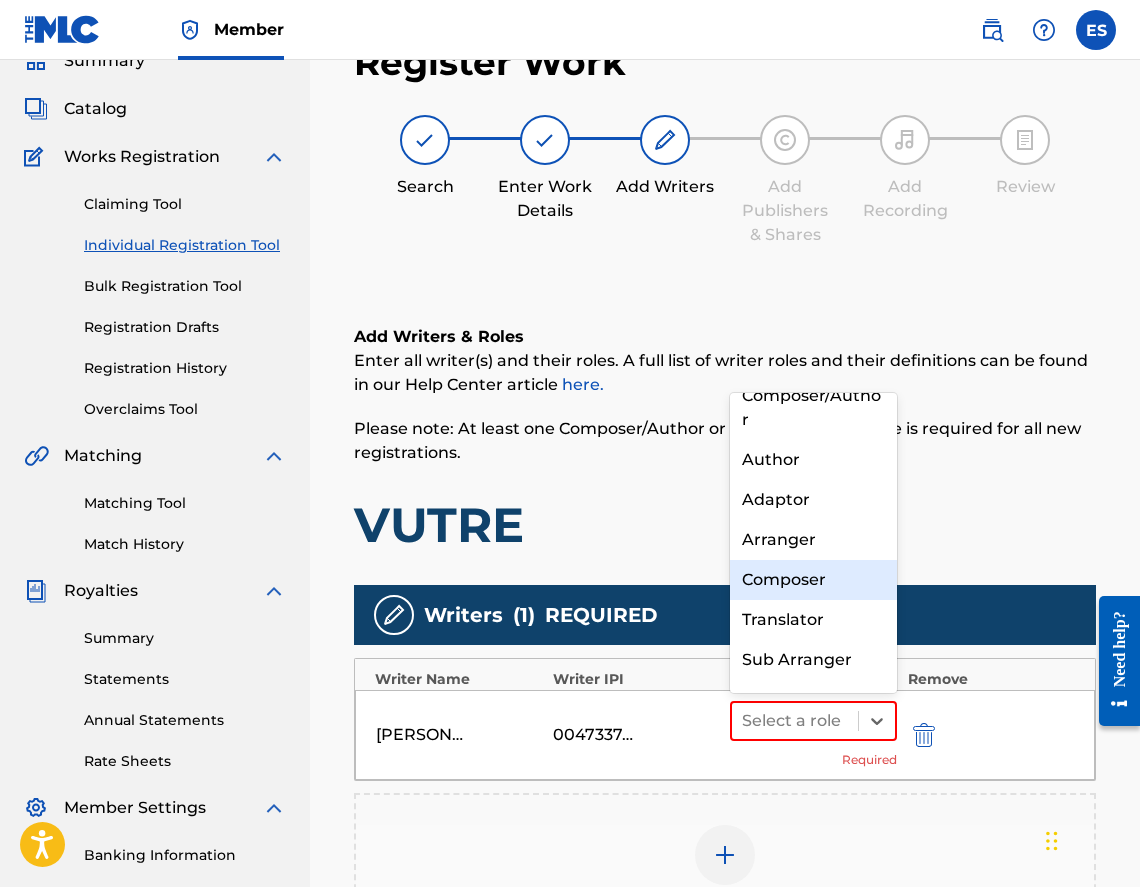
drag, startPoint x: 839, startPoint y: 550, endPoint x: 833, endPoint y: 573, distance: 23.8
click at [833, 573] on div "Composer/Author Author Adaptor Arranger Composer Translator Sub Arranger Sub Au…" at bounding box center [813, 543] width 167 height 300
click at [833, 573] on div "Composer" at bounding box center [813, 580] width 167 height 40
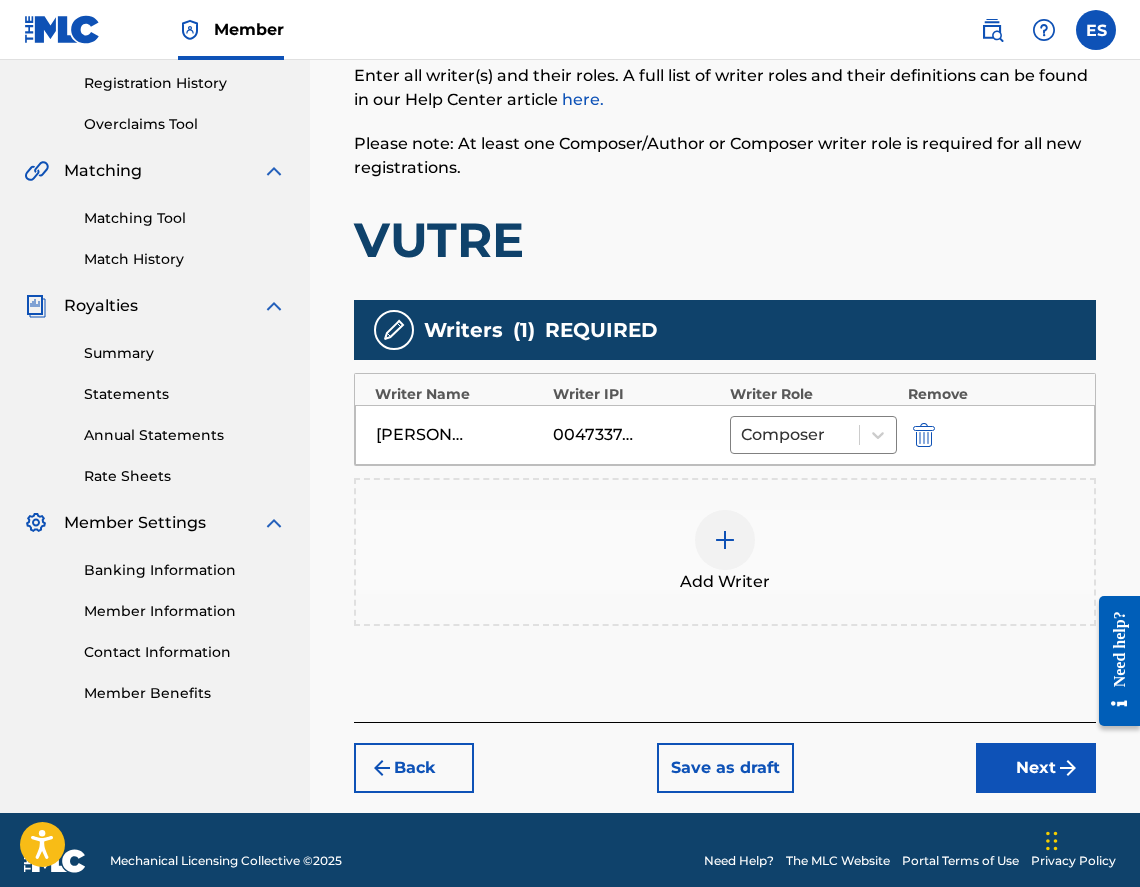
scroll to position [397, 0]
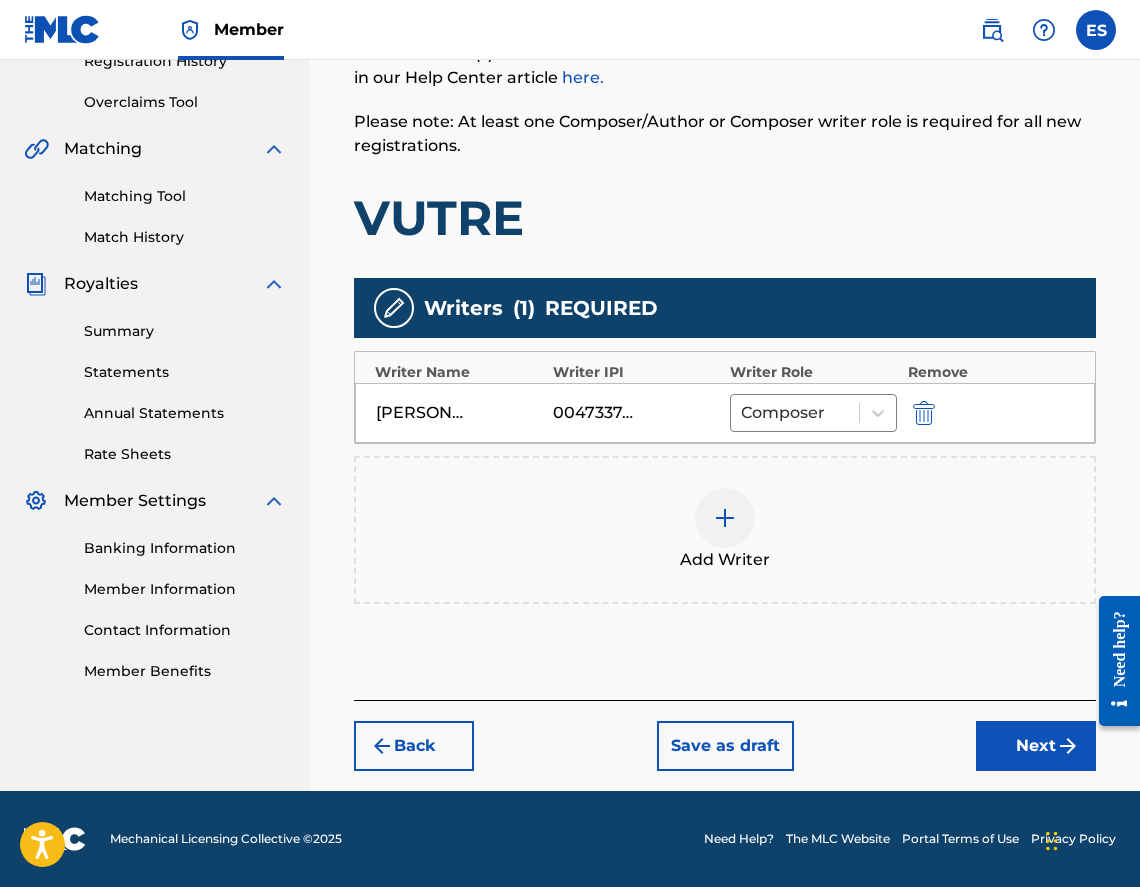
click at [773, 542] on div "Add Writer" at bounding box center [725, 530] width 738 height 84
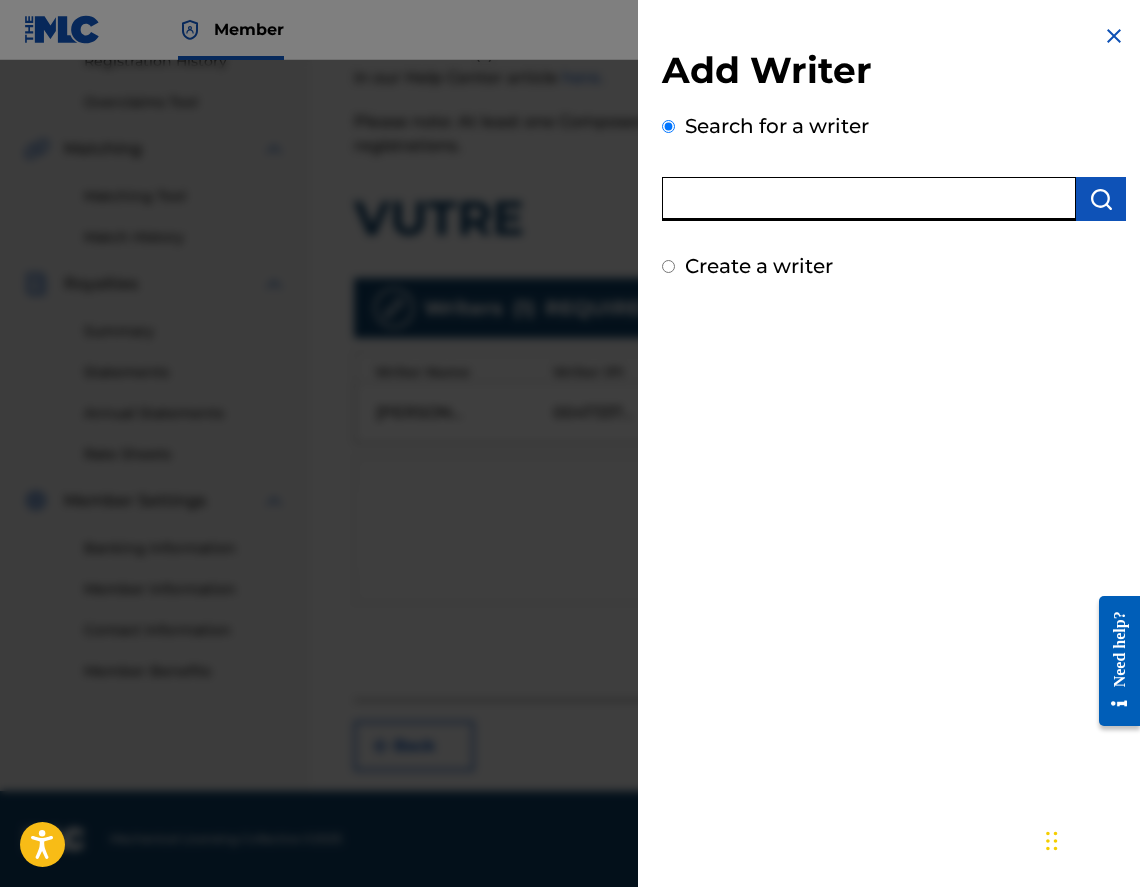
paste input "00473356148"
type input "00473356148"
click at [1084, 220] on button "submit" at bounding box center [1101, 199] width 50 height 44
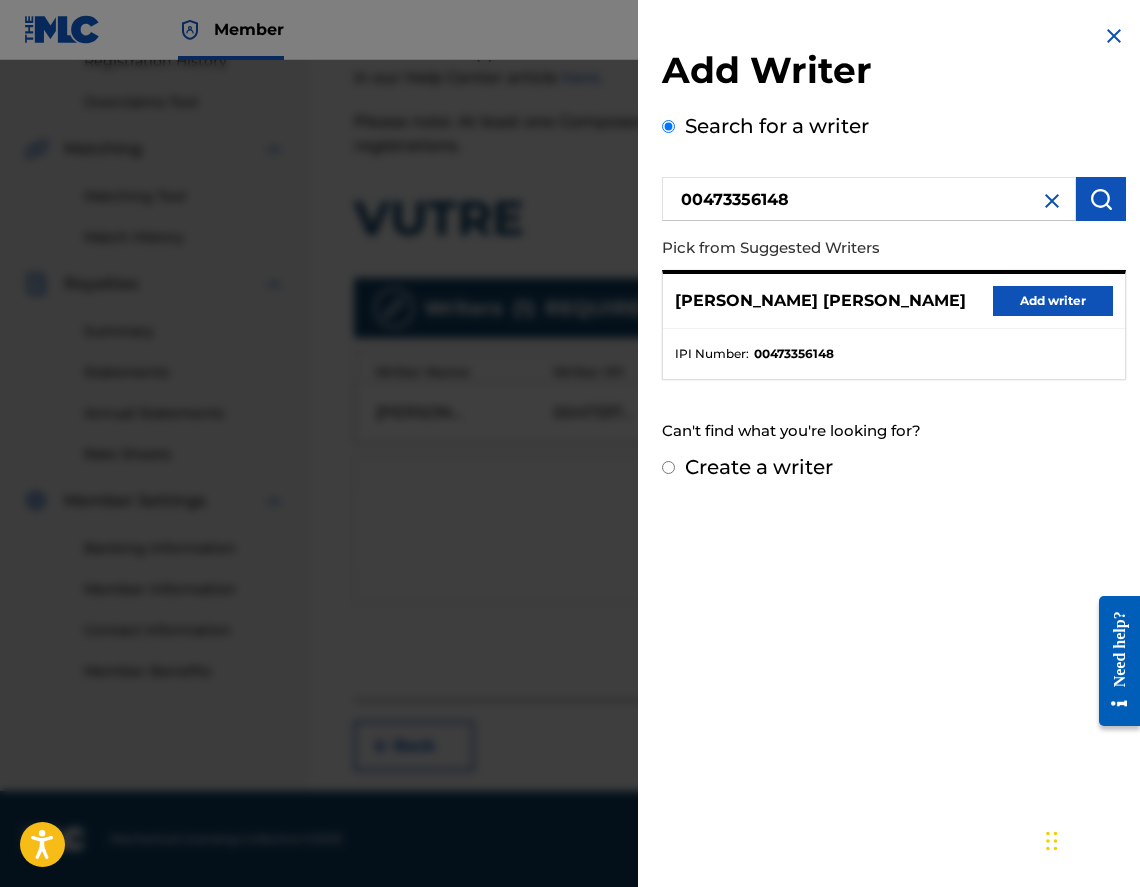
click at [1065, 312] on button "Add writer" at bounding box center [1053, 301] width 120 height 30
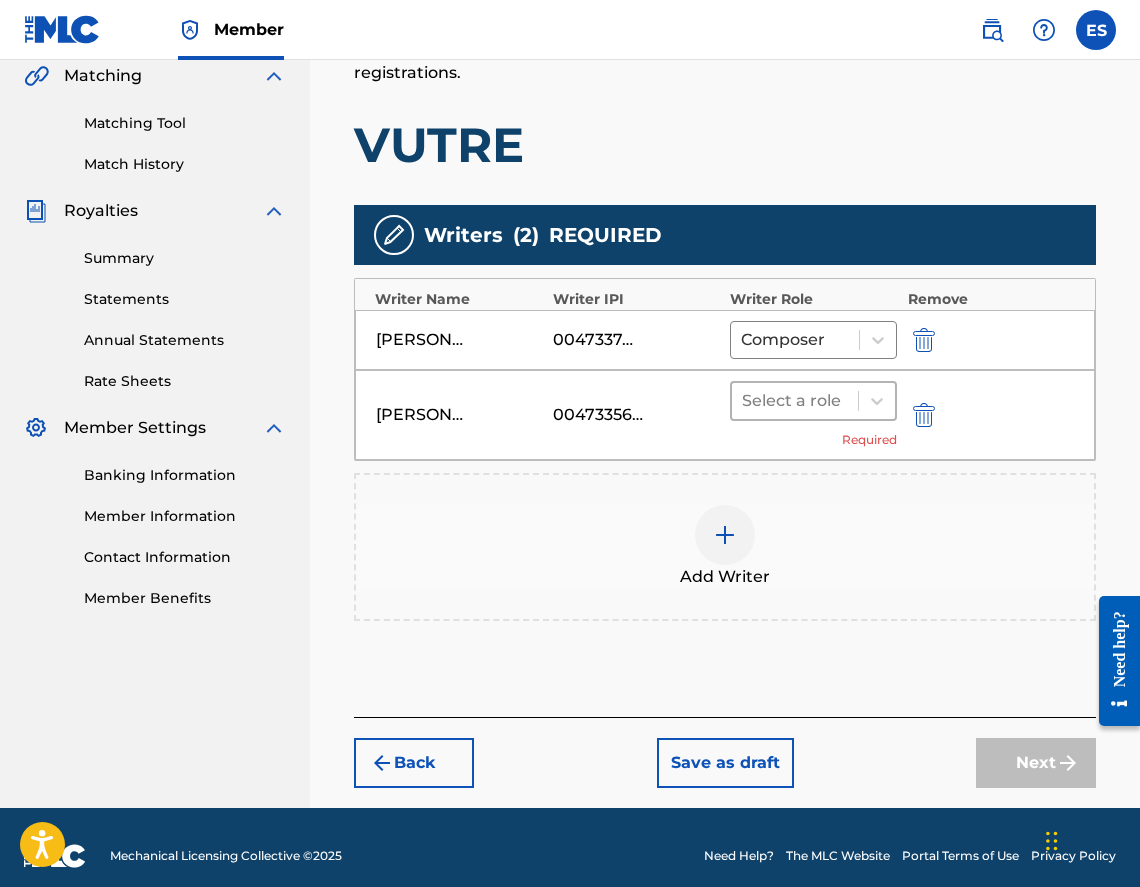
scroll to position [487, 0]
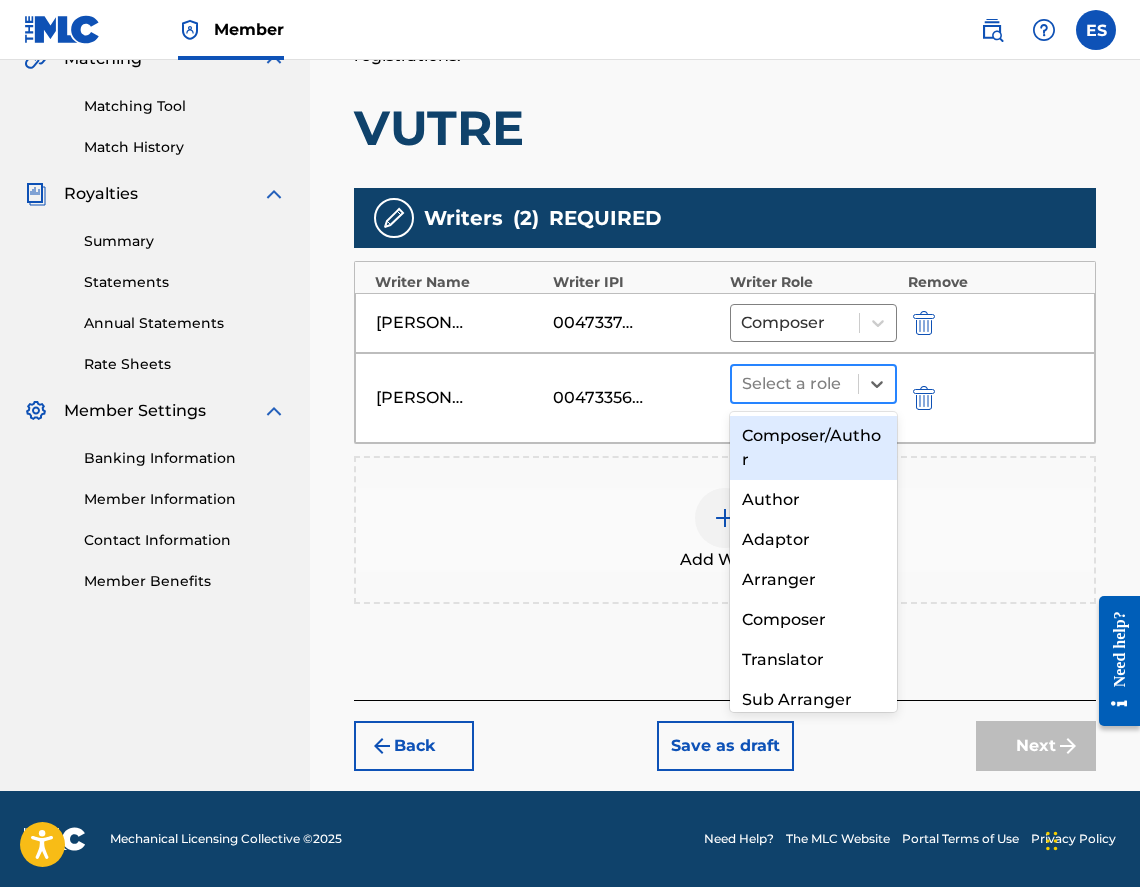
click at [827, 381] on div at bounding box center [795, 384] width 106 height 28
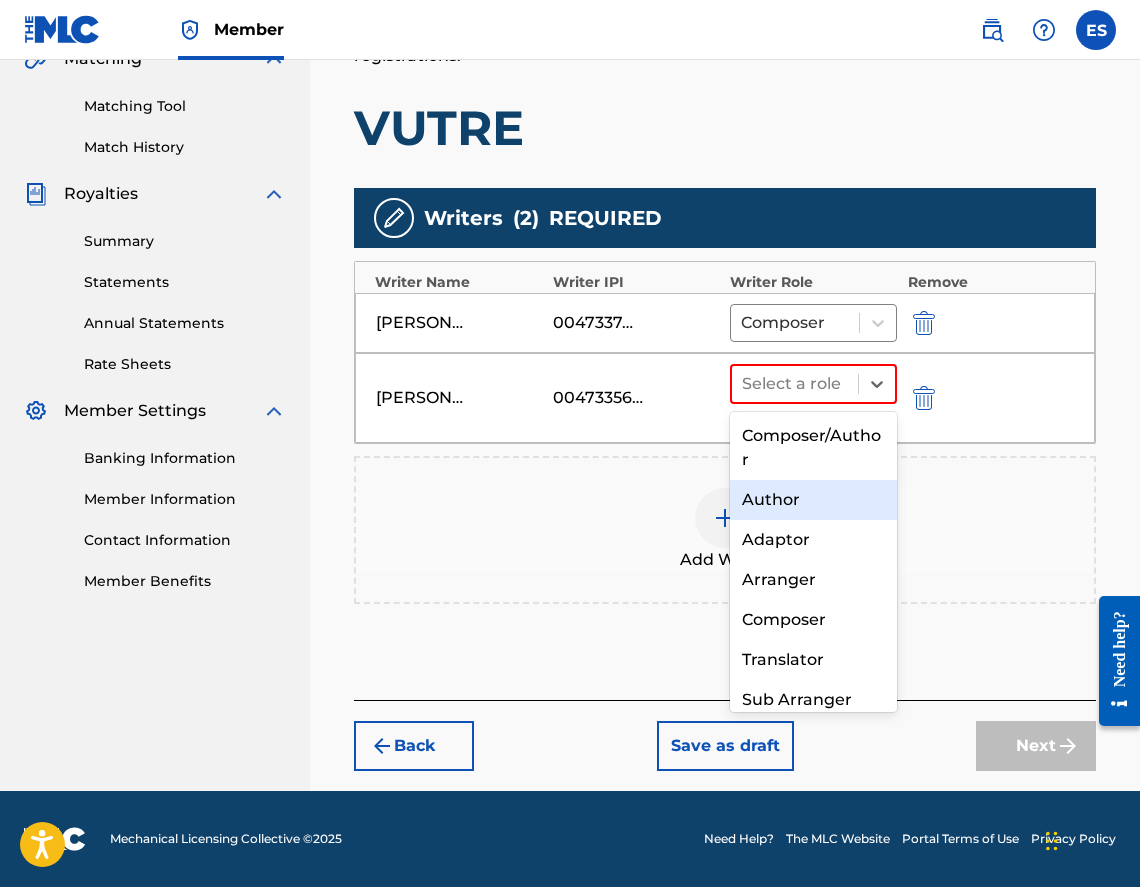
click at [851, 506] on div "Author" at bounding box center [813, 500] width 167 height 40
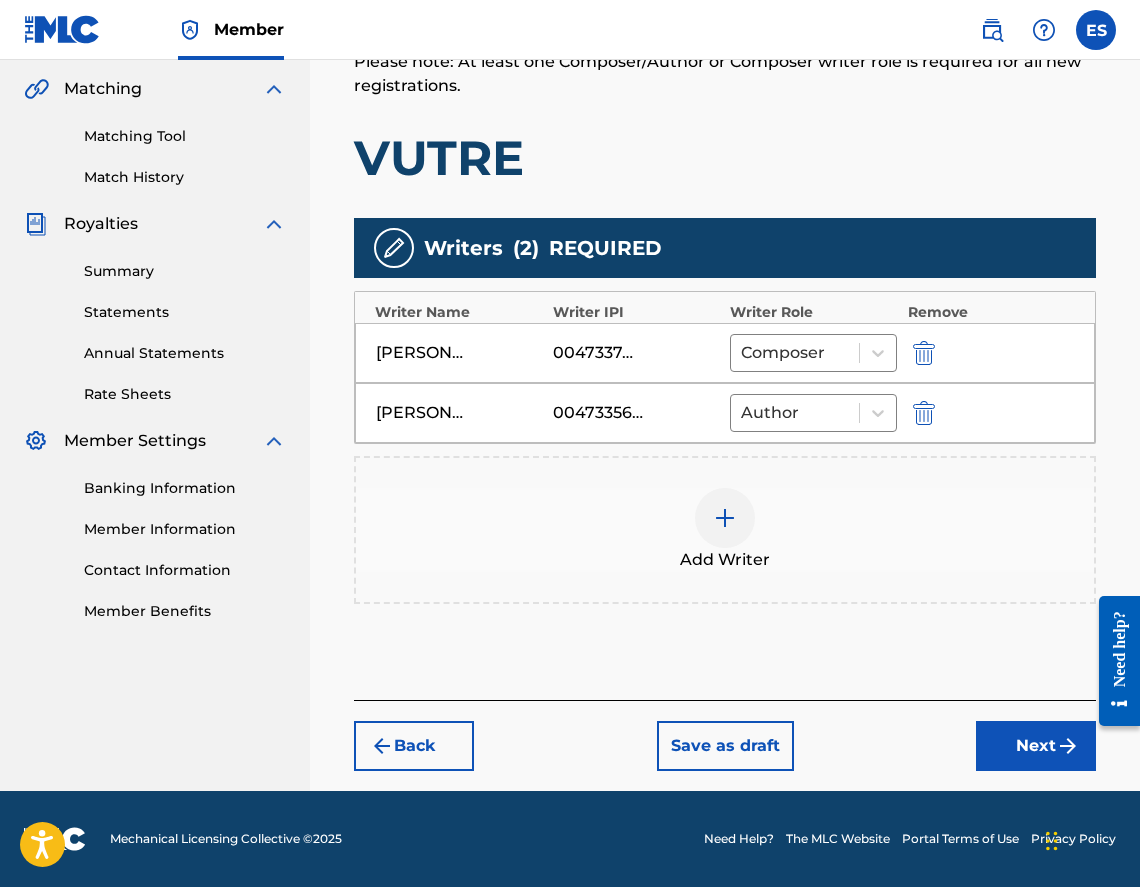
click at [1031, 734] on button "Next" at bounding box center [1036, 746] width 120 height 50
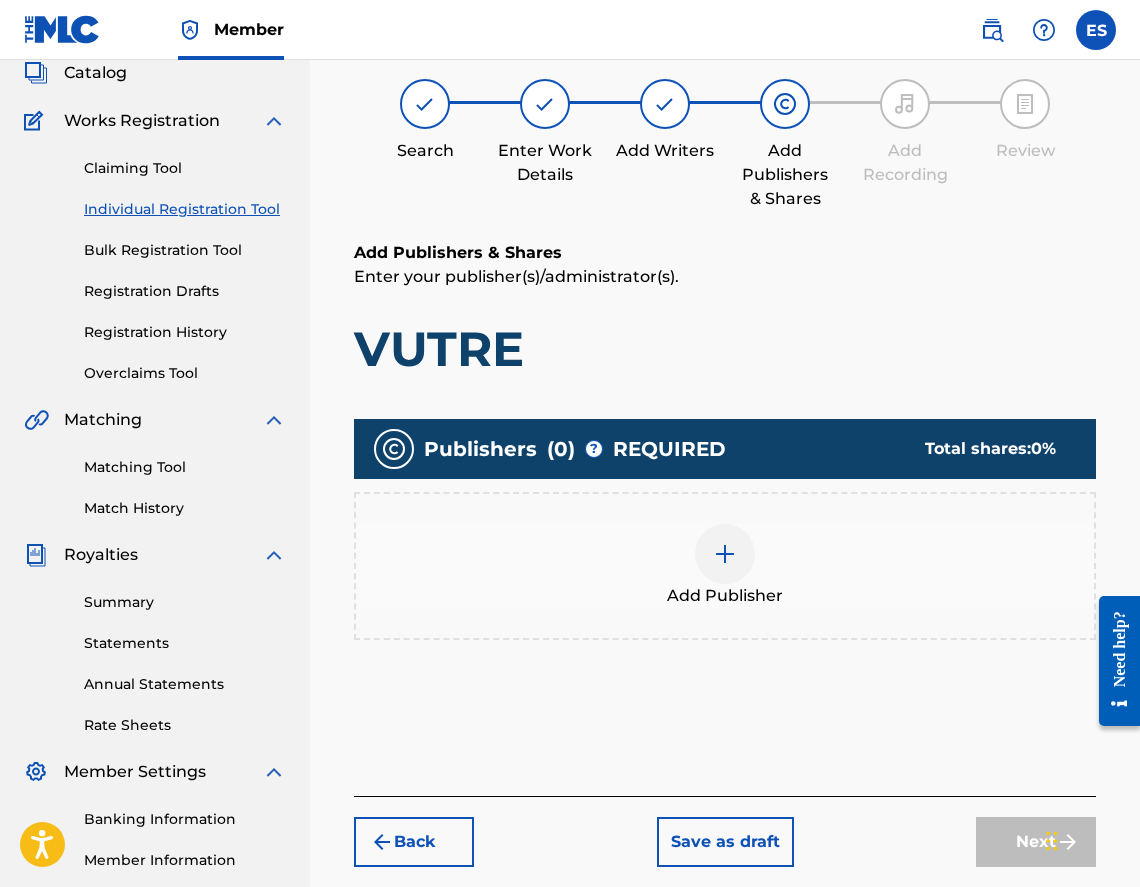
scroll to position [90, 0]
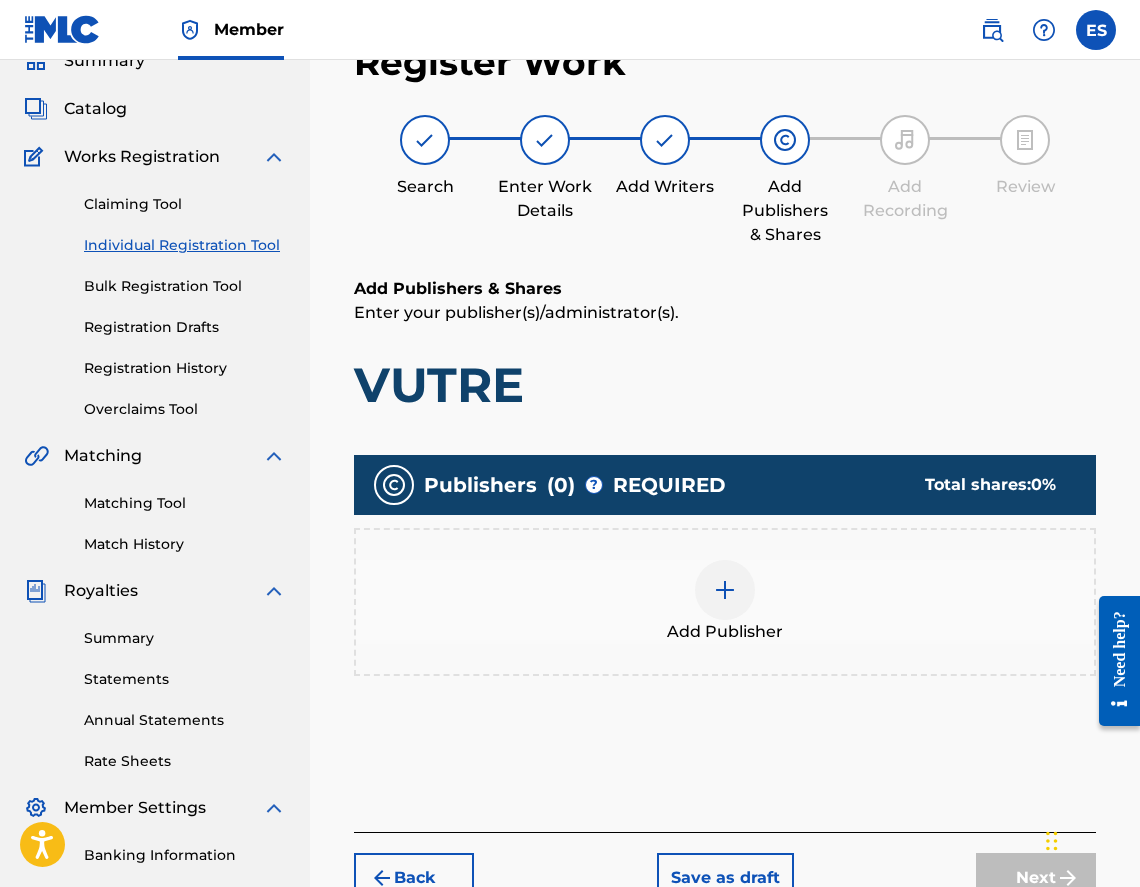
click at [546, 661] on div "Add Publisher" at bounding box center [725, 602] width 742 height 148
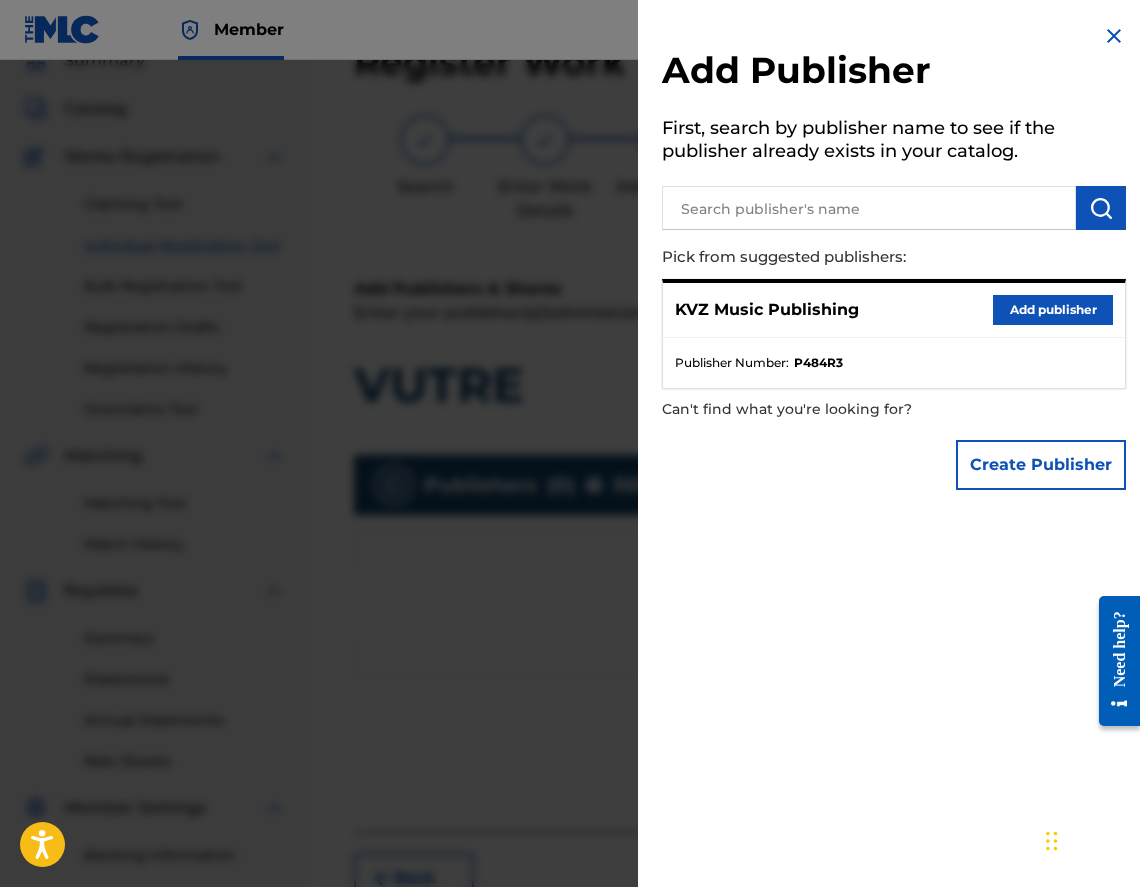
click at [1057, 313] on button "Add publisher" at bounding box center [1053, 310] width 120 height 30
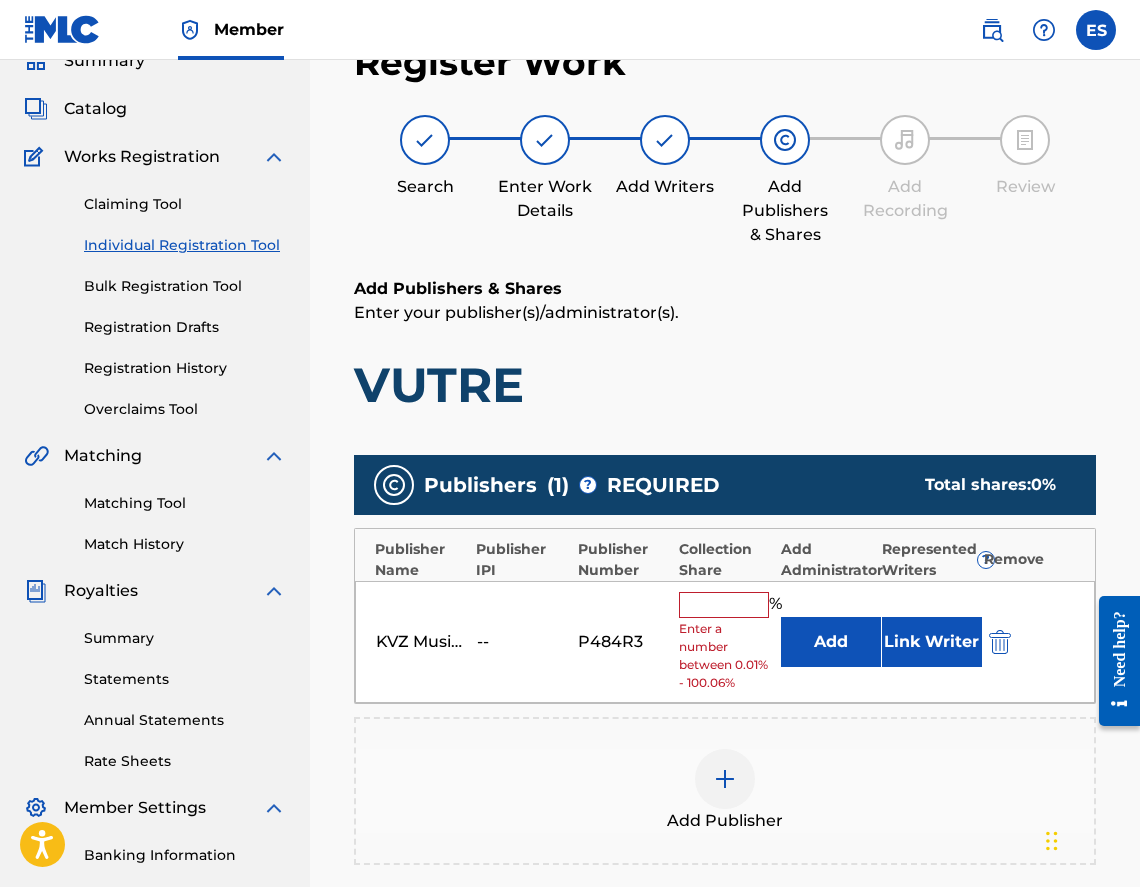
drag, startPoint x: 723, startPoint y: 611, endPoint x: 962, endPoint y: 606, distance: 239.0
click at [723, 611] on input "text" at bounding box center [724, 605] width 90 height 26
type input "100"
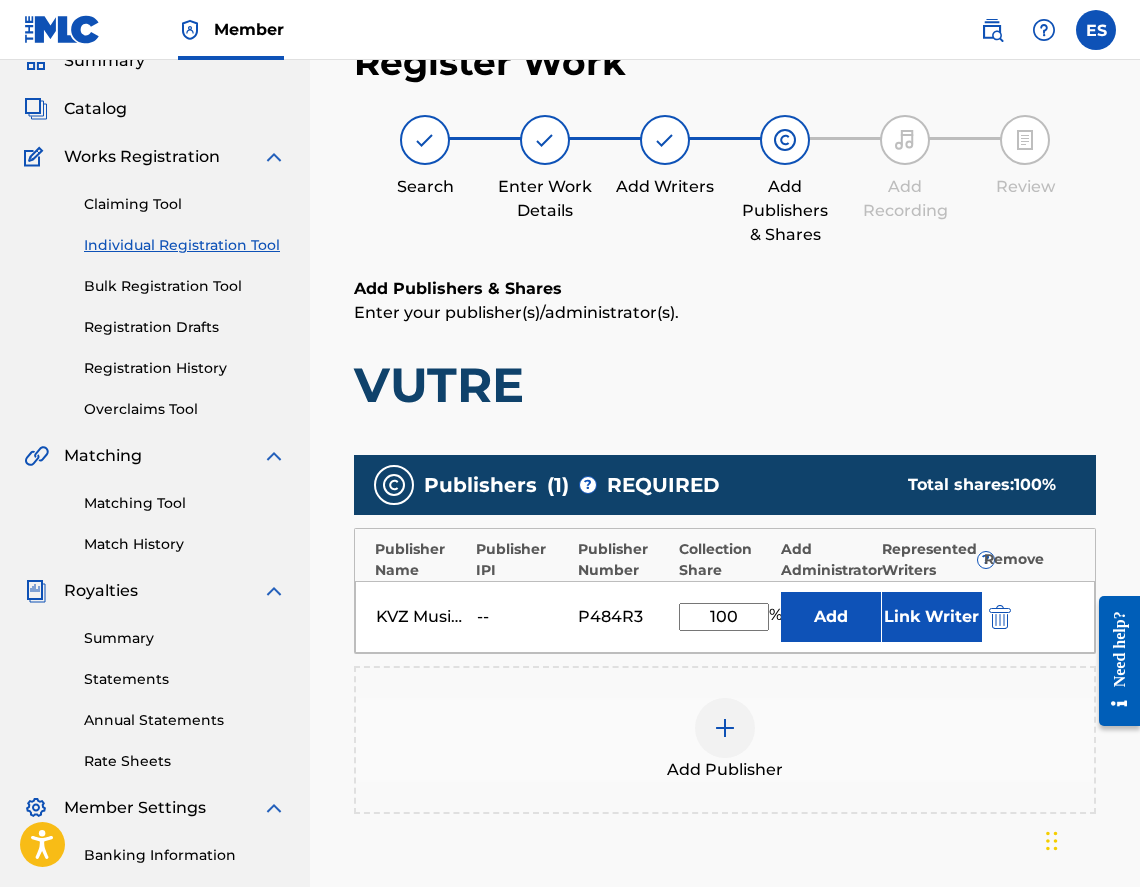
scroll to position [360, 0]
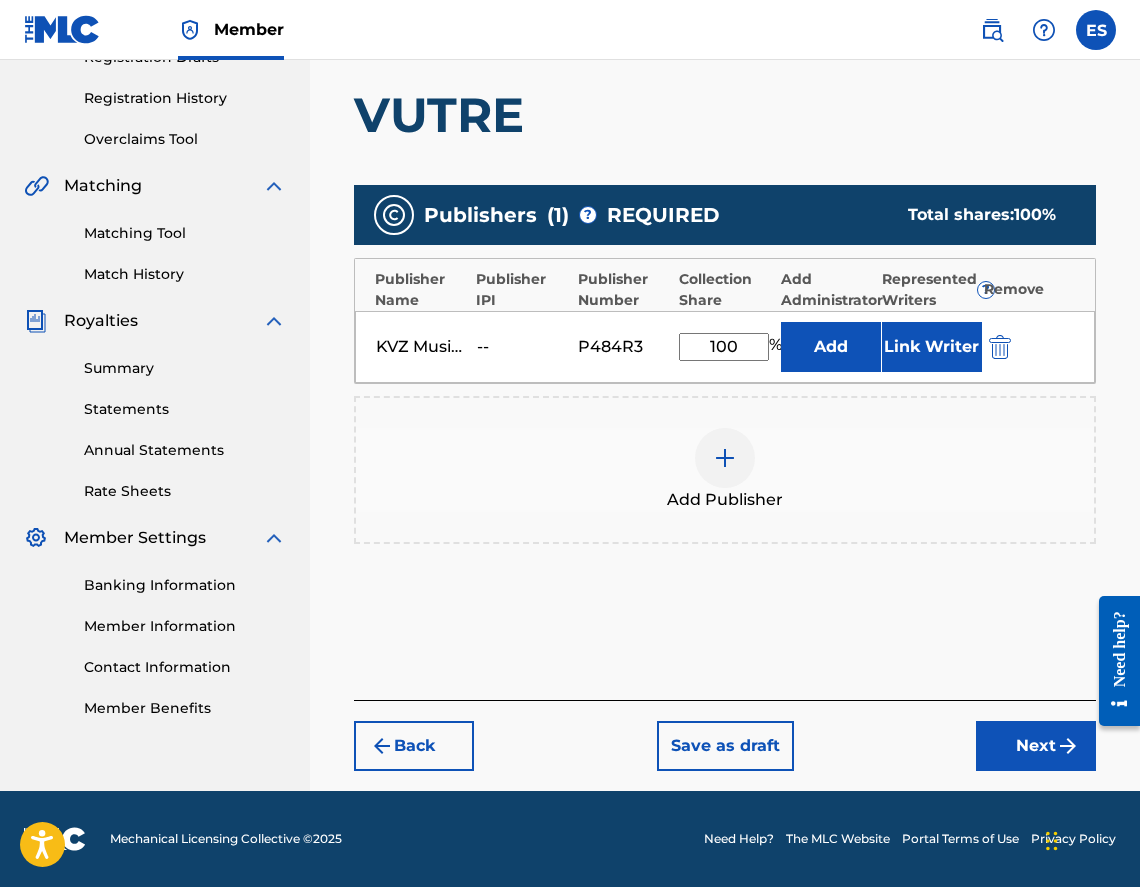
click at [1043, 763] on button "Next" at bounding box center [1036, 746] width 120 height 50
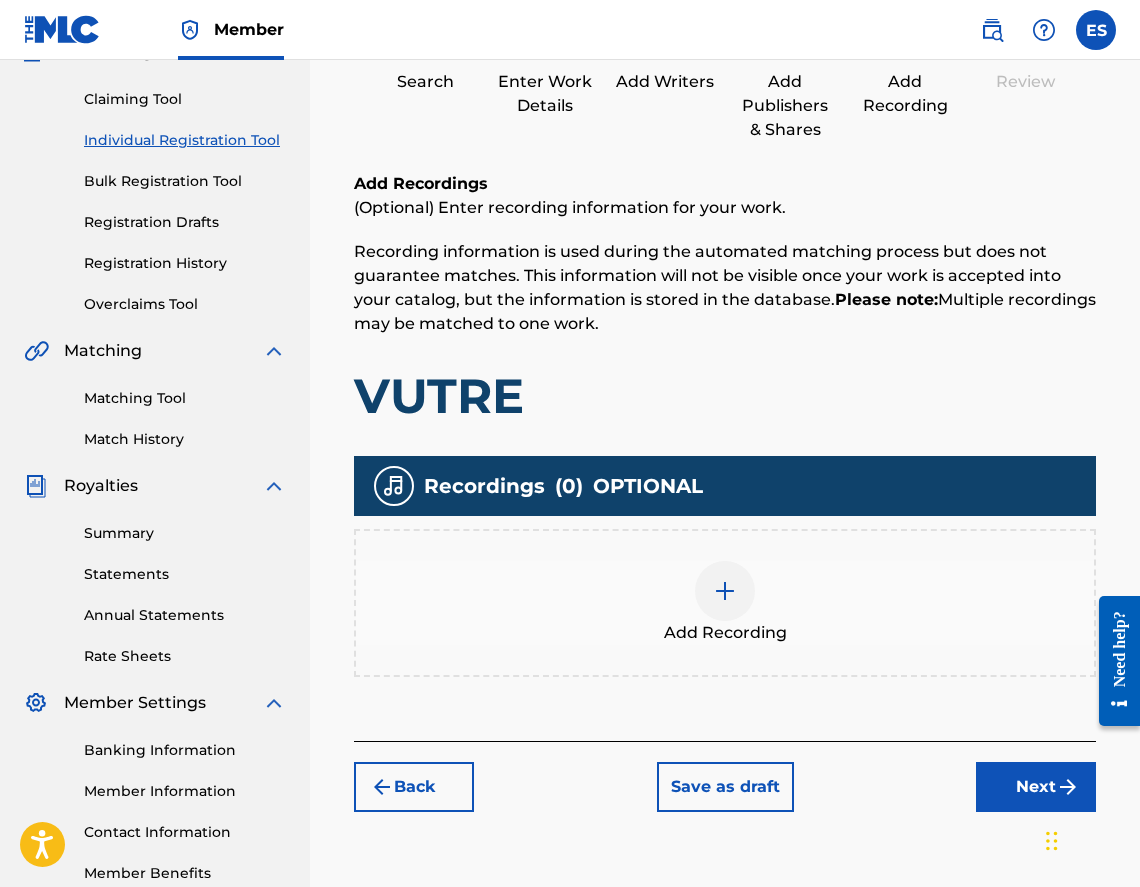
scroll to position [312, 0]
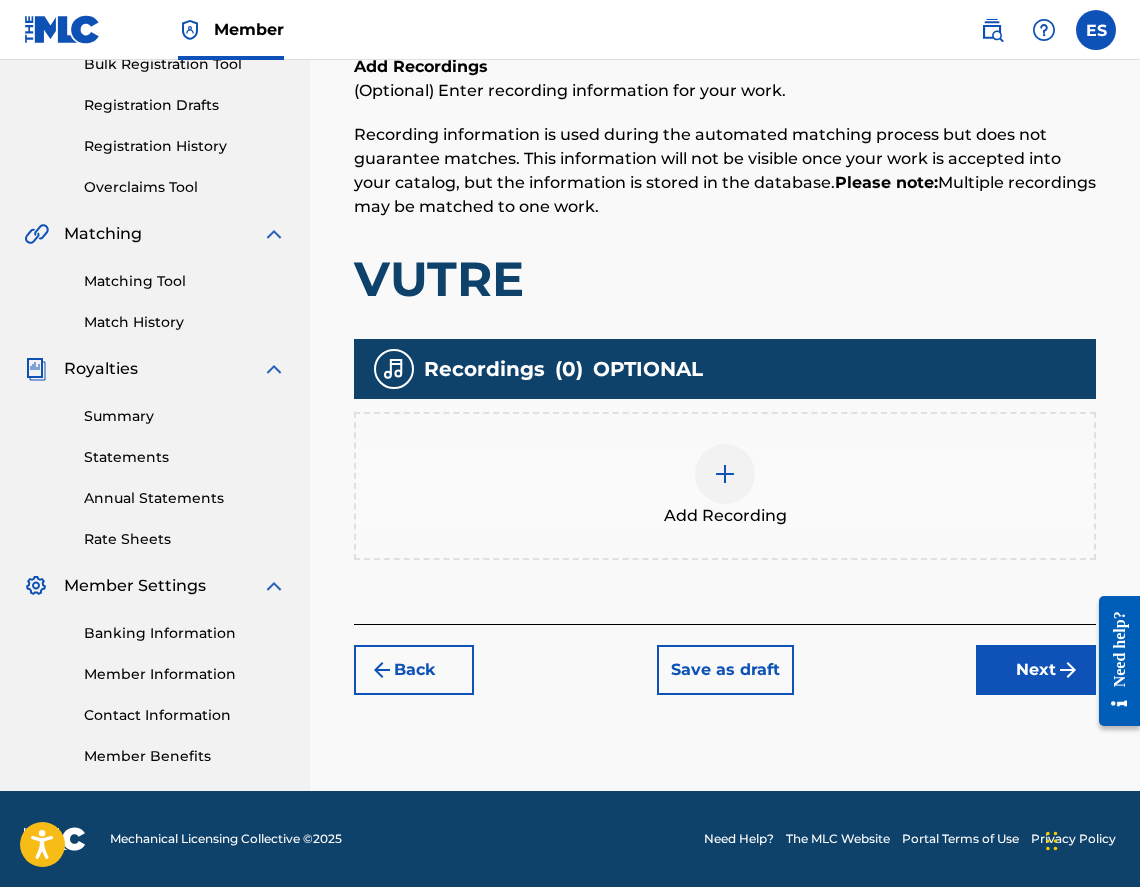
click at [747, 496] on div "Add Recording" at bounding box center [725, 486] width 738 height 84
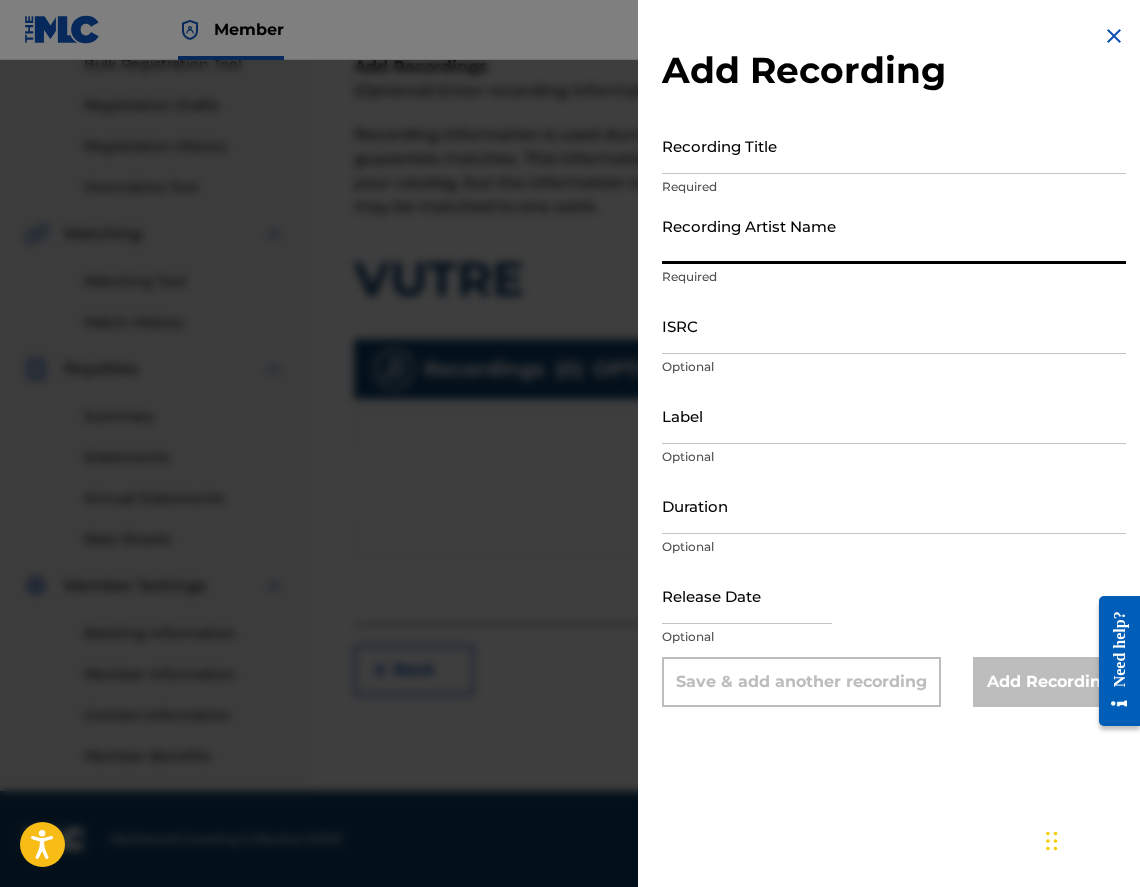
paste input "[PERSON_NAME] [PERSON_NAME]"
type input "[PERSON_NAME] [PERSON_NAME]"
click at [835, 531] on input "Duration" at bounding box center [894, 505] width 464 height 57
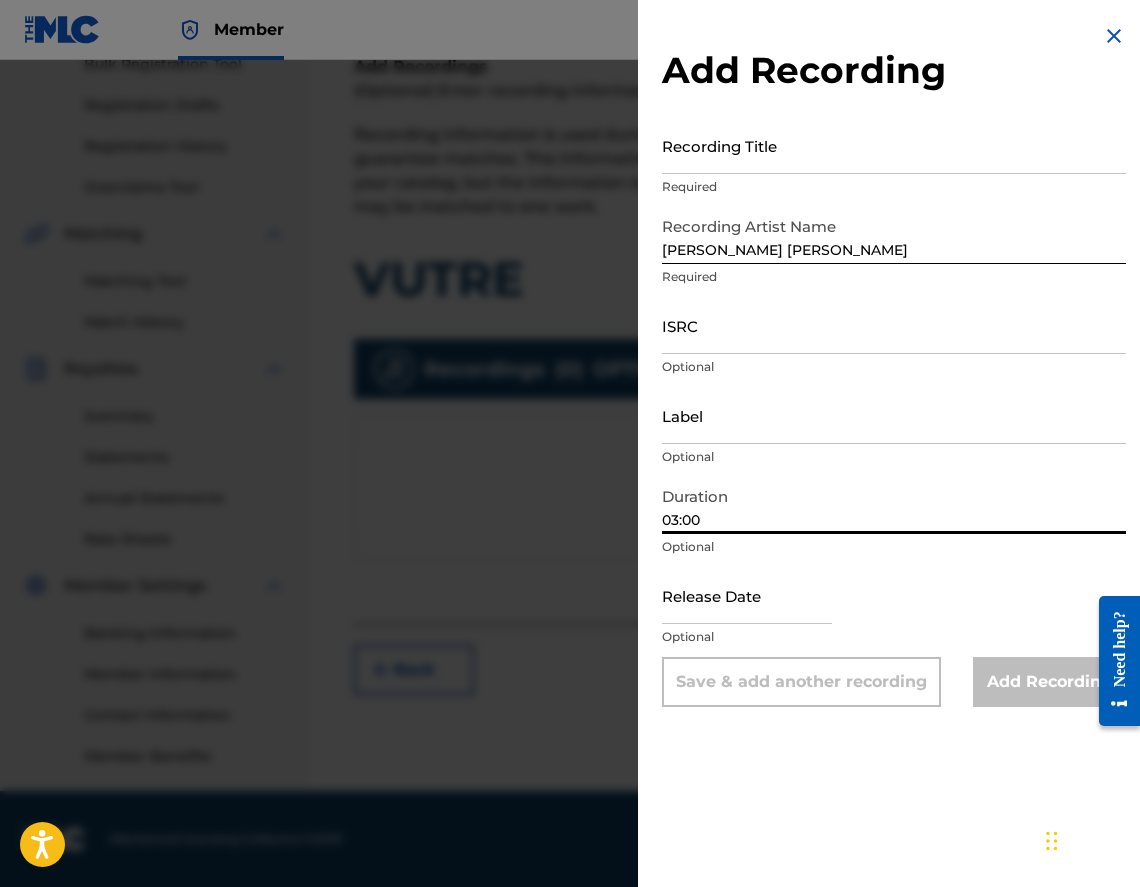
click at [686, 511] on input "03:00" at bounding box center [894, 505] width 464 height 57
click at [689, 511] on input "03:00" at bounding box center [894, 505] width 464 height 57
type input "03:40"
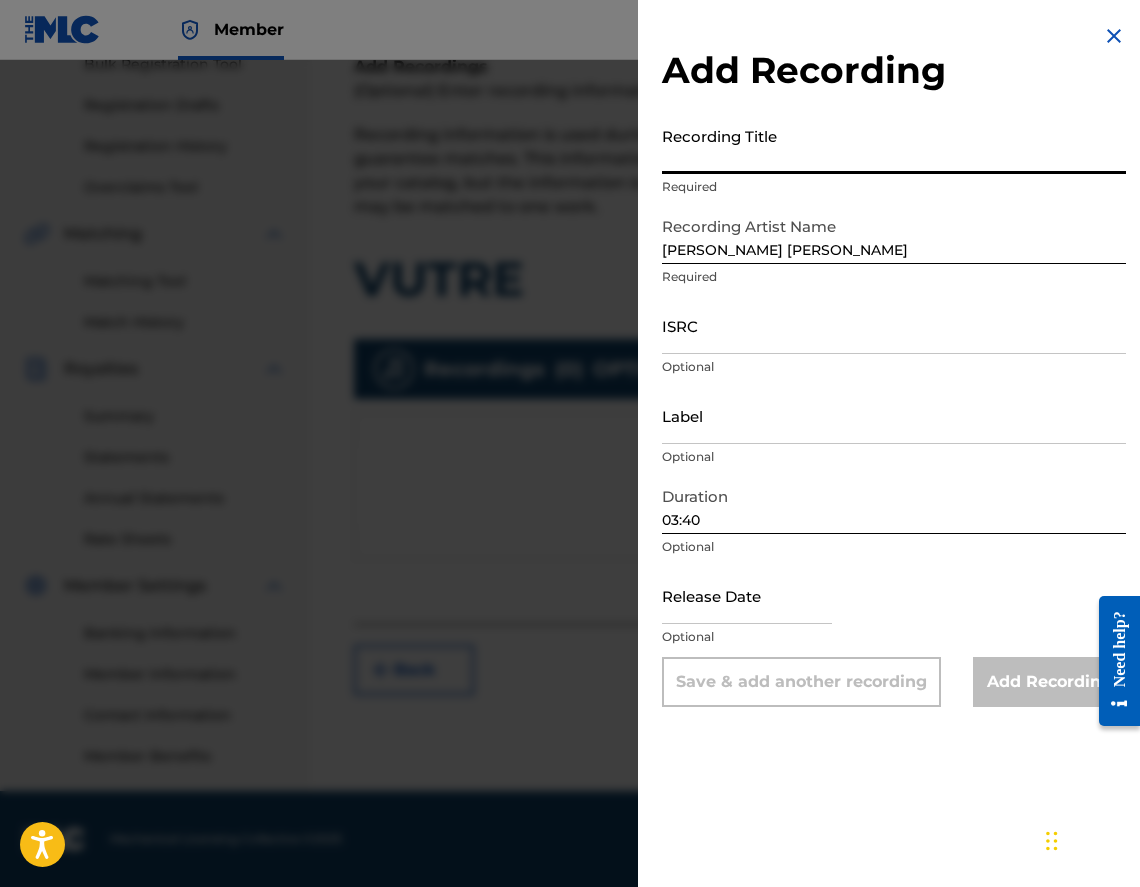
paste input "VUTRE"
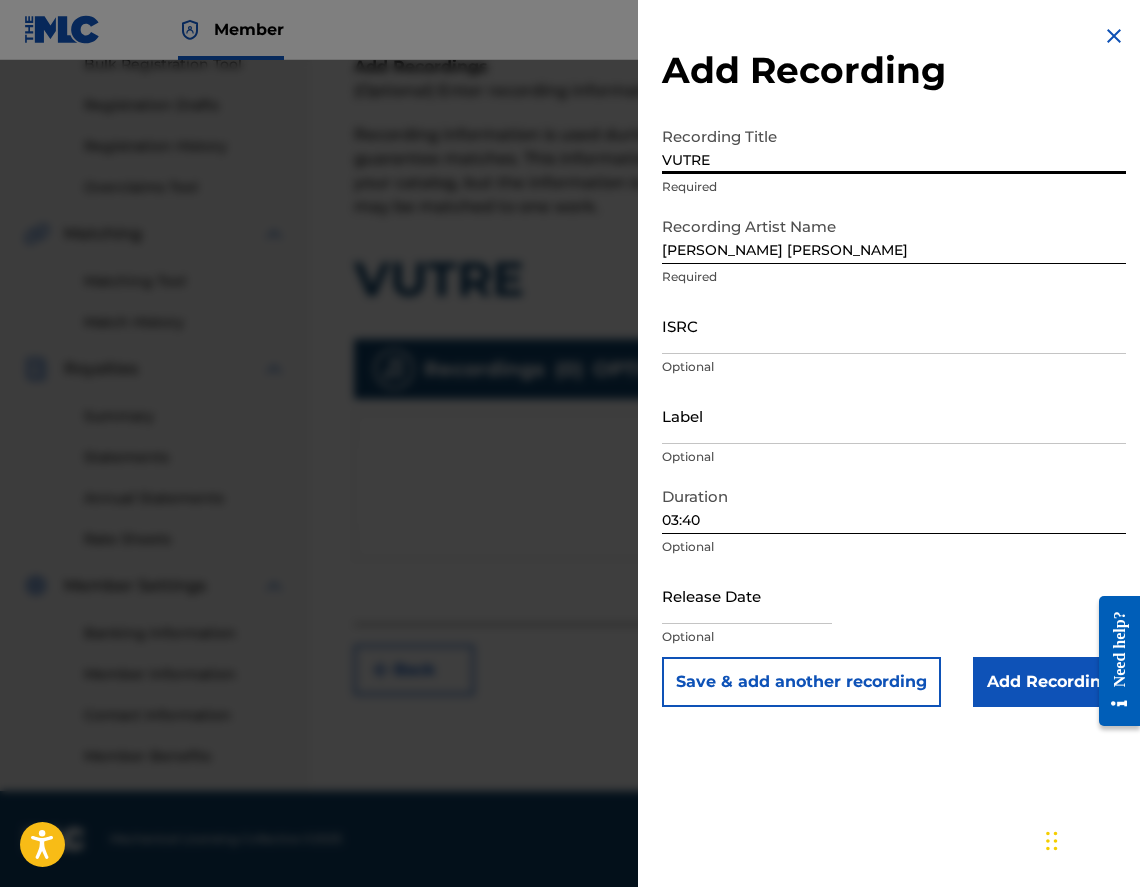
type input "VUTRE"
click at [1019, 668] on input "Add Recording" at bounding box center [1049, 682] width 153 height 50
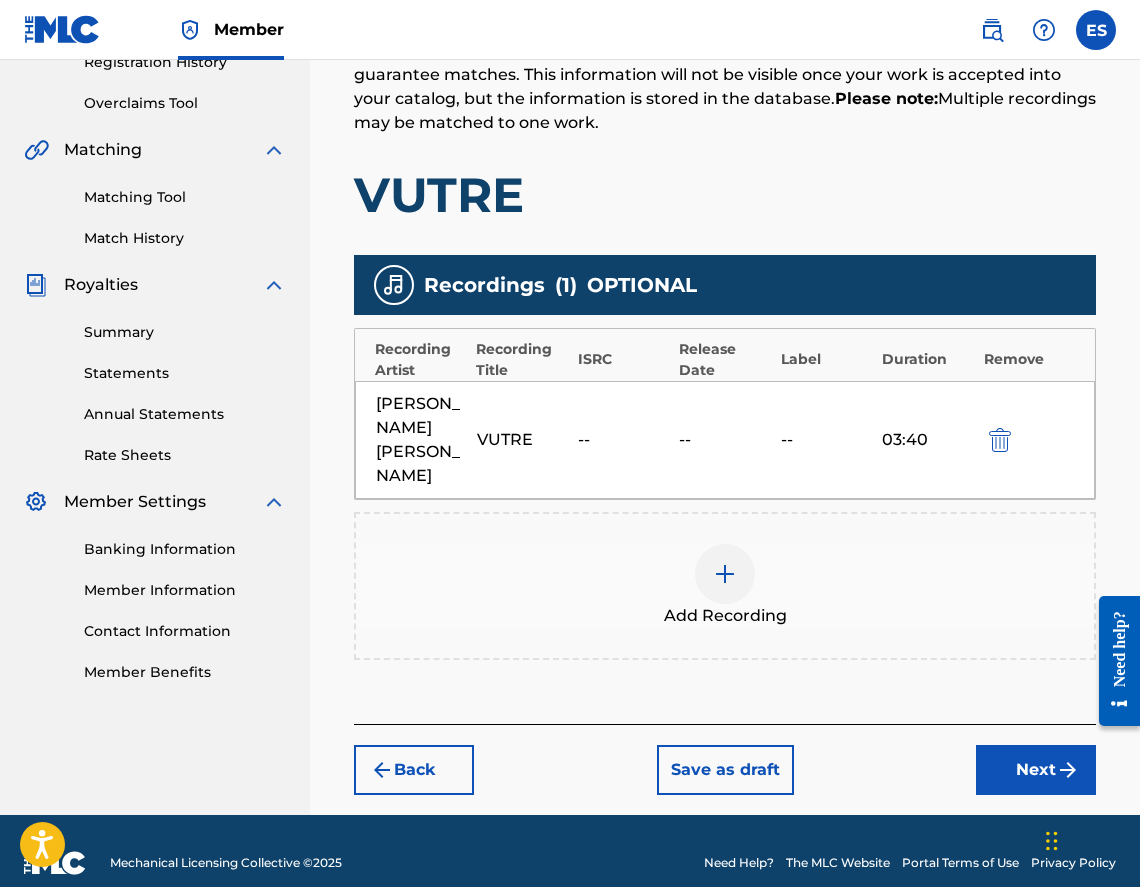
click at [986, 745] on button "Next" at bounding box center [1036, 770] width 120 height 50
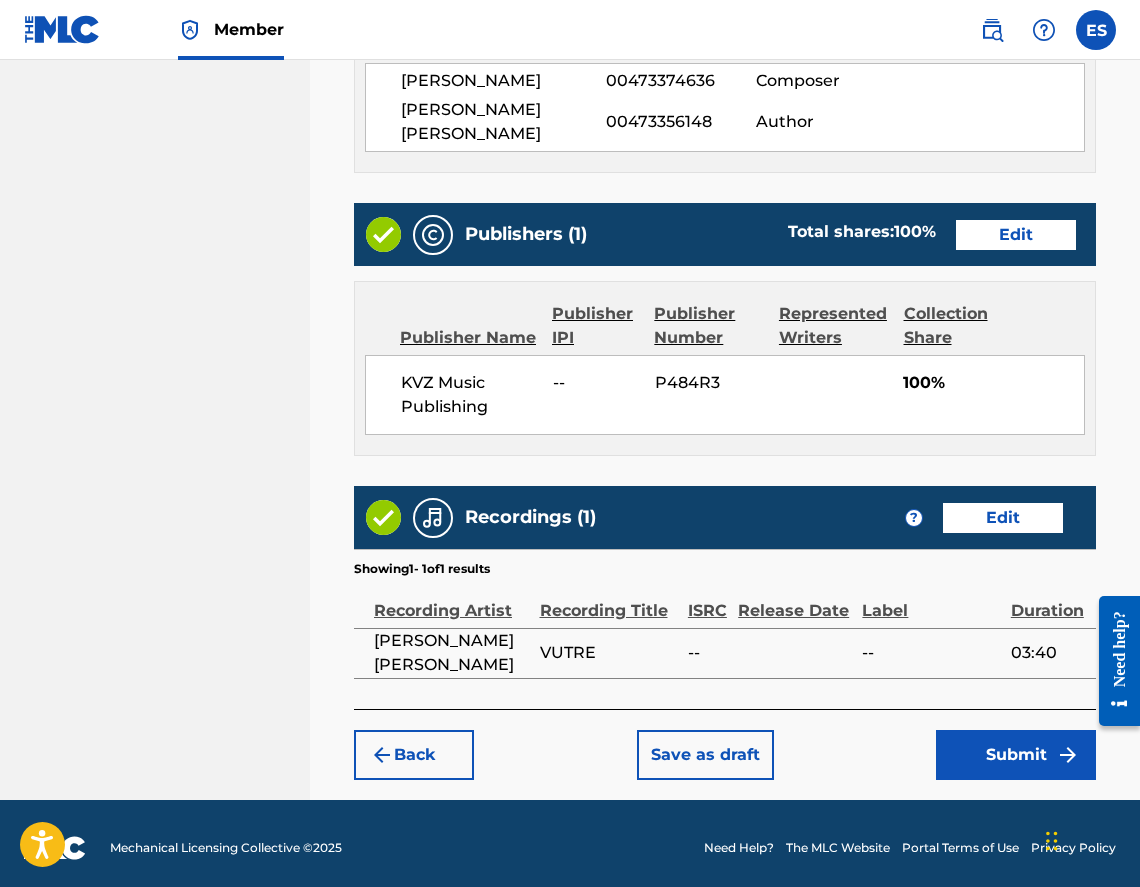
scroll to position [1111, 0]
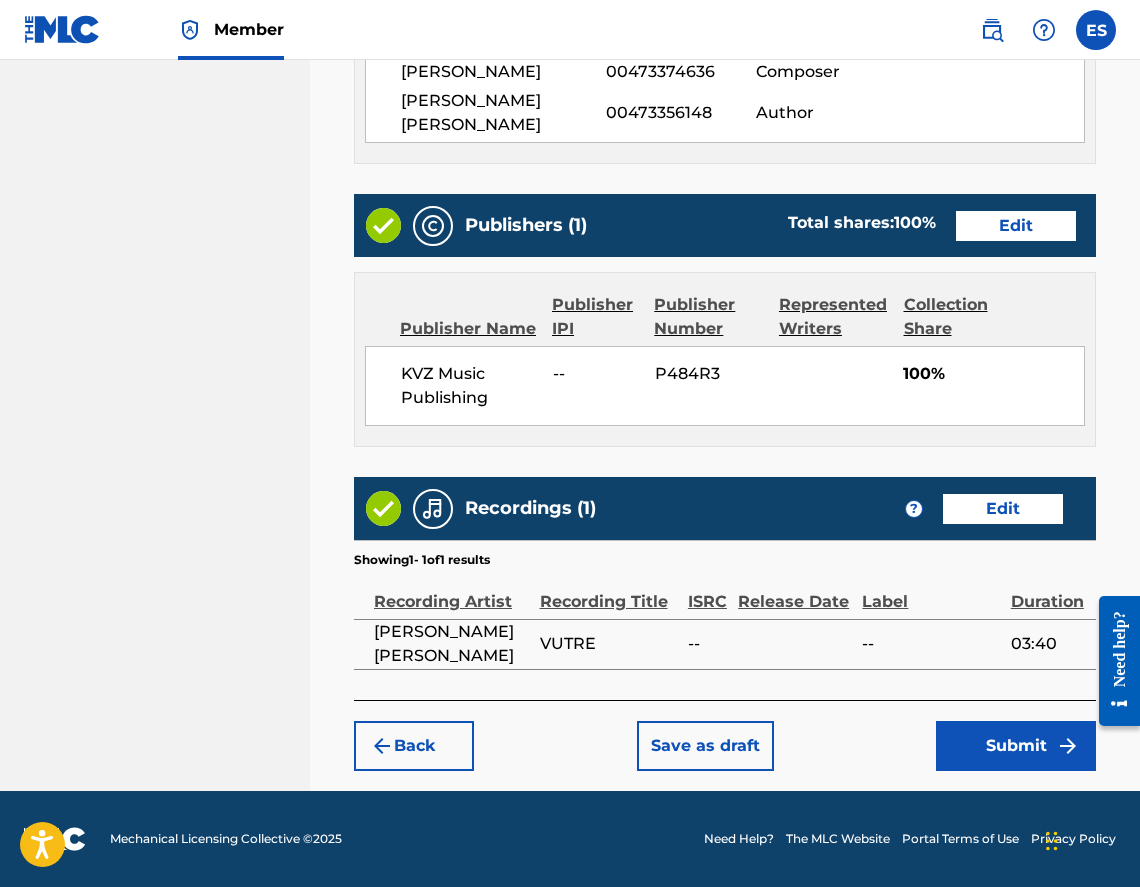
click at [1050, 739] on button "Submit" at bounding box center [1016, 746] width 160 height 50
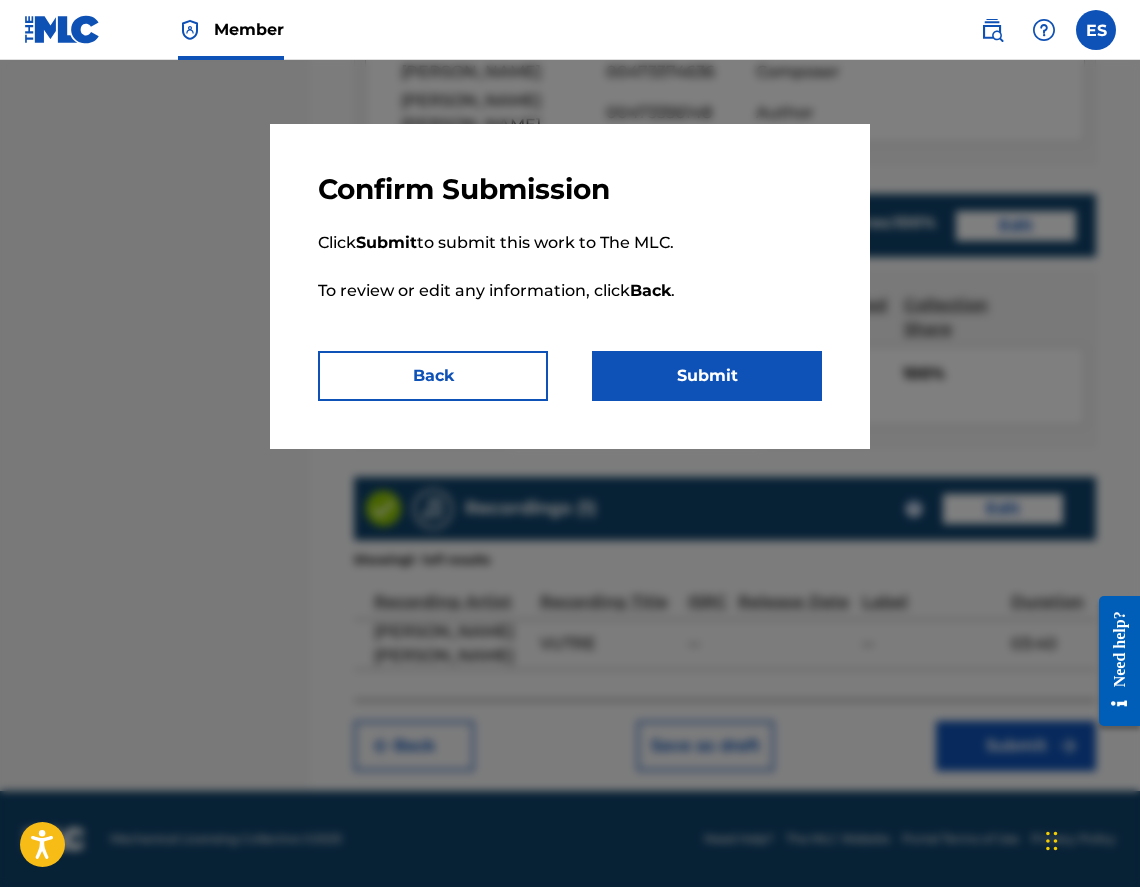
click at [672, 371] on button "Submit" at bounding box center [707, 376] width 230 height 50
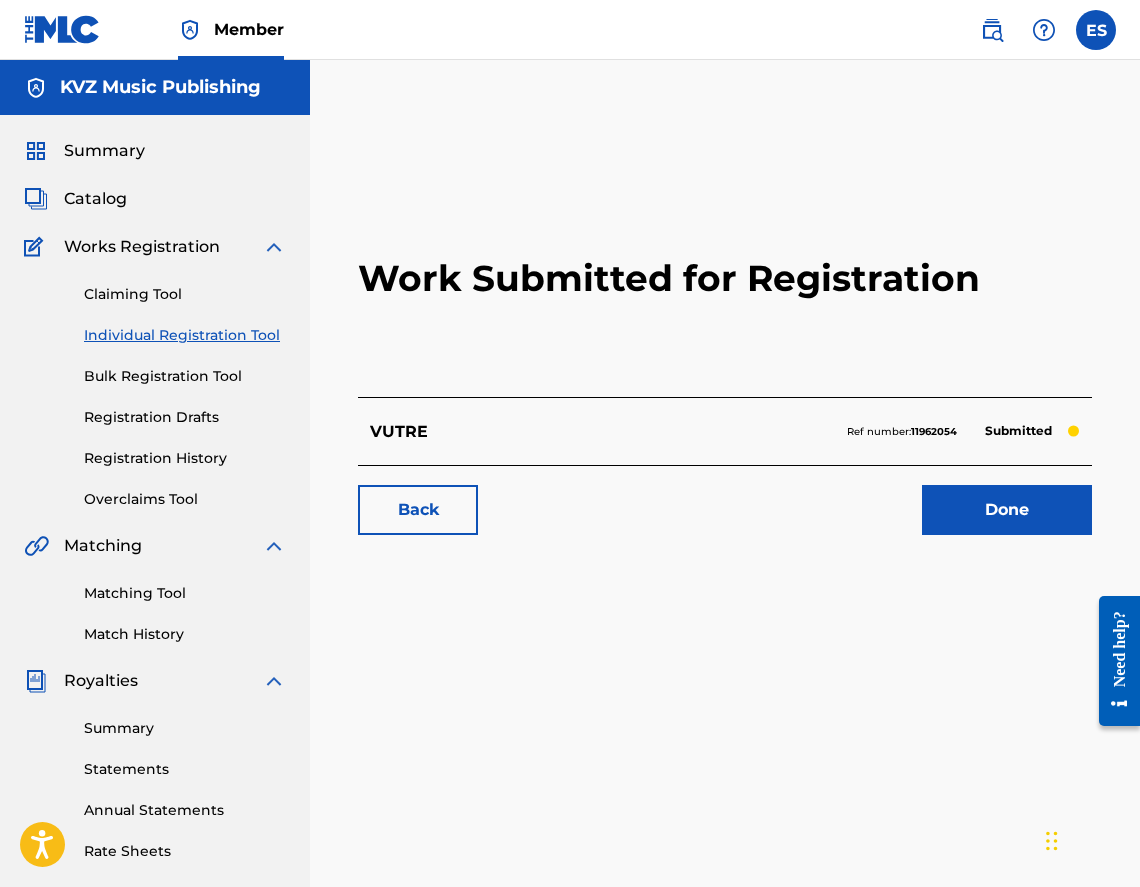
click at [198, 335] on link "Individual Registration Tool" at bounding box center [185, 335] width 202 height 21
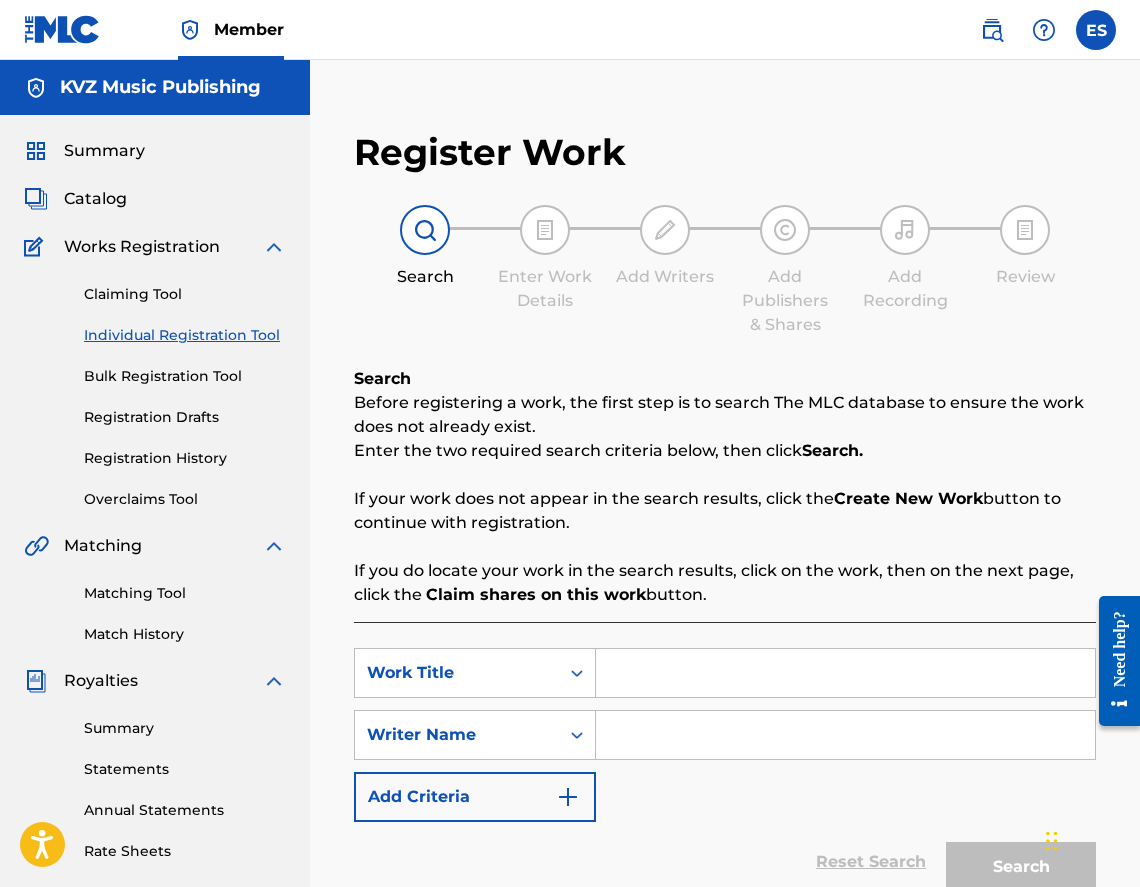
click at [617, 689] on input "Search Form" at bounding box center [845, 673] width 499 height 48
paste input "ZASHTOTO ISKAM"
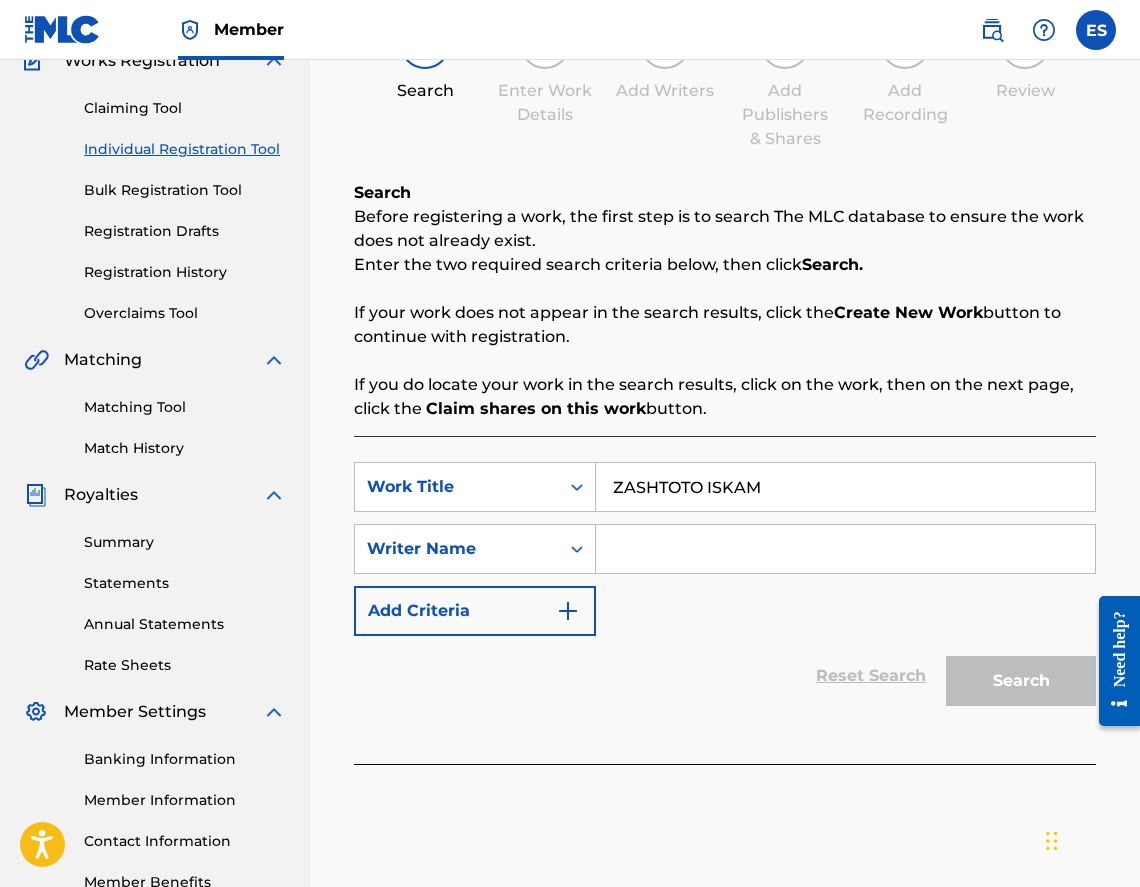
scroll to position [312, 0]
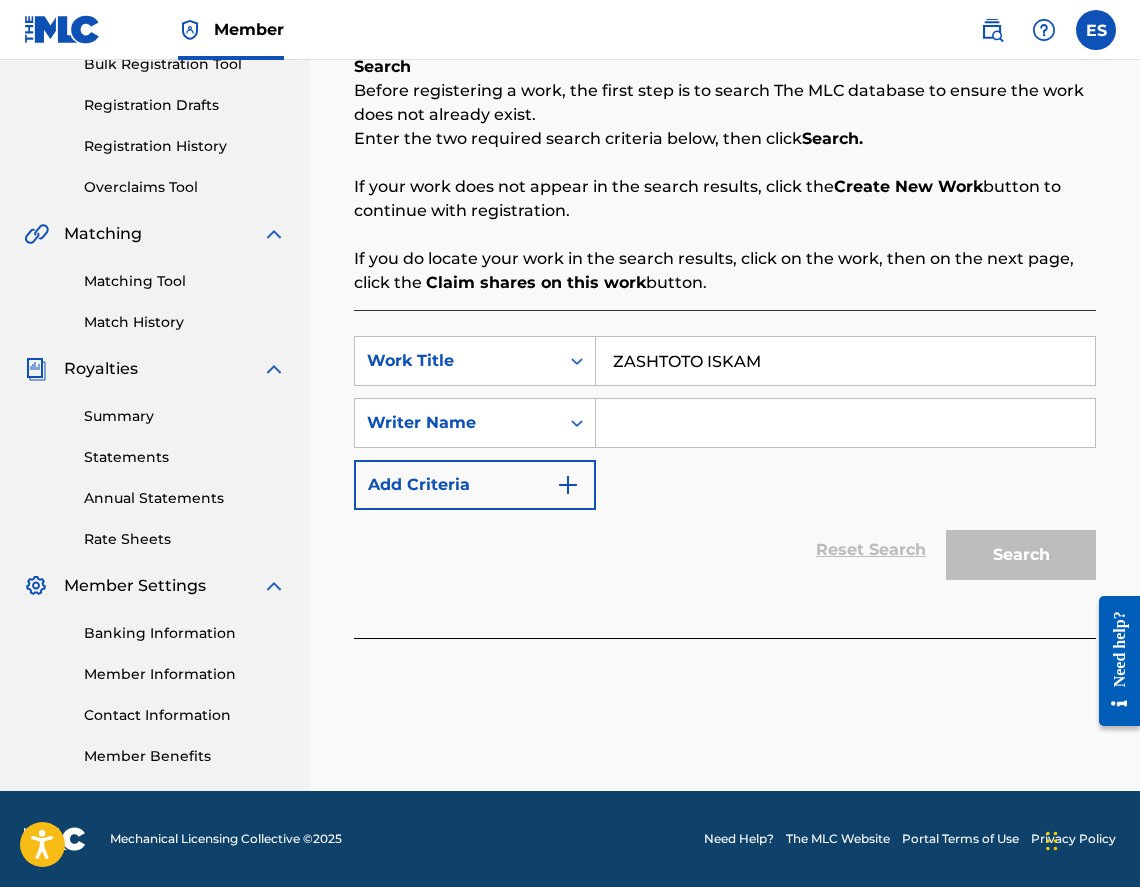
type input "ZASHTOTO ISKAM"
click at [685, 433] on input "Search Form" at bounding box center [845, 423] width 499 height 48
type input "[PERSON_NAME]"
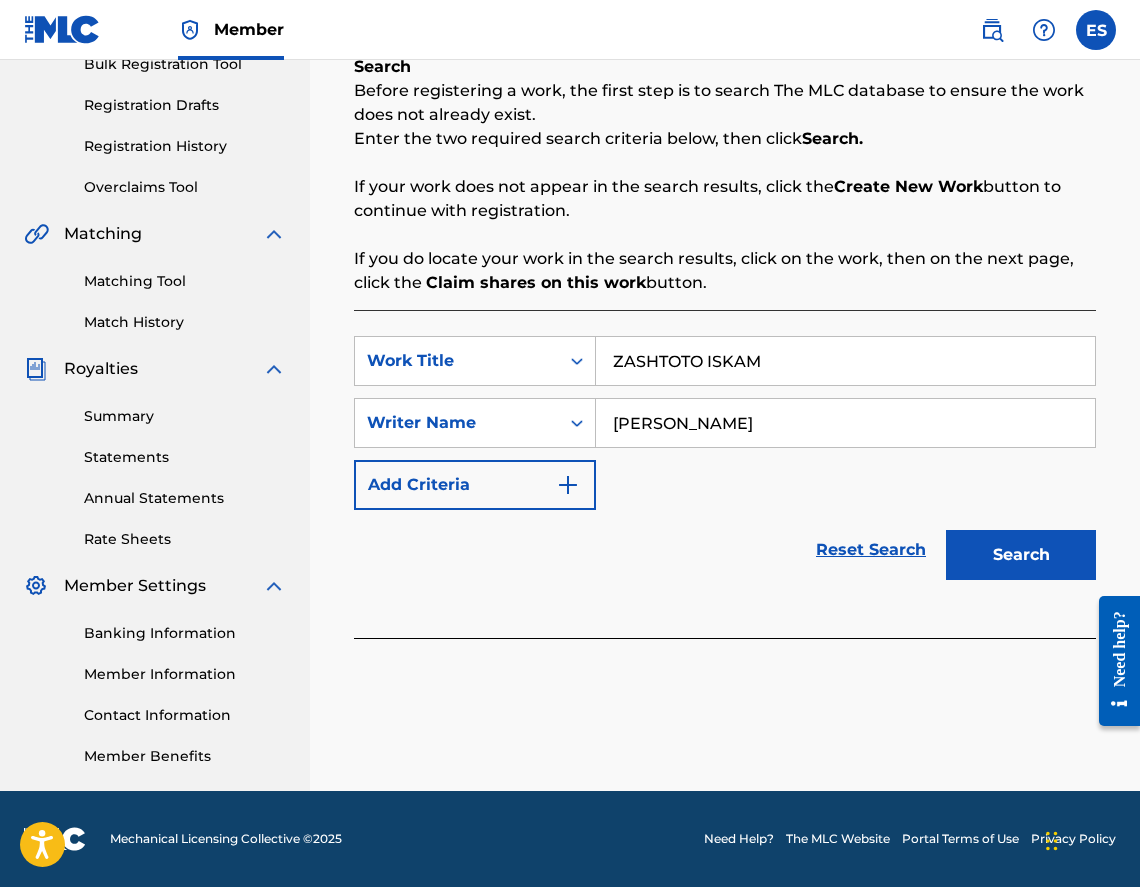
click at [990, 573] on button "Search" at bounding box center [1021, 555] width 150 height 50
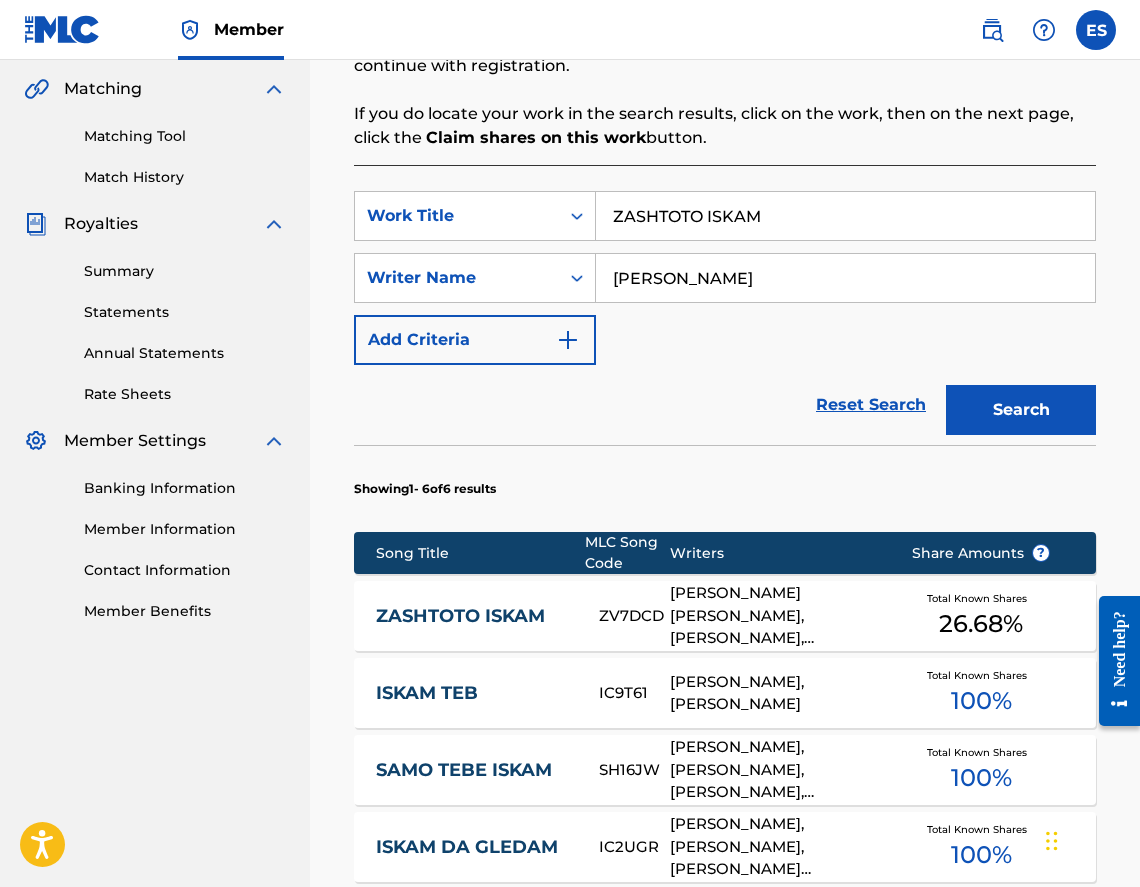
scroll to position [628, 0]
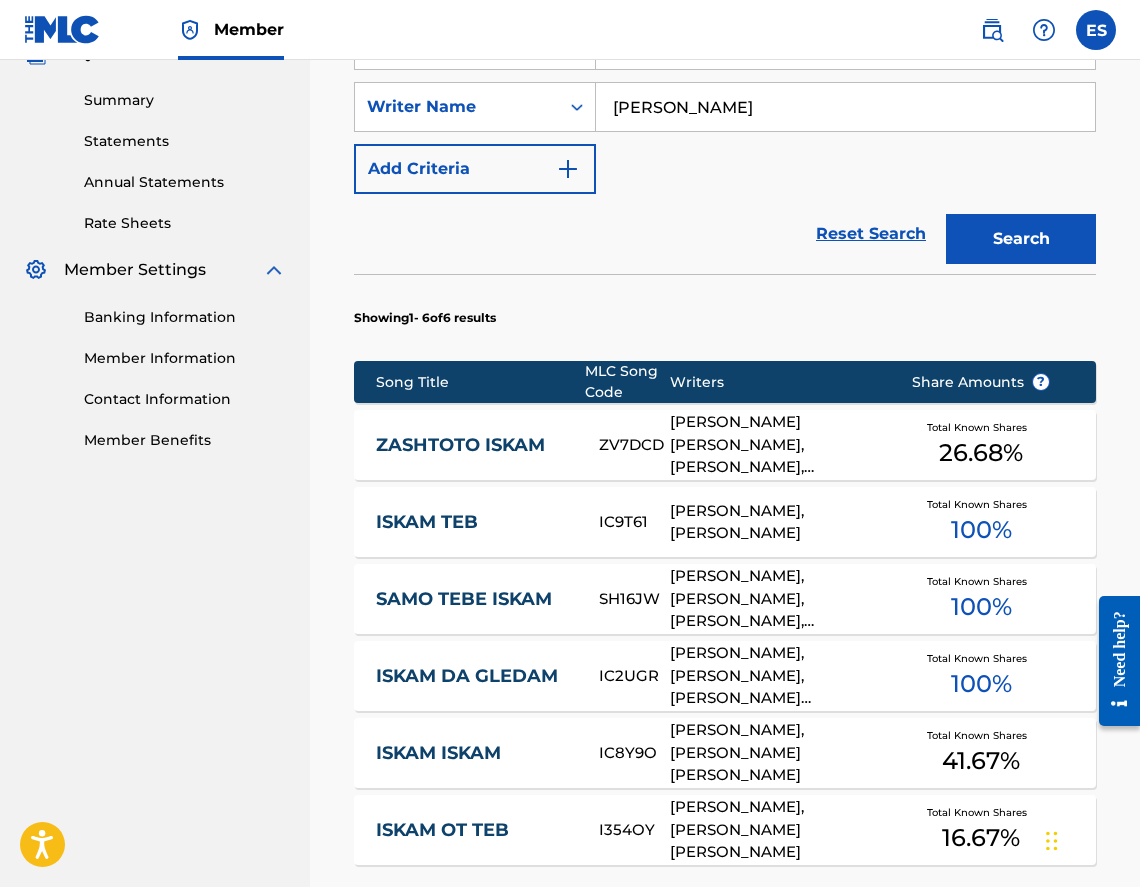
click at [515, 440] on link "ZASHTOTO ISKAM" at bounding box center [474, 445] width 196 height 23
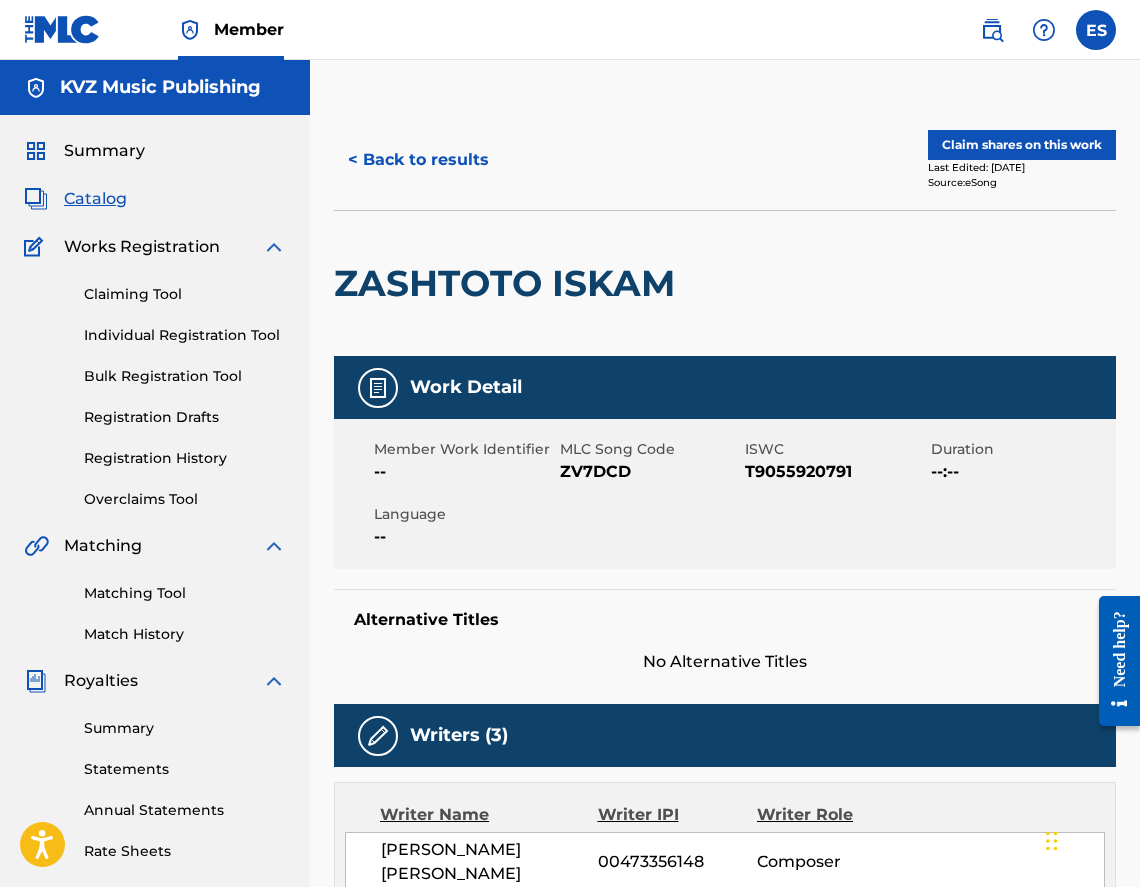
click at [452, 165] on button "< Back to results" at bounding box center [418, 160] width 169 height 50
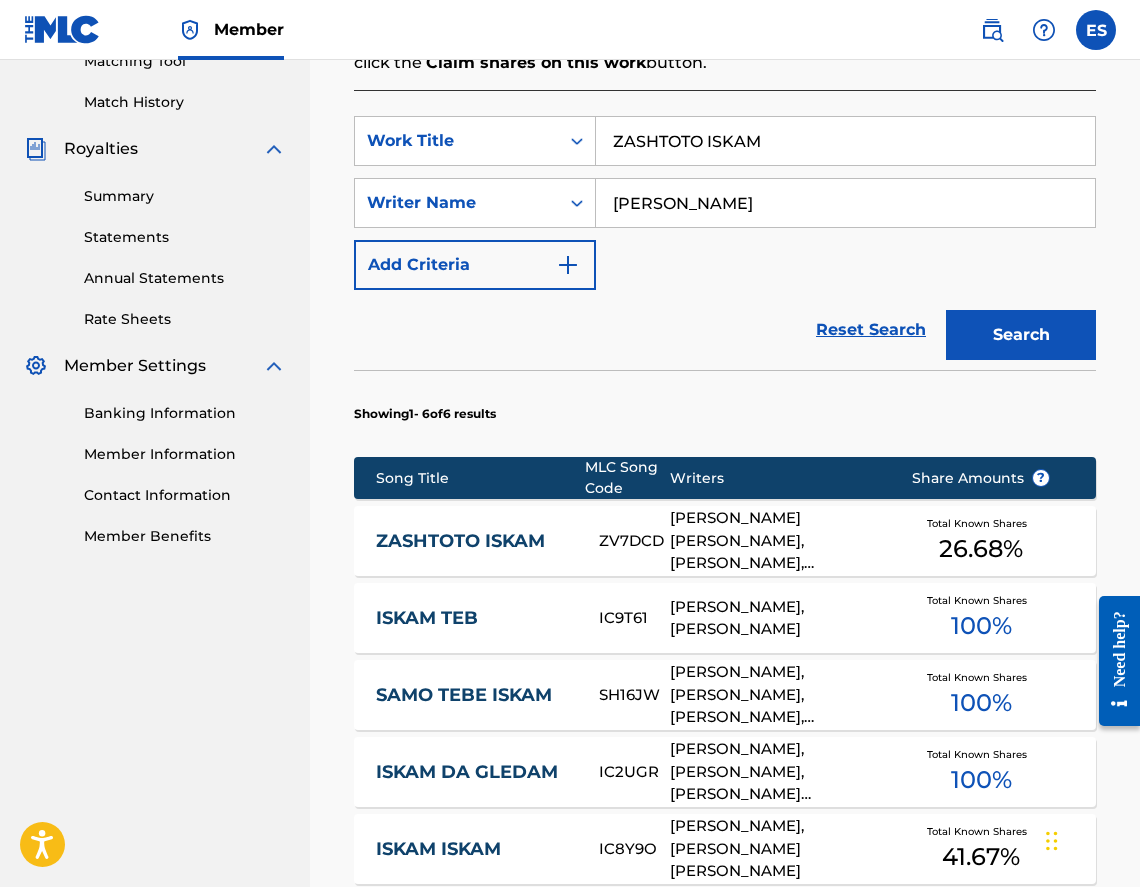
scroll to position [512, 0]
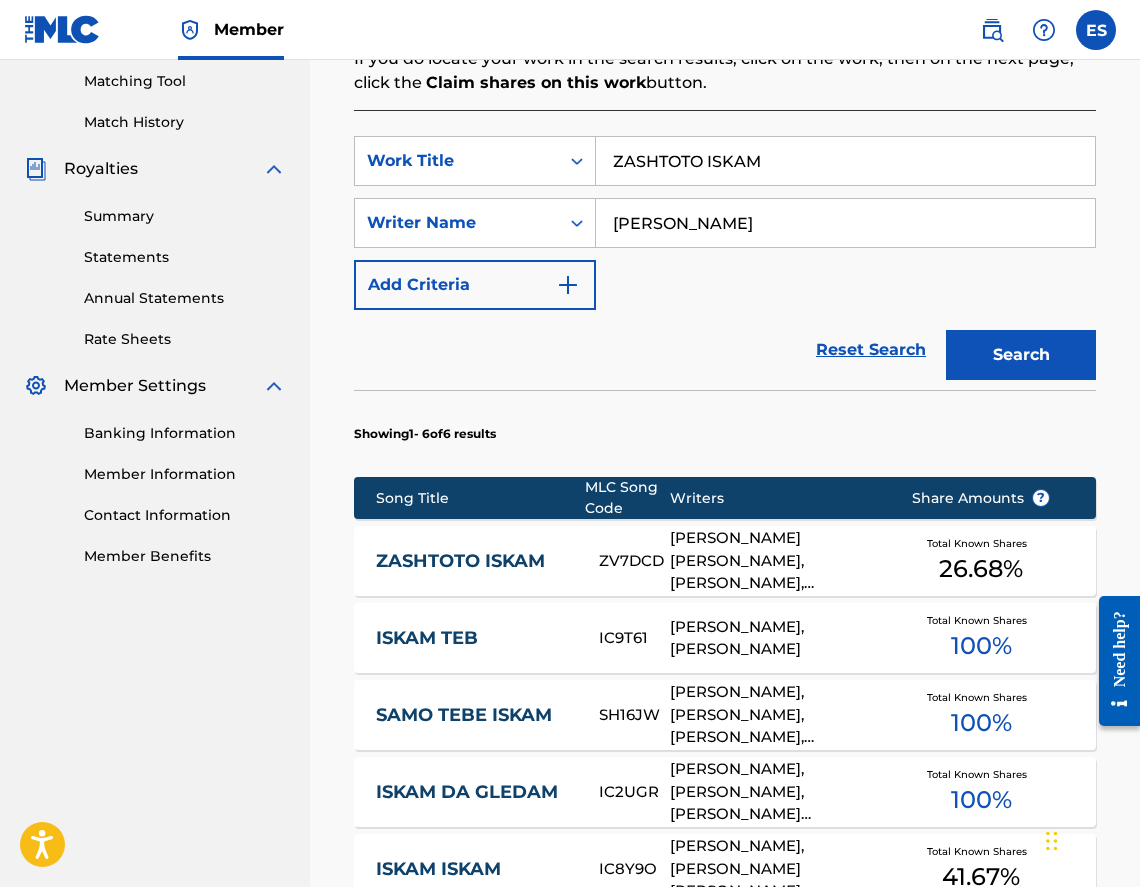
click at [566, 550] on link "ZASHTOTO ISKAM" at bounding box center [474, 561] width 196 height 23
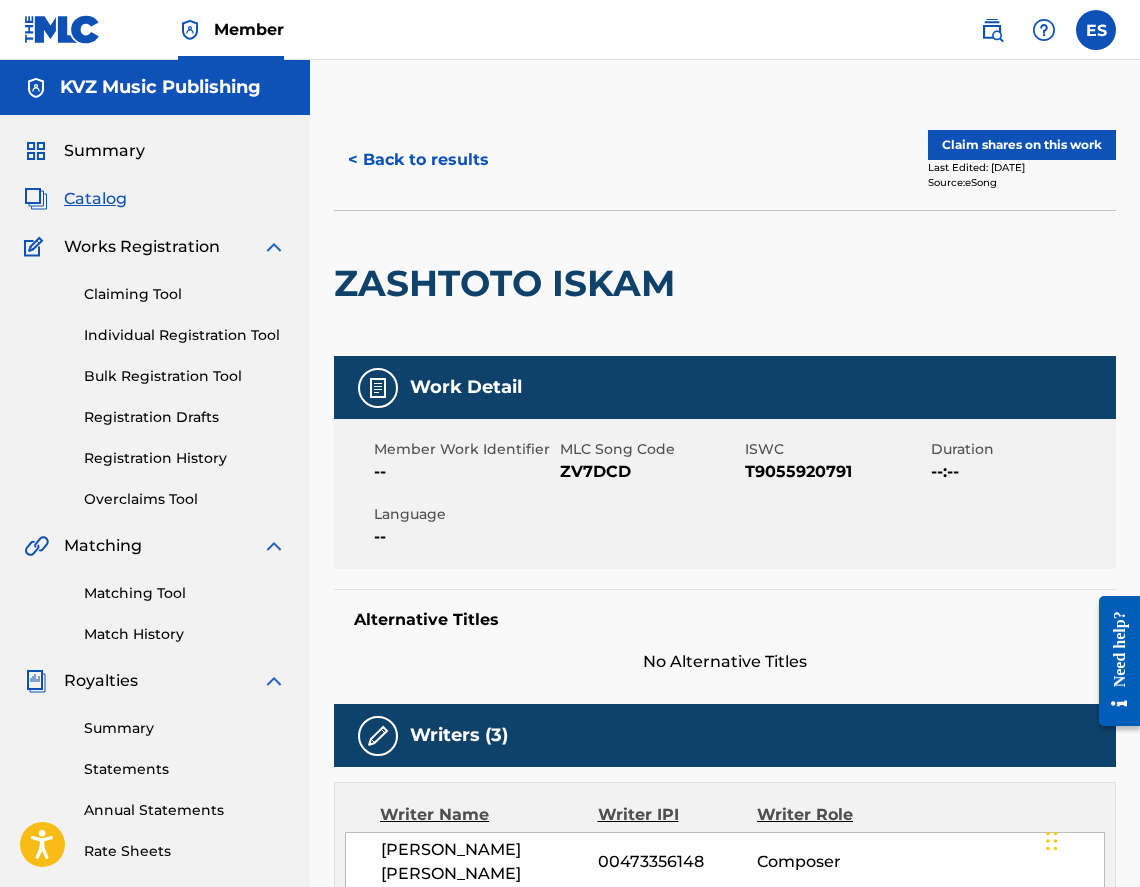
click at [384, 146] on button "< Back to results" at bounding box center [418, 160] width 169 height 50
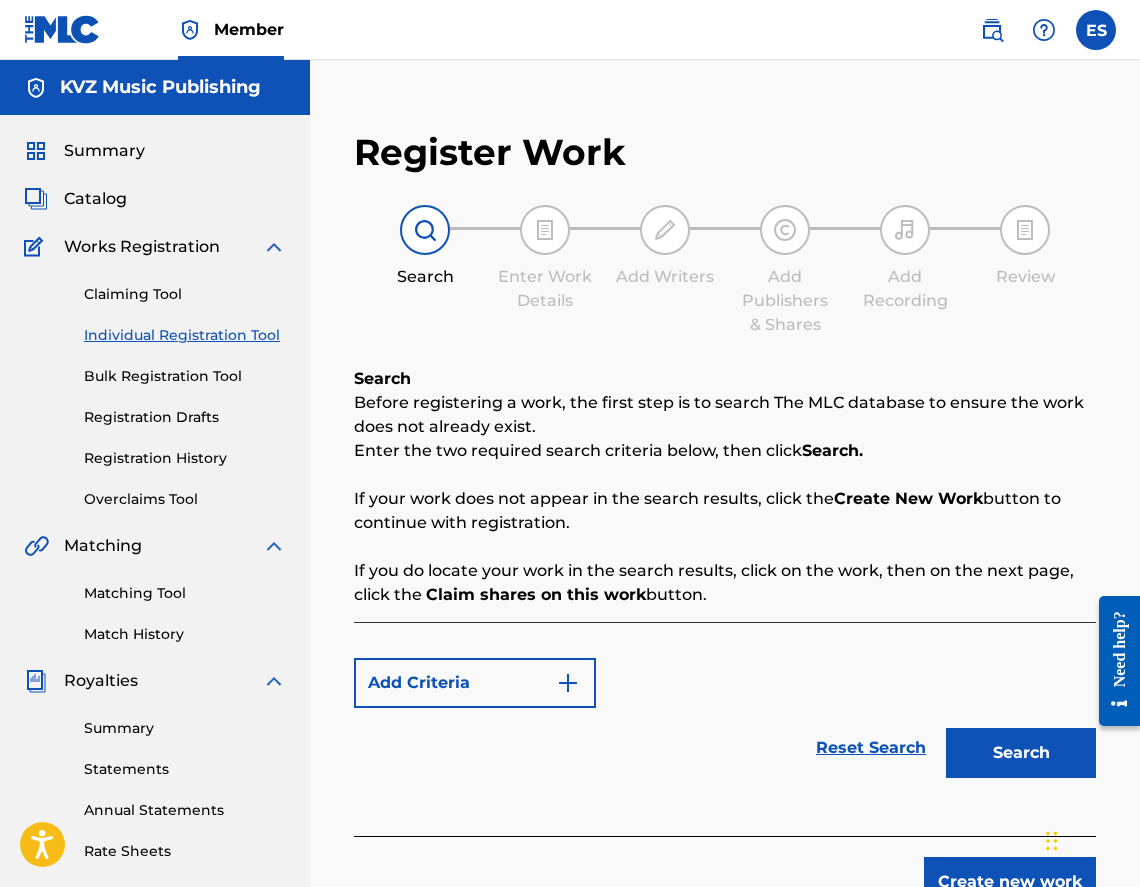
scroll to position [312, 0]
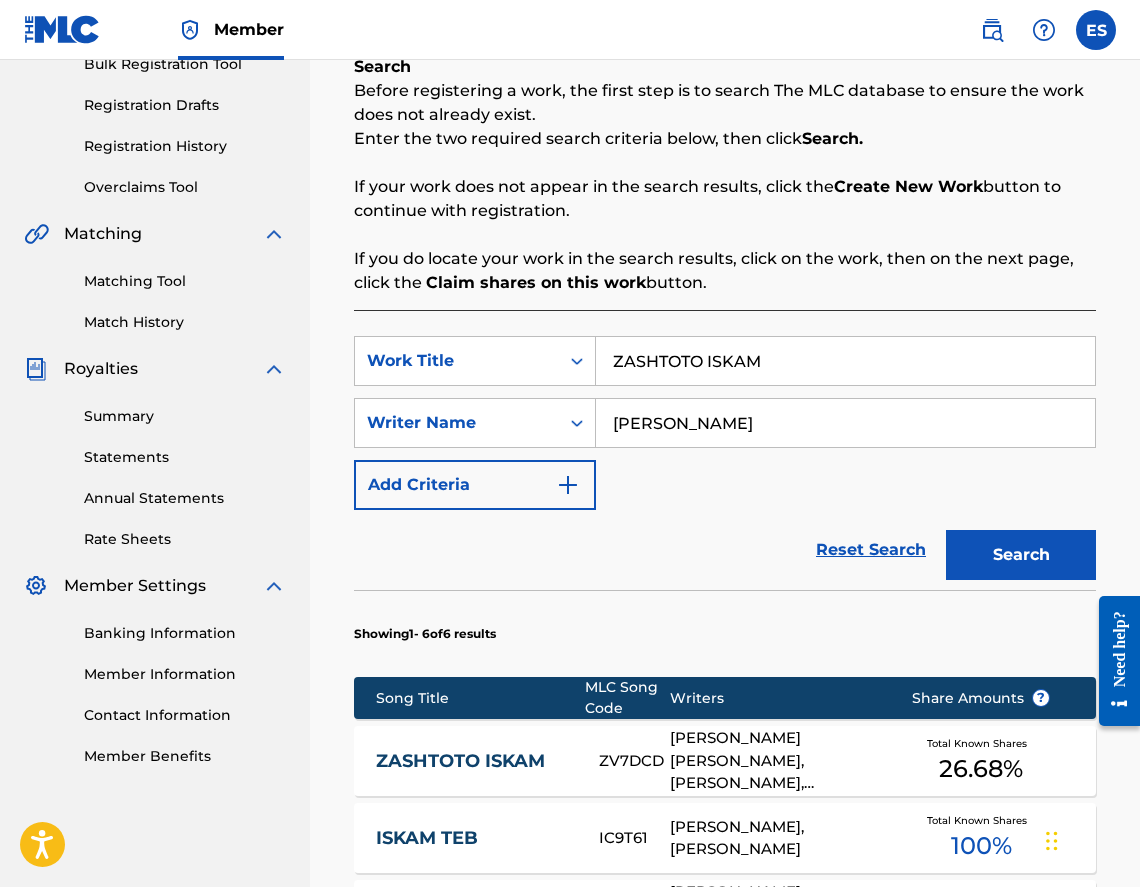
click at [1017, 551] on button "Search" at bounding box center [1021, 555] width 150 height 50
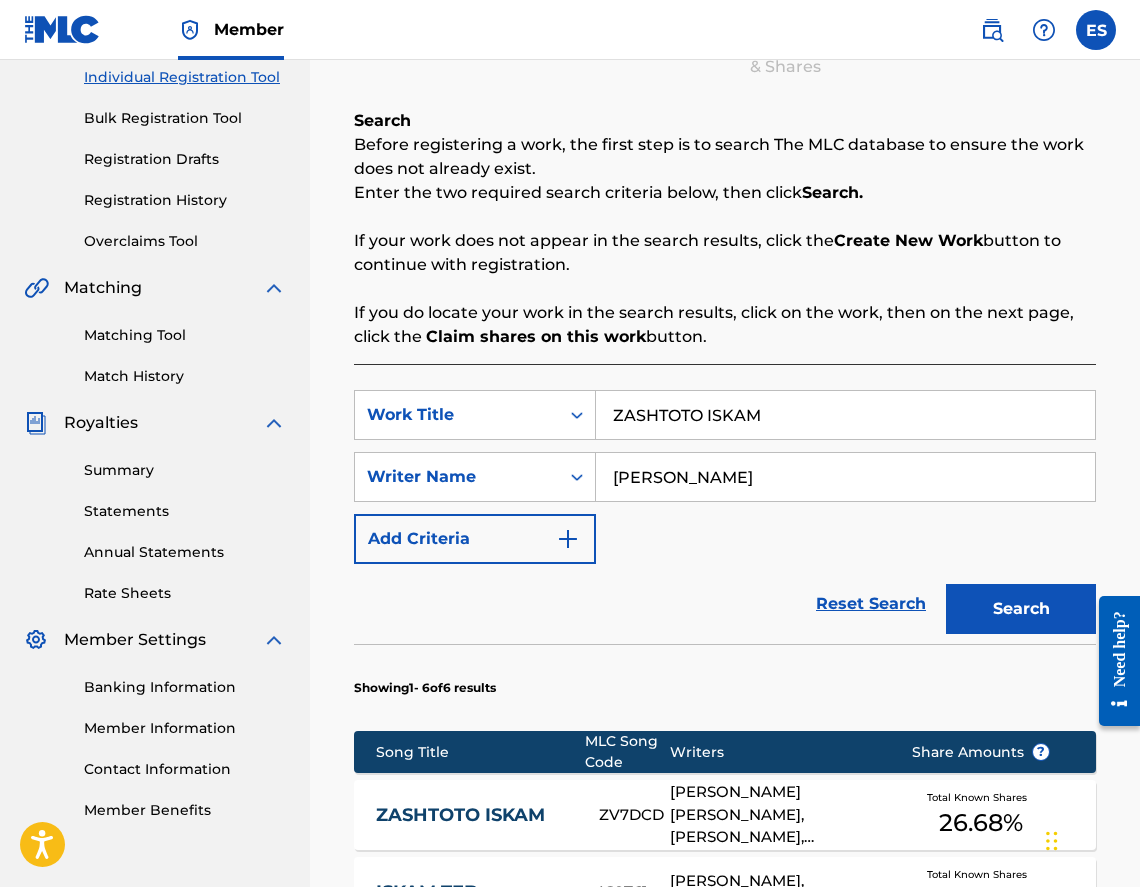
scroll to position [212, 0]
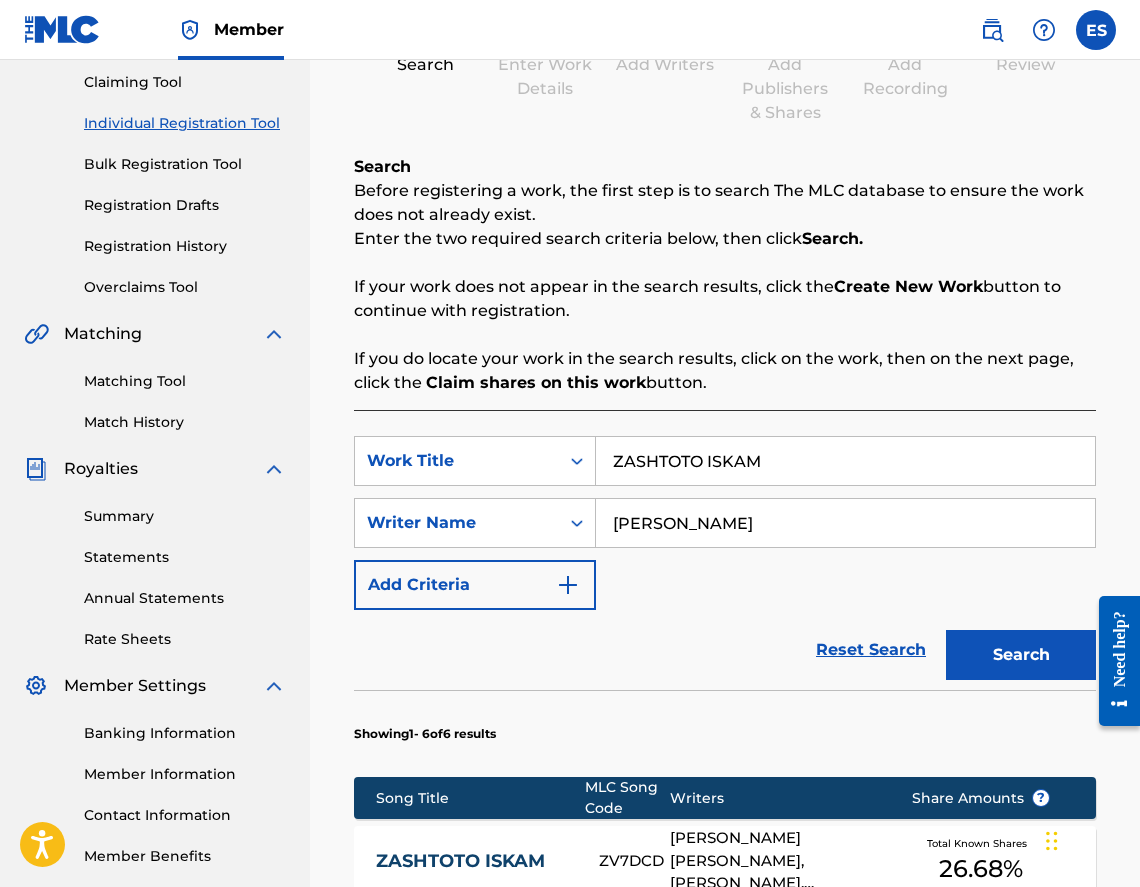
click at [679, 469] on input "ZASHTOTO ISKAM" at bounding box center [845, 461] width 499 height 48
paste input "VRUSHTANE"
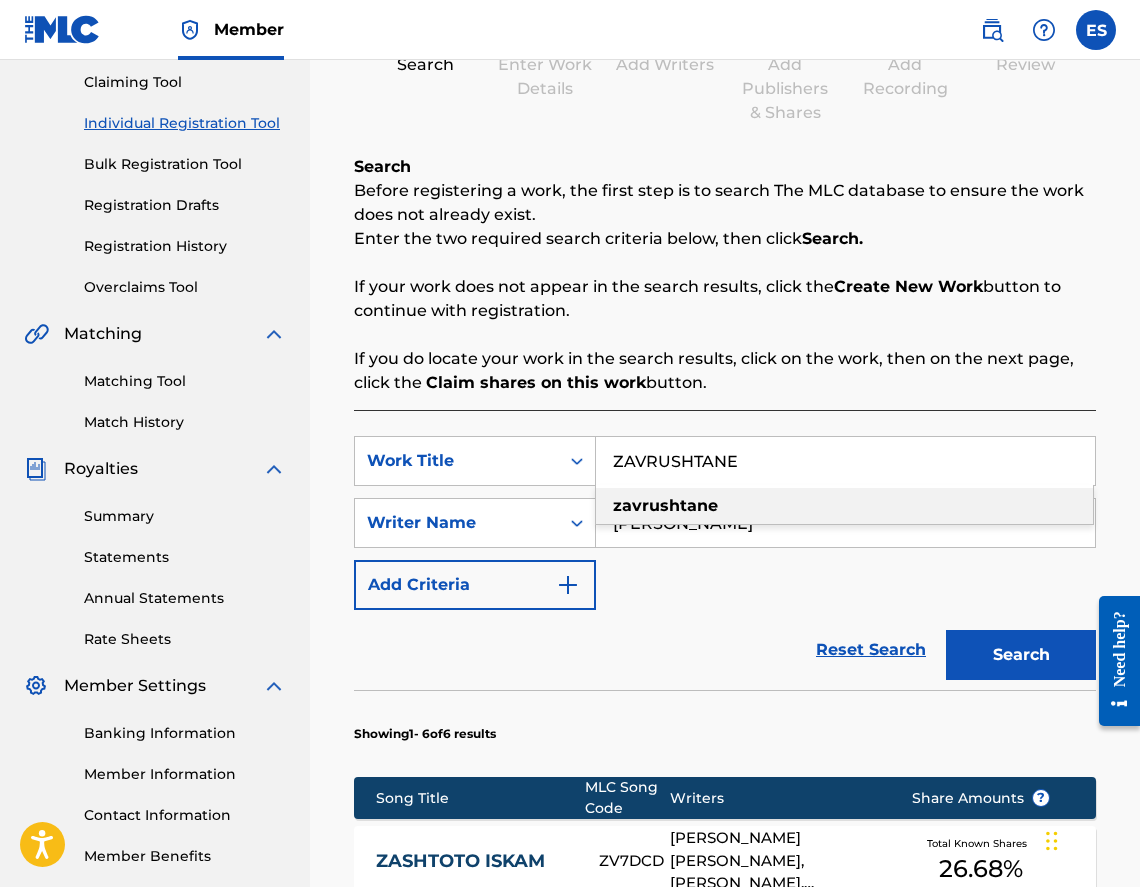
type input "ZAVRUSHTANE"
click at [1020, 656] on button "Search" at bounding box center [1021, 655] width 150 height 50
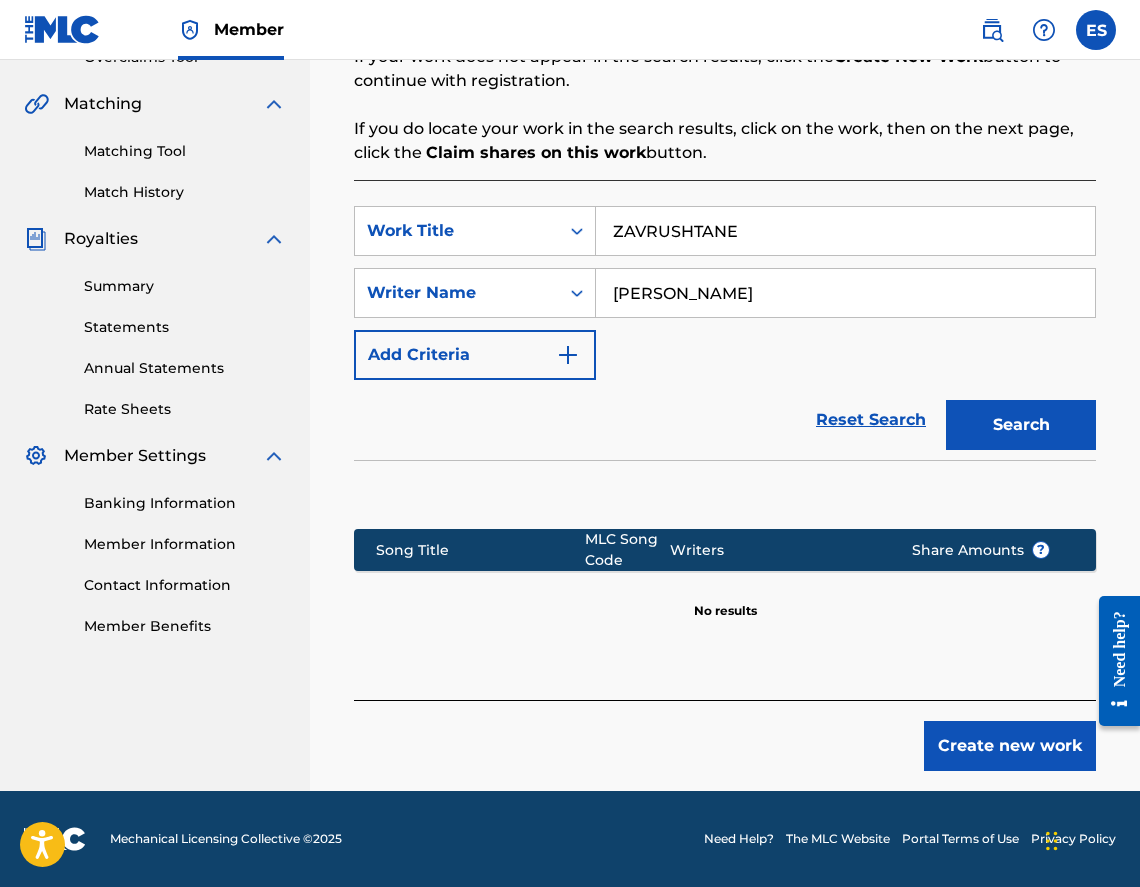
scroll to position [344, 0]
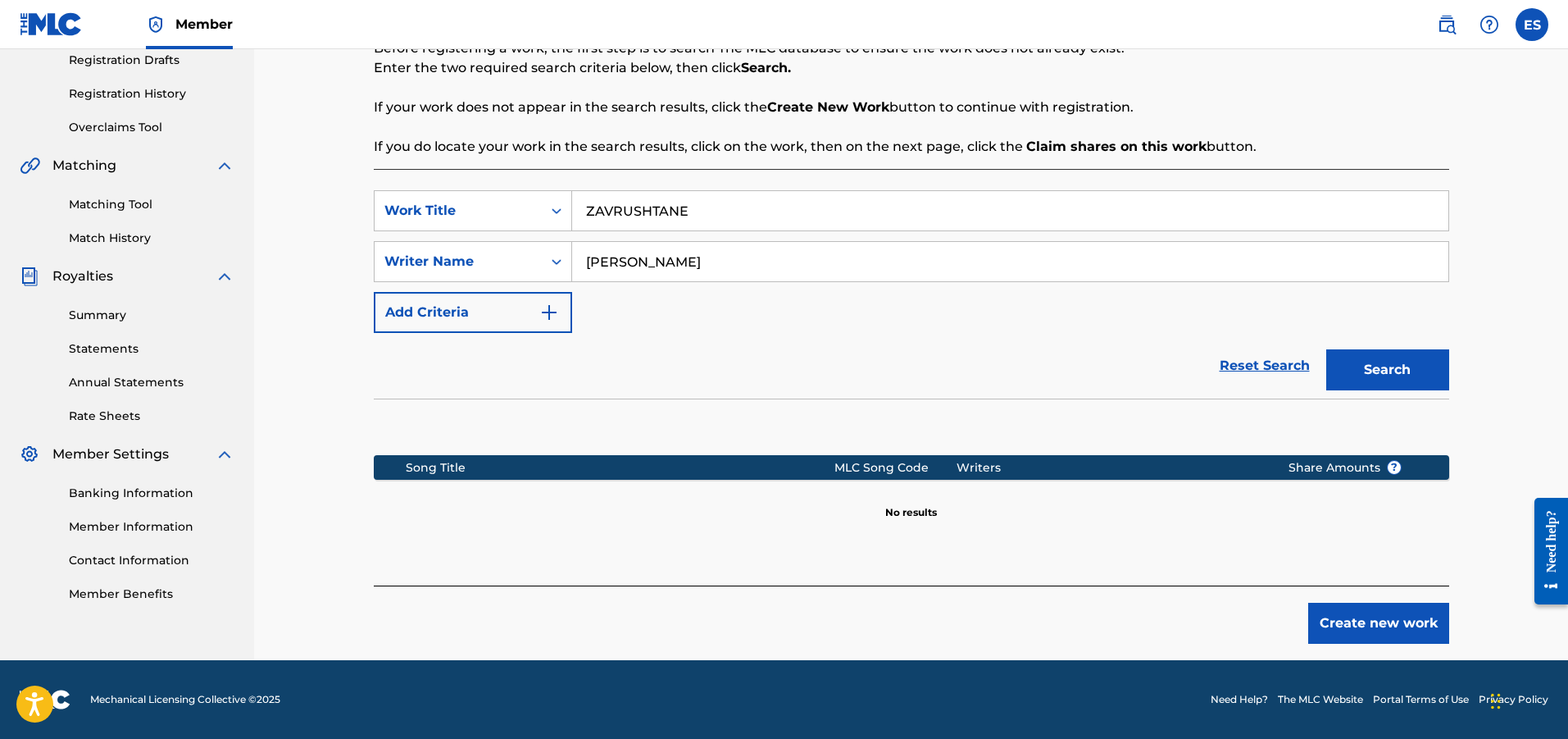
click at [934, 633] on button "Create new work" at bounding box center [1379, 623] width 141 height 41
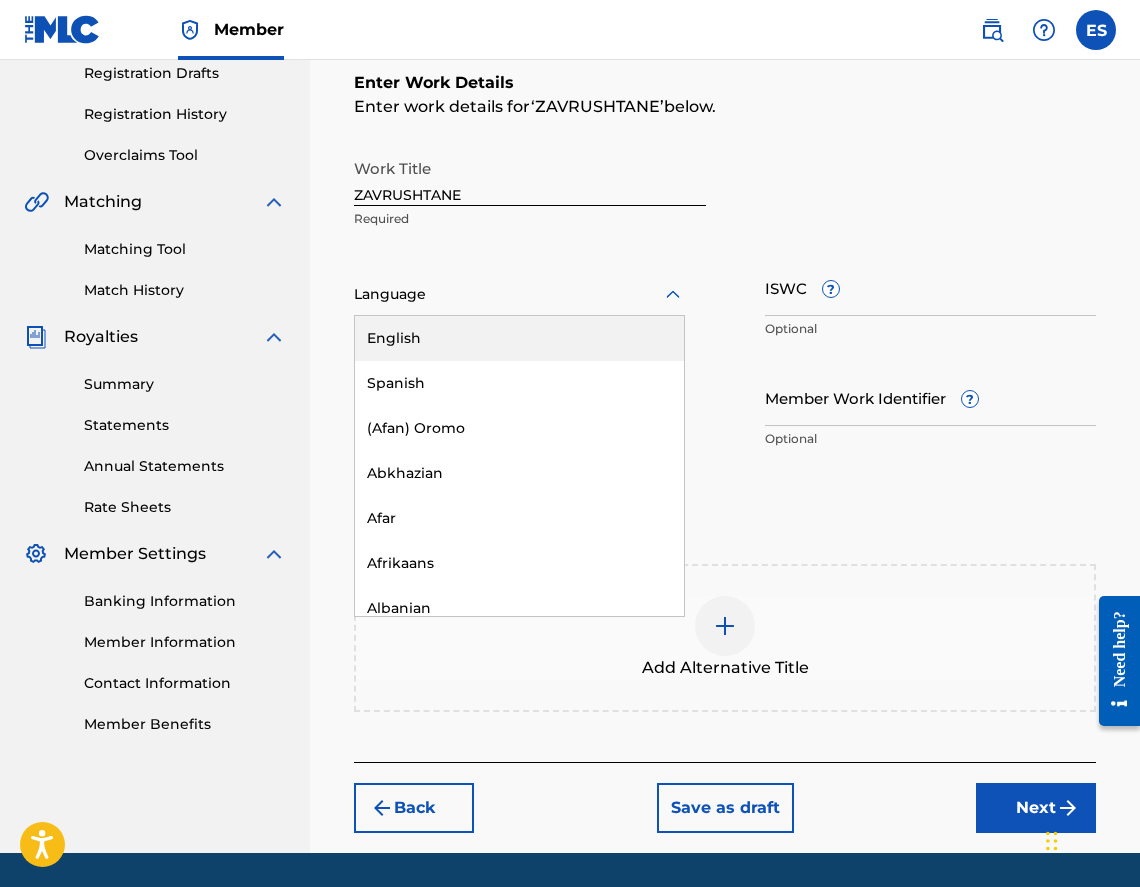
click at [433, 293] on div at bounding box center [519, 294] width 331 height 25
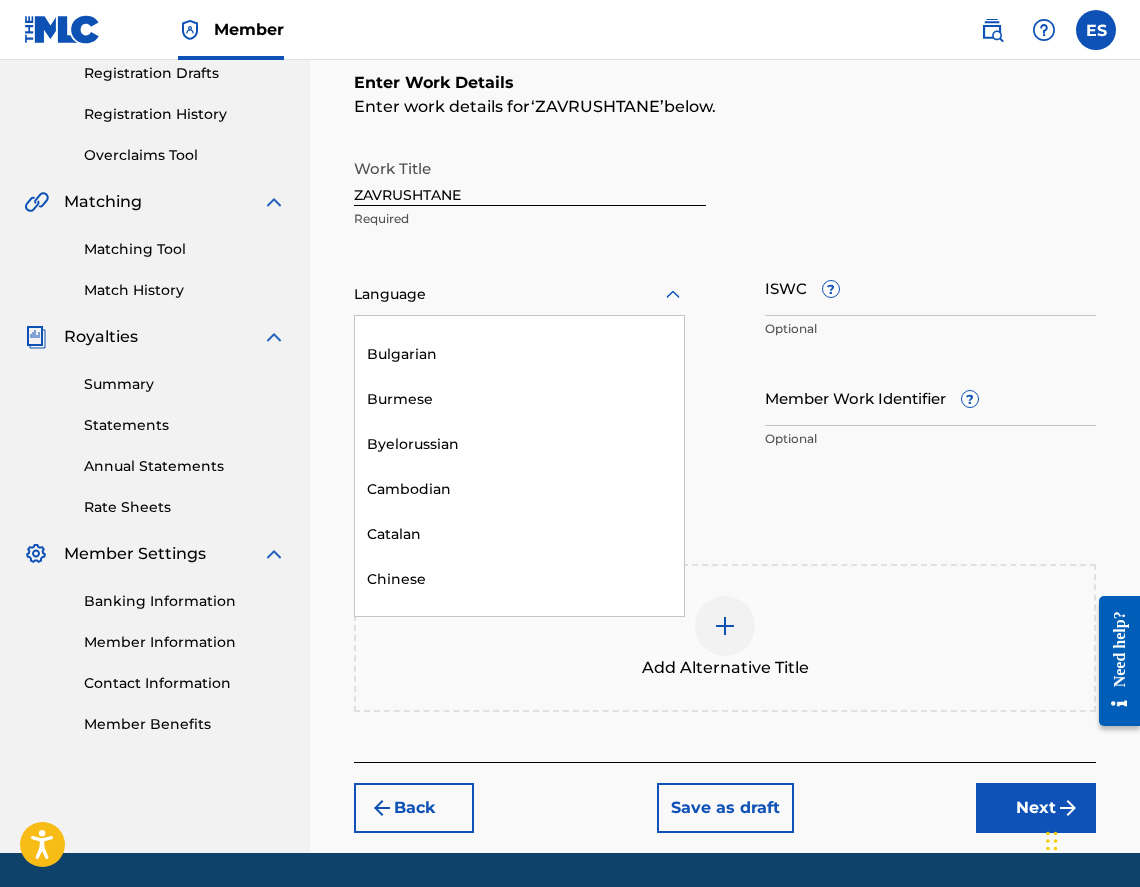
scroll to position [900, 0]
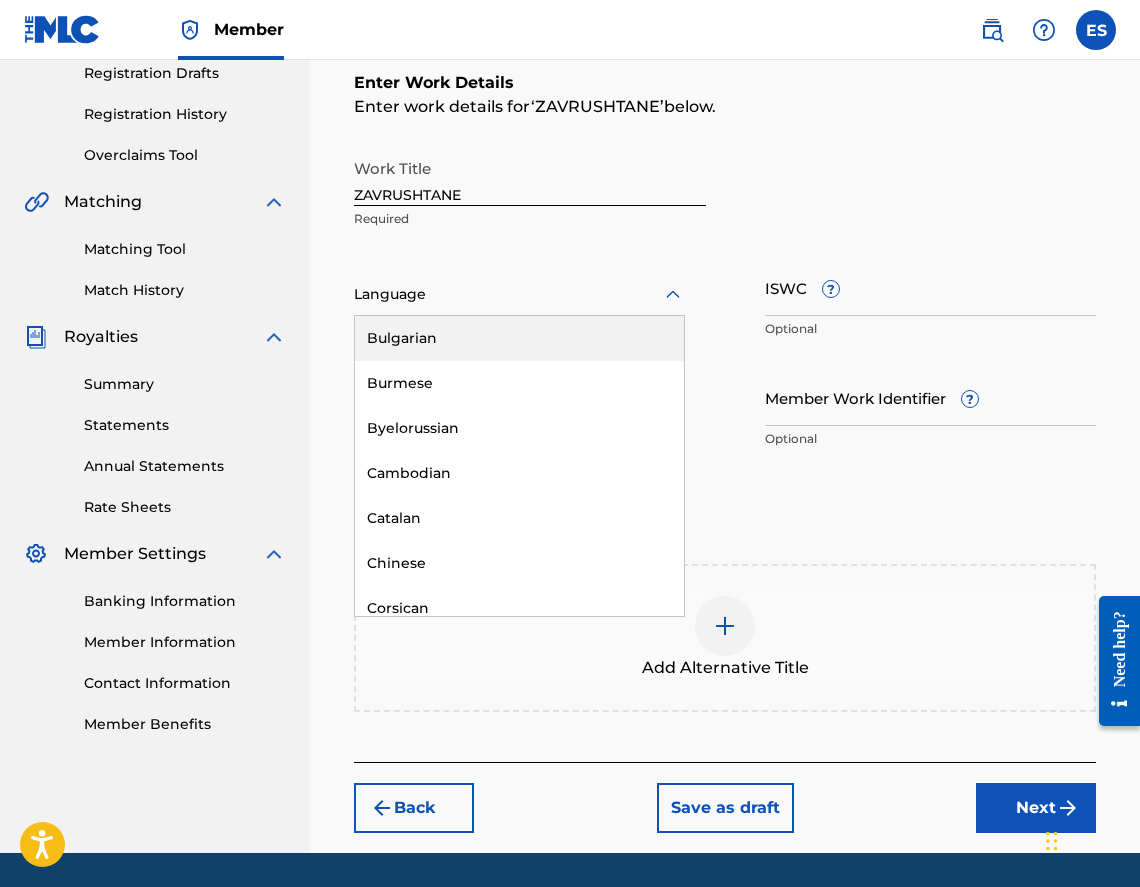
click at [415, 348] on div "Bulgarian" at bounding box center [519, 338] width 329 height 45
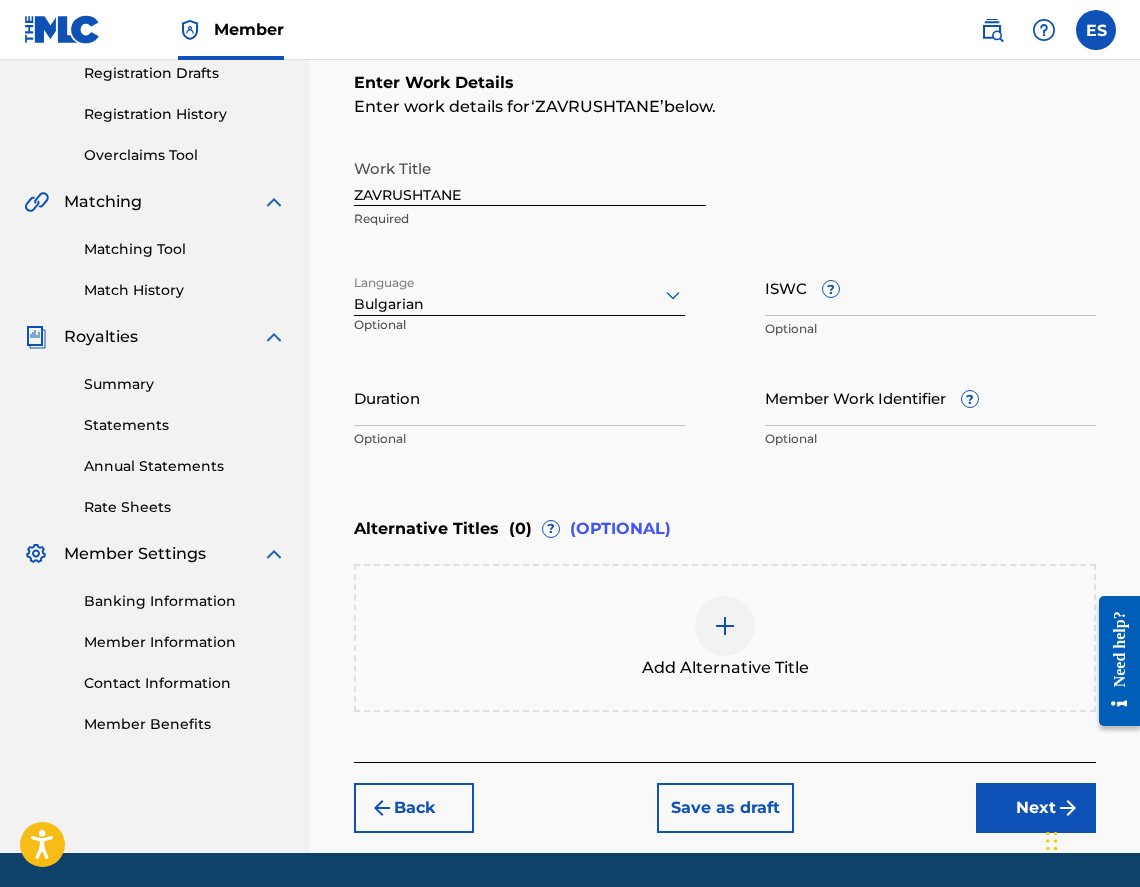
click at [421, 384] on input "Duration" at bounding box center [519, 397] width 331 height 57
type input "02:55"
click at [604, 589] on div "Add Alternative Title" at bounding box center [725, 638] width 742 height 148
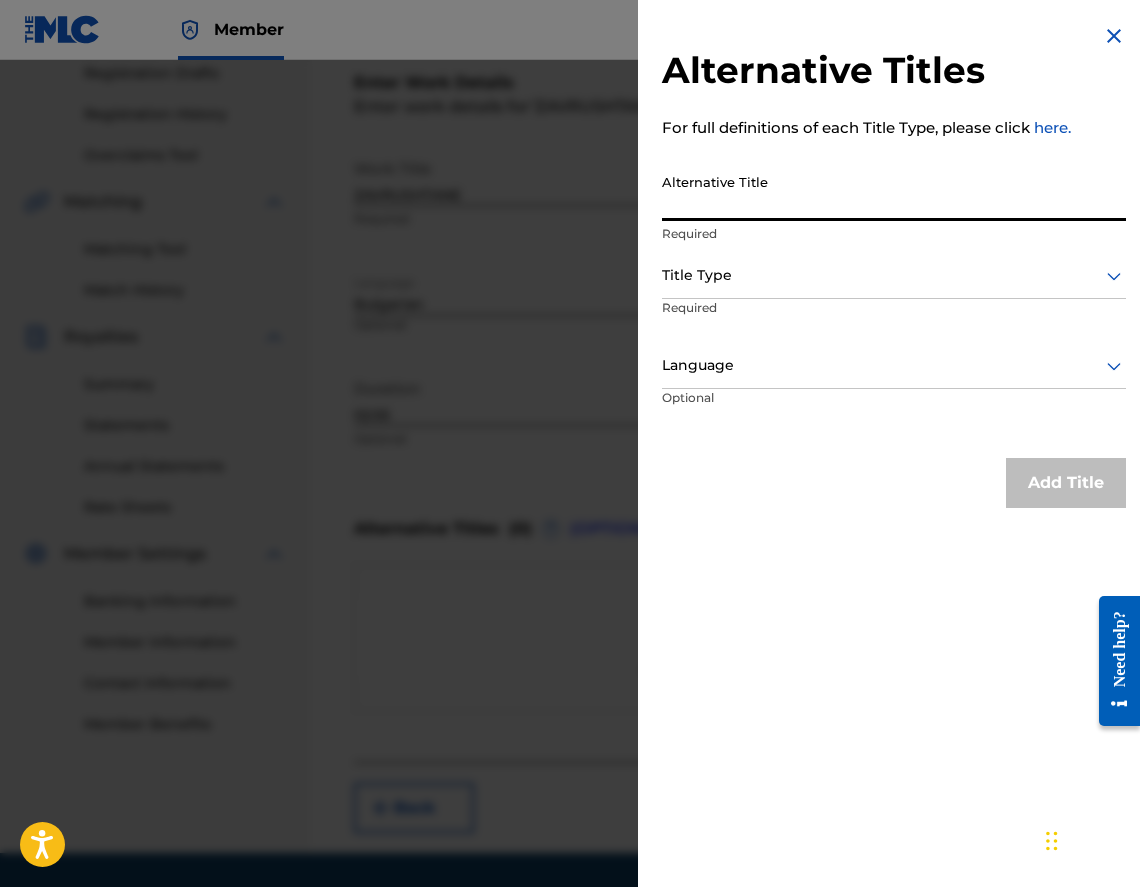
paste input "ЗАВРЪЩАНЕ"
type input "ЗАВРЪЩАНЕ"
click at [734, 273] on div at bounding box center [894, 275] width 464 height 25
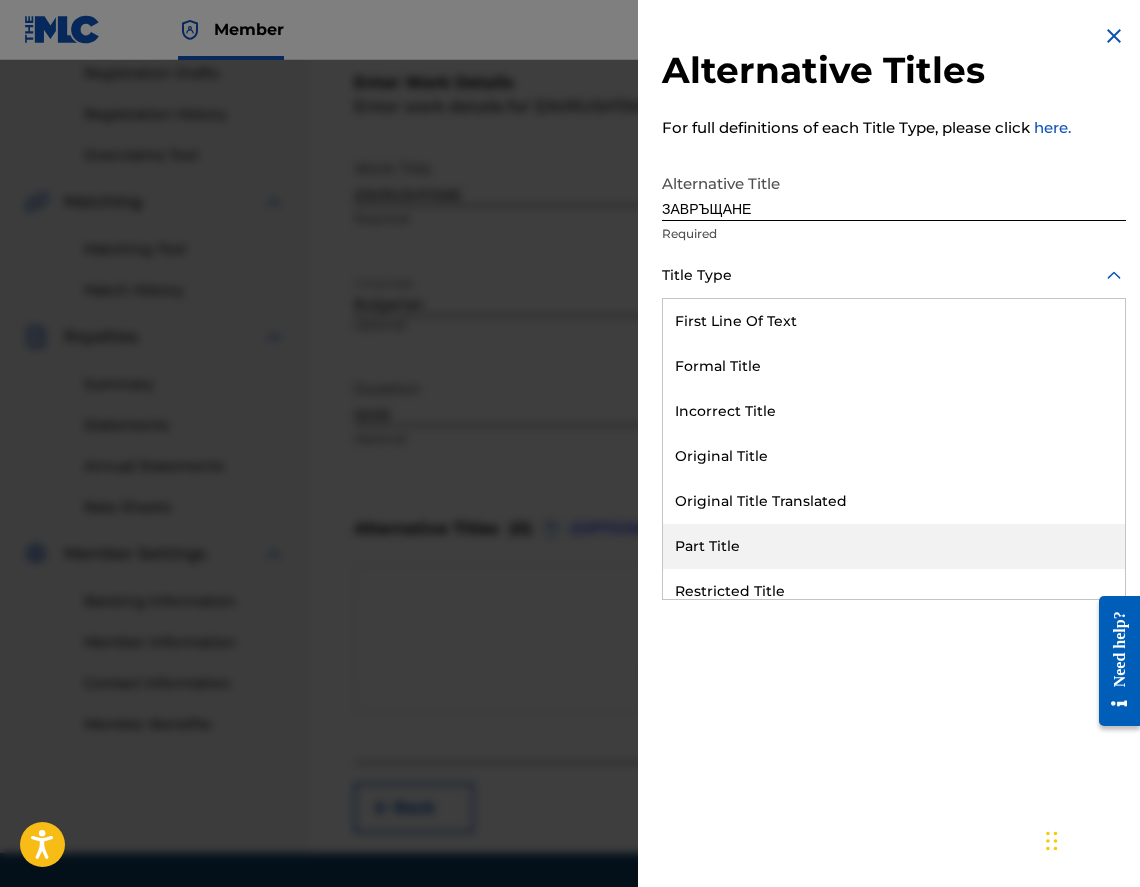
click at [756, 528] on div "Part Title" at bounding box center [894, 546] width 462 height 45
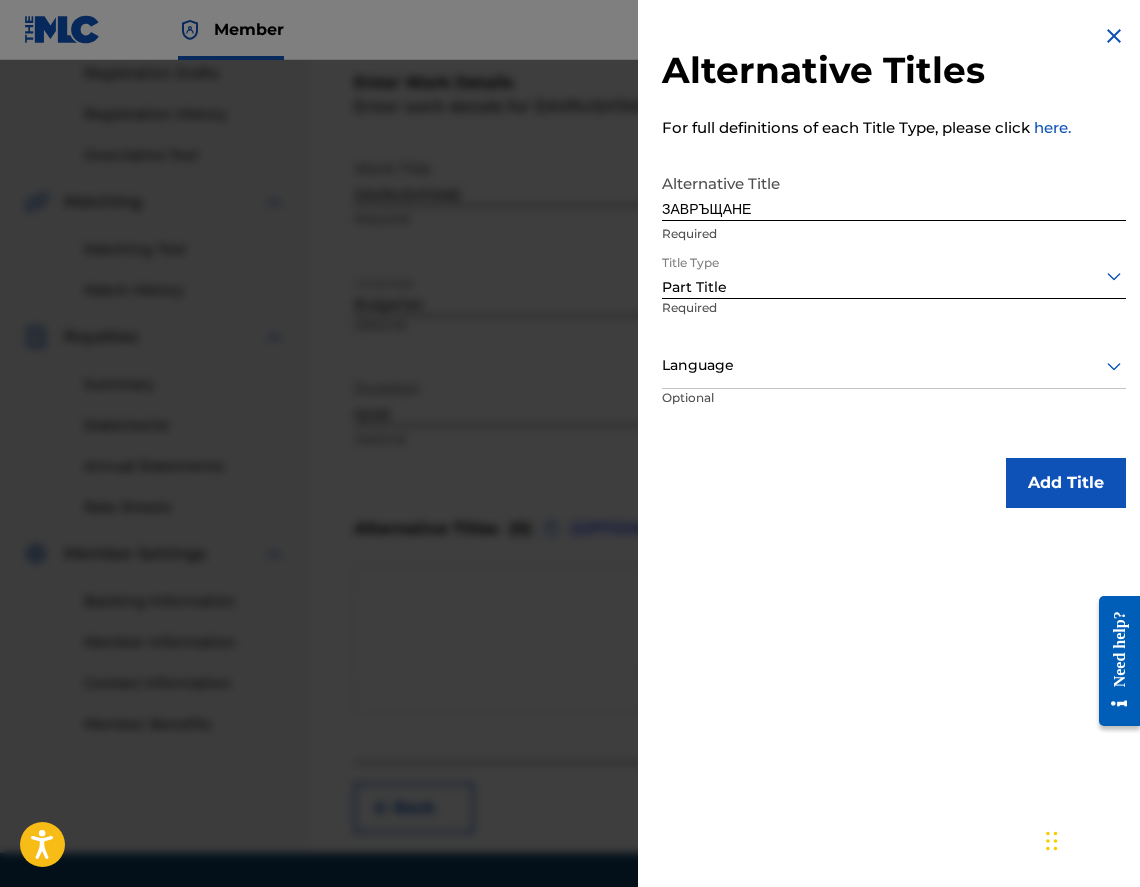
click at [701, 278] on div at bounding box center [894, 275] width 464 height 25
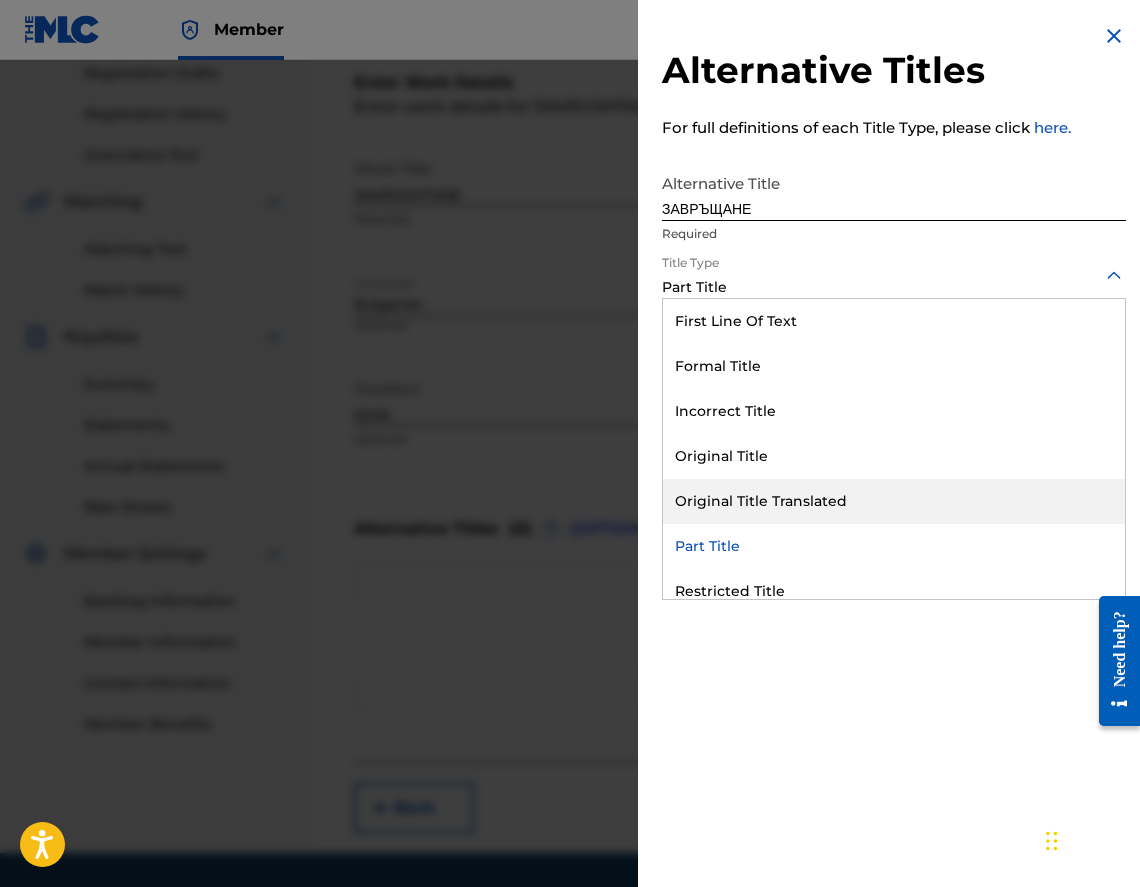
click at [725, 483] on div "Original Title Translated" at bounding box center [894, 501] width 462 height 45
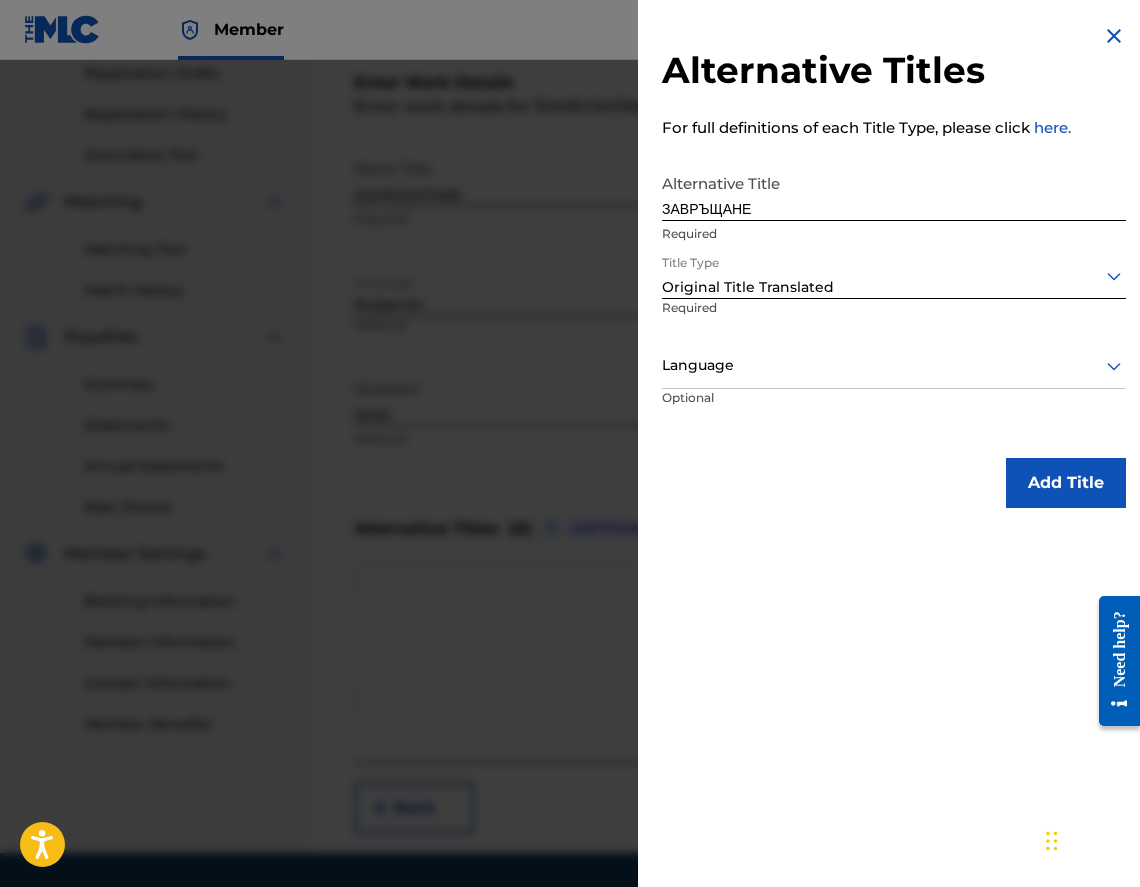
click at [713, 393] on p "Optional" at bounding box center [737, 411] width 150 height 45
click at [718, 379] on div "Language" at bounding box center [894, 366] width 464 height 45
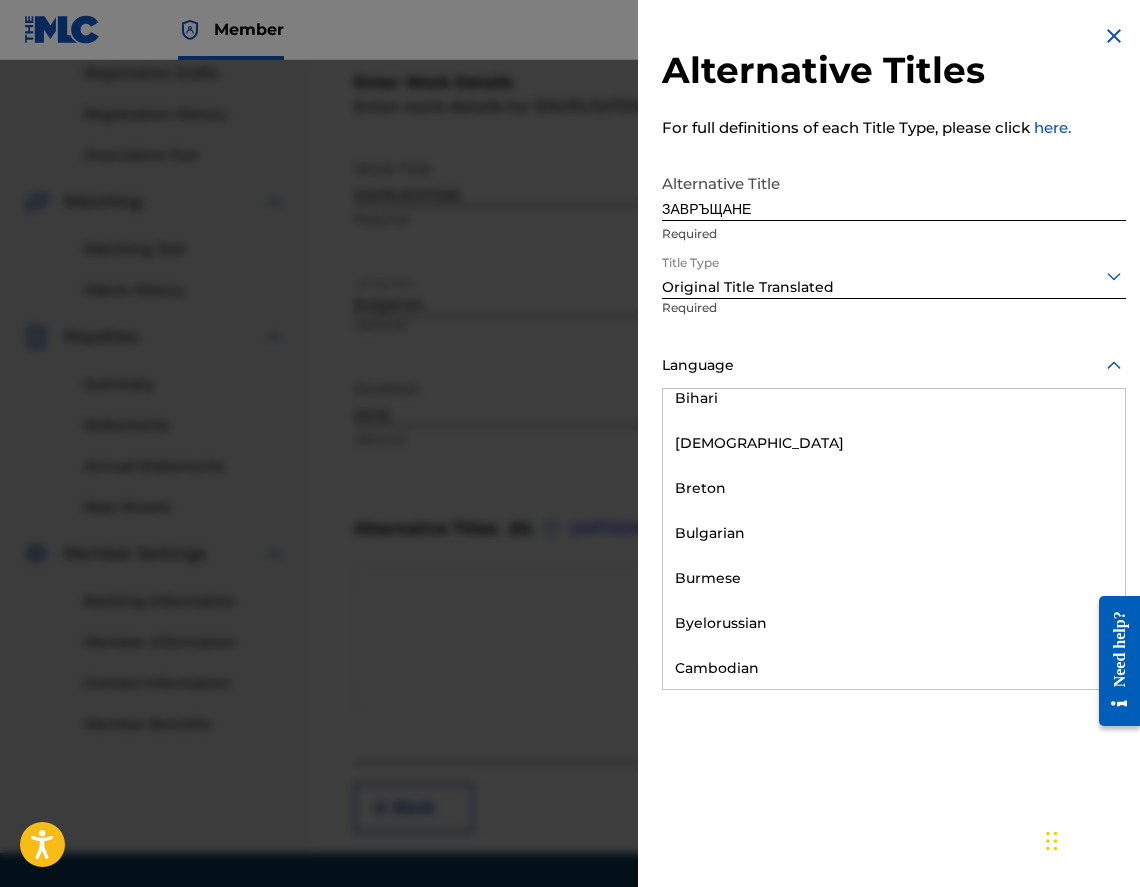
scroll to position [800, 0]
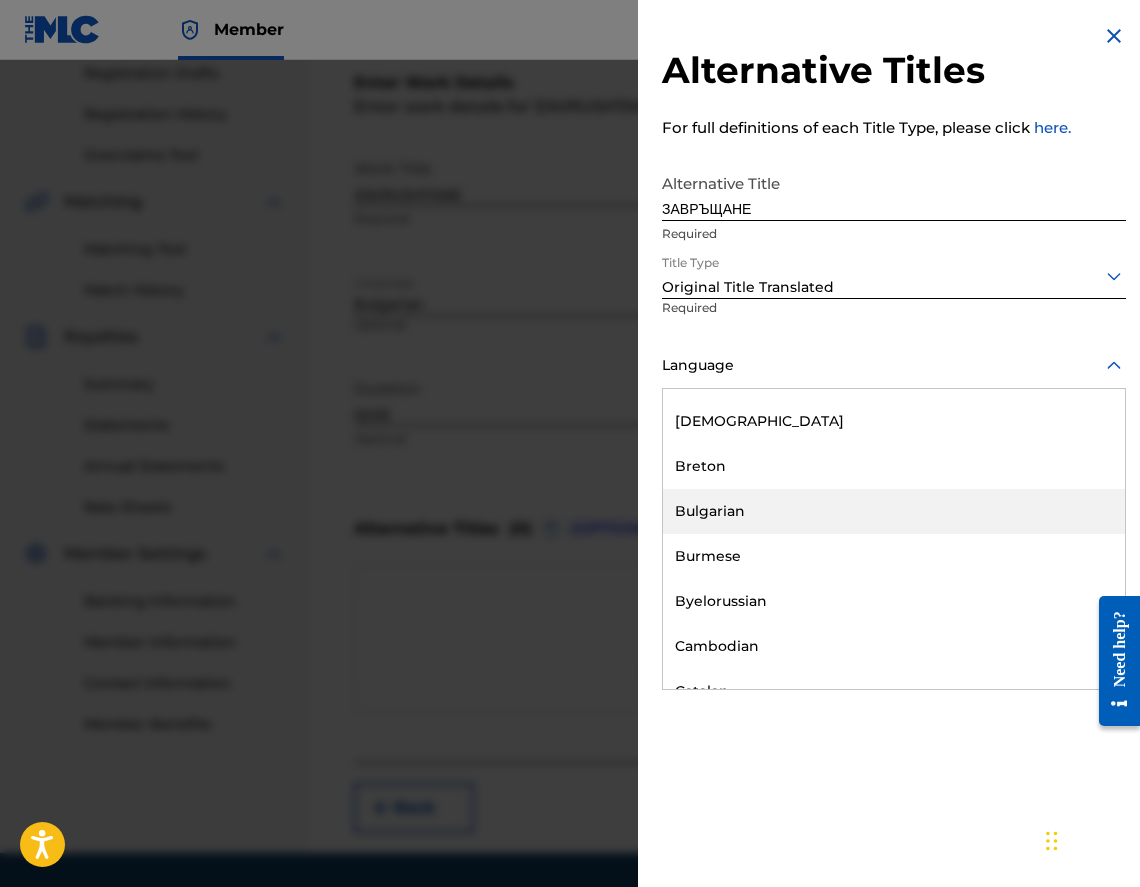
click at [717, 496] on div "Bulgarian" at bounding box center [894, 511] width 462 height 45
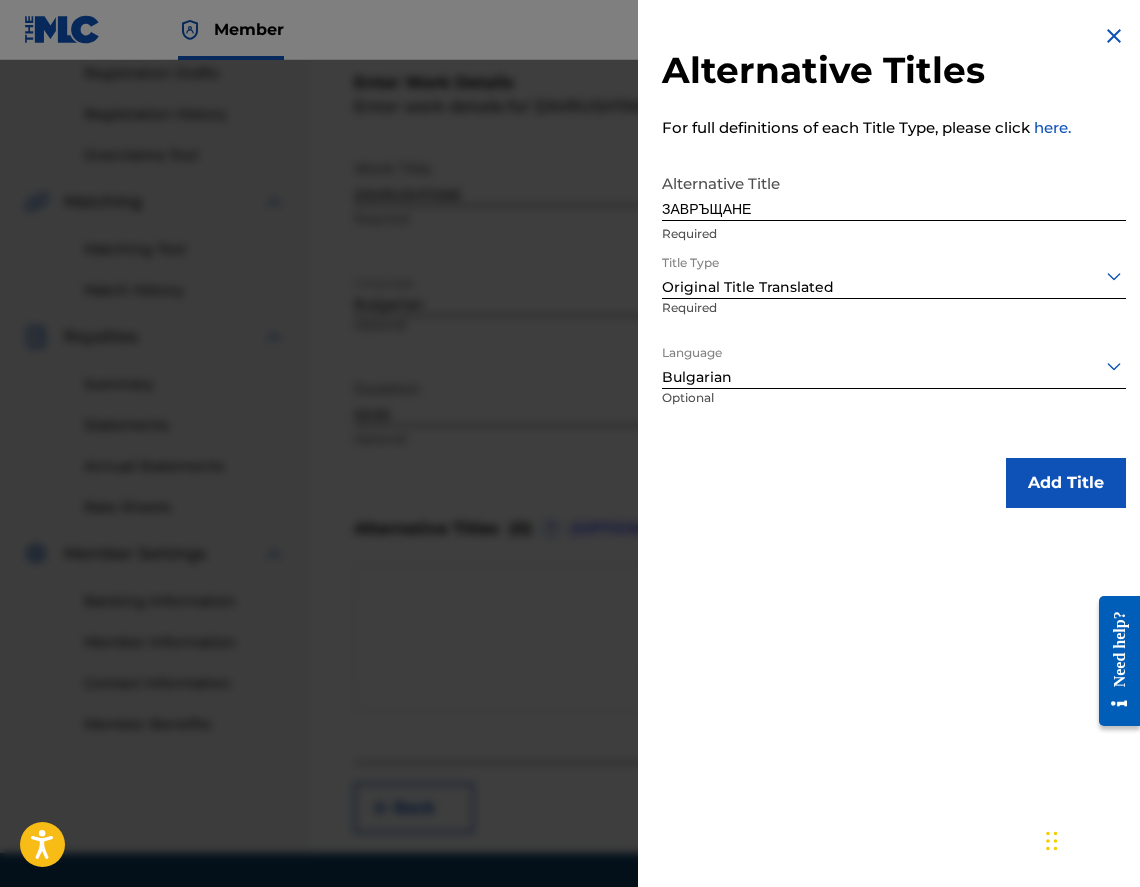
click at [1065, 488] on button "Add Title" at bounding box center [1066, 483] width 120 height 50
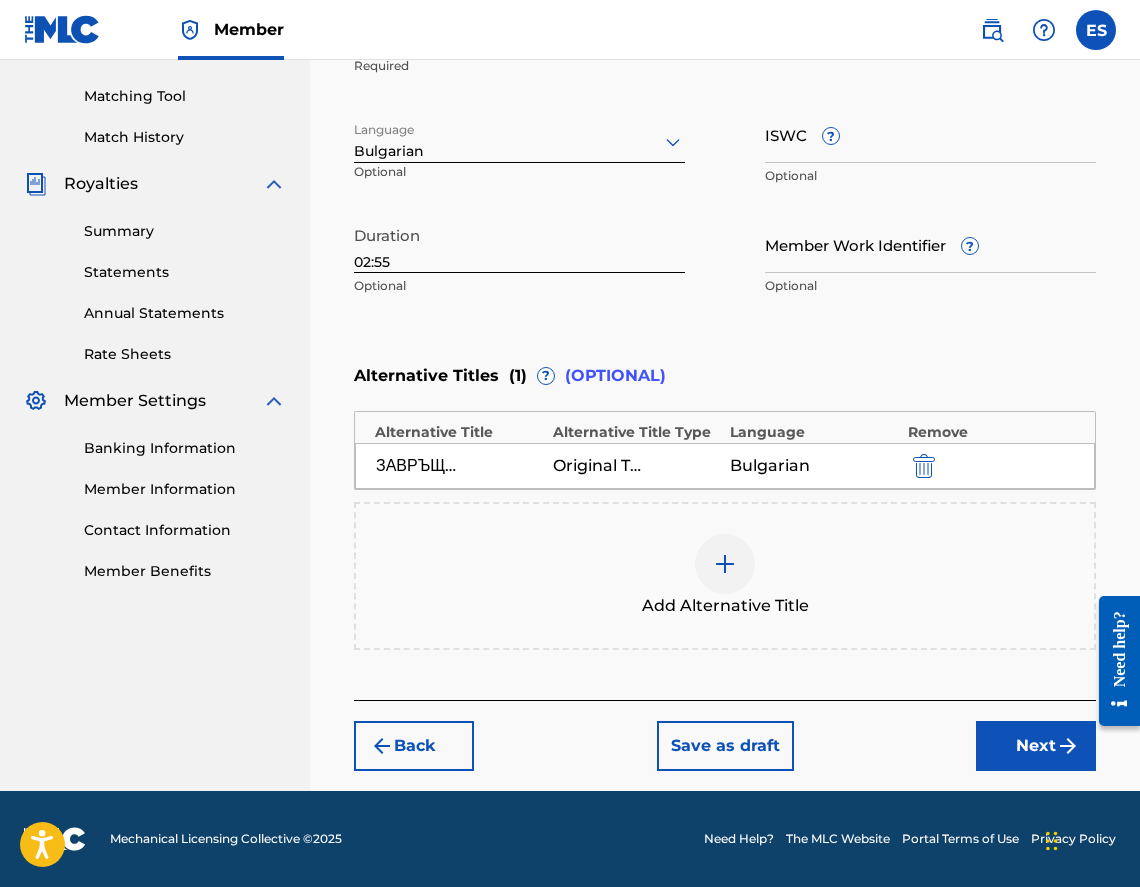
click at [1039, 736] on button "Next" at bounding box center [1036, 746] width 120 height 50
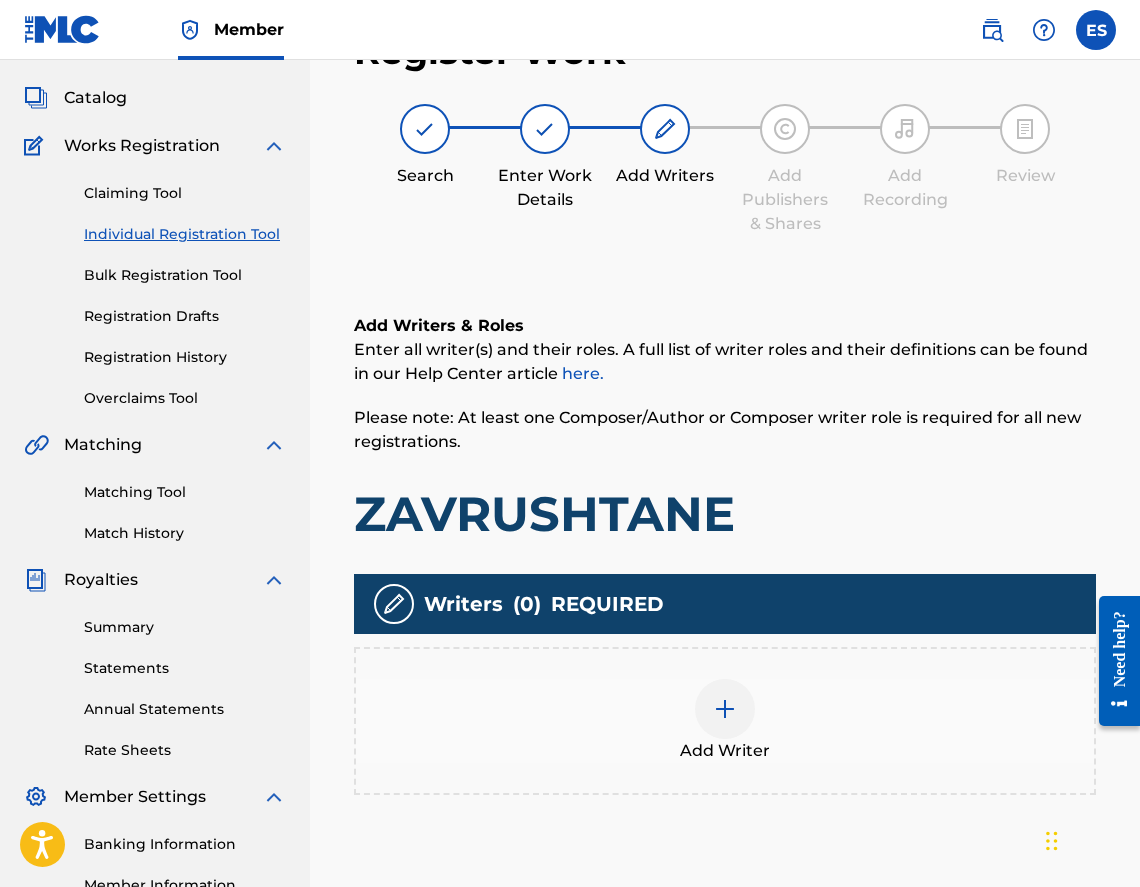
scroll to position [90, 0]
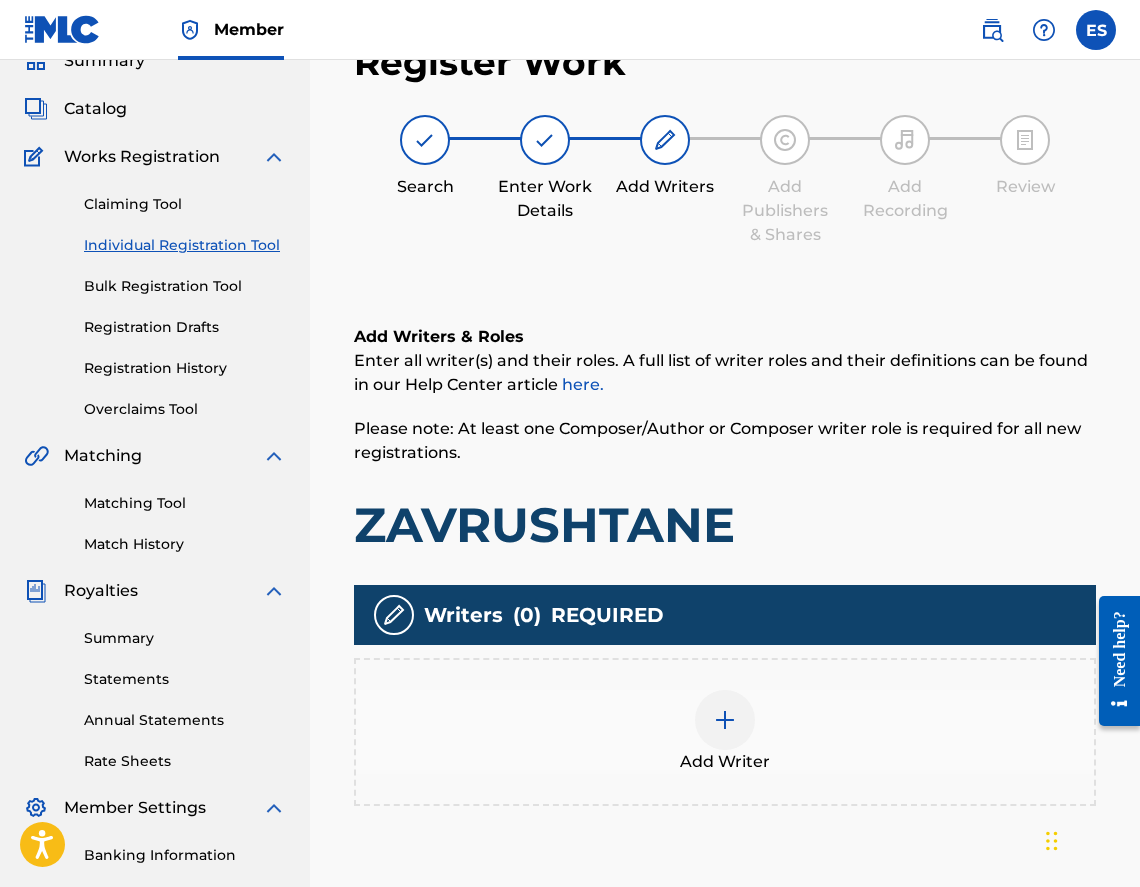
click at [891, 726] on div "Add Writer" at bounding box center [725, 732] width 738 height 84
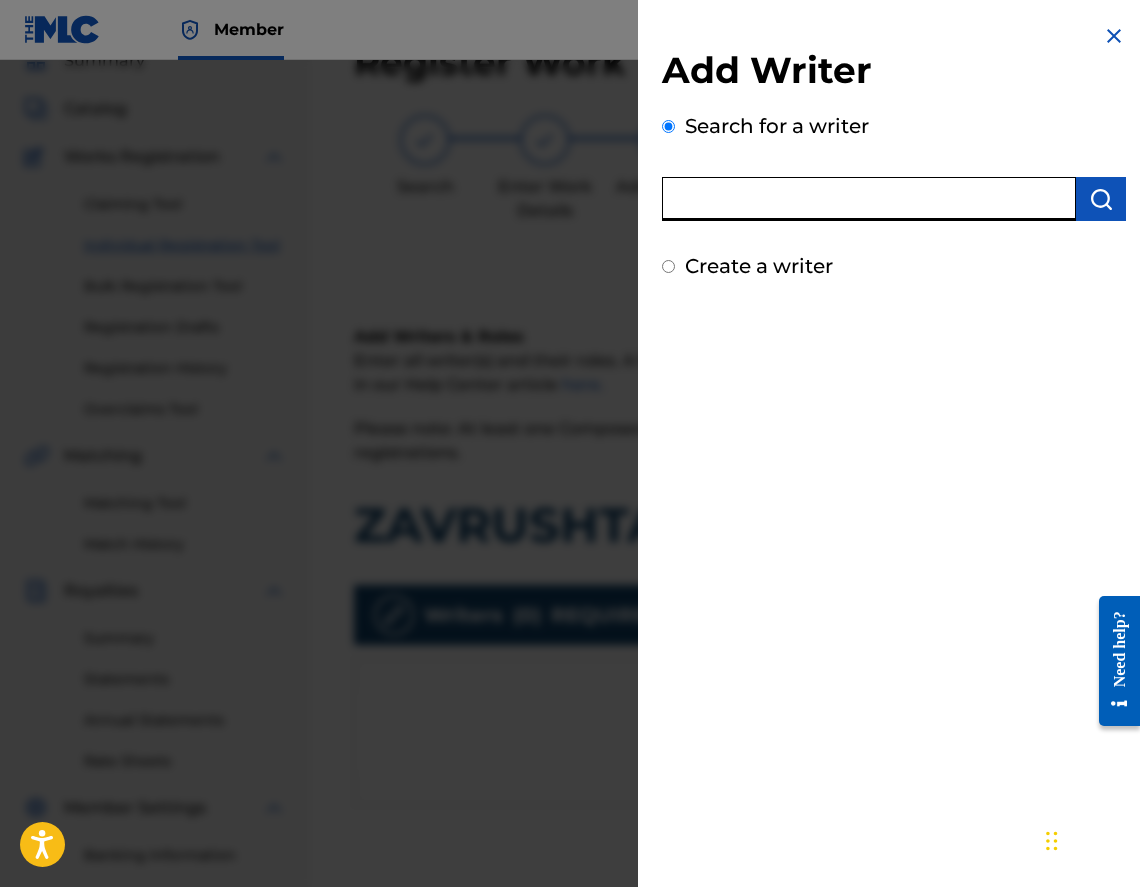
paste input "00473356148"
type input "00473356148"
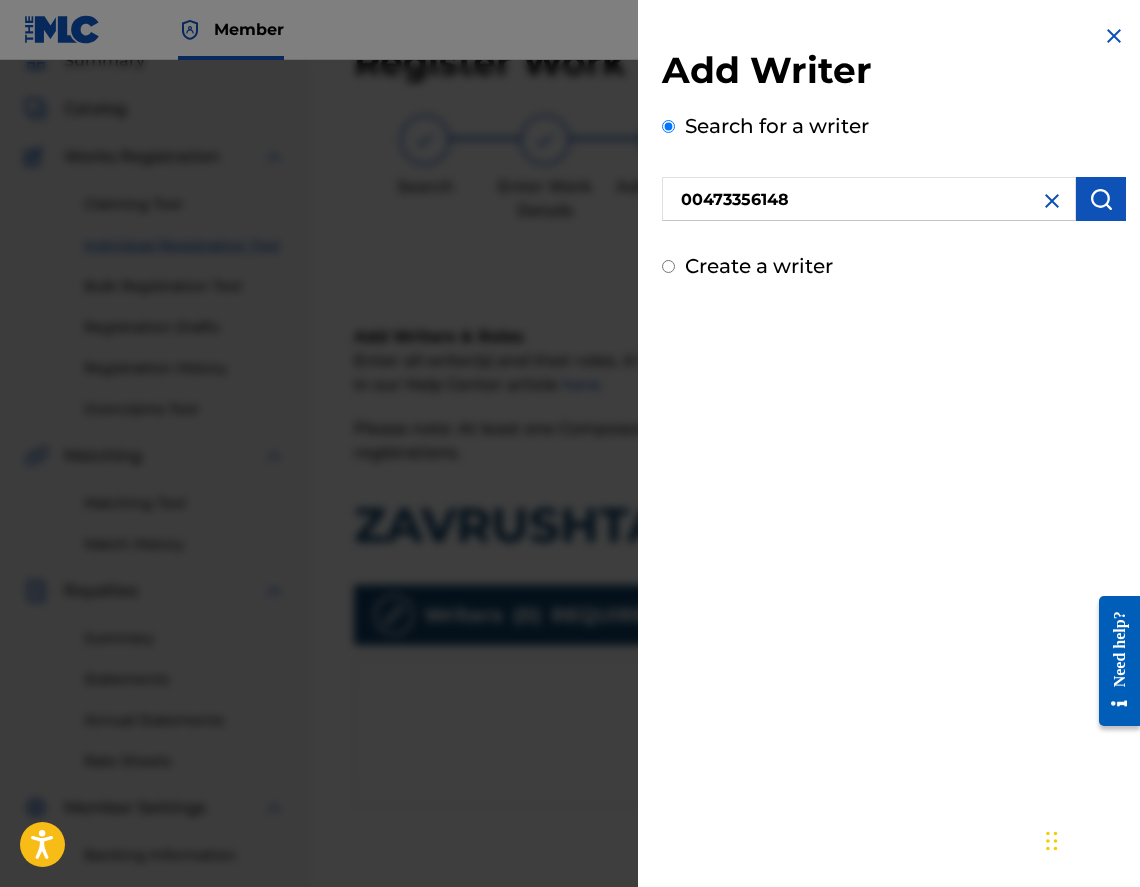
click at [1105, 207] on img "submit" at bounding box center [1101, 199] width 24 height 24
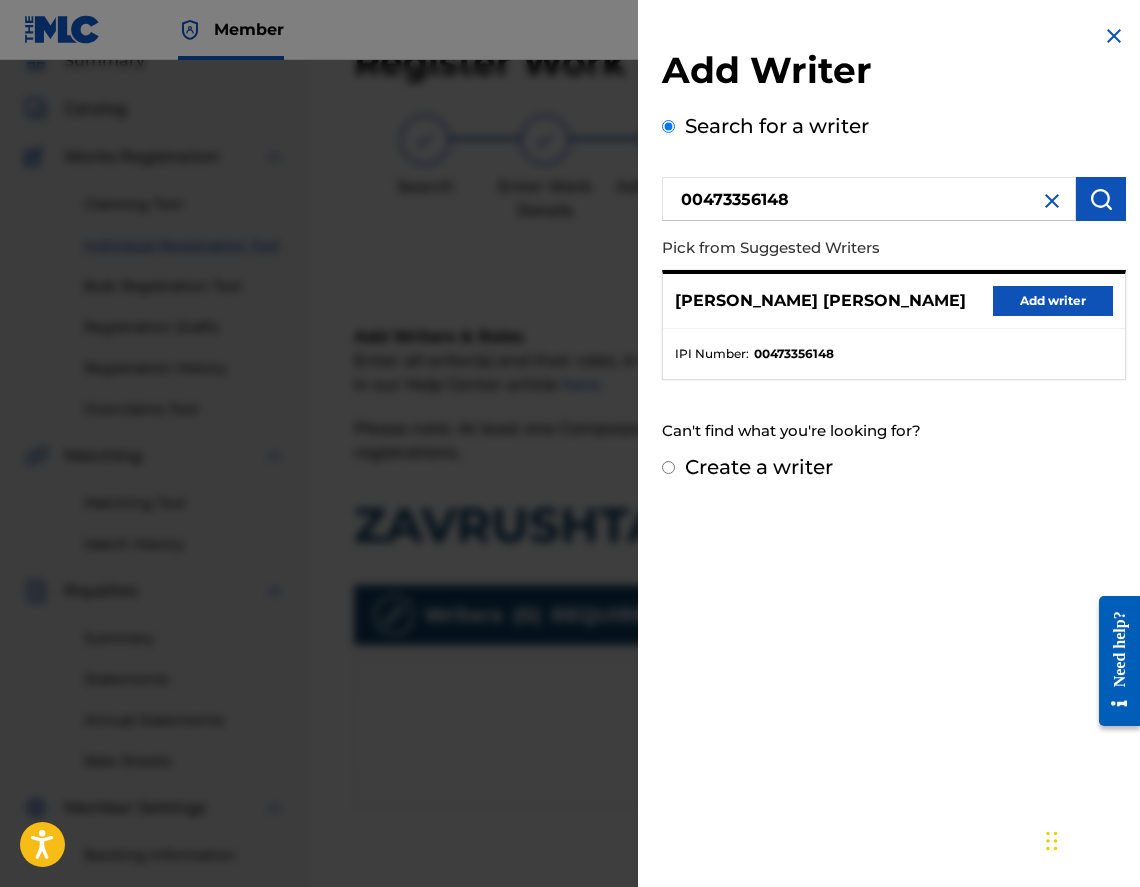
click at [1042, 287] on button "Add writer" at bounding box center [1053, 301] width 120 height 30
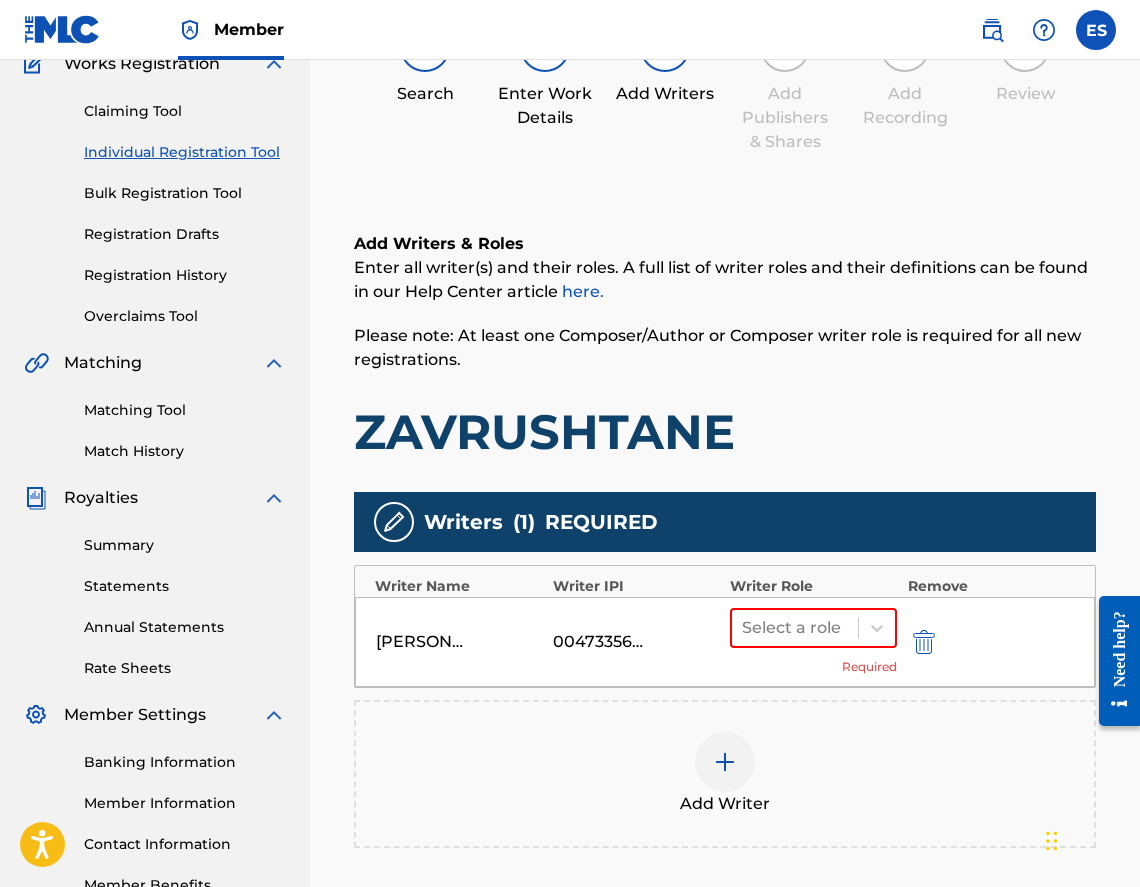
scroll to position [290, 0]
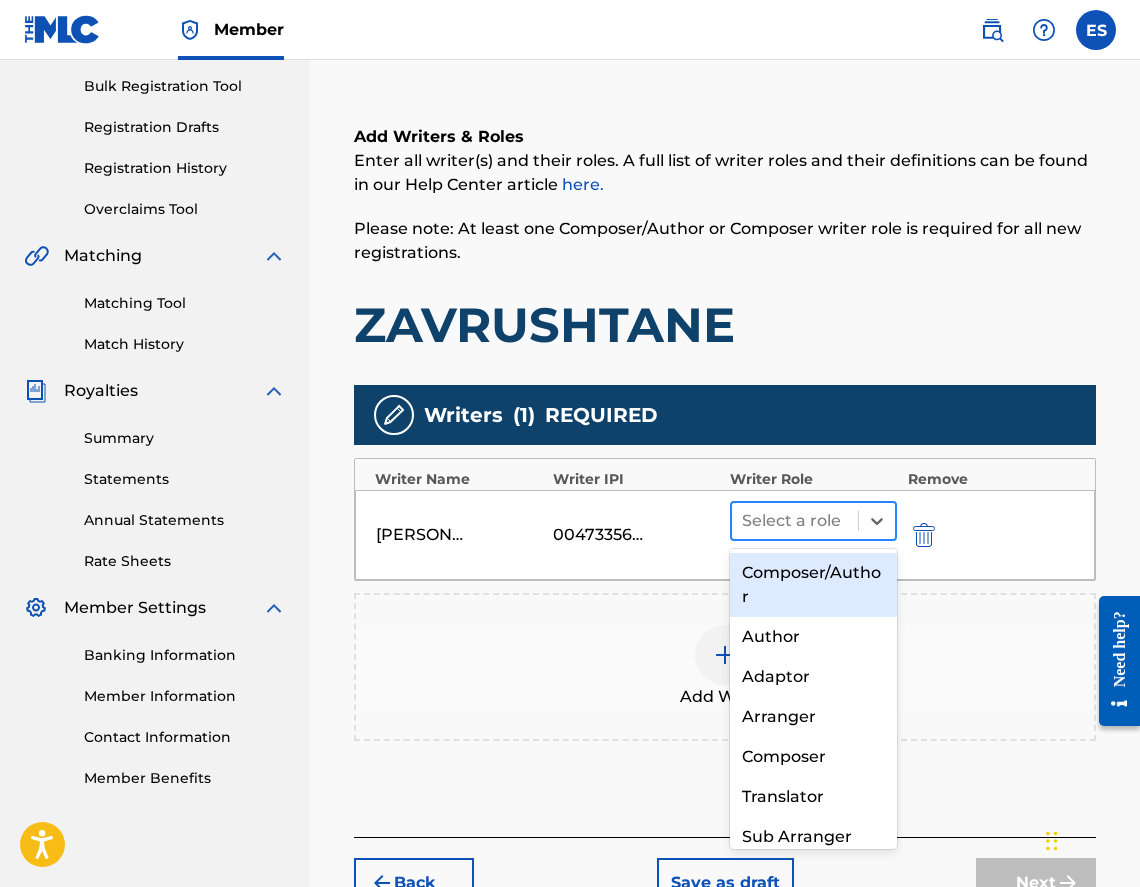
click at [794, 526] on div at bounding box center [795, 521] width 106 height 28
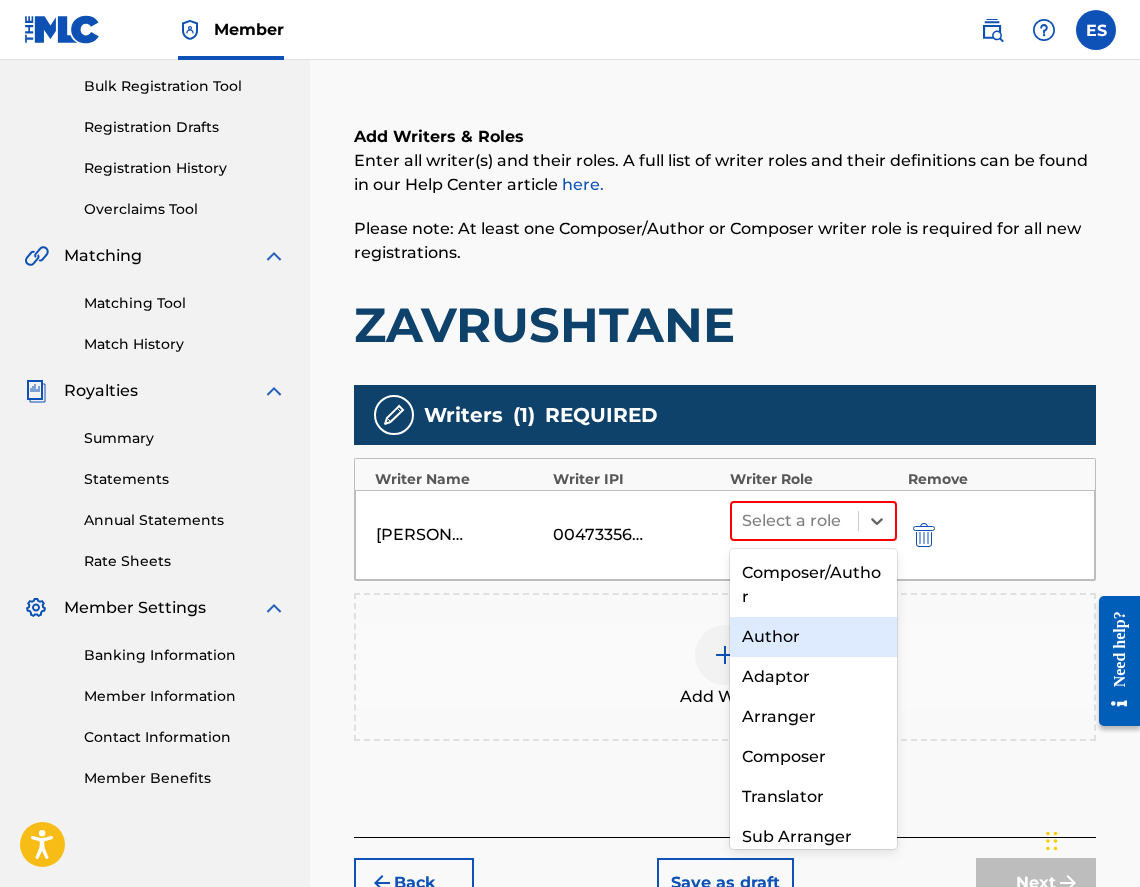
click at [789, 639] on div "Author" at bounding box center [813, 637] width 167 height 40
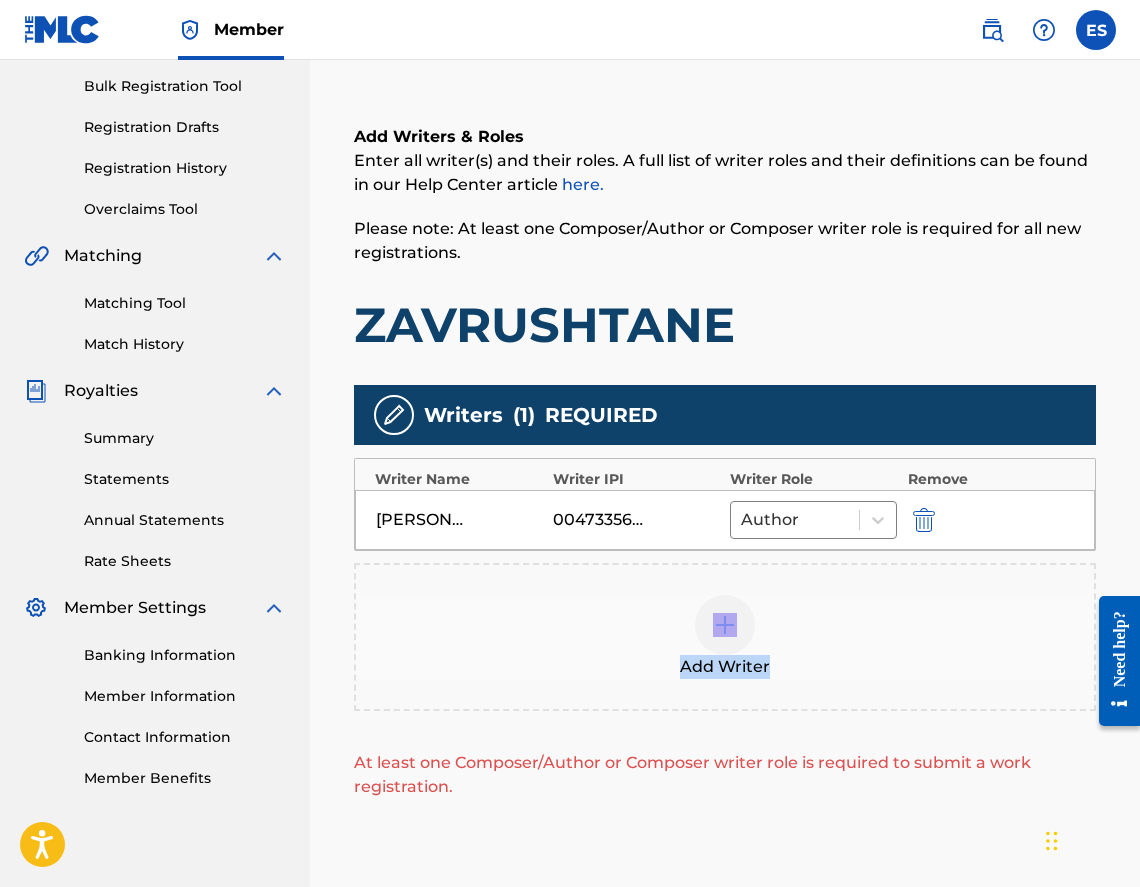
click at [789, 639] on div "Add Writer" at bounding box center [725, 637] width 738 height 84
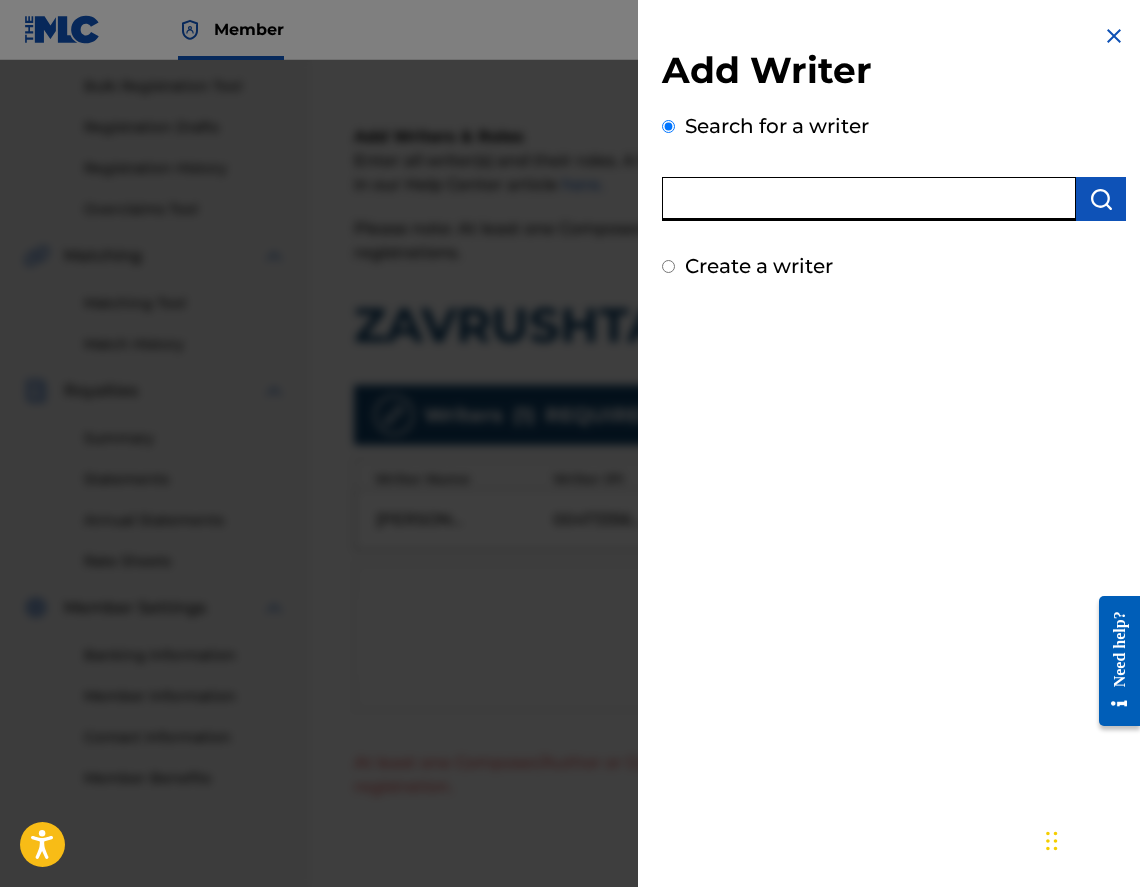
paste input "00452822853"
type input "00452822853"
click at [1102, 193] on img "submit" at bounding box center [1101, 199] width 24 height 24
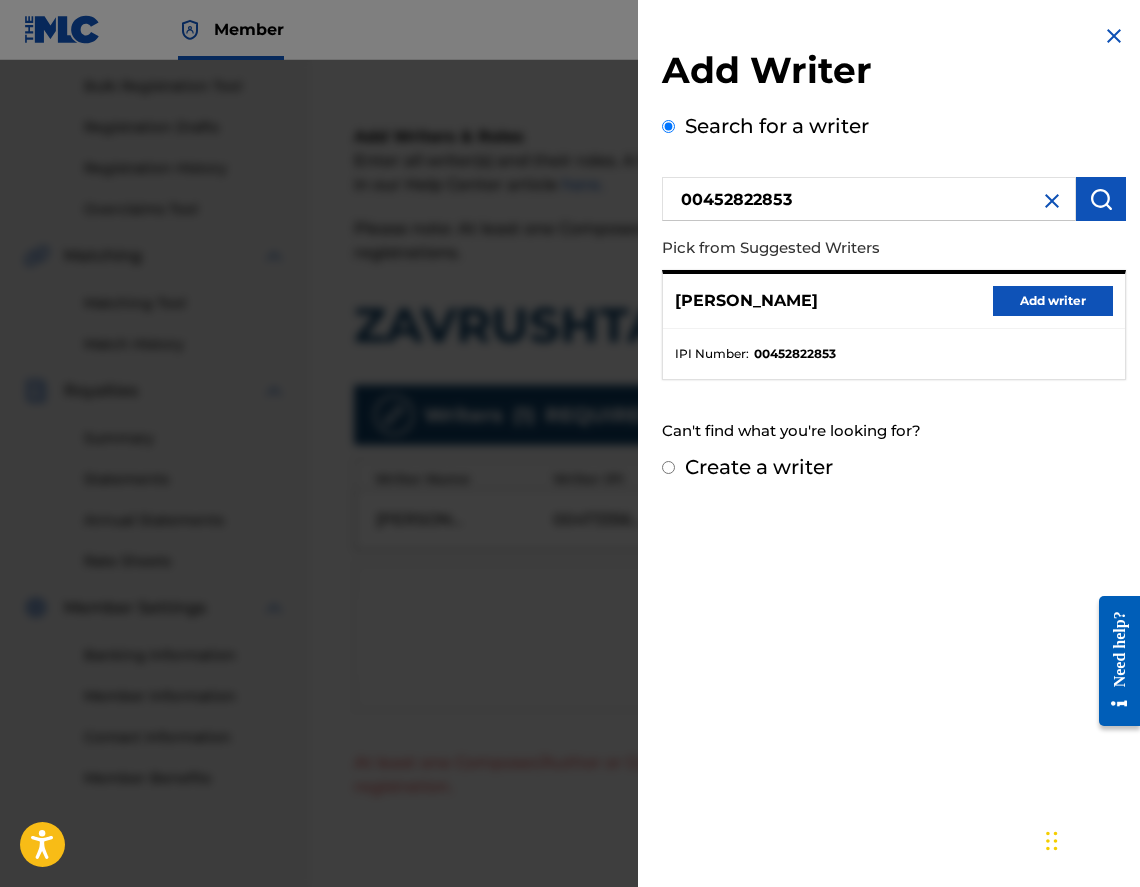
click at [1039, 314] on button "Add writer" at bounding box center [1053, 301] width 120 height 30
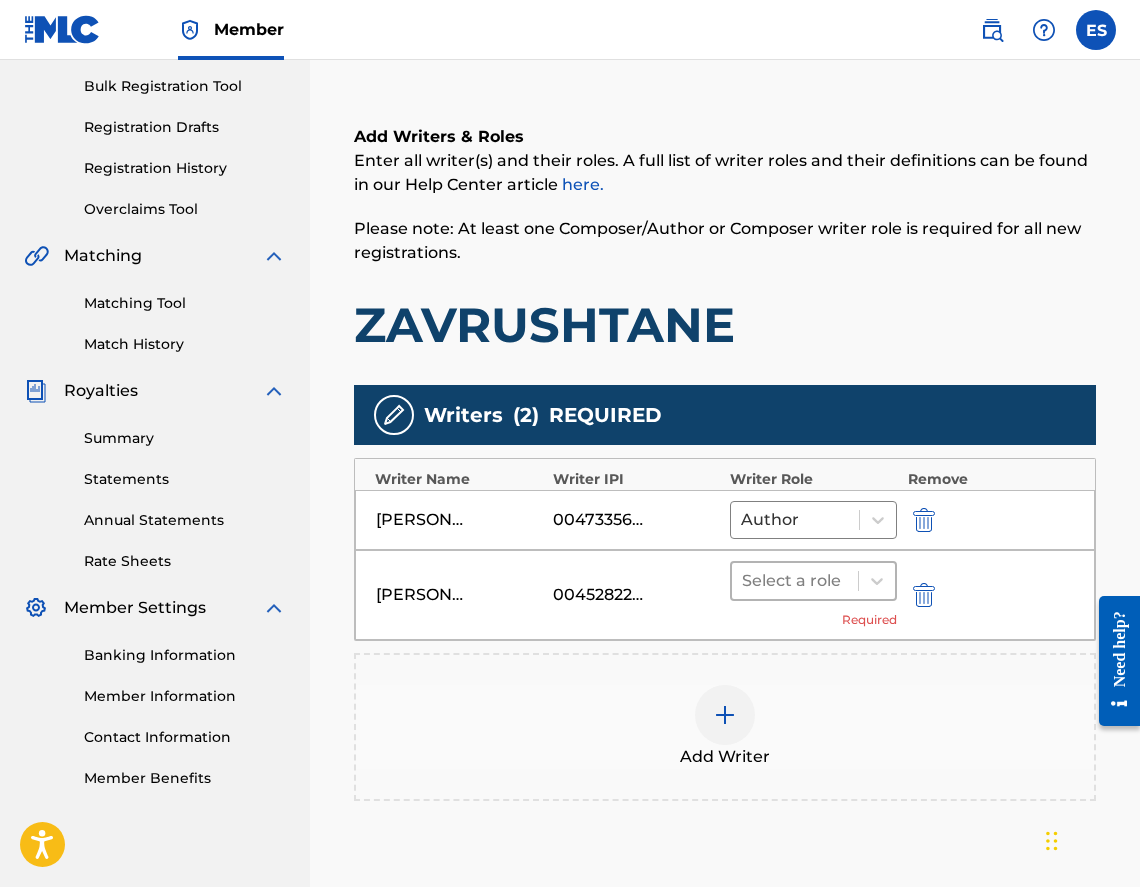
click at [785, 583] on div at bounding box center [795, 581] width 106 height 28
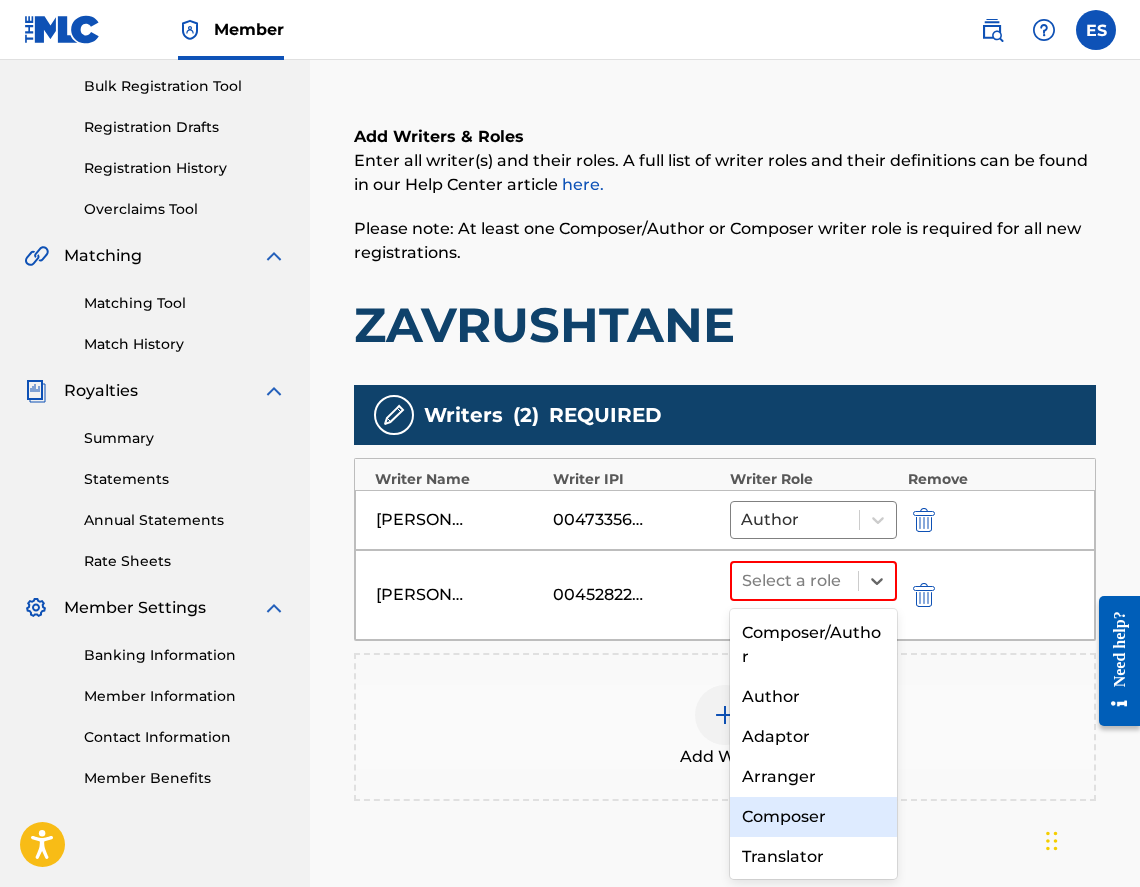
click at [807, 827] on div "Composer" at bounding box center [813, 817] width 167 height 40
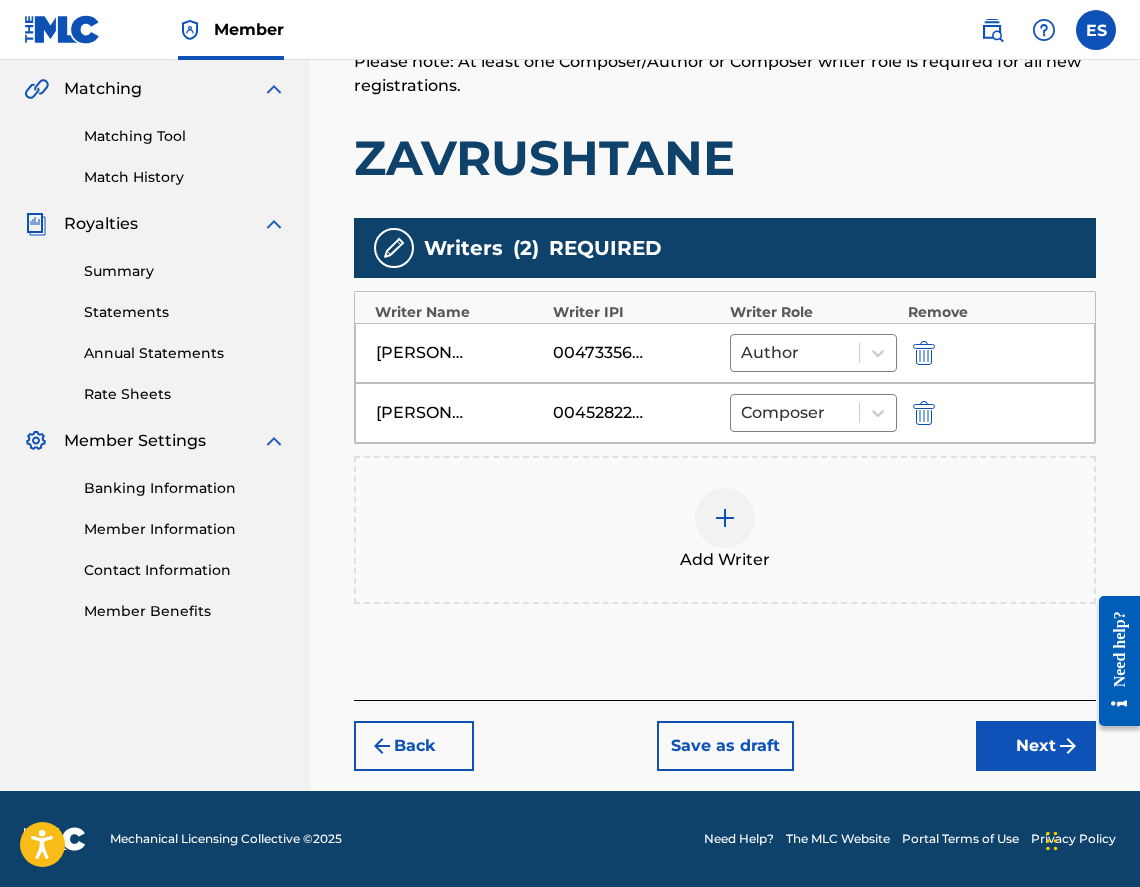
click at [1040, 747] on button "Next" at bounding box center [1036, 746] width 120 height 50
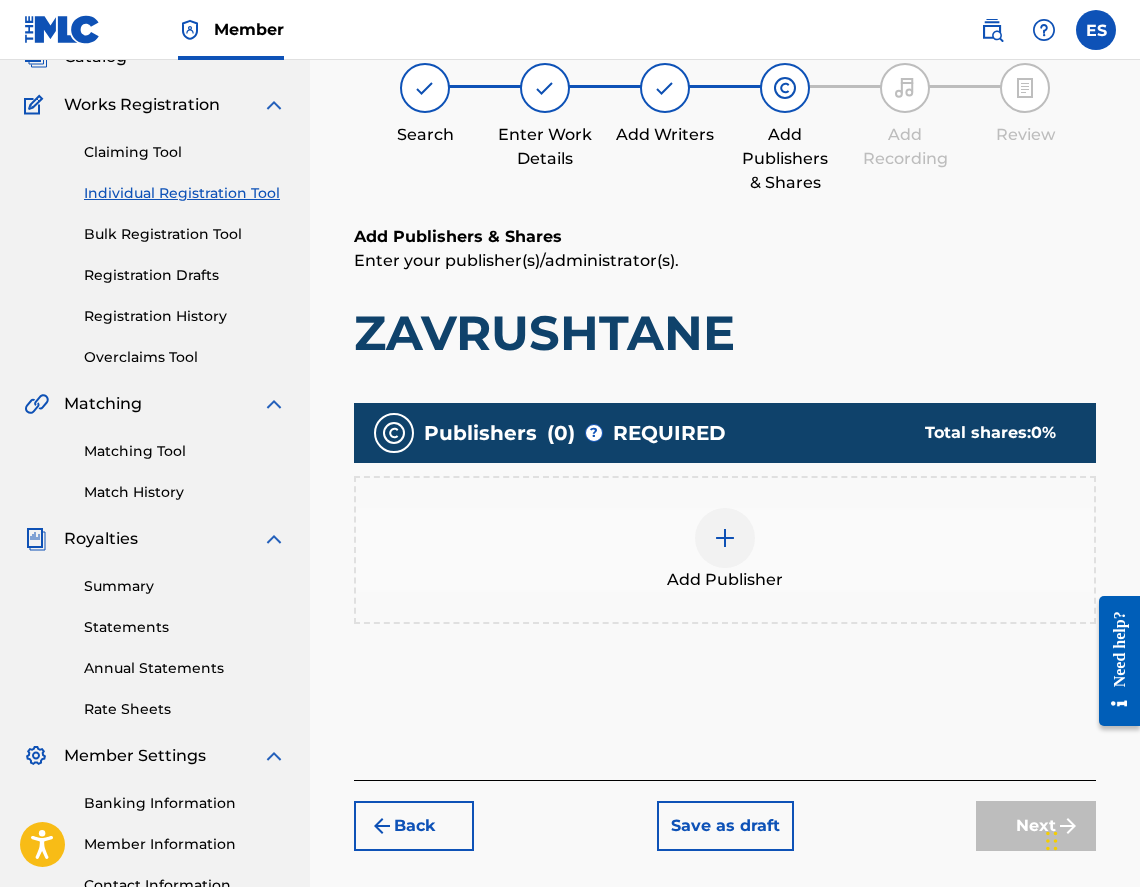
scroll to position [90, 0]
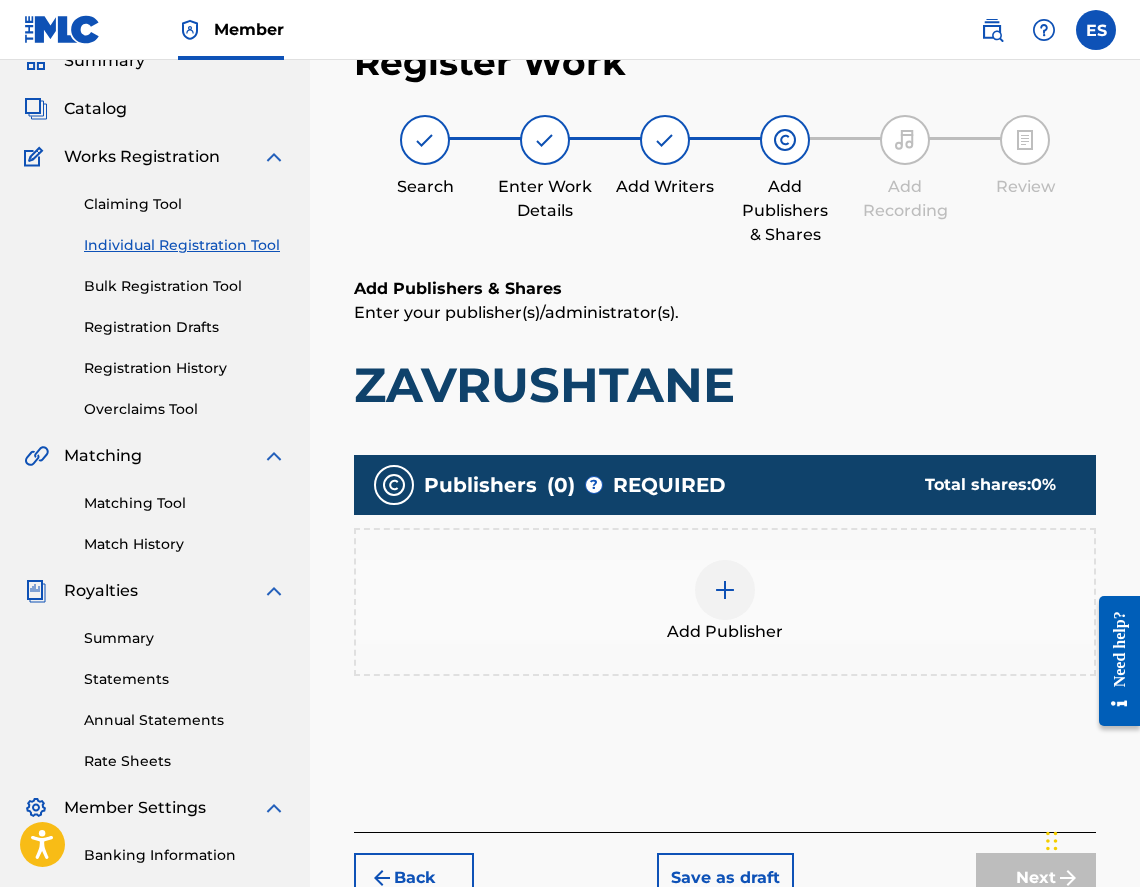
click at [714, 624] on span "Add Publisher" at bounding box center [725, 632] width 116 height 24
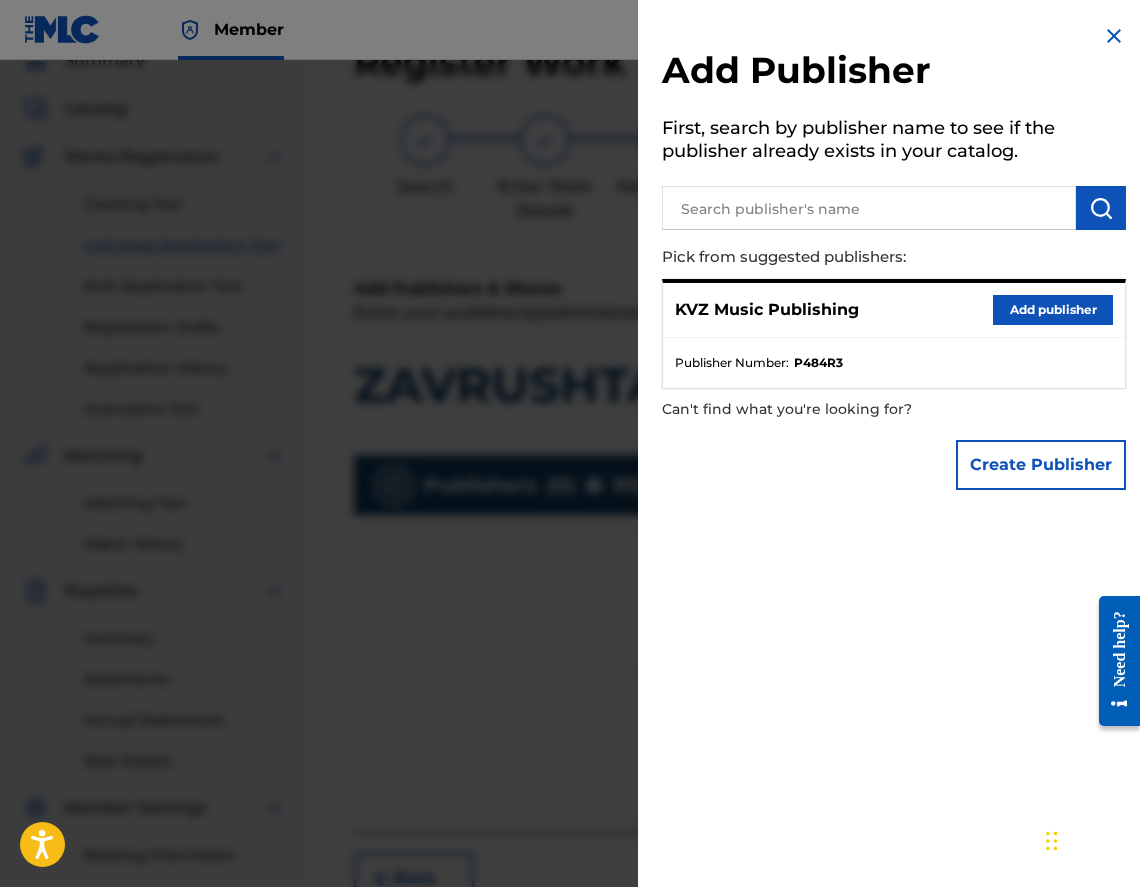
click at [1050, 317] on button "Add publisher" at bounding box center [1053, 310] width 120 height 30
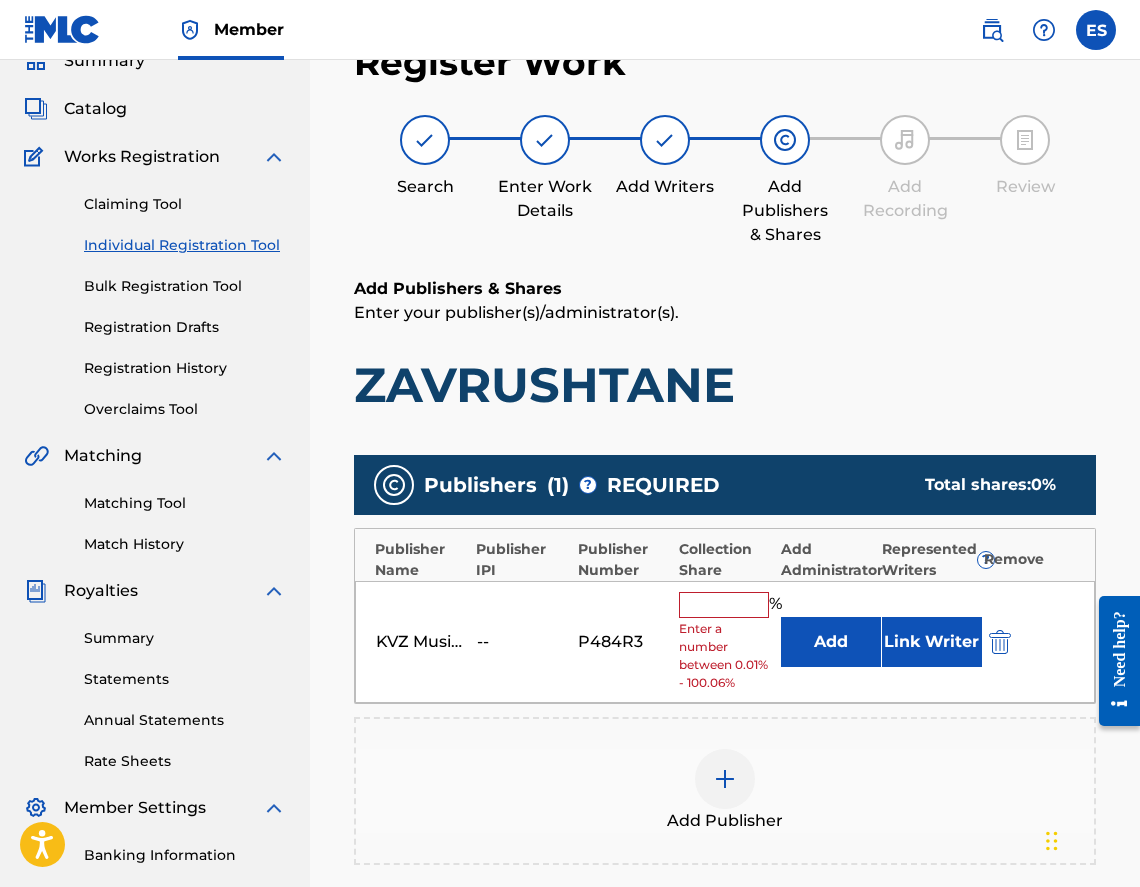
click at [686, 610] on input "text" at bounding box center [724, 605] width 90 height 26
type input "33.33"
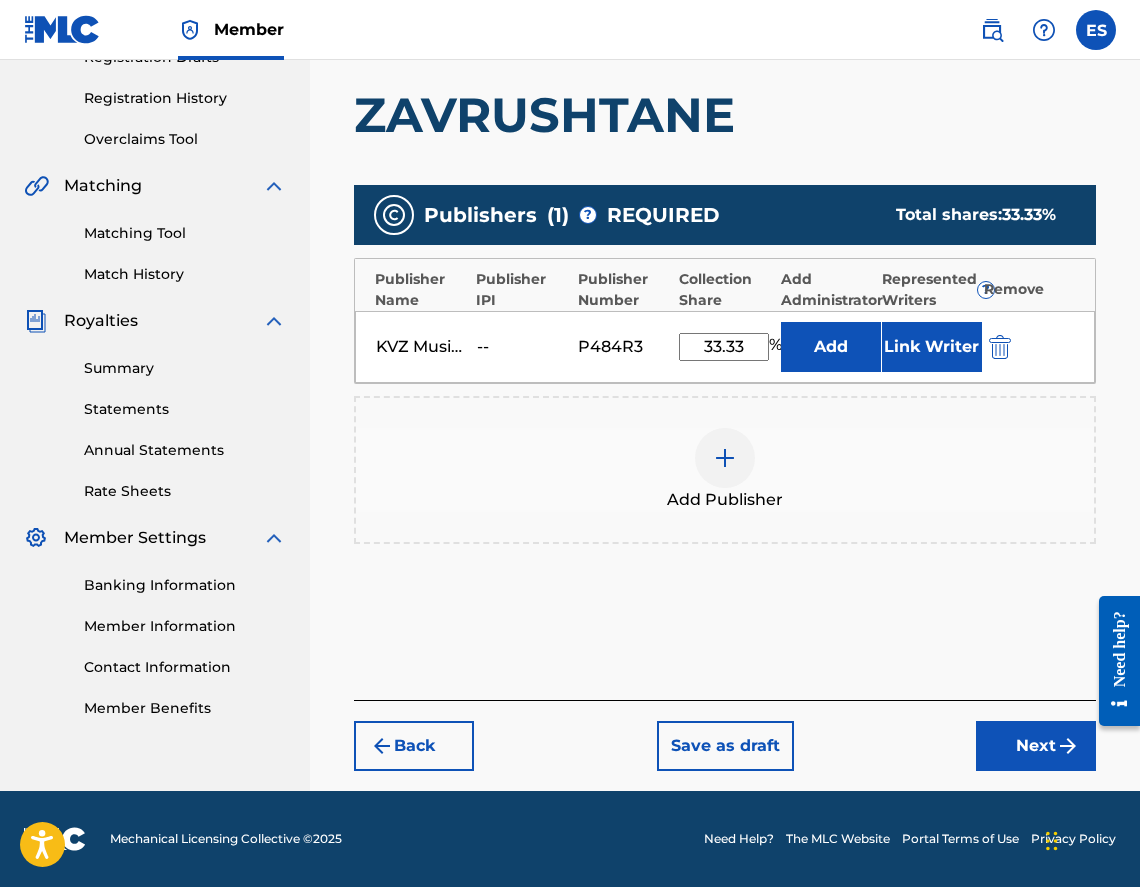
click at [977, 757] on button "Next" at bounding box center [1036, 746] width 120 height 50
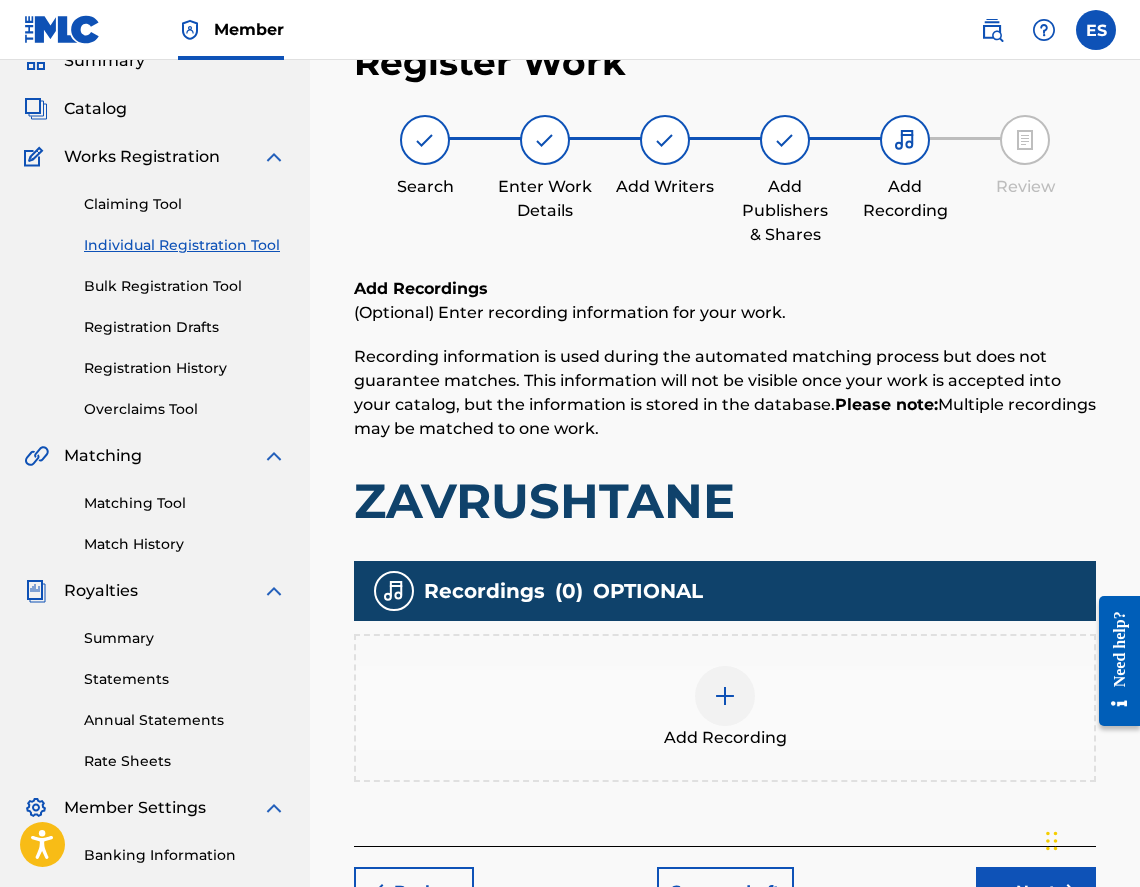
click at [725, 684] on img at bounding box center [725, 696] width 24 height 24
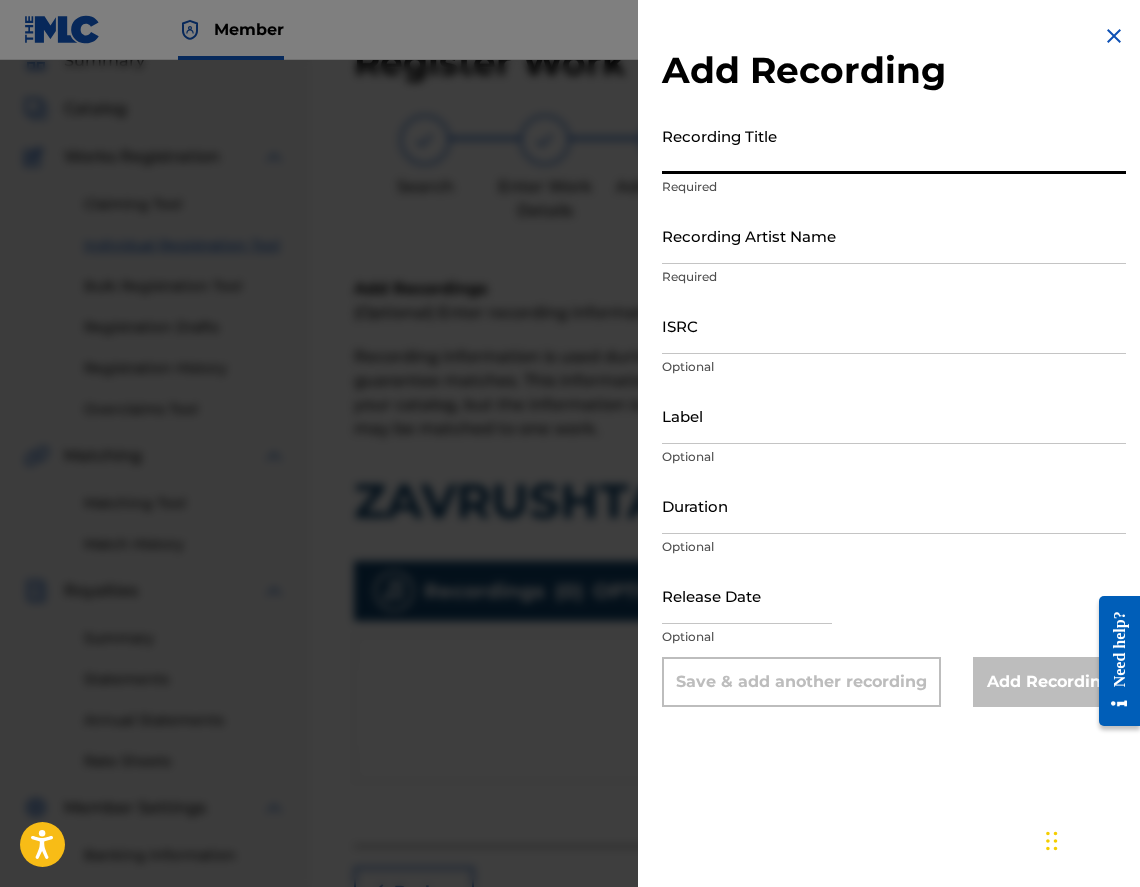
paste input "ZAVRUSHTANE"
type input "ZAVRUSHTANE"
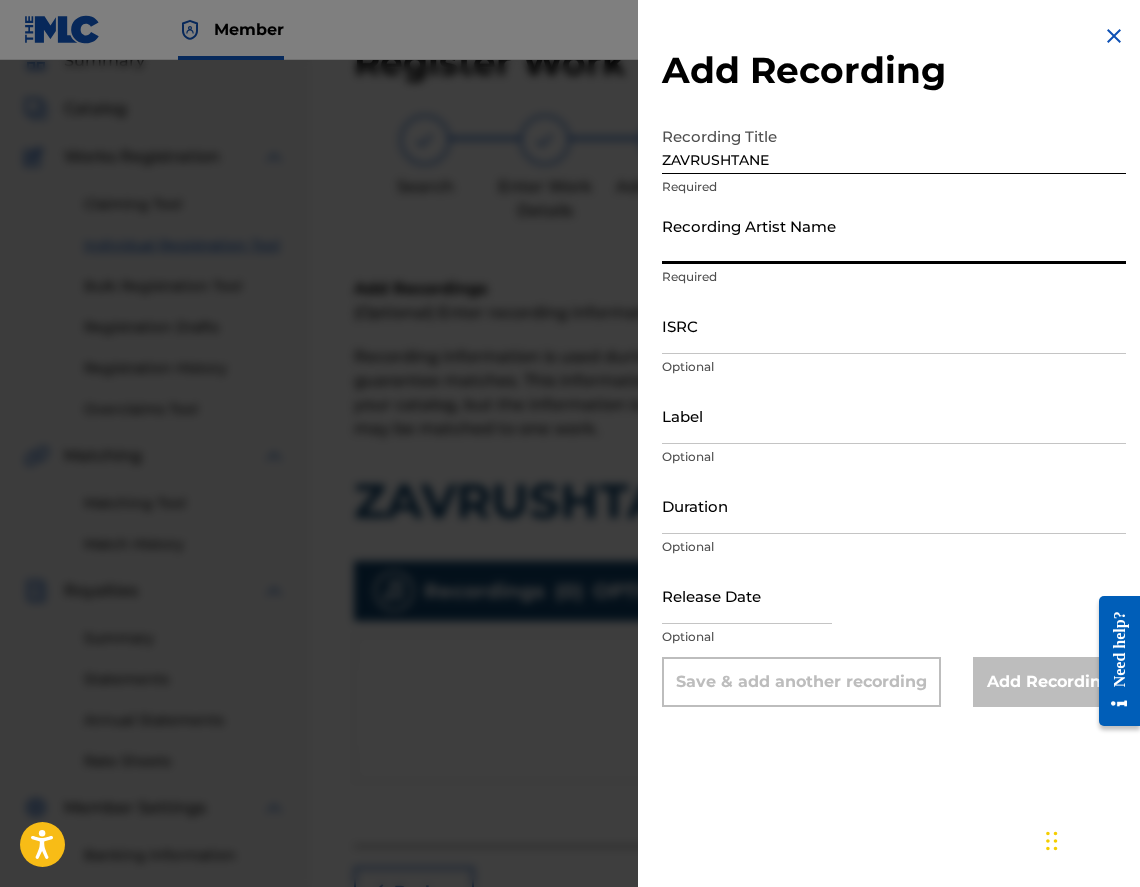
paste input "VG SREDNOGORSKI ZVUN"
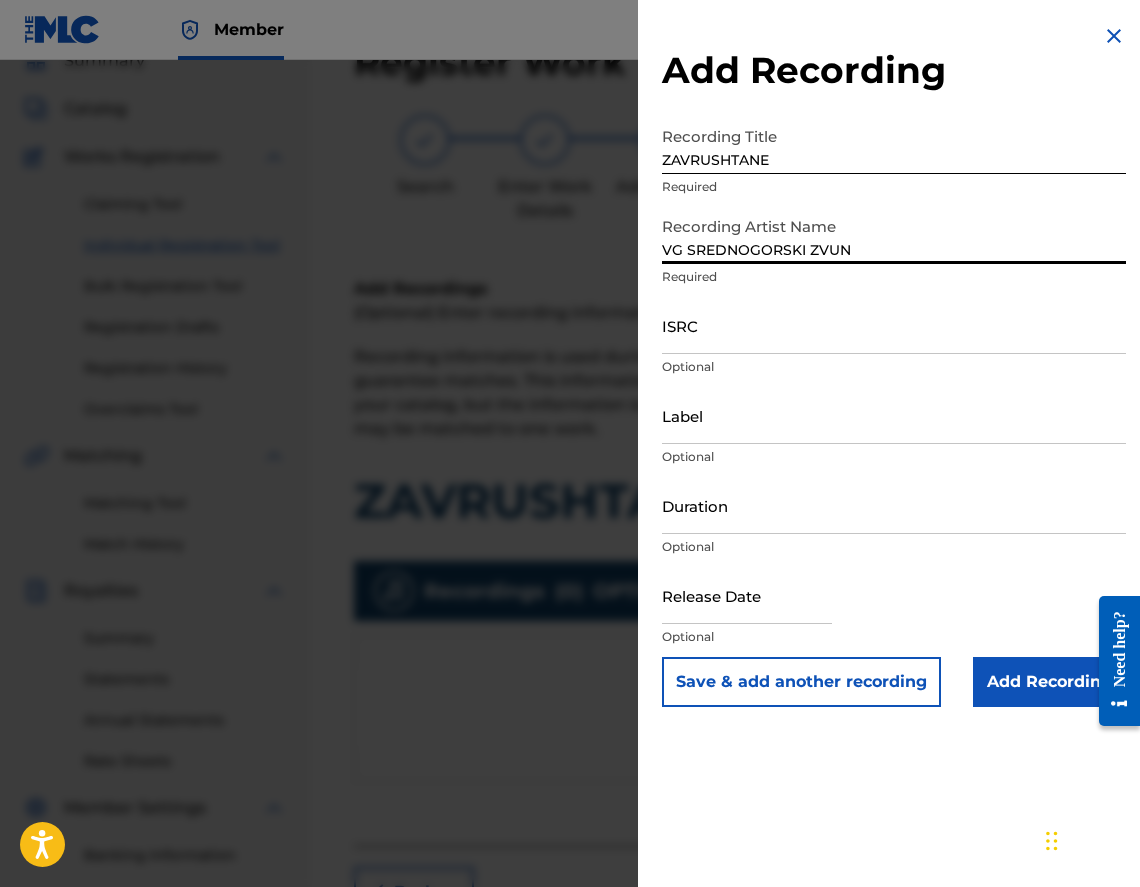
type input "VG SREDNOGORSKI ZVUN"
click at [833, 535] on div "Duration Optional" at bounding box center [894, 522] width 464 height 90
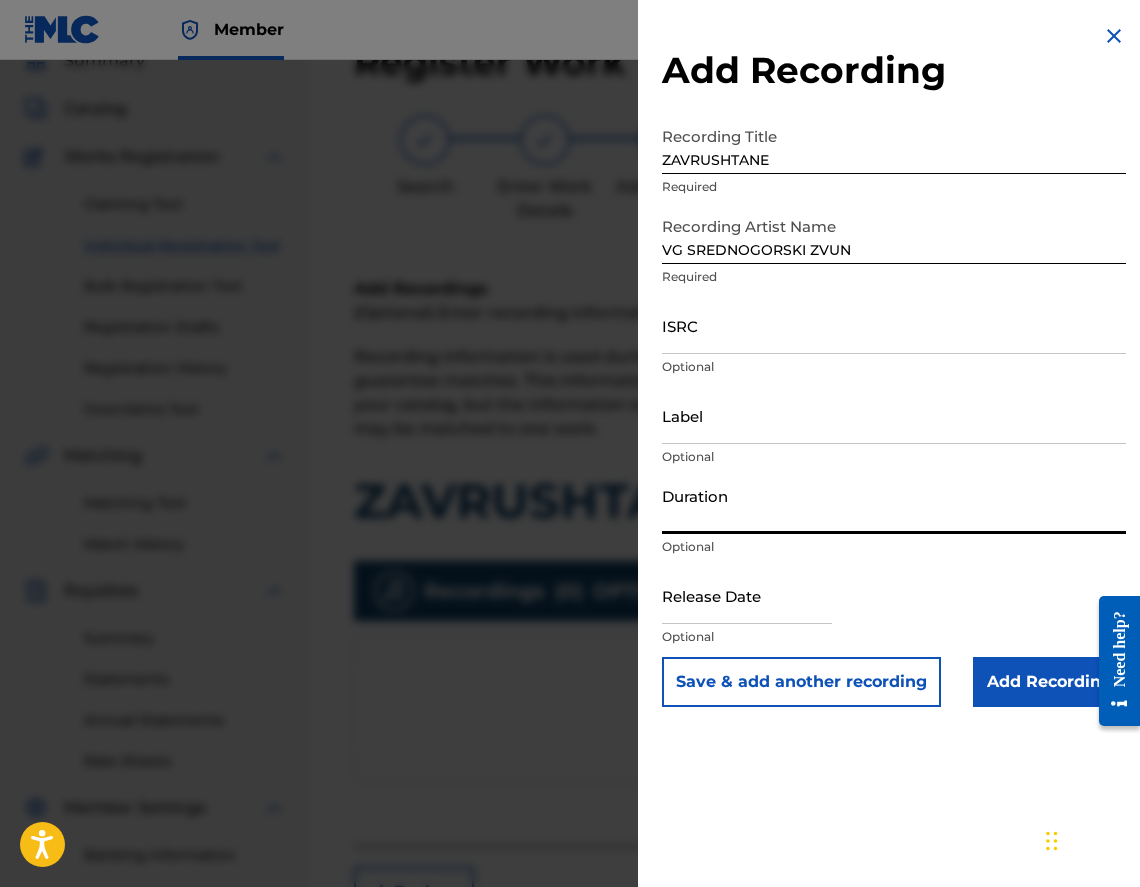
click at [834, 522] on input "Duration" at bounding box center [894, 505] width 464 height 57
type input "02:55"
click at [1002, 698] on input "Add Recording" at bounding box center [1049, 682] width 153 height 50
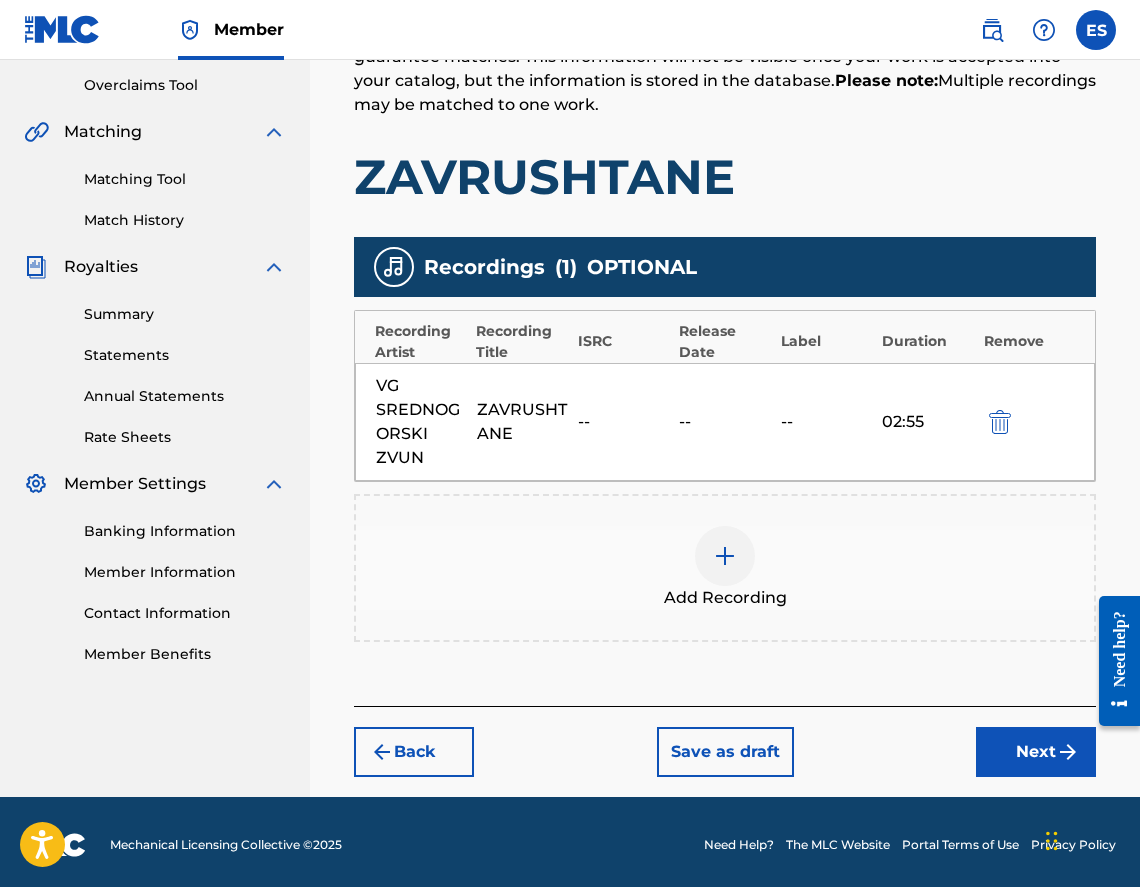
scroll to position [420, 0]
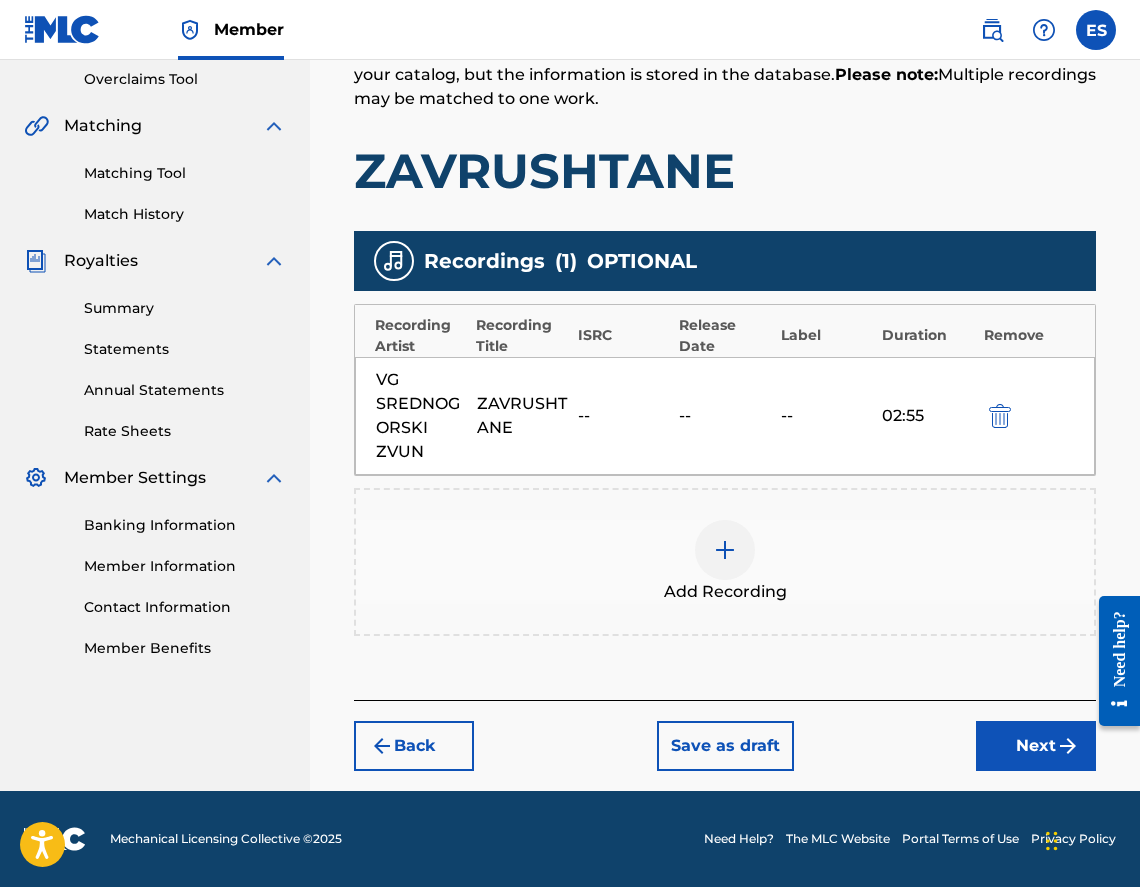
click at [1060, 736] on img "submit" at bounding box center [1068, 746] width 24 height 24
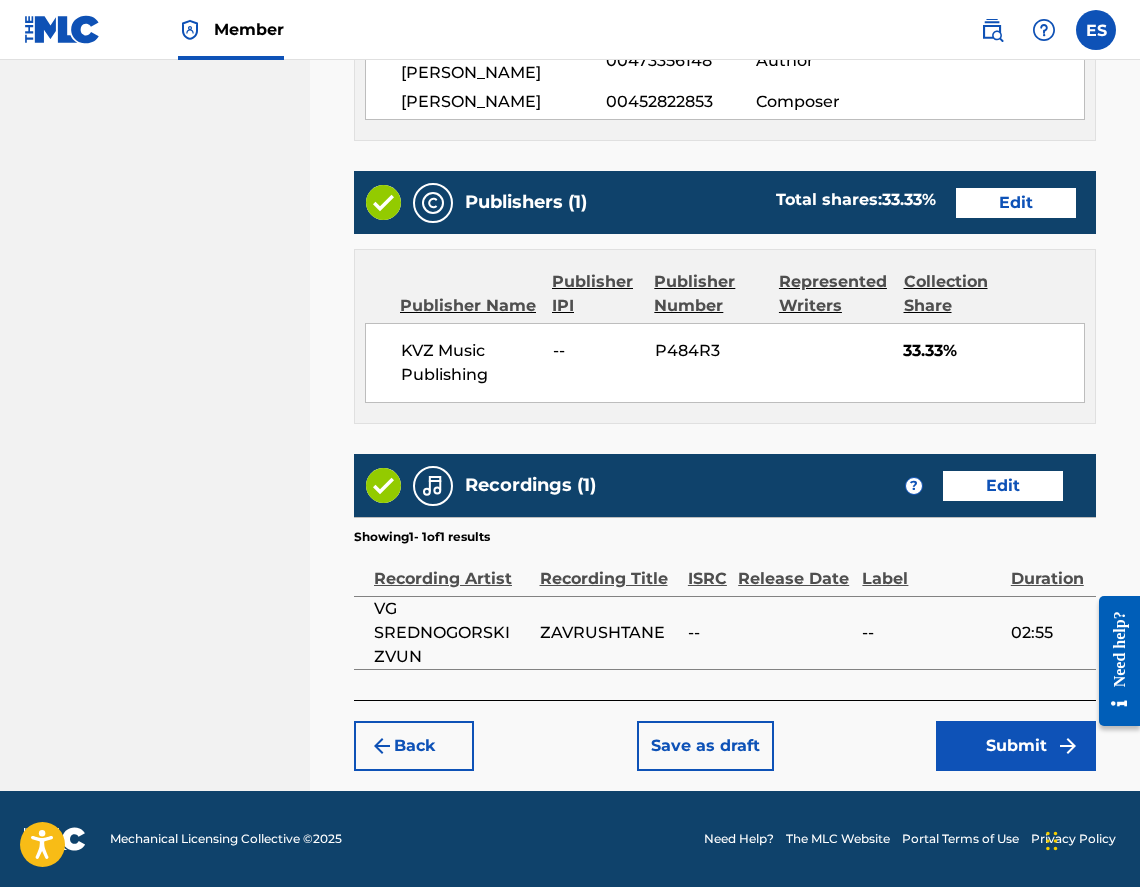
scroll to position [1134, 0]
click at [994, 733] on button "Submit" at bounding box center [1016, 746] width 160 height 50
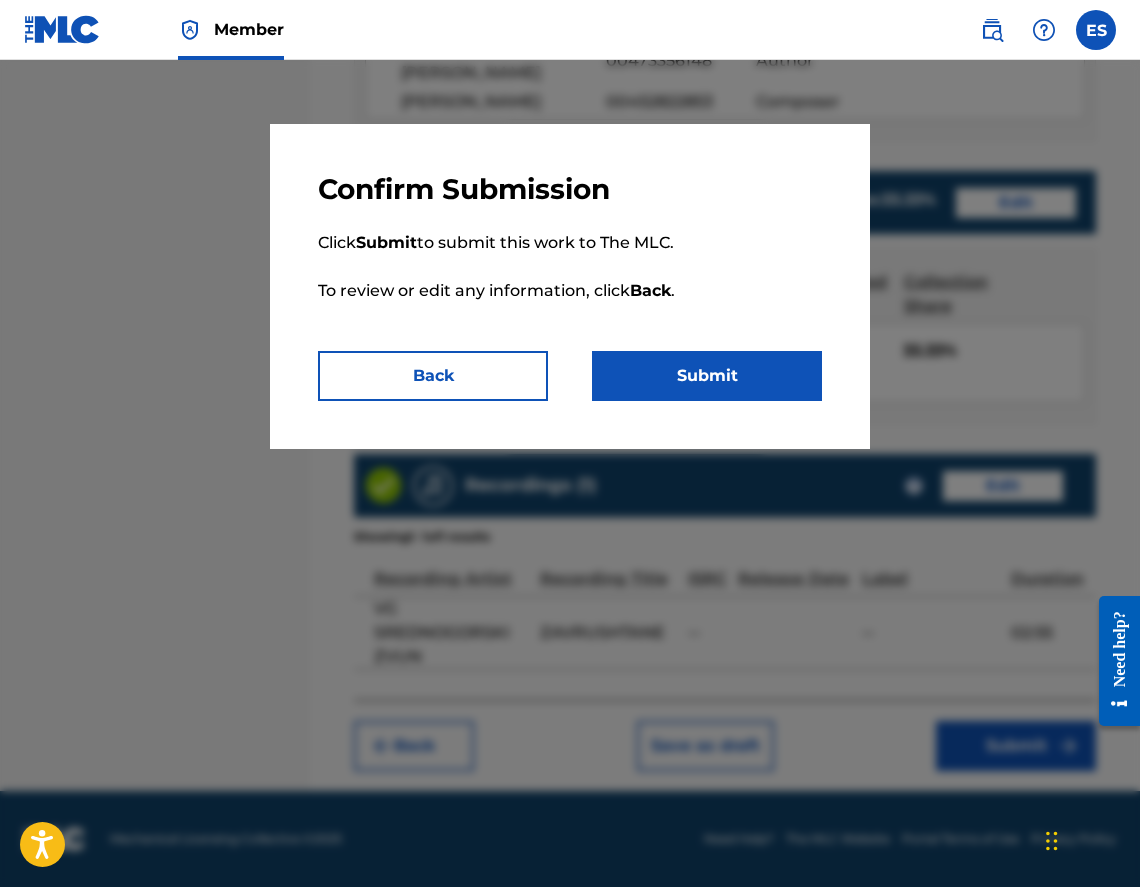
click at [674, 362] on button "Submit" at bounding box center [707, 376] width 230 height 50
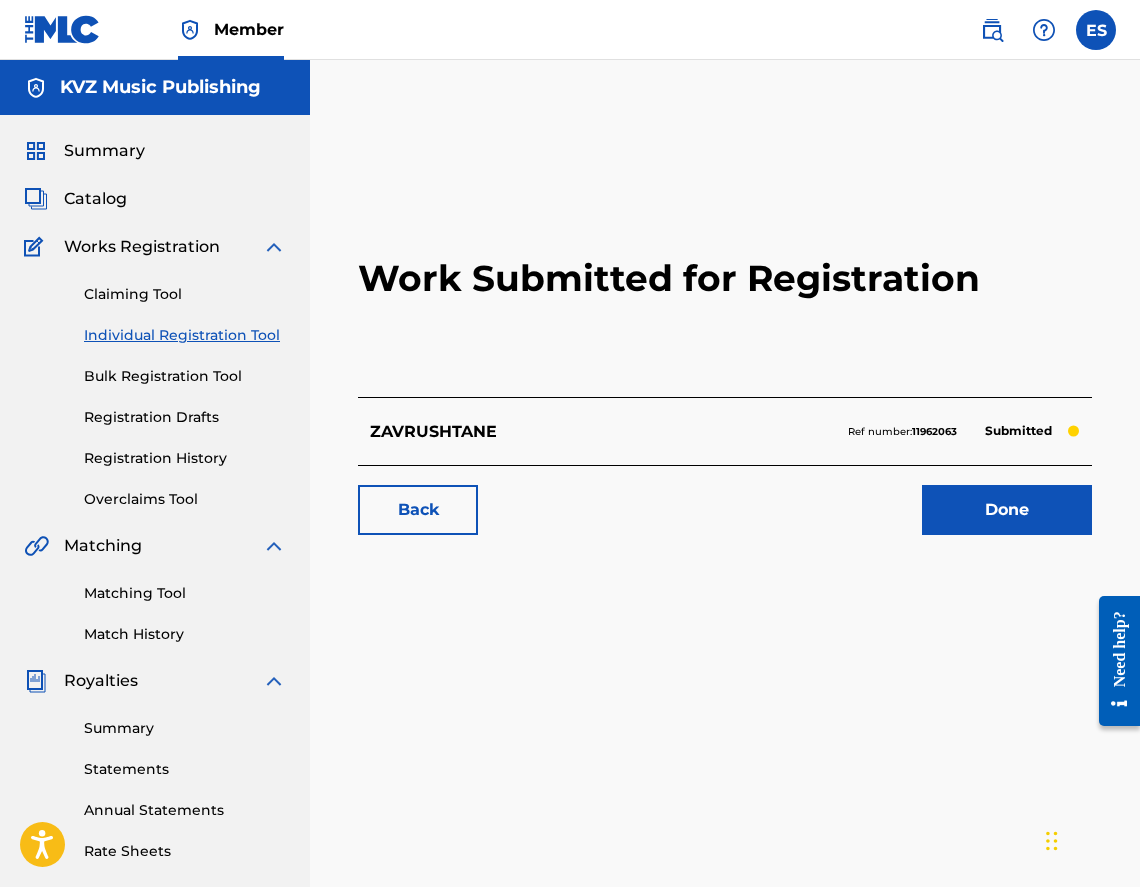
click at [178, 361] on div "Claiming Tool Individual Registration Tool Bulk Registration Tool Registration …" at bounding box center [155, 384] width 262 height 251
click at [177, 330] on link "Individual Registration Tool" at bounding box center [185, 335] width 202 height 21
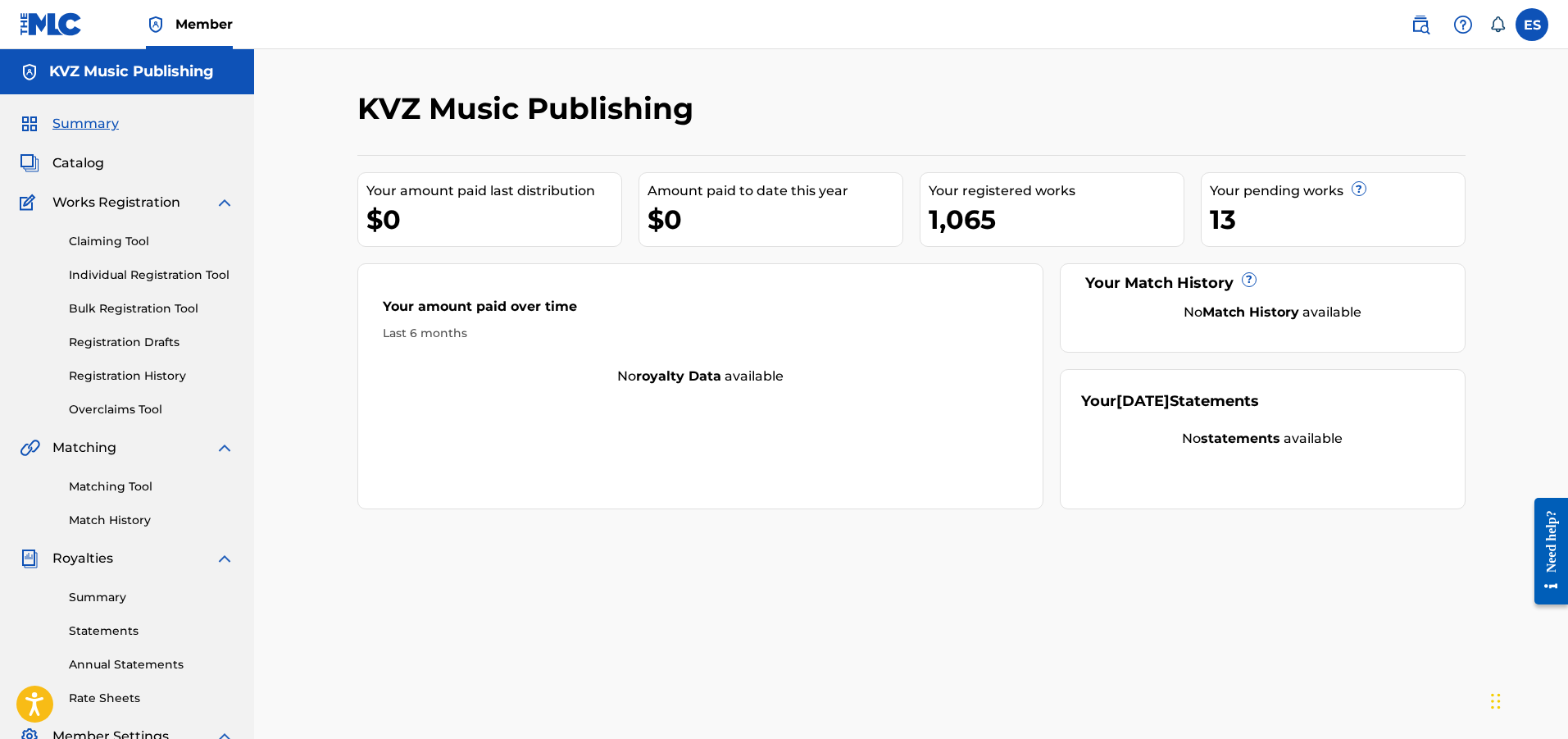
click at [117, 343] on link "Registration Drafts" at bounding box center [152, 342] width 166 height 17
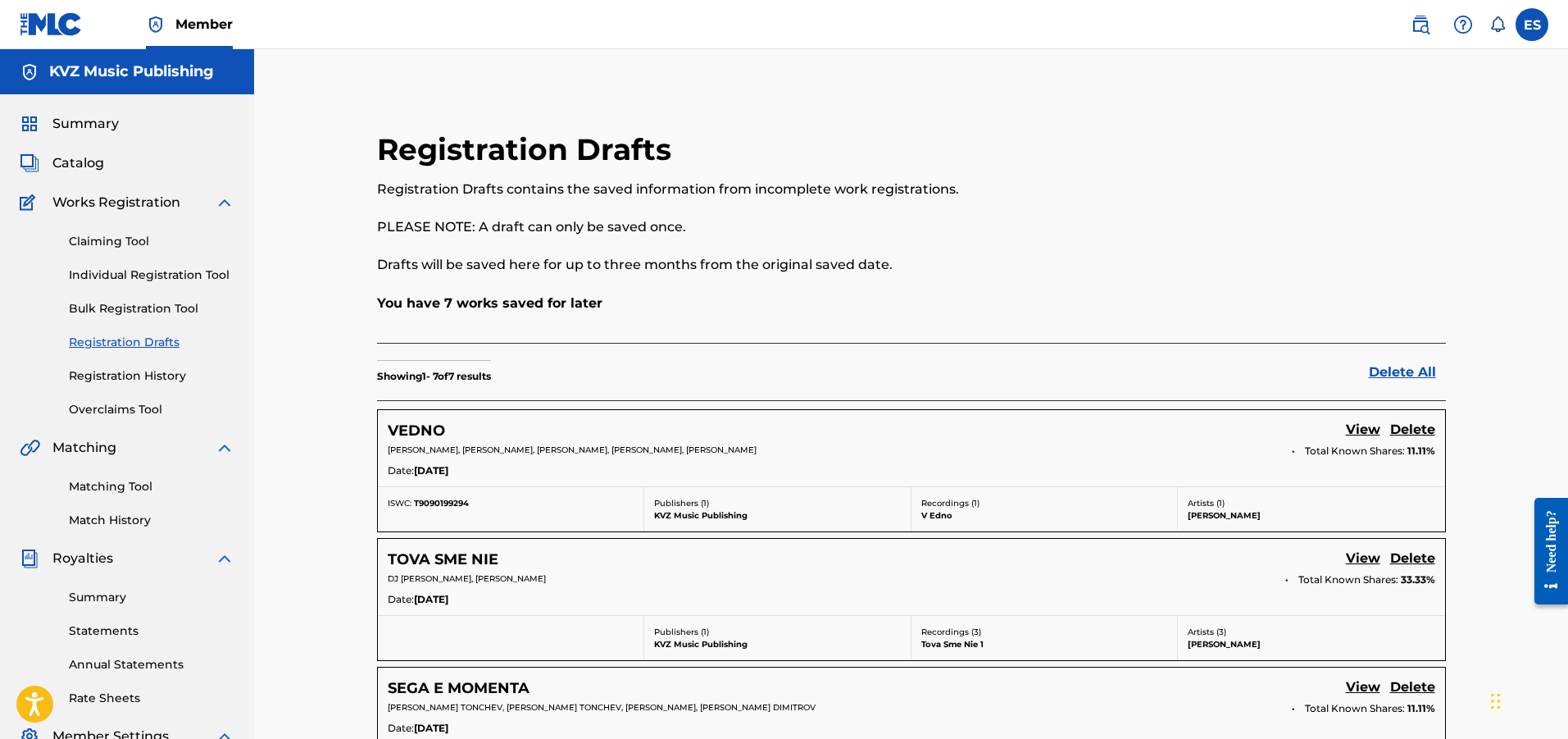
click at [129, 365] on div "Claiming Tool Individual Registration Tool Bulk Registration Tool Registration …" at bounding box center [127, 315] width 215 height 206
click at [125, 372] on link "Registration History" at bounding box center [152, 376] width 166 height 17
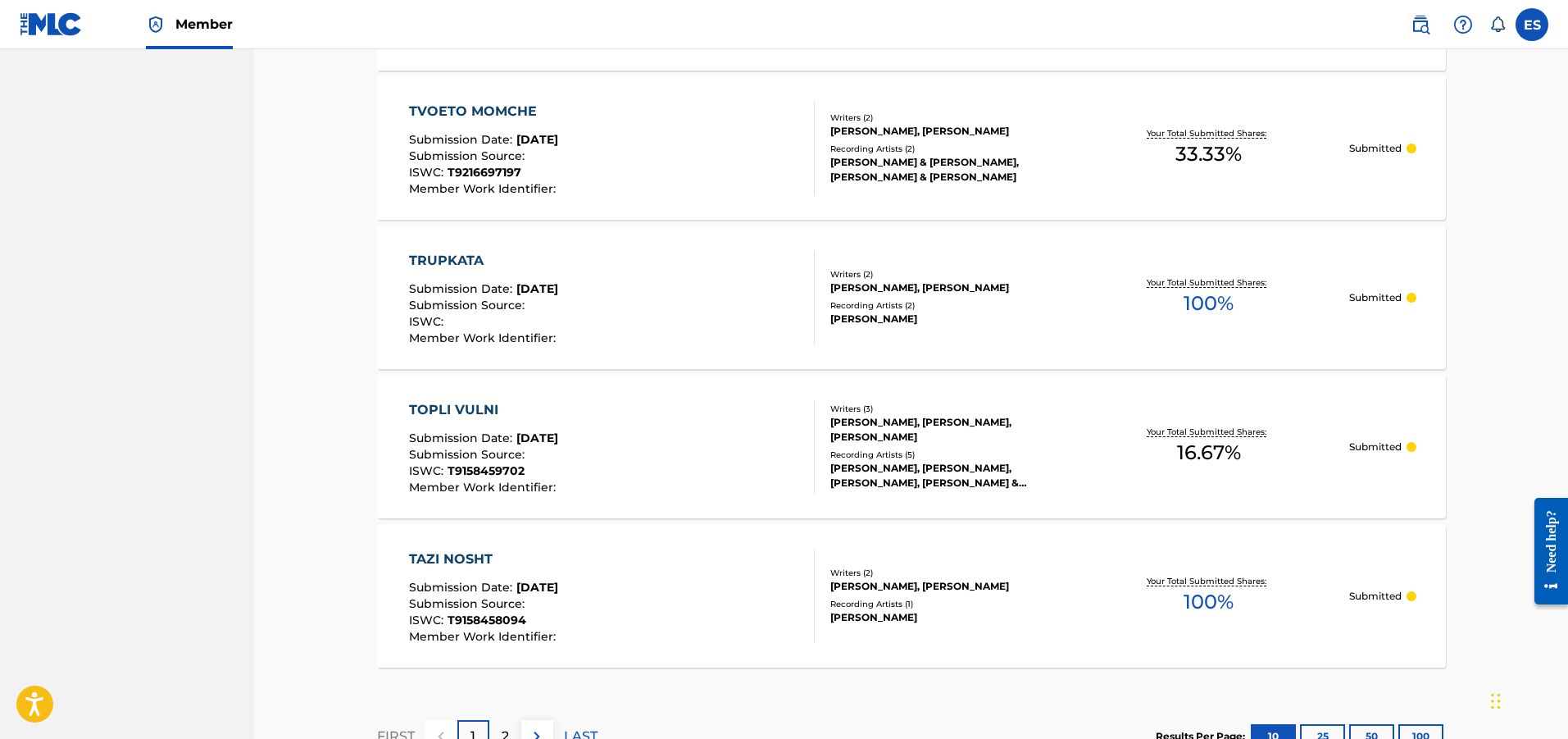
scroll to position [1394, 0]
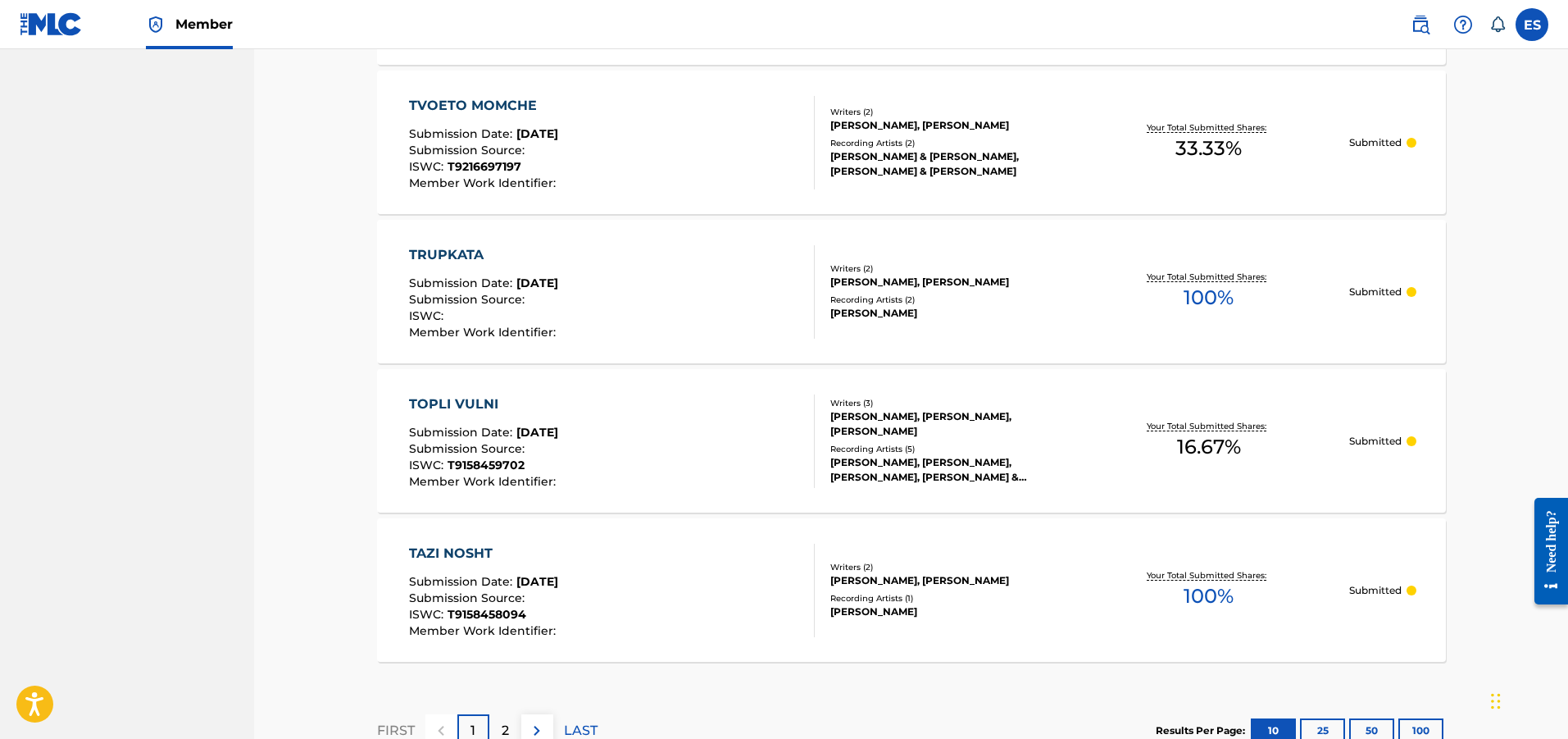
click at [502, 721] on p "2" at bounding box center [505, 731] width 7 height 20
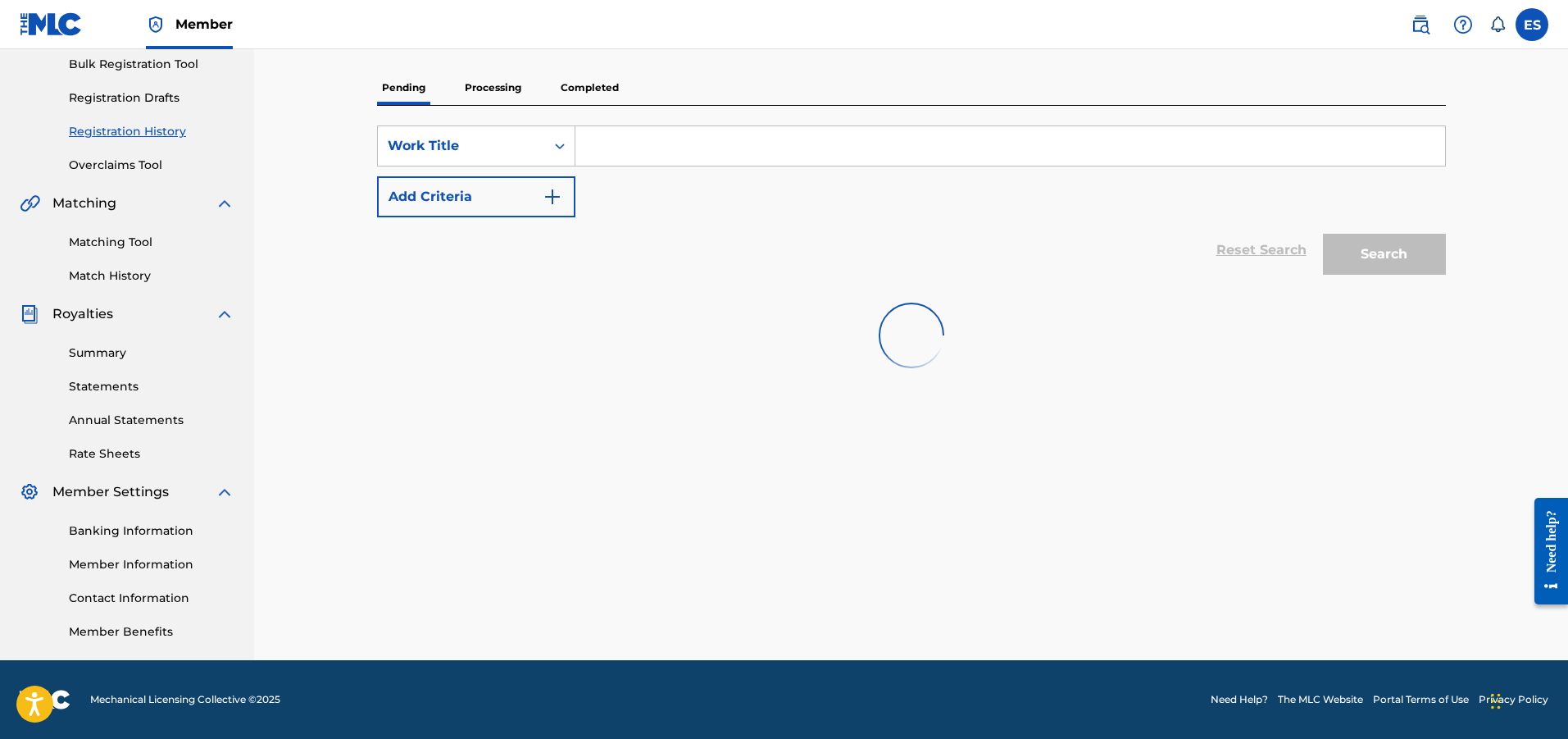
scroll to position [462, 0]
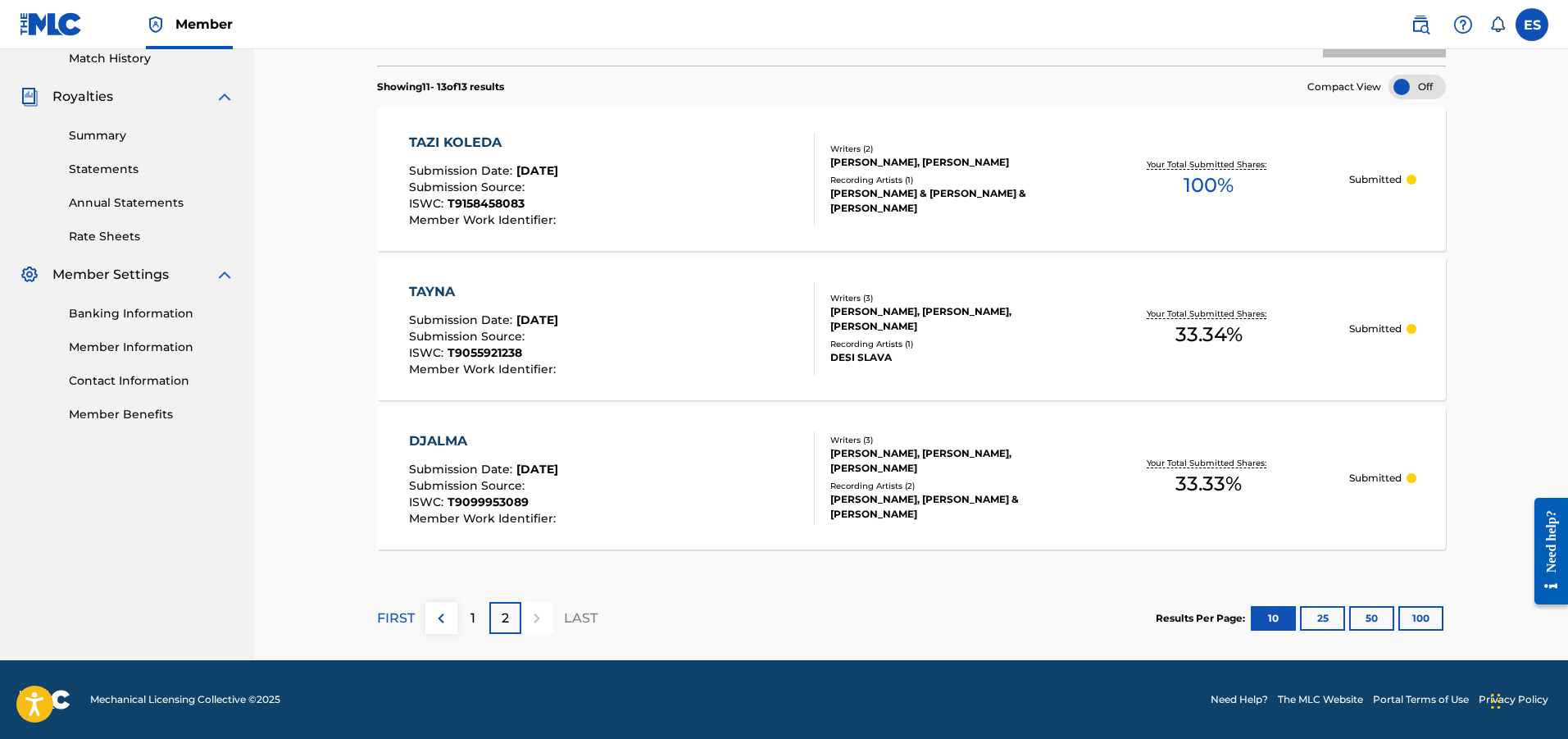
click at [460, 626] on div "1" at bounding box center [473, 618] width 32 height 32
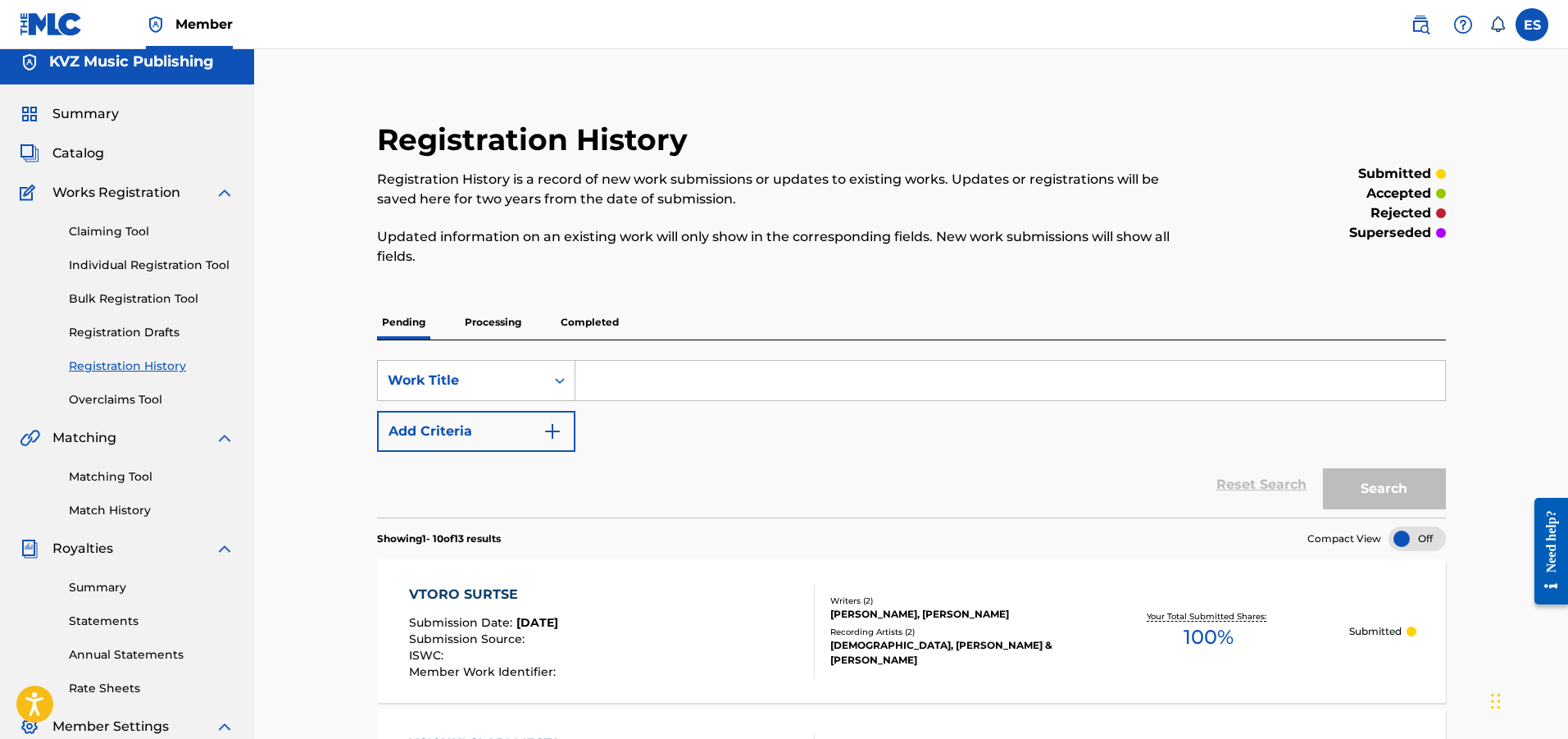
scroll to position [0, 0]
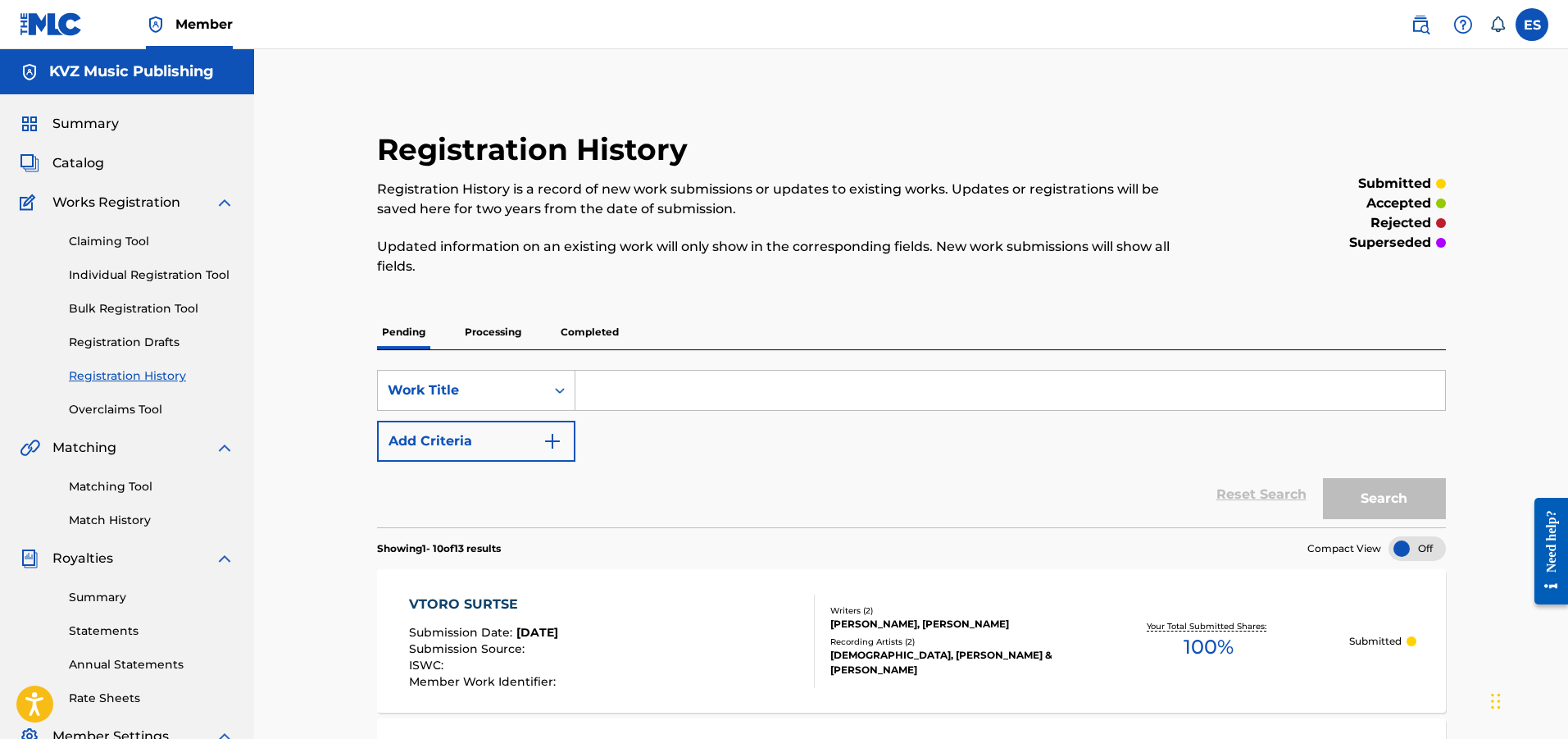
click at [107, 278] on link "Individual Registration Tool" at bounding box center [152, 275] width 166 height 17
